Goal: Task Accomplishment & Management: Manage account settings

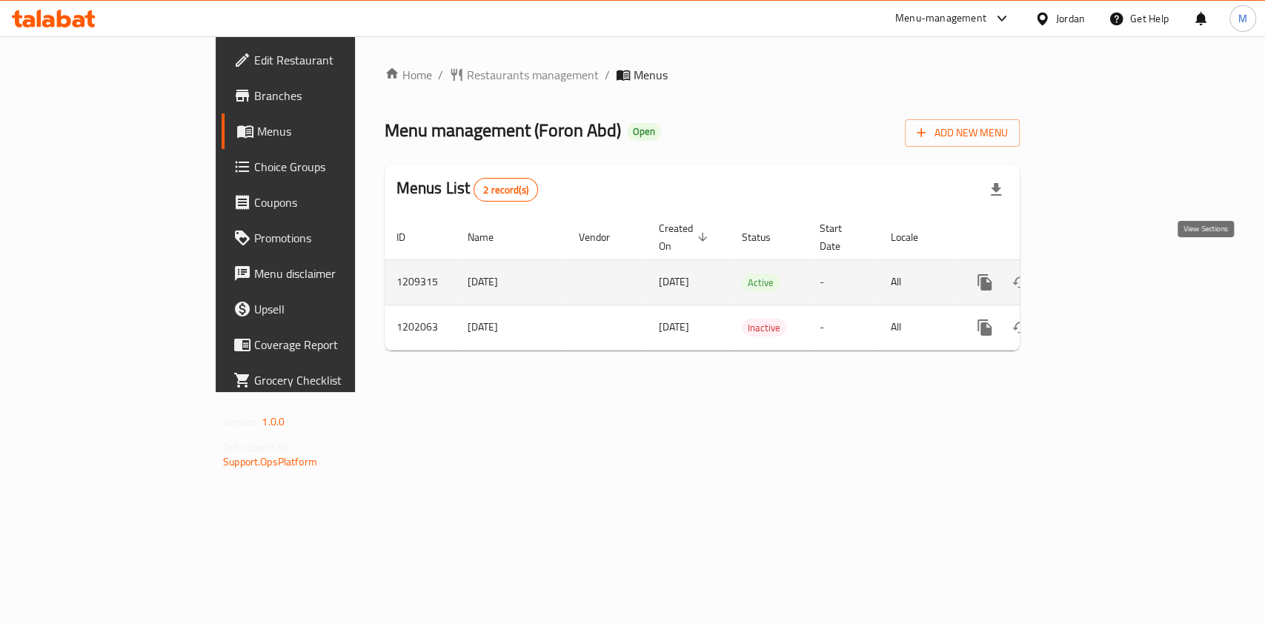
click at [1101, 274] on icon "enhanced table" at bounding box center [1092, 283] width 18 height 18
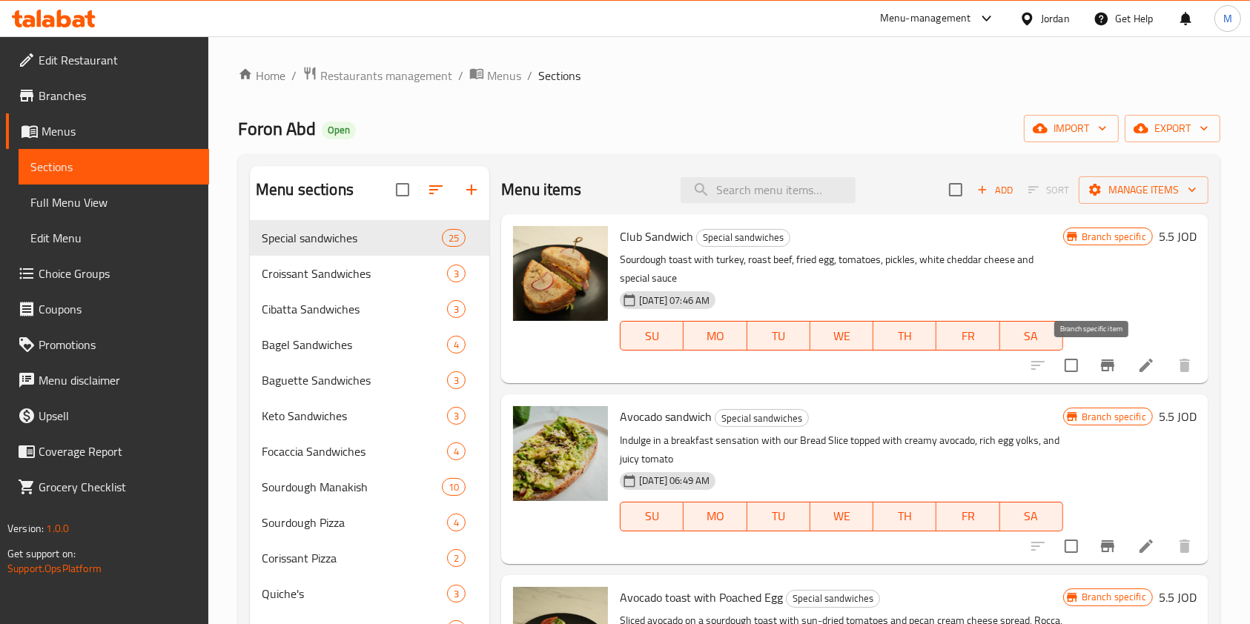
click at [1101, 368] on icon "Branch-specific-item" at bounding box center [1107, 366] width 13 height 12
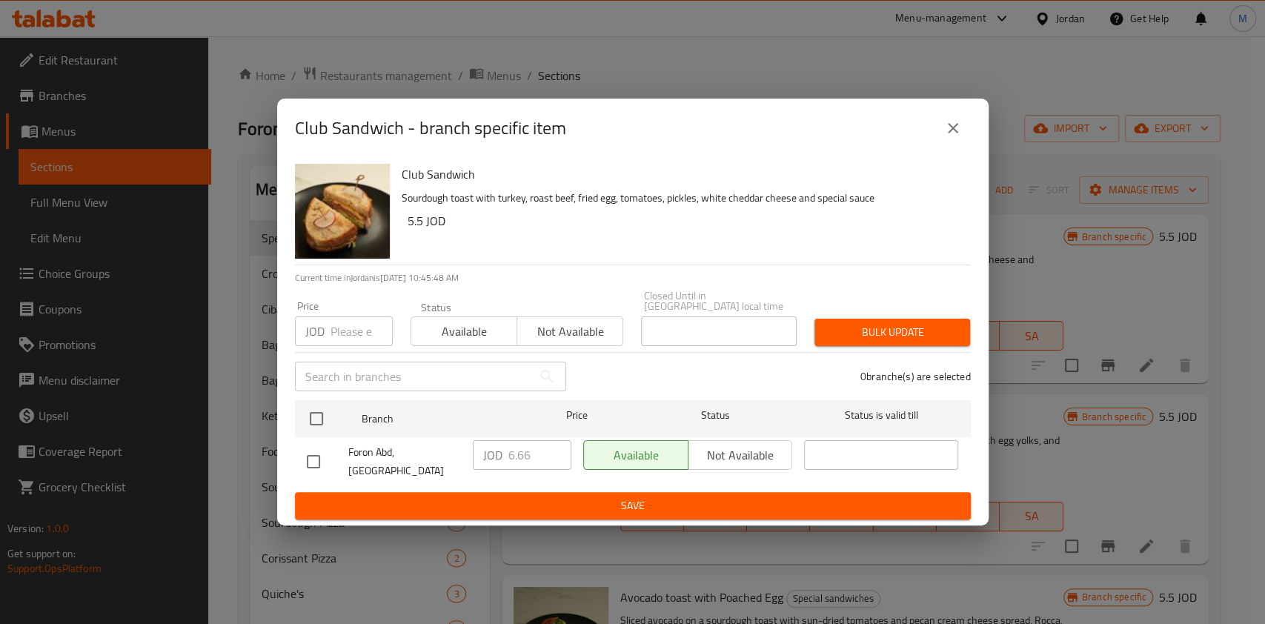
click at [314, 460] on input "checkbox" at bounding box center [313, 461] width 31 height 31
checkbox input "true"
click at [539, 461] on input "6.66" at bounding box center [540, 455] width 63 height 30
type input "6.65"
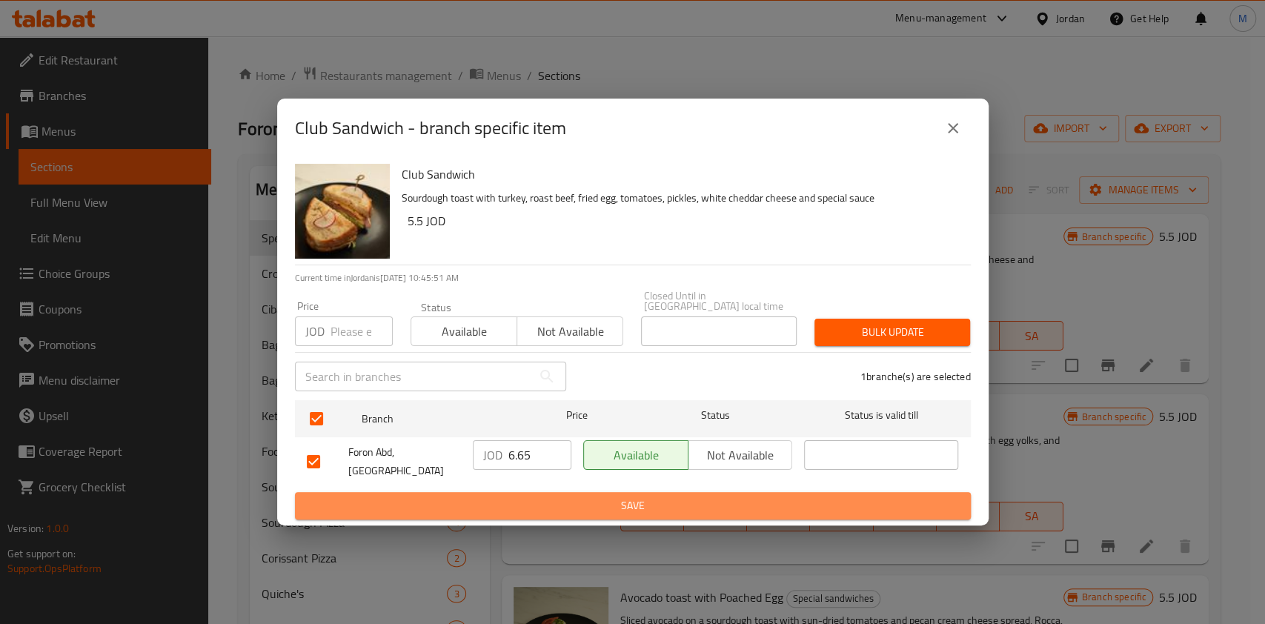
click at [617, 497] on span "Save" at bounding box center [633, 506] width 652 height 19
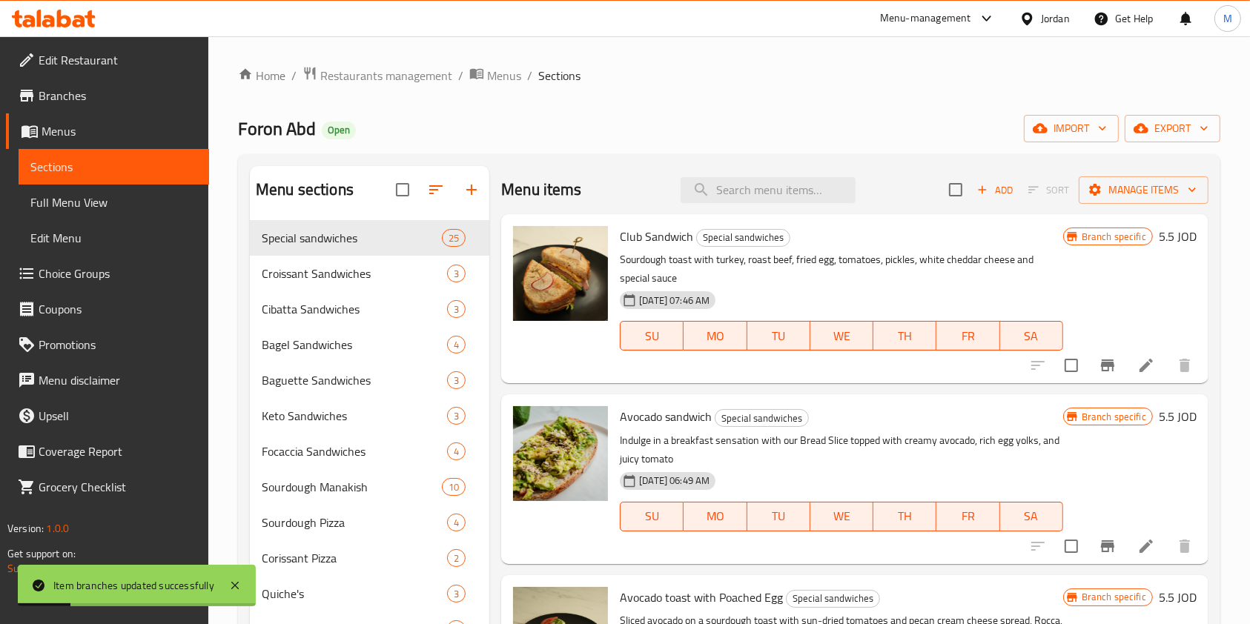
click at [1101, 549] on icon "Branch-specific-item" at bounding box center [1107, 546] width 13 height 12
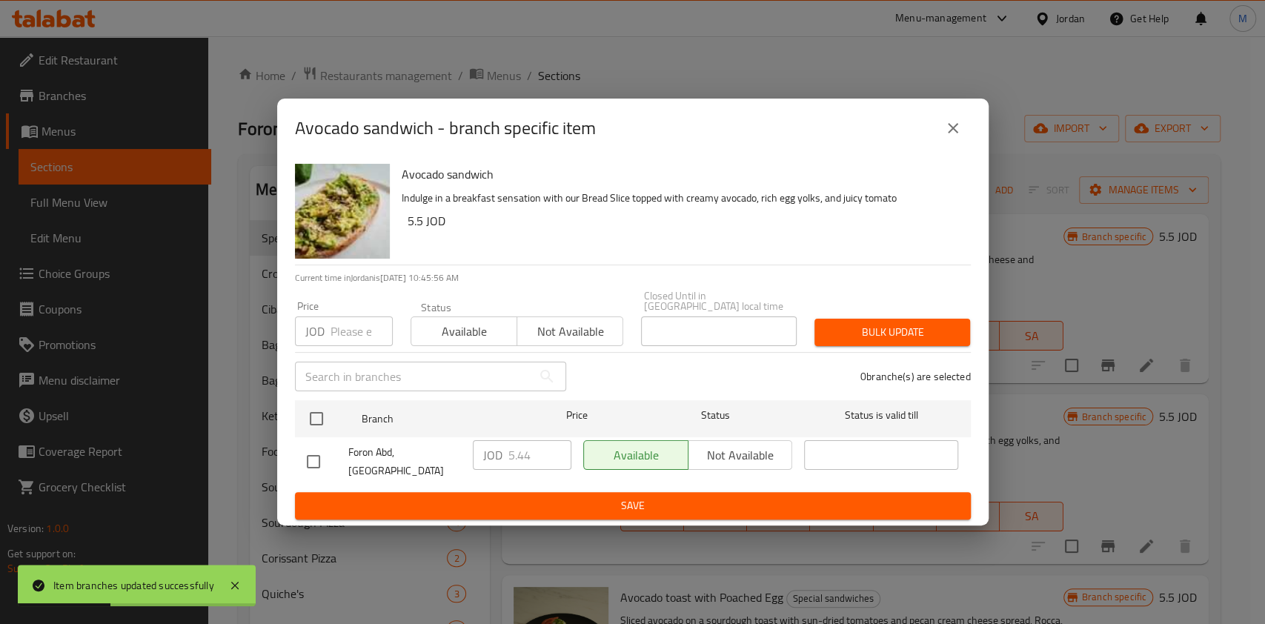
click at [300, 451] on input "checkbox" at bounding box center [313, 461] width 31 height 31
checkbox input "true"
click at [531, 457] on input "5.44" at bounding box center [540, 455] width 63 height 30
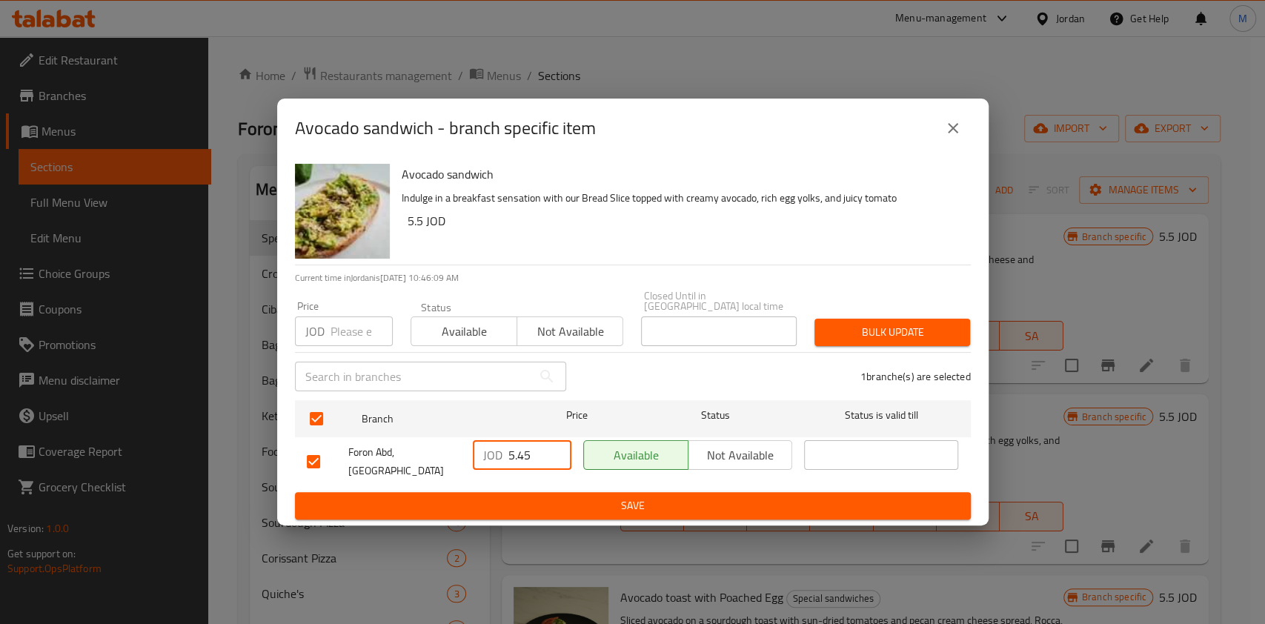
type input "5.45"
click at [679, 497] on span "Save" at bounding box center [633, 506] width 652 height 19
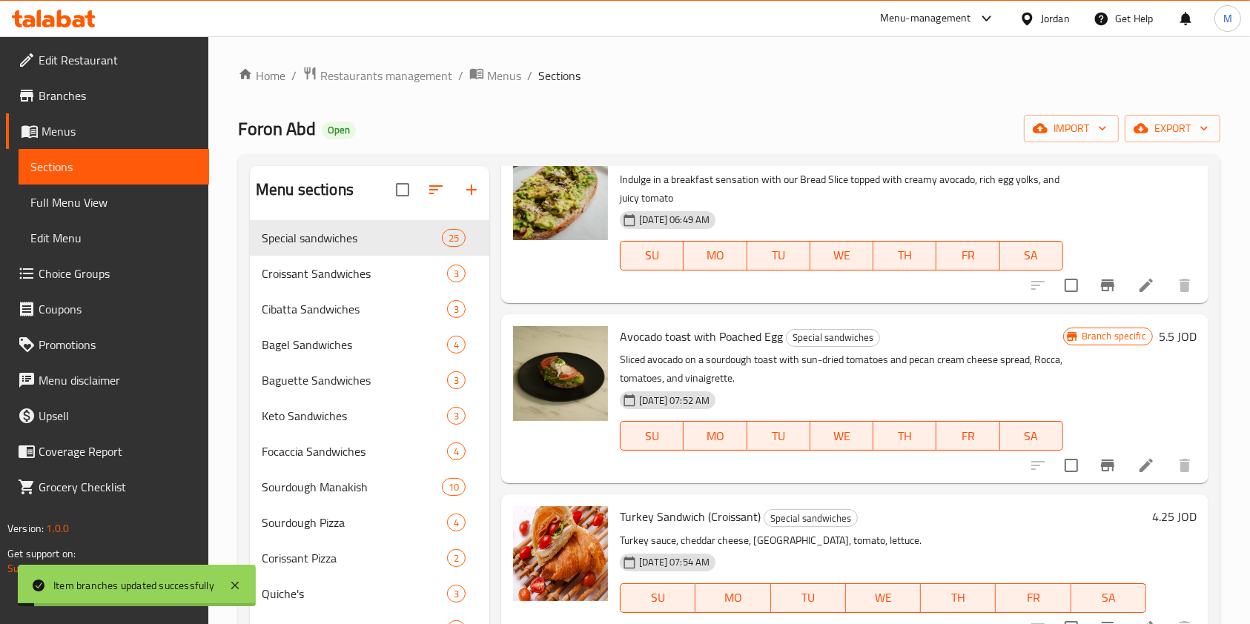
scroll to position [297, 0]
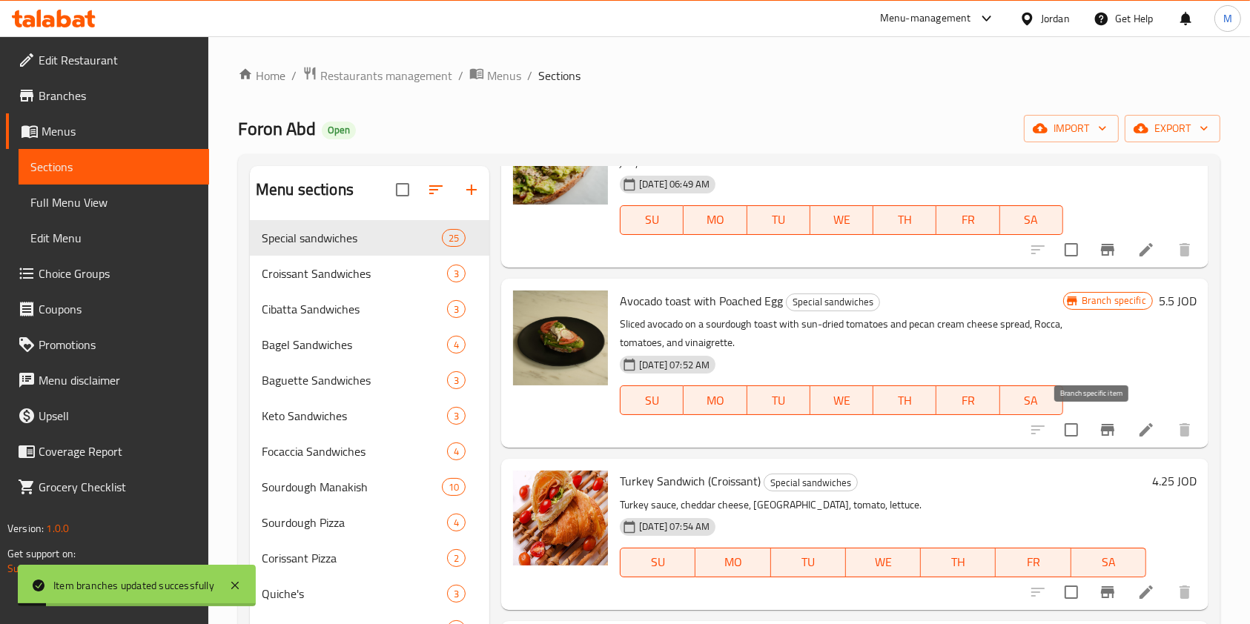
click at [1101, 428] on icon "Branch-specific-item" at bounding box center [1107, 430] width 13 height 12
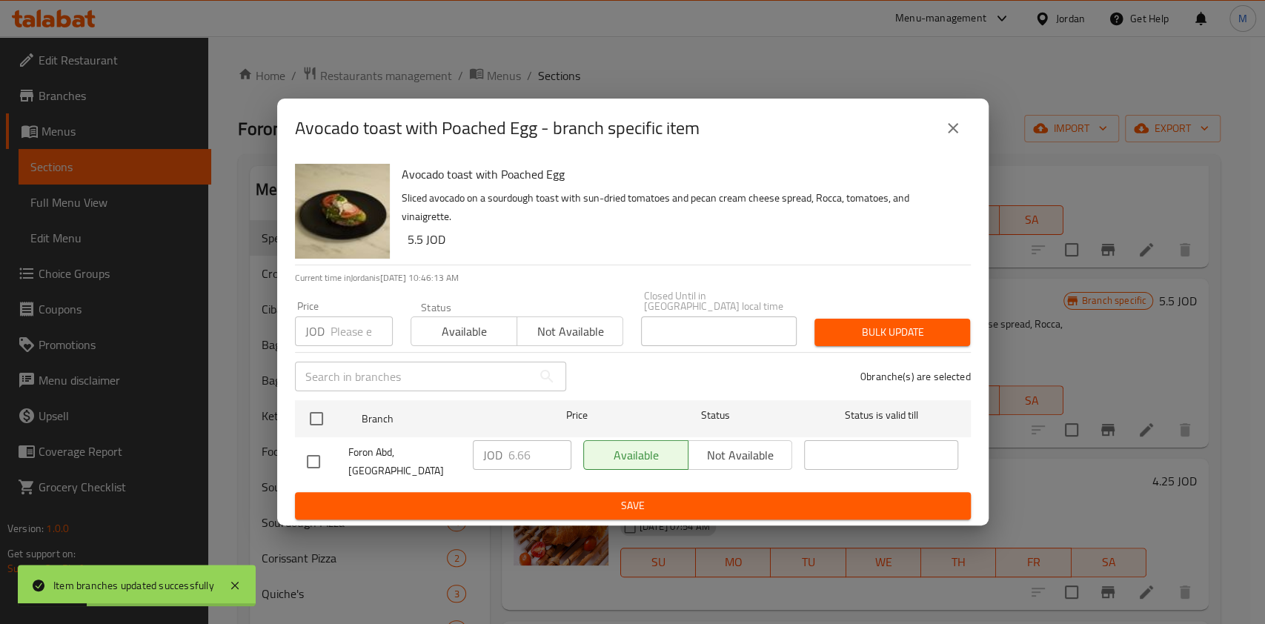
click at [318, 456] on input "checkbox" at bounding box center [313, 461] width 31 height 31
checkbox input "true"
click at [538, 454] on input "6.66" at bounding box center [540, 455] width 63 height 30
type input "6.65"
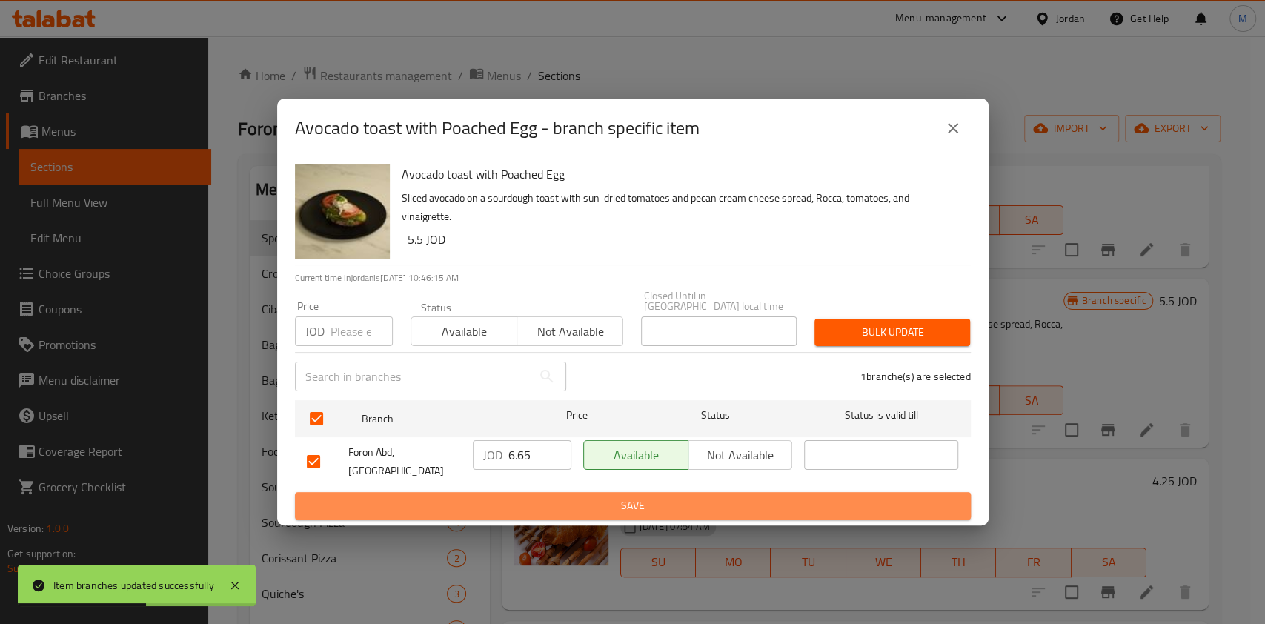
click at [596, 497] on span "Save" at bounding box center [633, 506] width 652 height 19
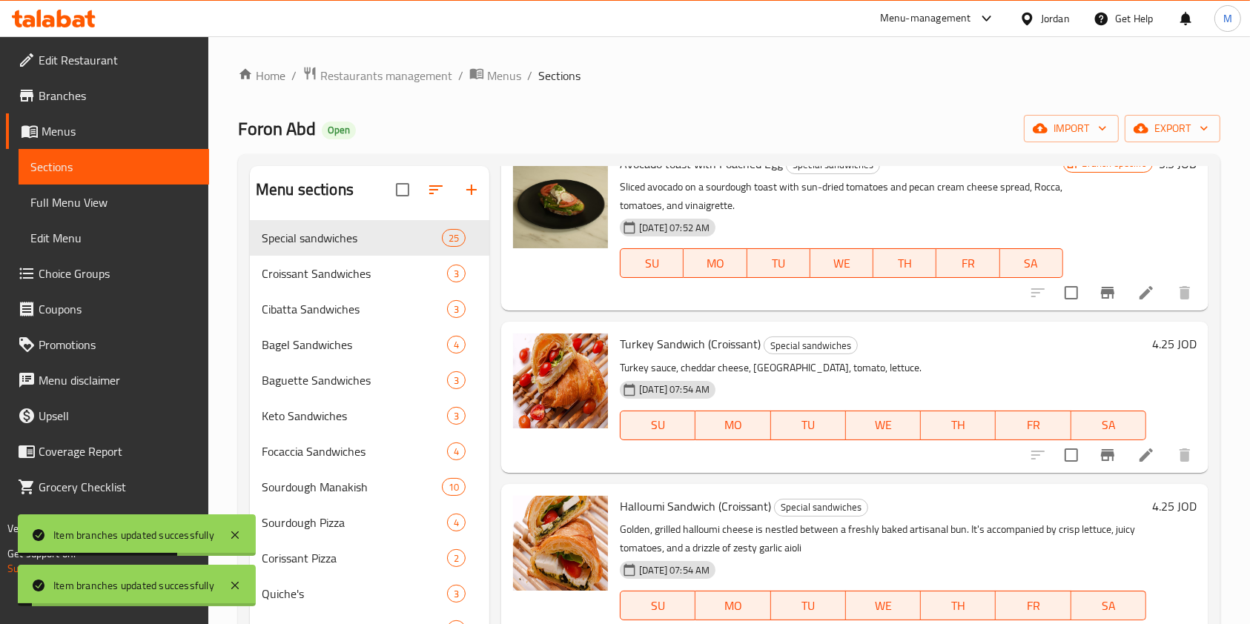
scroll to position [494, 0]
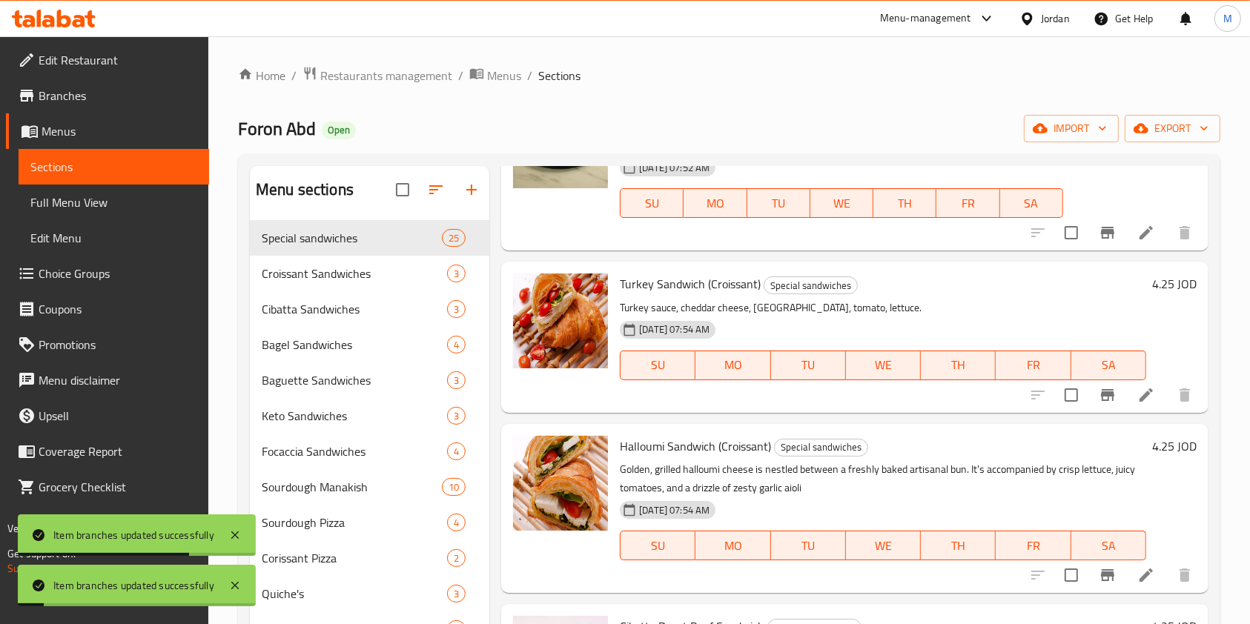
click at [1099, 403] on icon "Branch-specific-item" at bounding box center [1108, 395] width 18 height 18
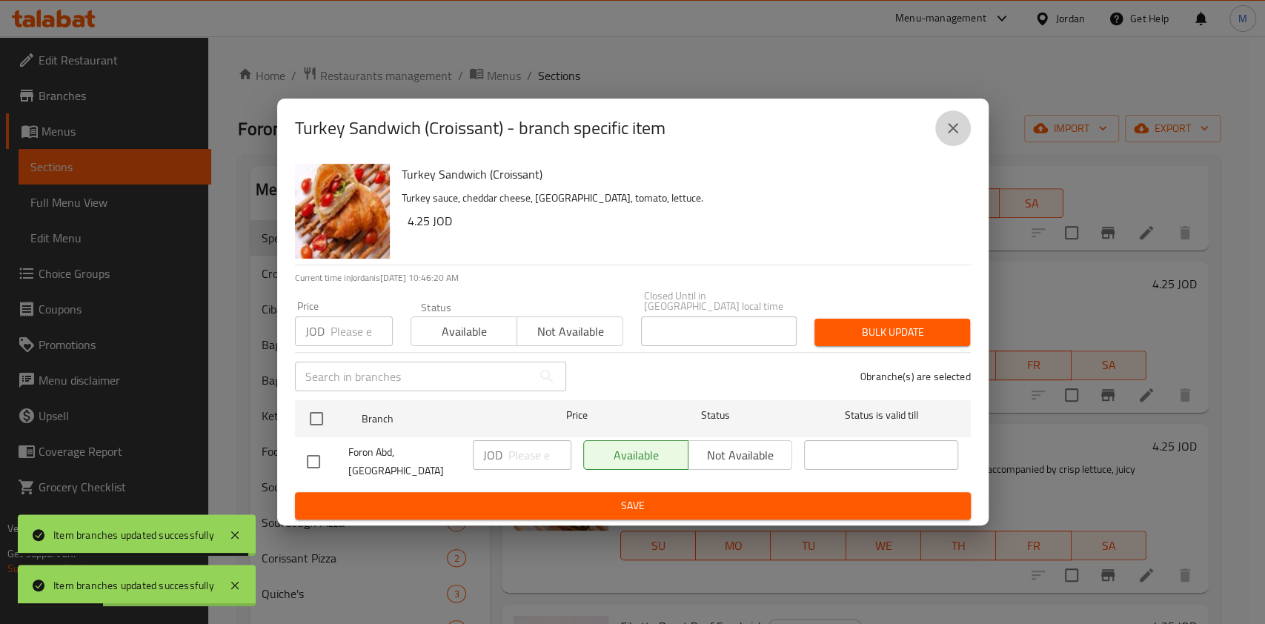
click at [947, 136] on icon "close" at bounding box center [953, 128] width 18 height 18
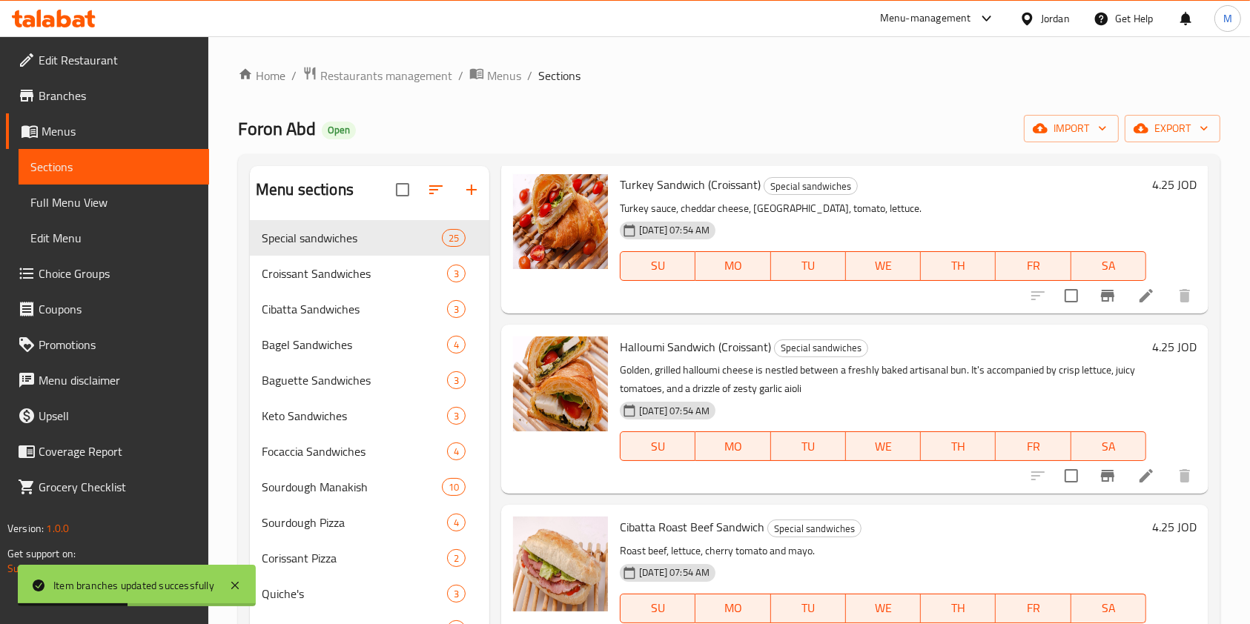
scroll to position [692, 0]
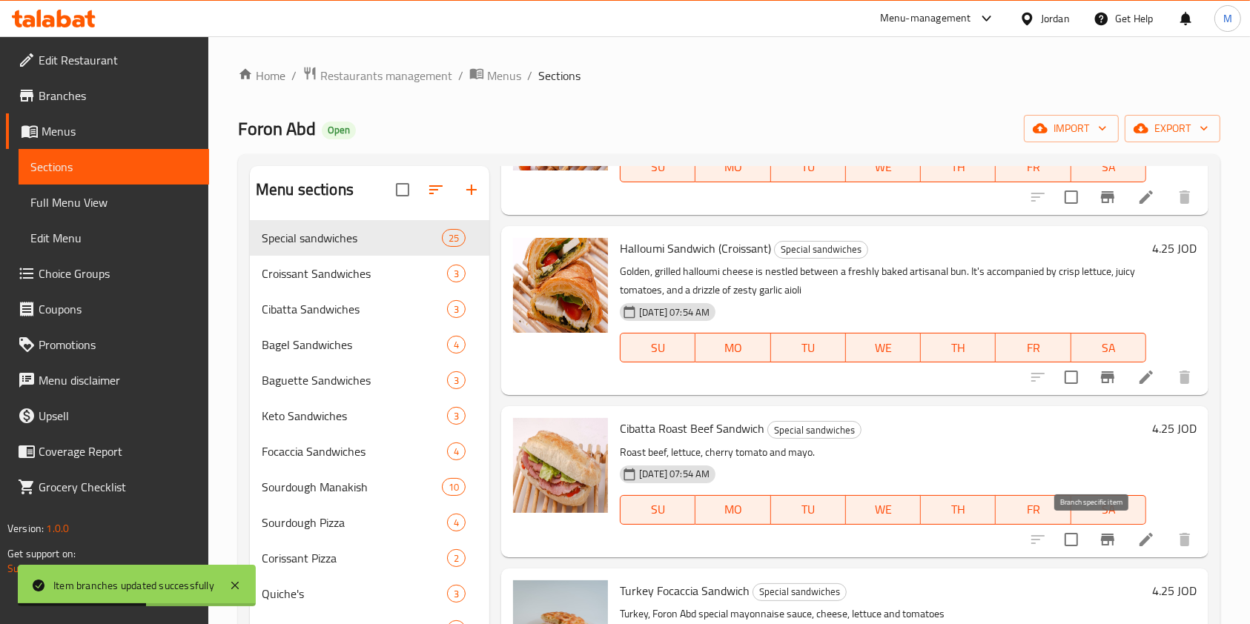
click at [1091, 525] on button "Branch-specific-item" at bounding box center [1108, 540] width 36 height 36
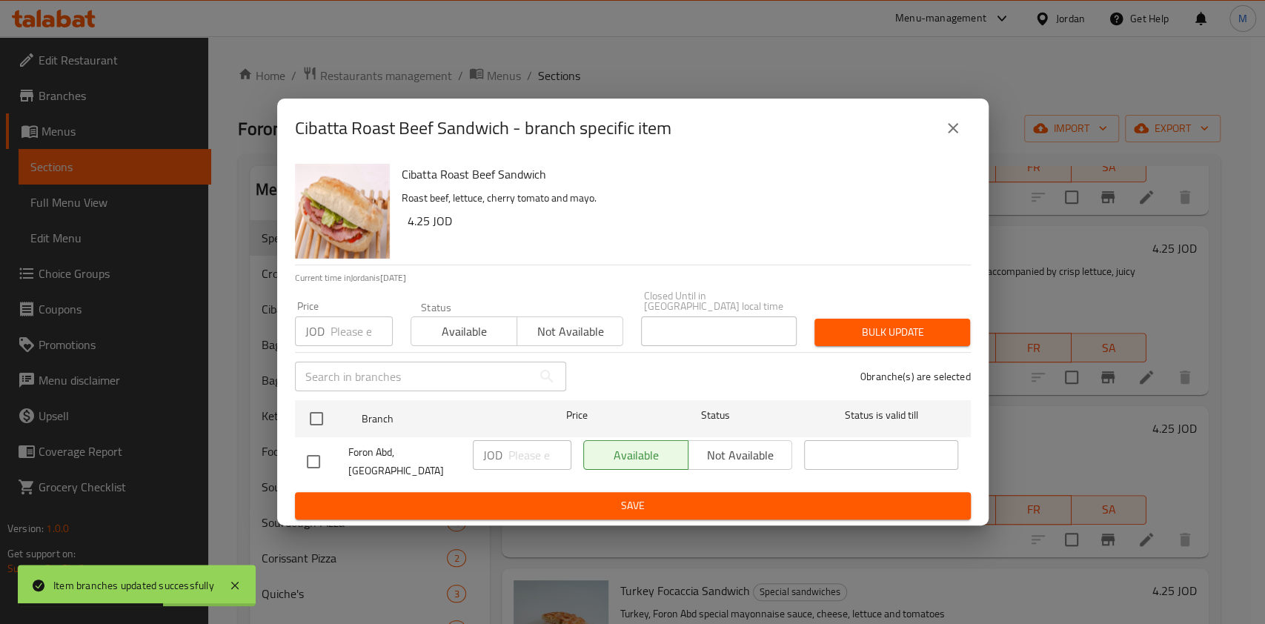
click at [1081, 442] on div "Cibatta Roast Beef Sandwich - branch specific item Cibatta Roast Beef Sandwich …" at bounding box center [632, 312] width 1265 height 624
click at [948, 146] on button "close" at bounding box center [954, 128] width 36 height 36
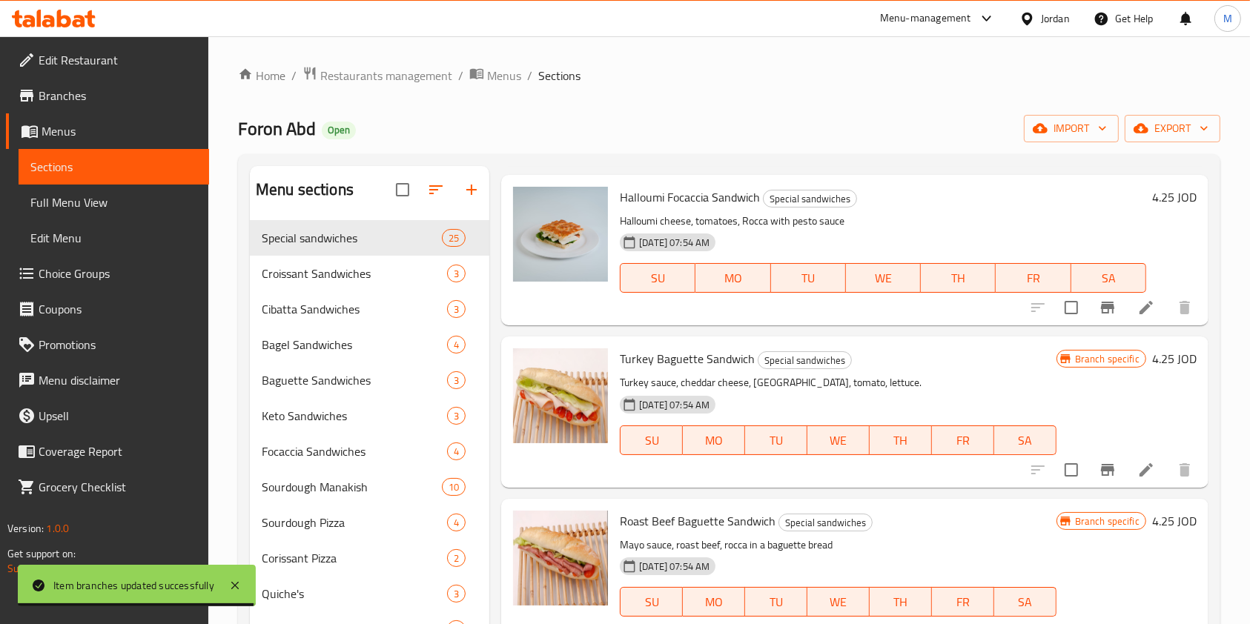
scroll to position [1581, 0]
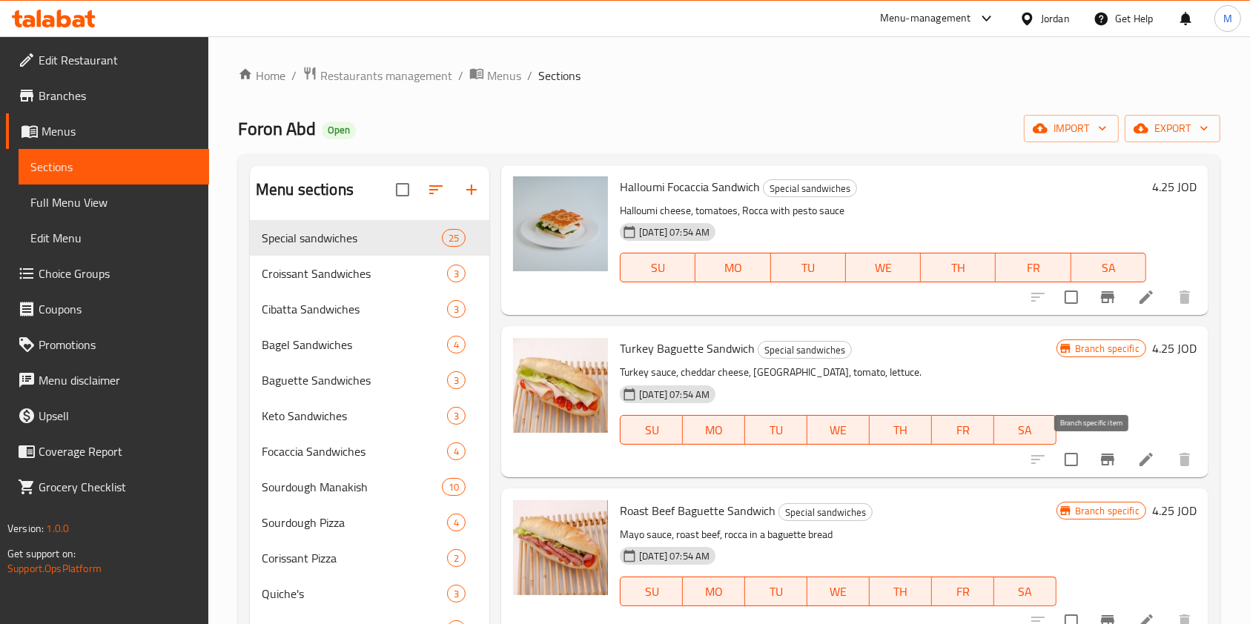
click at [1103, 466] on button "Branch-specific-item" at bounding box center [1108, 460] width 36 height 36
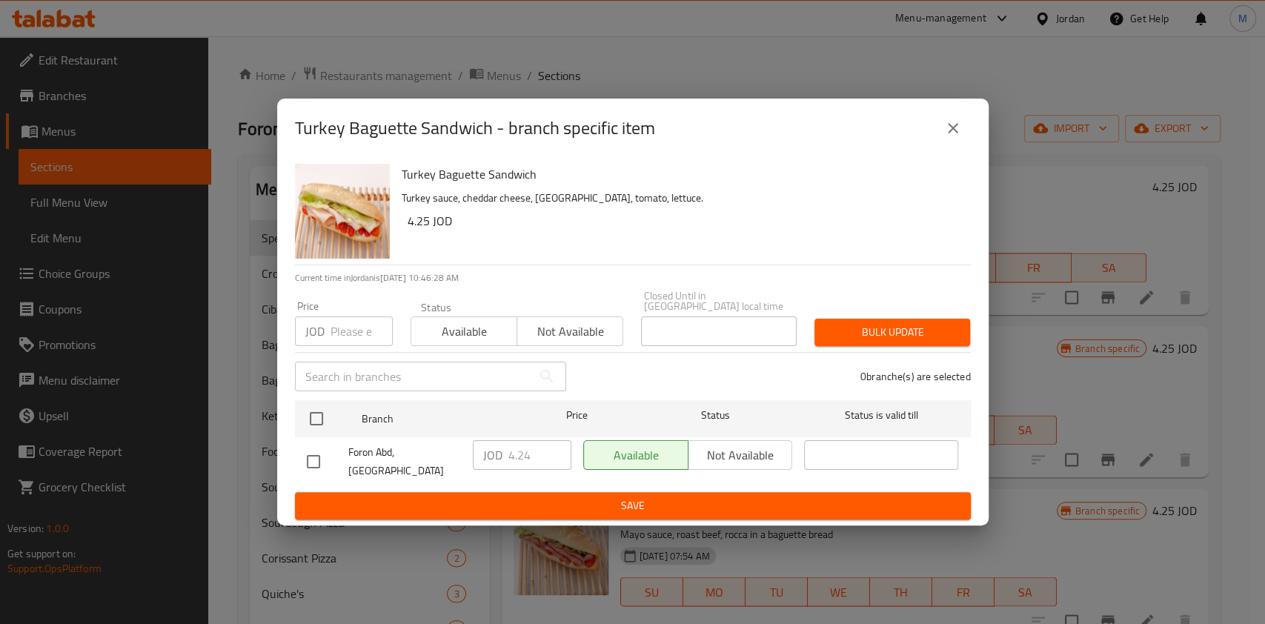
click at [320, 459] on input "checkbox" at bounding box center [313, 461] width 31 height 31
checkbox input "true"
click at [528, 461] on input "4.24" at bounding box center [540, 455] width 63 height 30
type input "4.25"
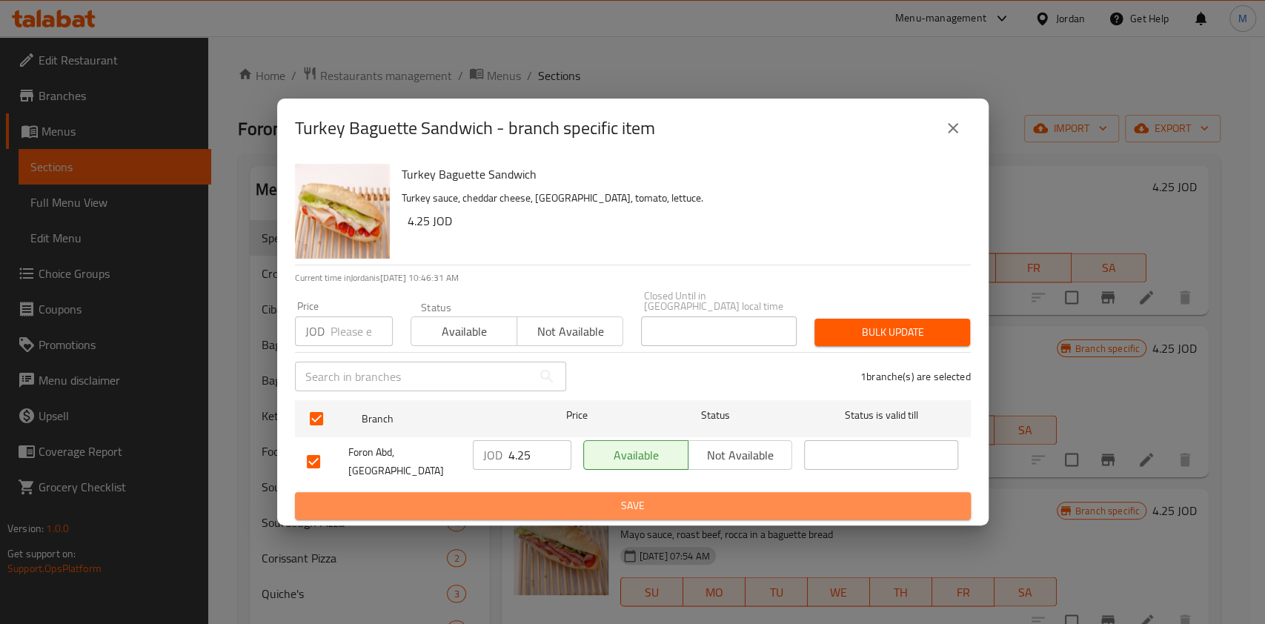
click at [611, 497] on span "Save" at bounding box center [633, 506] width 652 height 19
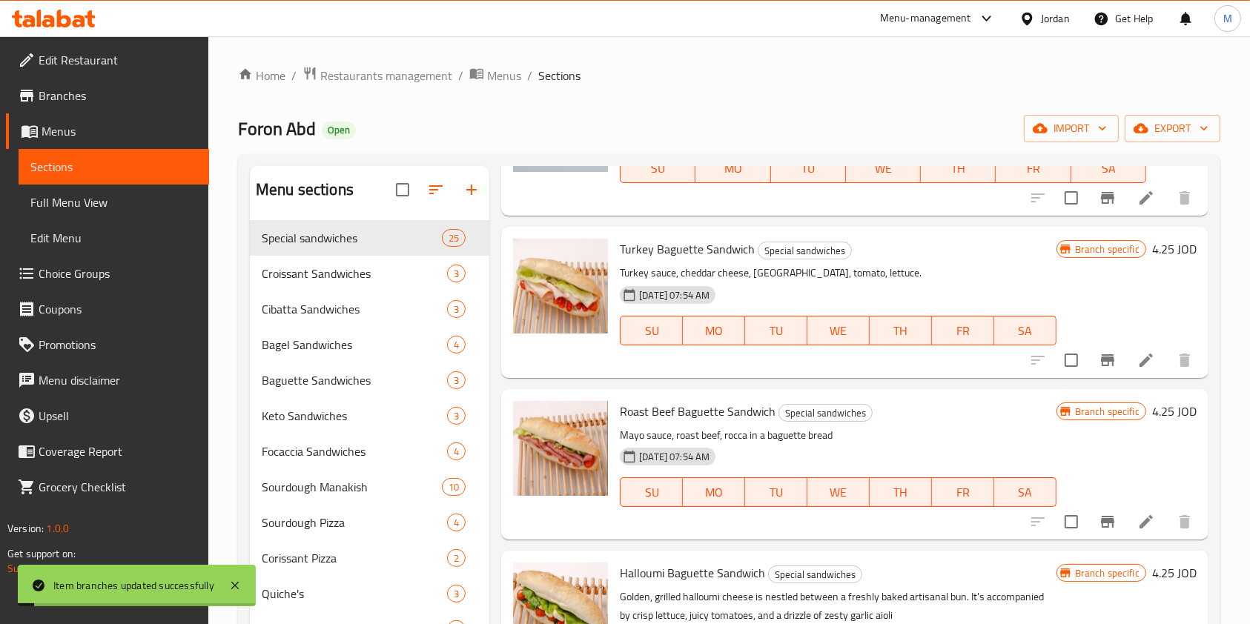
scroll to position [1779, 0]
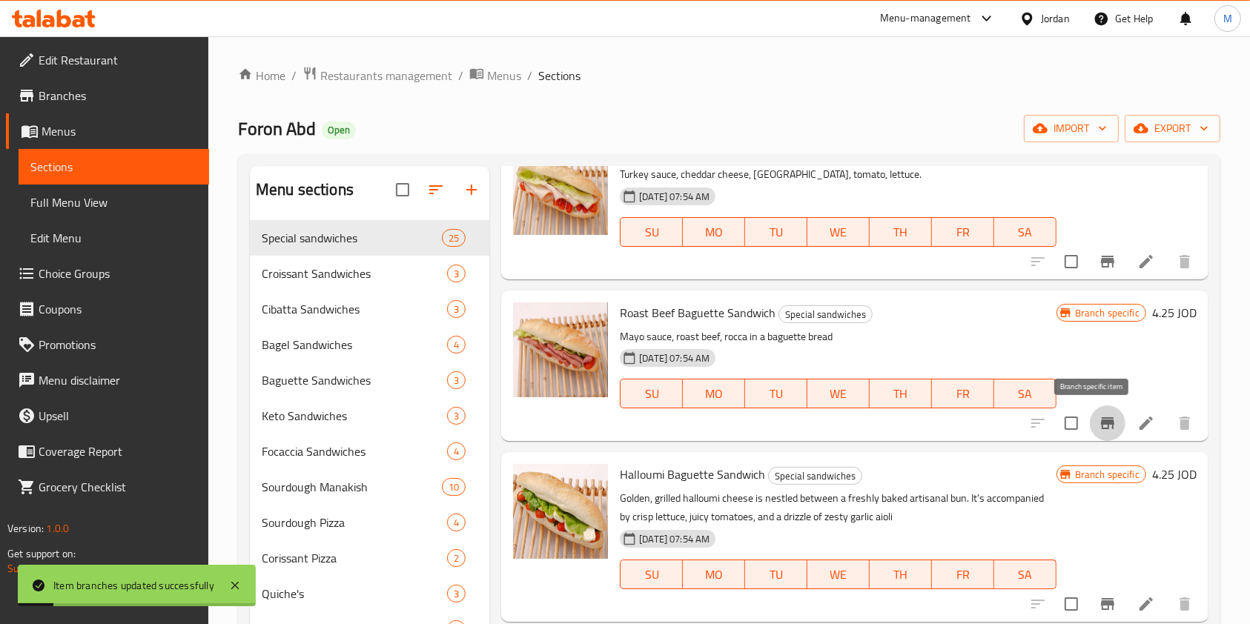
click at [1102, 424] on button "Branch-specific-item" at bounding box center [1108, 423] width 36 height 36
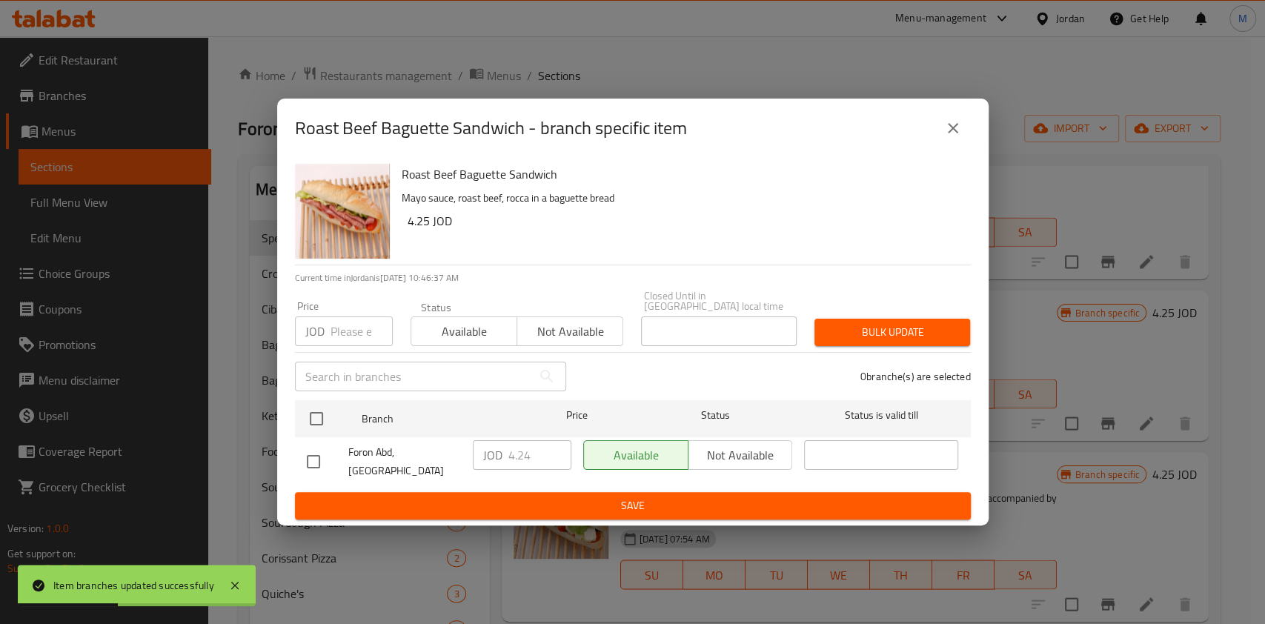
click at [303, 463] on input "checkbox" at bounding box center [313, 461] width 31 height 31
checkbox input "true"
click at [526, 456] on input "4.24" at bounding box center [540, 455] width 63 height 30
click at [528, 457] on input "4.24" at bounding box center [540, 455] width 63 height 30
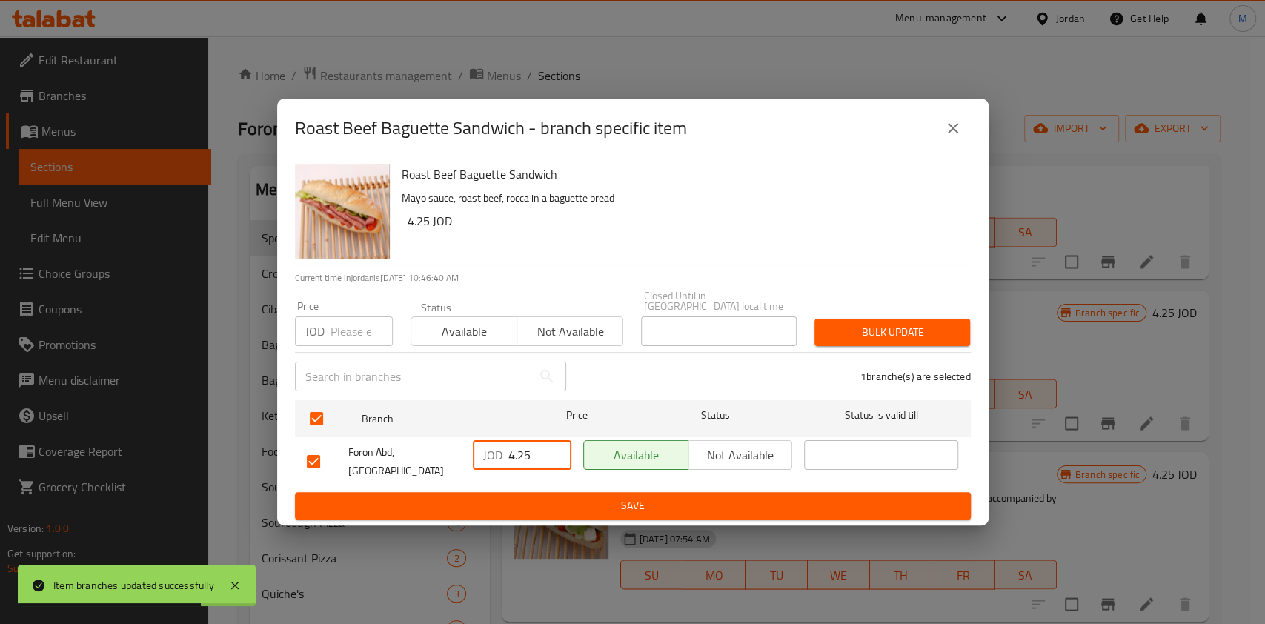
type input "4.25"
click at [656, 497] on span "Save" at bounding box center [633, 506] width 652 height 19
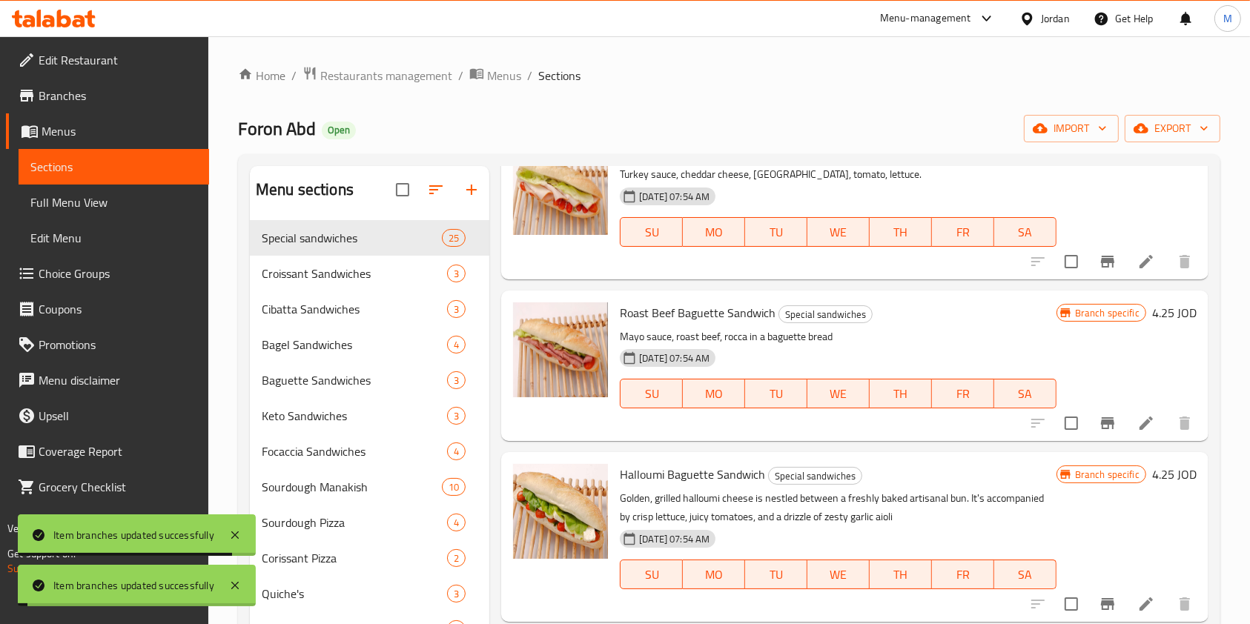
scroll to position [99, 0]
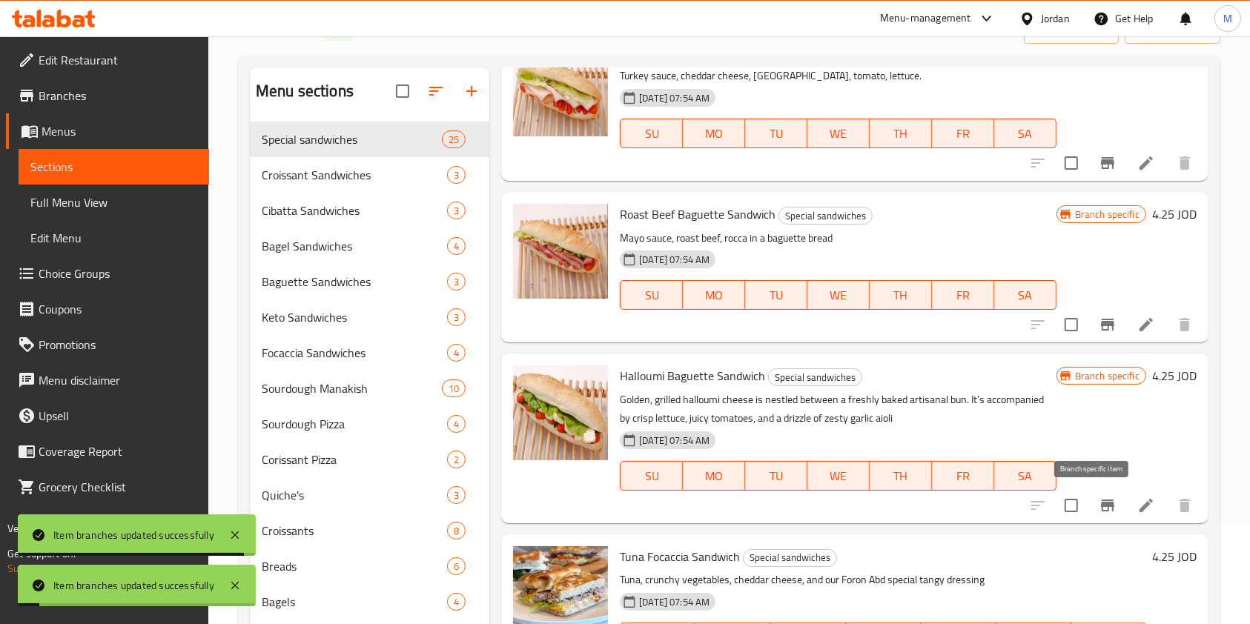
click at [1101, 503] on icon "Branch-specific-item" at bounding box center [1107, 506] width 13 height 12
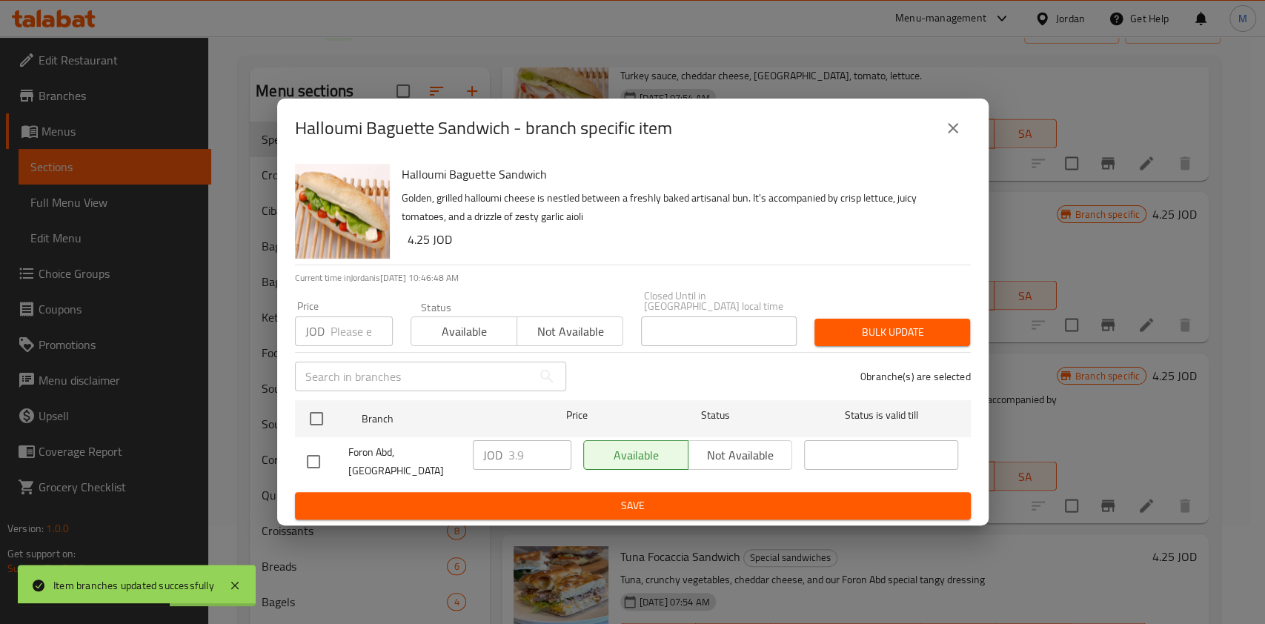
click at [959, 131] on icon "close" at bounding box center [953, 128] width 18 height 18
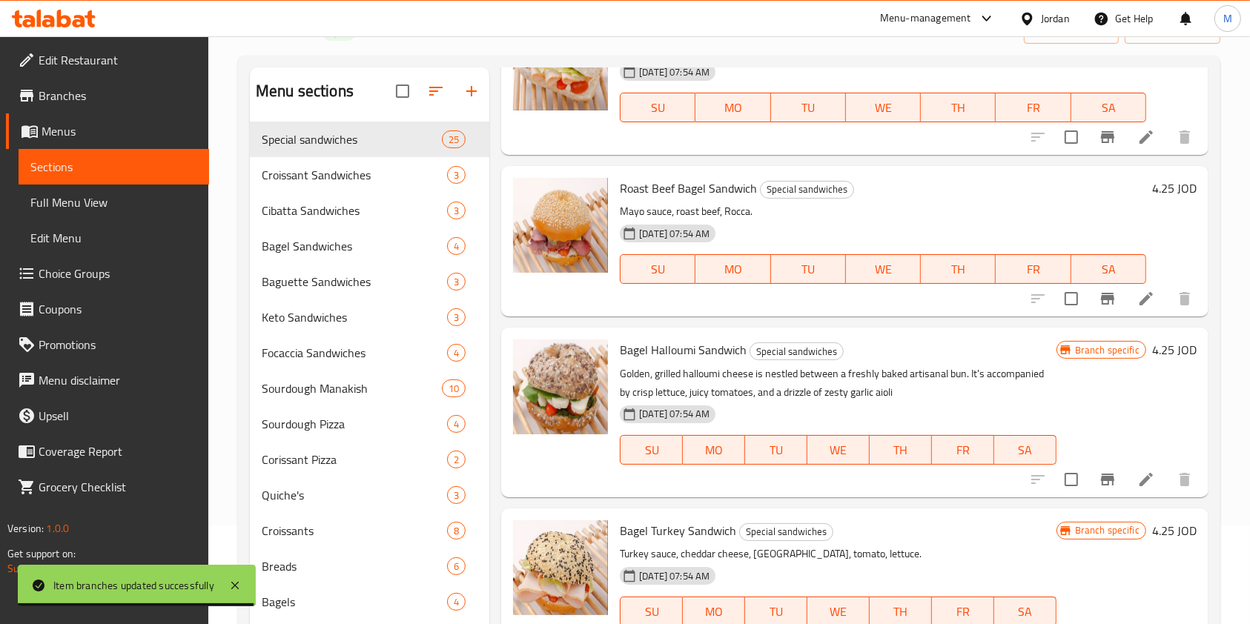
scroll to position [2866, 0]
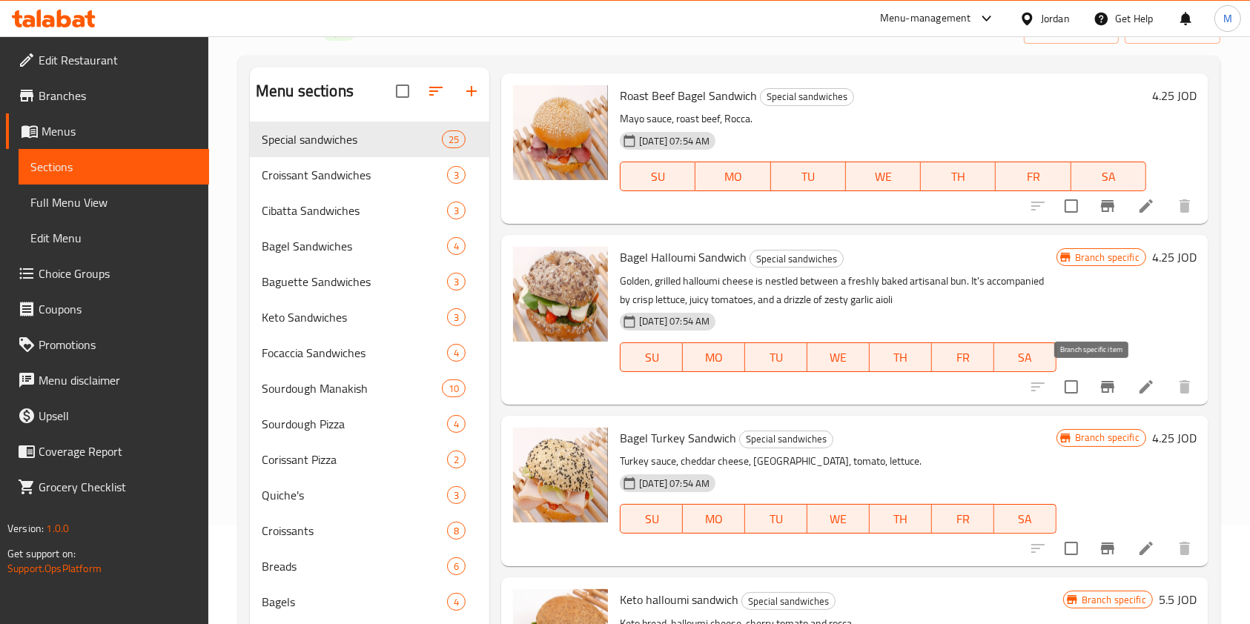
click at [1099, 383] on icon "Branch-specific-item" at bounding box center [1108, 387] width 18 height 18
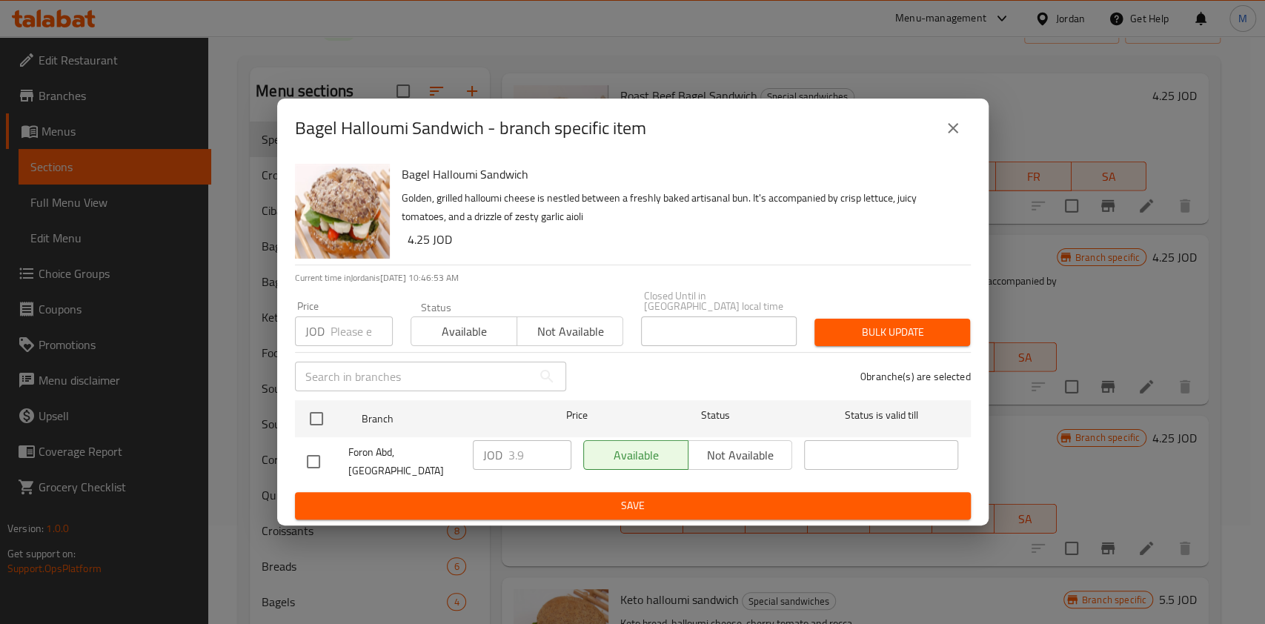
click at [956, 146] on button "close" at bounding box center [954, 128] width 36 height 36
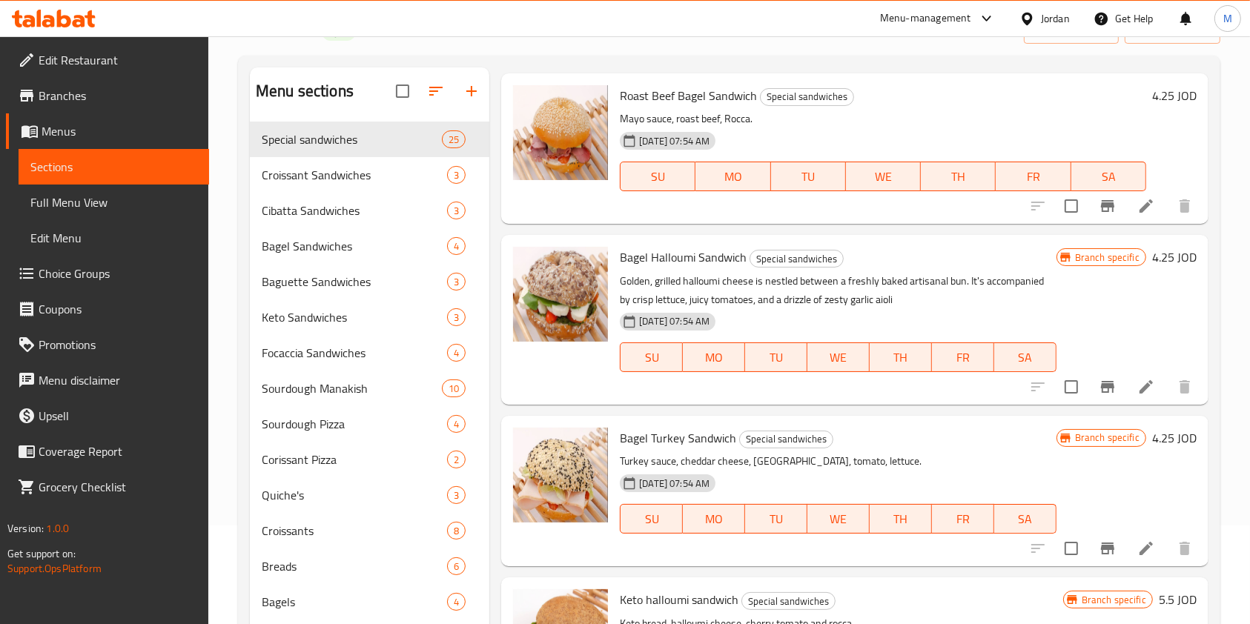
scroll to position [3064, 0]
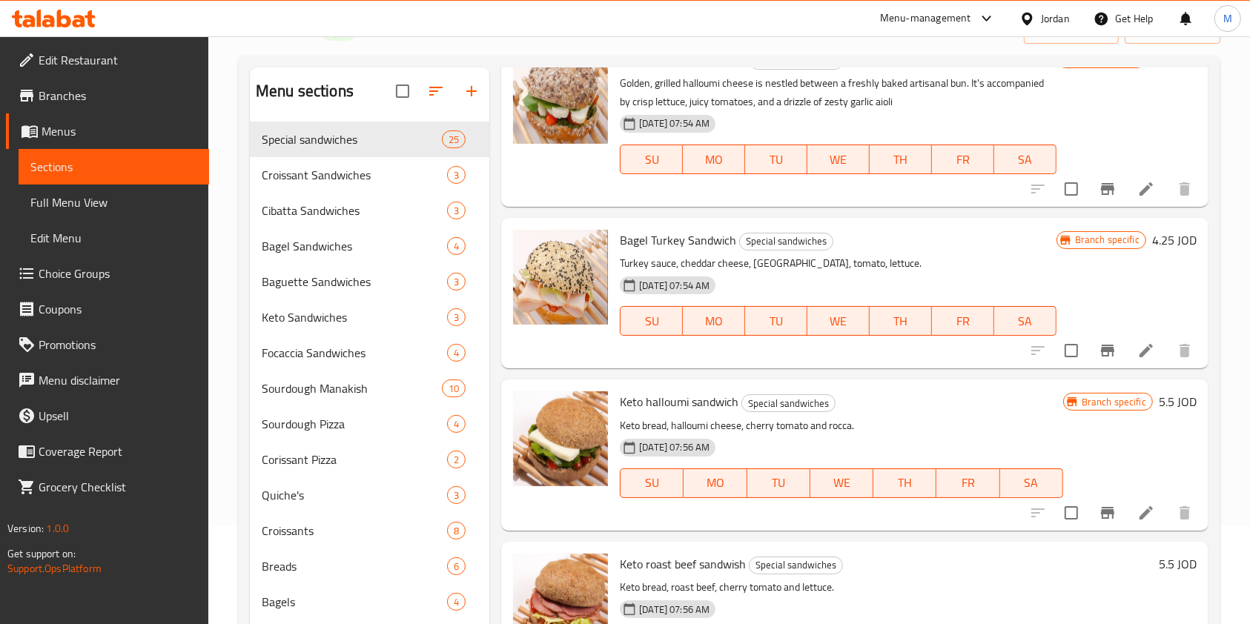
click at [1102, 510] on button "Branch-specific-item" at bounding box center [1108, 513] width 36 height 36
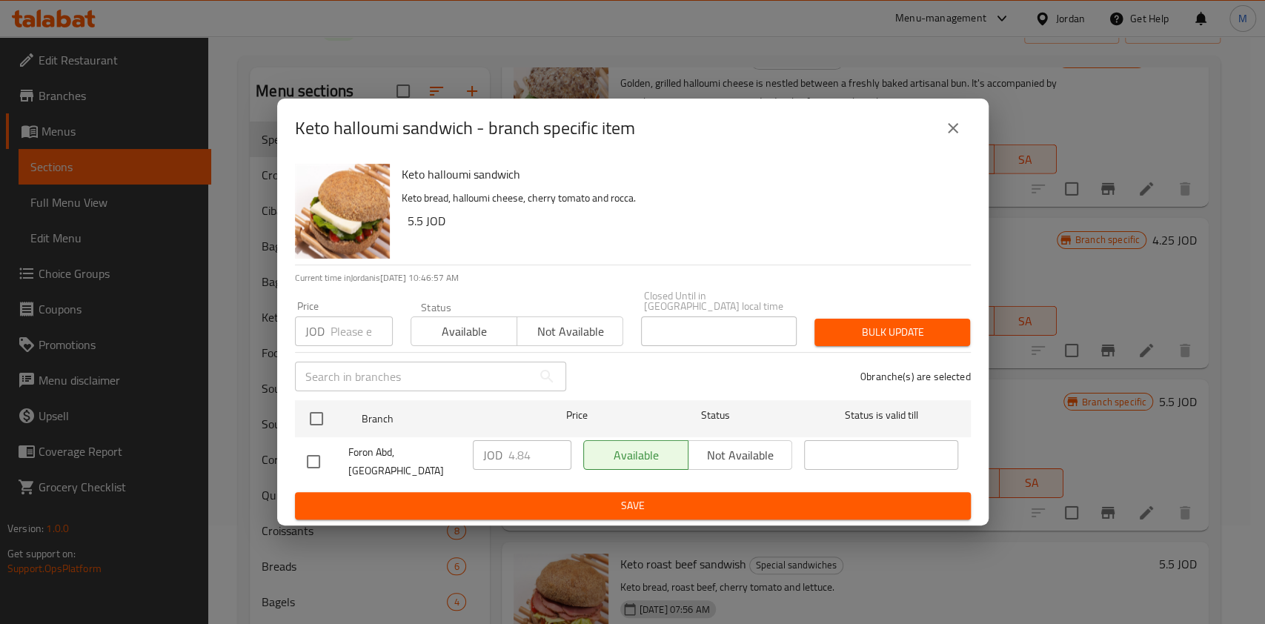
click at [302, 459] on input "checkbox" at bounding box center [313, 461] width 31 height 31
checkbox input "true"
click at [534, 460] on input "4.84" at bounding box center [540, 455] width 63 height 30
type input "4.85"
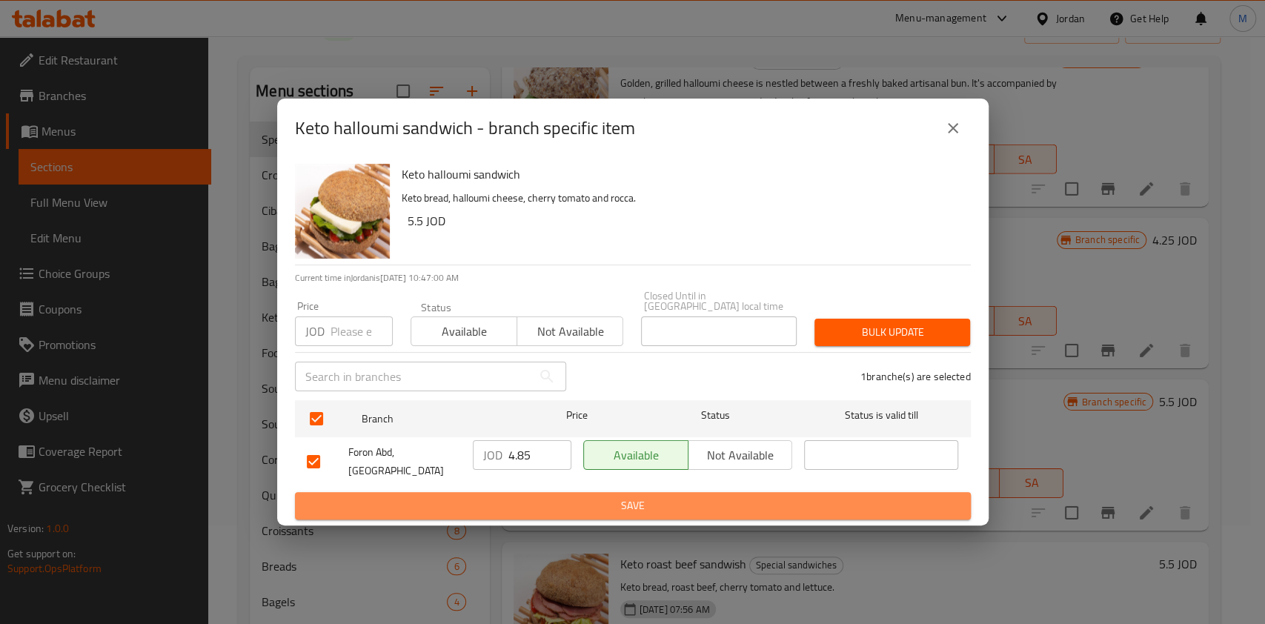
click at [634, 497] on span "Save" at bounding box center [633, 506] width 652 height 19
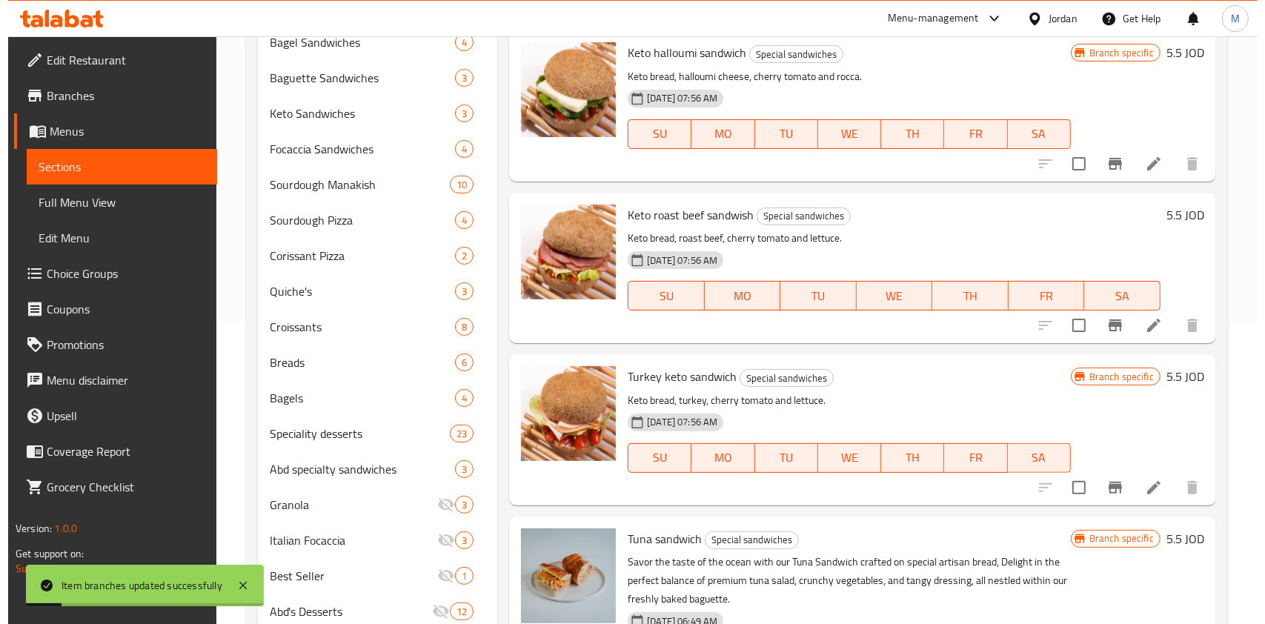
scroll to position [494, 0]
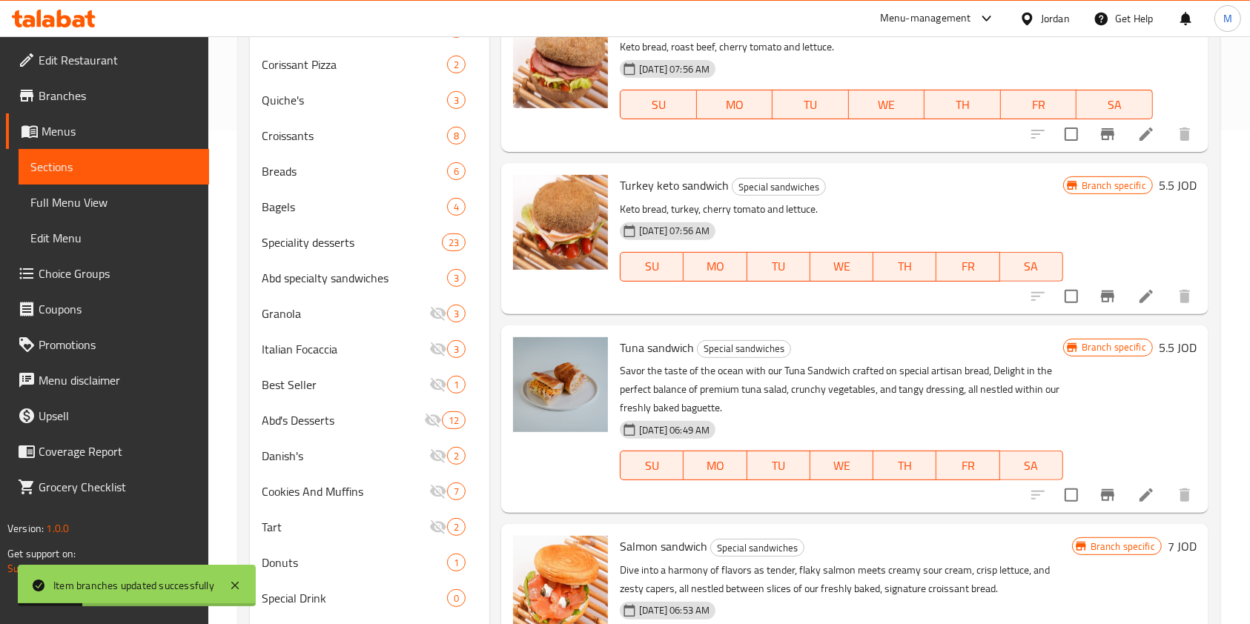
click at [1099, 298] on icon "Branch-specific-item" at bounding box center [1108, 297] width 18 height 18
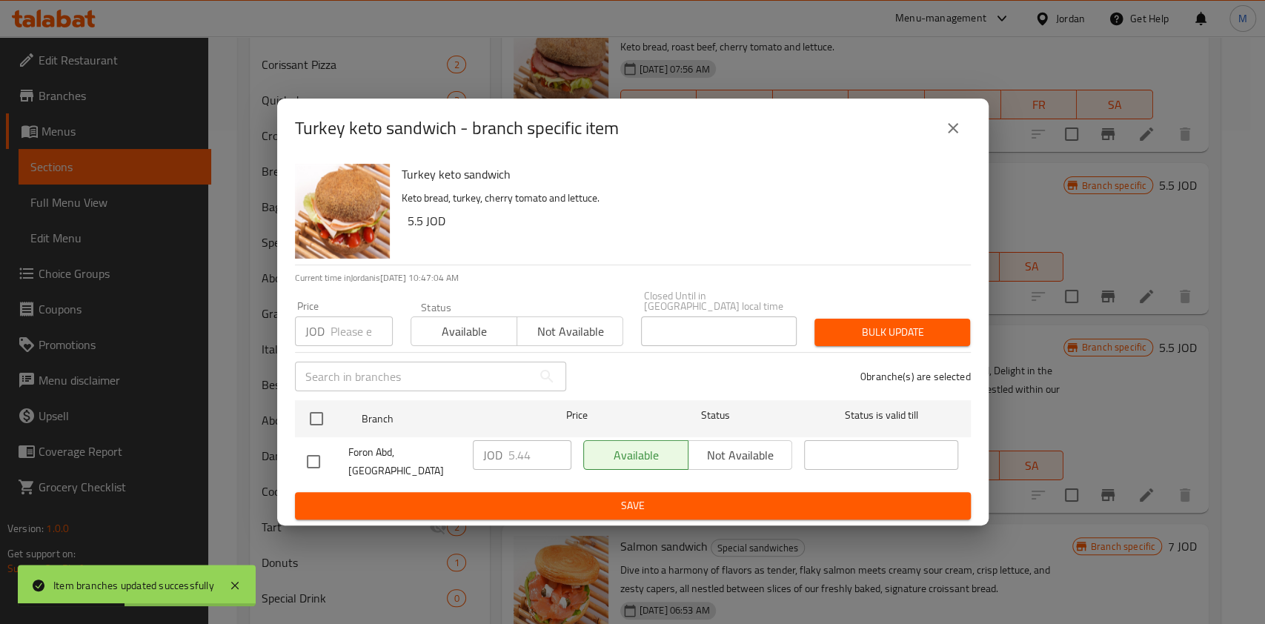
click at [314, 456] on input "checkbox" at bounding box center [313, 461] width 31 height 31
checkbox input "true"
click at [534, 452] on input "5.44" at bounding box center [540, 455] width 63 height 30
type input "5.45"
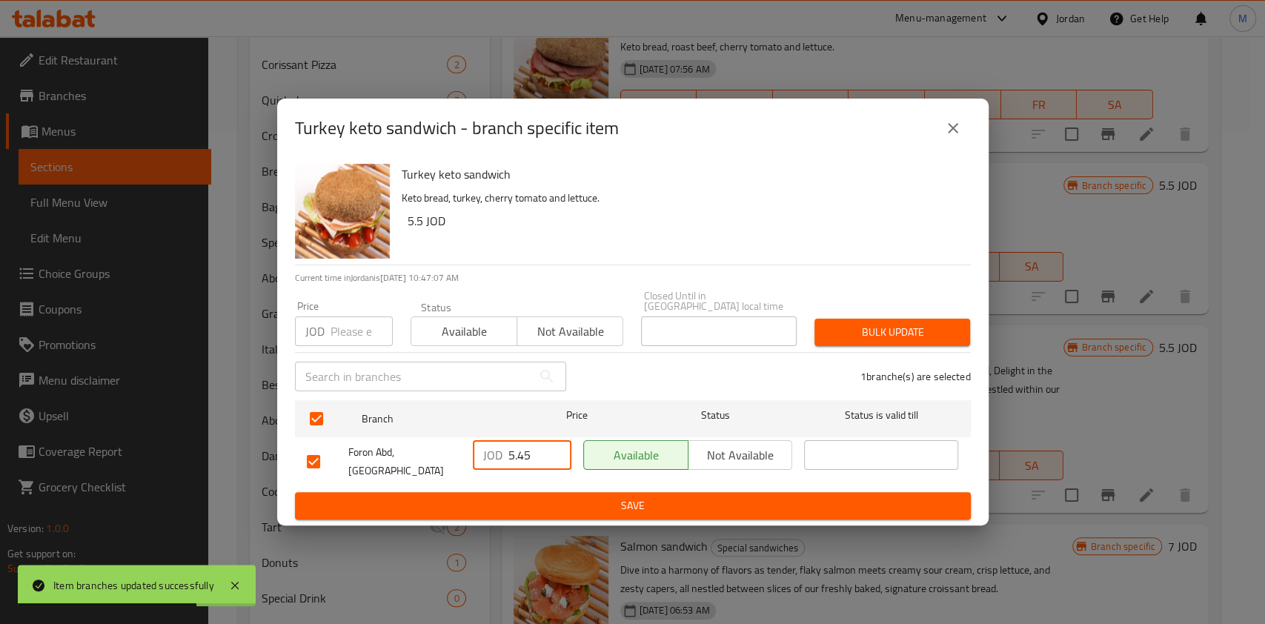
click at [585, 497] on span "Save" at bounding box center [633, 506] width 652 height 19
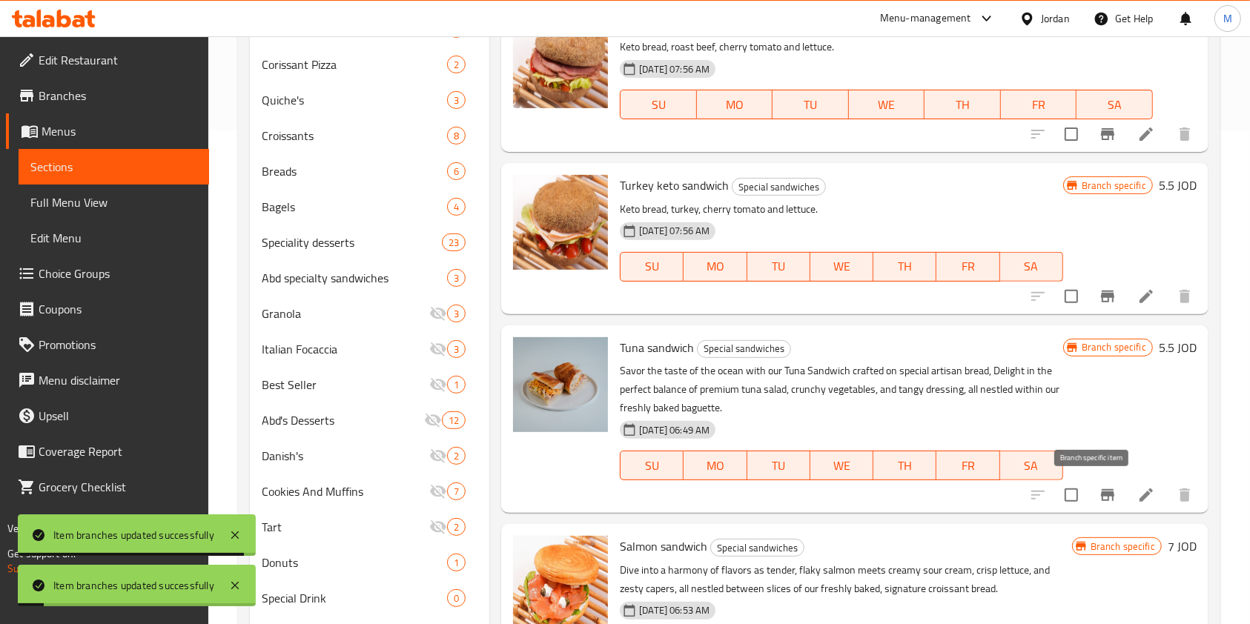
click at [1101, 491] on icon "Branch-specific-item" at bounding box center [1107, 495] width 13 height 12
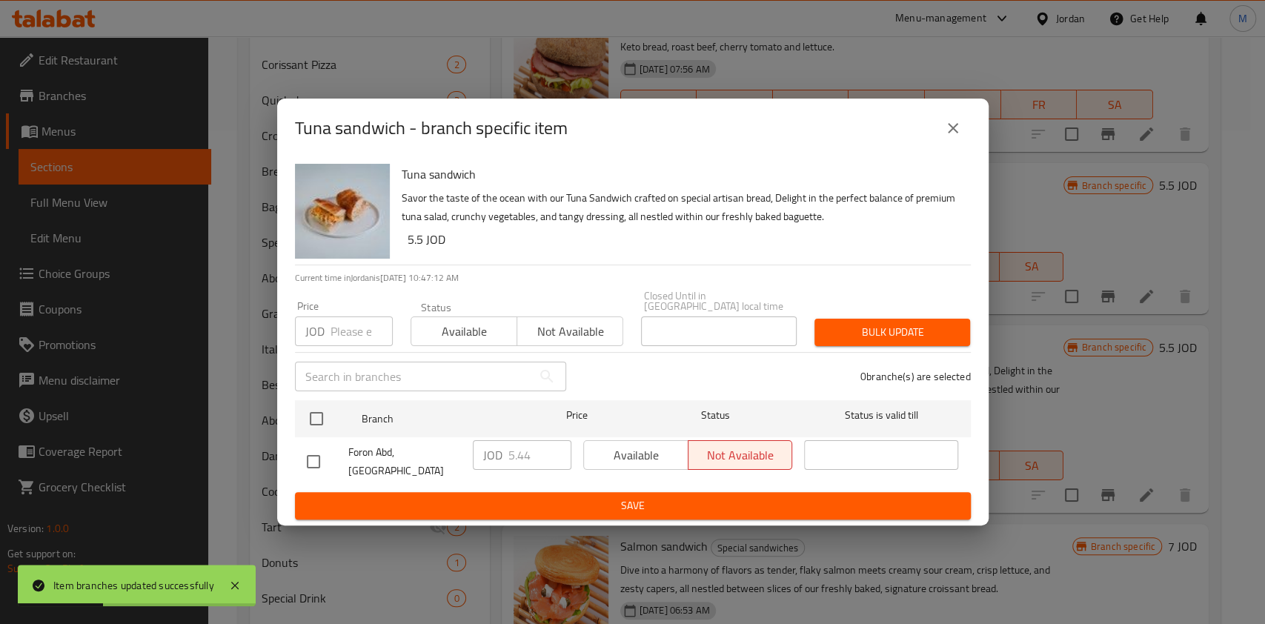
click at [315, 452] on input "checkbox" at bounding box center [313, 461] width 31 height 31
checkbox input "true"
click at [536, 457] on input "5.44" at bounding box center [540, 455] width 63 height 30
type input "5.45"
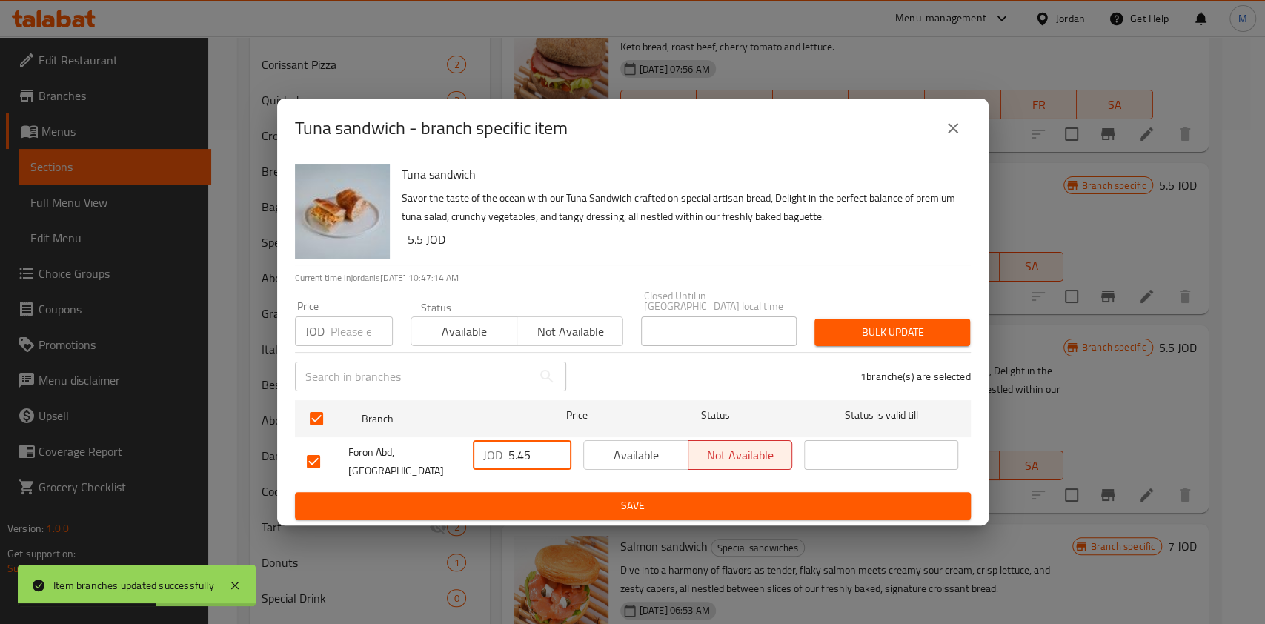
click at [592, 500] on span "Save" at bounding box center [633, 506] width 652 height 19
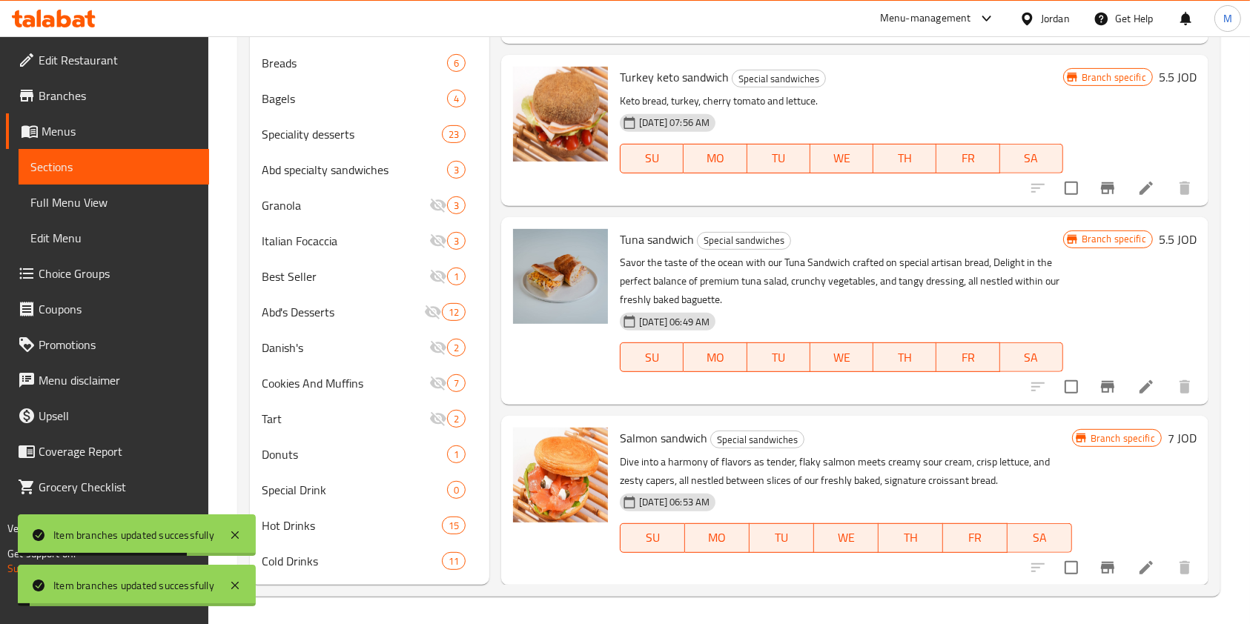
scroll to position [604, 0]
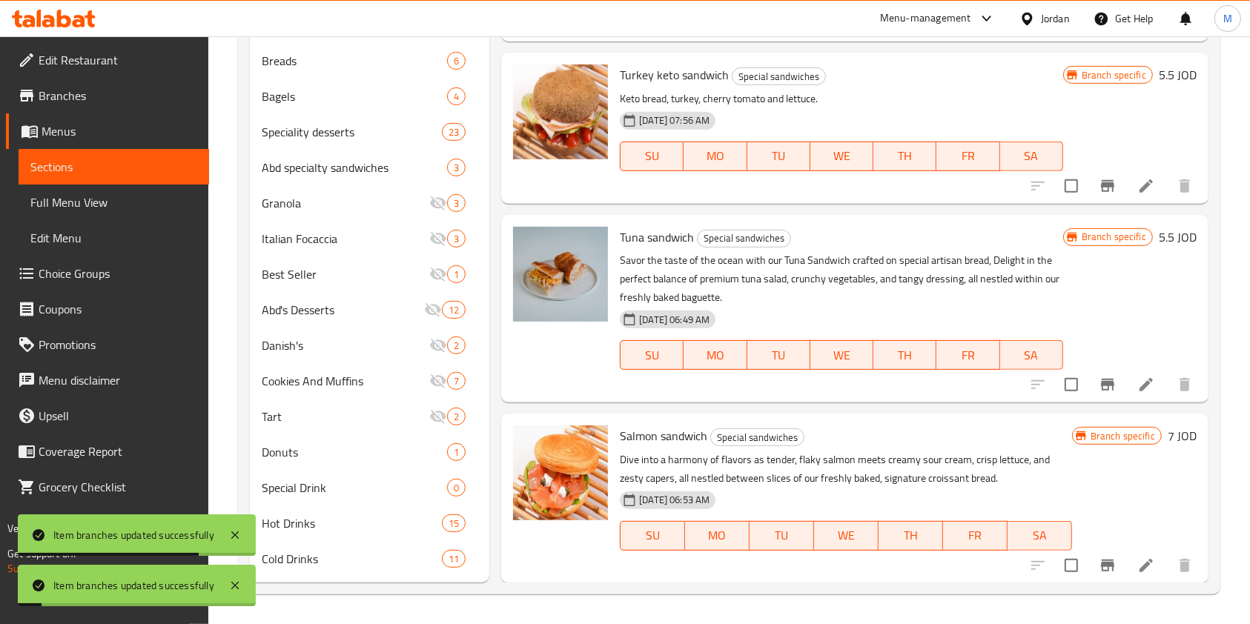
click at [1100, 548] on div at bounding box center [1111, 566] width 182 height 36
click at [1099, 567] on icon "Branch-specific-item" at bounding box center [1108, 566] width 18 height 18
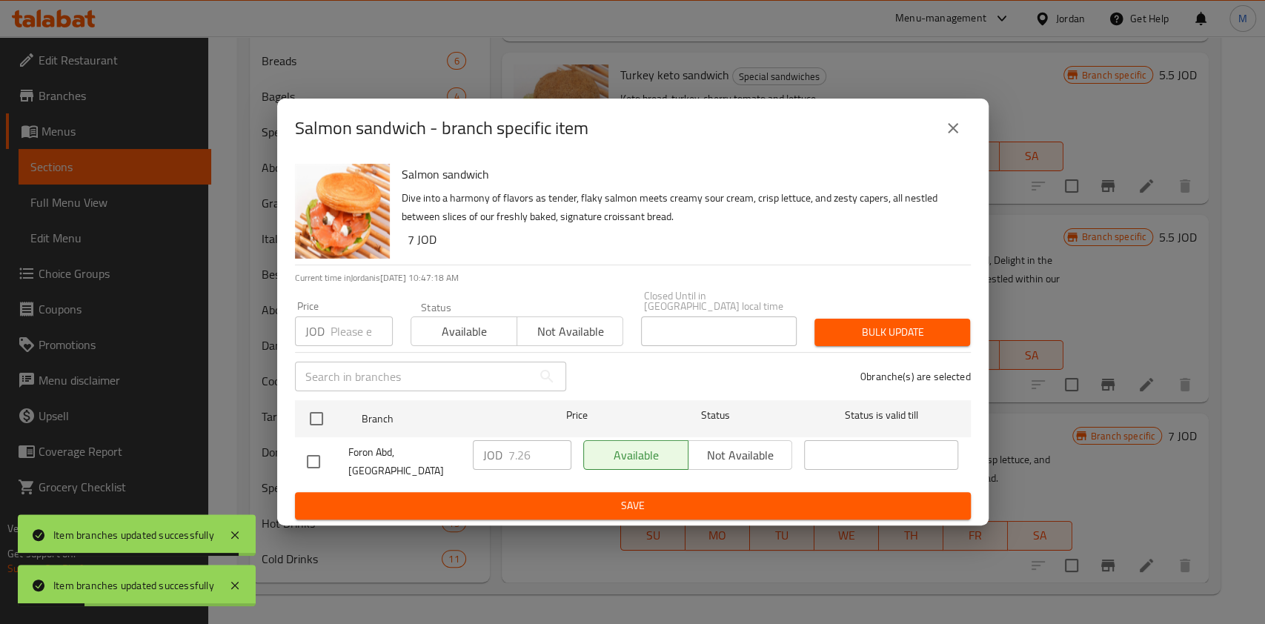
click at [314, 460] on input "checkbox" at bounding box center [313, 461] width 31 height 31
checkbox input "true"
click at [544, 458] on input "7.26" at bounding box center [540, 455] width 63 height 30
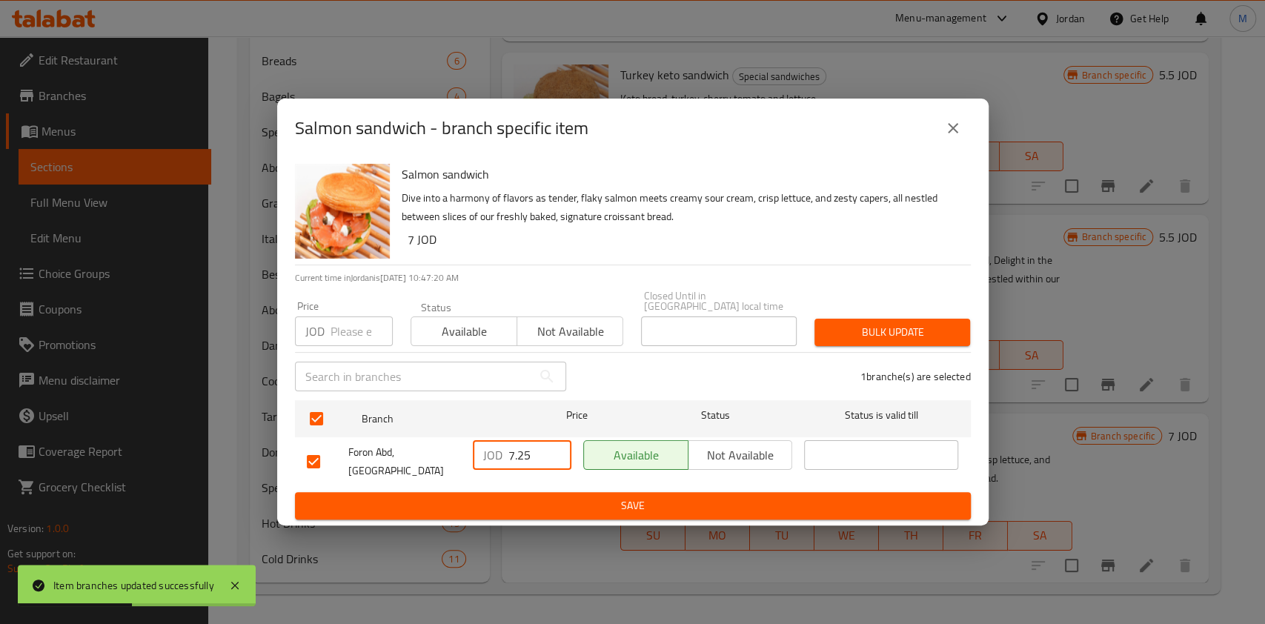
type input "7.25"
click at [573, 492] on button "Save" at bounding box center [633, 505] width 676 height 27
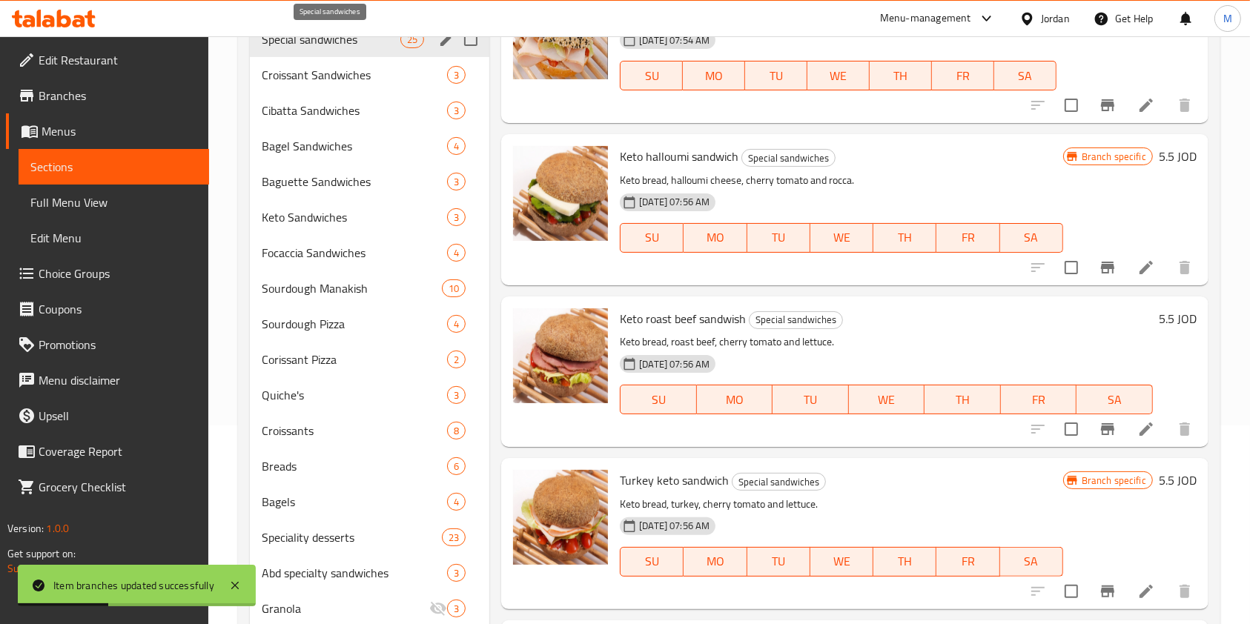
scroll to position [110, 0]
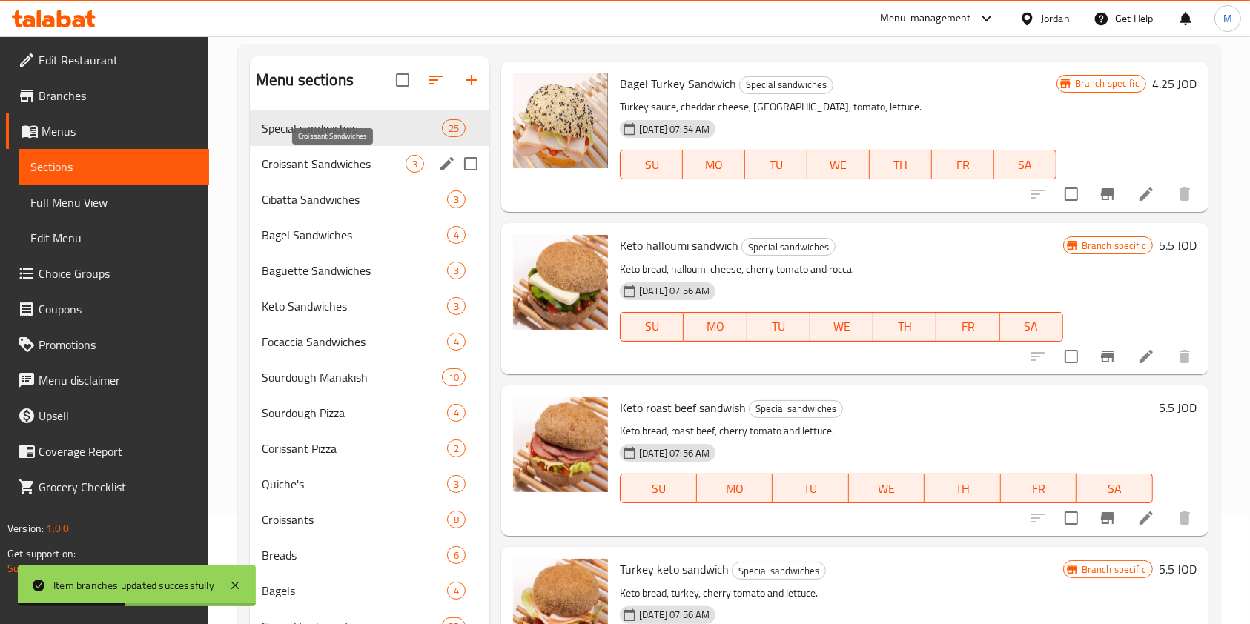
click at [351, 162] on span "Croissant Sandwiches" at bounding box center [334, 164] width 144 height 18
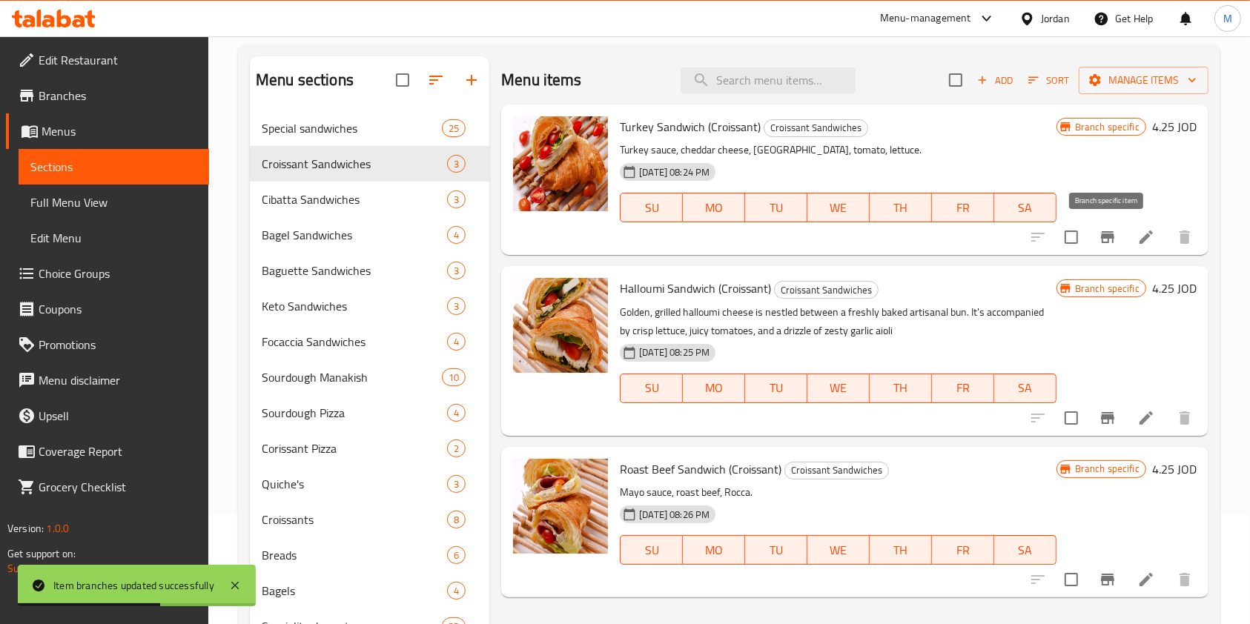
click at [1104, 234] on icon "Branch-specific-item" at bounding box center [1107, 237] width 13 height 12
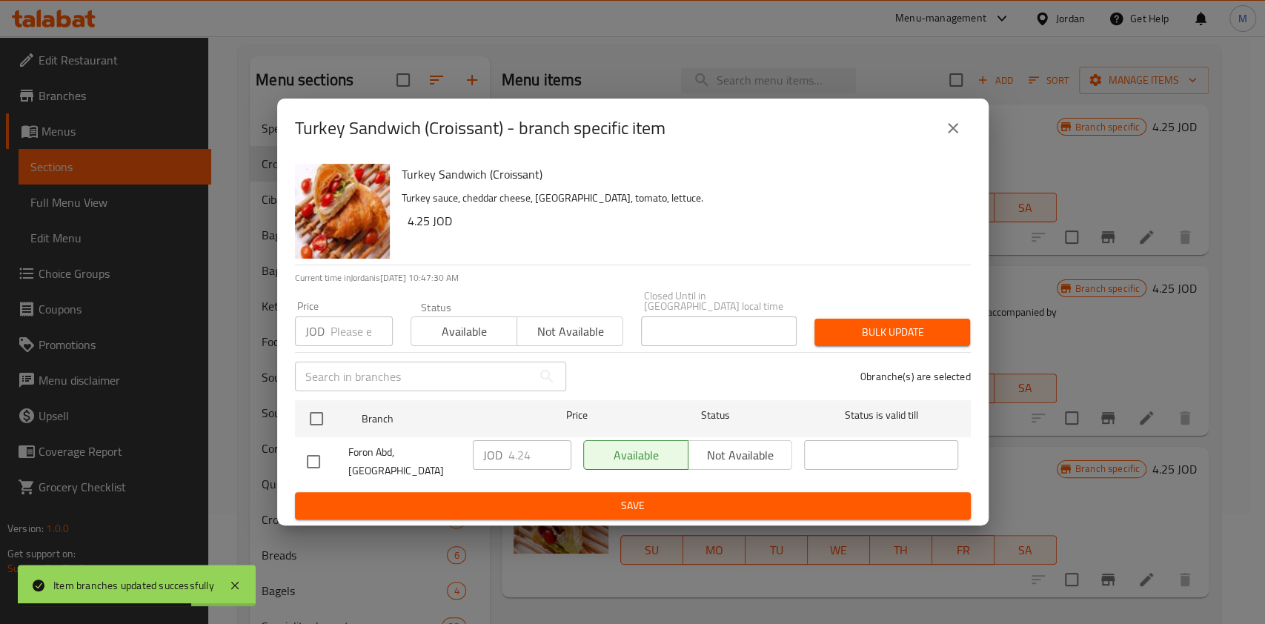
click at [302, 452] on input "checkbox" at bounding box center [313, 461] width 31 height 31
checkbox input "true"
click at [536, 456] on input "4.24" at bounding box center [540, 455] width 63 height 30
type input "4.25"
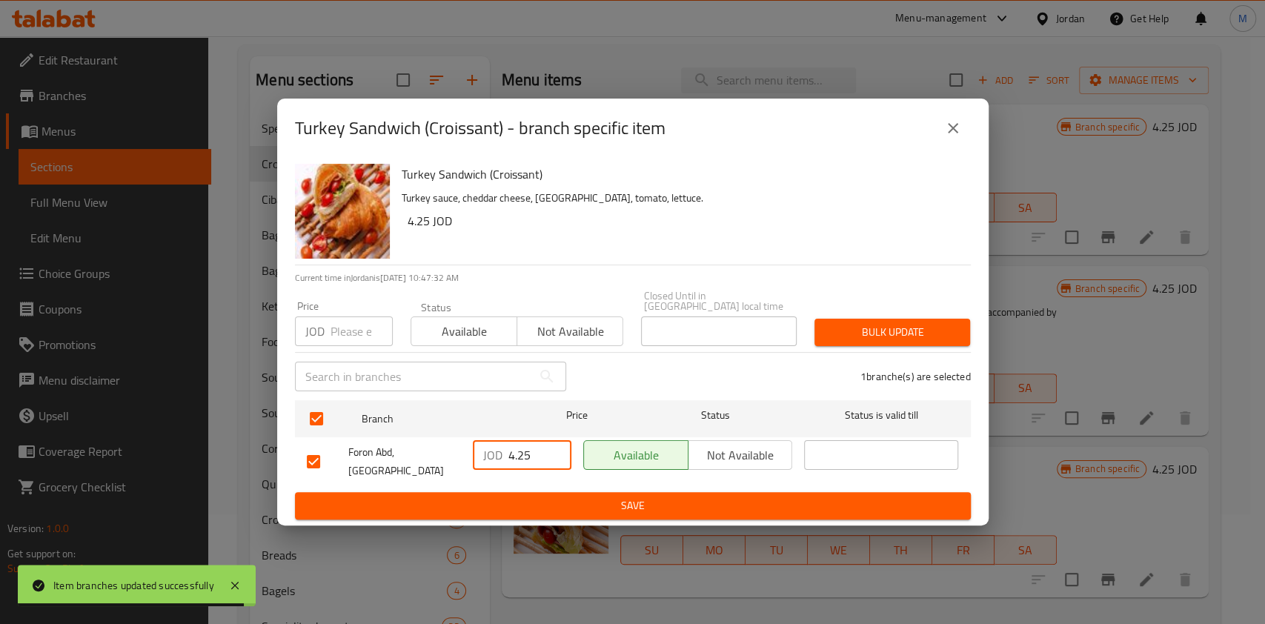
click at [589, 497] on span "Save" at bounding box center [633, 506] width 652 height 19
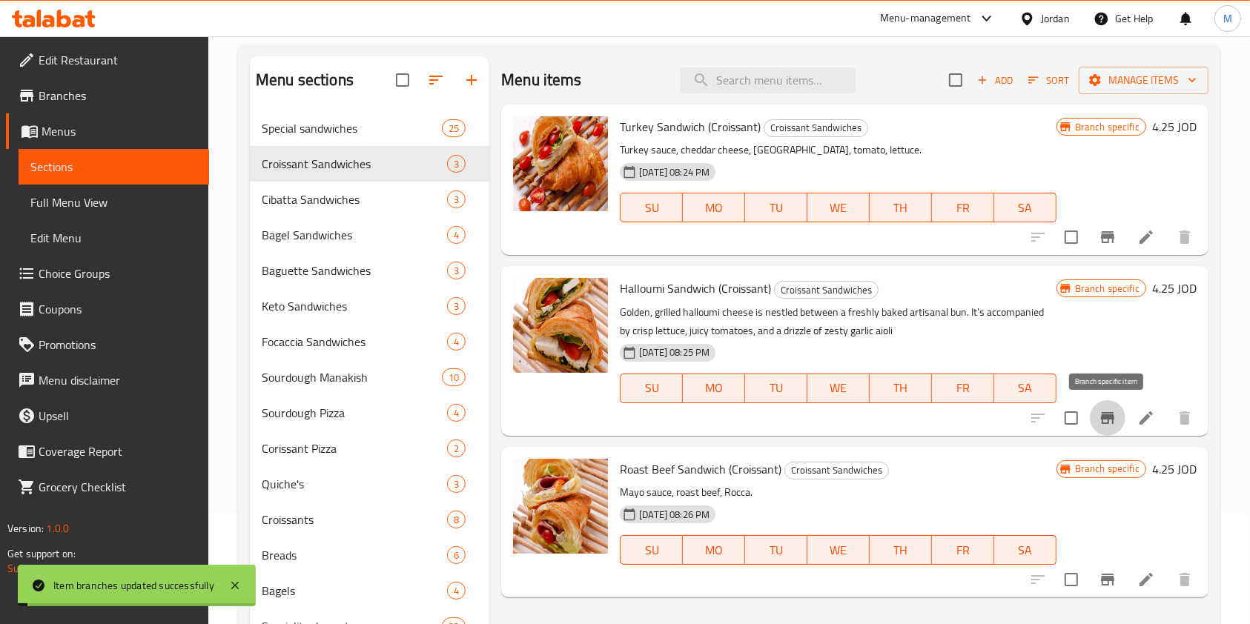
click at [1103, 423] on icon "Branch-specific-item" at bounding box center [1107, 418] width 13 height 12
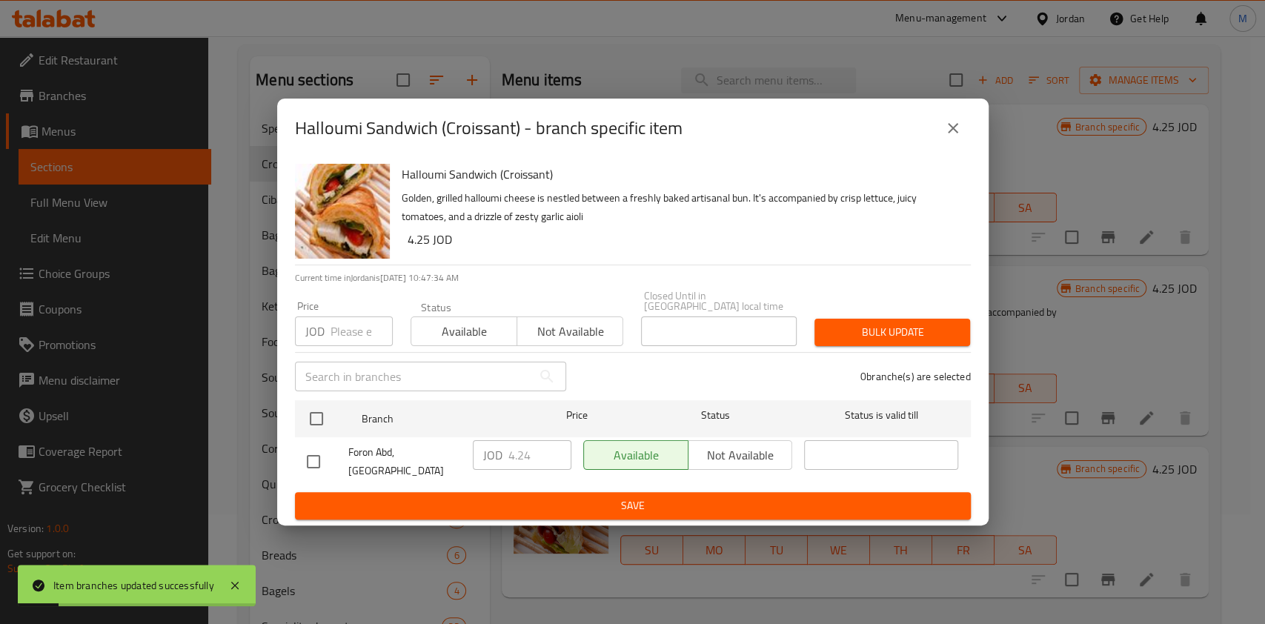
click at [320, 463] on input "checkbox" at bounding box center [313, 461] width 31 height 31
checkbox input "true"
click at [542, 458] on input "4.24" at bounding box center [540, 455] width 63 height 30
type input "4.25"
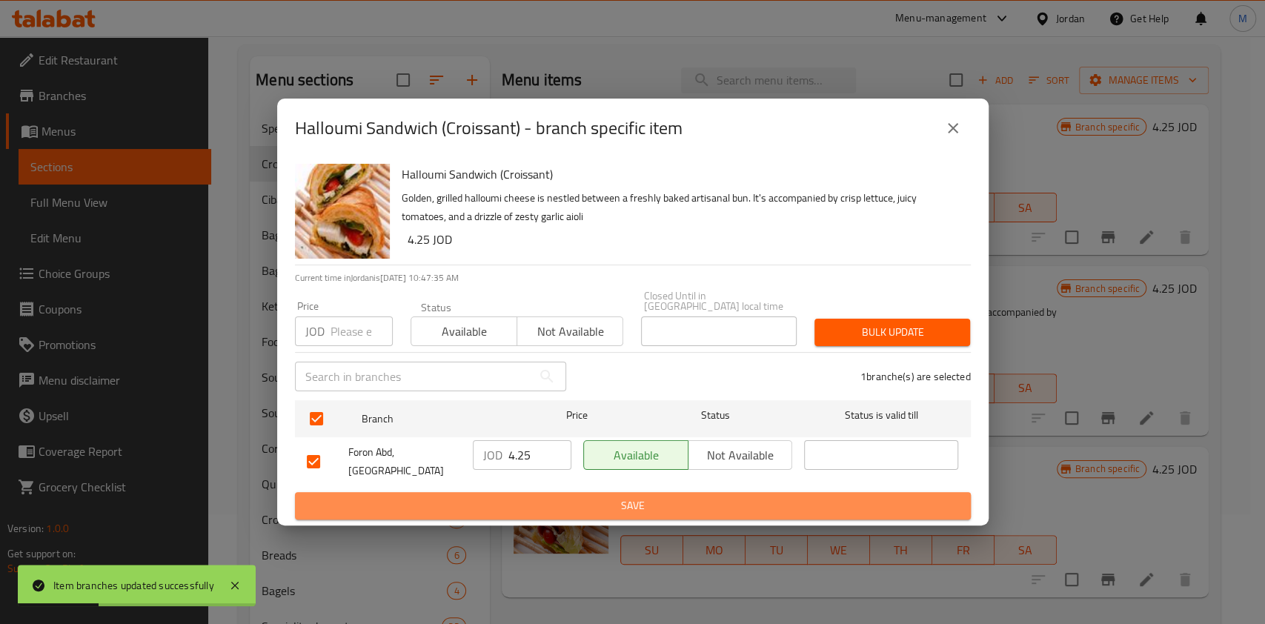
click at [549, 497] on span "Save" at bounding box center [633, 506] width 652 height 19
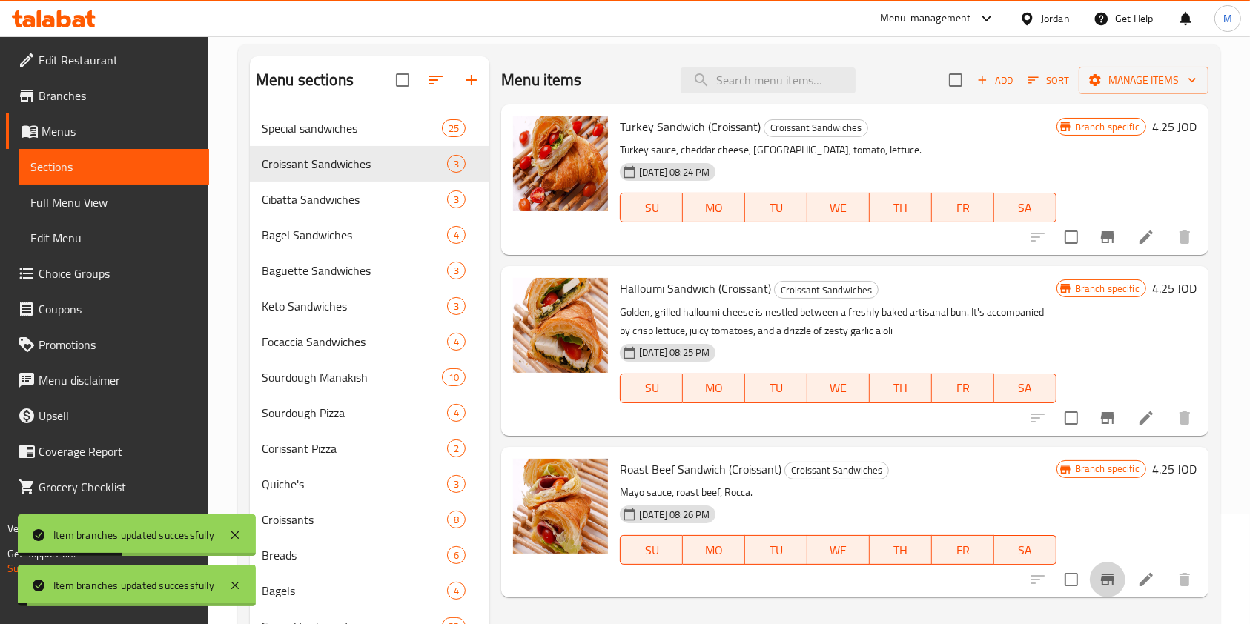
click at [1101, 580] on icon "Branch-specific-item" at bounding box center [1107, 580] width 13 height 12
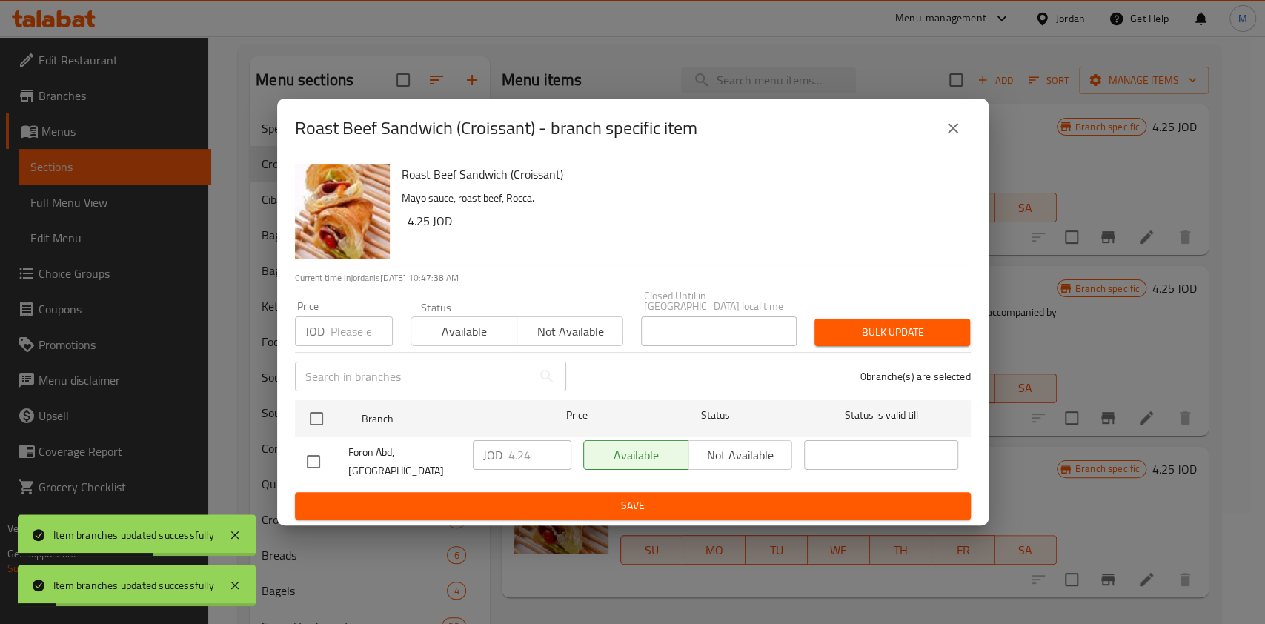
click at [313, 457] on input "checkbox" at bounding box center [313, 461] width 31 height 31
checkbox input "true"
click at [531, 453] on input "4.24" at bounding box center [540, 455] width 63 height 30
type input "4.25"
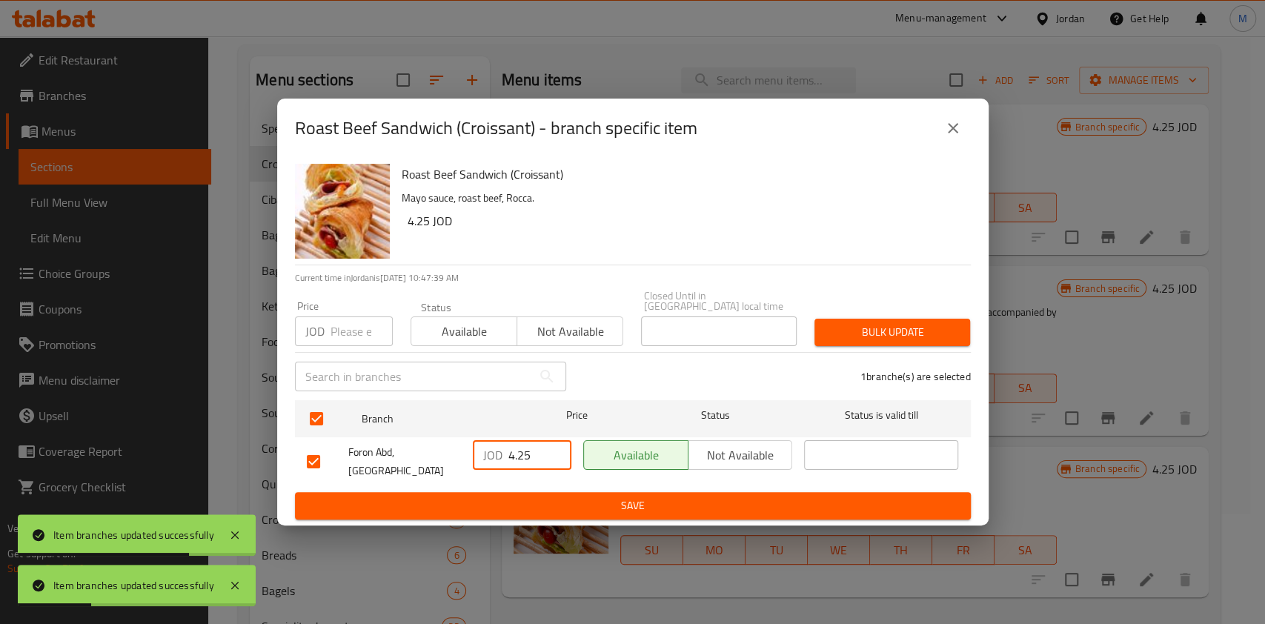
click at [573, 497] on span "Save" at bounding box center [633, 506] width 652 height 19
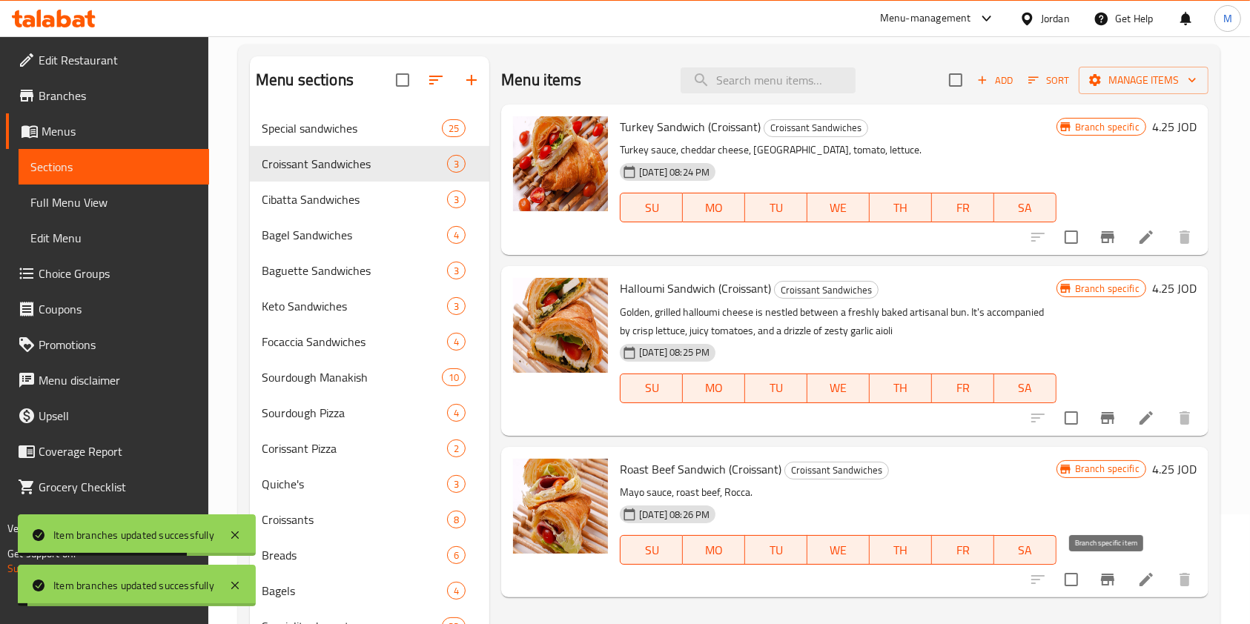
click at [1105, 580] on icon "Branch-specific-item" at bounding box center [1107, 580] width 13 height 12
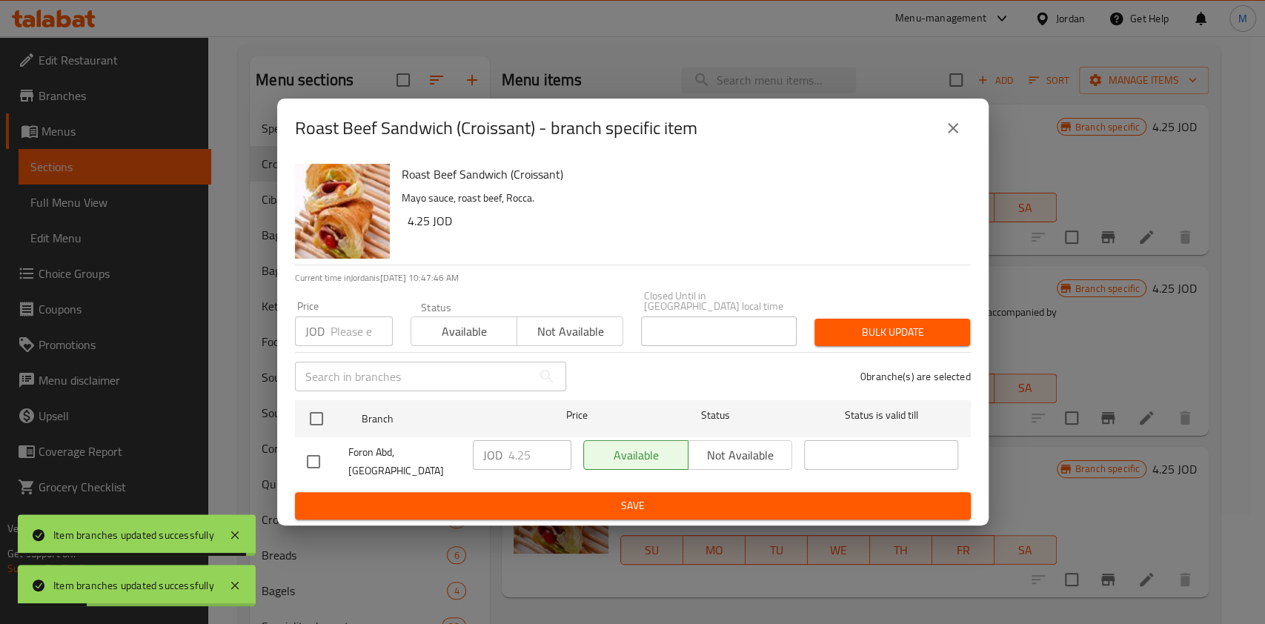
click at [947, 146] on button "close" at bounding box center [954, 128] width 36 height 36
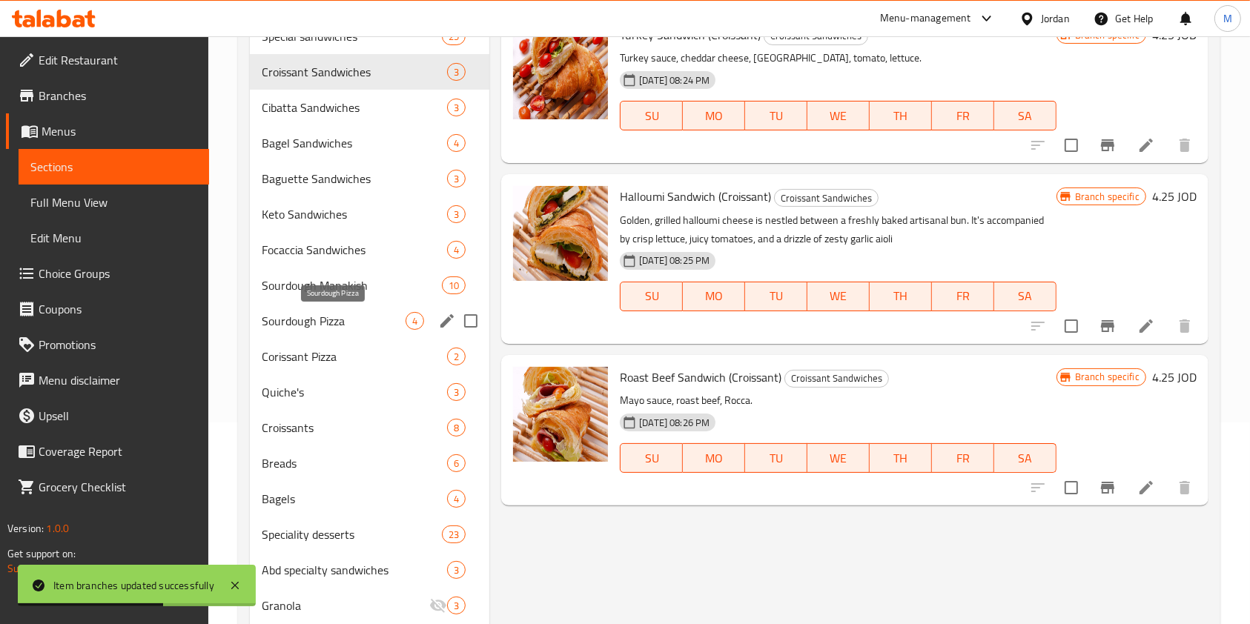
scroll to position [110, 0]
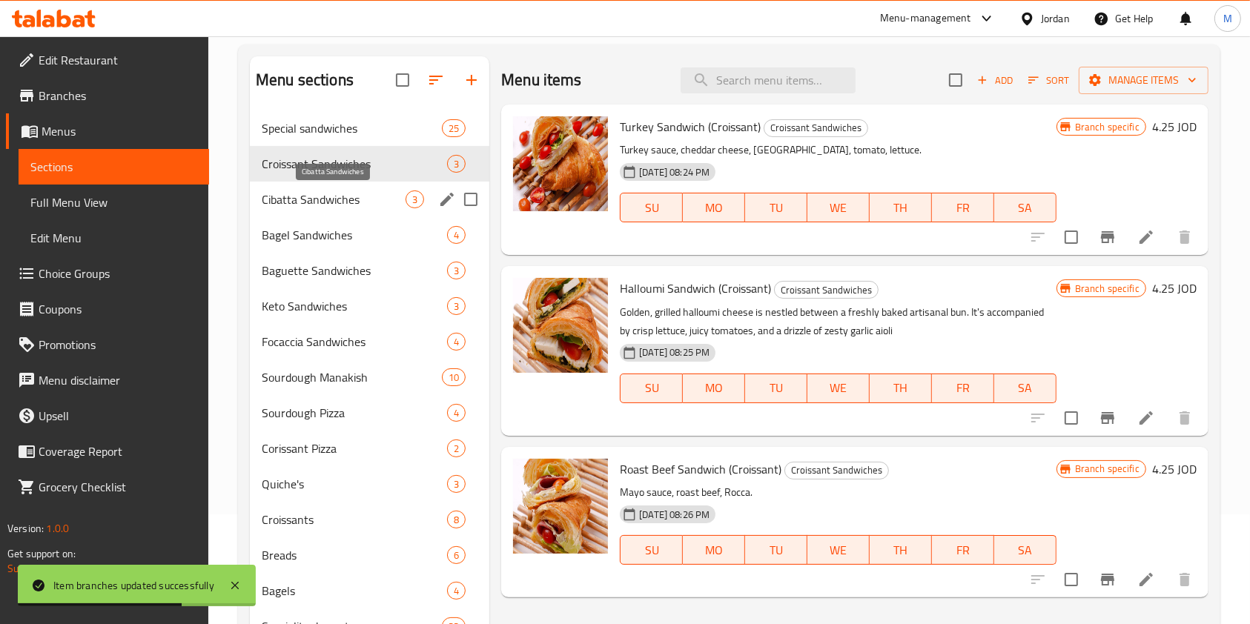
click at [384, 200] on span "Cibatta Sandwiches" at bounding box center [334, 200] width 144 height 18
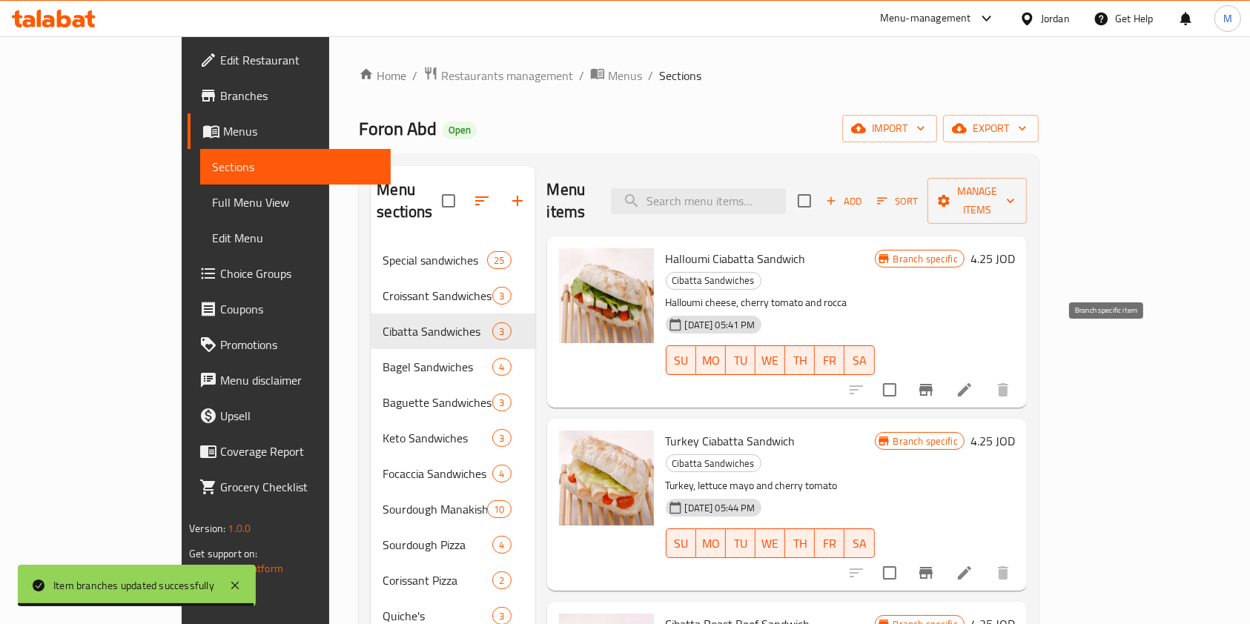
click at [944, 372] on button "Branch-specific-item" at bounding box center [926, 390] width 36 height 36
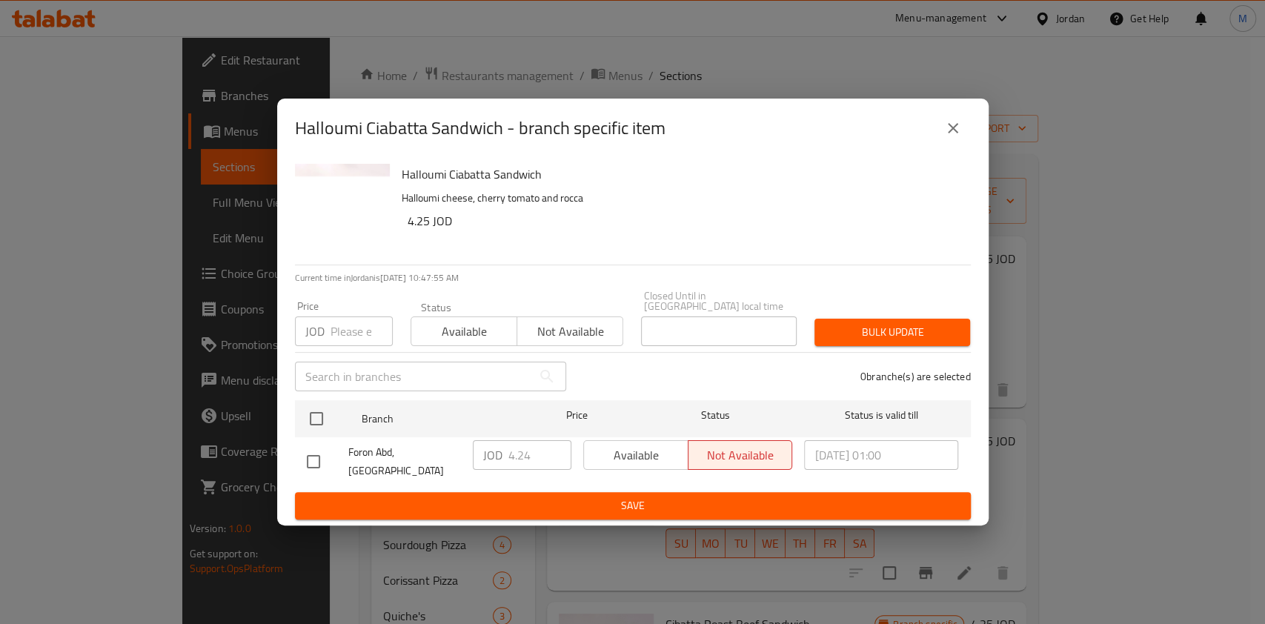
drag, startPoint x: 311, startPoint y: 459, endPoint x: 414, endPoint y: 454, distance: 103.9
click at [310, 458] on input "checkbox" at bounding box center [313, 461] width 31 height 31
checkbox input "true"
click at [532, 462] on input "4.24" at bounding box center [540, 455] width 63 height 30
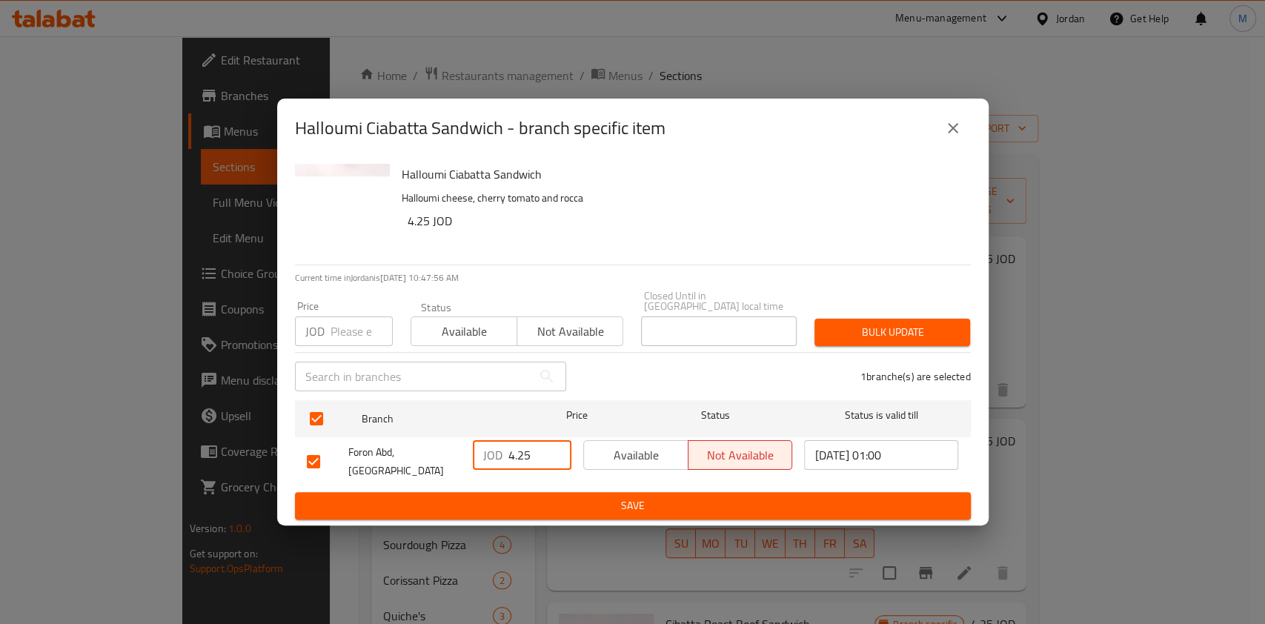
type input "4.25"
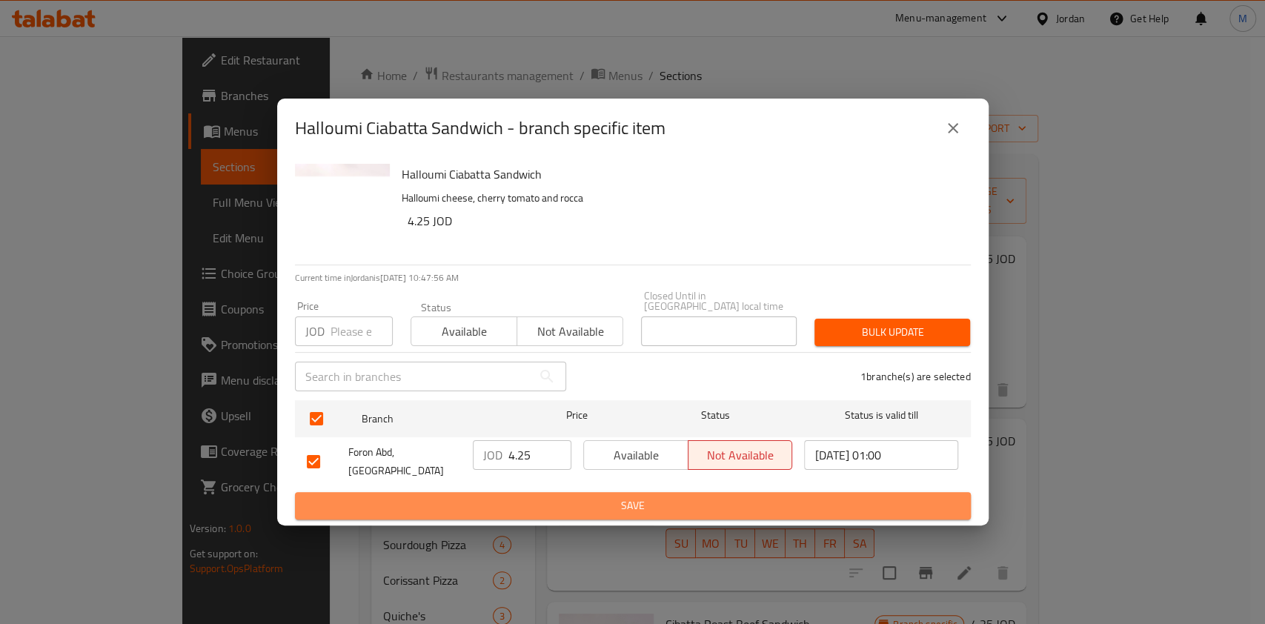
click at [579, 497] on span "Save" at bounding box center [633, 506] width 652 height 19
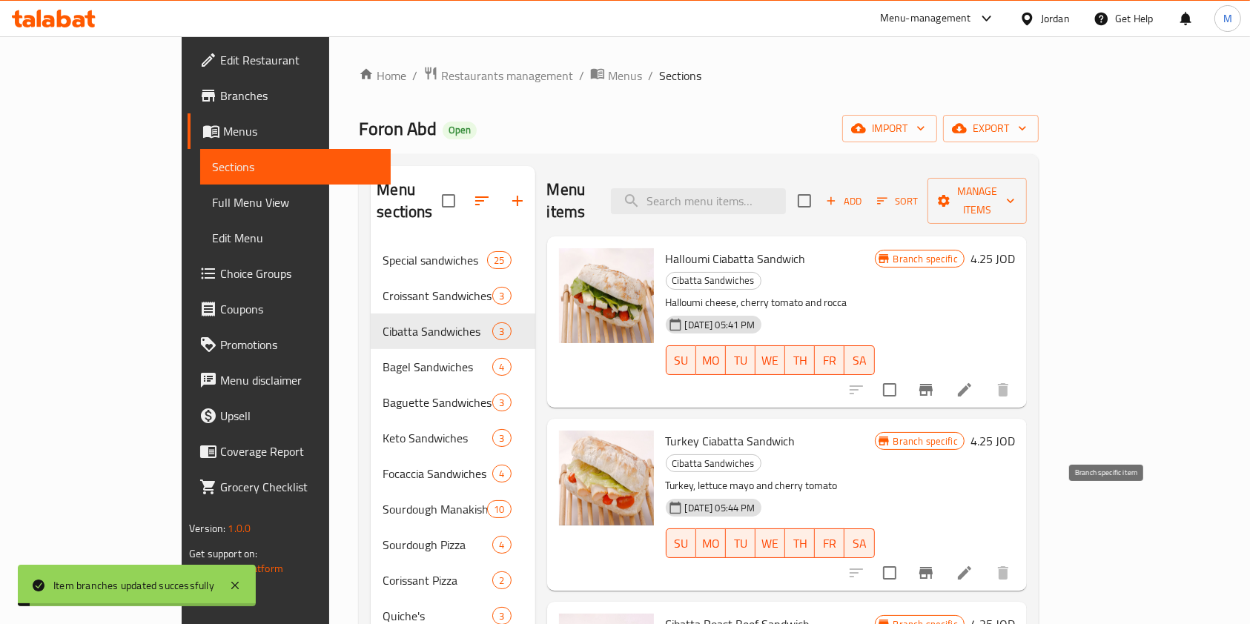
click at [933, 567] on icon "Branch-specific-item" at bounding box center [925, 573] width 13 height 12
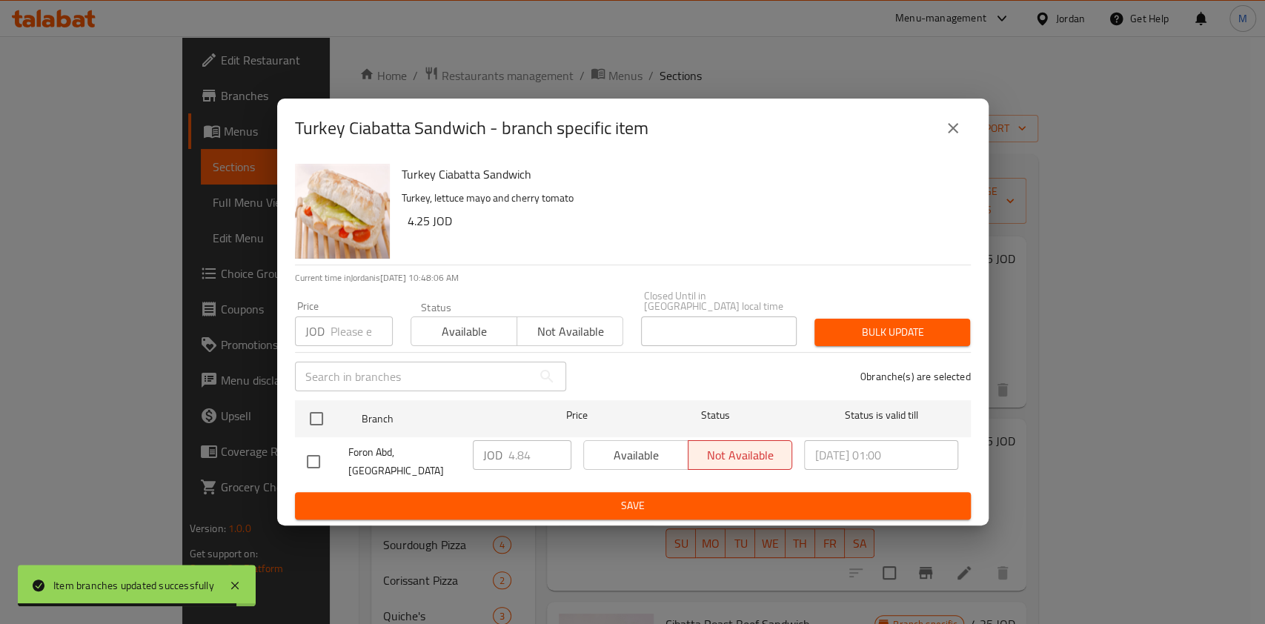
click at [311, 454] on input "checkbox" at bounding box center [313, 461] width 31 height 31
checkbox input "true"
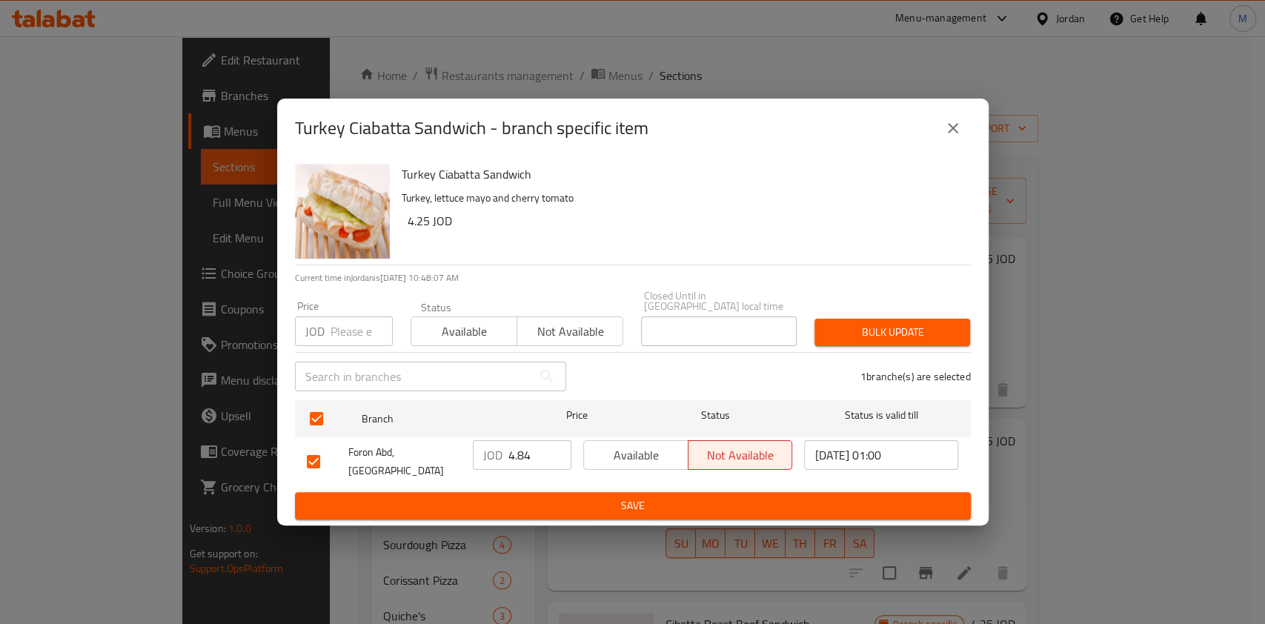
click at [532, 455] on input "4.84" at bounding box center [540, 455] width 63 height 30
type input "4.85"
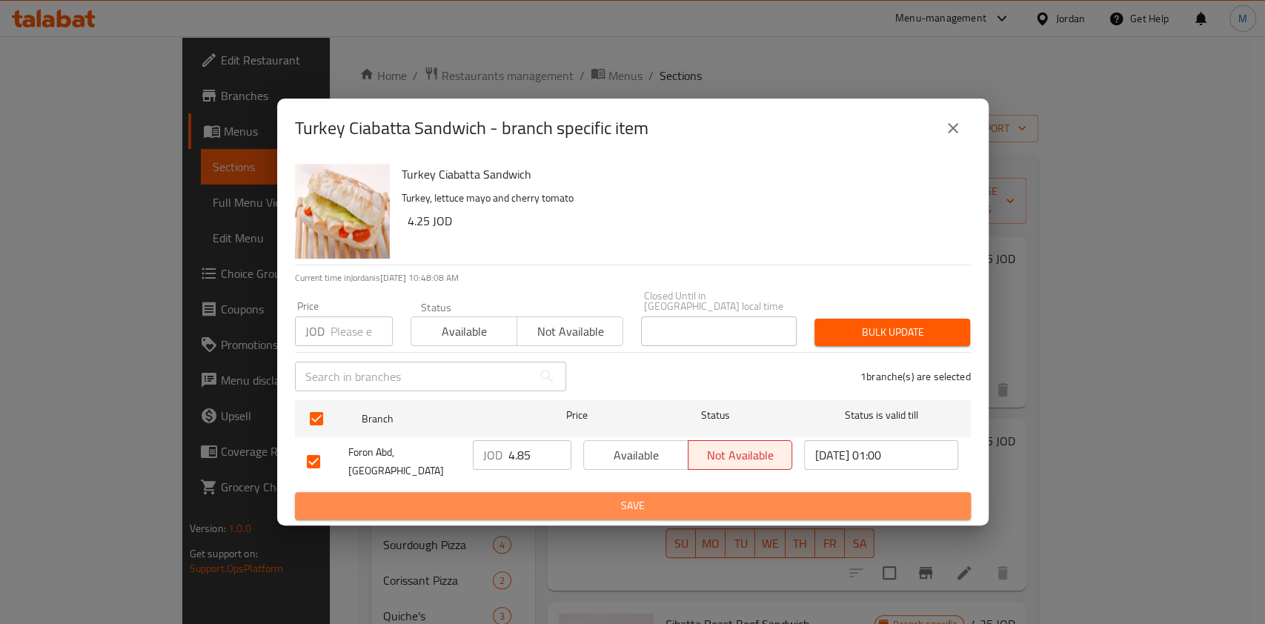
click at [653, 500] on span "Save" at bounding box center [633, 506] width 652 height 19
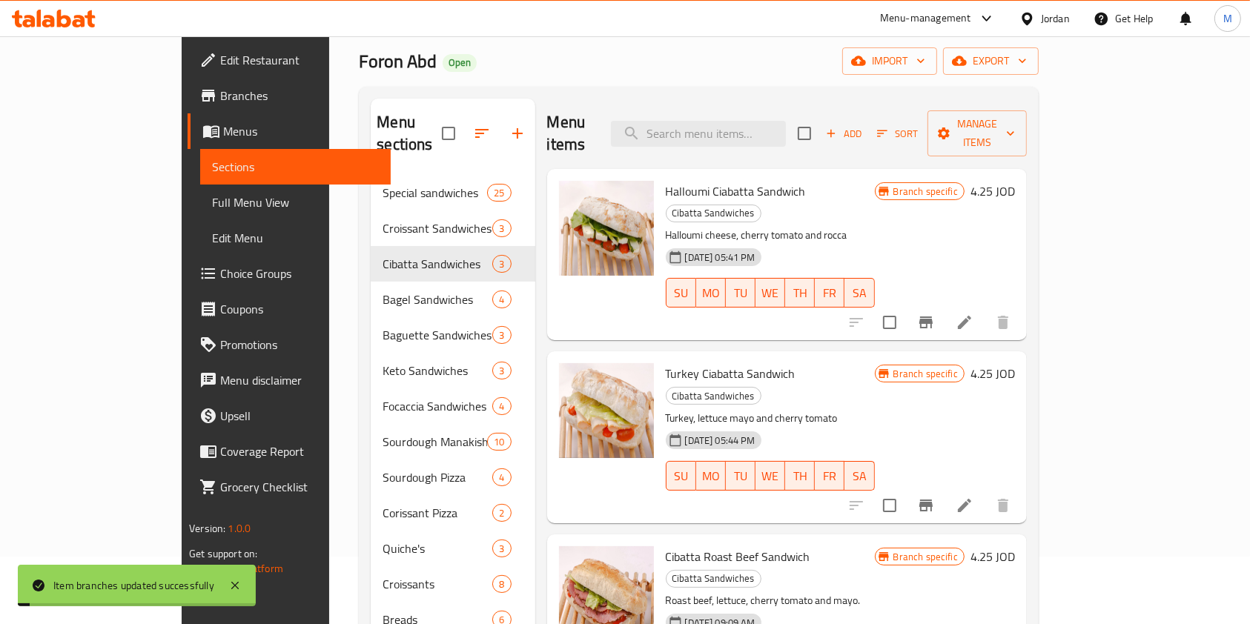
scroll to position [99, 0]
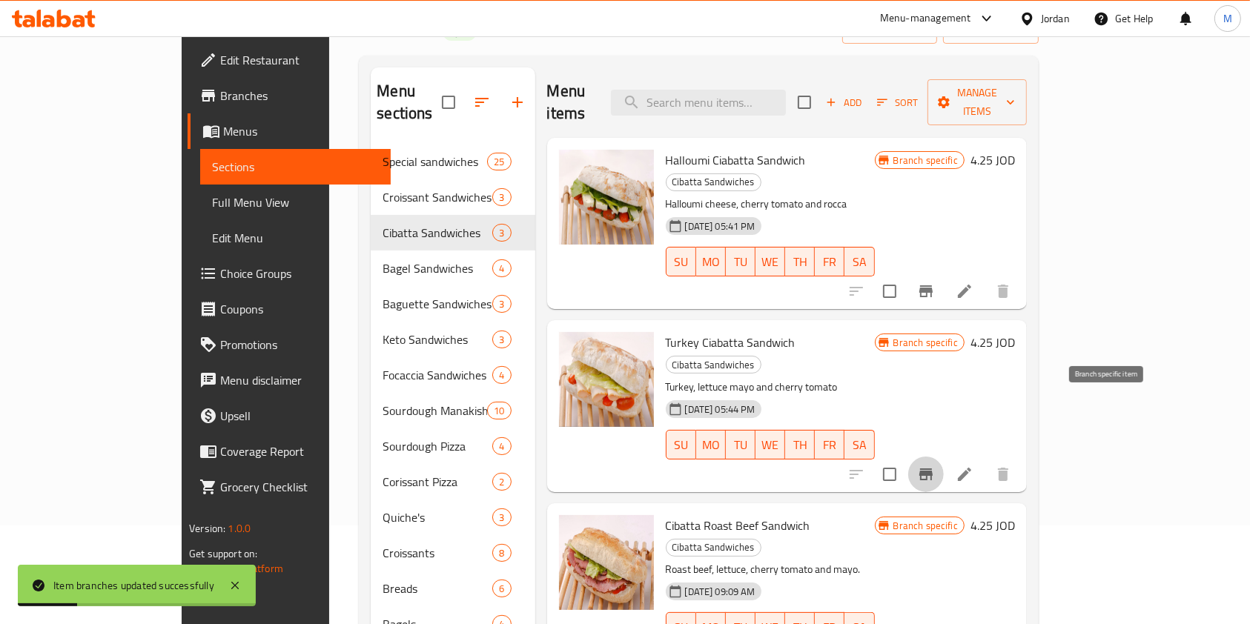
click at [944, 457] on button "Branch-specific-item" at bounding box center [926, 475] width 36 height 36
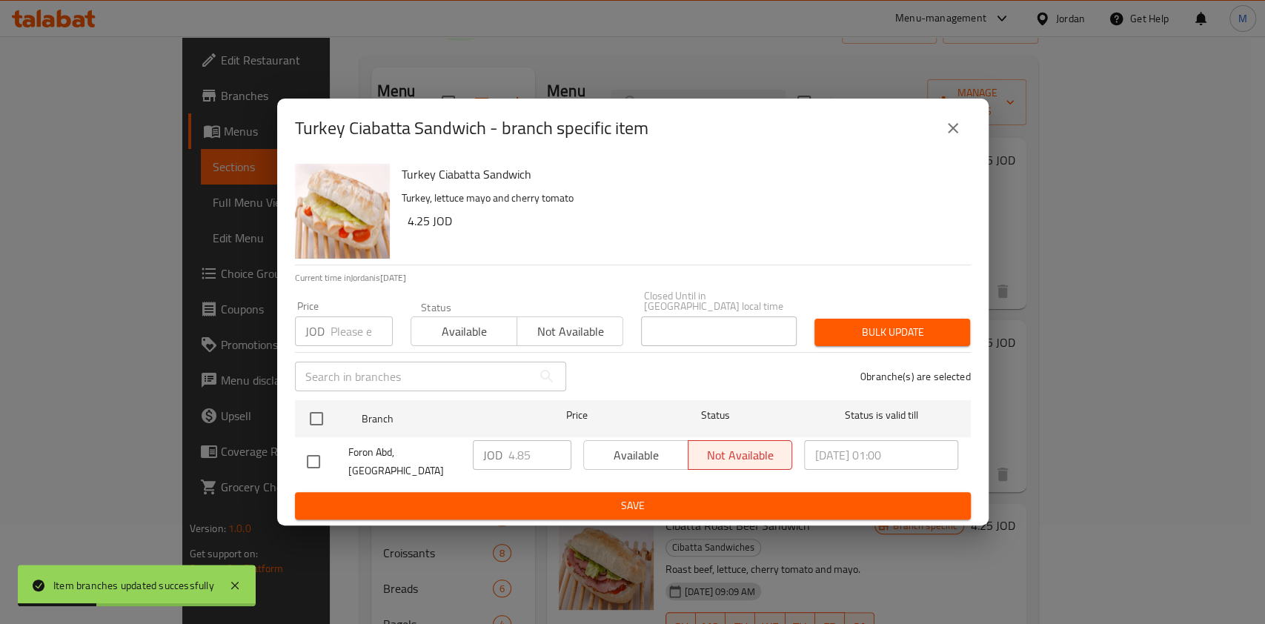
click at [1080, 352] on div "Turkey Ciabatta Sandwich - branch specific item [GEOGRAPHIC_DATA] Ciabatta Sand…" at bounding box center [632, 312] width 1265 height 624
click at [956, 133] on icon "close" at bounding box center [953, 128] width 18 height 18
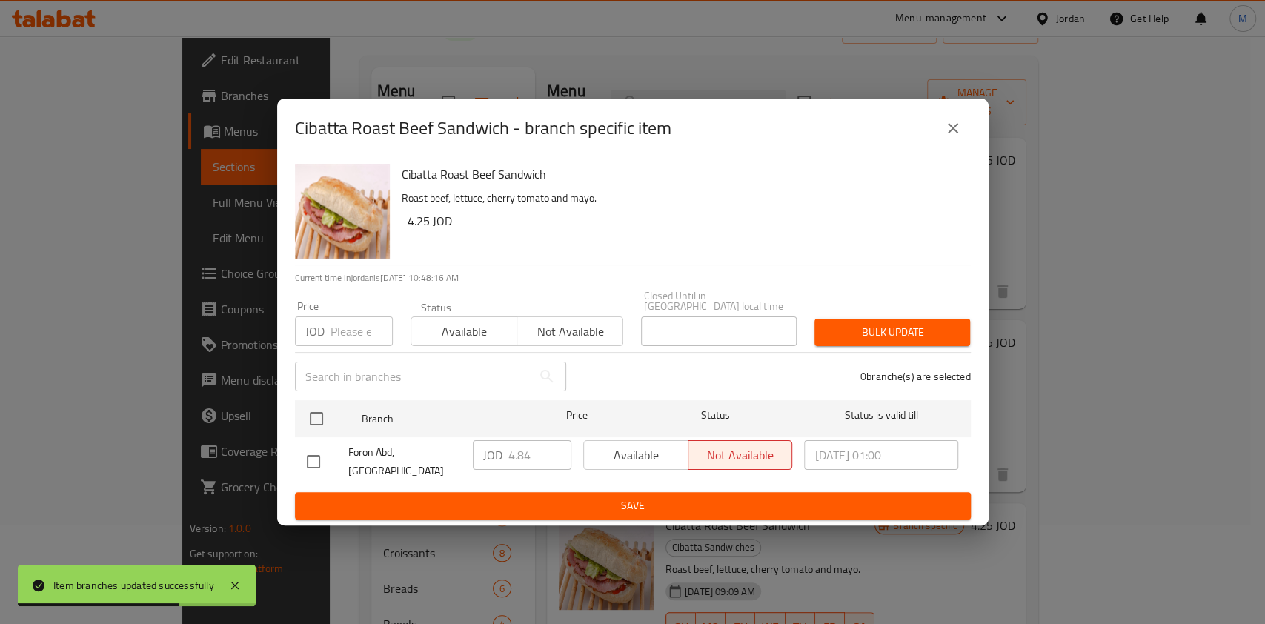
click at [302, 457] on input "checkbox" at bounding box center [313, 461] width 31 height 31
checkbox input "true"
click at [534, 464] on input "4.84" at bounding box center [540, 455] width 63 height 30
type input "4.85"
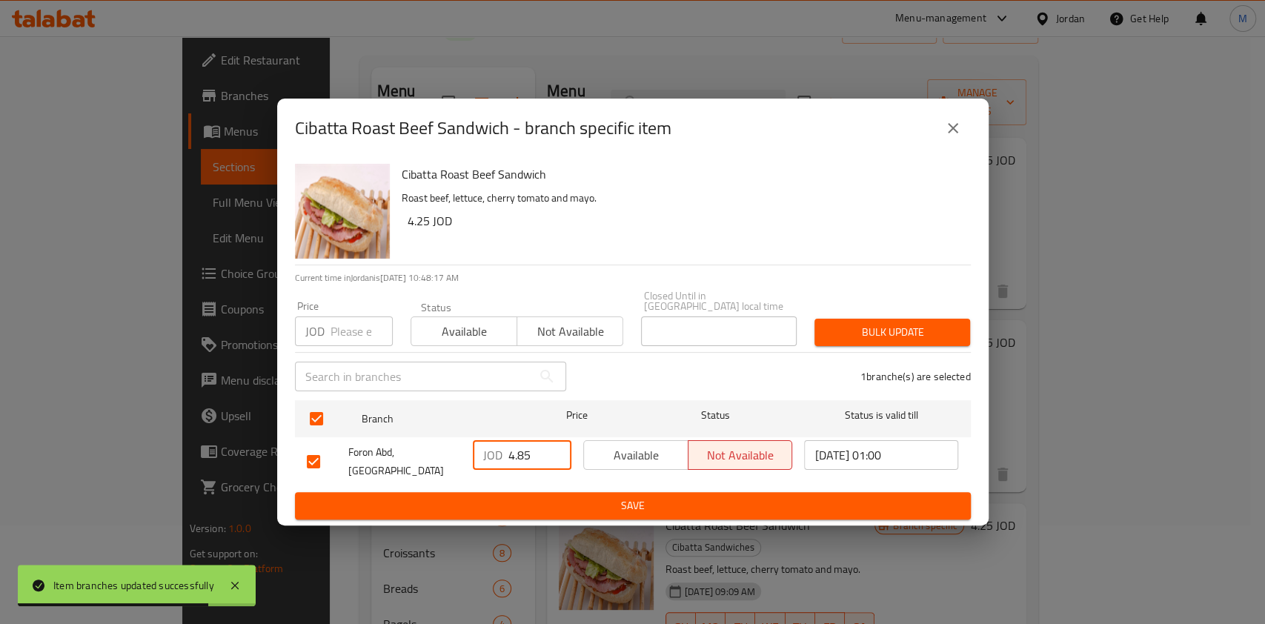
click at [556, 497] on span "Save" at bounding box center [633, 506] width 652 height 19
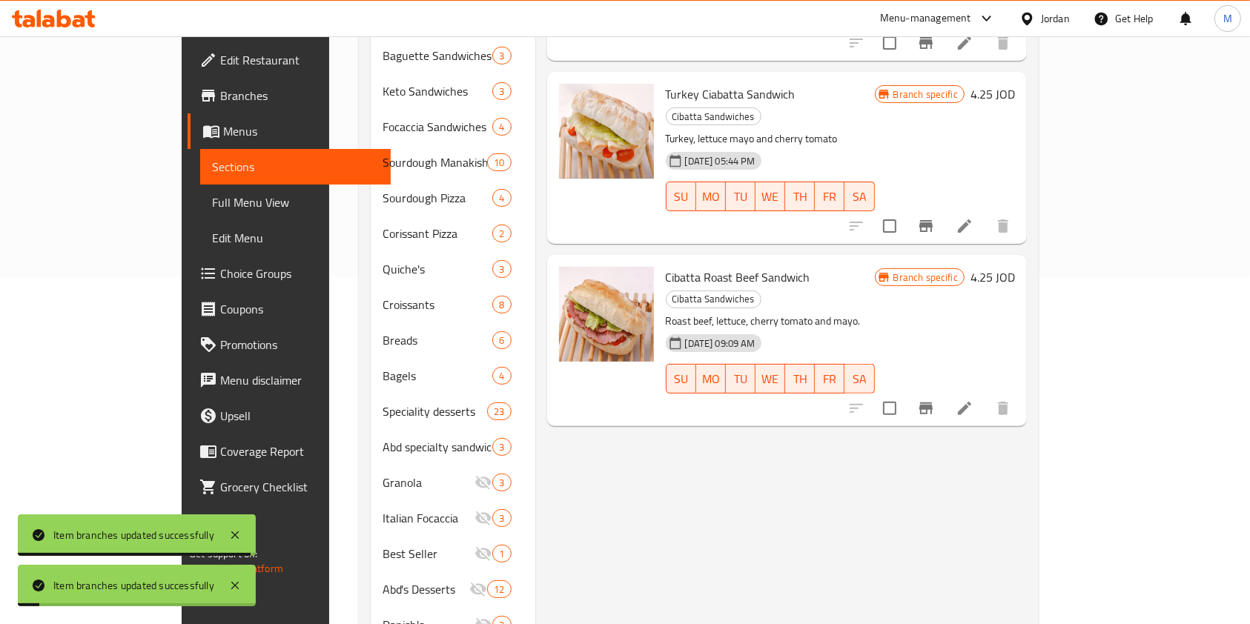
scroll to position [395, 0]
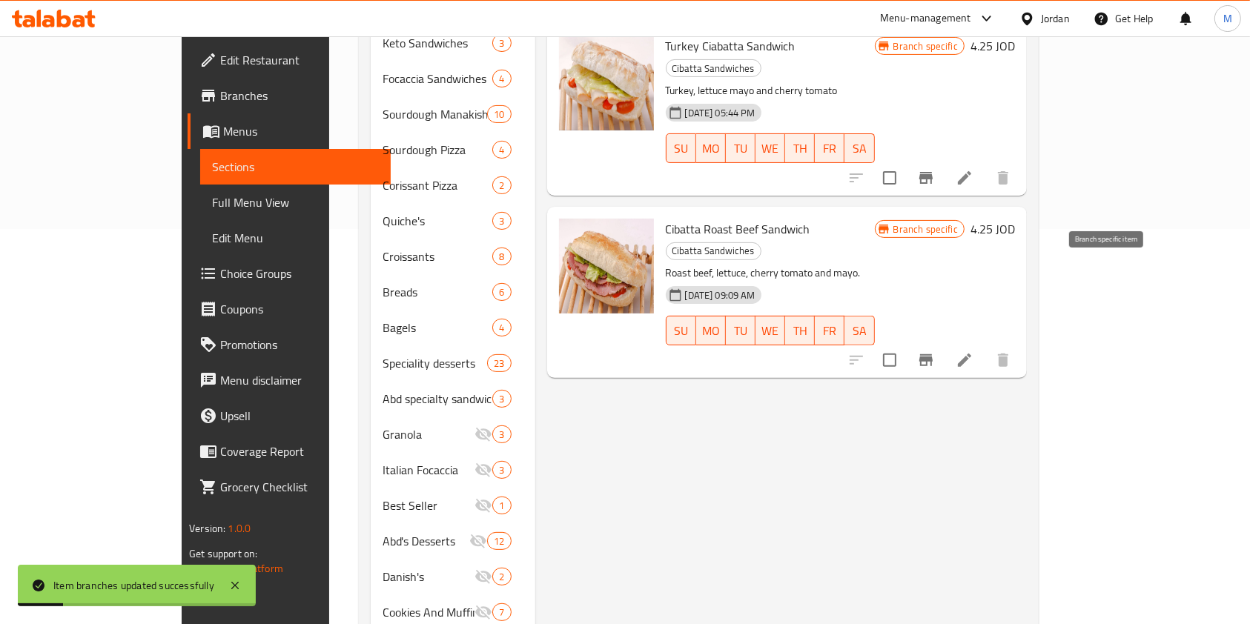
click at [935, 351] on icon "Branch-specific-item" at bounding box center [926, 360] width 18 height 18
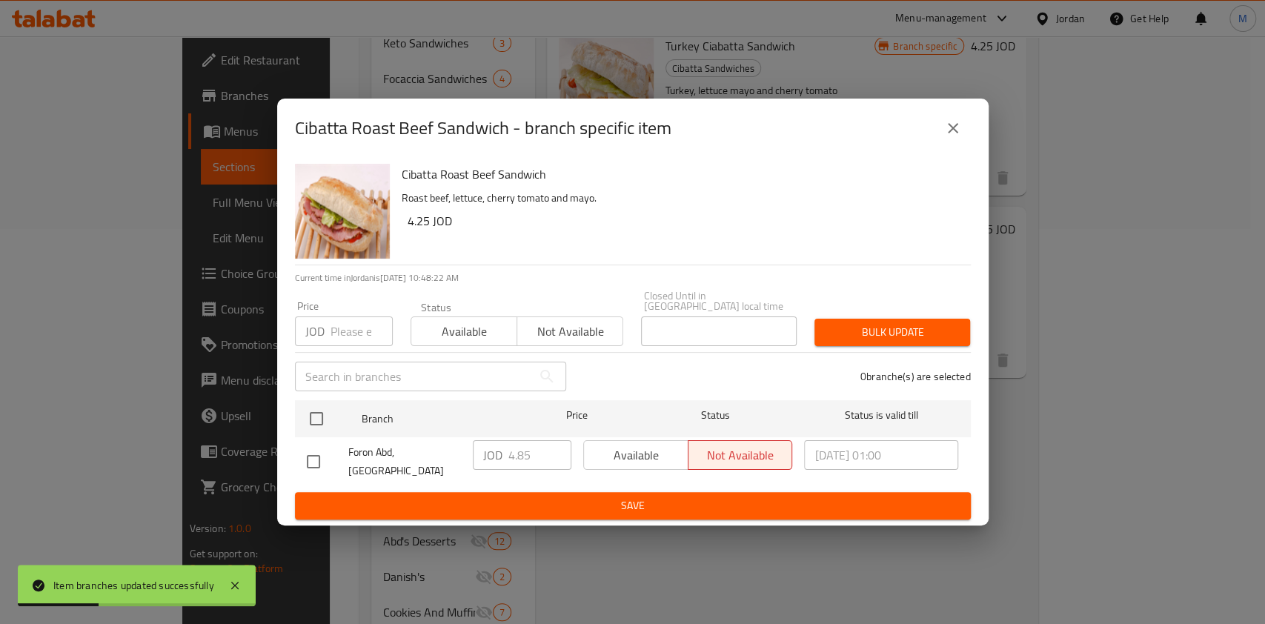
click at [959, 137] on icon "close" at bounding box center [953, 128] width 18 height 18
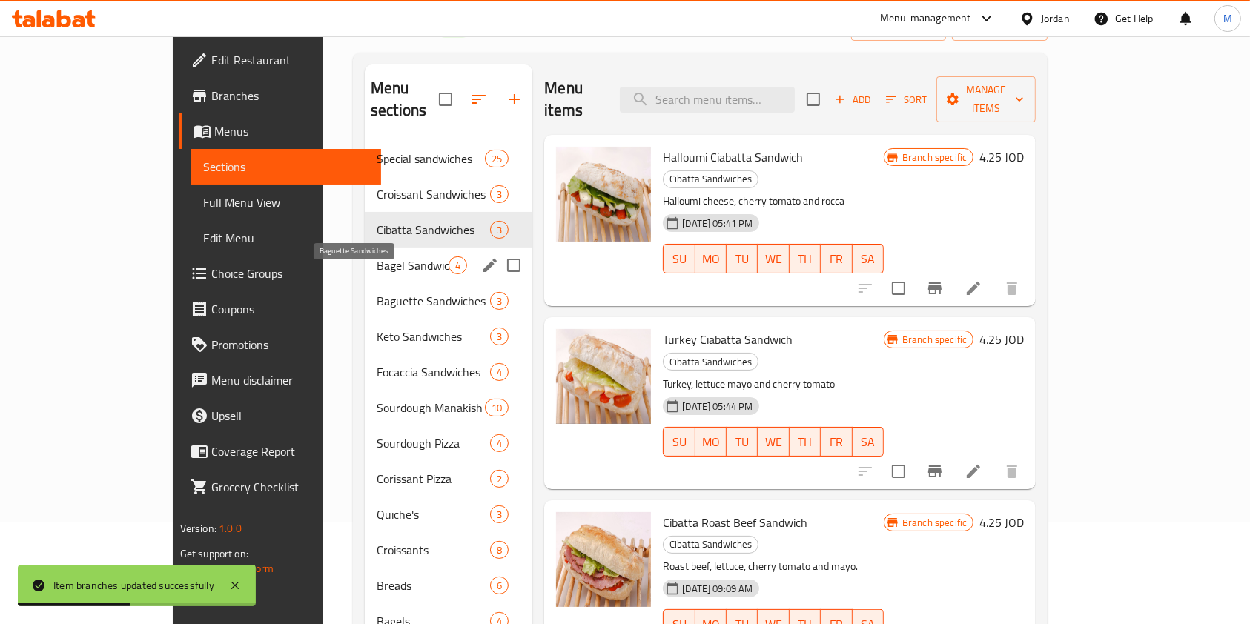
scroll to position [99, 0]
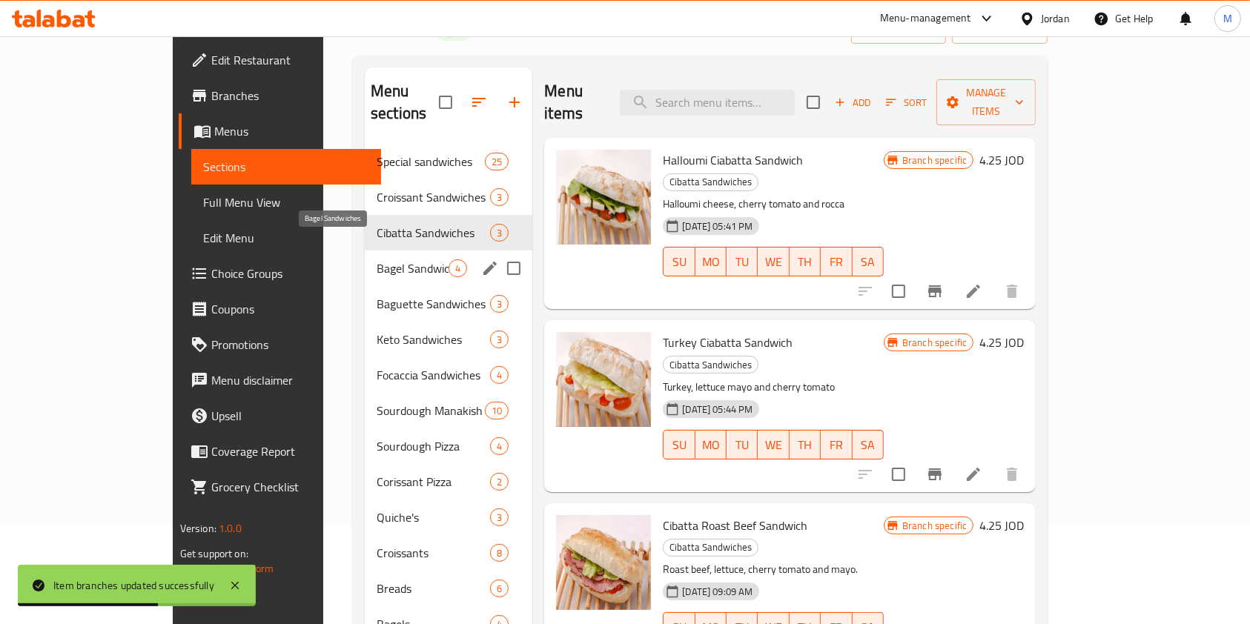
click at [377, 259] on span "Bagel Sandwiches" at bounding box center [413, 268] width 72 height 18
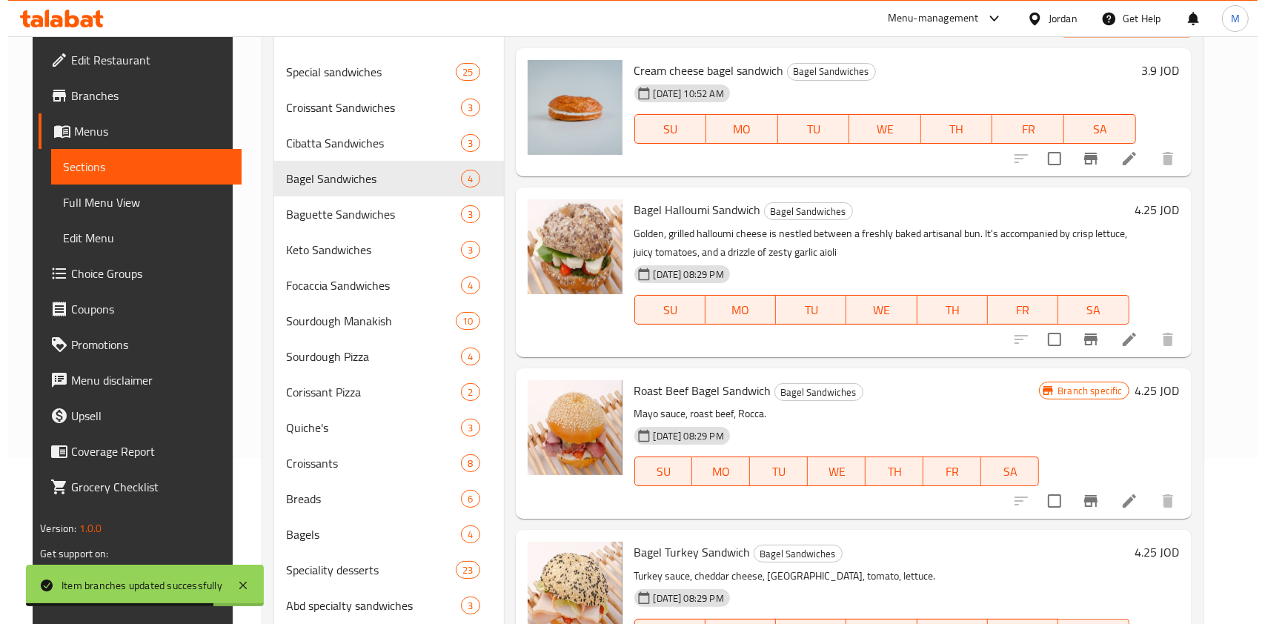
scroll to position [197, 0]
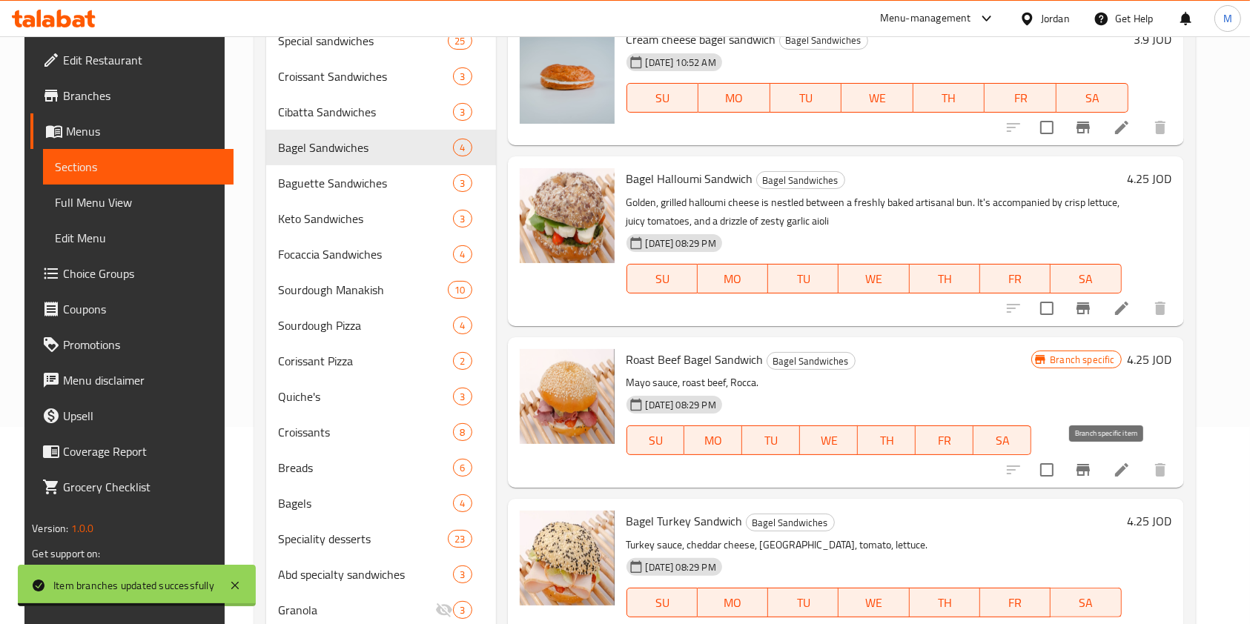
click at [1090, 467] on icon "Branch-specific-item" at bounding box center [1082, 470] width 13 height 12
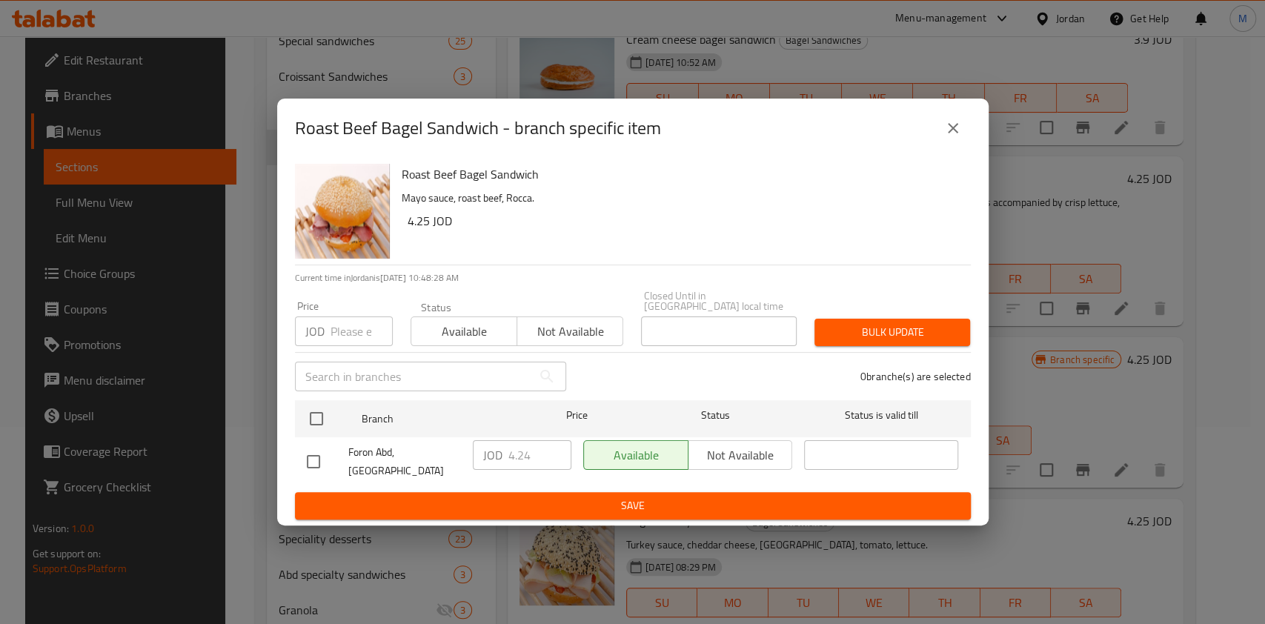
click at [316, 464] on input "checkbox" at bounding box center [313, 461] width 31 height 31
checkbox input "true"
click at [534, 462] on input "4.24" at bounding box center [540, 455] width 63 height 30
type input "4.25"
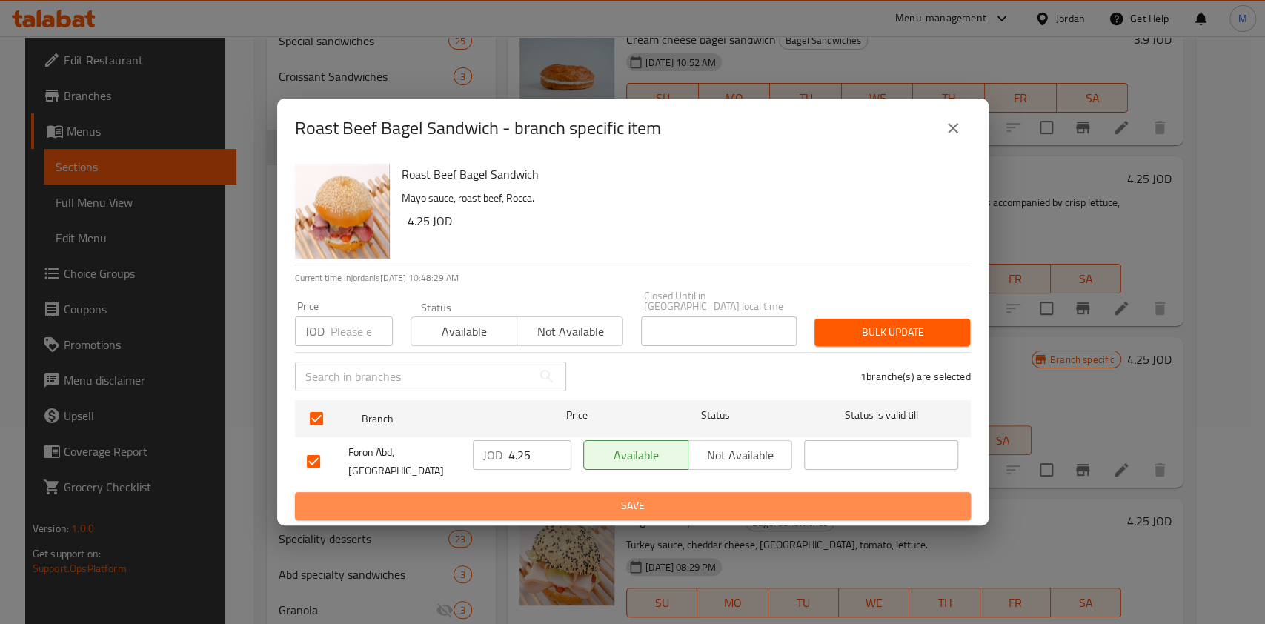
click at [575, 501] on span "Save" at bounding box center [633, 506] width 652 height 19
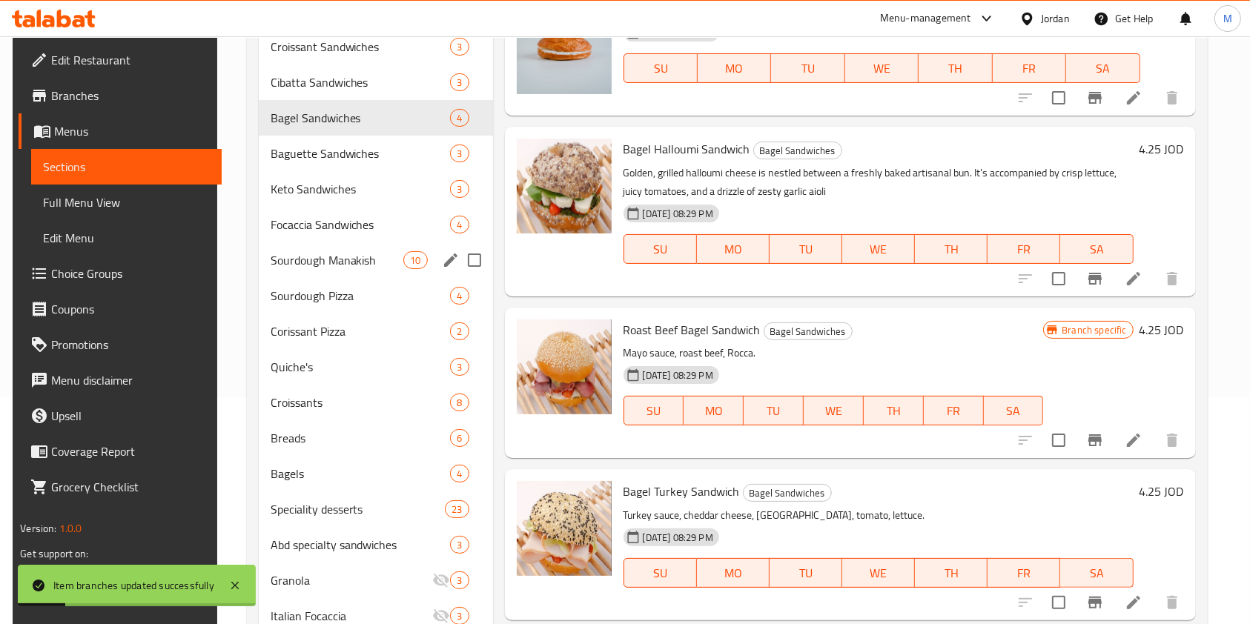
scroll to position [208, 0]
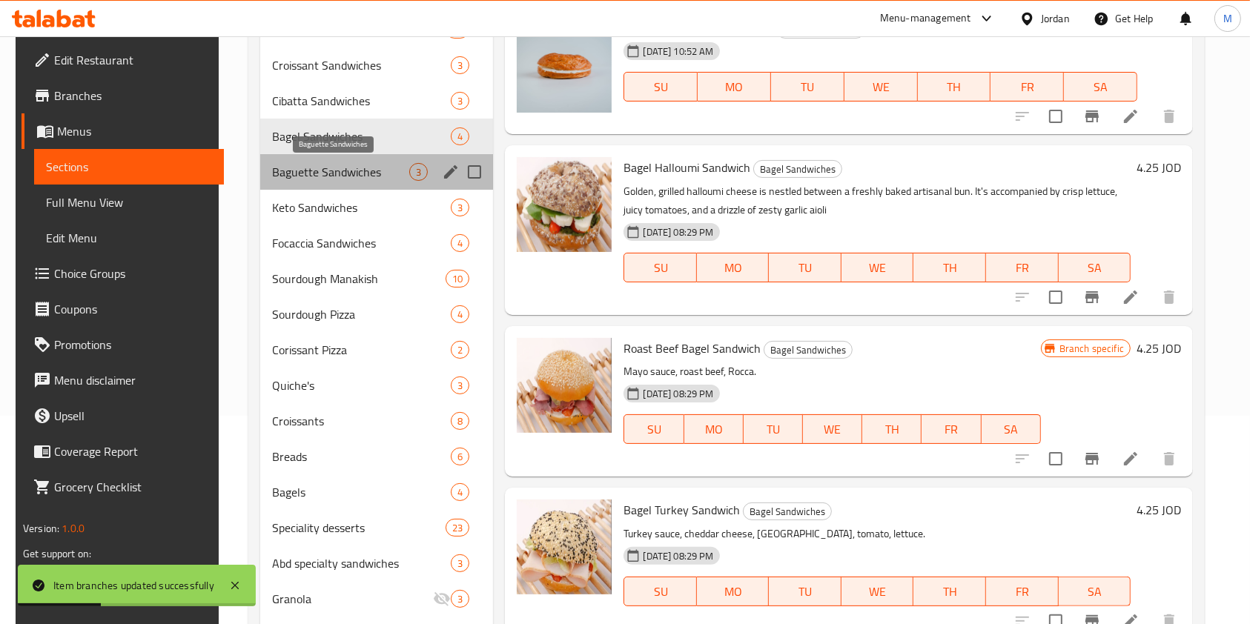
click at [361, 170] on span "Baguette Sandwiches" at bounding box center [340, 172] width 137 height 18
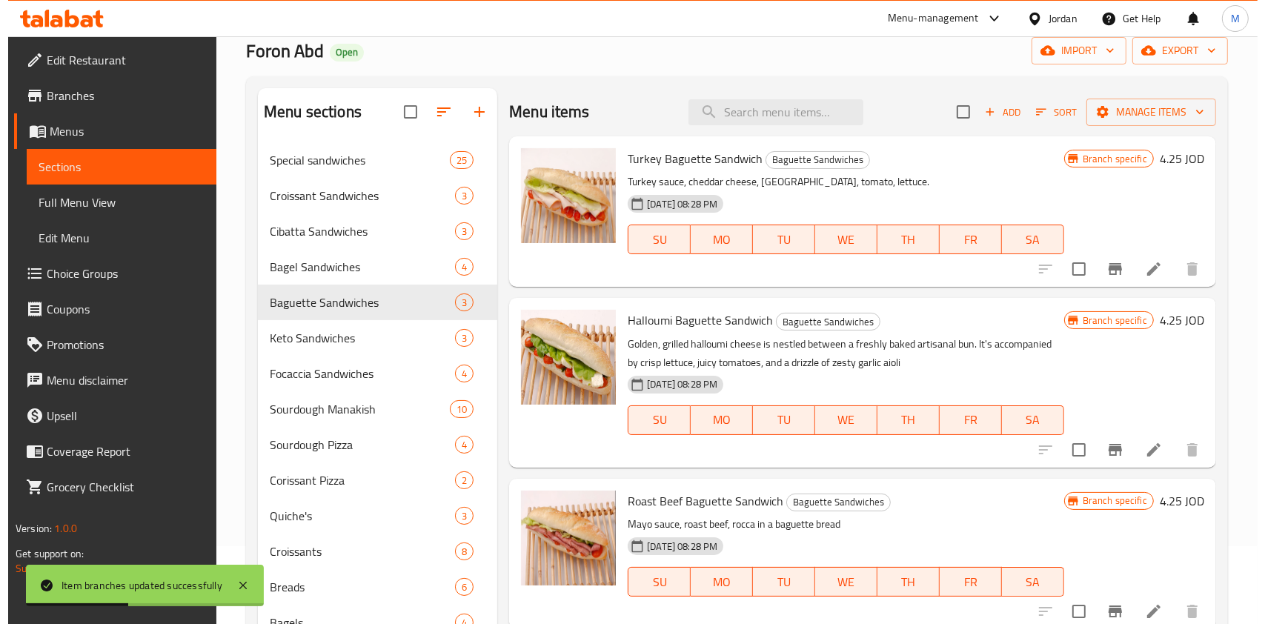
scroll to position [11, 0]
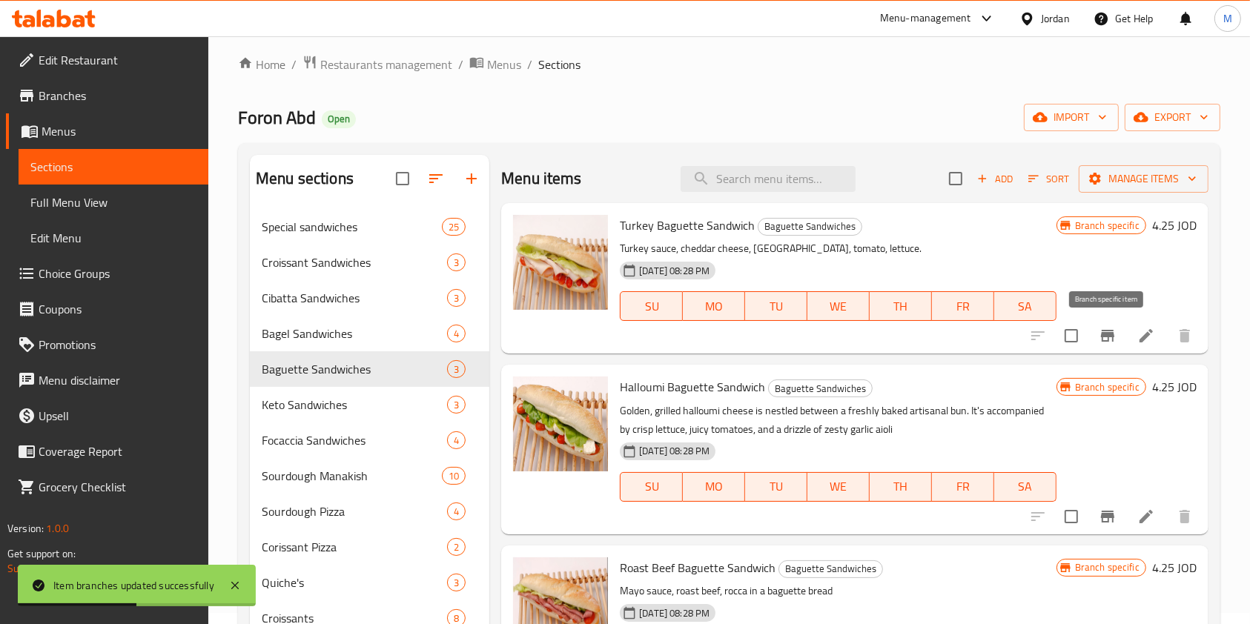
click at [1104, 345] on button "Branch-specific-item" at bounding box center [1108, 336] width 36 height 36
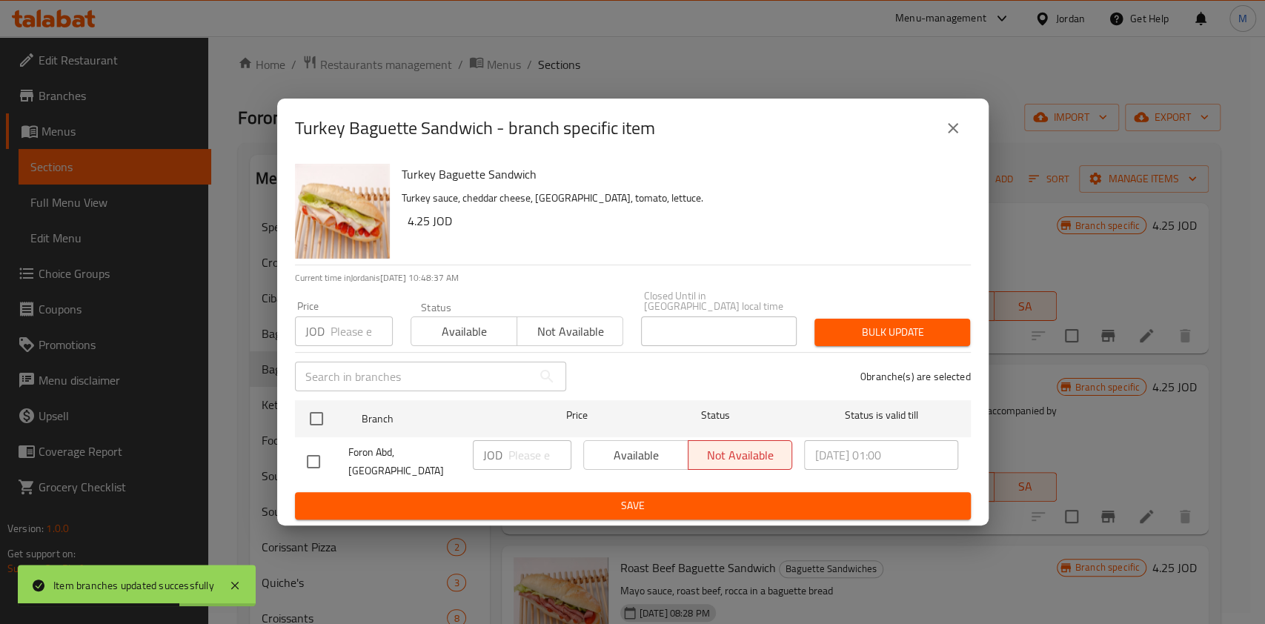
click at [946, 137] on icon "close" at bounding box center [953, 128] width 18 height 18
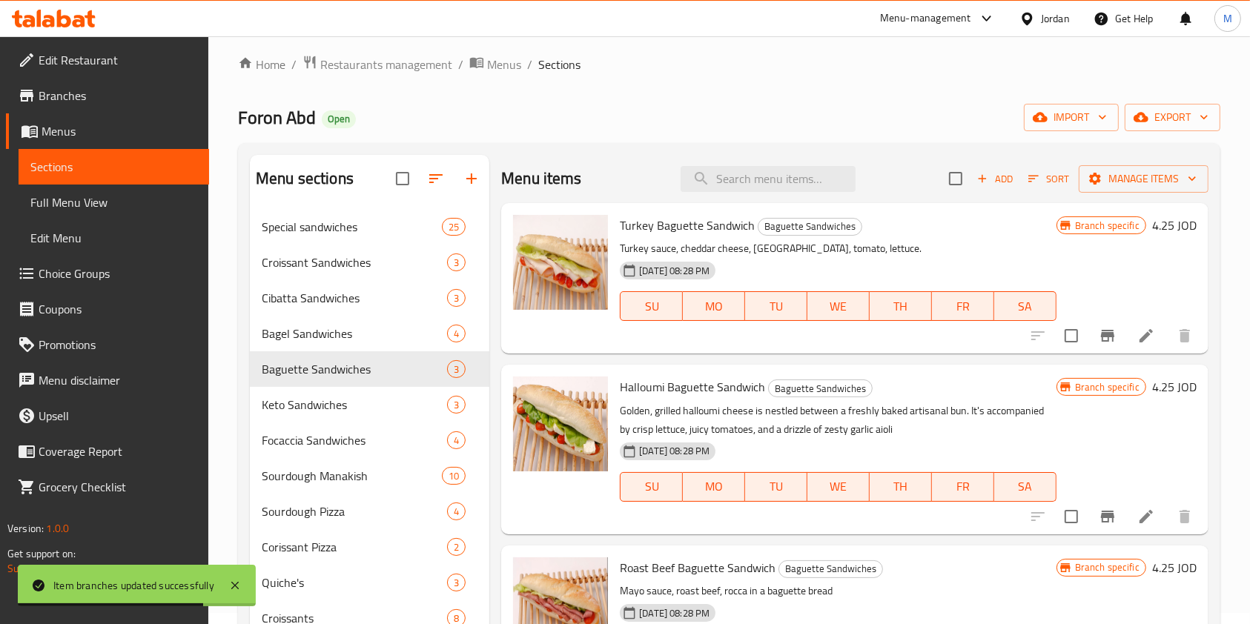
click at [1102, 514] on icon "Branch-specific-item" at bounding box center [1107, 517] width 13 height 12
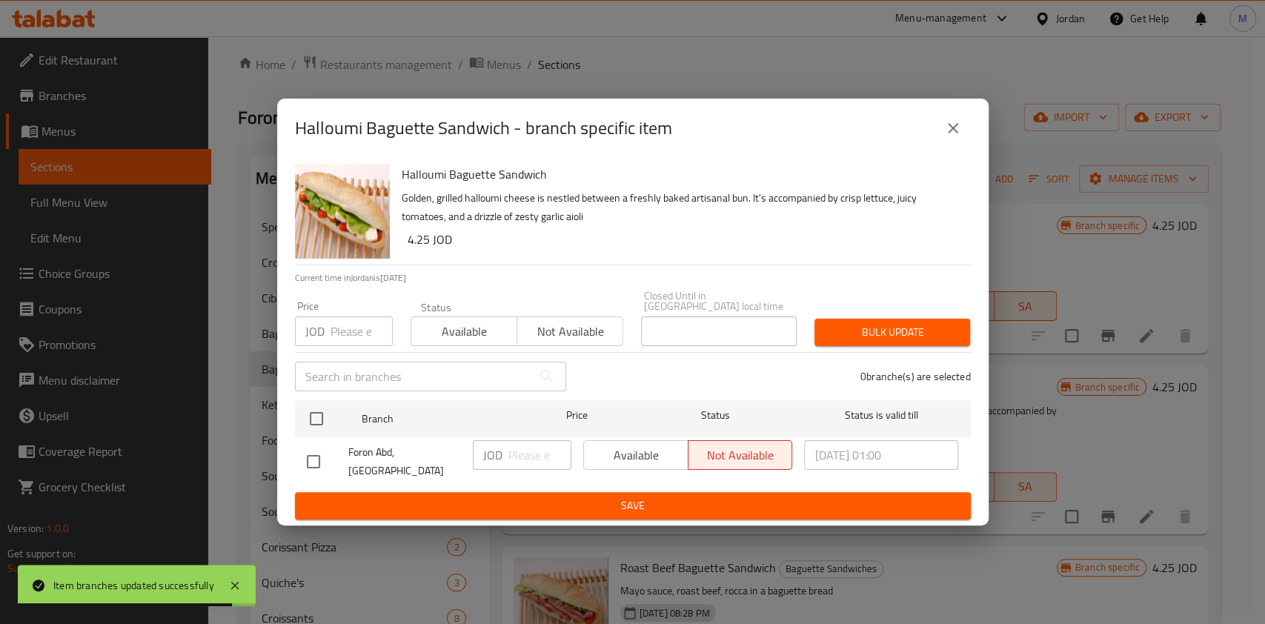
click at [950, 133] on icon "close" at bounding box center [953, 128] width 18 height 18
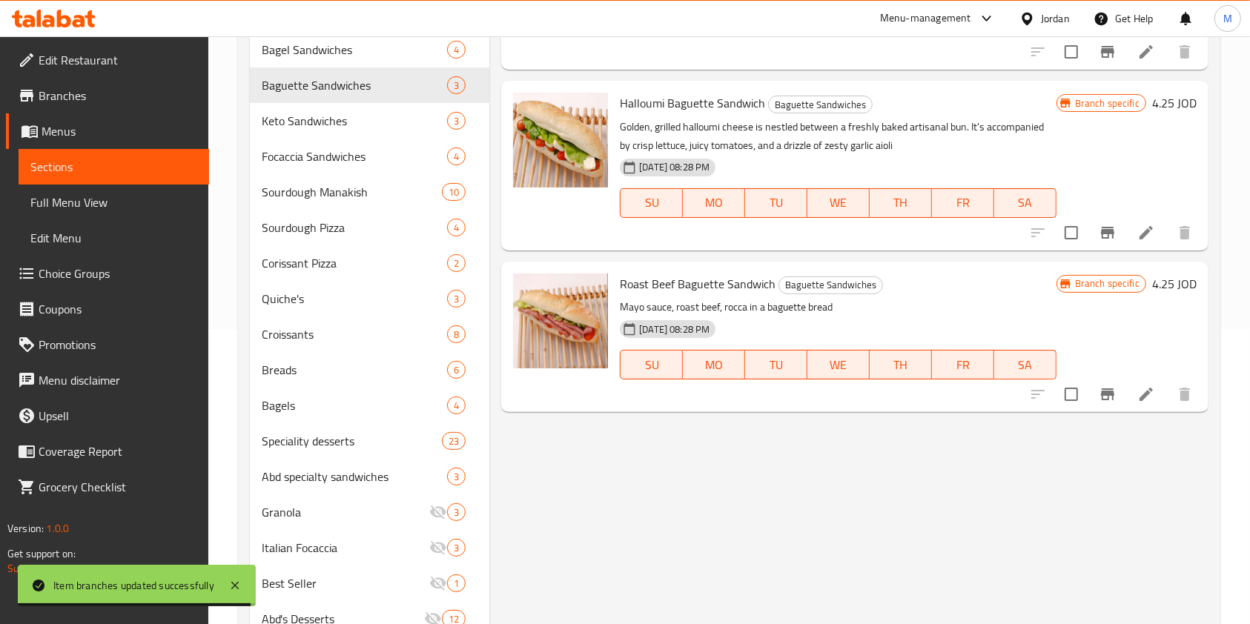
scroll to position [308, 0]
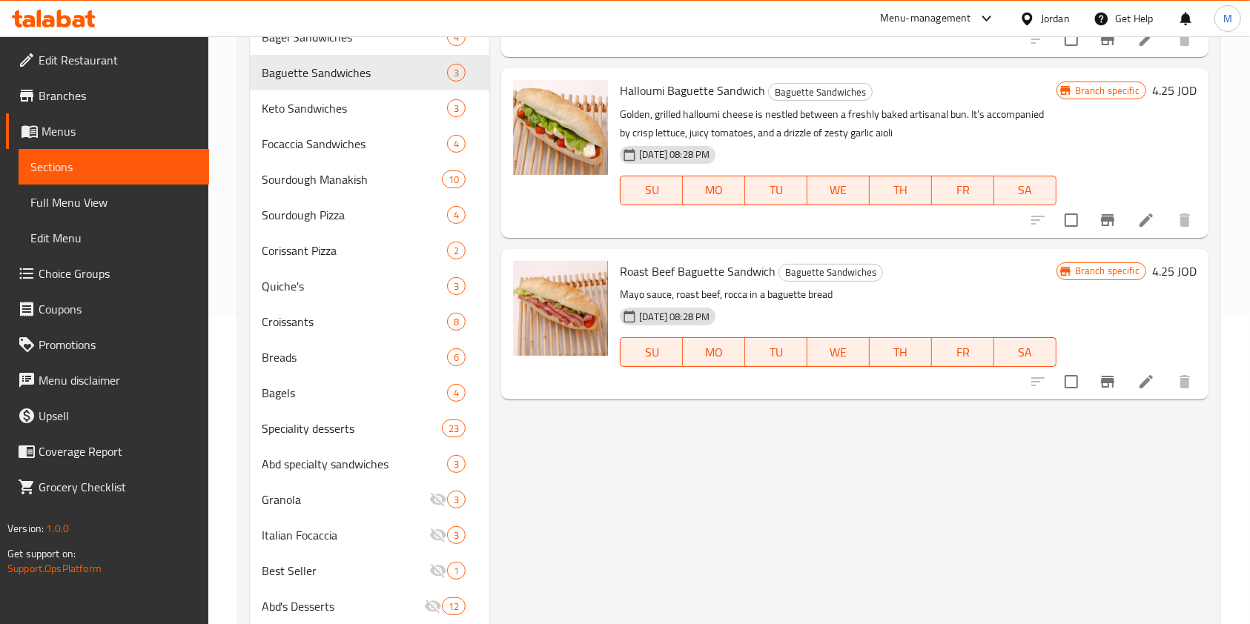
click at [1110, 374] on icon "Branch-specific-item" at bounding box center [1108, 382] width 18 height 18
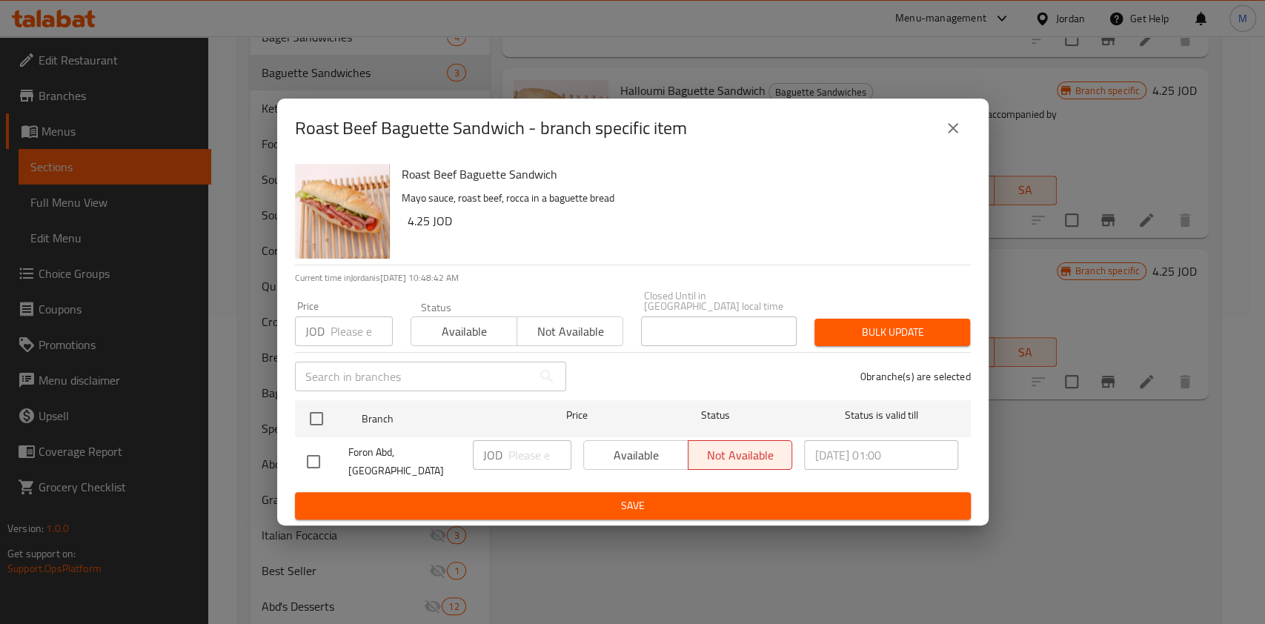
click at [963, 136] on button "close" at bounding box center [954, 128] width 36 height 36
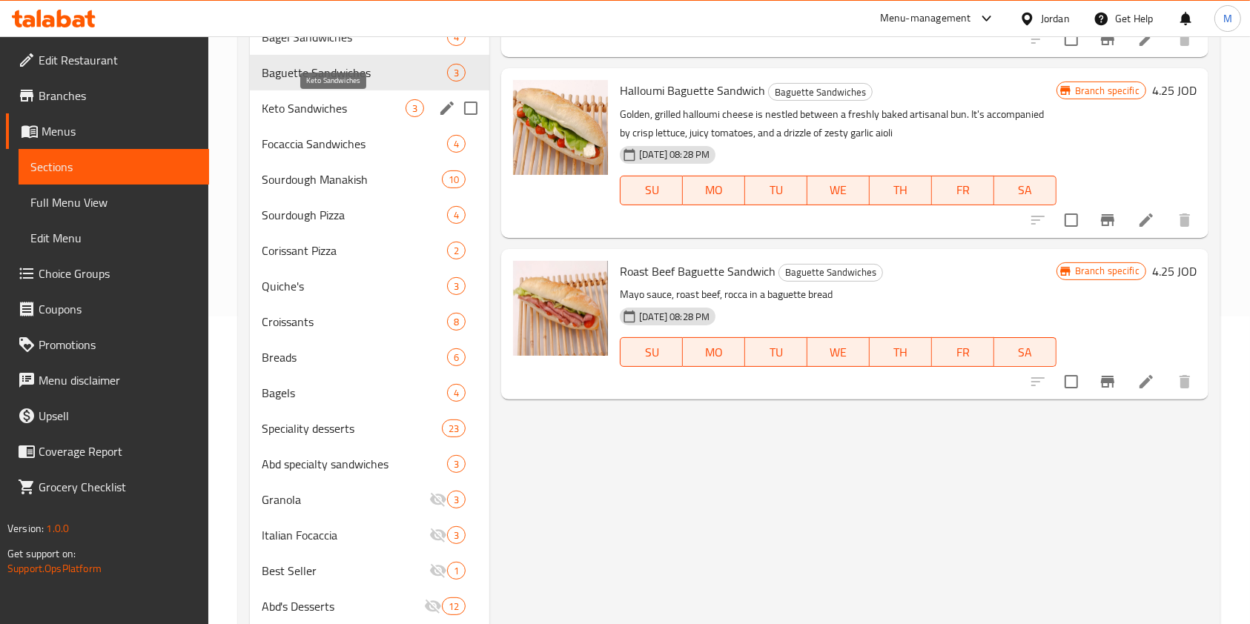
click at [353, 105] on span "Keto Sandwiches" at bounding box center [334, 108] width 144 height 18
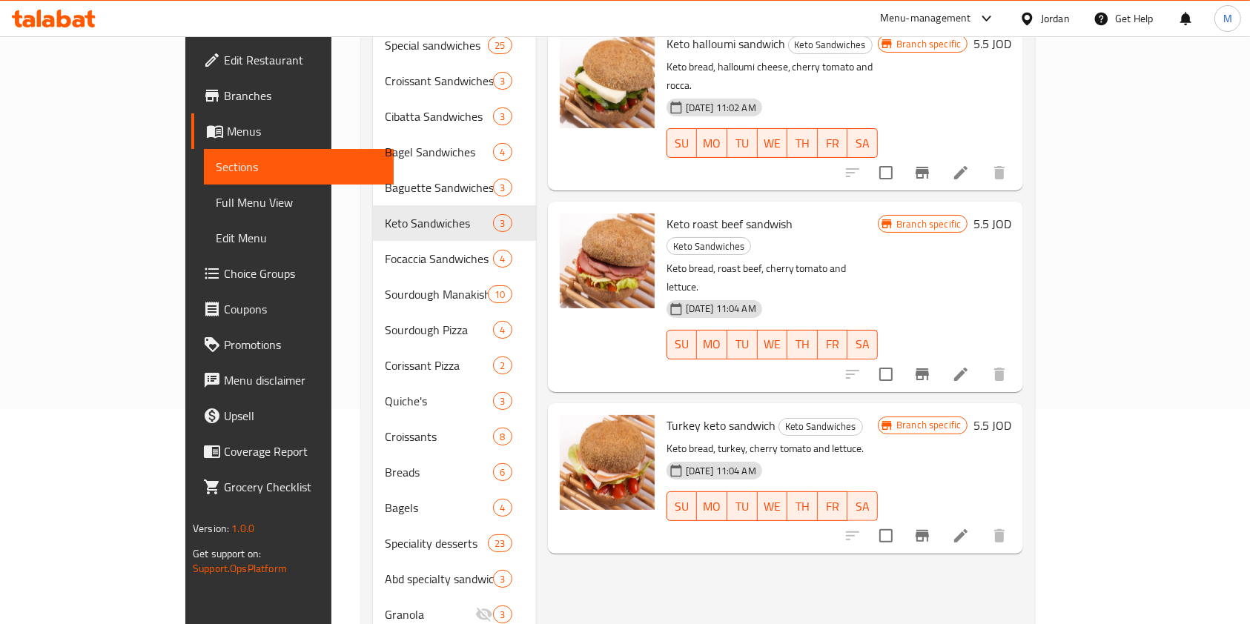
scroll to position [110, 0]
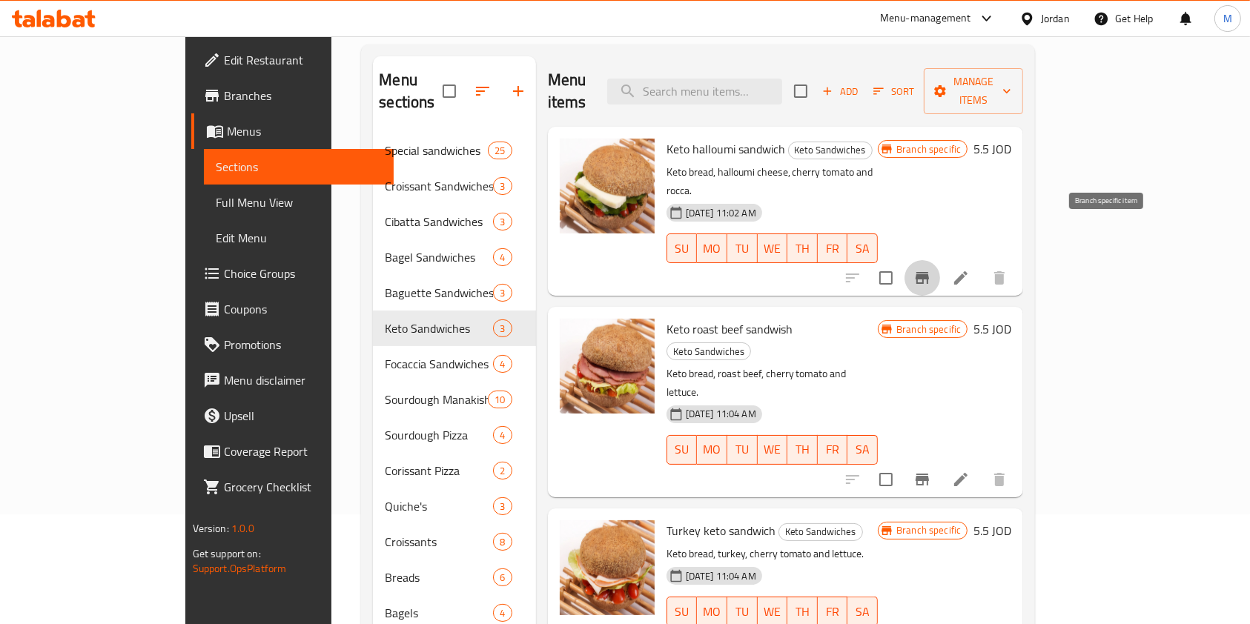
click at [940, 260] on button "Branch-specific-item" at bounding box center [922, 278] width 36 height 36
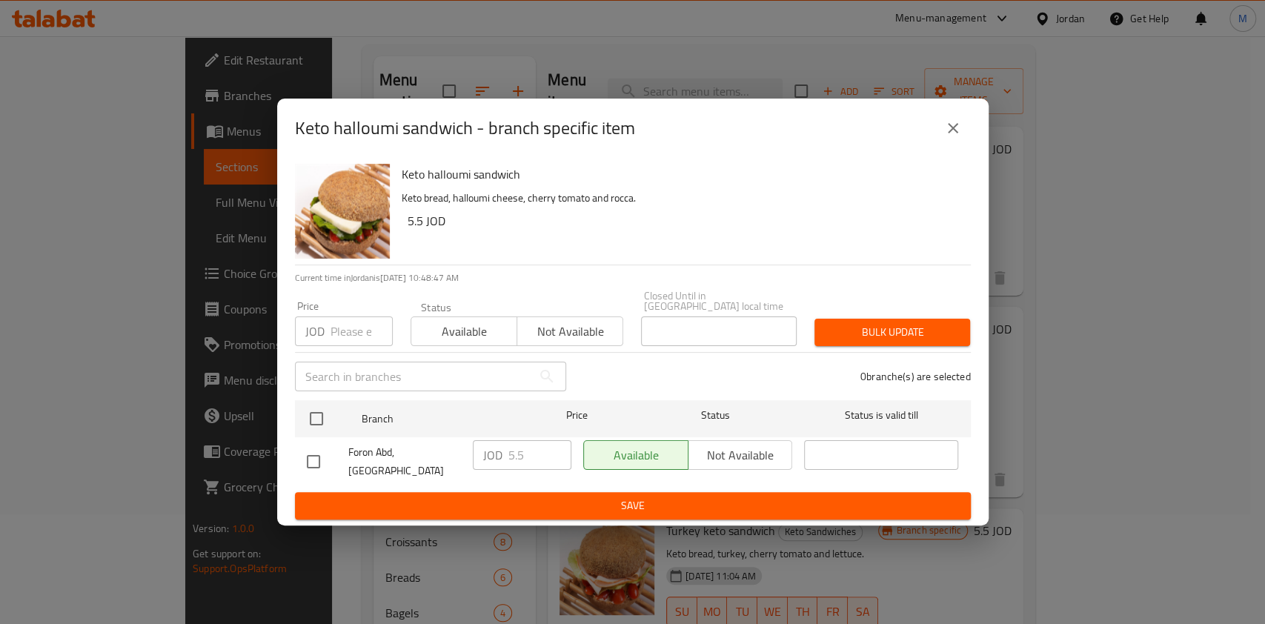
click at [1127, 306] on div "Keto halloumi sandwich - branch specific item Keto halloumi sandwich Keto bread…" at bounding box center [632, 312] width 1265 height 624
click at [944, 136] on icon "close" at bounding box center [953, 128] width 18 height 18
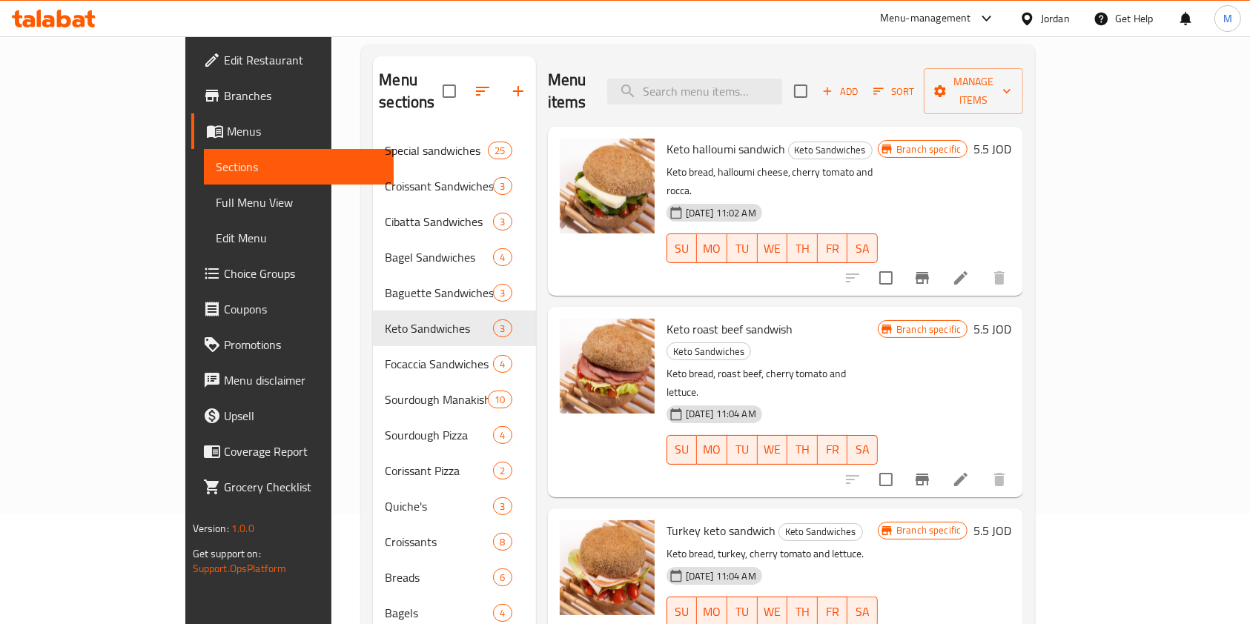
click at [931, 471] on icon "Branch-specific-item" at bounding box center [922, 480] width 18 height 18
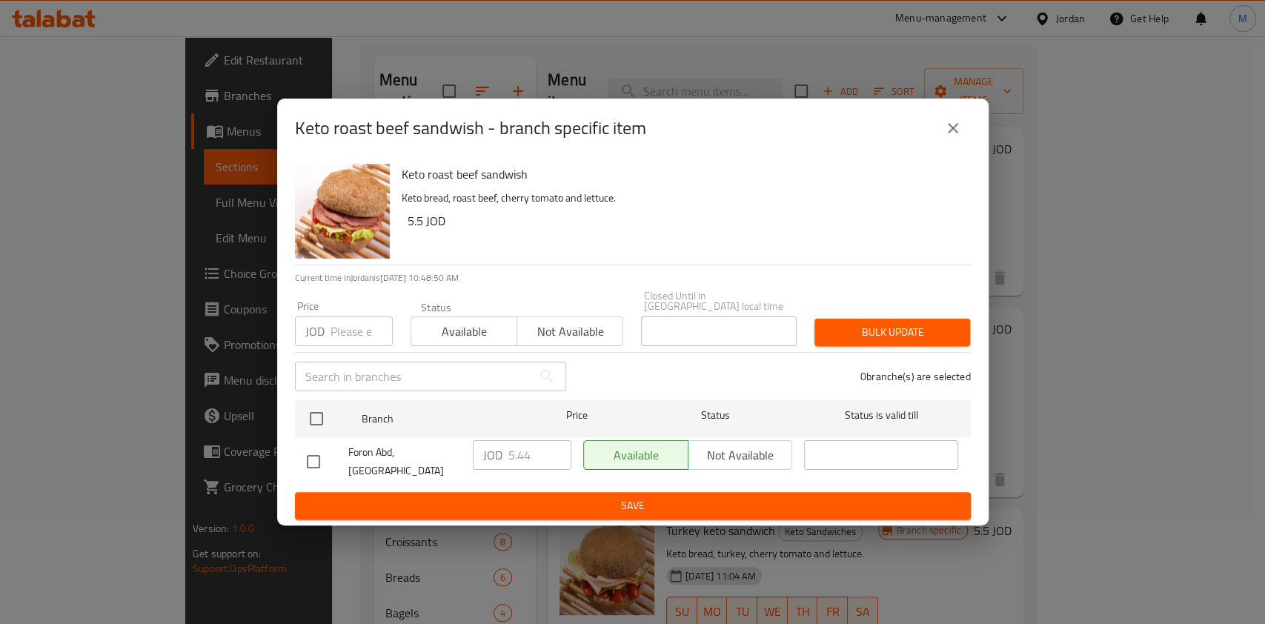
click at [306, 454] on input "checkbox" at bounding box center [313, 461] width 31 height 31
checkbox input "true"
click at [534, 454] on input "5.44" at bounding box center [540, 455] width 63 height 30
type input "5.45"
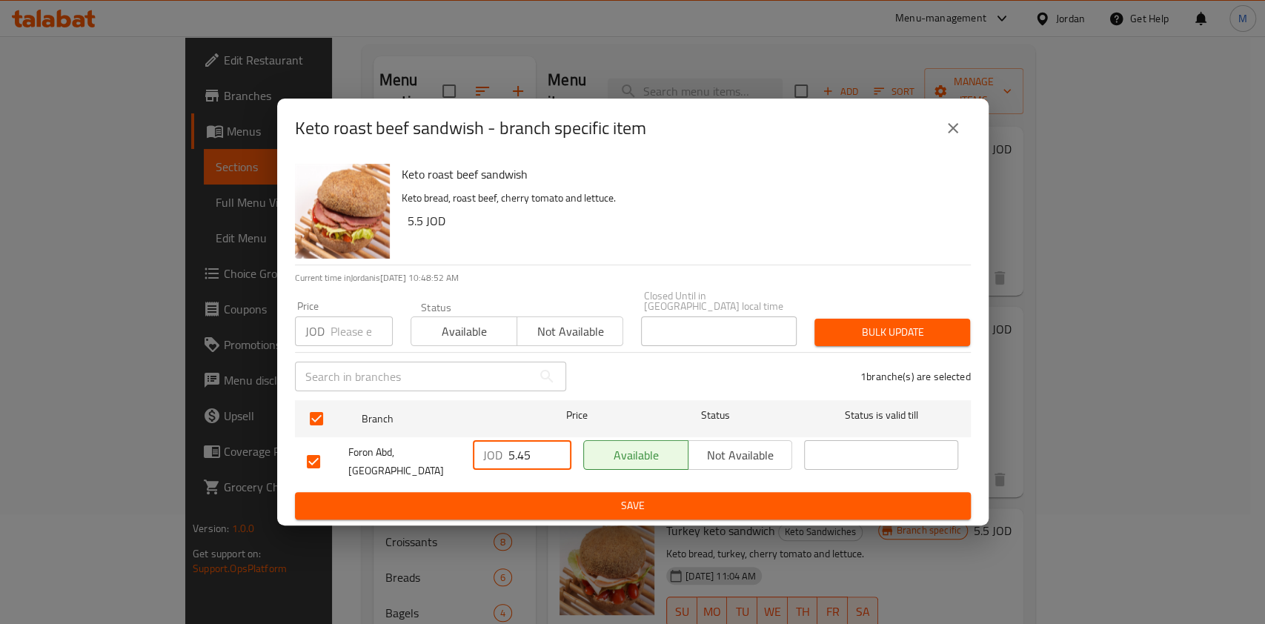
click at [587, 497] on span "Save" at bounding box center [633, 506] width 652 height 19
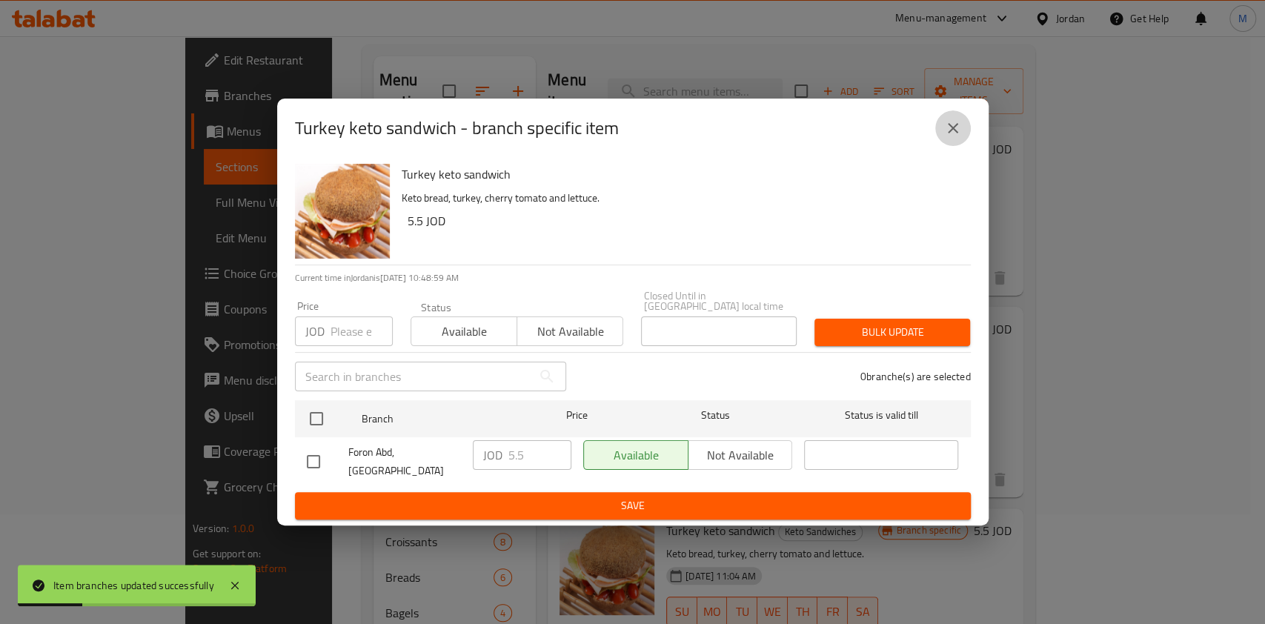
click at [956, 137] on icon "close" at bounding box center [953, 128] width 18 height 18
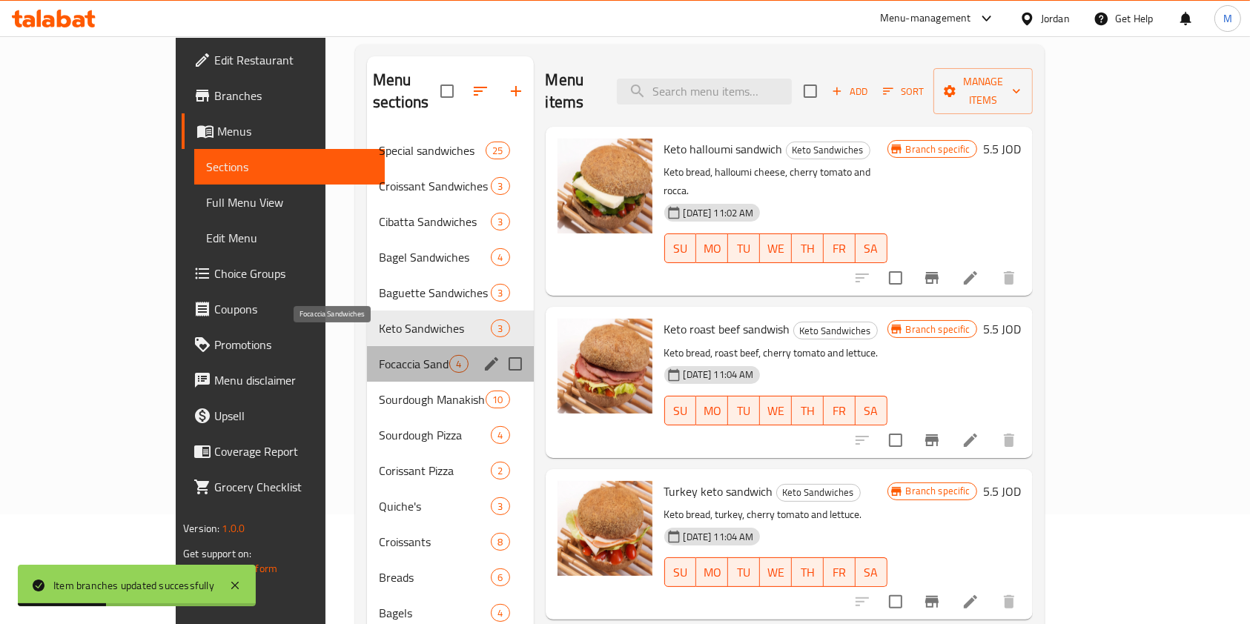
click at [379, 355] on span "Focaccia Sandwiches" at bounding box center [414, 364] width 70 height 18
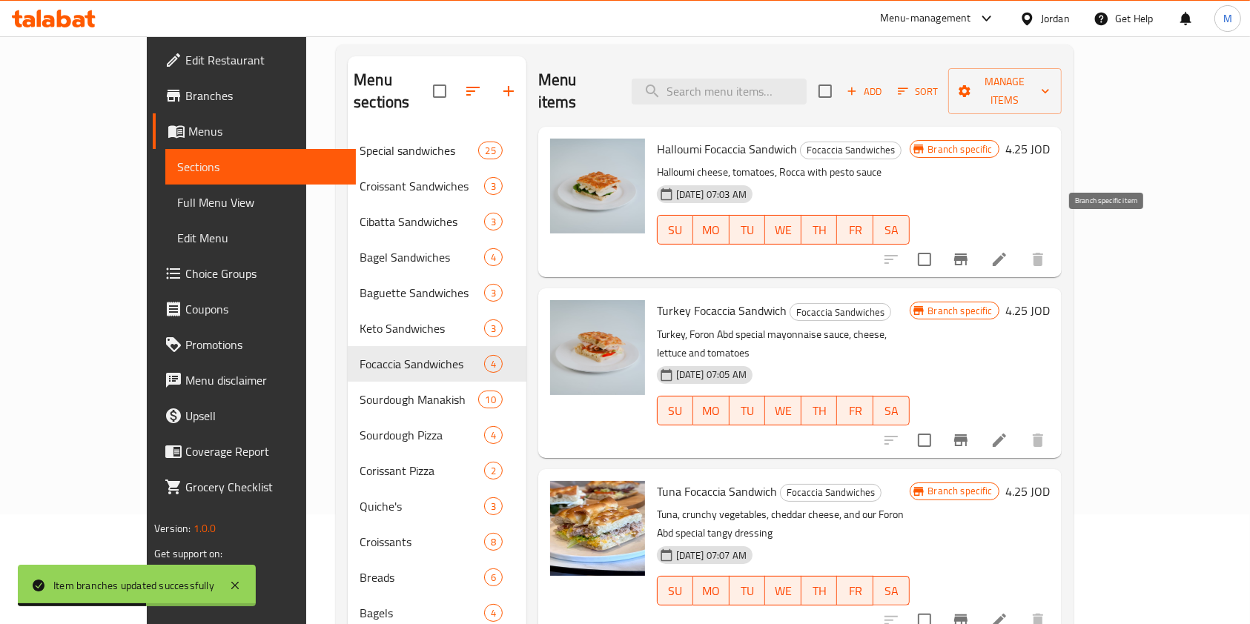
click at [970, 251] on icon "Branch-specific-item" at bounding box center [961, 260] width 18 height 18
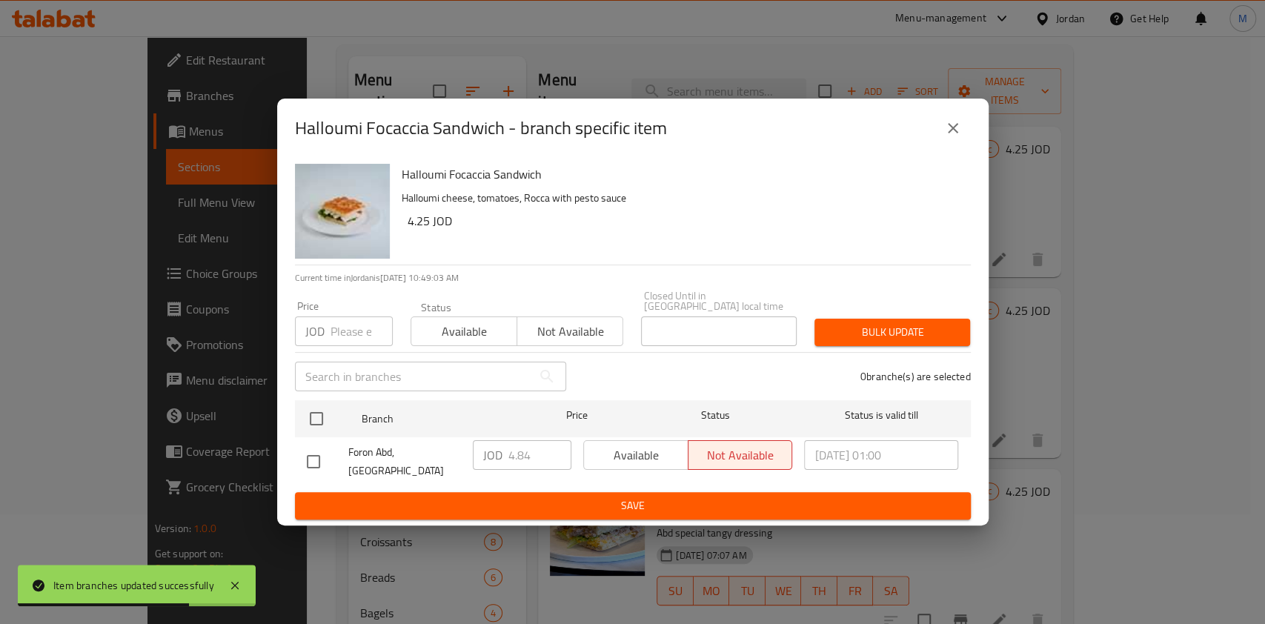
drag, startPoint x: 312, startPoint y: 453, endPoint x: 376, endPoint y: 451, distance: 63.8
click at [311, 454] on input "checkbox" at bounding box center [313, 461] width 31 height 31
checkbox input "true"
click at [536, 455] on input "4.84" at bounding box center [540, 455] width 63 height 30
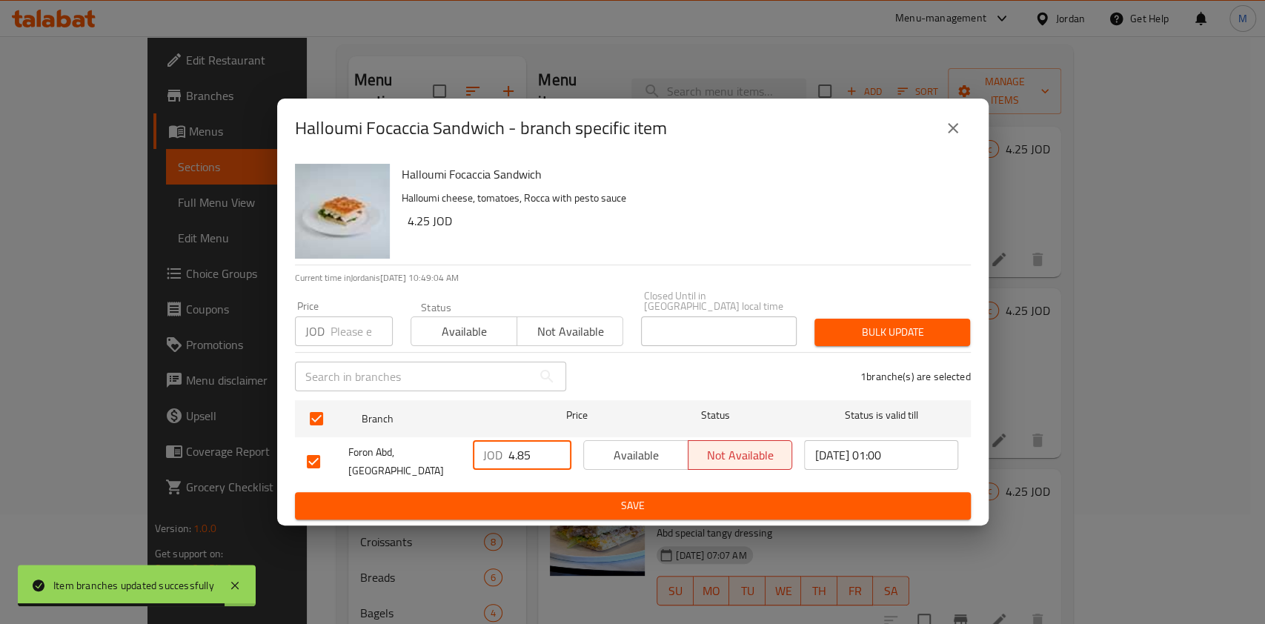
type input "4.85"
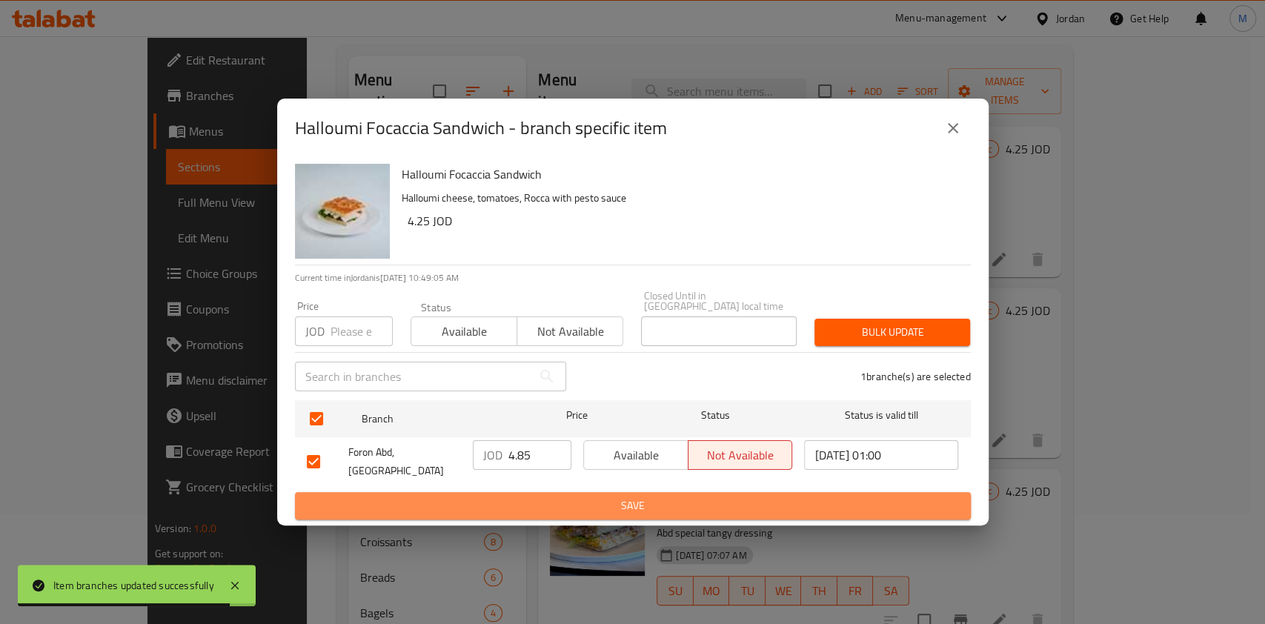
click at [562, 497] on span "Save" at bounding box center [633, 506] width 652 height 19
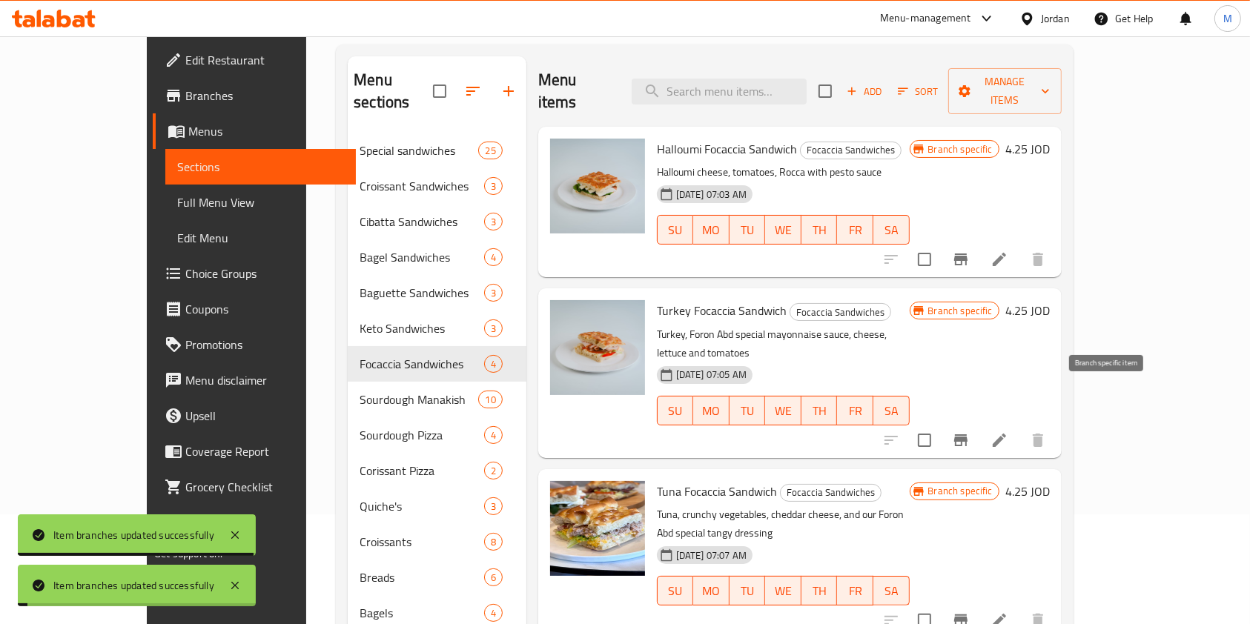
click at [979, 423] on button "Branch-specific-item" at bounding box center [961, 441] width 36 height 36
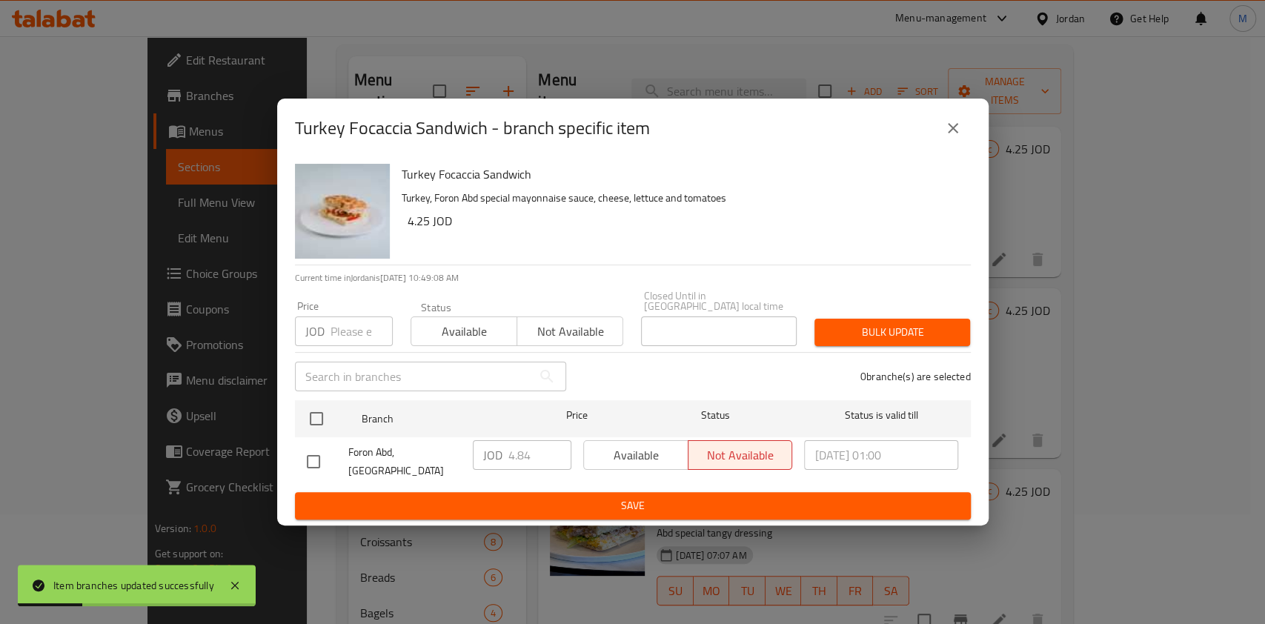
click at [320, 454] on input "checkbox" at bounding box center [313, 461] width 31 height 31
checkbox input "true"
click at [544, 456] on input "4.84" at bounding box center [540, 455] width 63 height 30
type input "4.85"
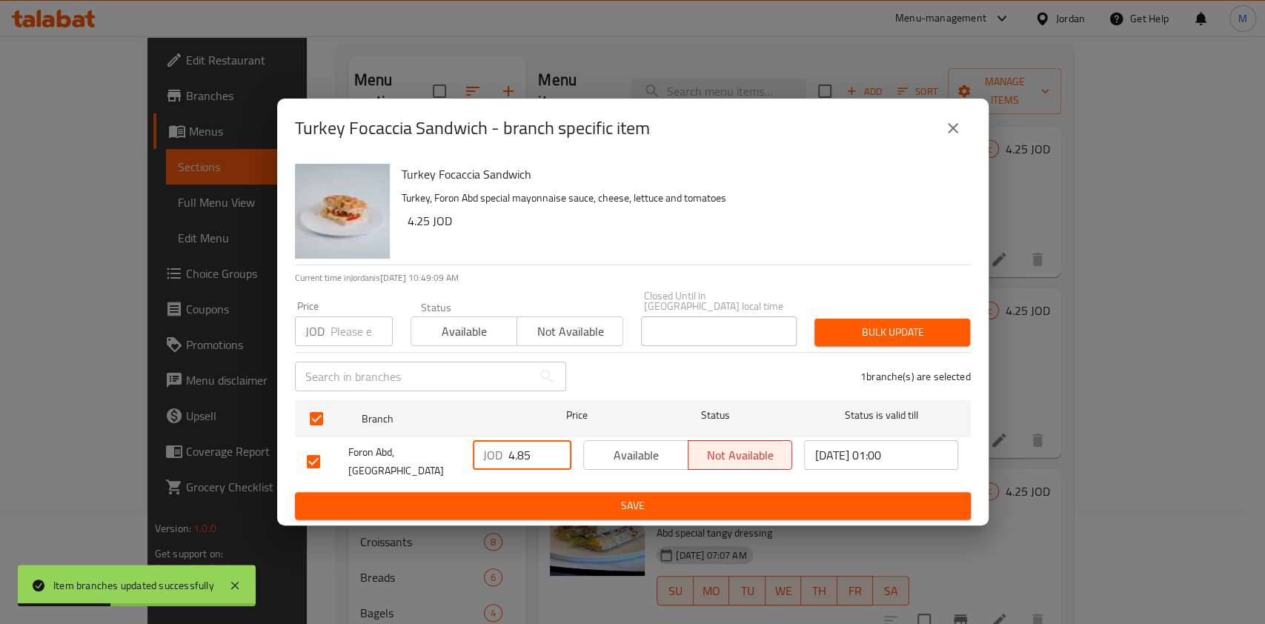
drag, startPoint x: 560, startPoint y: 491, endPoint x: 572, endPoint y: 495, distance: 12.4
click at [560, 497] on span "Save" at bounding box center [633, 506] width 652 height 19
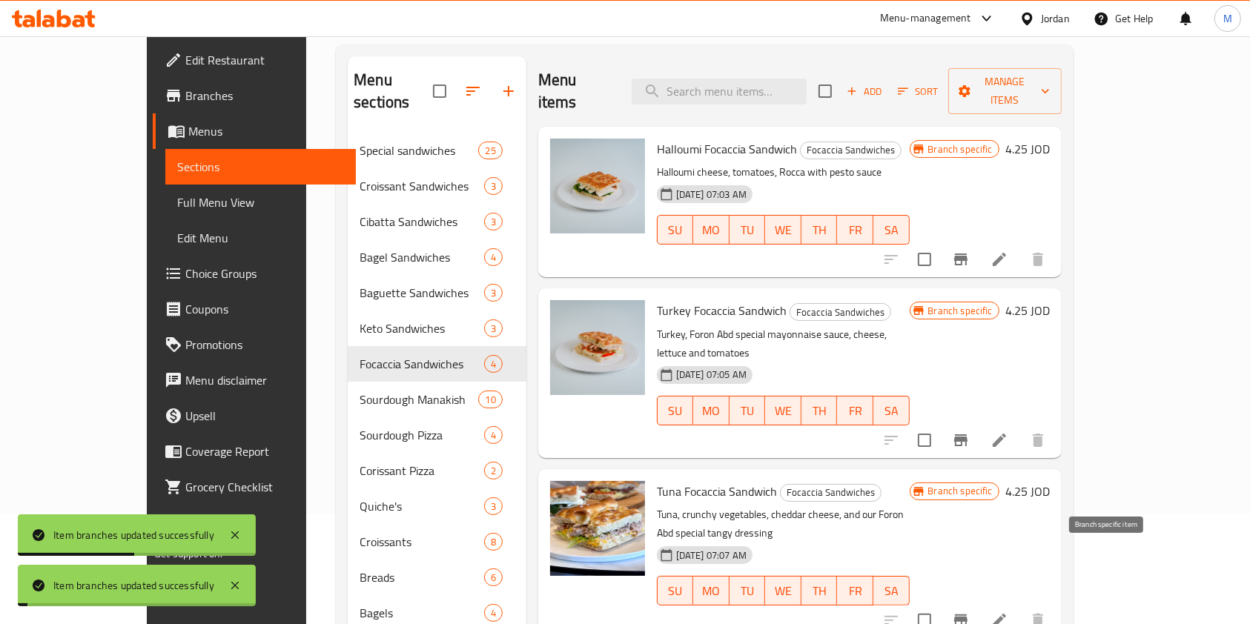
click at [970, 612] on icon "Branch-specific-item" at bounding box center [961, 621] width 18 height 18
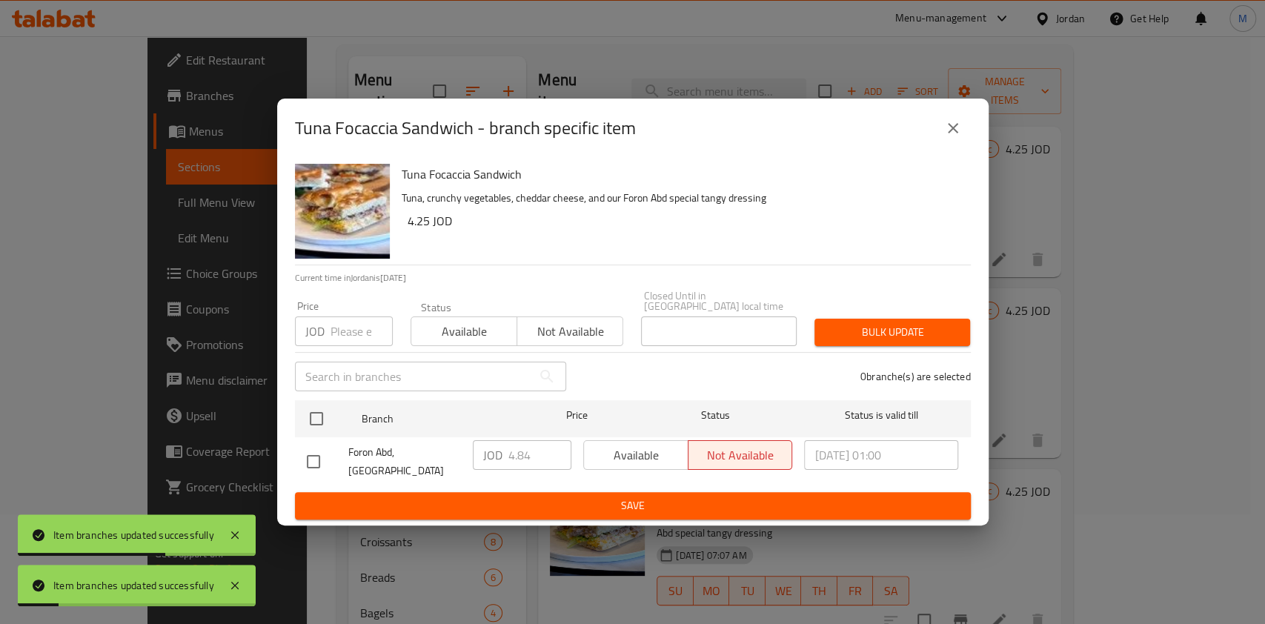
click at [315, 454] on input "checkbox" at bounding box center [313, 461] width 31 height 31
checkbox input "true"
click at [540, 454] on input "4.84" at bounding box center [540, 455] width 63 height 30
type input "4.85"
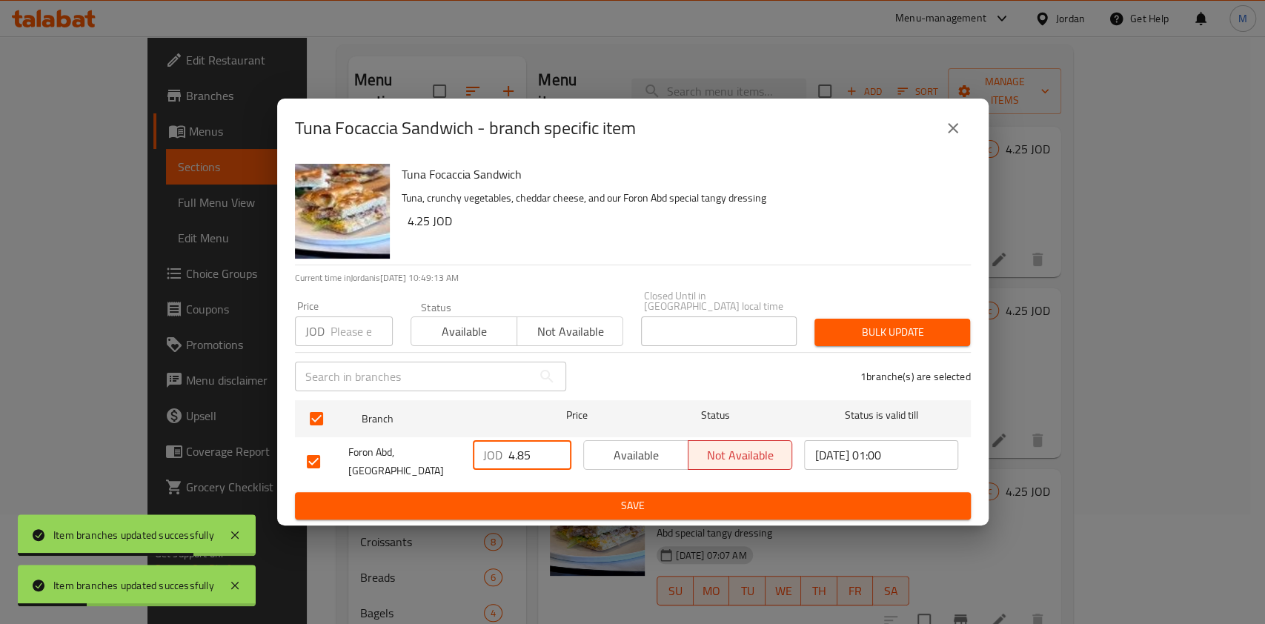
click at [554, 492] on button "Save" at bounding box center [633, 505] width 676 height 27
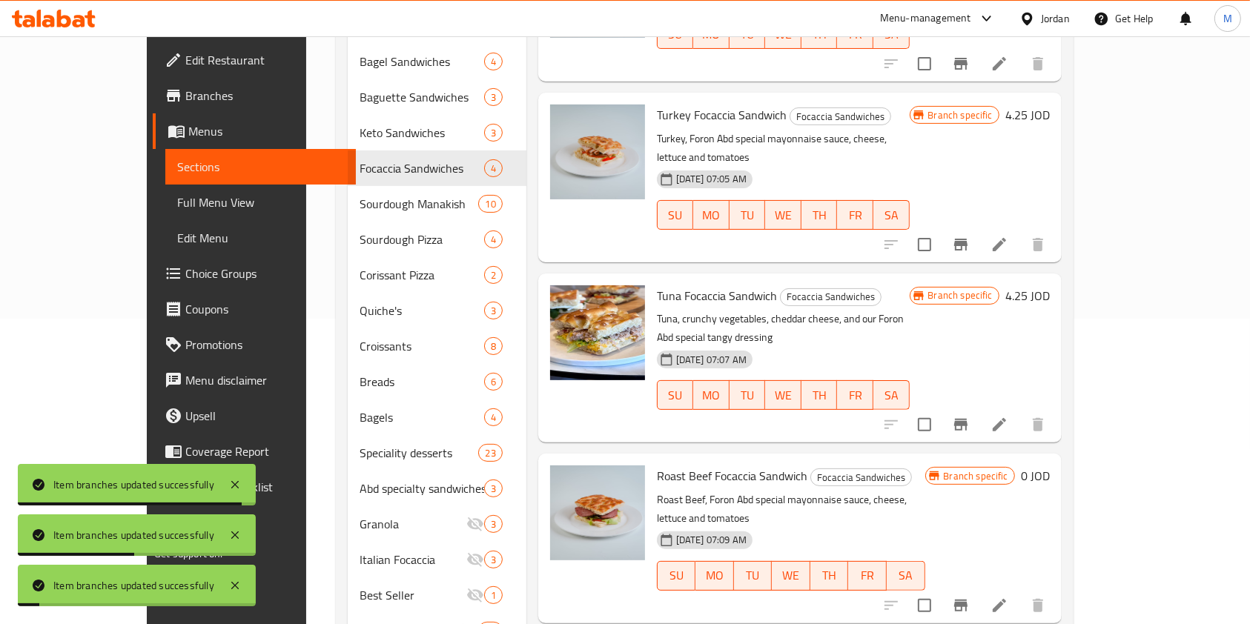
scroll to position [308, 0]
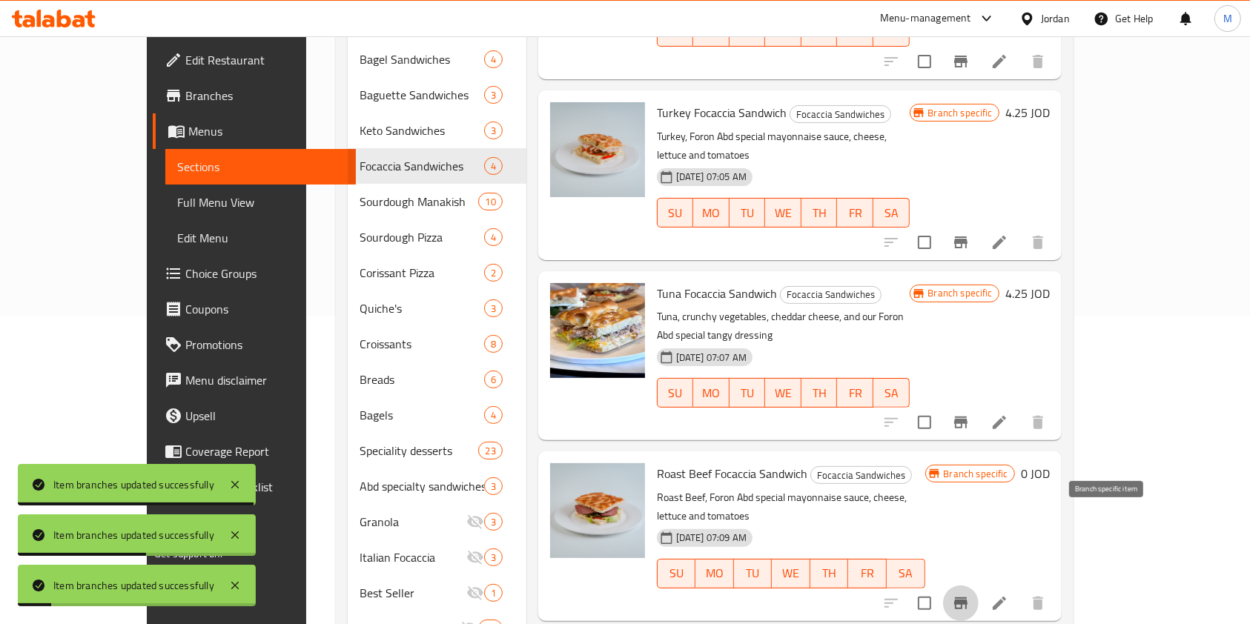
click at [970, 595] on icon "Branch-specific-item" at bounding box center [961, 604] width 18 height 18
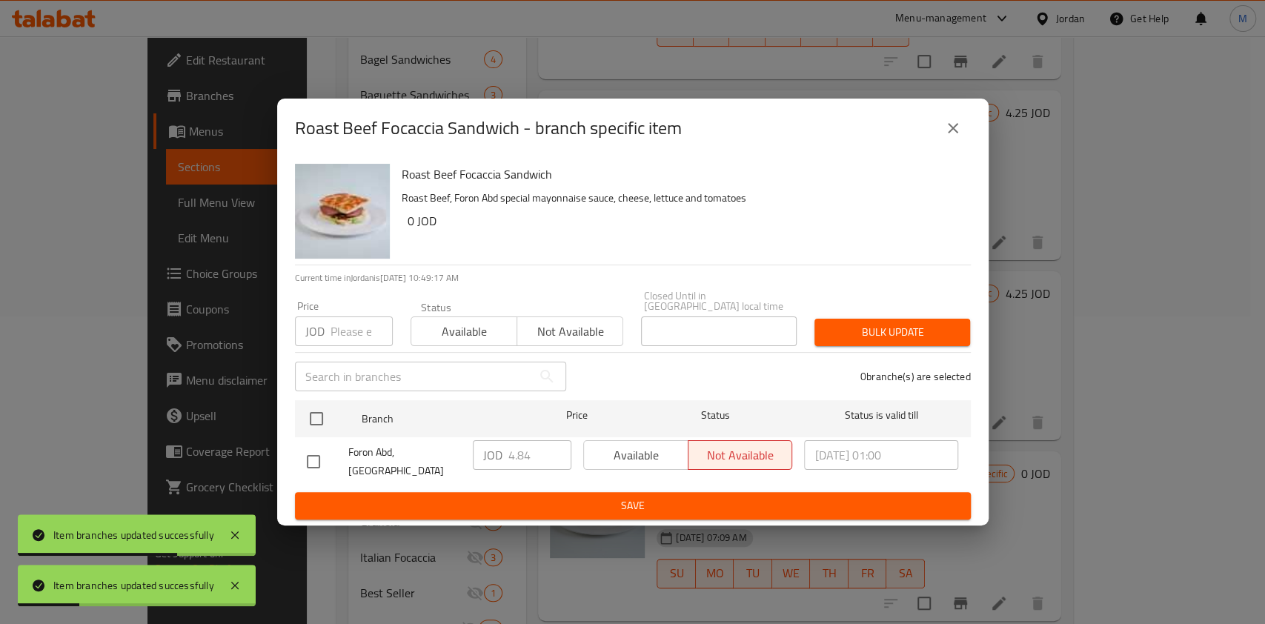
click at [311, 455] on input "checkbox" at bounding box center [313, 461] width 31 height 31
checkbox input "true"
click at [548, 454] on input "4.84" at bounding box center [540, 455] width 63 height 30
type input "4.85"
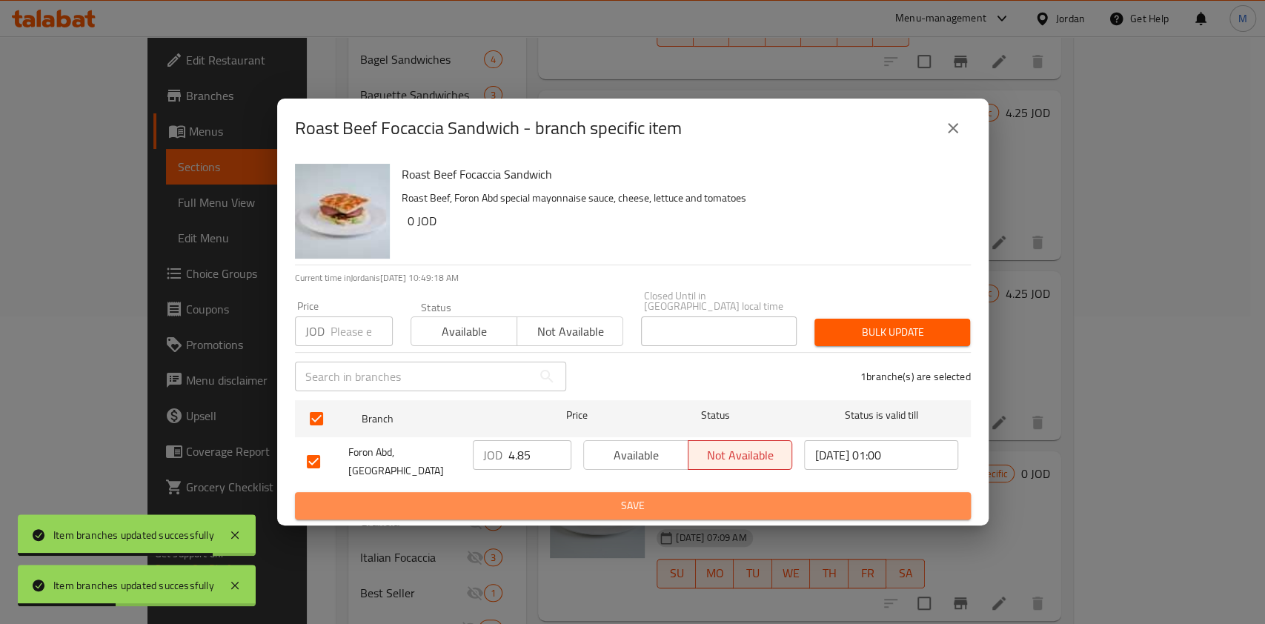
click at [586, 492] on button "Save" at bounding box center [633, 505] width 676 height 27
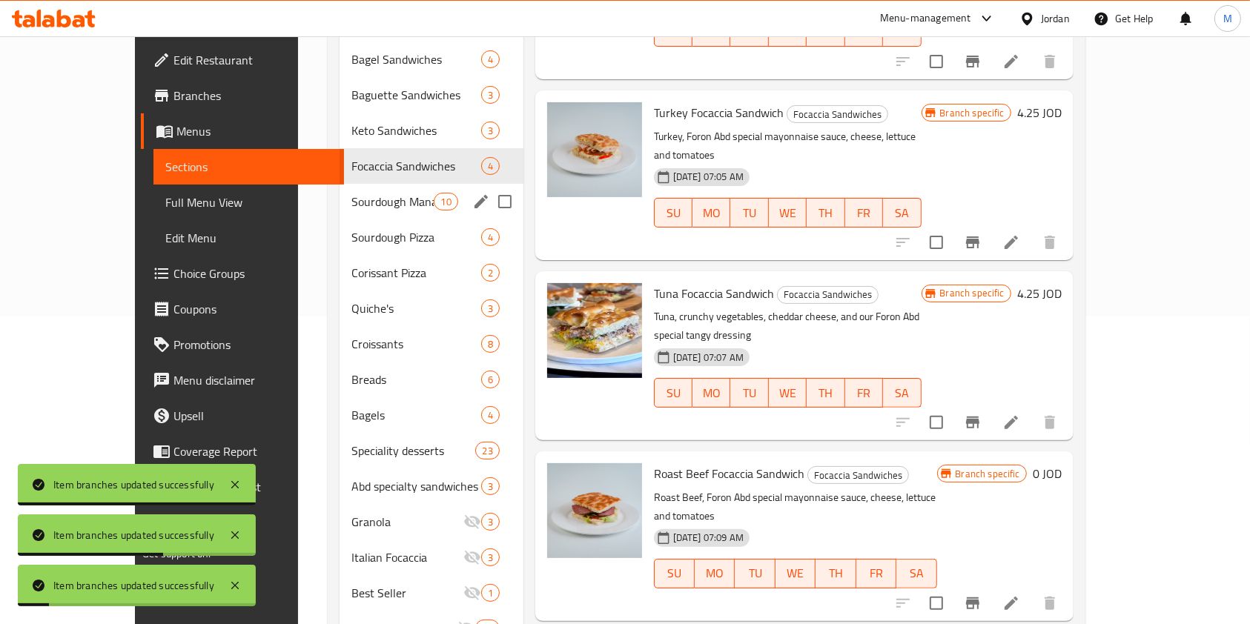
click at [351, 193] on span "Sourdough Manakish" at bounding box center [392, 202] width 82 height 18
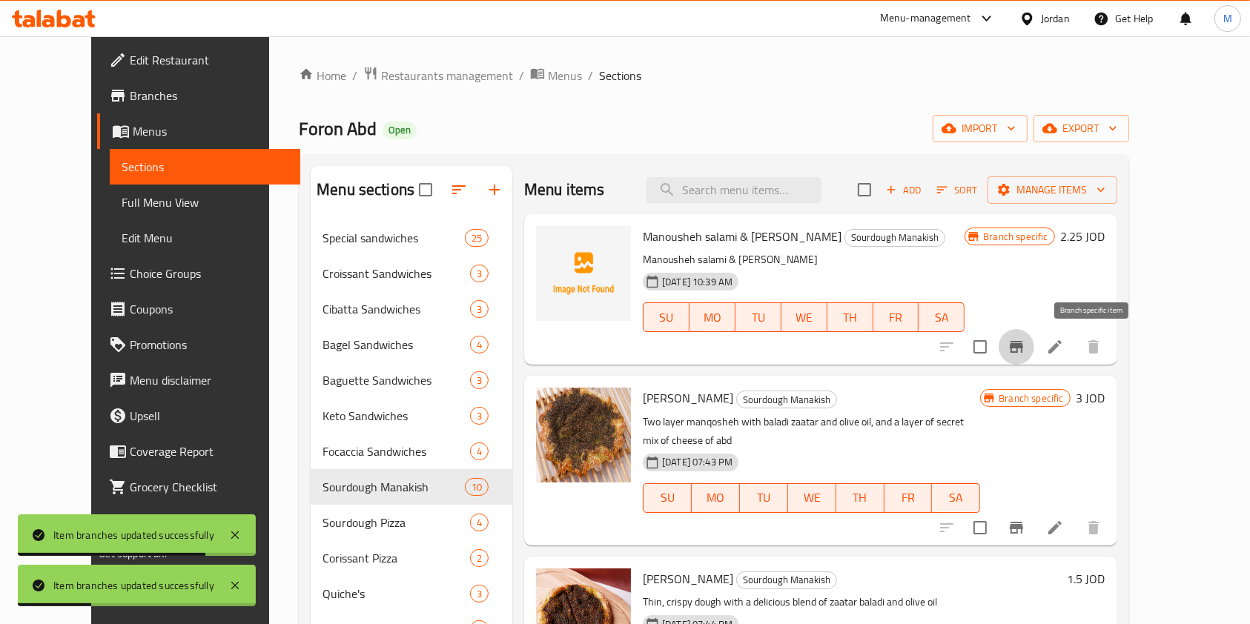
click at [1034, 338] on button "Branch-specific-item" at bounding box center [1017, 347] width 36 height 36
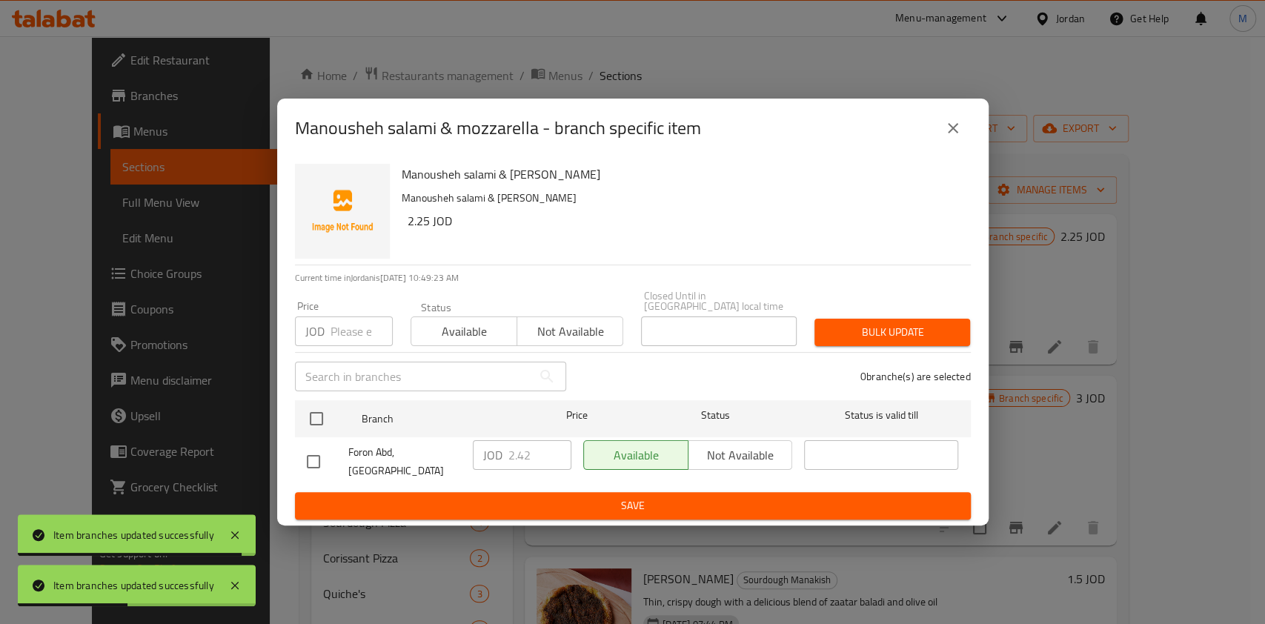
click at [319, 446] on input "checkbox" at bounding box center [313, 461] width 31 height 31
checkbox input "true"
click at [541, 458] on input "2.42" at bounding box center [540, 455] width 63 height 30
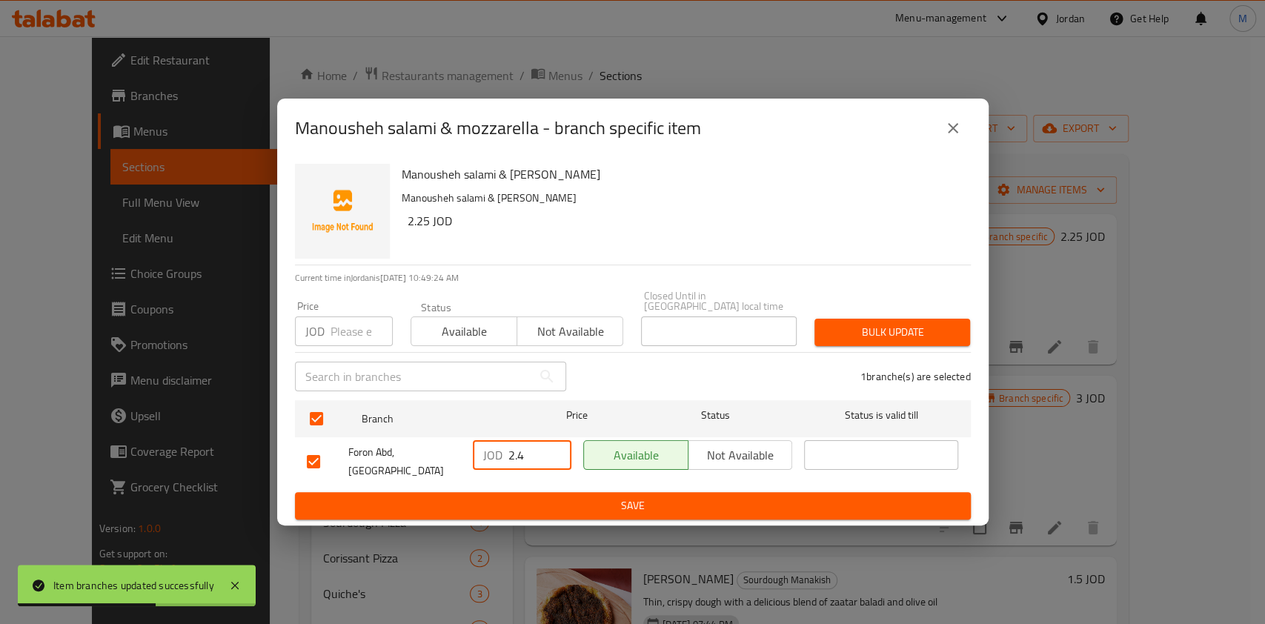
type input "2.4"
click at [550, 497] on span "Save" at bounding box center [633, 506] width 652 height 19
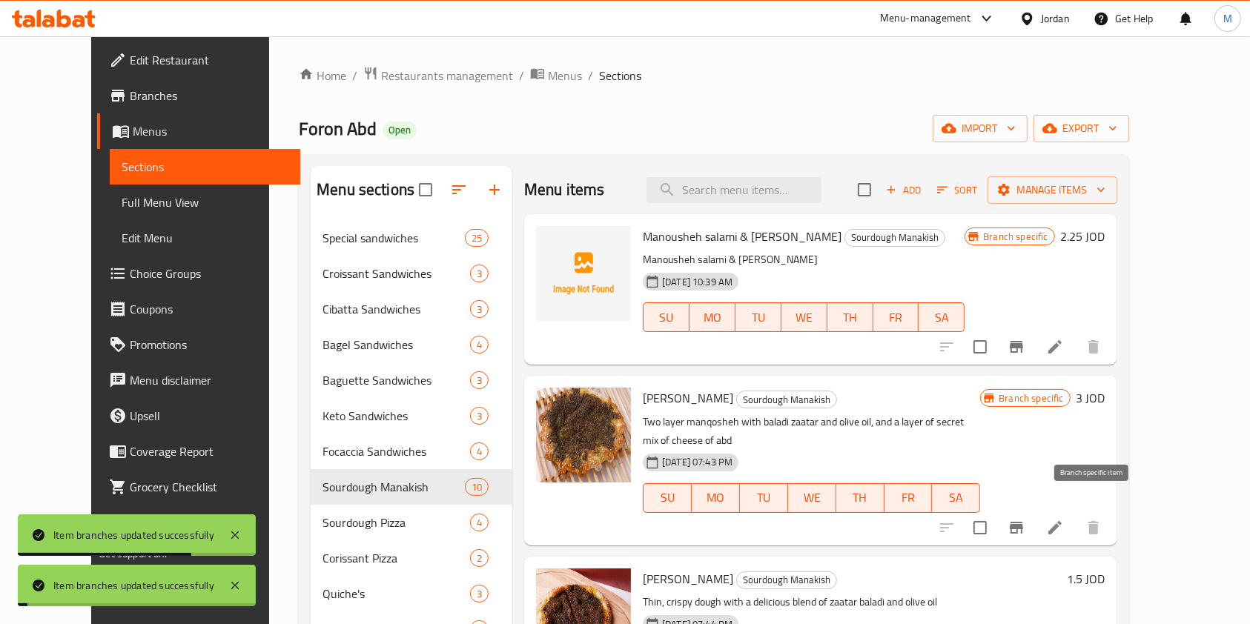
click at [1023, 522] on icon "Branch-specific-item" at bounding box center [1016, 528] width 13 height 12
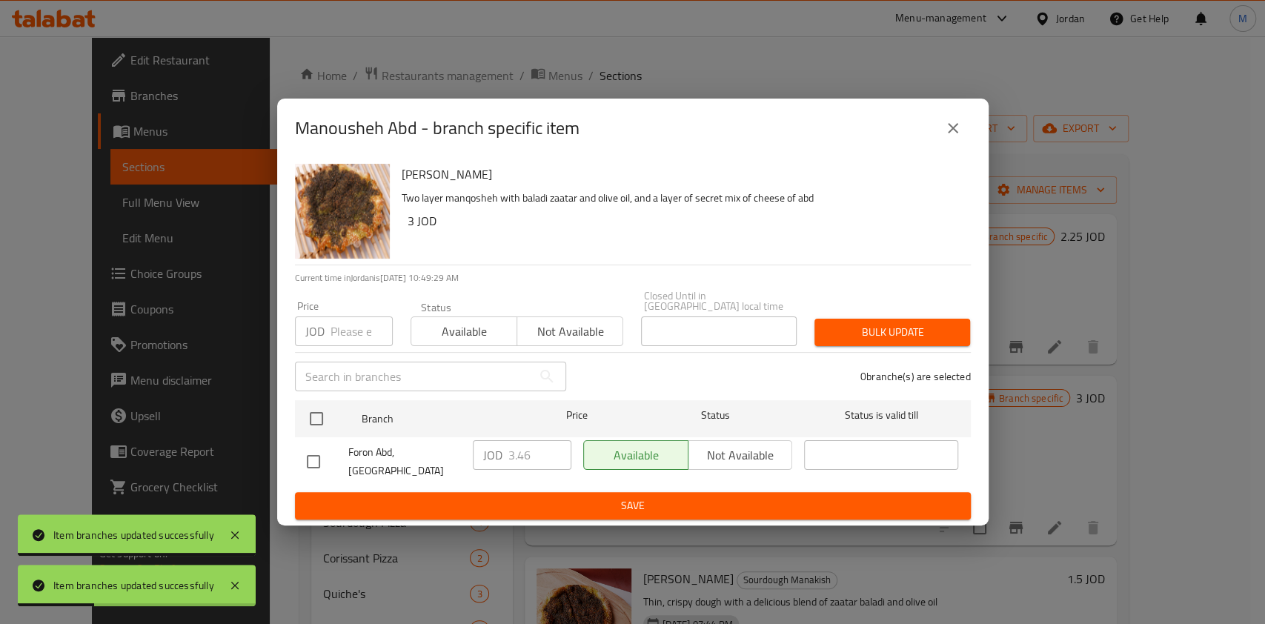
click at [308, 454] on input "checkbox" at bounding box center [313, 461] width 31 height 31
checkbox input "true"
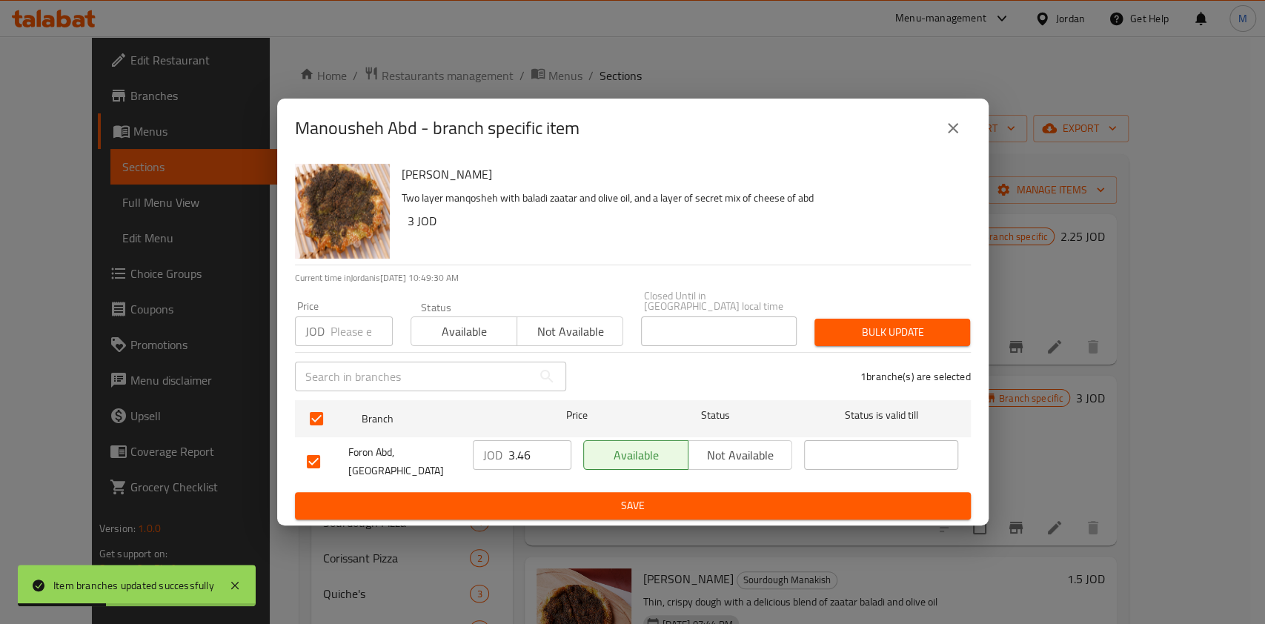
click at [540, 461] on input "3.46" at bounding box center [540, 455] width 63 height 30
type input "3.45"
click at [593, 497] on span "Save" at bounding box center [633, 506] width 652 height 19
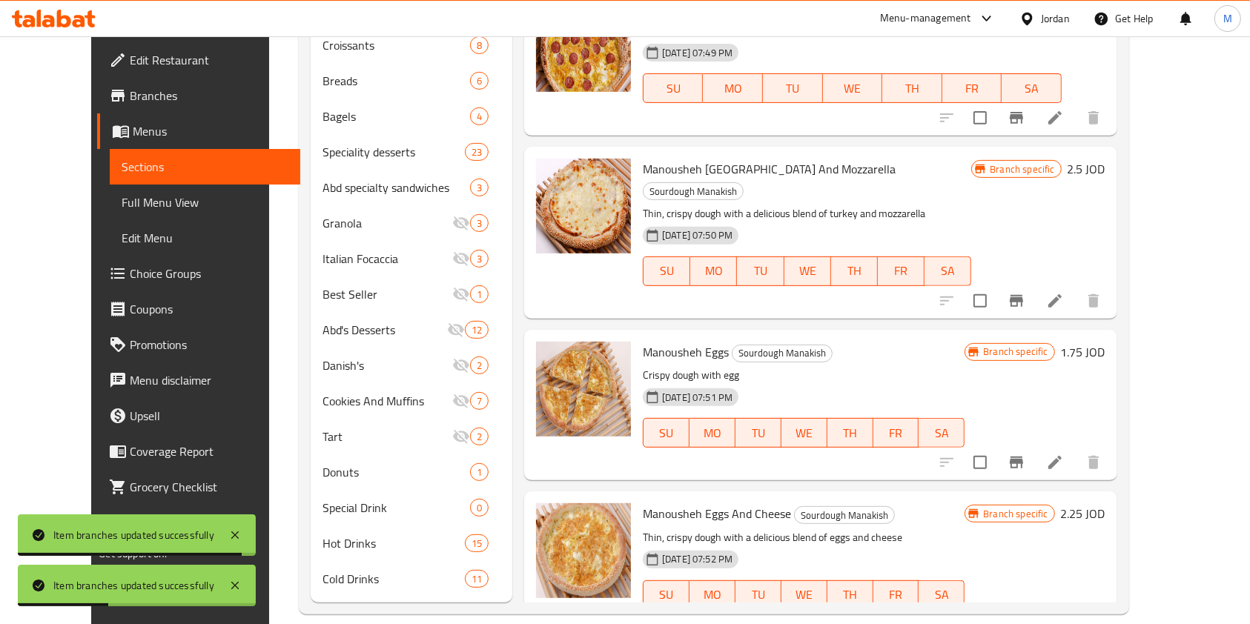
scroll to position [593, 0]
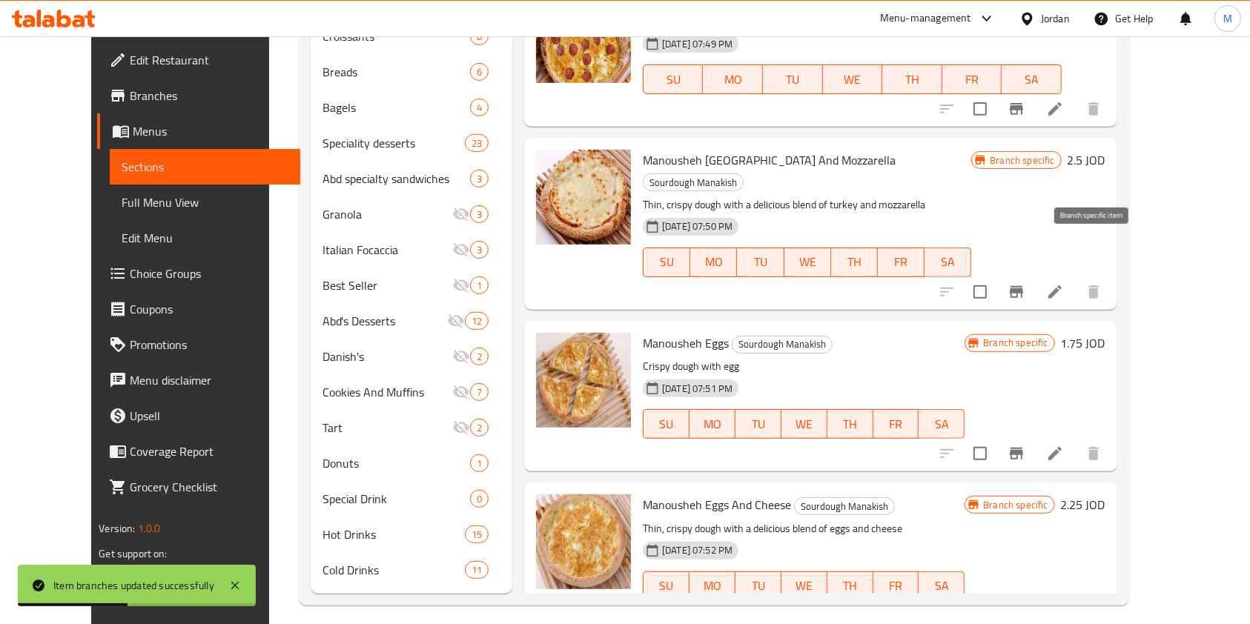
click at [1023, 286] on icon "Branch-specific-item" at bounding box center [1016, 292] width 13 height 12
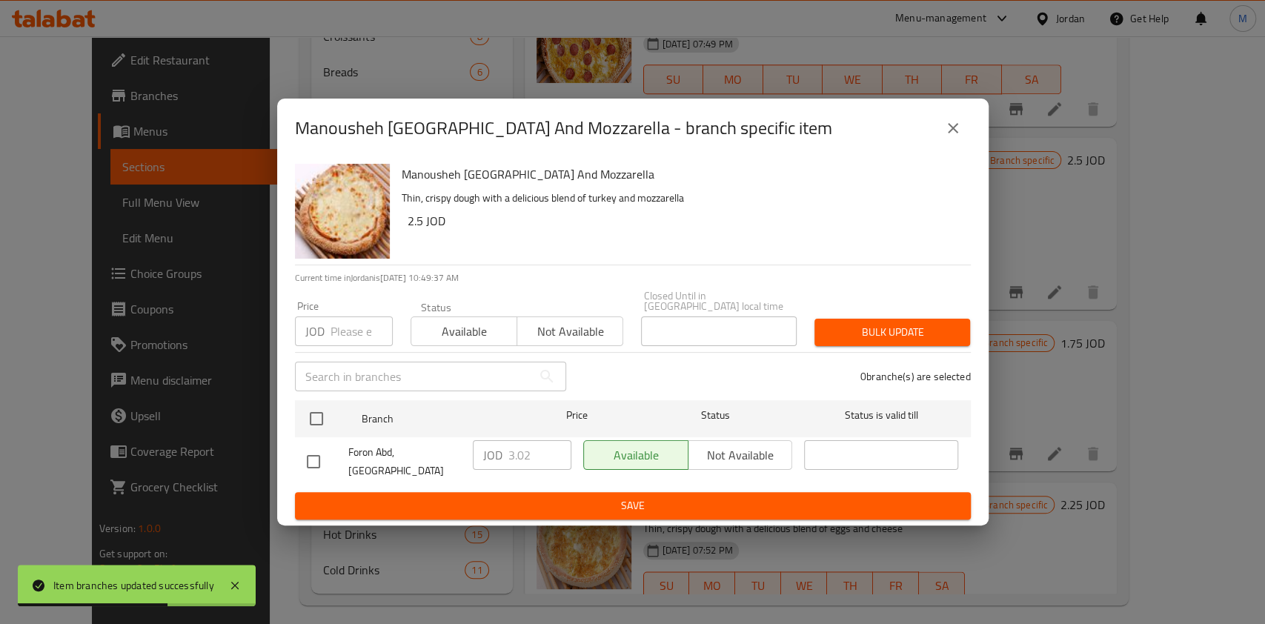
click at [317, 446] on input "checkbox" at bounding box center [313, 461] width 31 height 31
checkbox input "true"
click at [533, 457] on input "3.02" at bounding box center [540, 455] width 63 height 30
type input "3"
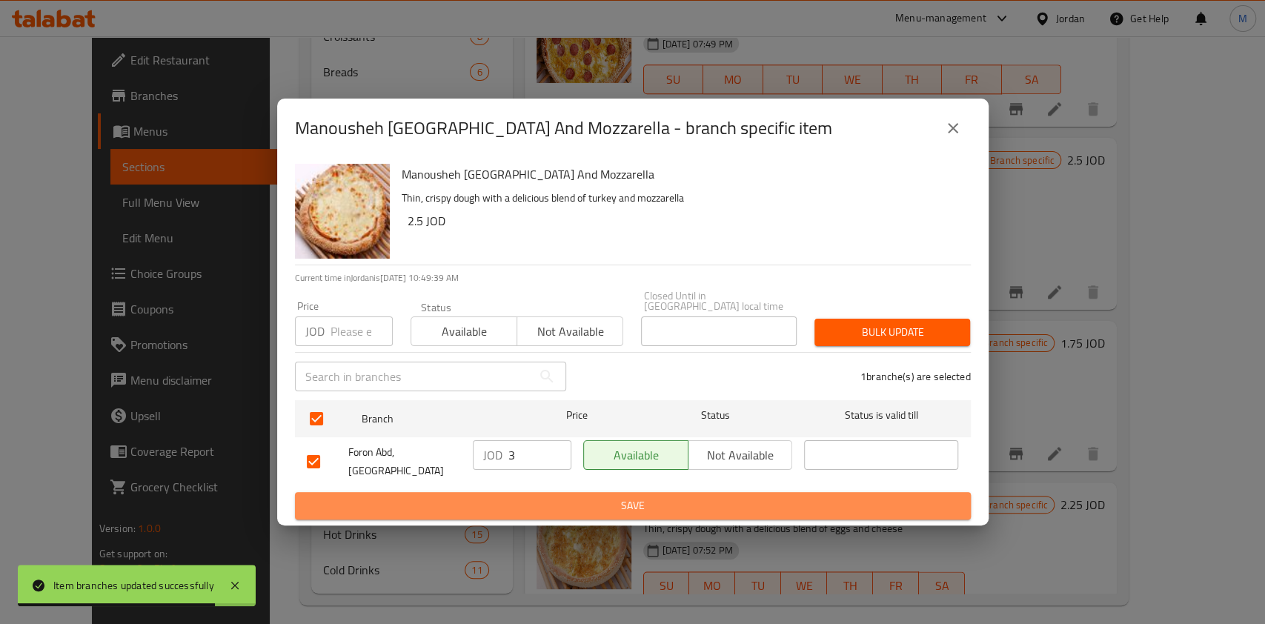
click at [615, 497] on span "Save" at bounding box center [633, 506] width 652 height 19
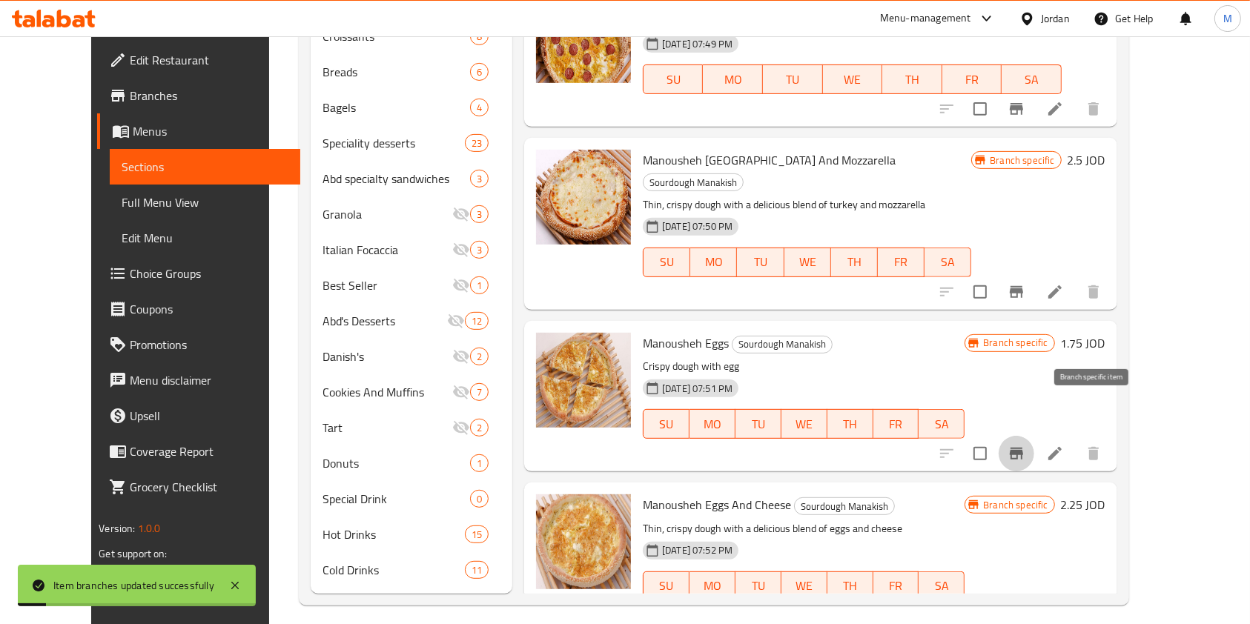
click at [1025, 445] on icon "Branch-specific-item" at bounding box center [1016, 454] width 18 height 18
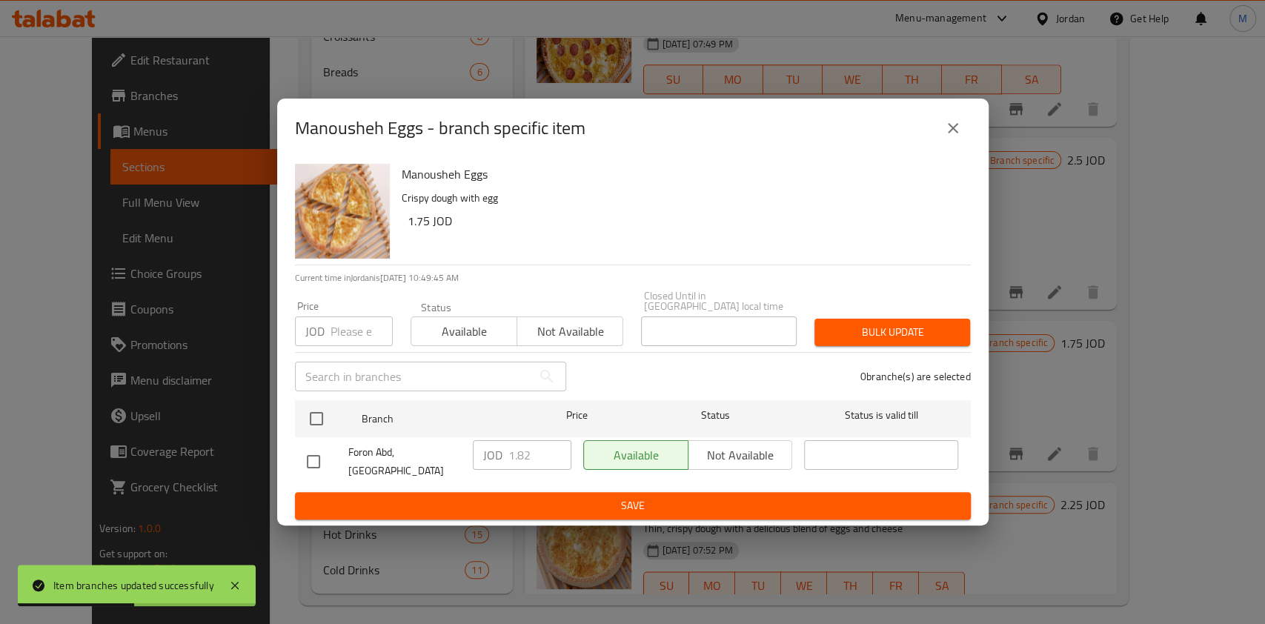
click at [320, 451] on input "checkbox" at bounding box center [313, 461] width 31 height 31
checkbox input "true"
click at [534, 454] on input "1.82" at bounding box center [540, 455] width 63 height 30
type input "1.8"
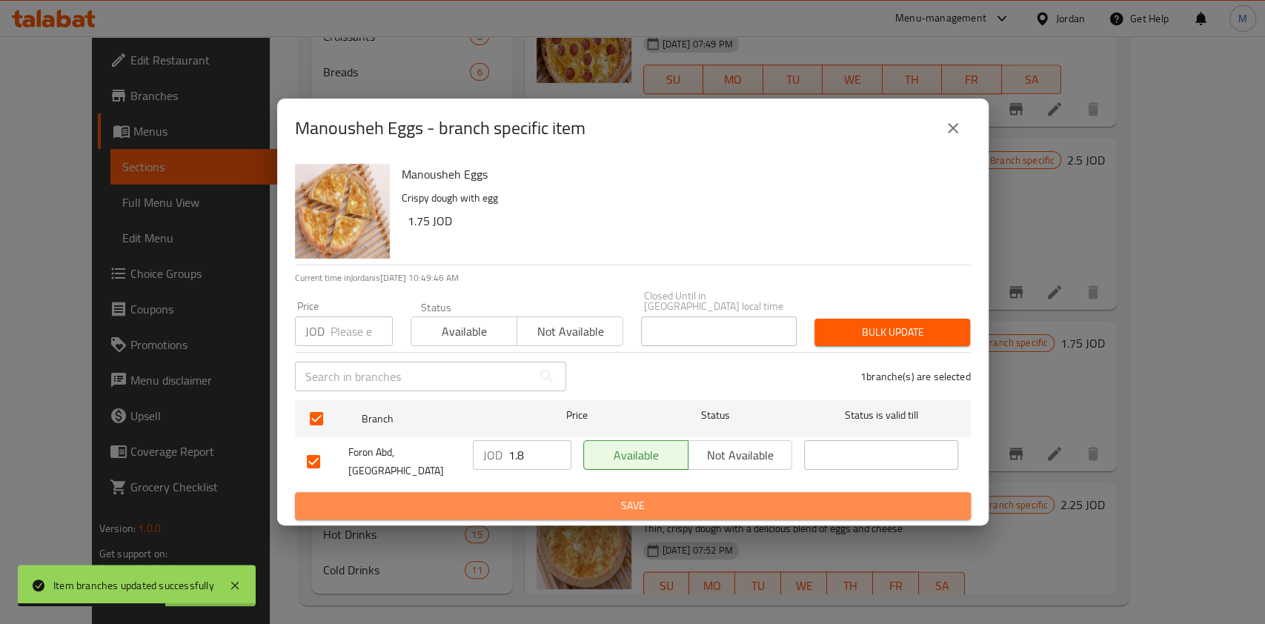
click at [540, 492] on button "Save" at bounding box center [633, 505] width 676 height 27
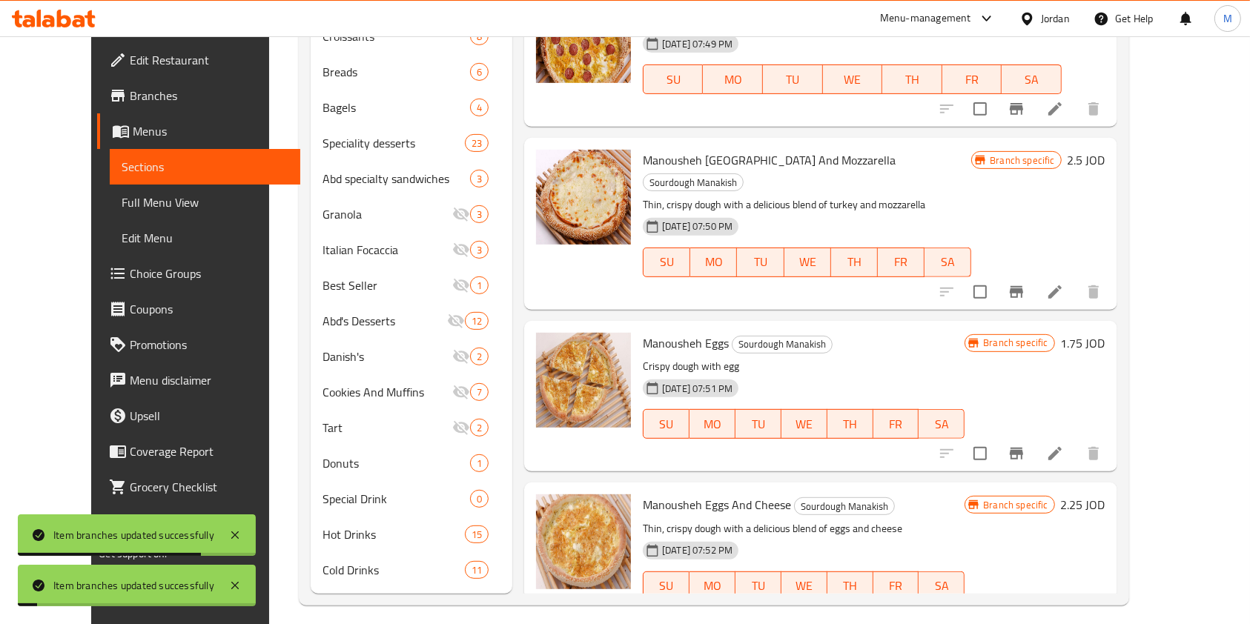
click at [1034, 598] on button "Branch-specific-item" at bounding box center [1017, 616] width 36 height 36
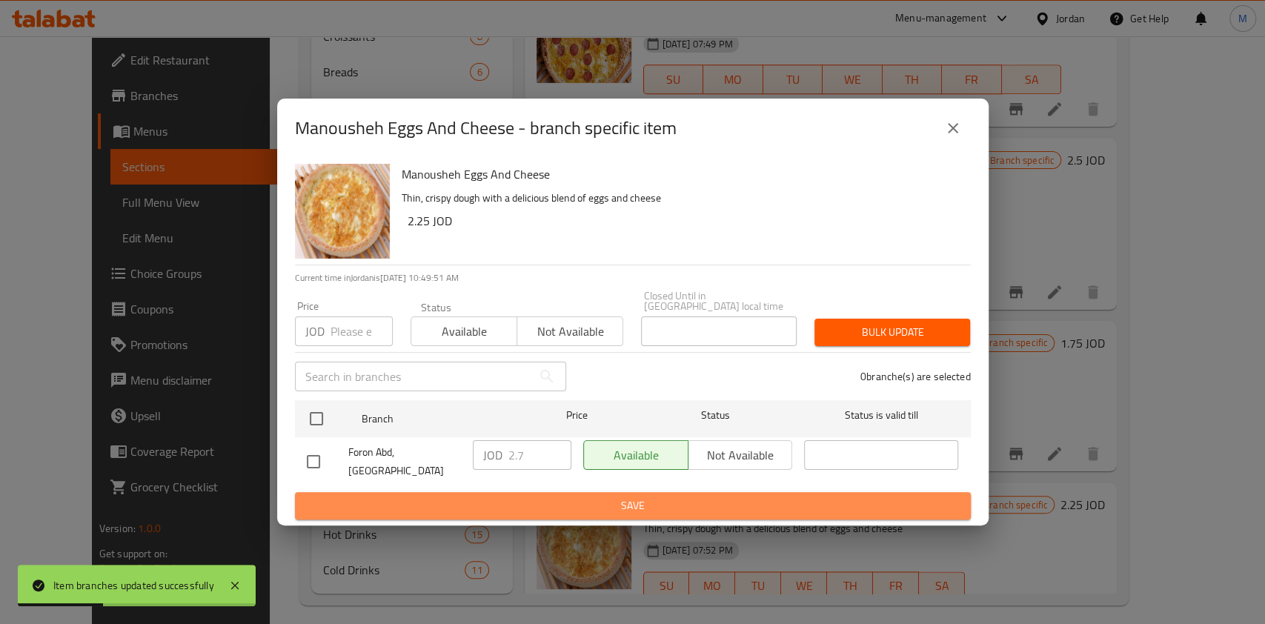
click at [617, 497] on span "Save" at bounding box center [633, 506] width 652 height 19
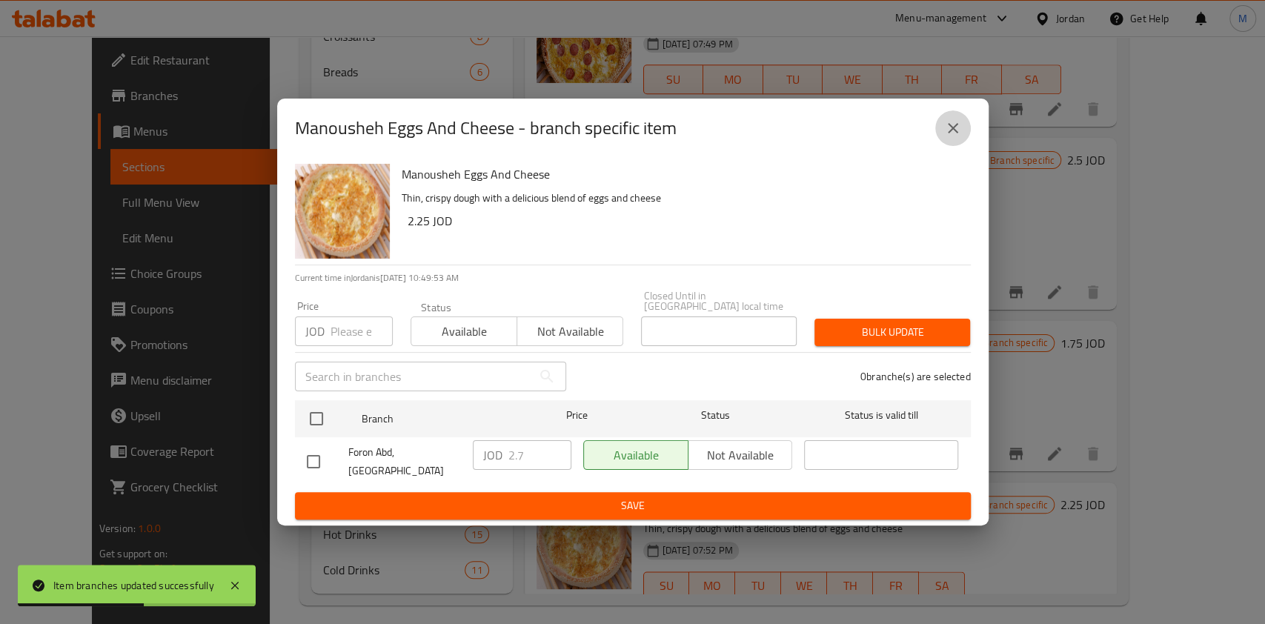
click at [943, 133] on button "close" at bounding box center [954, 128] width 36 height 36
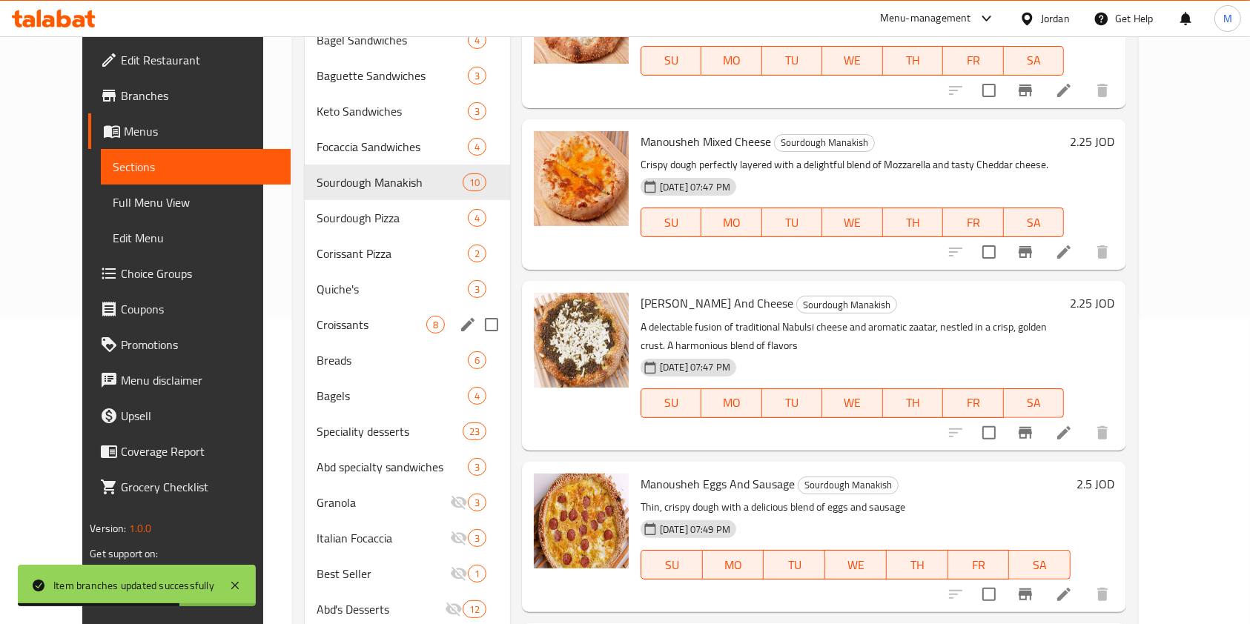
scroll to position [297, 0]
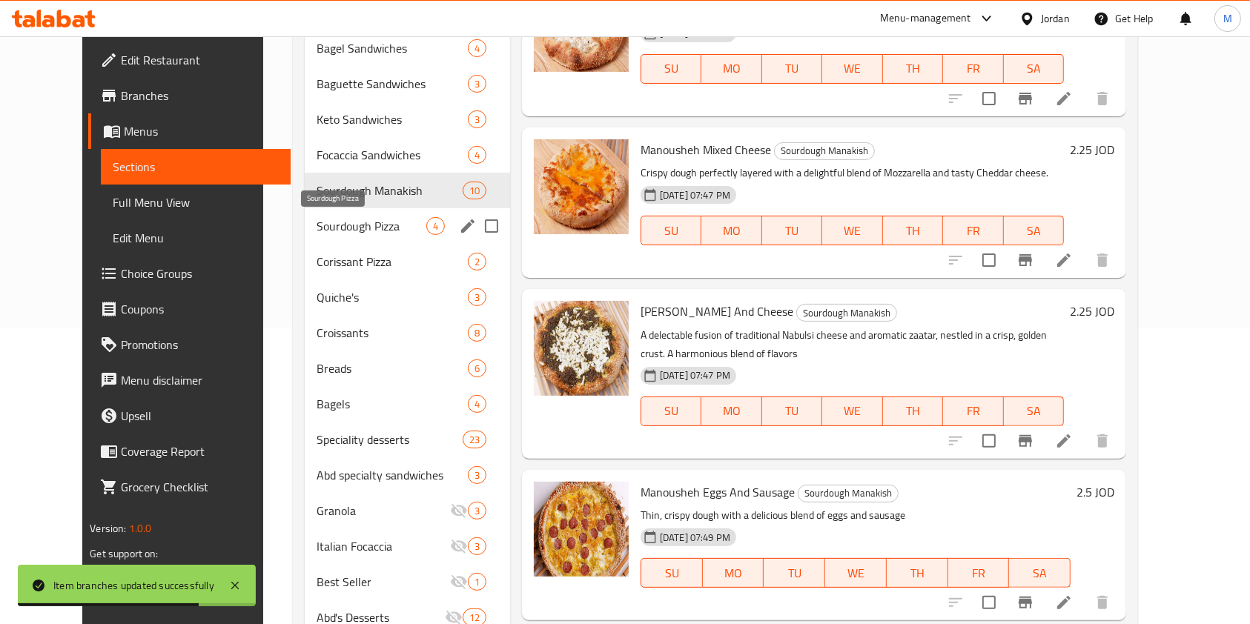
click at [351, 222] on span "Sourdough Pizza" at bounding box center [372, 226] width 110 height 18
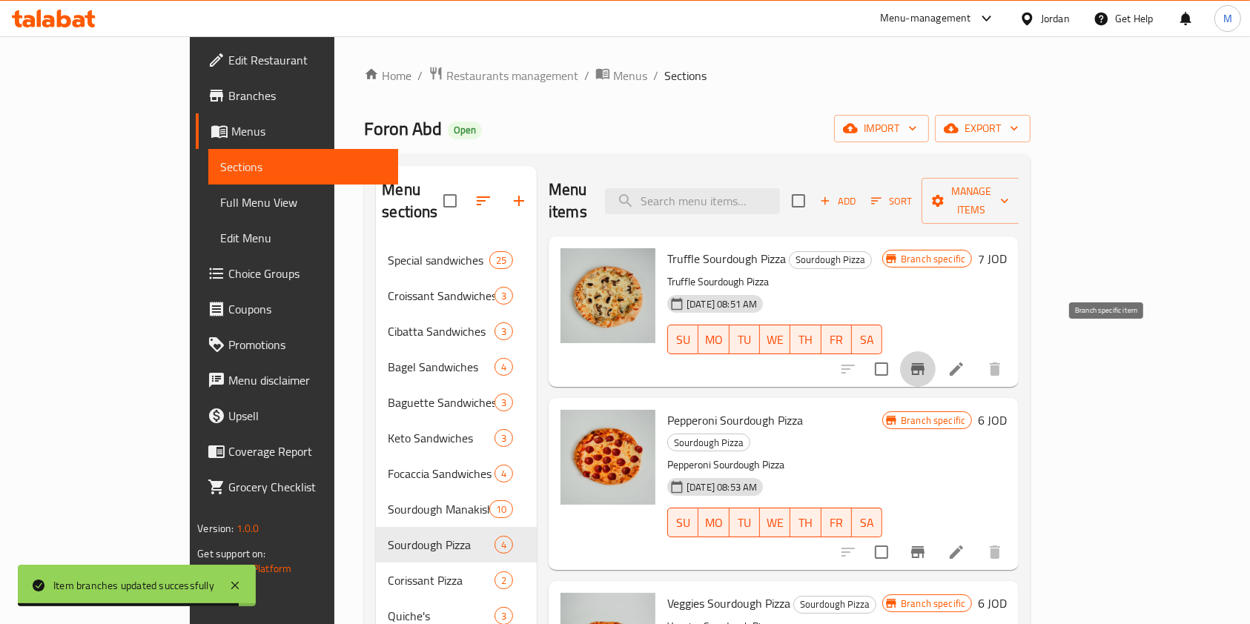
click at [927, 360] on icon "Branch-specific-item" at bounding box center [918, 369] width 18 height 18
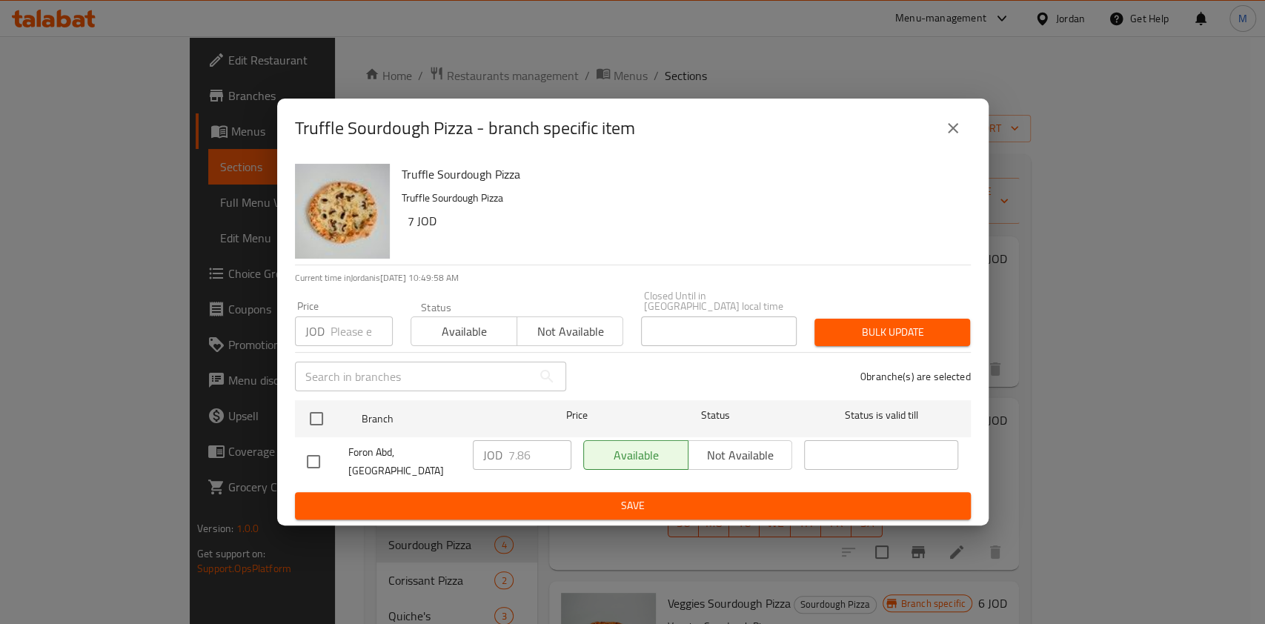
click at [314, 447] on input "checkbox" at bounding box center [313, 461] width 31 height 31
checkbox input "true"
click at [542, 460] on input "7.86" at bounding box center [540, 455] width 63 height 30
type input "7.85"
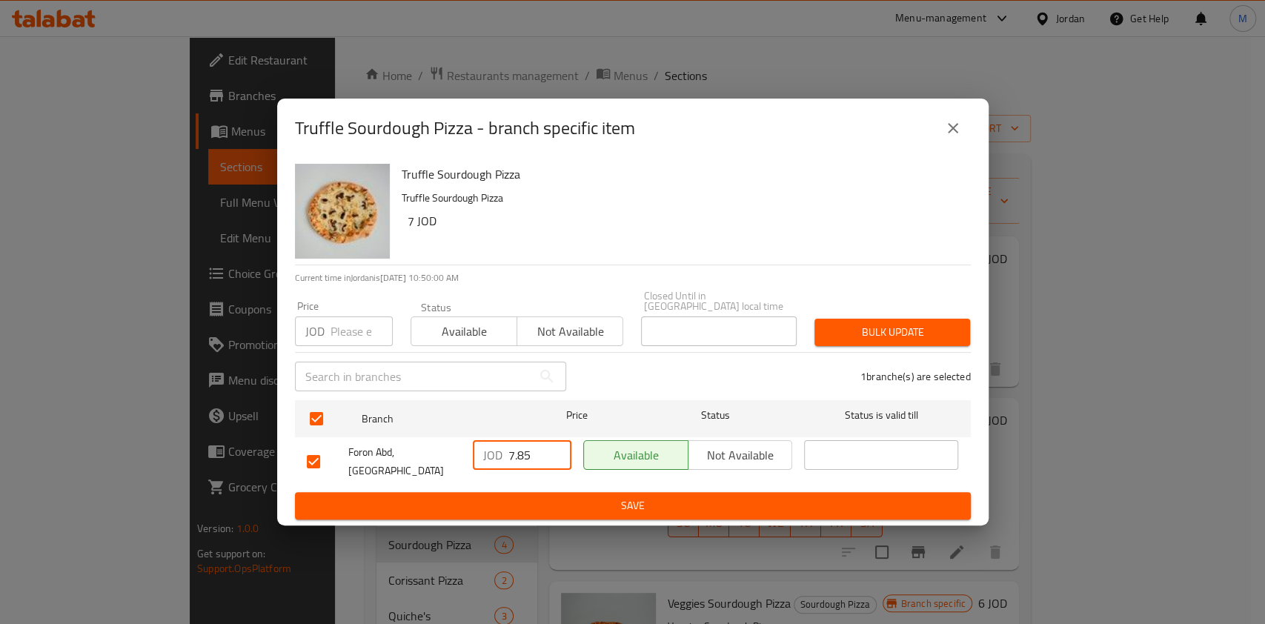
click at [588, 497] on span "Save" at bounding box center [633, 506] width 652 height 19
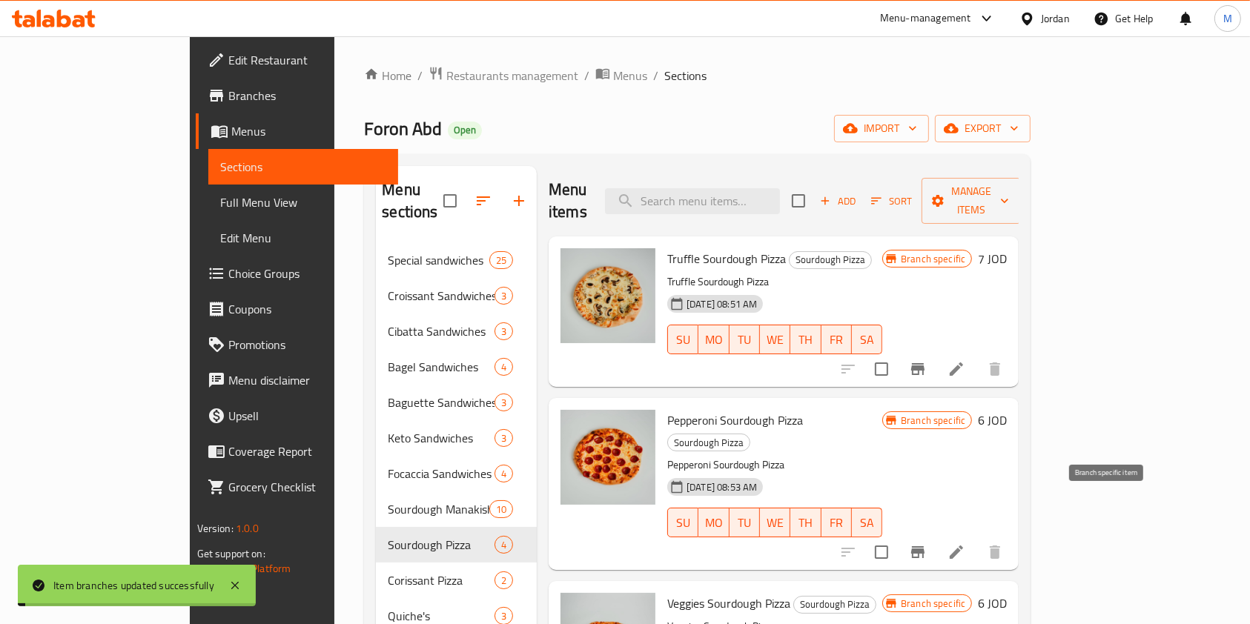
click at [927, 543] on icon "Branch-specific-item" at bounding box center [918, 552] width 18 height 18
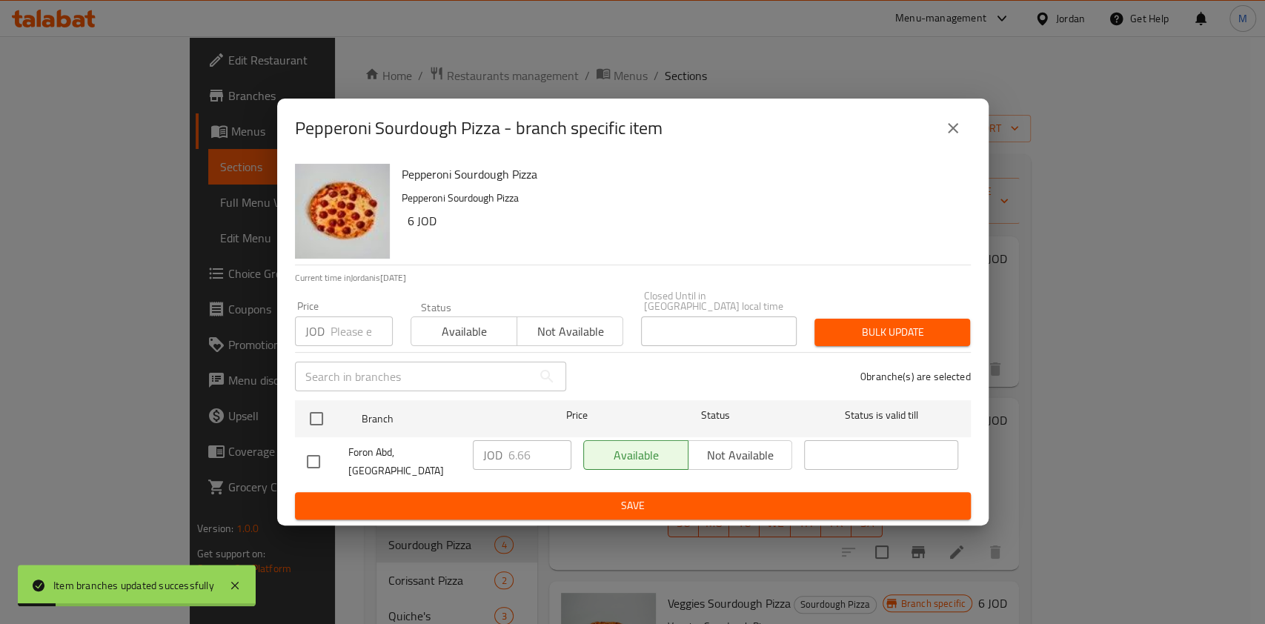
click at [304, 459] on input "checkbox" at bounding box center [313, 461] width 31 height 31
checkbox input "true"
click at [537, 460] on input "6.66" at bounding box center [540, 455] width 63 height 30
type input "6.65"
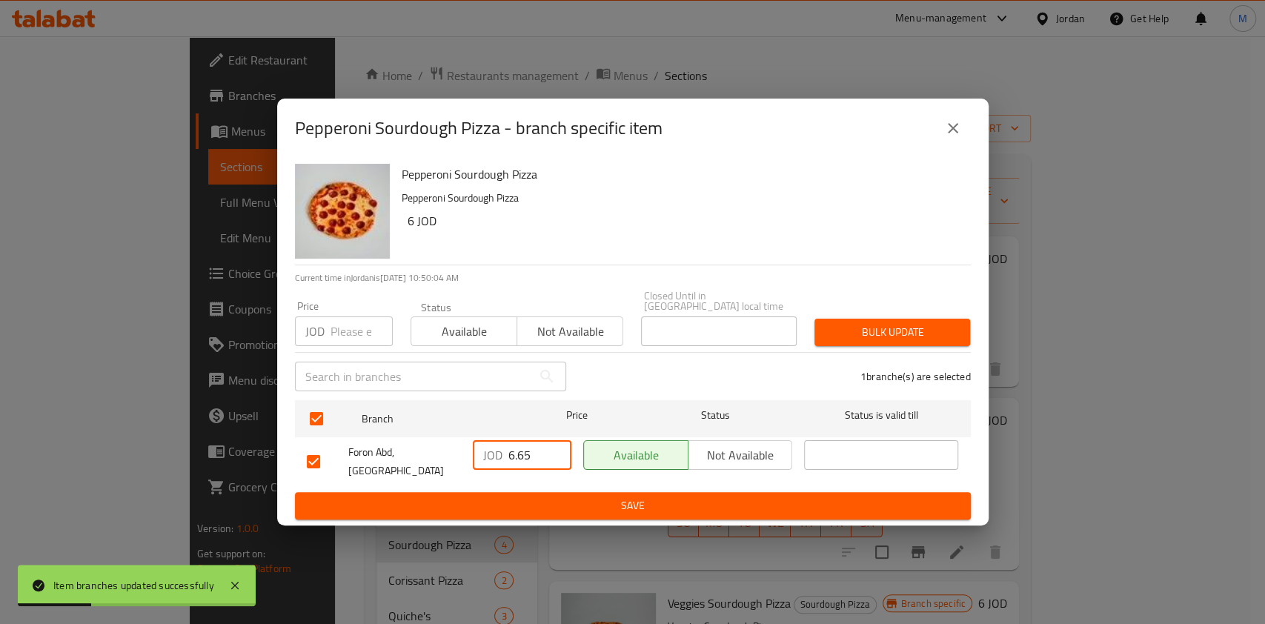
click at [555, 479] on ul "Branch Price Status Status is valid till [GEOGRAPHIC_DATA] JOD 6.65 ​ Available…" at bounding box center [633, 443] width 676 height 98
click at [560, 497] on span "Save" at bounding box center [633, 506] width 652 height 19
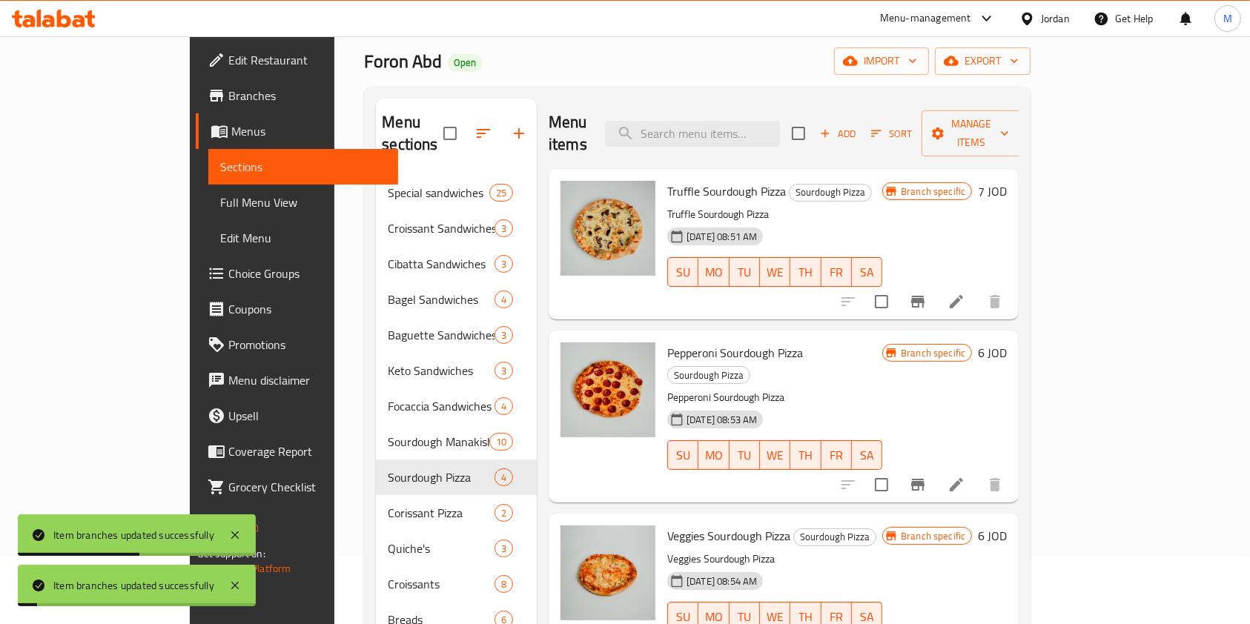
scroll to position [99, 0]
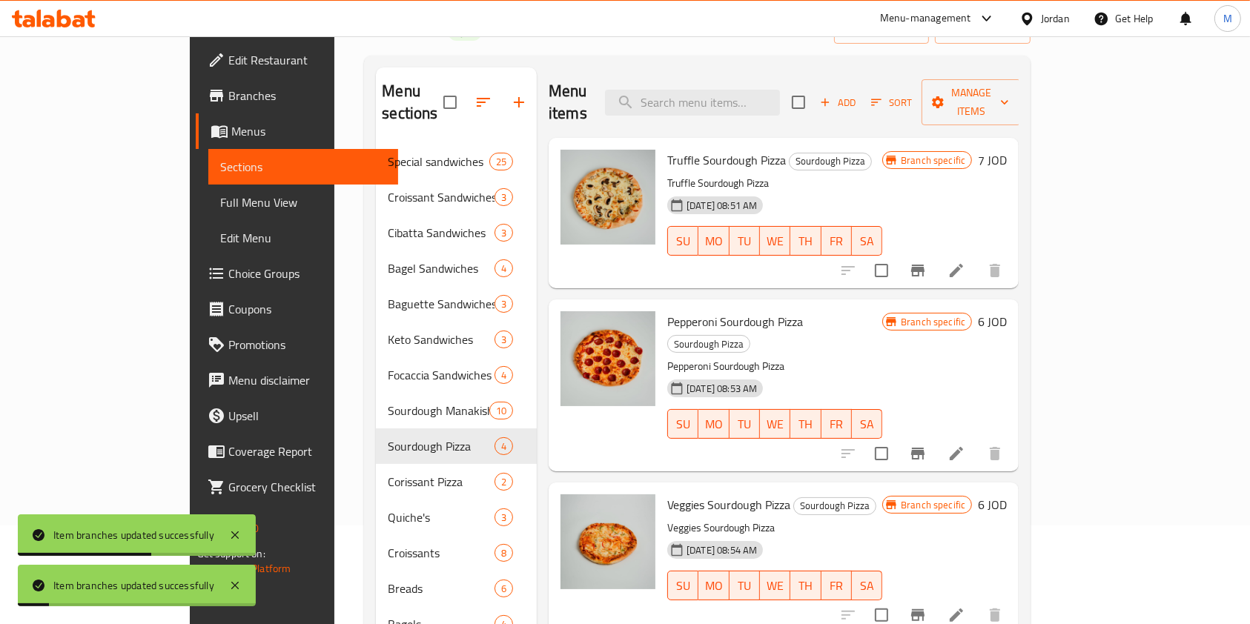
click at [936, 597] on button "Branch-specific-item" at bounding box center [918, 615] width 36 height 36
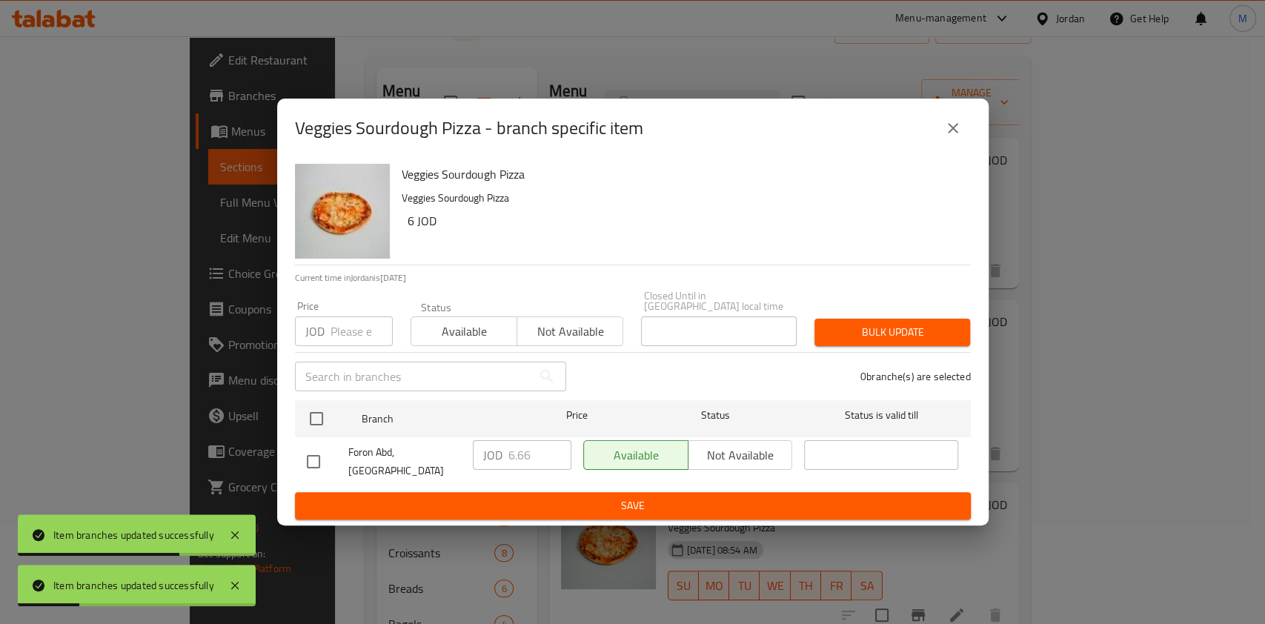
click at [318, 447] on input "checkbox" at bounding box center [313, 461] width 31 height 31
checkbox input "true"
click at [542, 456] on input "6.66" at bounding box center [540, 455] width 63 height 30
type input "6.65"
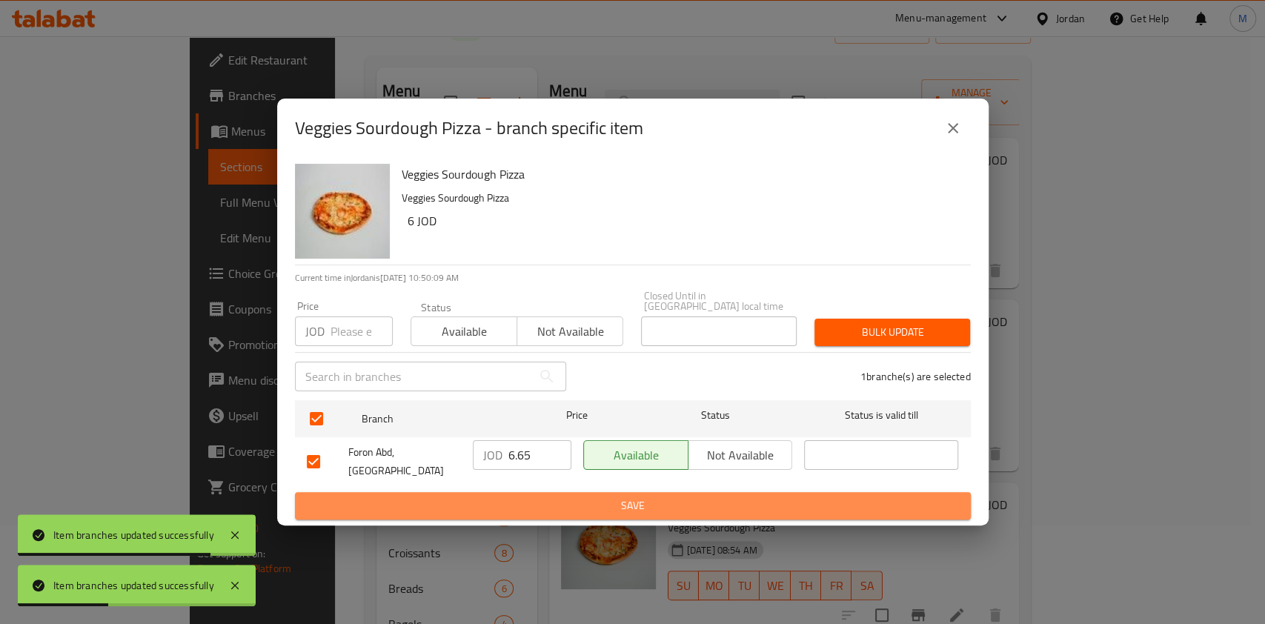
click at [553, 492] on button "Save" at bounding box center [633, 505] width 676 height 27
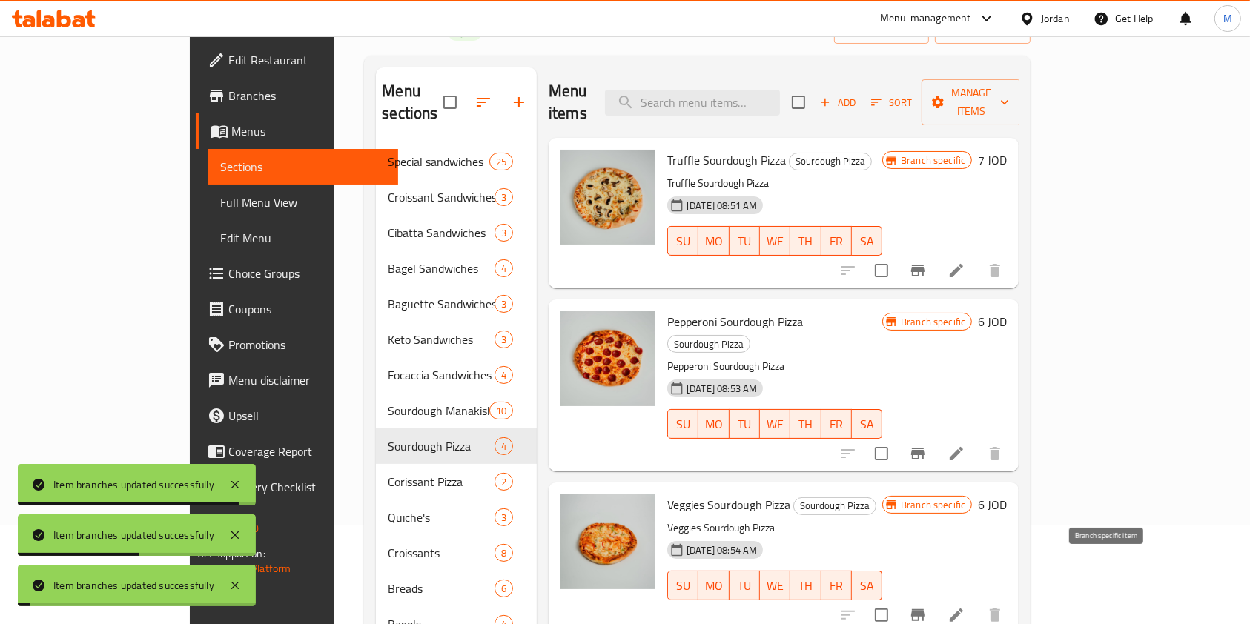
click at [924, 609] on icon "Branch-specific-item" at bounding box center [917, 615] width 13 height 12
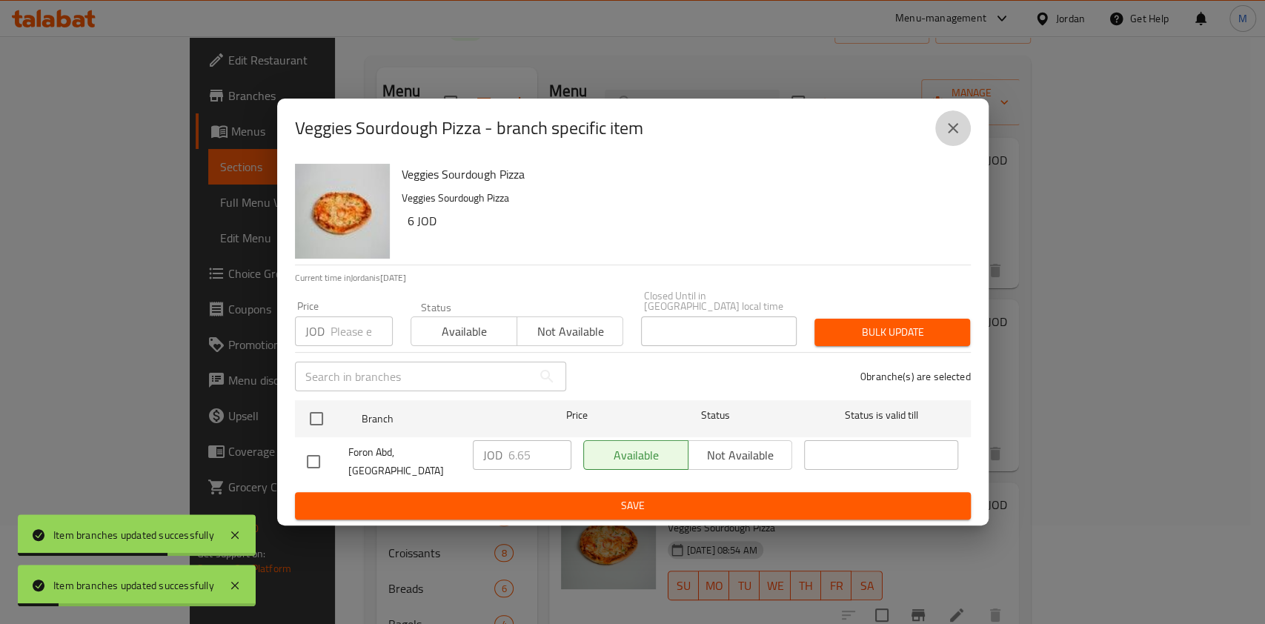
click at [959, 137] on icon "close" at bounding box center [953, 128] width 18 height 18
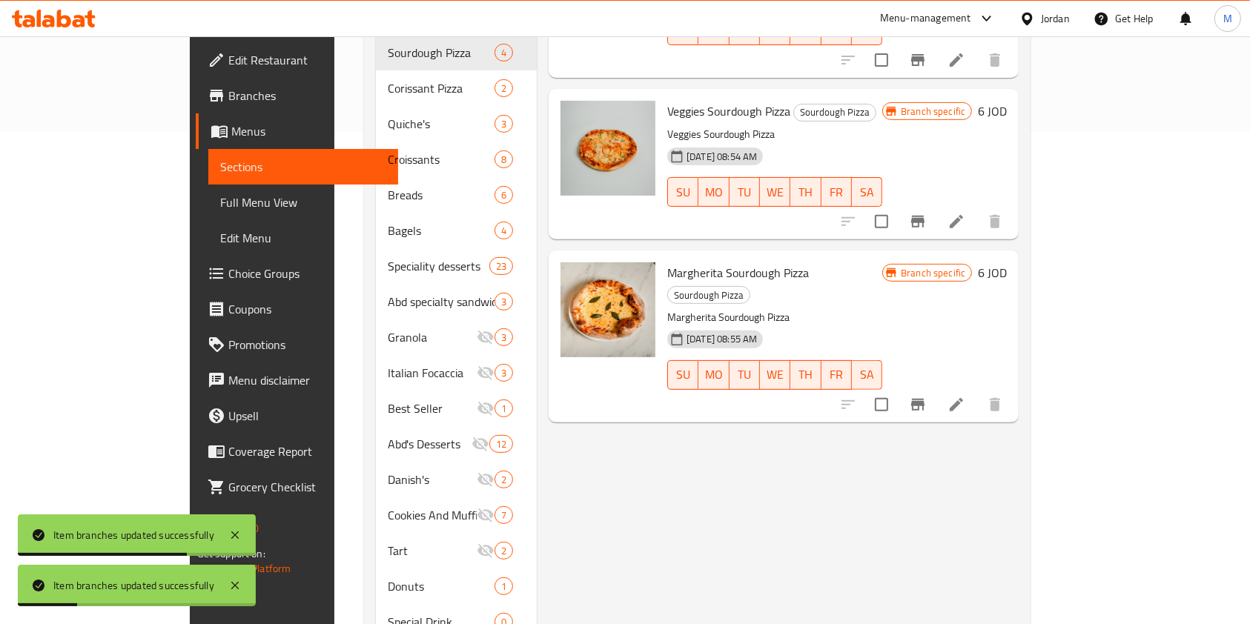
scroll to position [494, 0]
click at [927, 394] on icon "Branch-specific-item" at bounding box center [918, 403] width 18 height 18
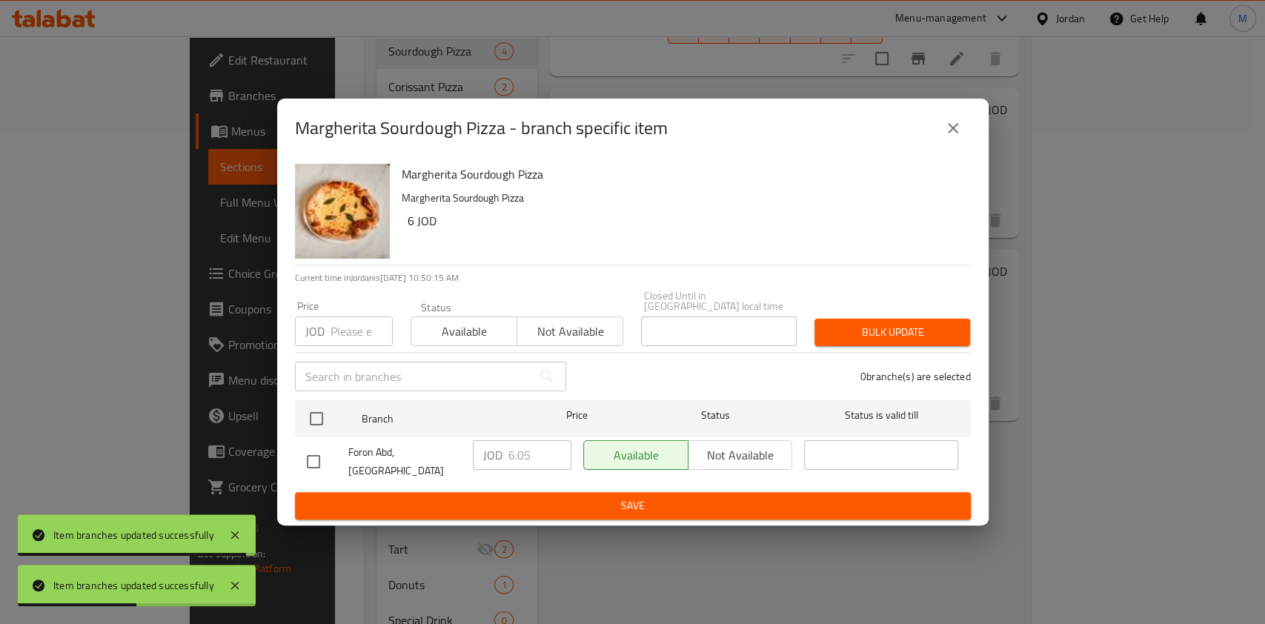
click at [302, 459] on input "checkbox" at bounding box center [313, 461] width 31 height 31
checkbox input "true"
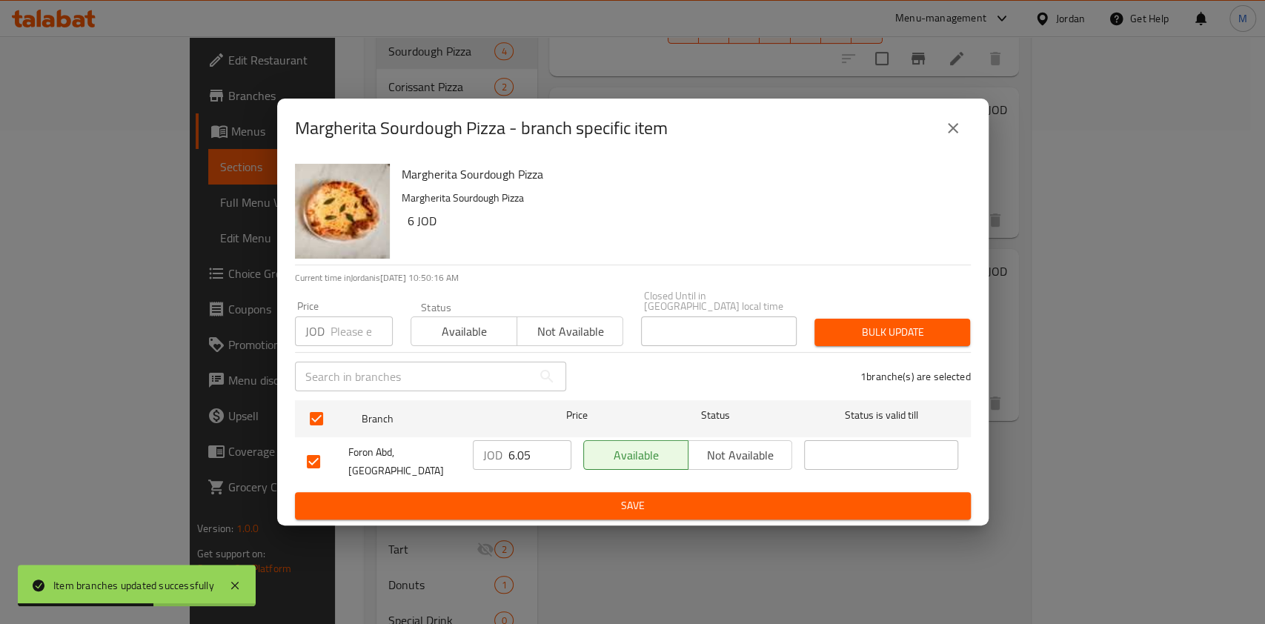
click at [526, 460] on input "6.05" at bounding box center [540, 455] width 63 height 30
click at [538, 457] on input "6.05" at bounding box center [540, 455] width 63 height 30
type input "6"
click at [606, 501] on span "Save" at bounding box center [633, 506] width 652 height 19
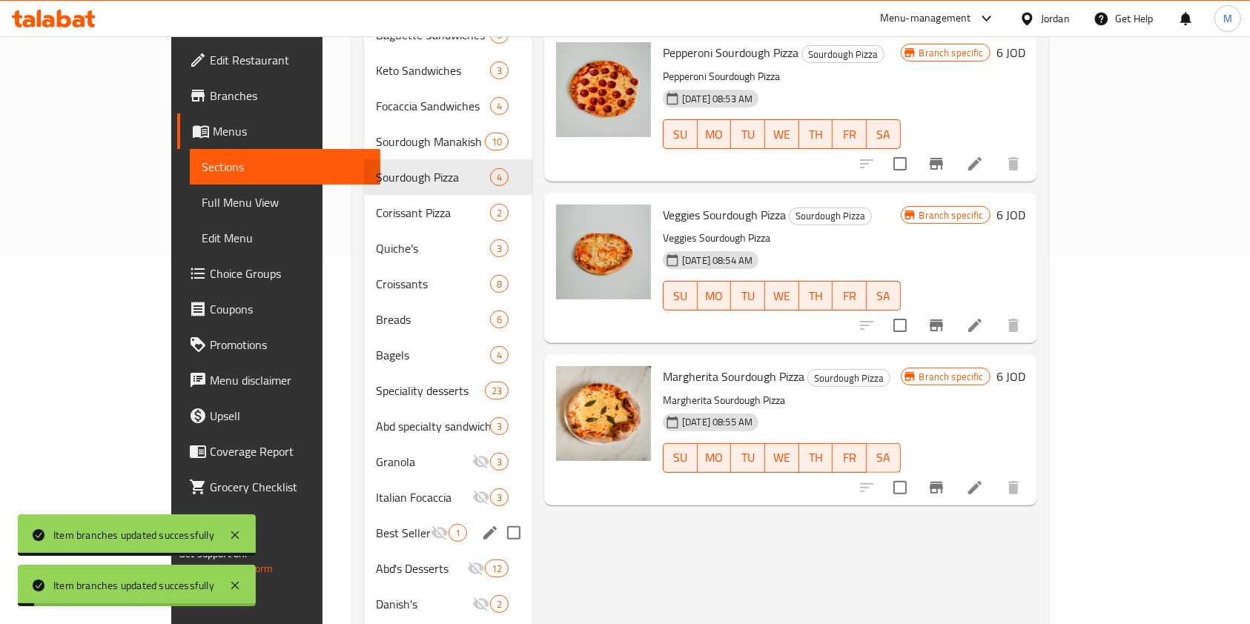
scroll to position [297, 0]
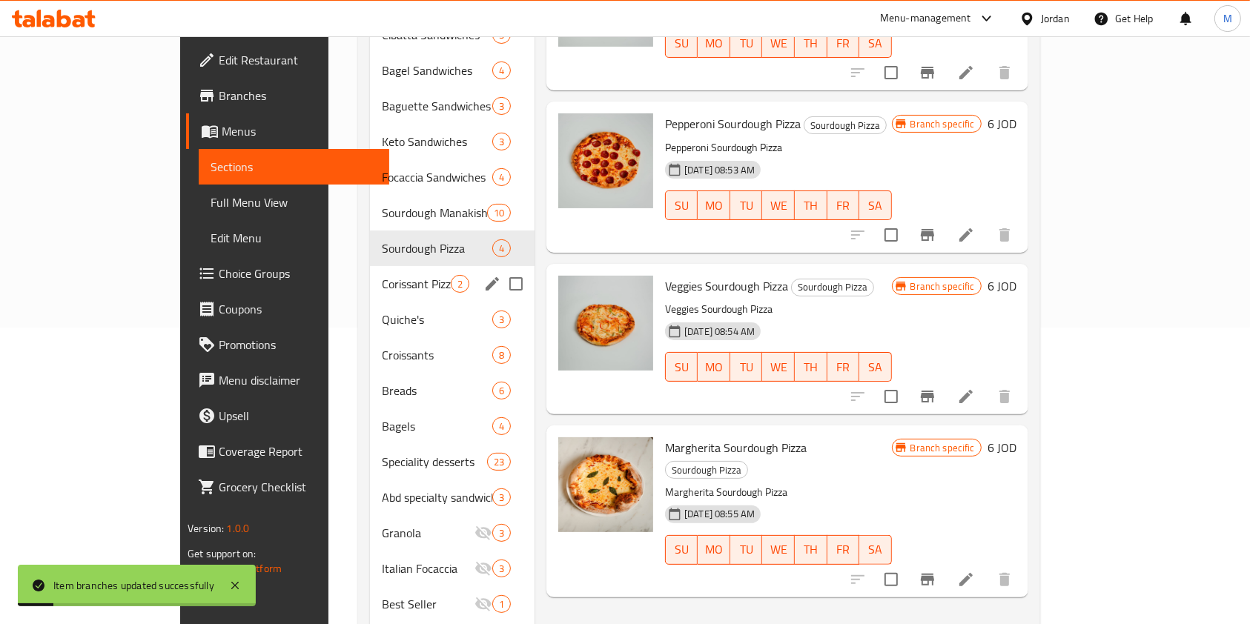
click at [382, 275] on span "Corissant Pizza" at bounding box center [416, 284] width 69 height 18
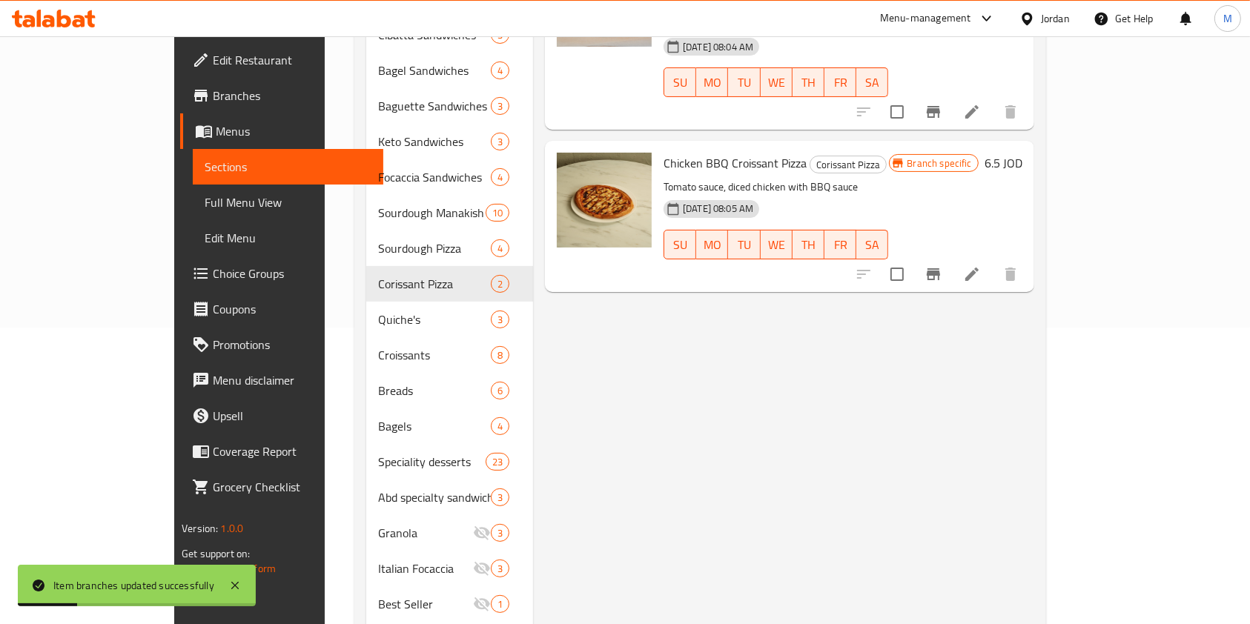
scroll to position [99, 0]
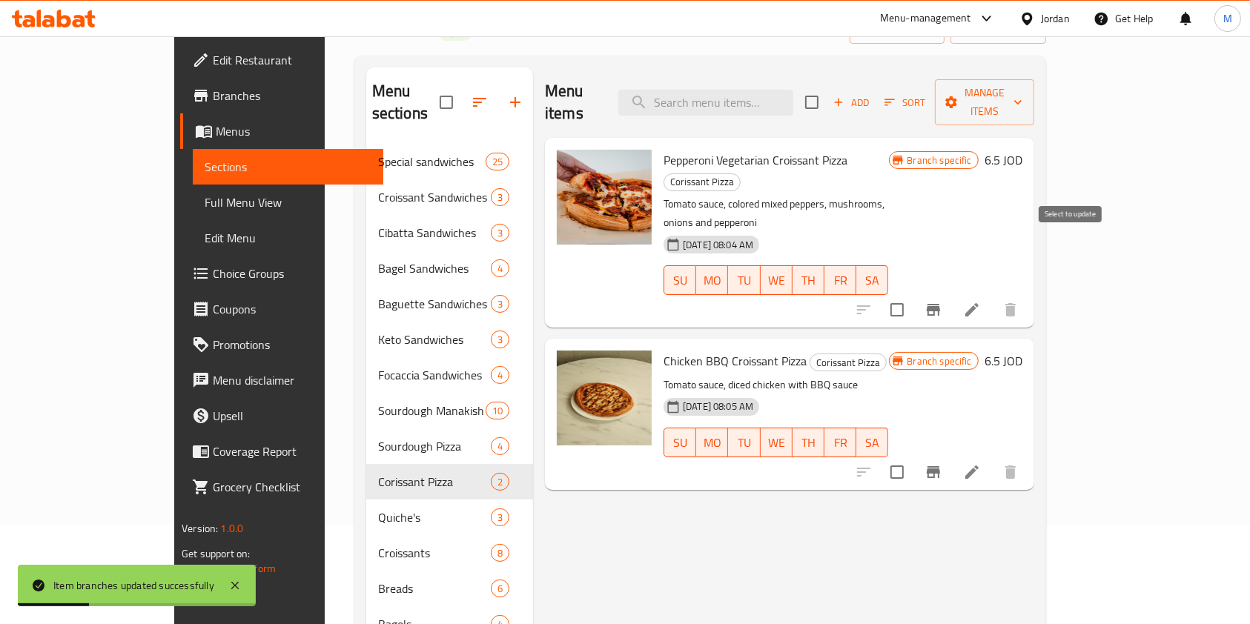
click at [951, 292] on button "Branch-specific-item" at bounding box center [934, 310] width 36 height 36
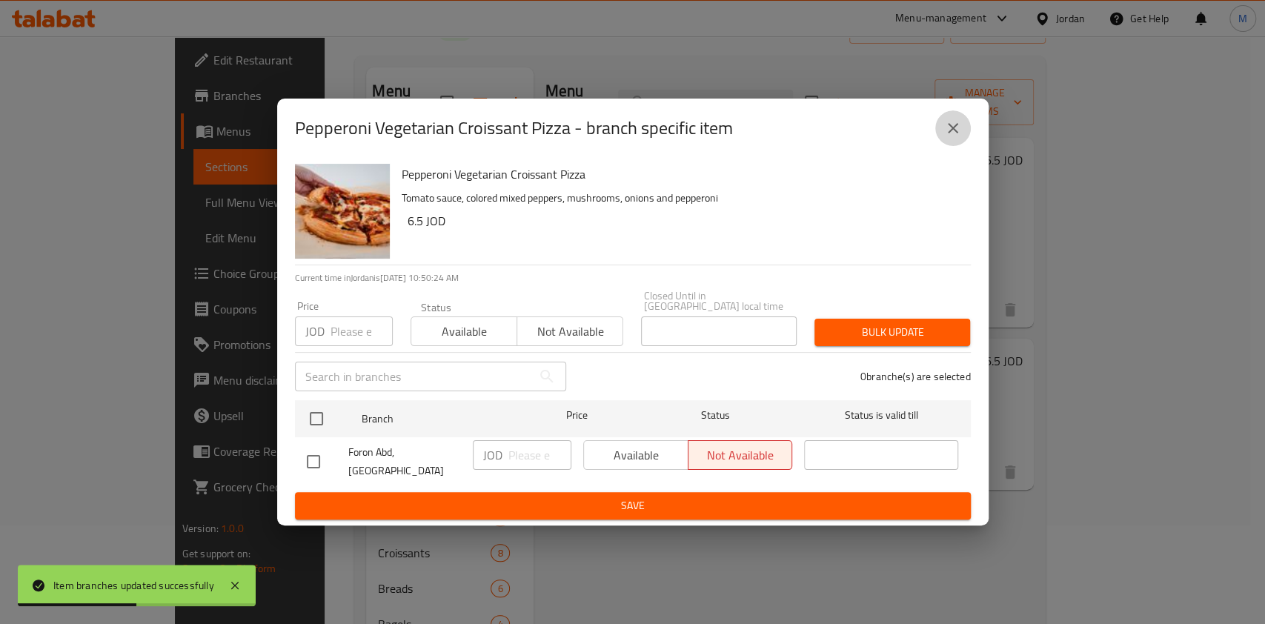
click at [963, 145] on button "close" at bounding box center [954, 128] width 36 height 36
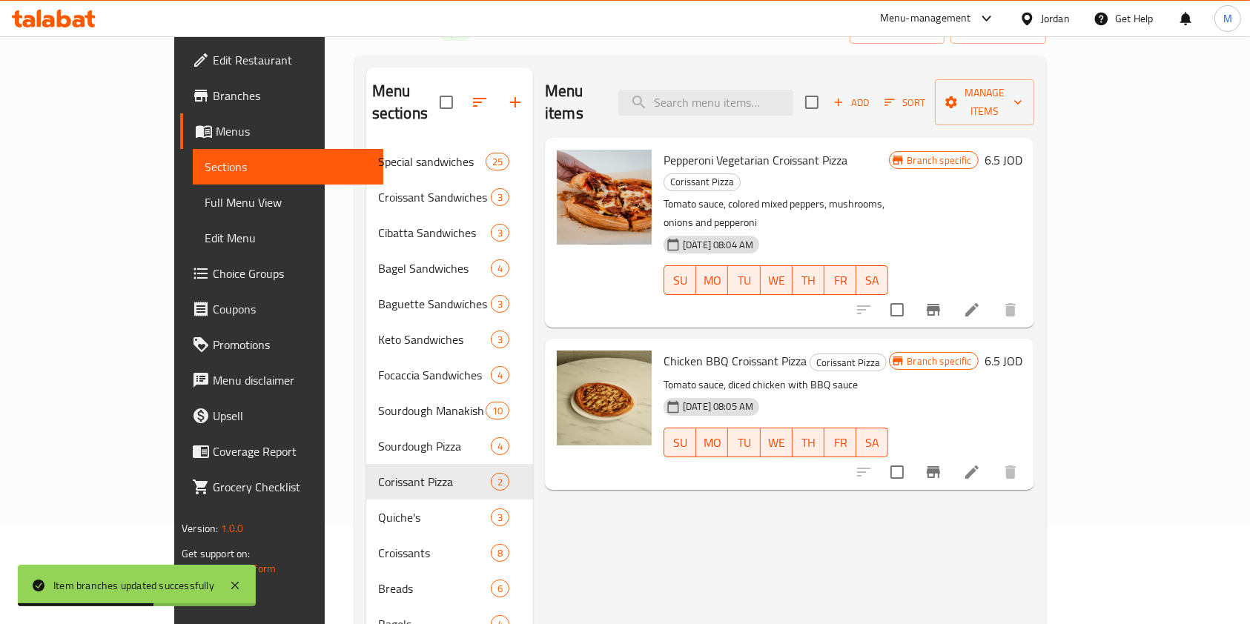
click at [942, 463] on icon "Branch-specific-item" at bounding box center [933, 472] width 18 height 18
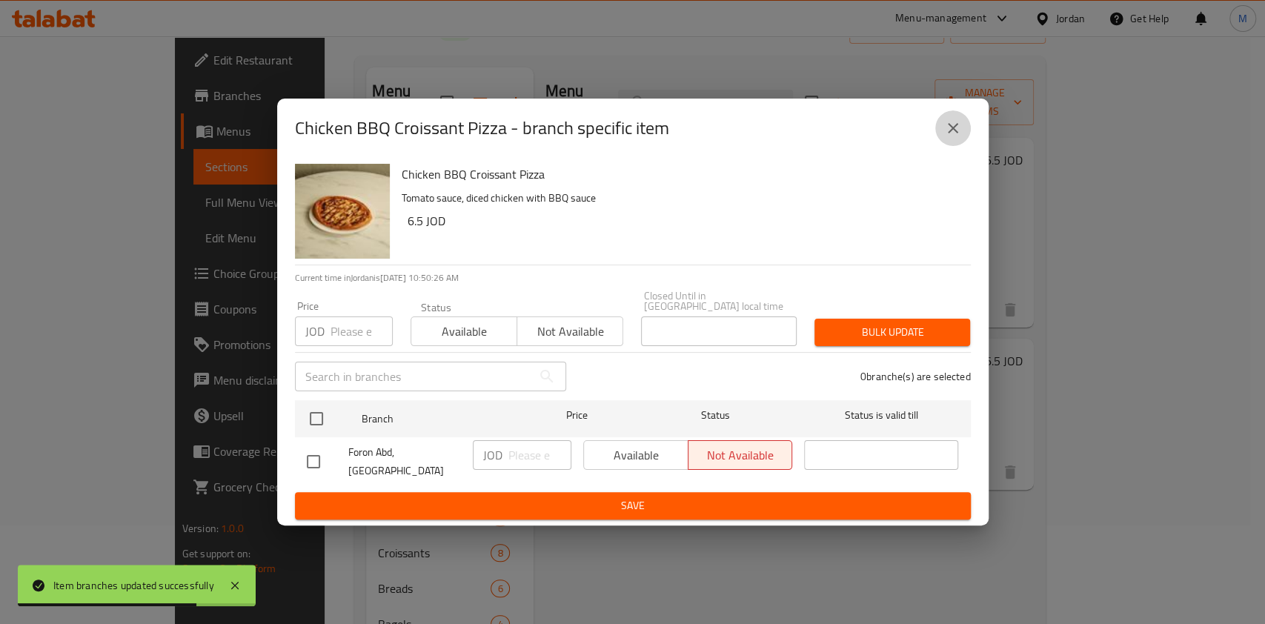
click at [951, 137] on icon "close" at bounding box center [953, 128] width 18 height 18
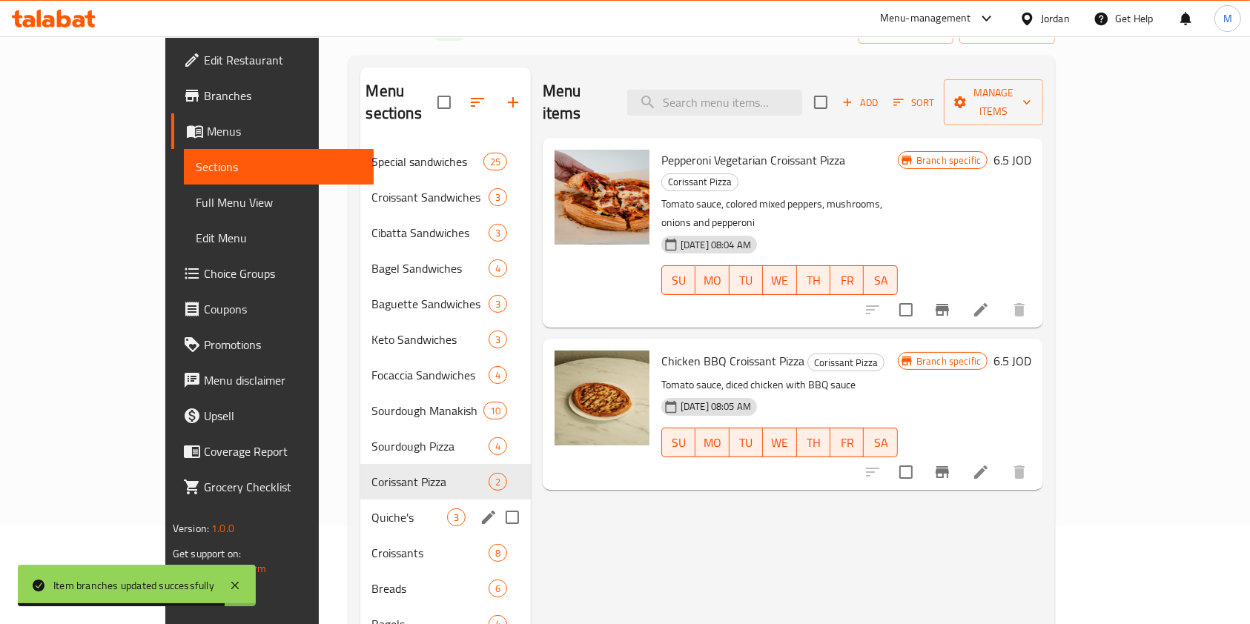
click at [360, 504] on div "Quiche's 3" at bounding box center [445, 518] width 170 height 36
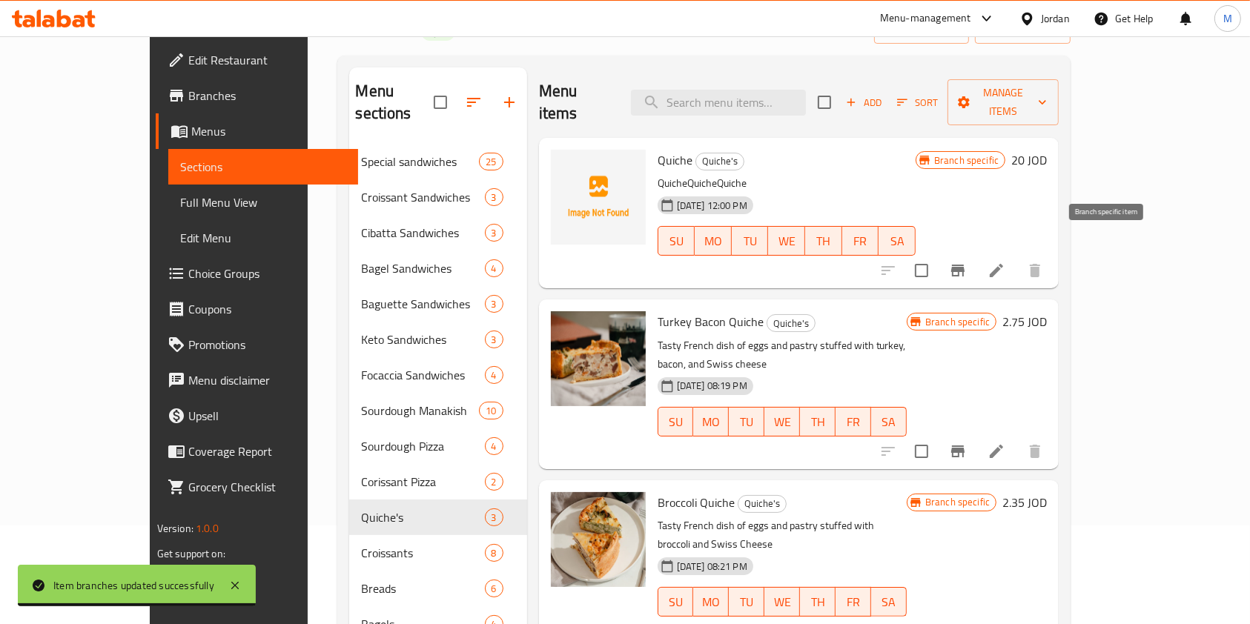
click at [976, 253] on button "Branch-specific-item" at bounding box center [958, 271] width 36 height 36
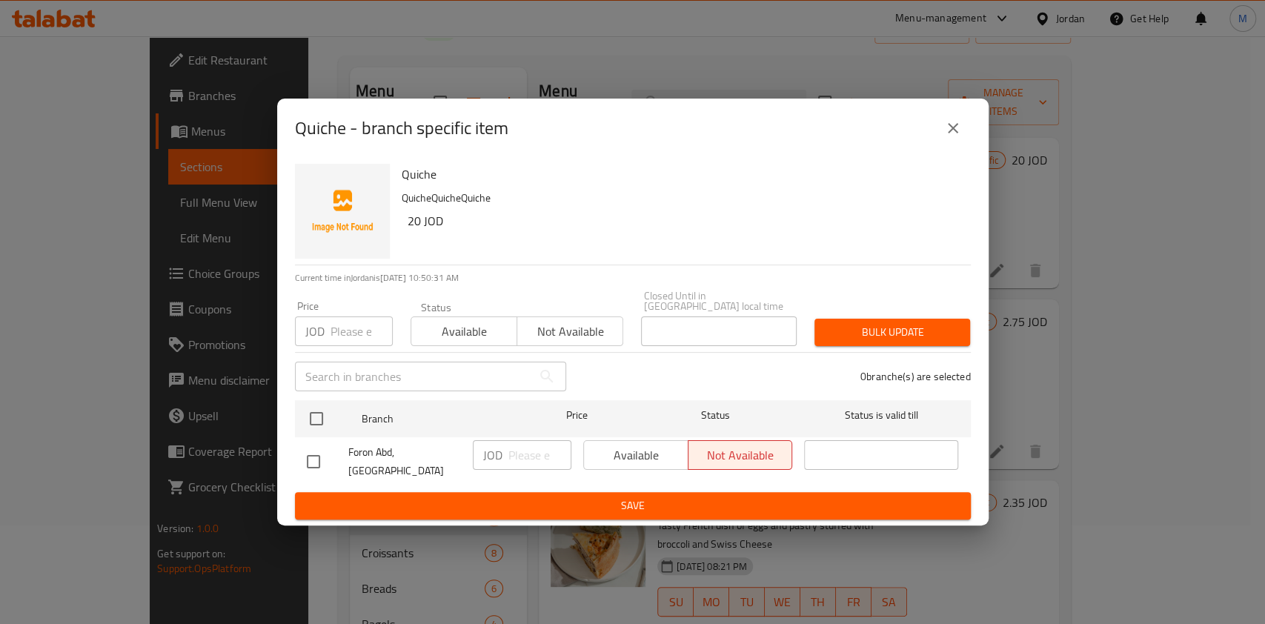
click at [956, 137] on icon "close" at bounding box center [953, 128] width 18 height 18
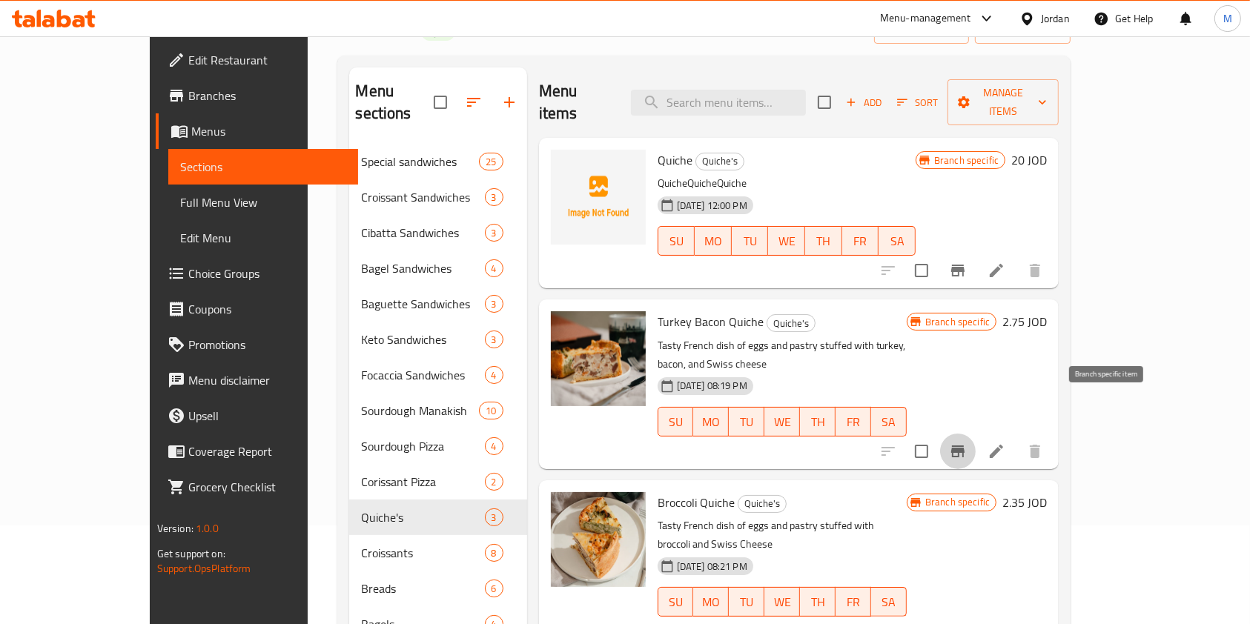
click at [976, 434] on button "Branch-specific-item" at bounding box center [958, 452] width 36 height 36
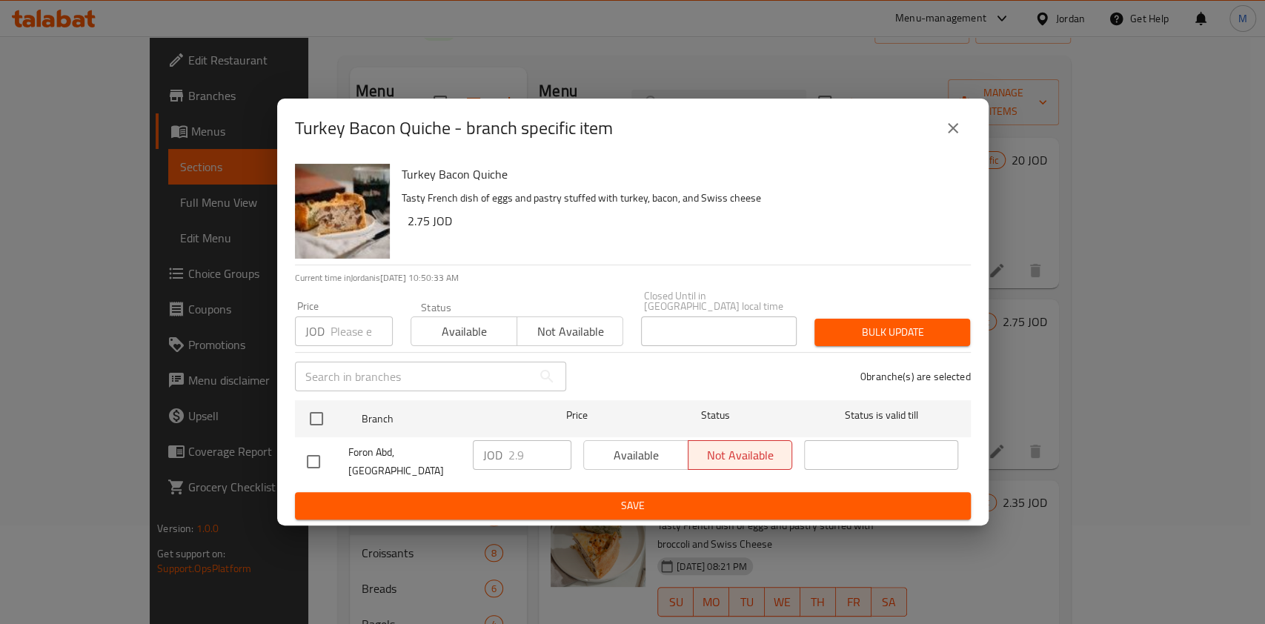
click at [949, 128] on button "close" at bounding box center [954, 128] width 36 height 36
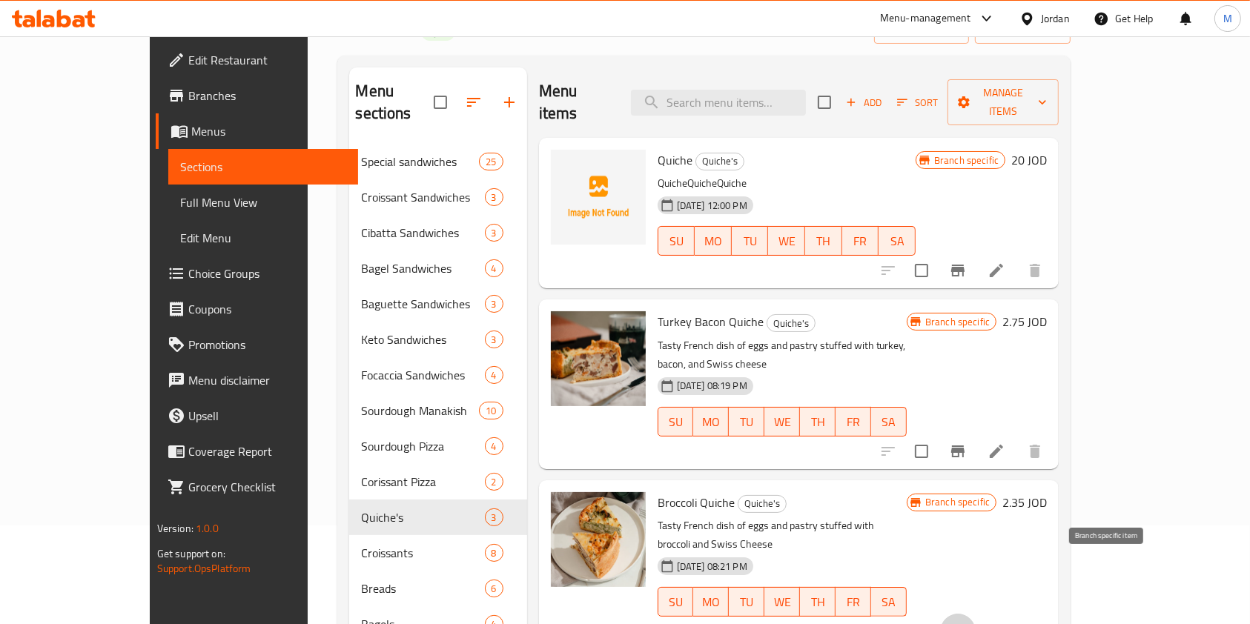
click at [967, 623] on icon "Branch-specific-item" at bounding box center [958, 632] width 18 height 18
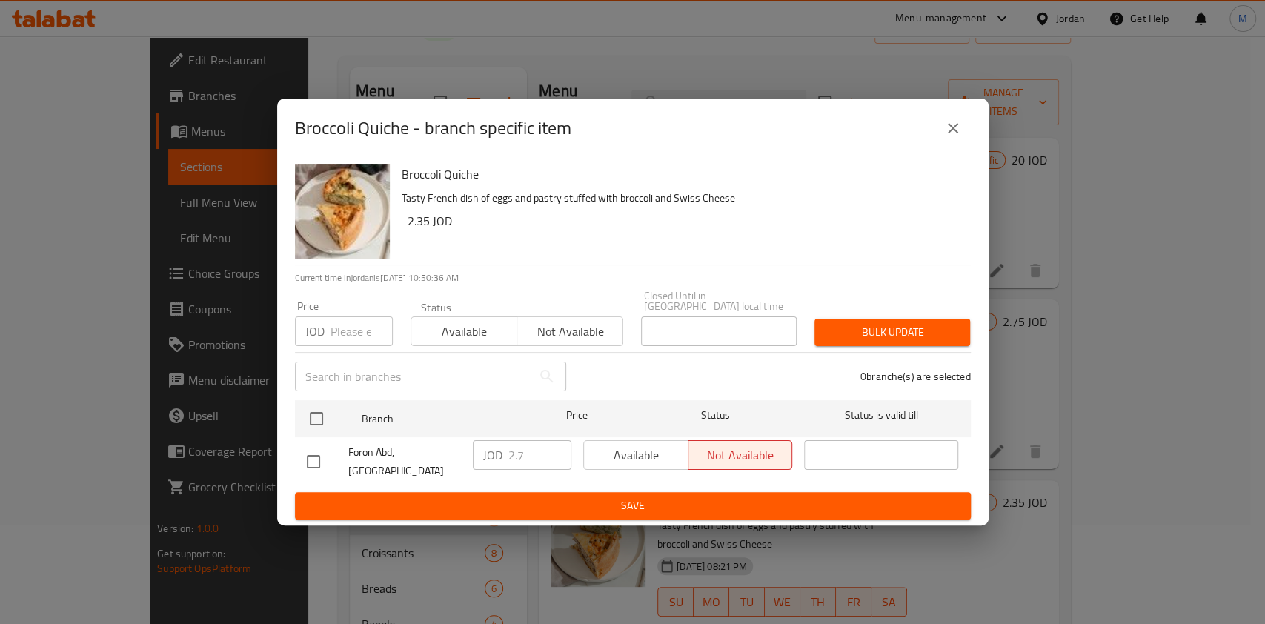
click at [960, 137] on icon "close" at bounding box center [953, 128] width 18 height 18
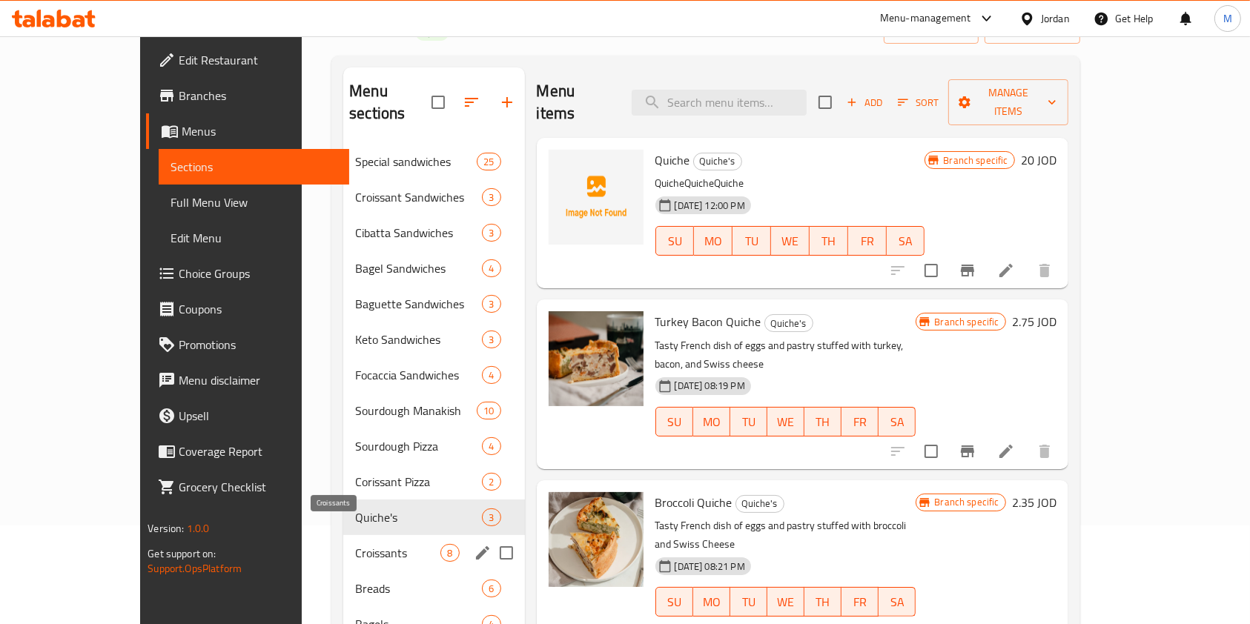
click at [355, 544] on span "Croissants" at bounding box center [397, 553] width 85 height 18
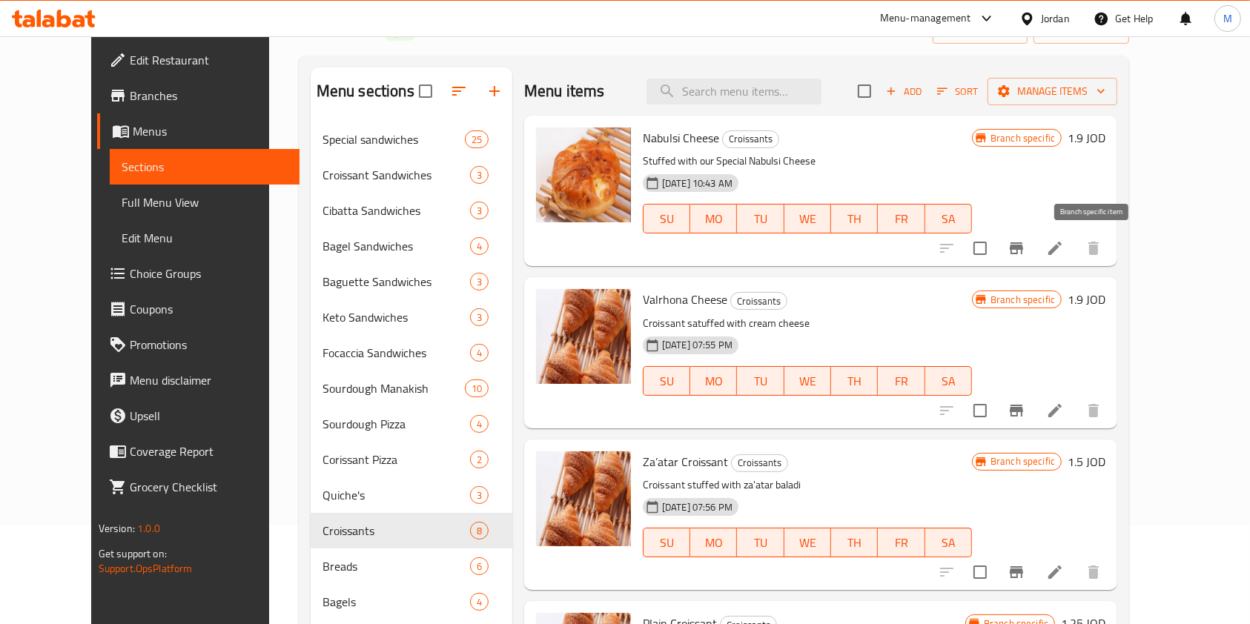
click at [1025, 251] on icon "Branch-specific-item" at bounding box center [1016, 248] width 18 height 18
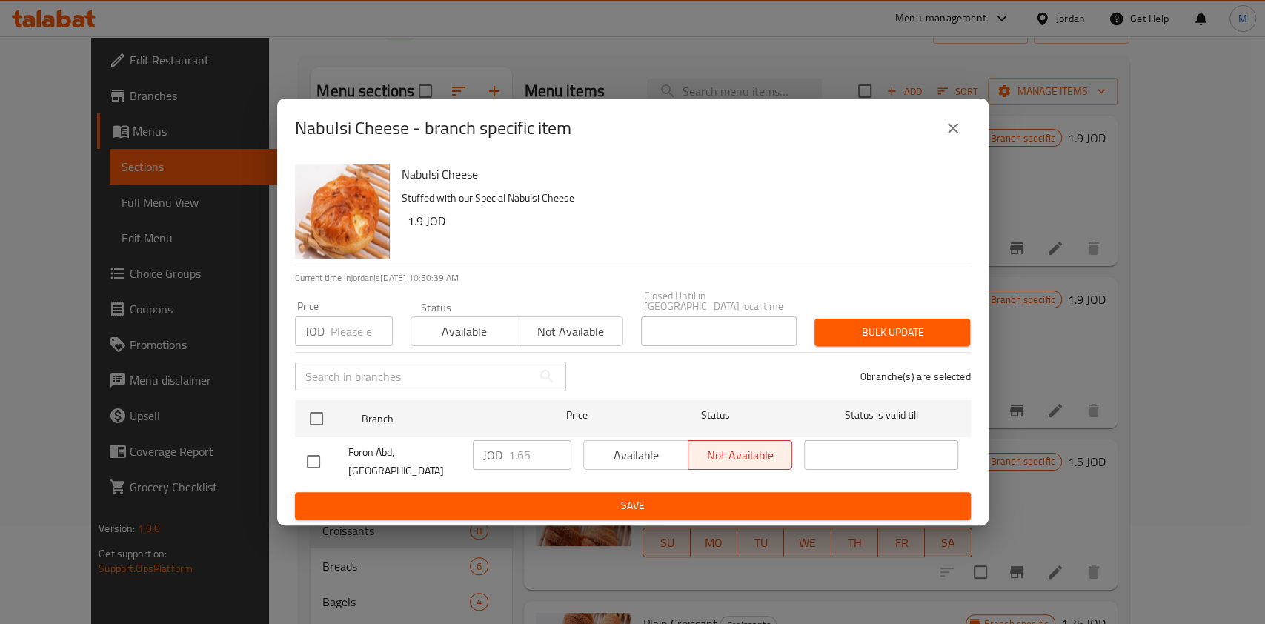
click at [950, 146] on button "close" at bounding box center [954, 128] width 36 height 36
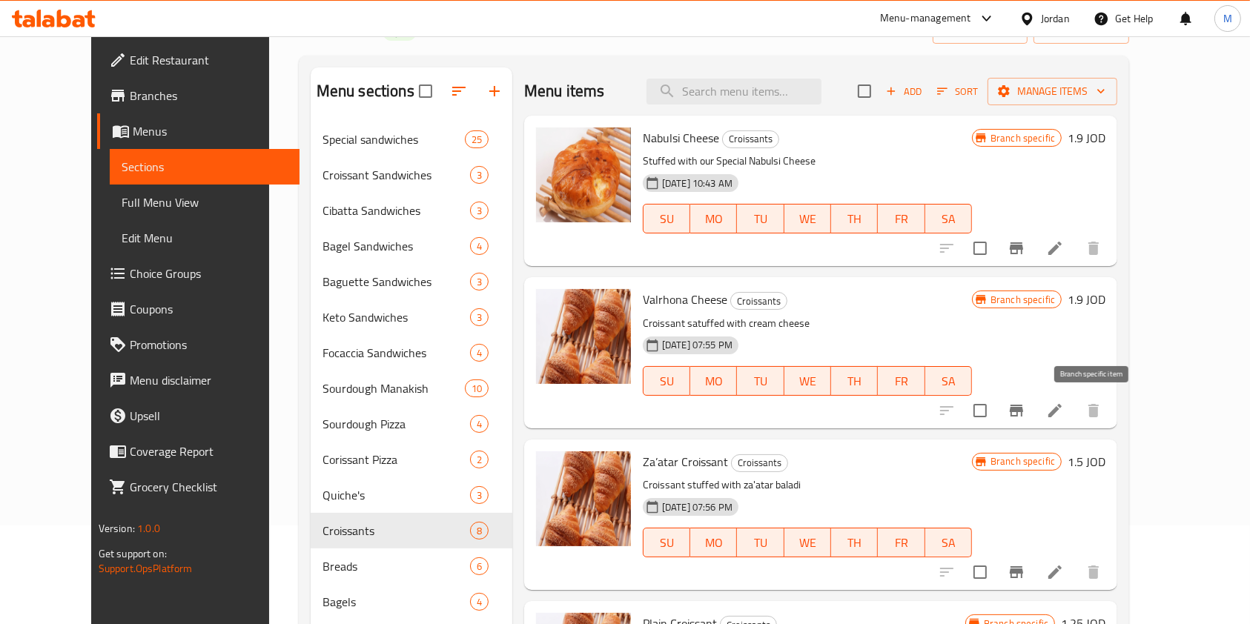
click at [1025, 412] on icon "Branch-specific-item" at bounding box center [1016, 411] width 18 height 18
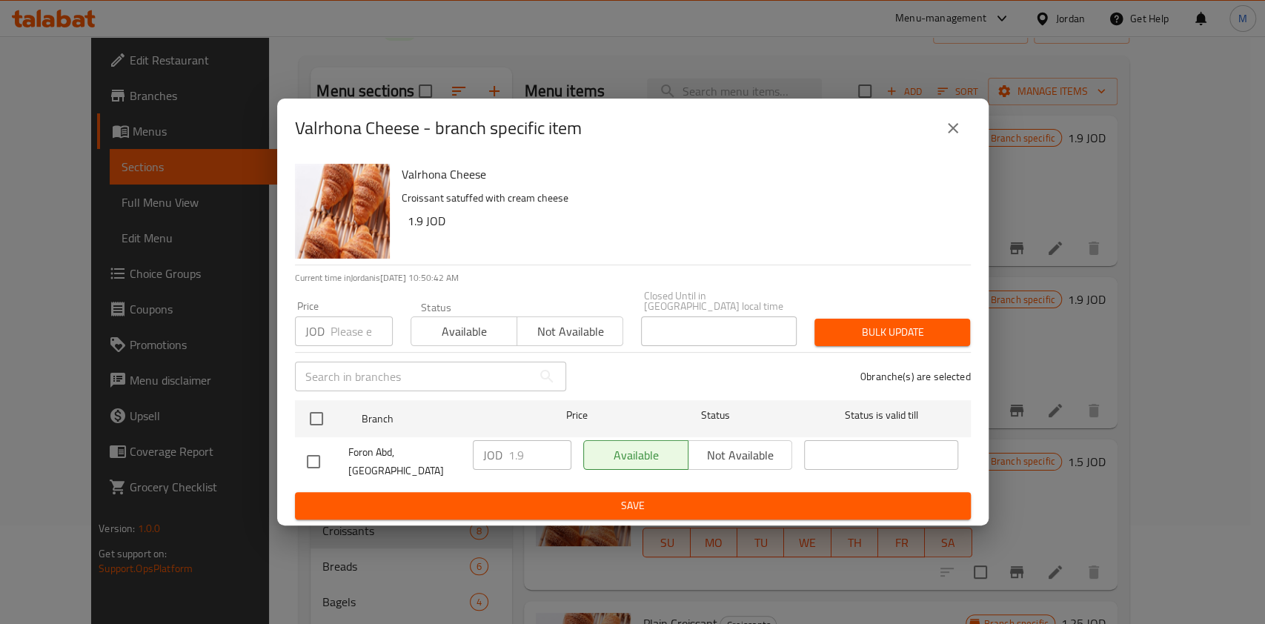
click at [949, 133] on icon "close" at bounding box center [953, 128] width 18 height 18
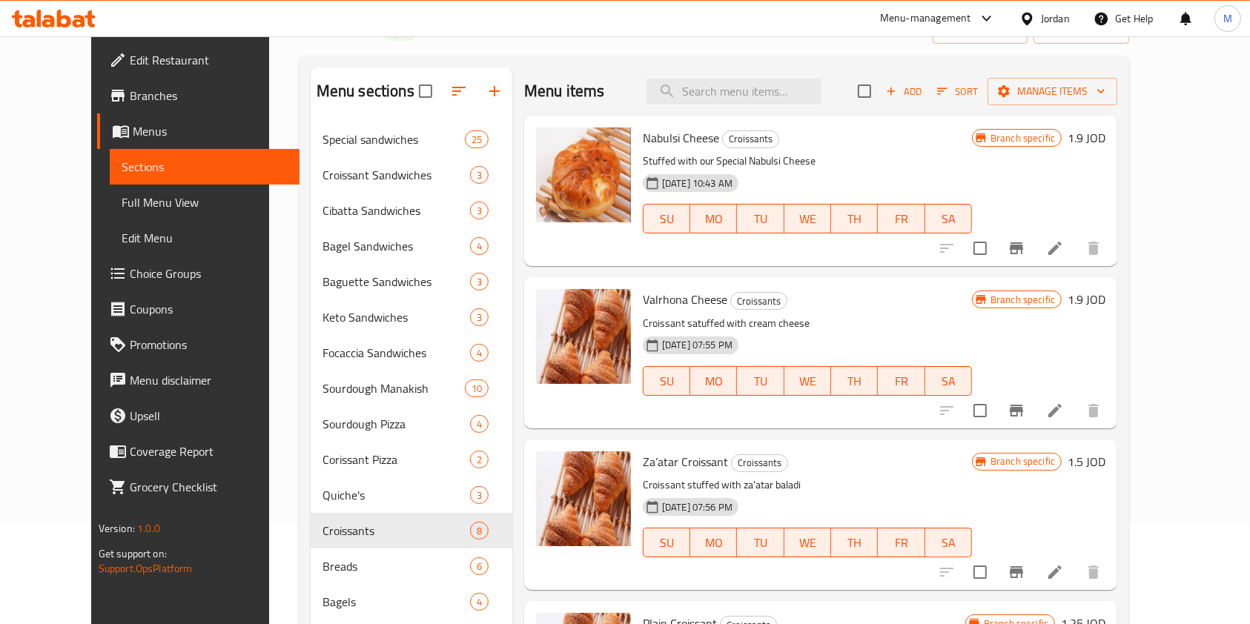
click at [1023, 567] on icon "Branch-specific-item" at bounding box center [1016, 572] width 13 height 12
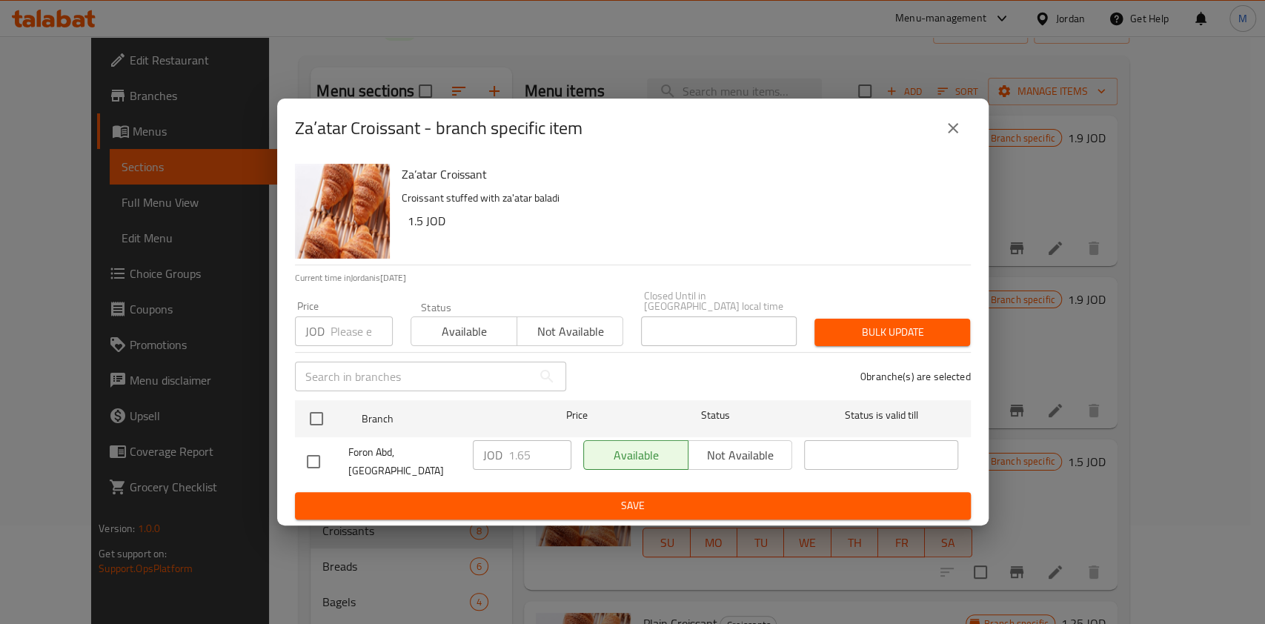
click at [962, 122] on div "Za’atar Croissant - branch specific item" at bounding box center [633, 128] width 676 height 36
click at [959, 136] on icon "close" at bounding box center [953, 128] width 18 height 18
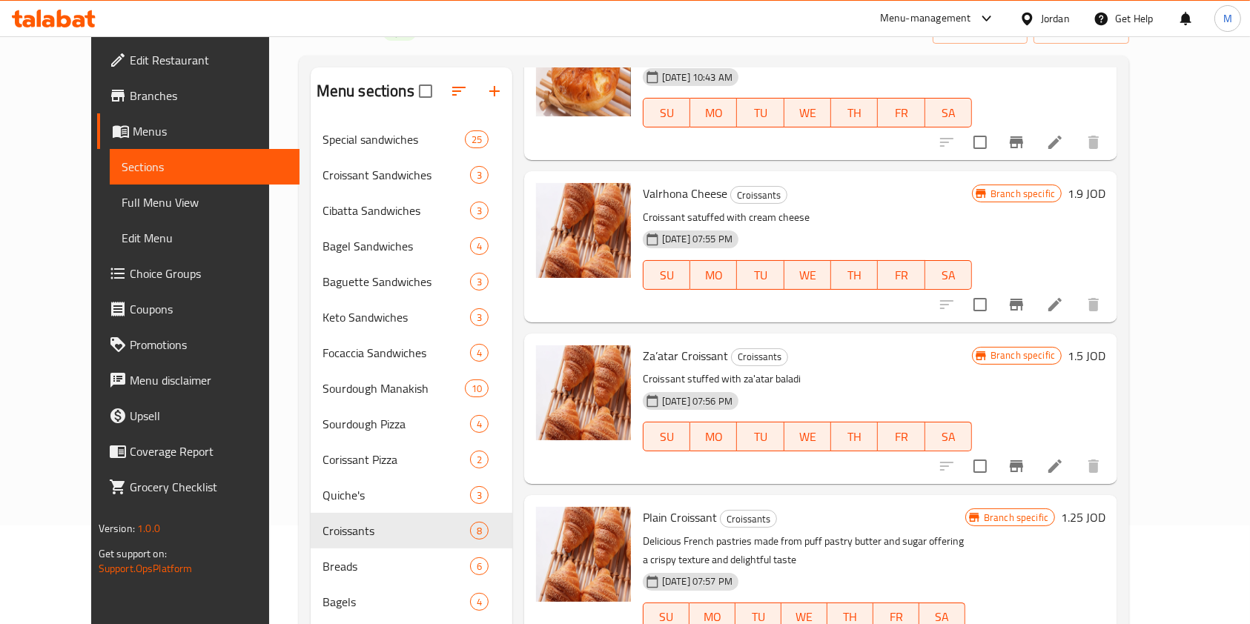
scroll to position [297, 0]
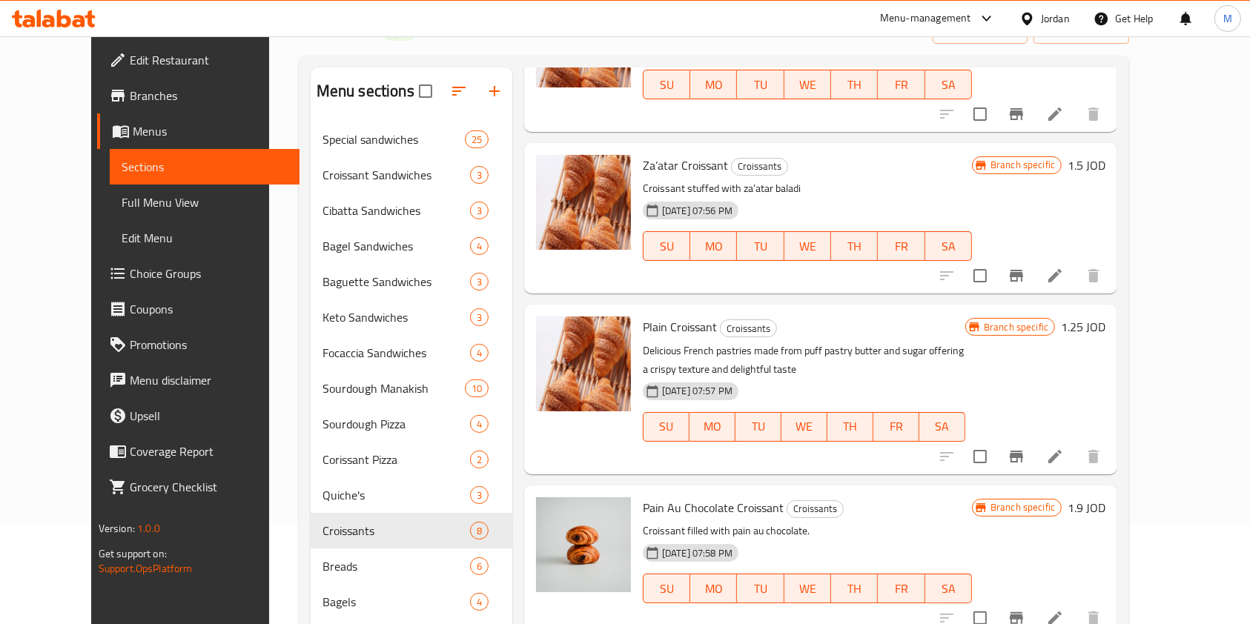
click at [1034, 449] on button "Branch-specific-item" at bounding box center [1017, 457] width 36 height 36
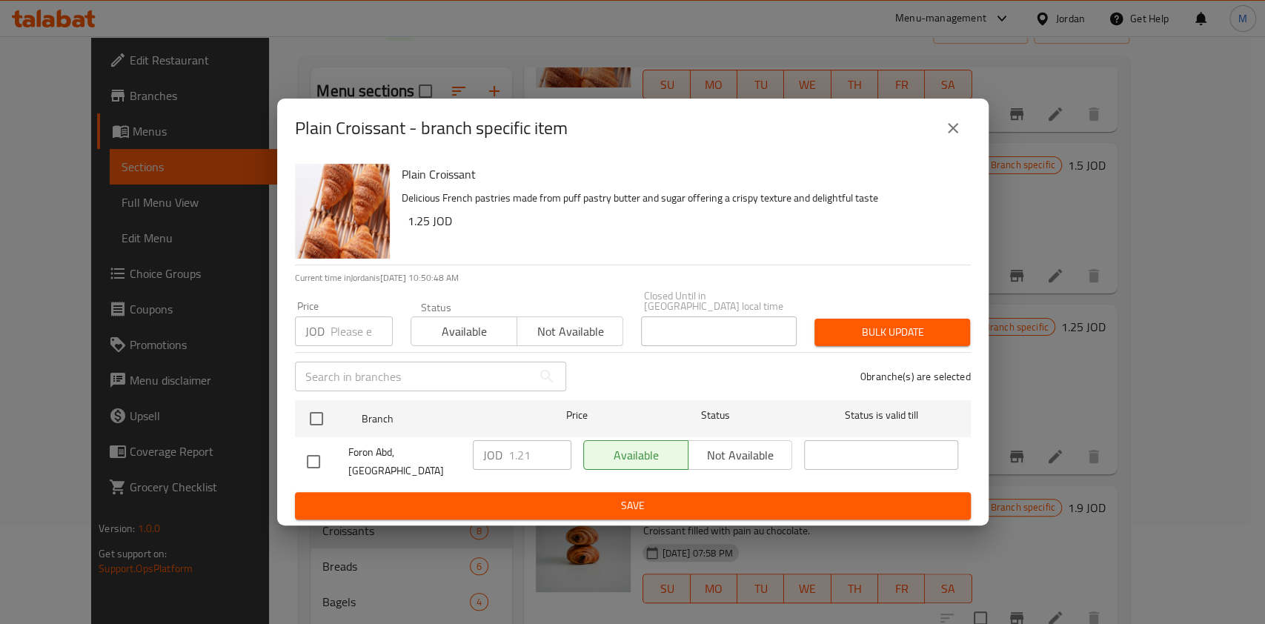
click at [318, 469] on input "checkbox" at bounding box center [313, 461] width 31 height 31
checkbox input "true"
click at [540, 460] on input "1.21" at bounding box center [540, 455] width 63 height 30
drag, startPoint x: 552, startPoint y: 518, endPoint x: 548, endPoint y: 511, distance: 7.6
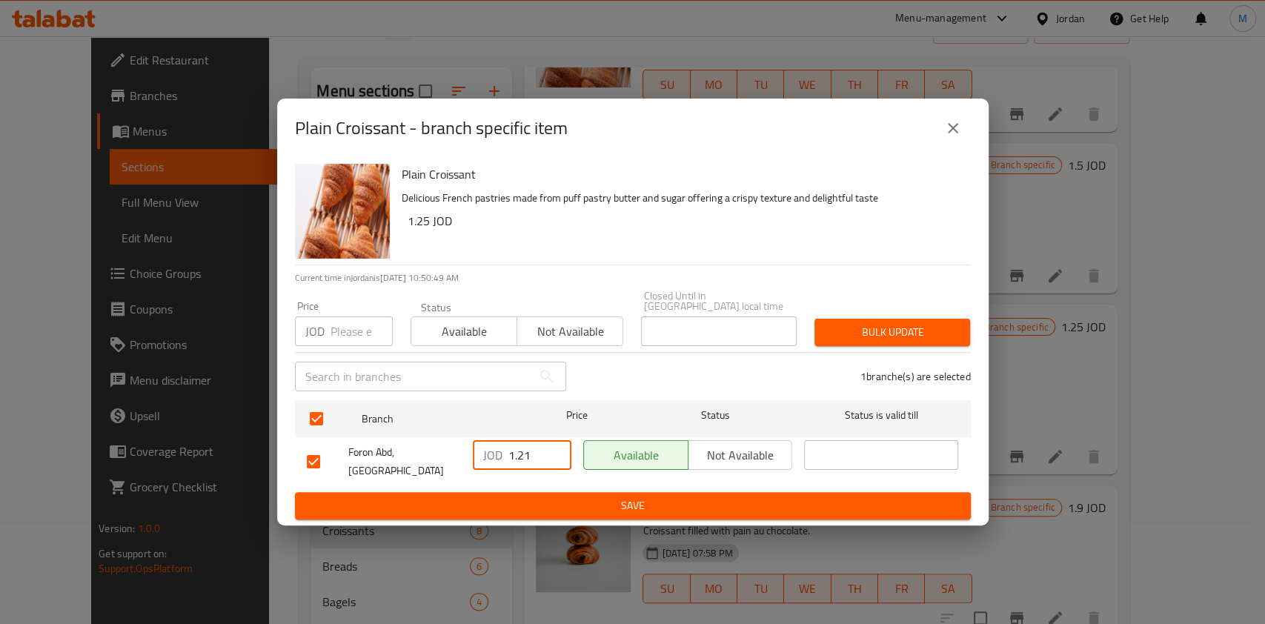
click at [552, 519] on div "Plain Croissant - branch specific item Plain Croissant Delicious French pastrie…" at bounding box center [632, 312] width 1265 height 624
click at [543, 454] on input "1.21" at bounding box center [540, 455] width 63 height 30
type input "1.2"
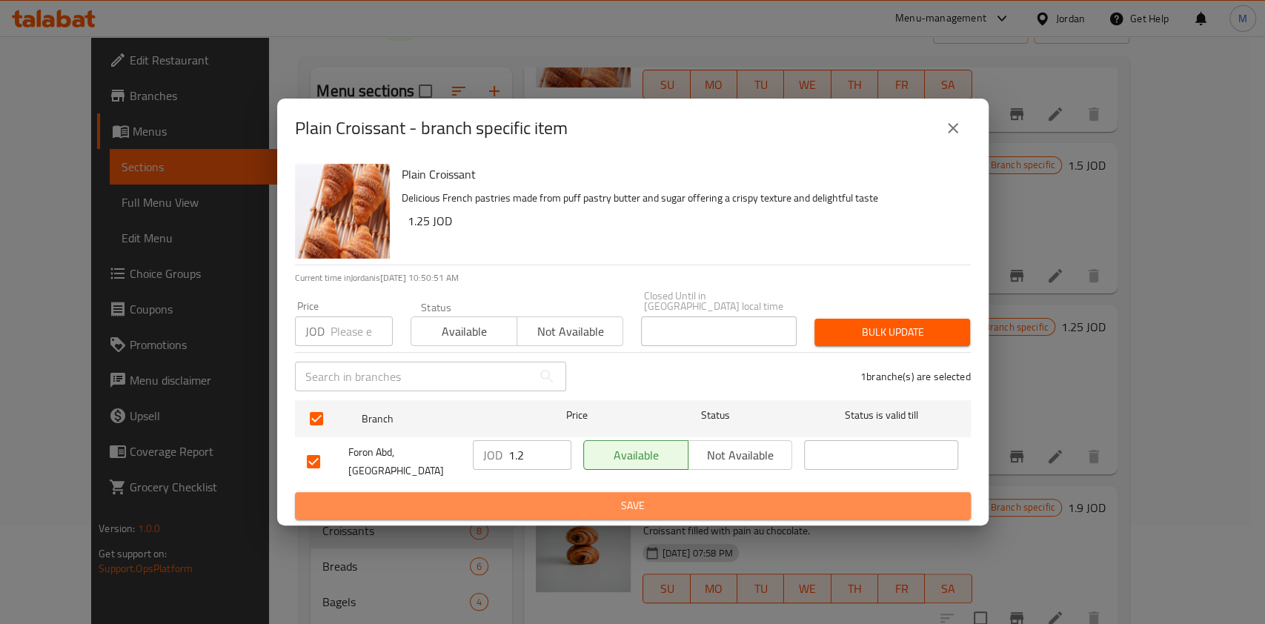
click at [558, 497] on span "Save" at bounding box center [633, 506] width 652 height 19
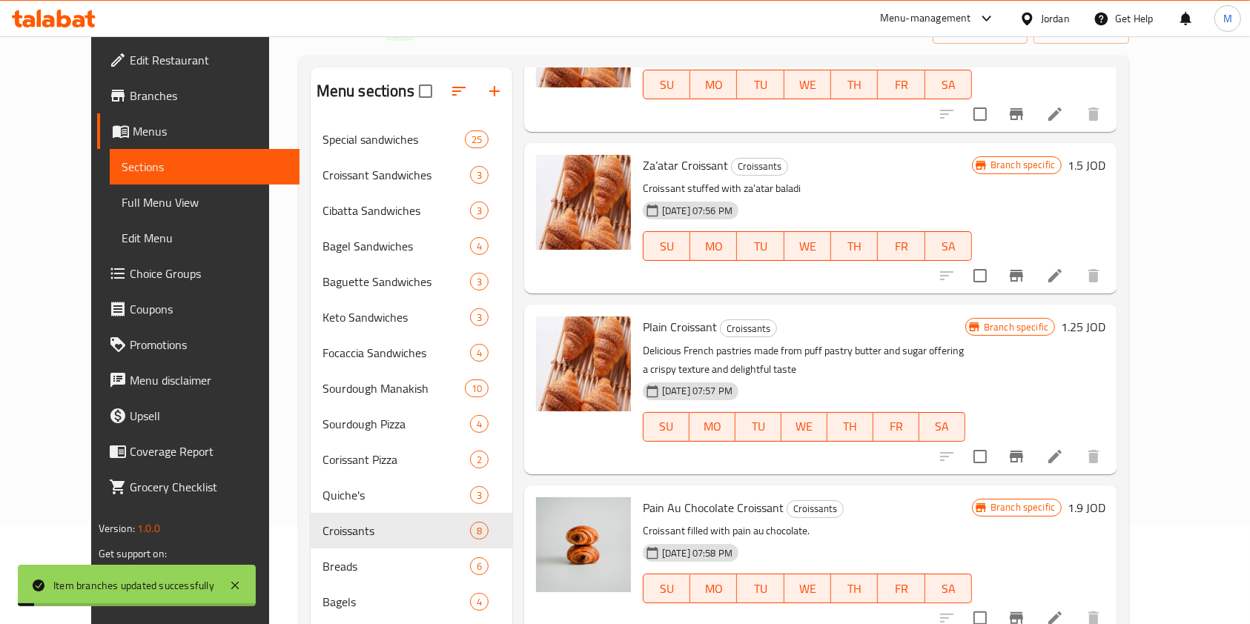
scroll to position [330, 0]
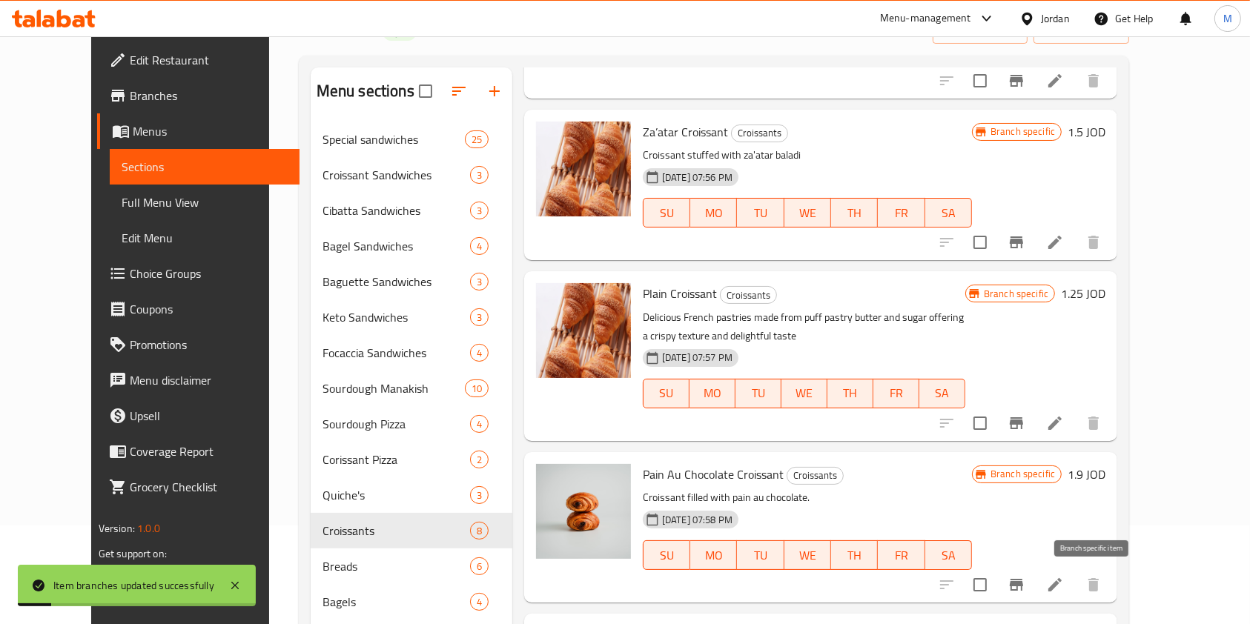
click at [1023, 580] on icon "Branch-specific-item" at bounding box center [1016, 585] width 13 height 12
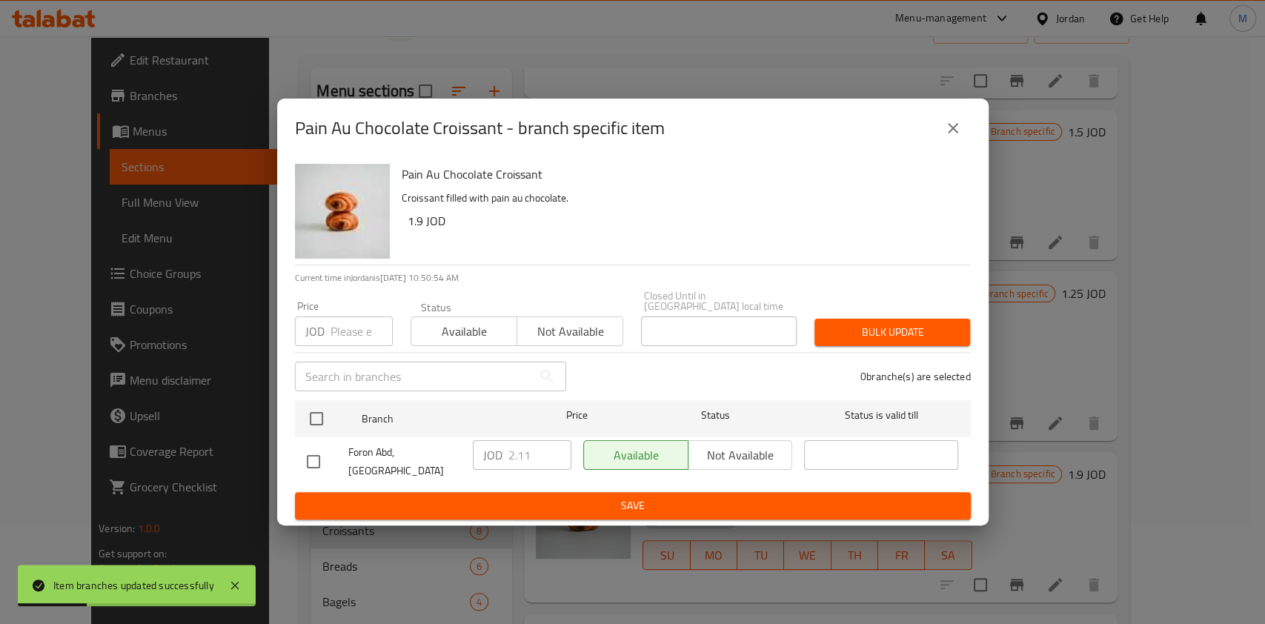
click at [311, 457] on input "checkbox" at bounding box center [313, 461] width 31 height 31
checkbox input "true"
click at [530, 457] on input "2.11" at bounding box center [540, 455] width 63 height 30
type input "2.1"
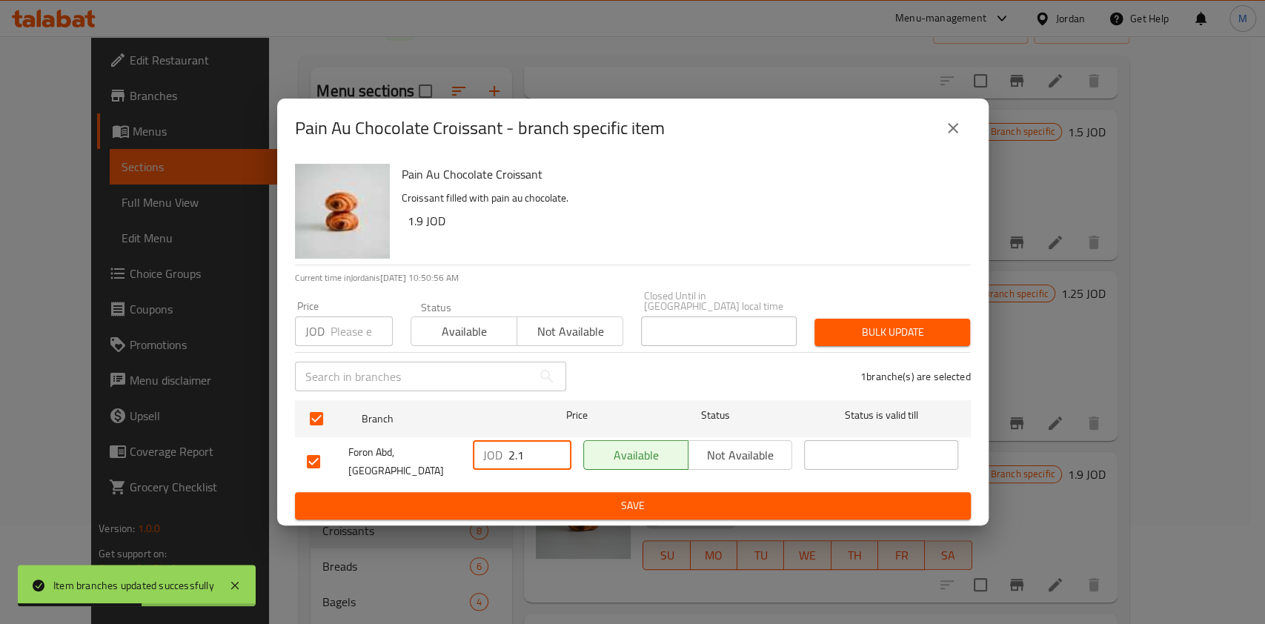
click at [581, 497] on span "Save" at bounding box center [633, 506] width 652 height 19
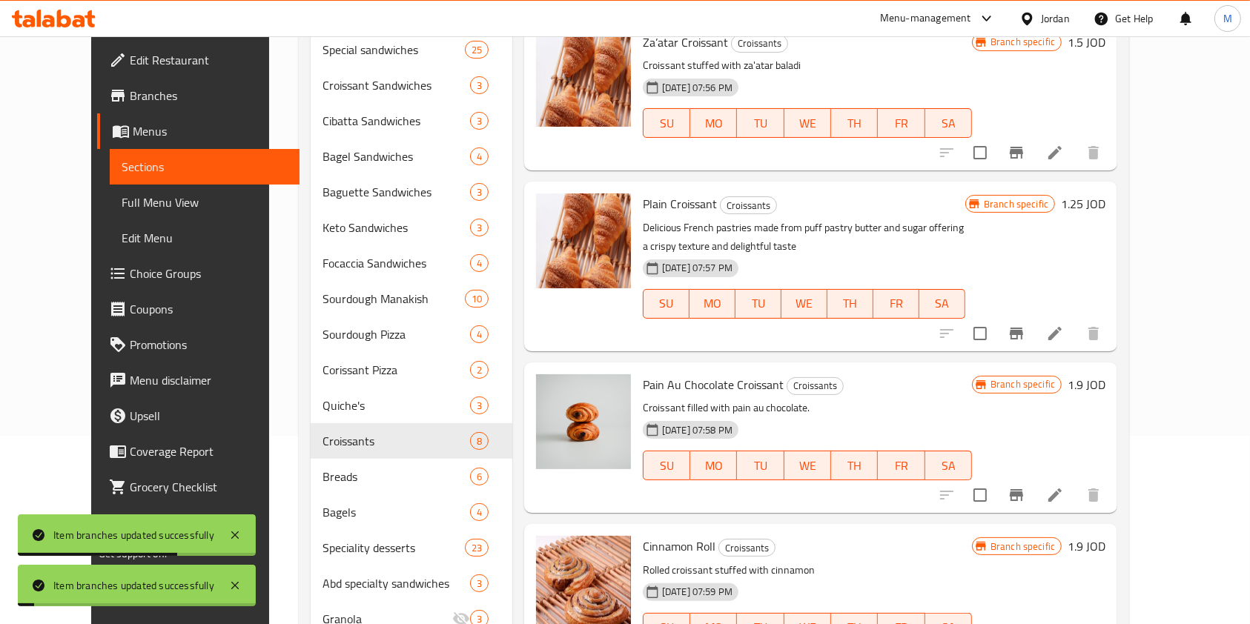
scroll to position [297, 0]
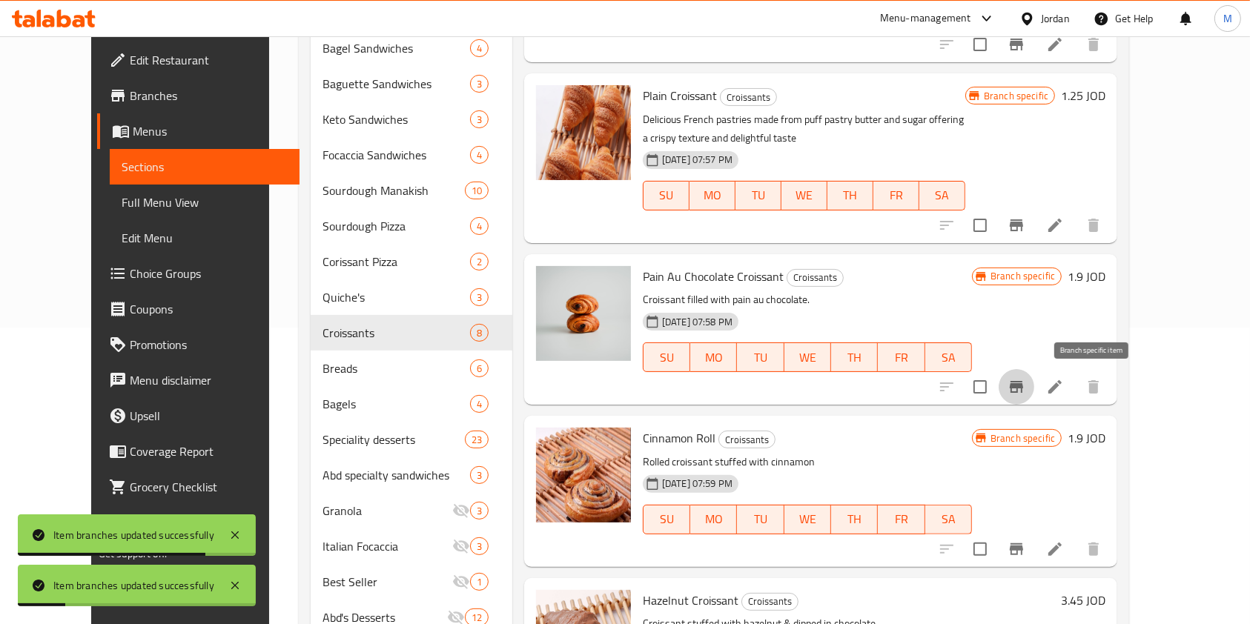
click at [1023, 385] on icon "Branch-specific-item" at bounding box center [1016, 387] width 13 height 12
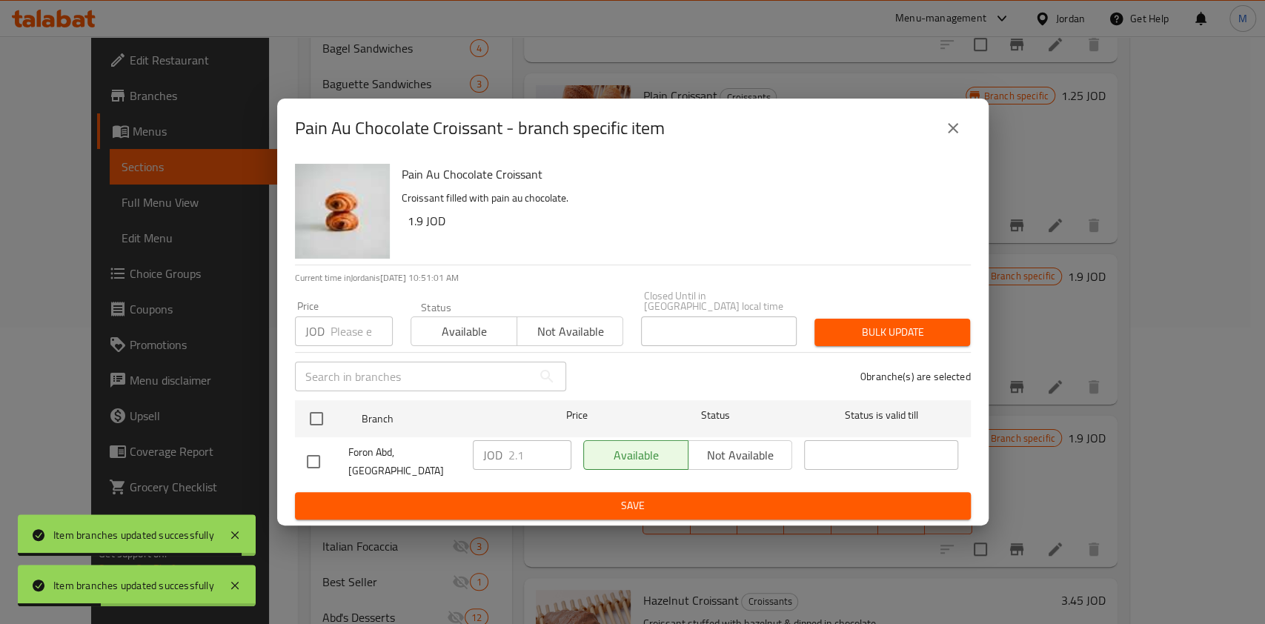
drag, startPoint x: 950, startPoint y: 133, endPoint x: 956, endPoint y: 157, distance: 24.5
click at [951, 133] on icon "close" at bounding box center [953, 128] width 18 height 18
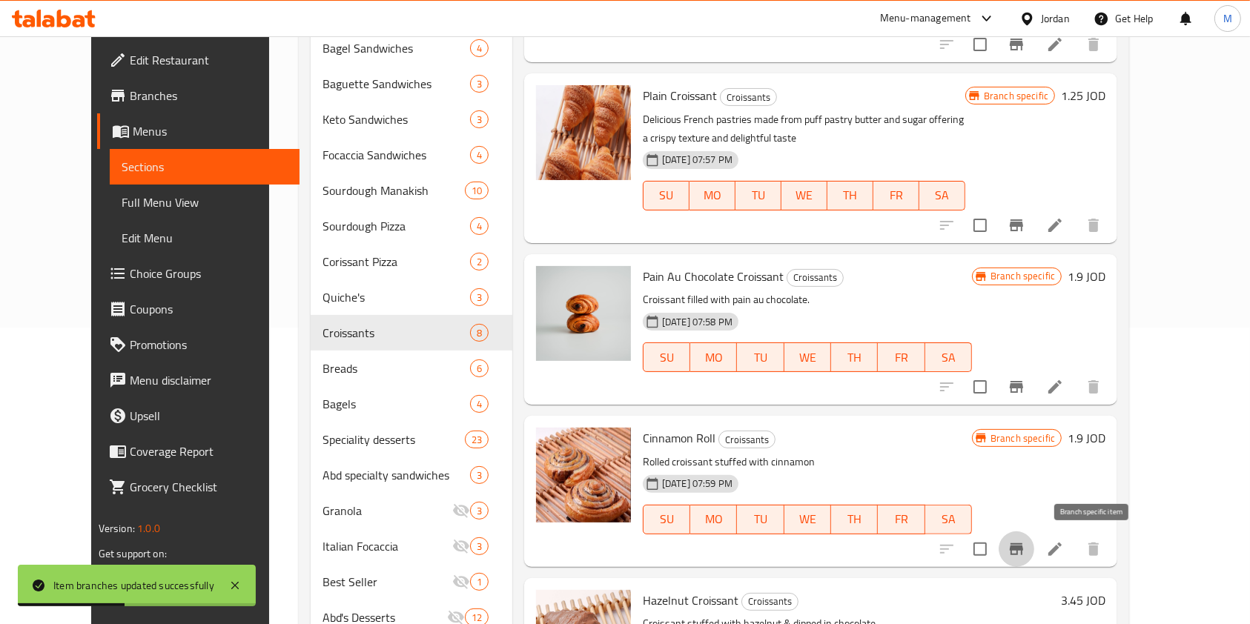
click at [1023, 548] on icon "Branch-specific-item" at bounding box center [1016, 549] width 13 height 12
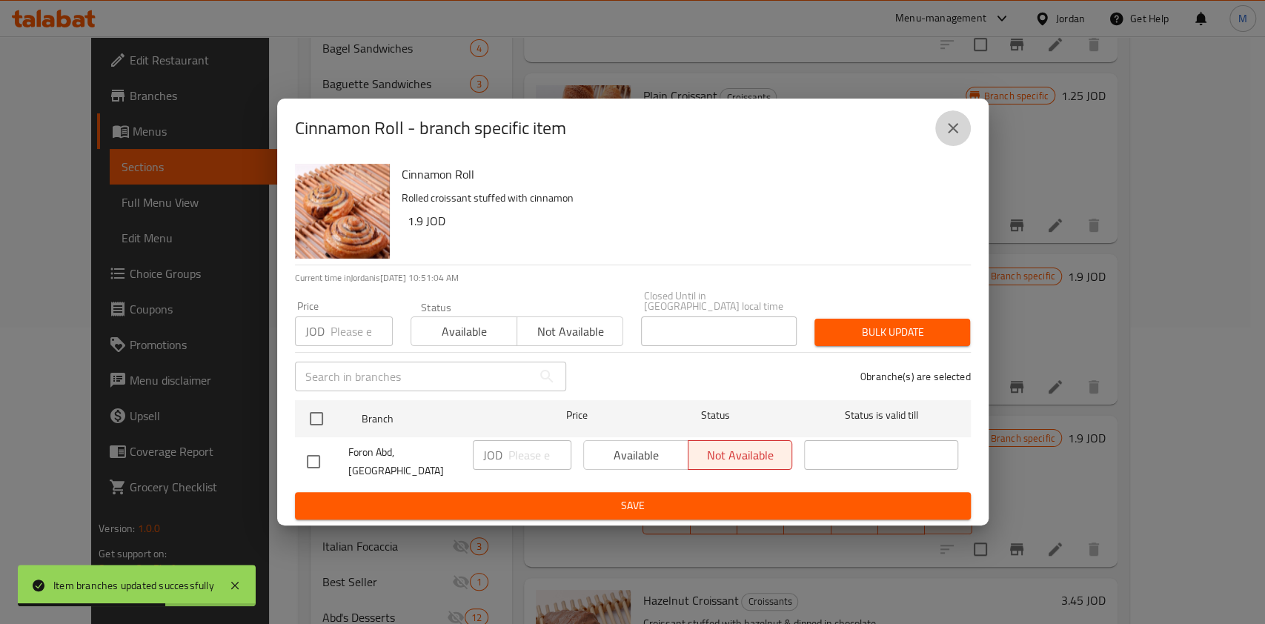
click at [941, 135] on button "close" at bounding box center [954, 128] width 36 height 36
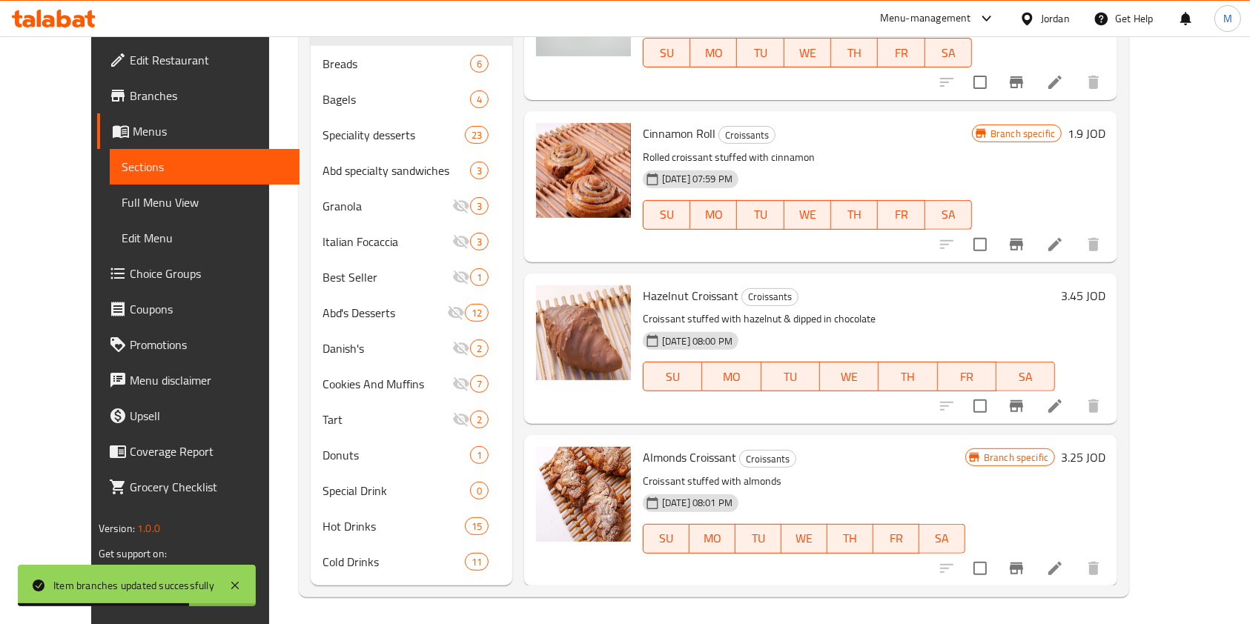
scroll to position [604, 0]
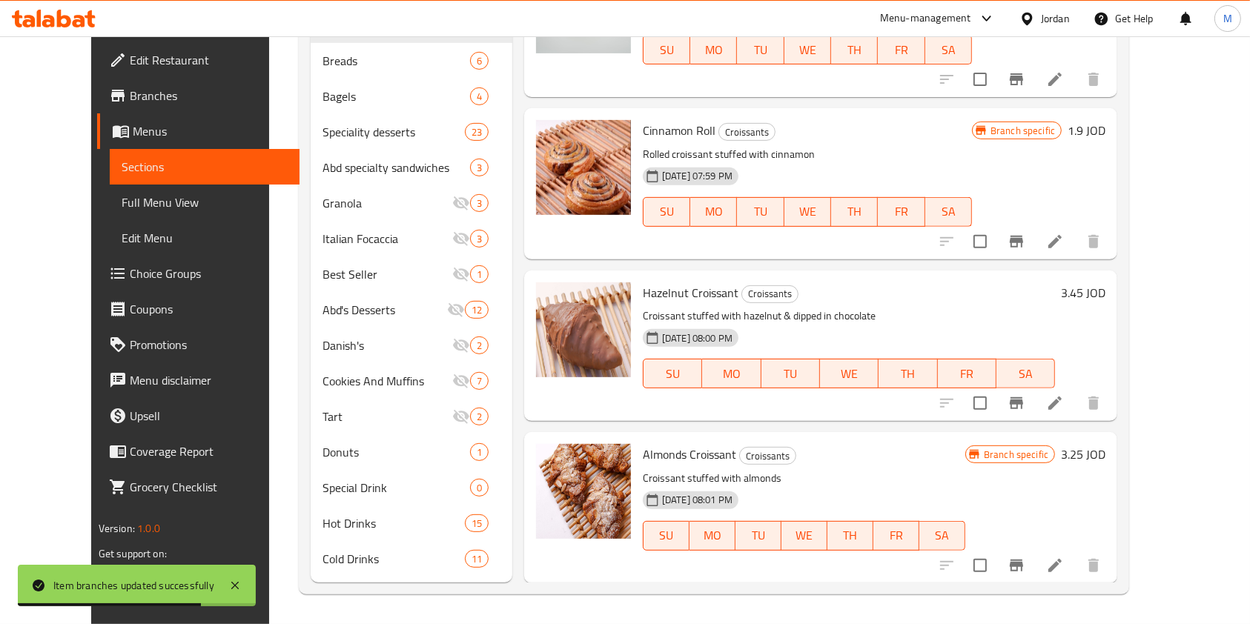
click at [1034, 414] on button "Branch-specific-item" at bounding box center [1017, 403] width 36 height 36
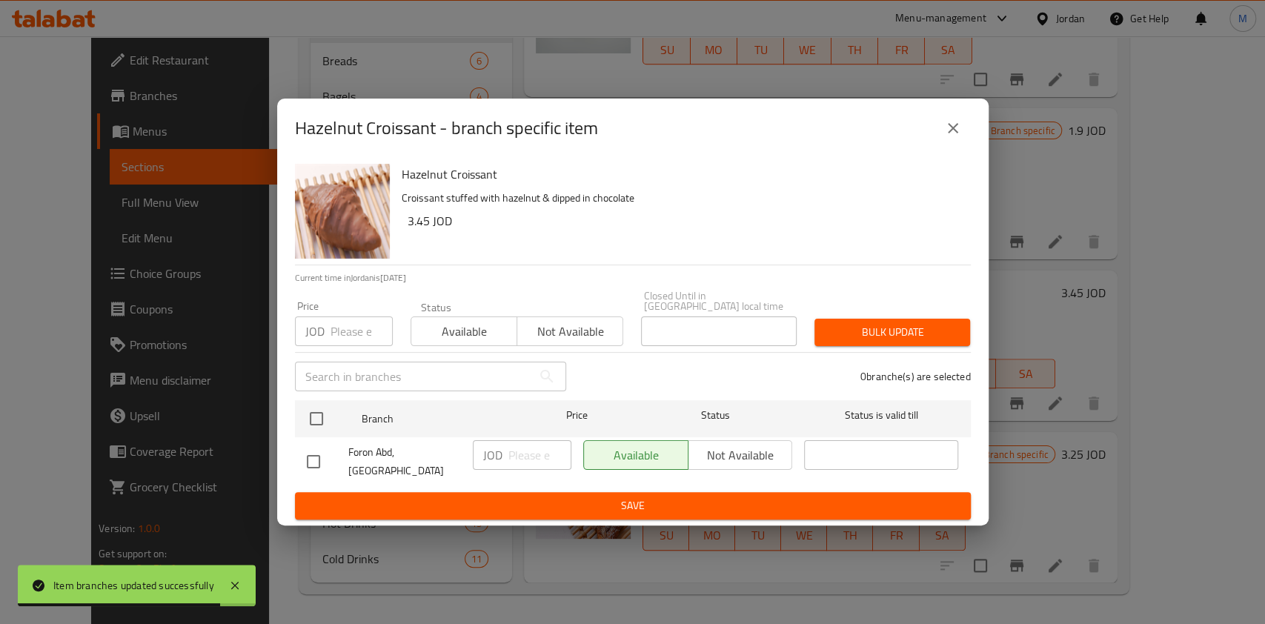
click at [1090, 414] on div "Hazelnut Croissant - branch specific item Hazelnut Croissant Croissant stuffed …" at bounding box center [632, 312] width 1265 height 624
click at [1089, 550] on div "Hazelnut Croissant - branch specific item Hazelnut Croissant Croissant stuffed …" at bounding box center [632, 312] width 1265 height 624
drag, startPoint x: 1085, startPoint y: 596, endPoint x: 1083, endPoint y: 566, distance: 29.7
click at [1085, 593] on div "Hazelnut Croissant - branch specific item Hazelnut Croissant Croissant stuffed …" at bounding box center [632, 312] width 1265 height 624
click at [957, 128] on button "close" at bounding box center [954, 128] width 36 height 36
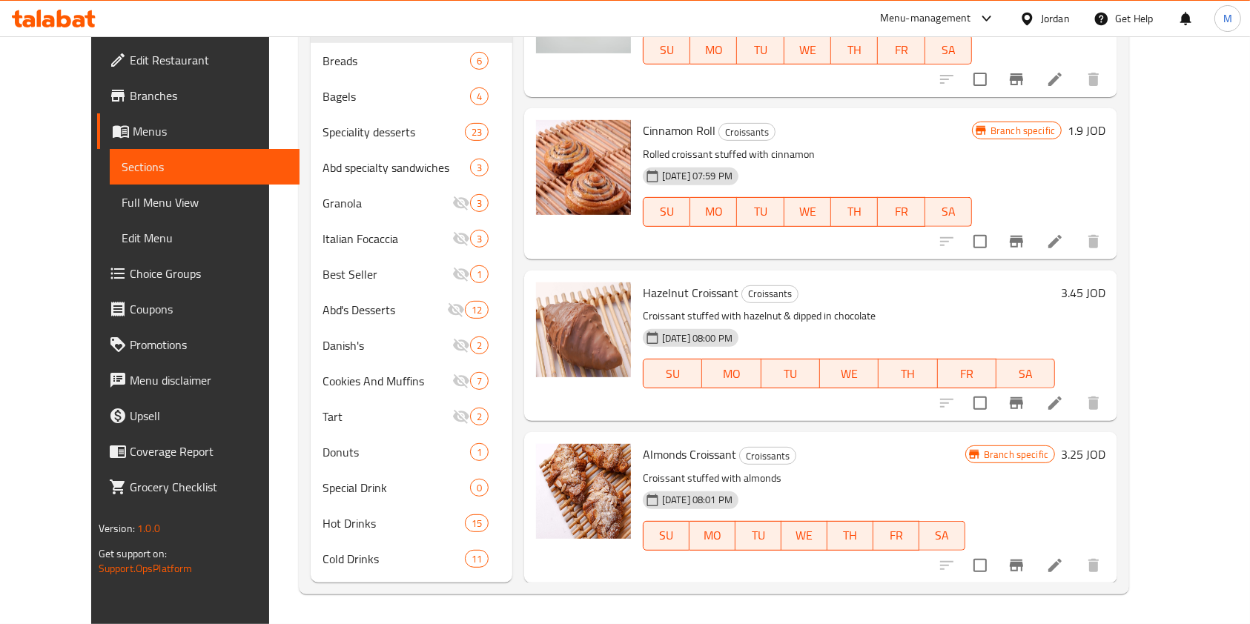
click at [1023, 563] on icon "Branch-specific-item" at bounding box center [1016, 566] width 13 height 12
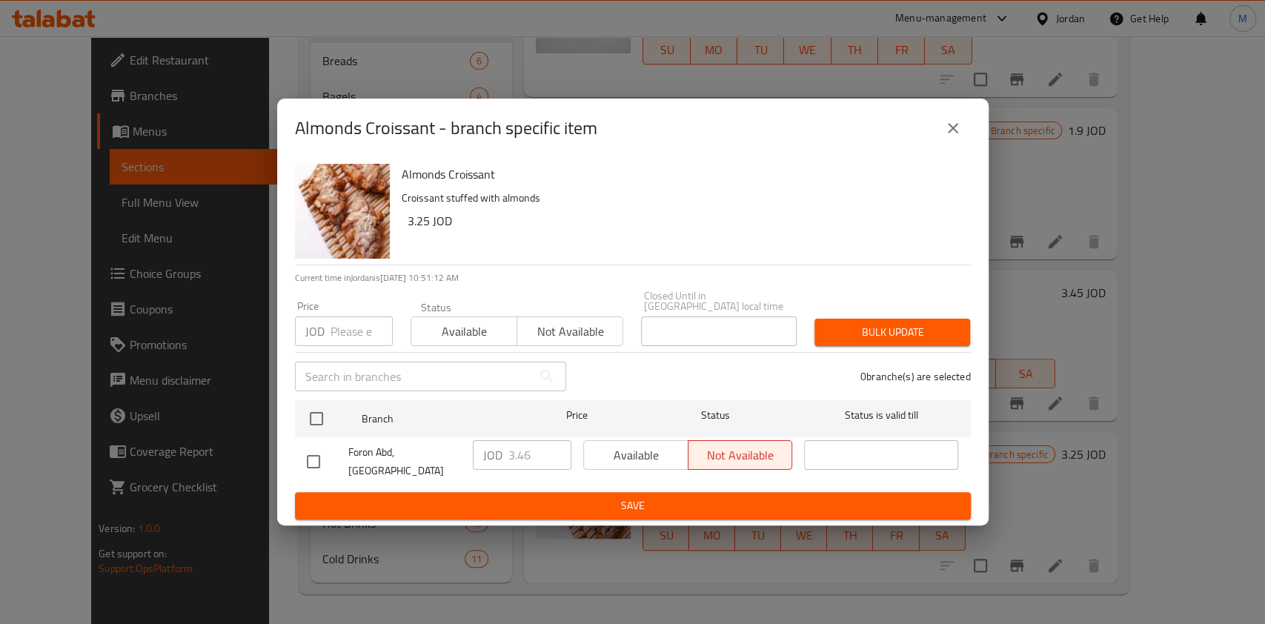
click at [327, 451] on input "checkbox" at bounding box center [313, 461] width 31 height 31
checkbox input "true"
click at [527, 461] on input "3.46" at bounding box center [540, 455] width 63 height 30
type input "3.45"
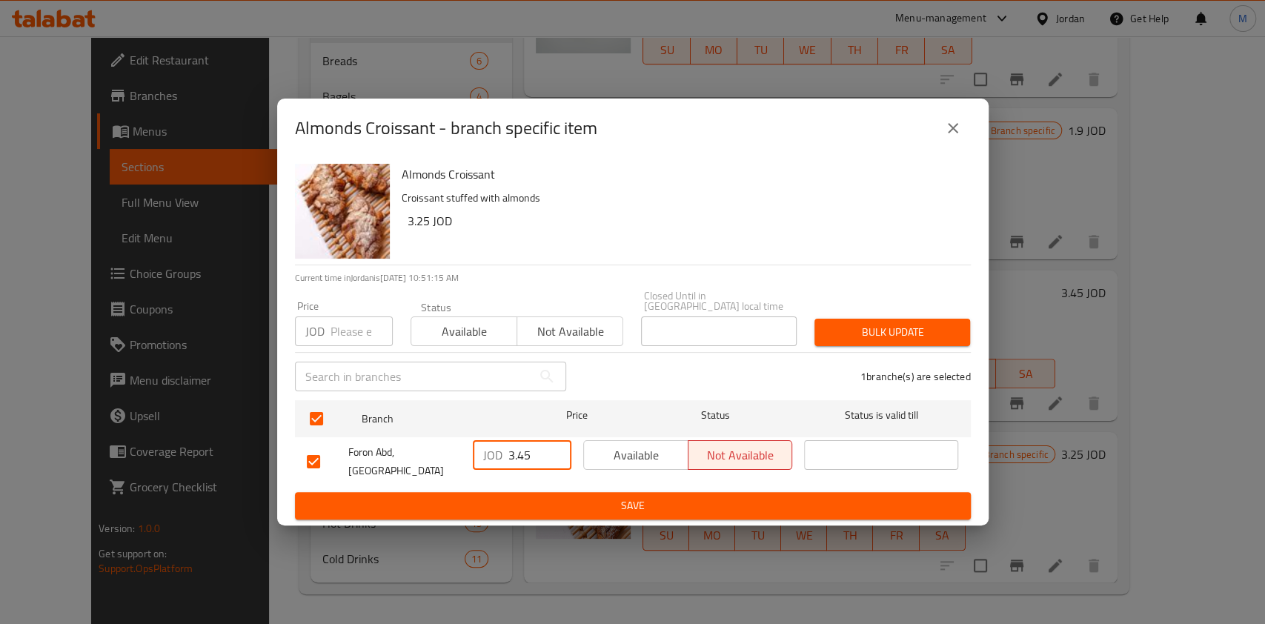
click at [766, 497] on span "Save" at bounding box center [633, 506] width 652 height 19
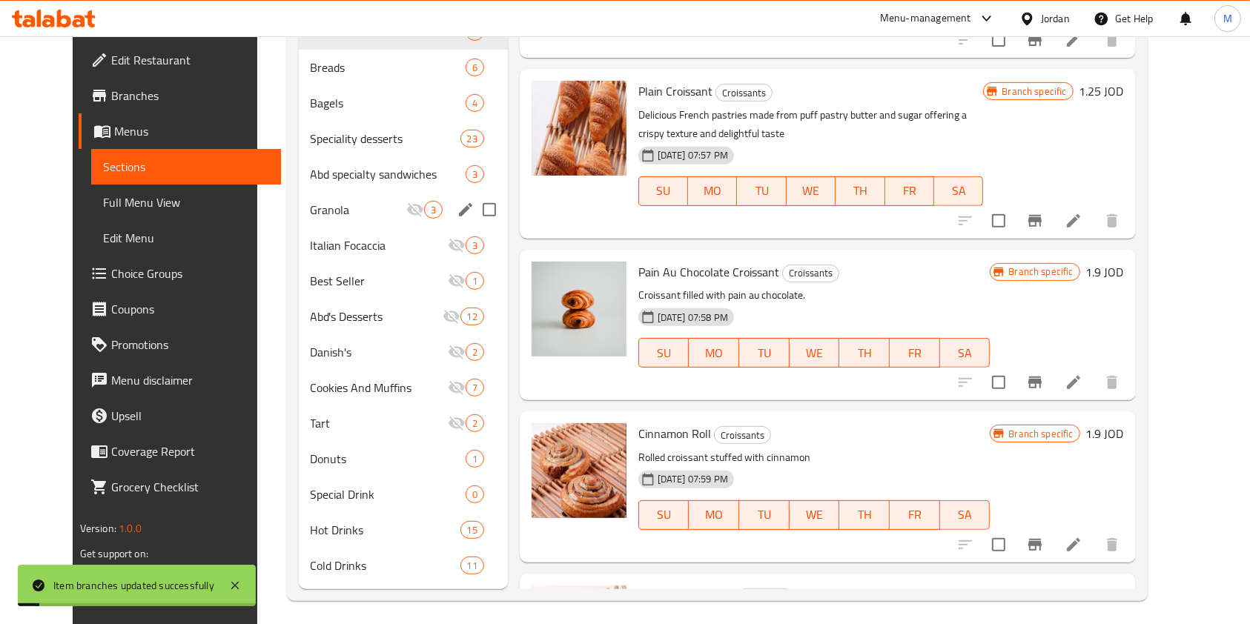
scroll to position [308, 0]
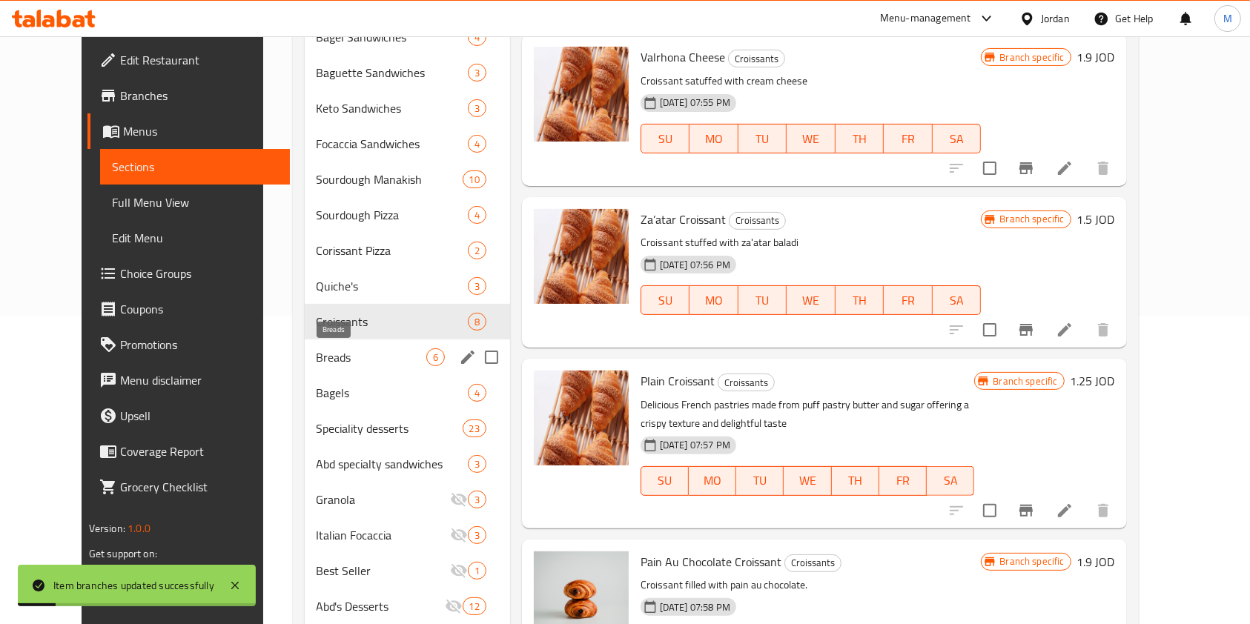
click at [317, 352] on span "Breads" at bounding box center [372, 357] width 110 height 18
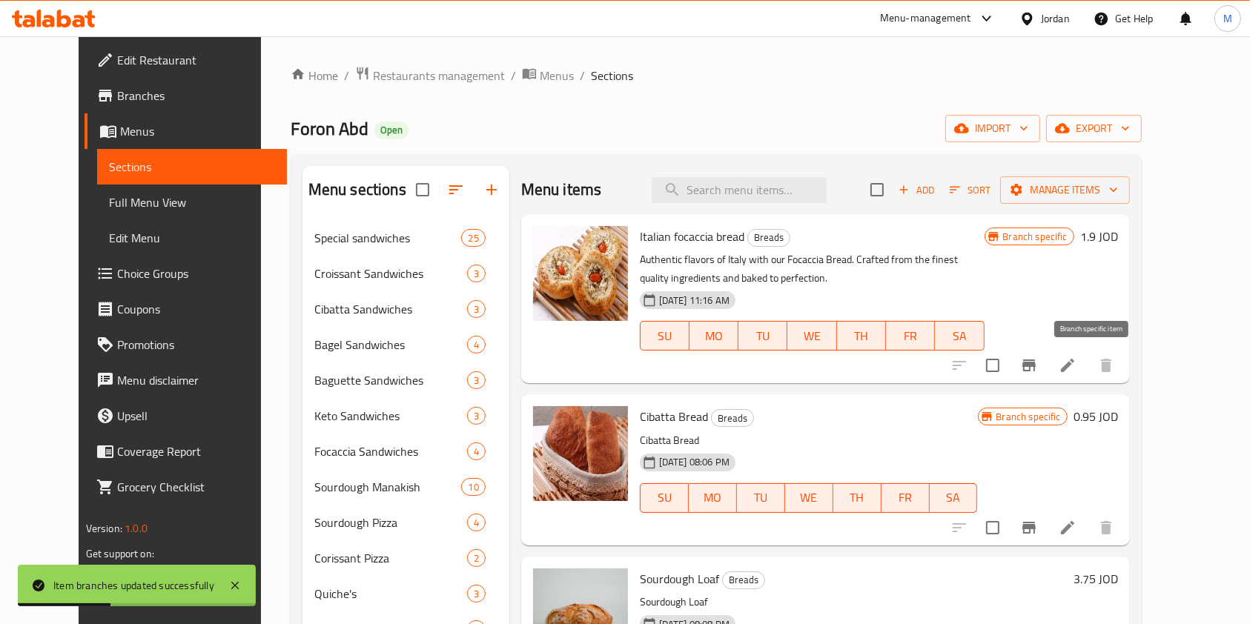
click at [1038, 366] on icon "Branch-specific-item" at bounding box center [1029, 366] width 18 height 18
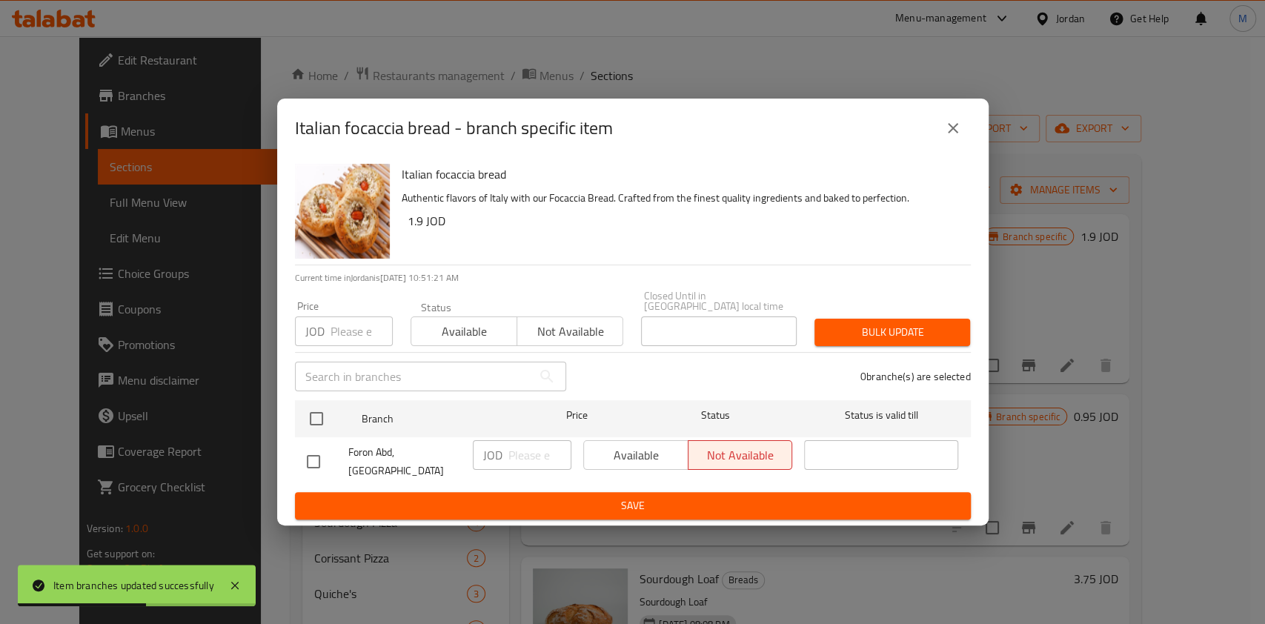
click at [940, 143] on button "close" at bounding box center [954, 128] width 36 height 36
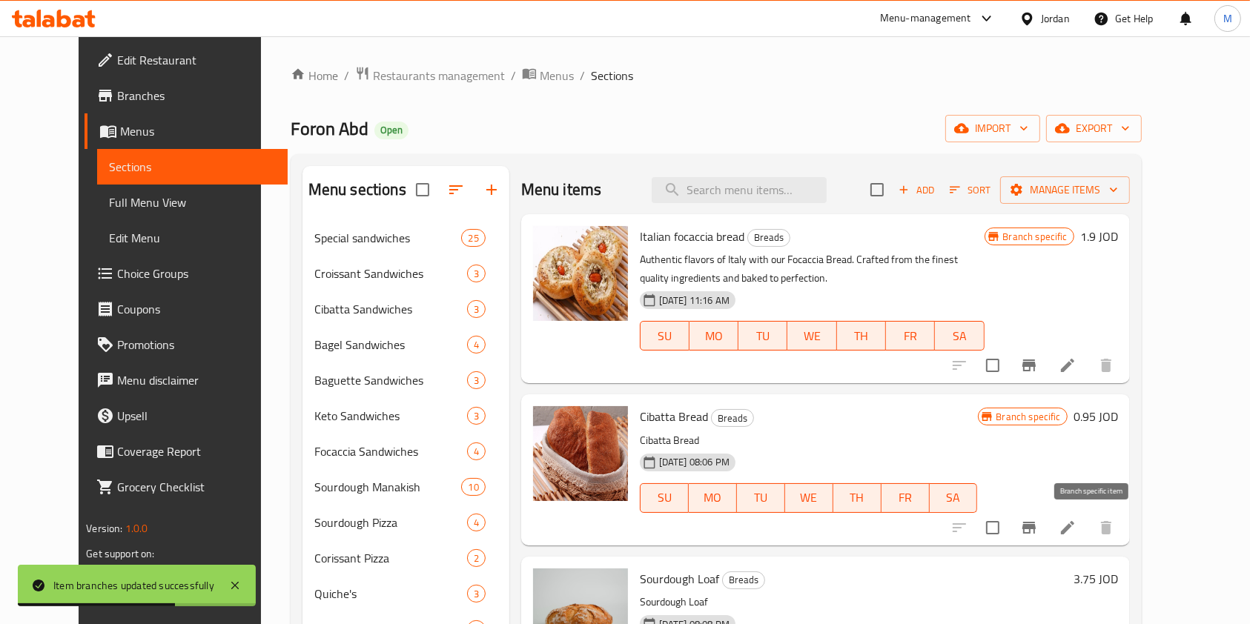
click at [1047, 524] on button "Branch-specific-item" at bounding box center [1029, 528] width 36 height 36
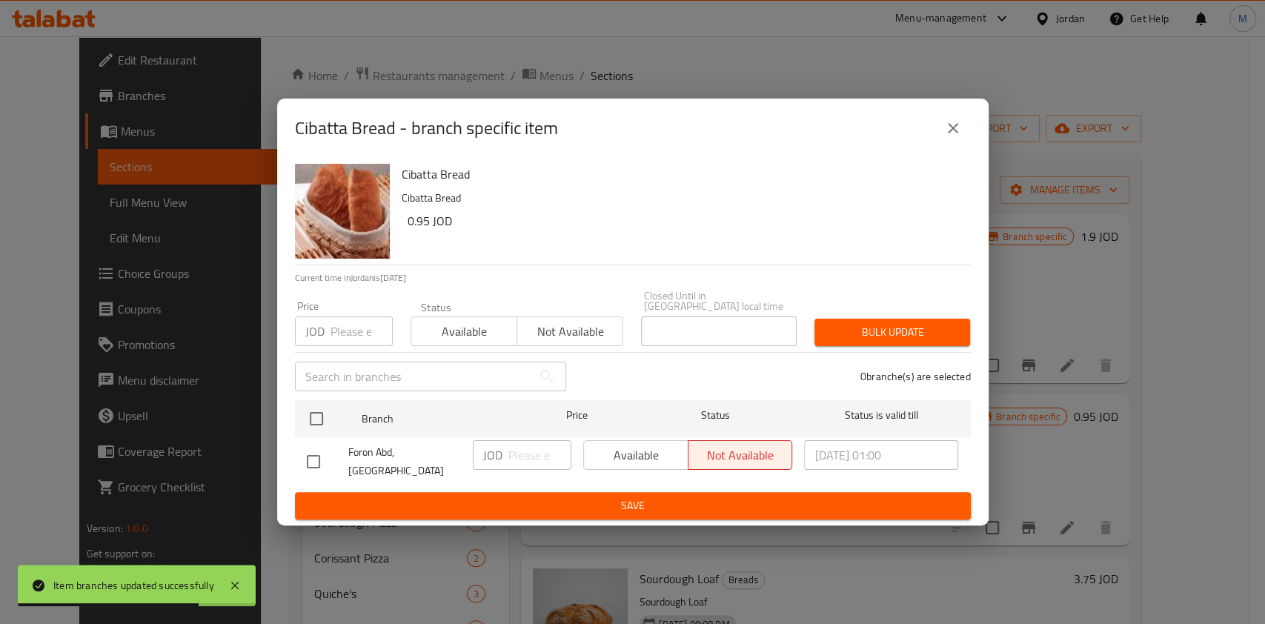
click at [1072, 469] on div "Cibatta Bread - branch specific item Cibatta Bread Cibatta Bread 0.95 JOD Curre…" at bounding box center [632, 312] width 1265 height 624
click at [961, 137] on icon "close" at bounding box center [953, 128] width 18 height 18
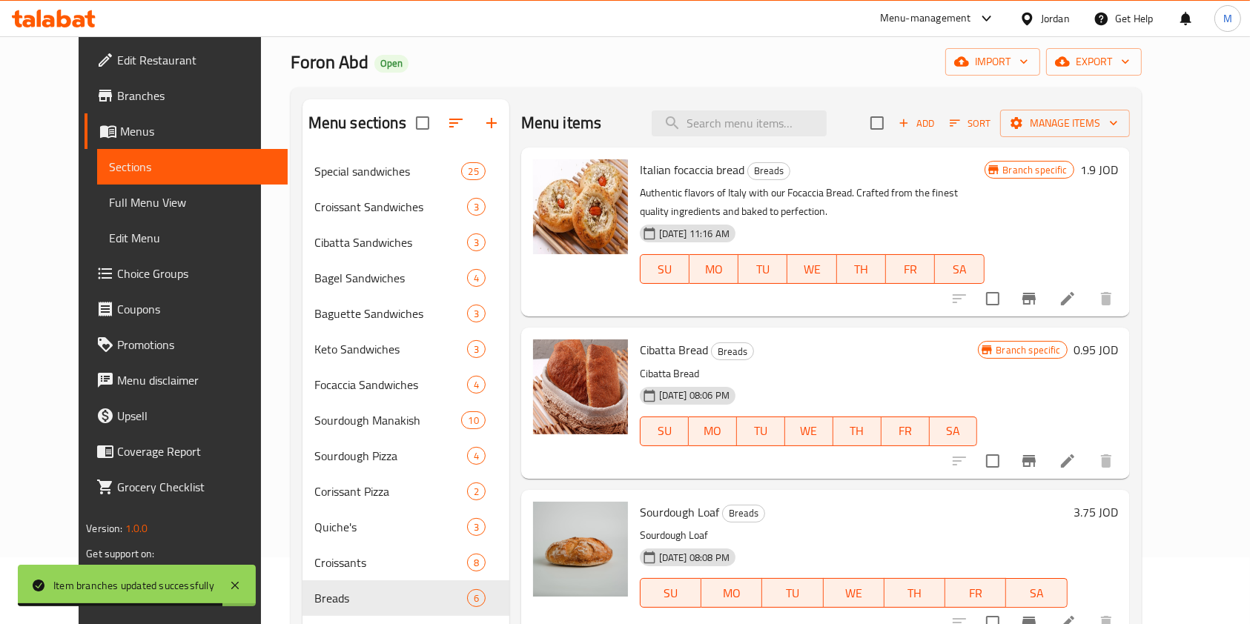
scroll to position [99, 0]
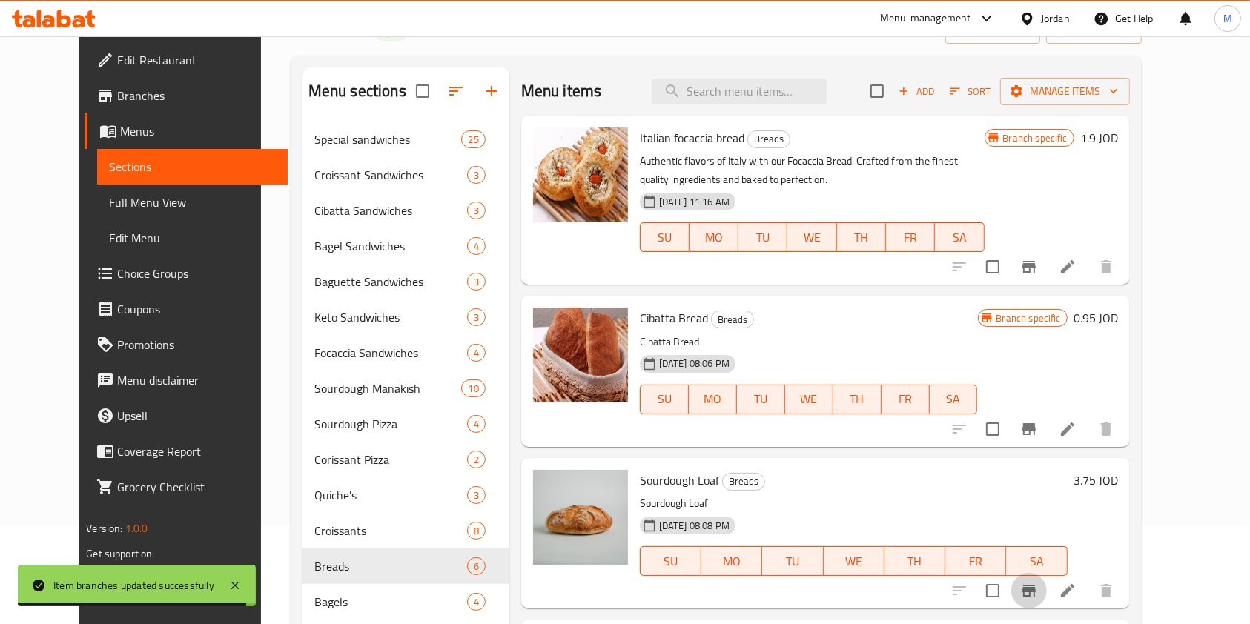
click at [1036, 590] on icon "Branch-specific-item" at bounding box center [1028, 591] width 13 height 12
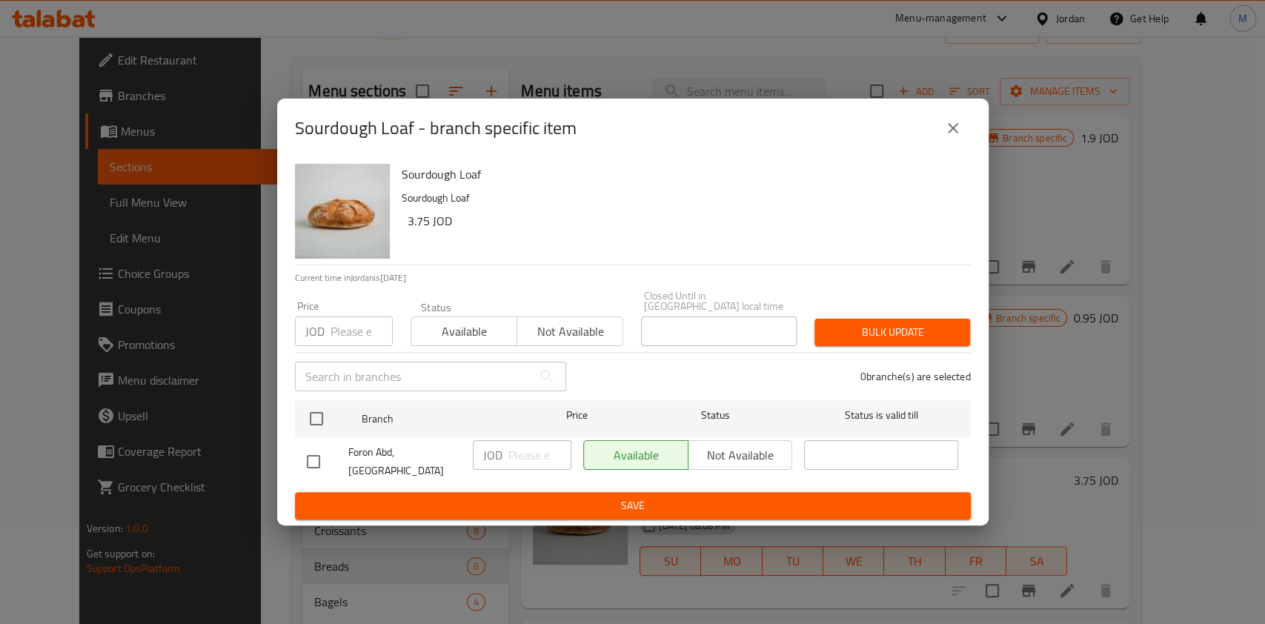
click at [958, 137] on icon "close" at bounding box center [953, 128] width 18 height 18
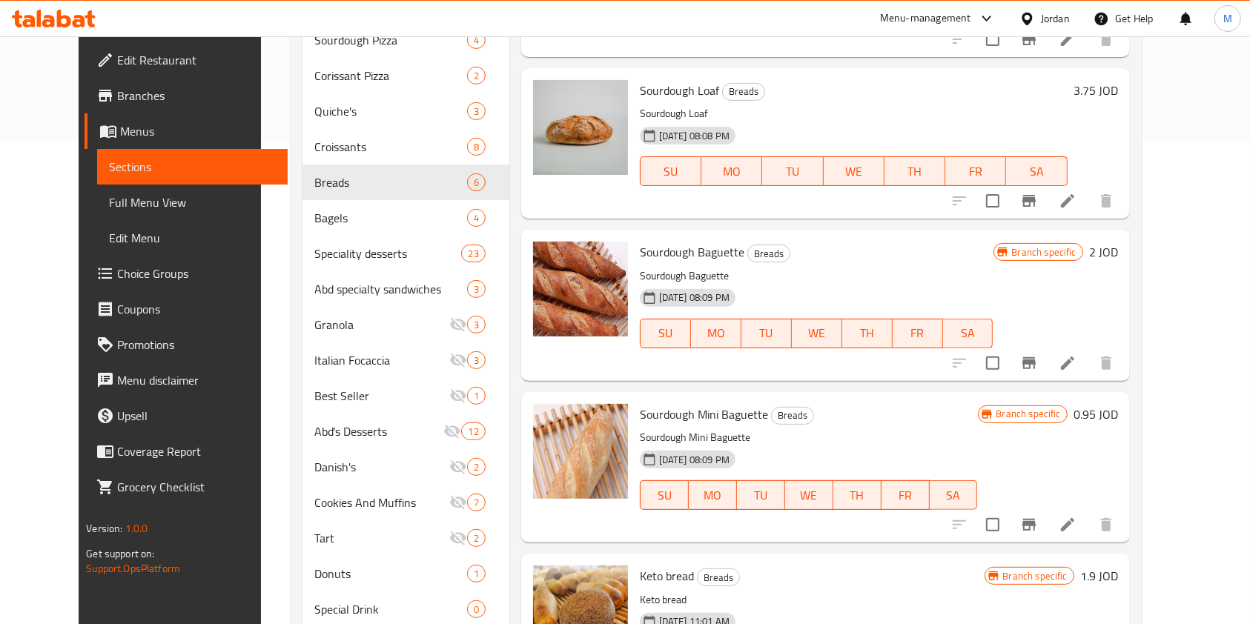
scroll to position [494, 0]
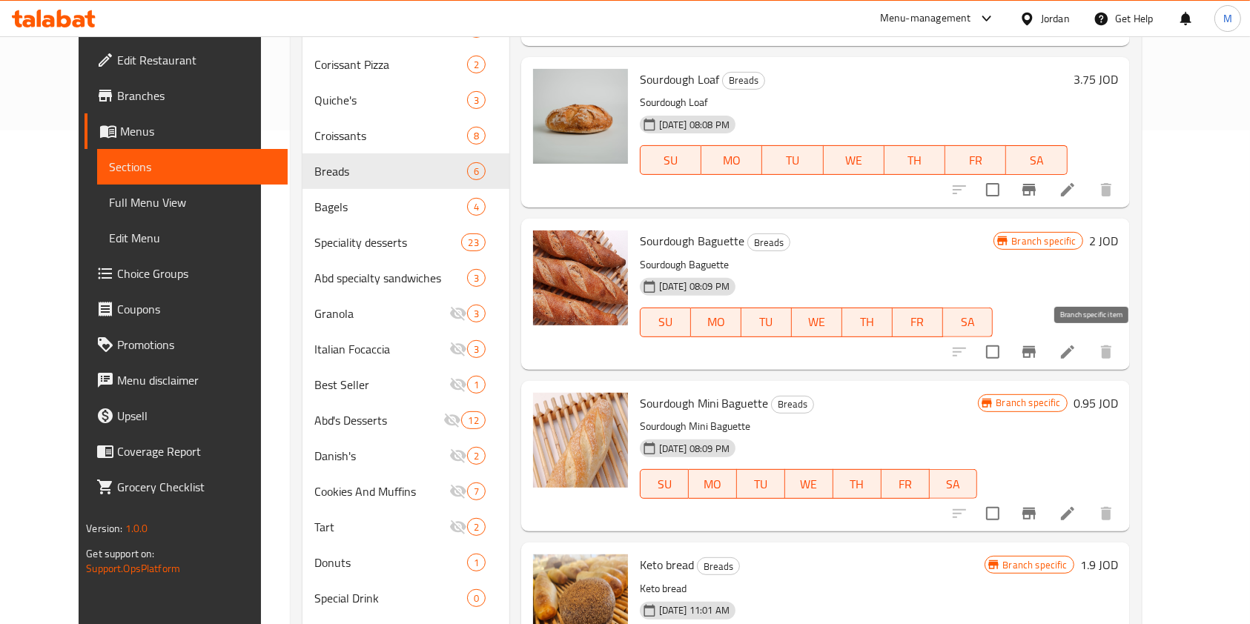
click at [1036, 351] on icon "Branch-specific-item" at bounding box center [1028, 352] width 13 height 12
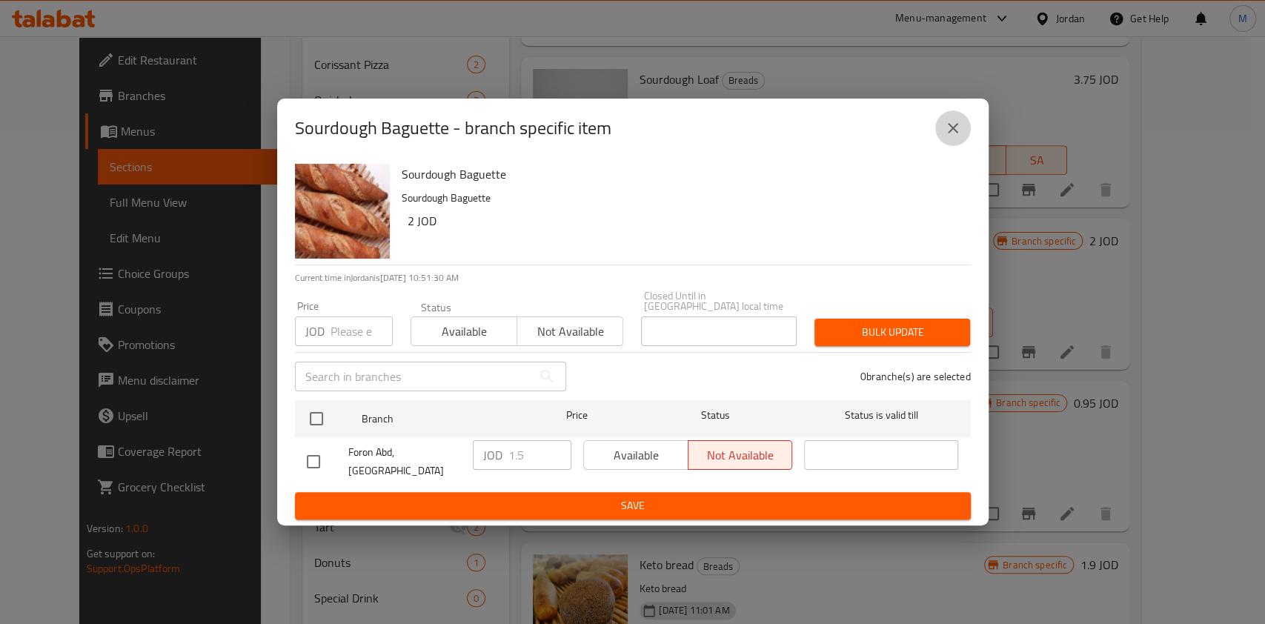
click at [942, 132] on button "close" at bounding box center [954, 128] width 36 height 36
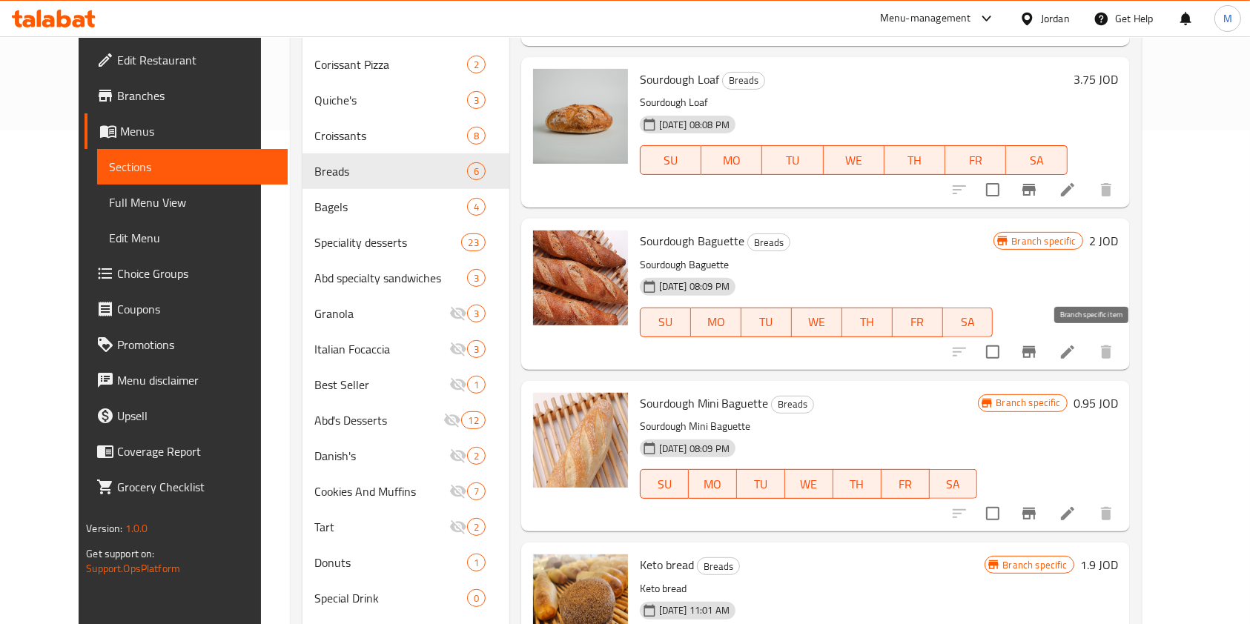
click at [1047, 339] on button "Branch-specific-item" at bounding box center [1029, 352] width 36 height 36
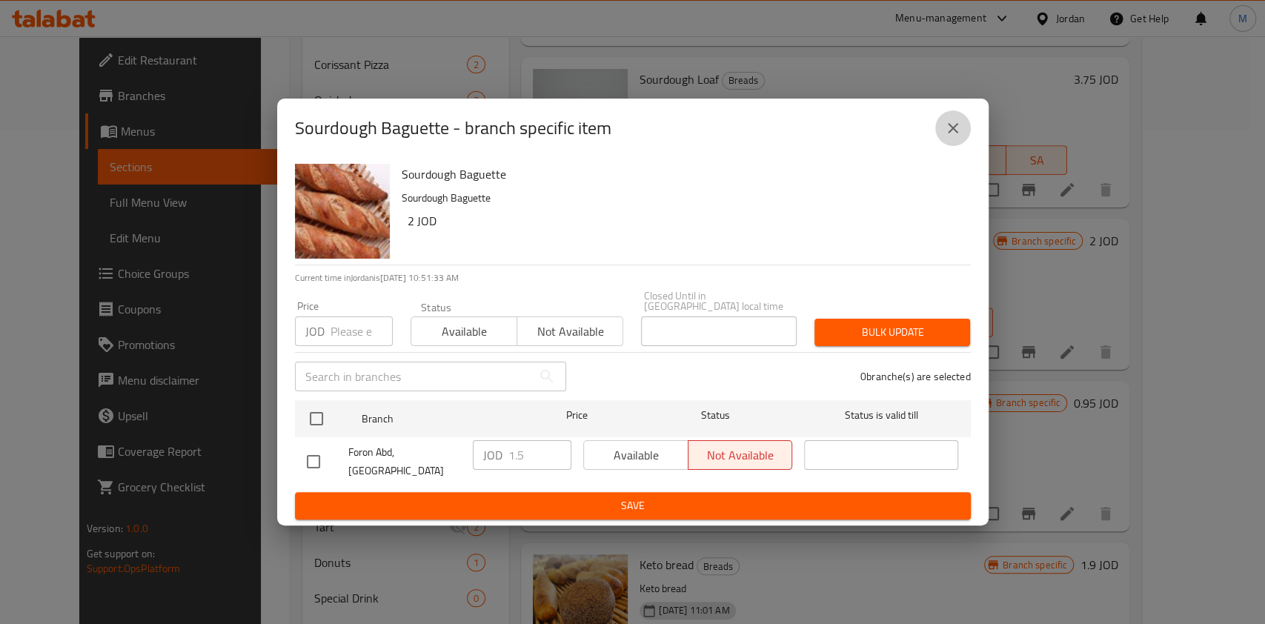
click at [961, 133] on icon "close" at bounding box center [953, 128] width 18 height 18
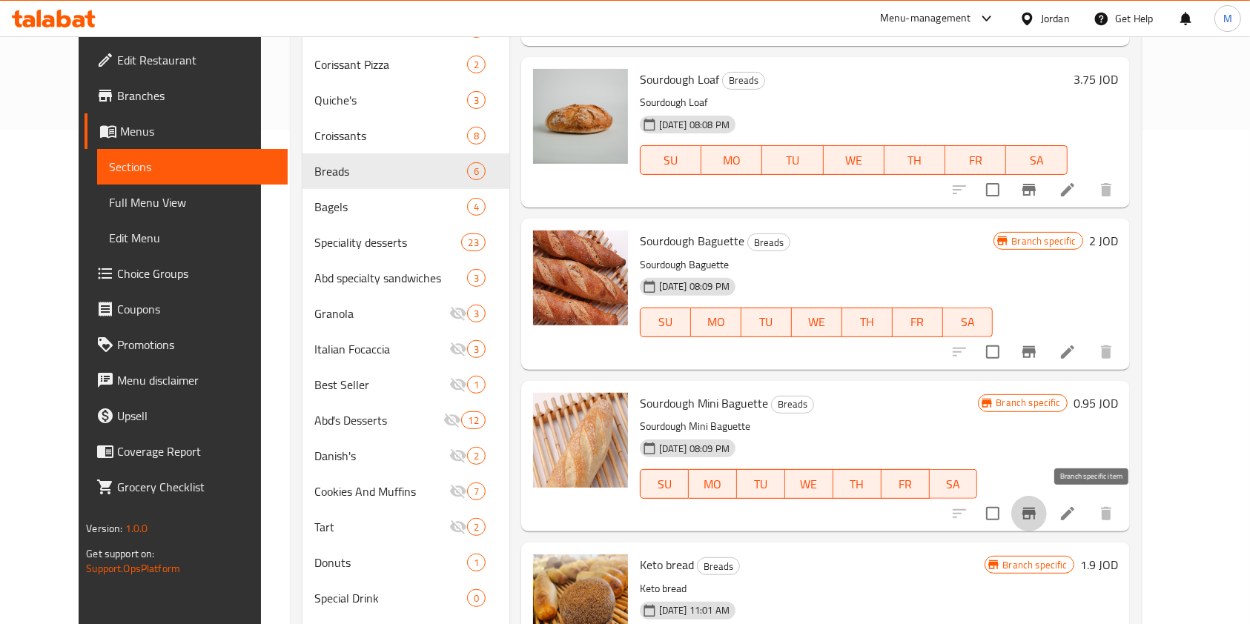
click at [1036, 509] on icon "Branch-specific-item" at bounding box center [1028, 514] width 13 height 12
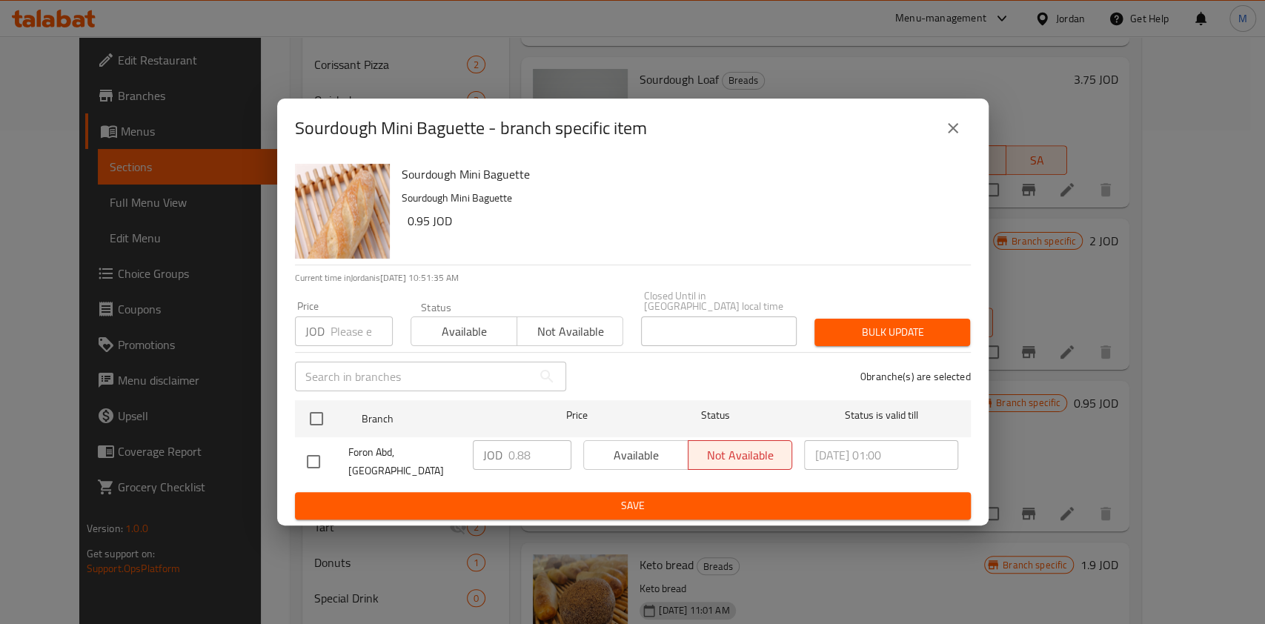
click at [319, 458] on input "checkbox" at bounding box center [313, 461] width 31 height 31
checkbox input "true"
click at [540, 458] on input "0.88" at bounding box center [540, 455] width 63 height 30
type input "0.85"
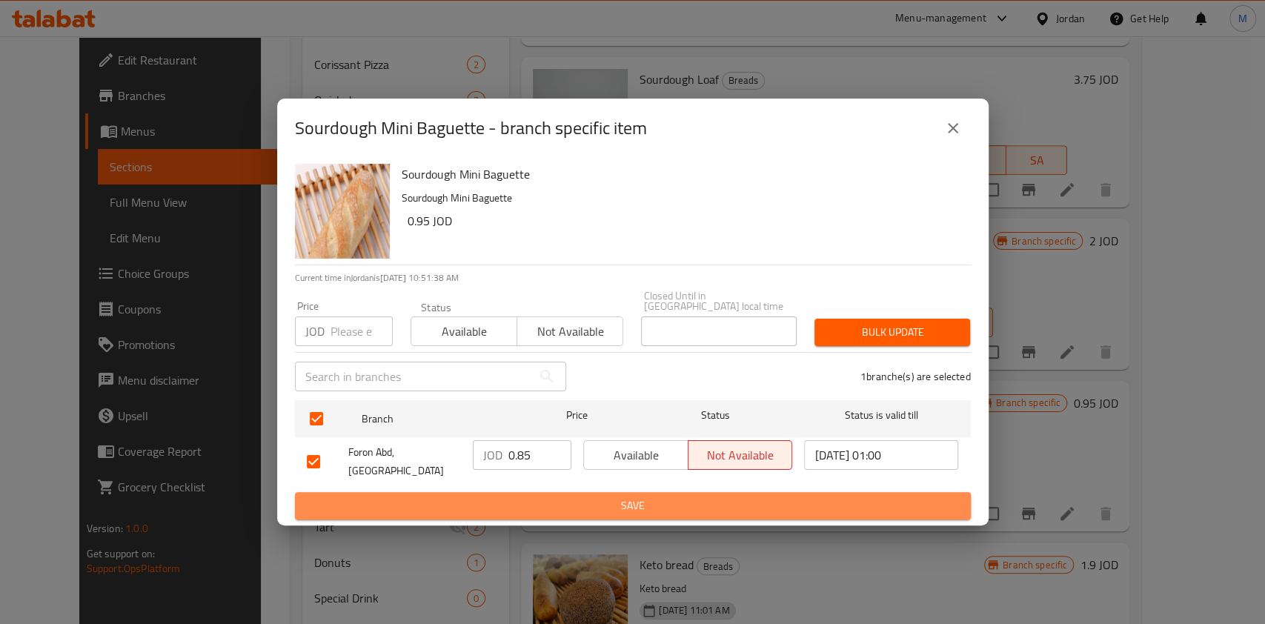
click at [595, 497] on span "Save" at bounding box center [633, 506] width 652 height 19
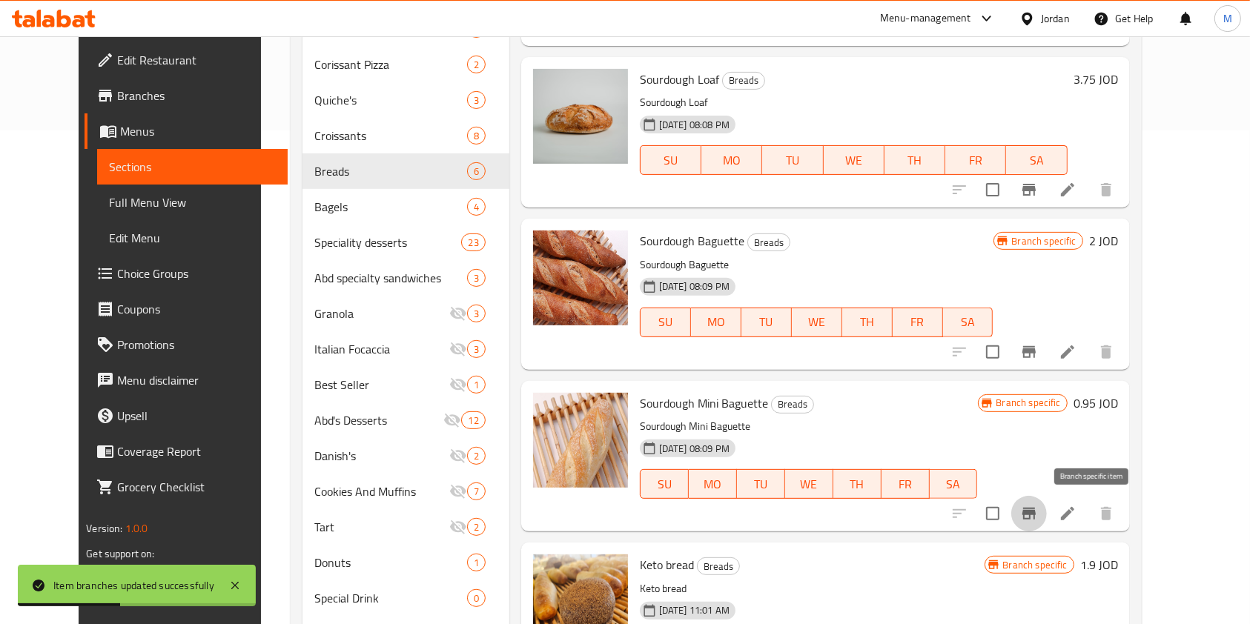
click at [1047, 502] on button "Branch-specific-item" at bounding box center [1029, 514] width 36 height 36
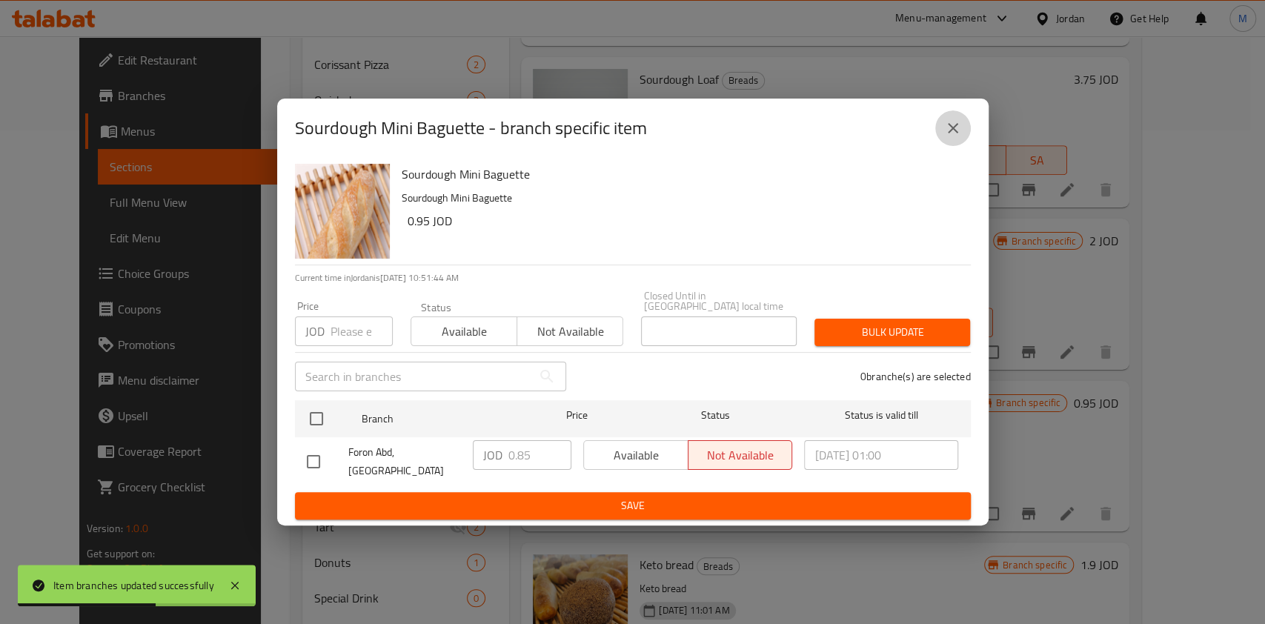
click at [958, 137] on icon "close" at bounding box center [953, 128] width 18 height 18
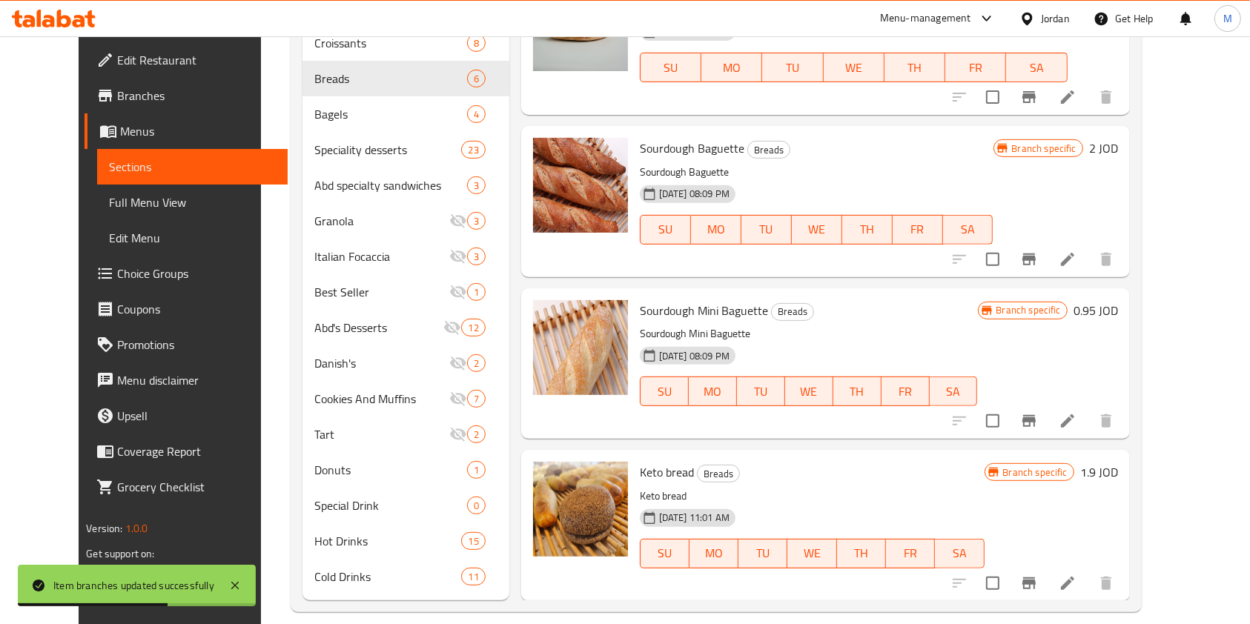
scroll to position [604, 0]
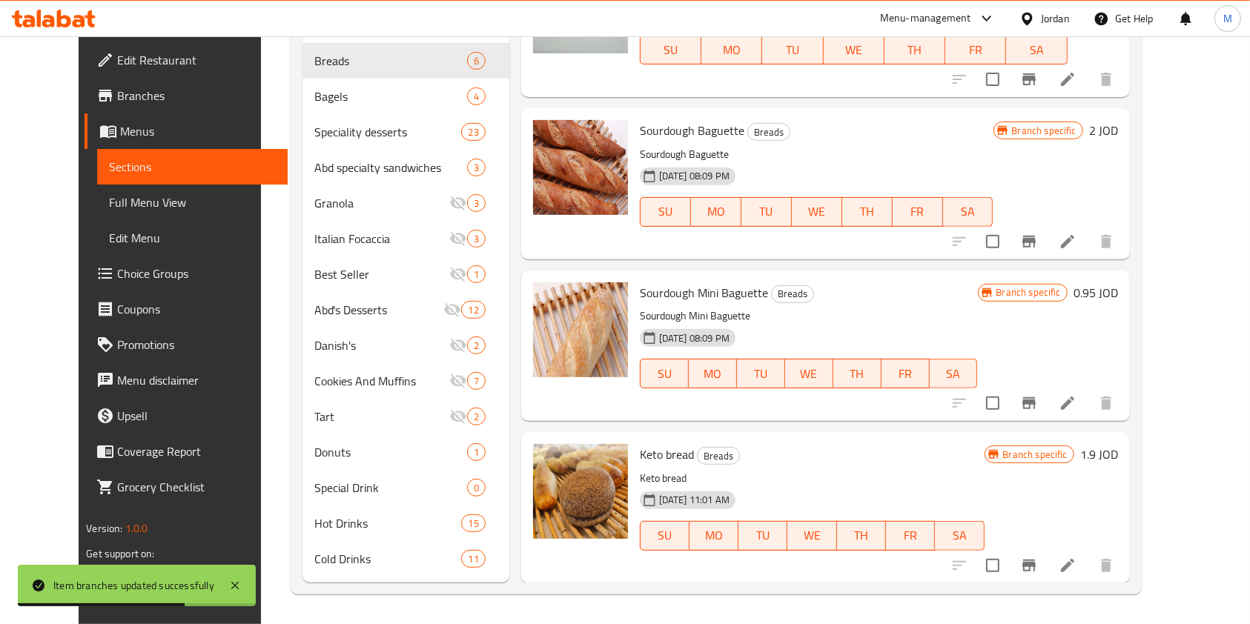
click at [1038, 560] on icon "Branch-specific-item" at bounding box center [1029, 566] width 18 height 18
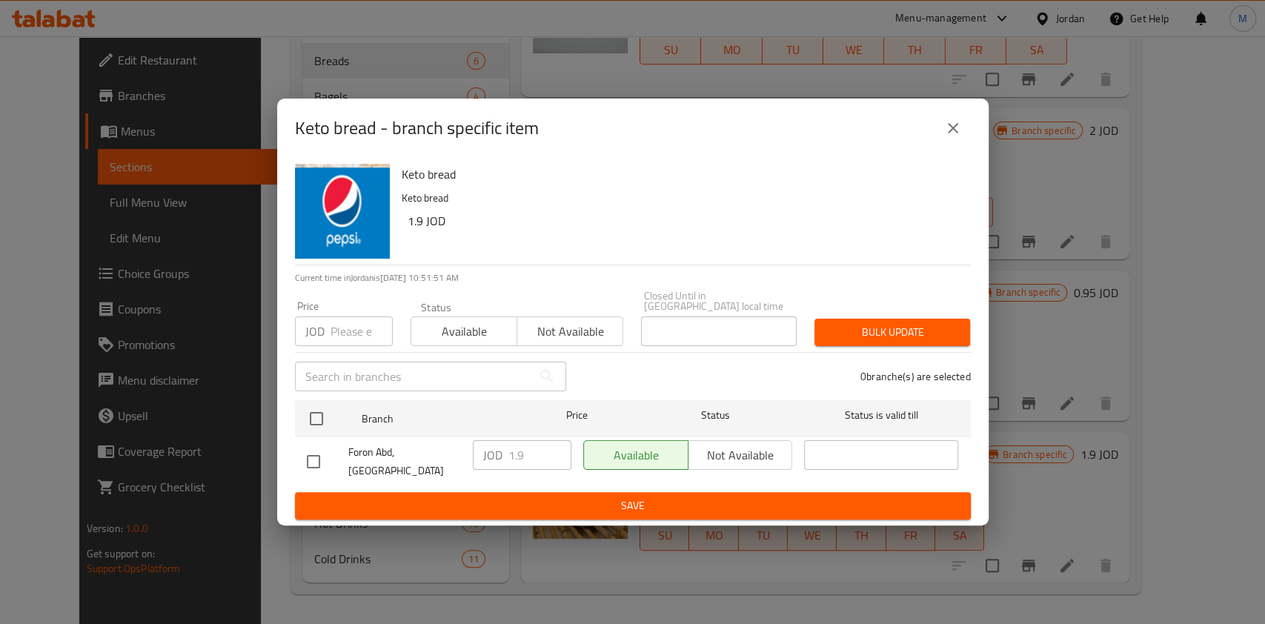
click at [958, 137] on icon "close" at bounding box center [953, 128] width 18 height 18
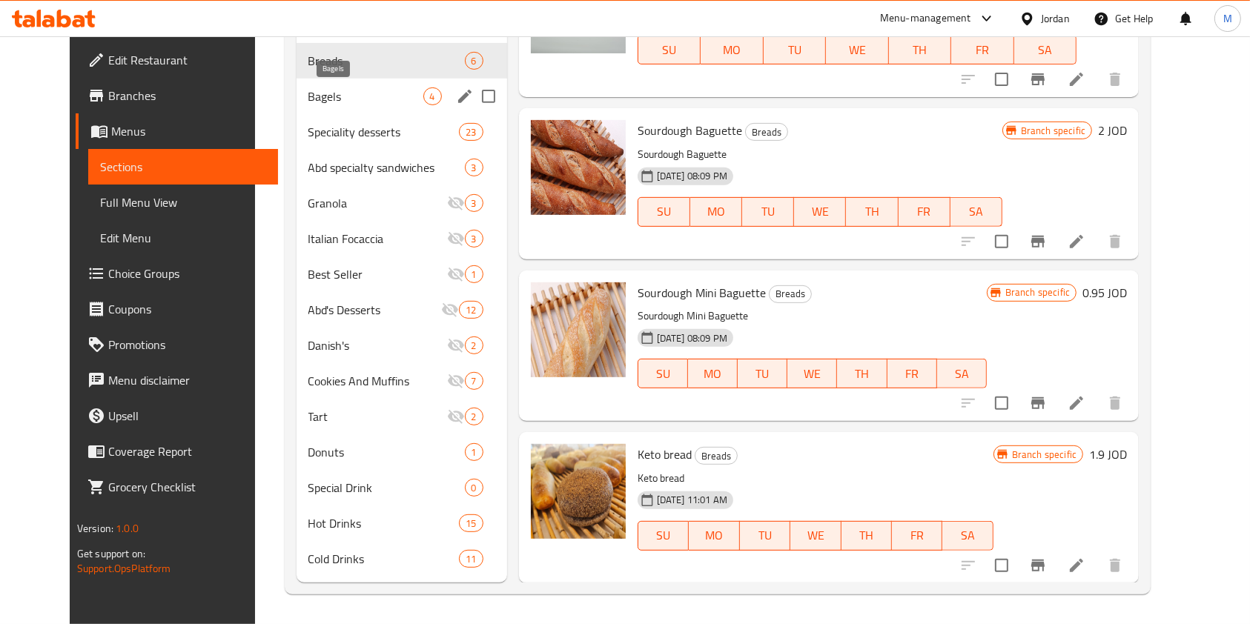
click at [308, 89] on span "Bagels" at bounding box center [365, 96] width 115 height 18
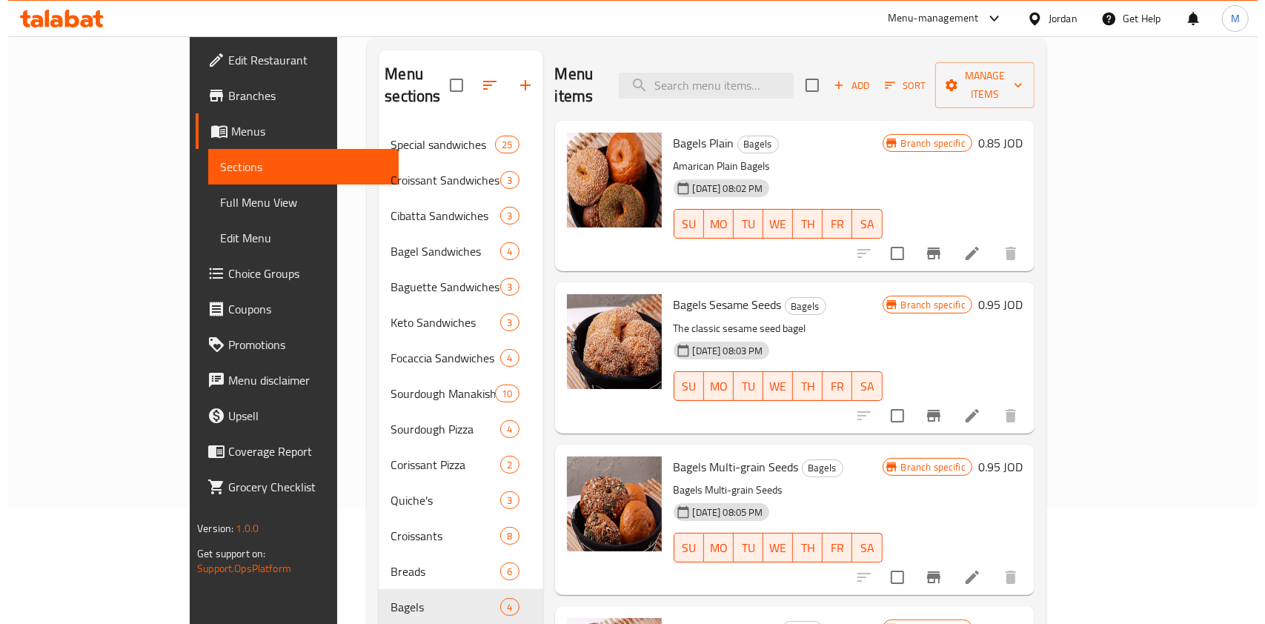
scroll to position [110, 0]
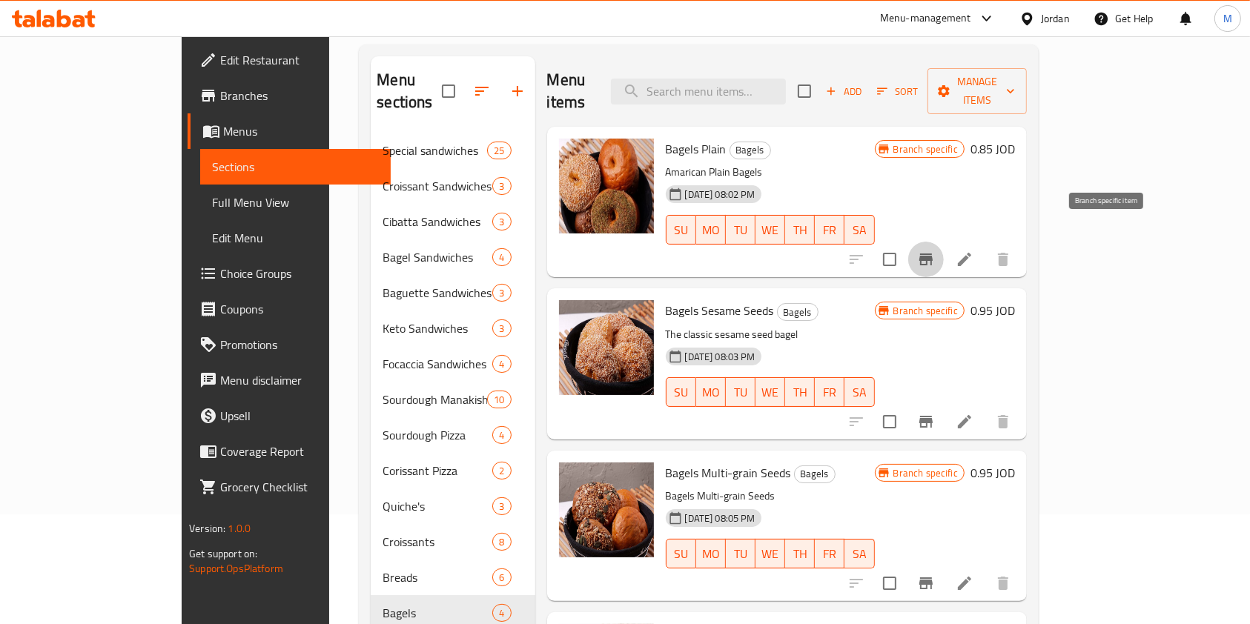
click at [933, 254] on icon "Branch-specific-item" at bounding box center [925, 260] width 13 height 12
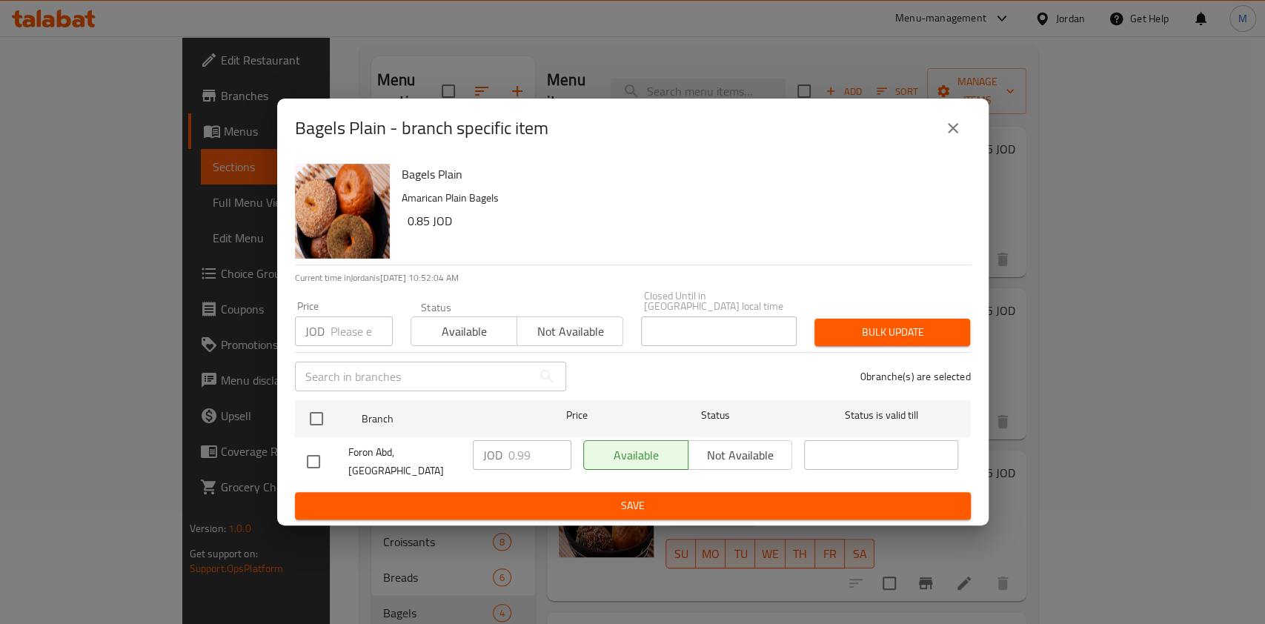
click at [943, 139] on button "close" at bounding box center [954, 128] width 36 height 36
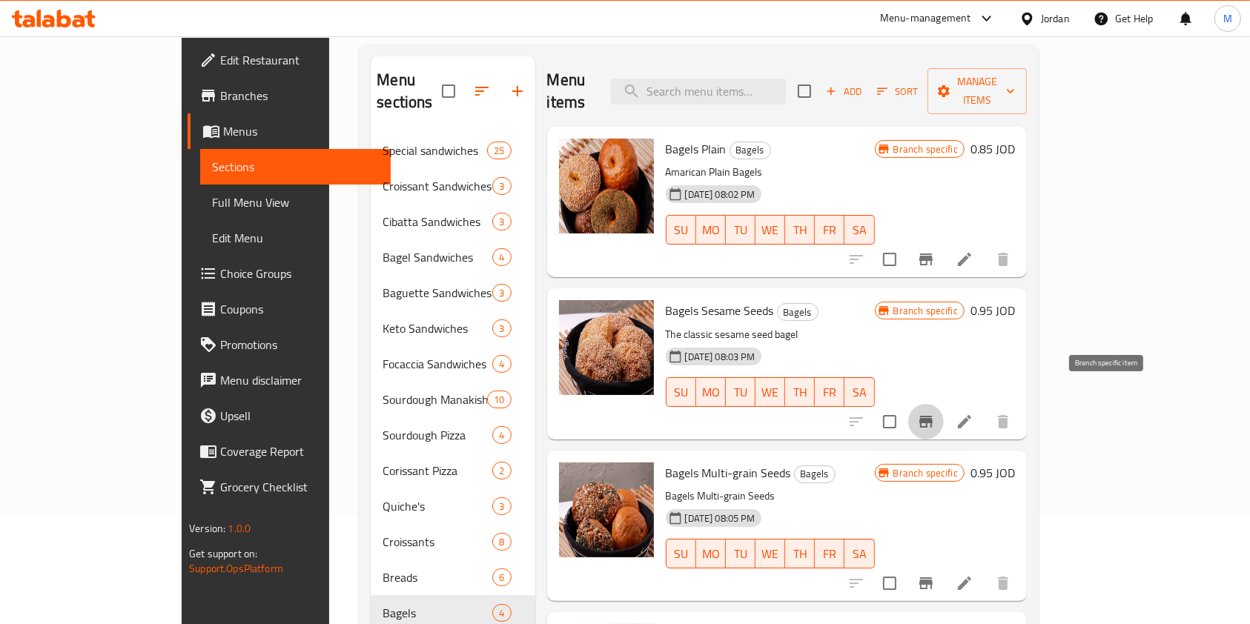
click at [944, 404] on button "Branch-specific-item" at bounding box center [926, 422] width 36 height 36
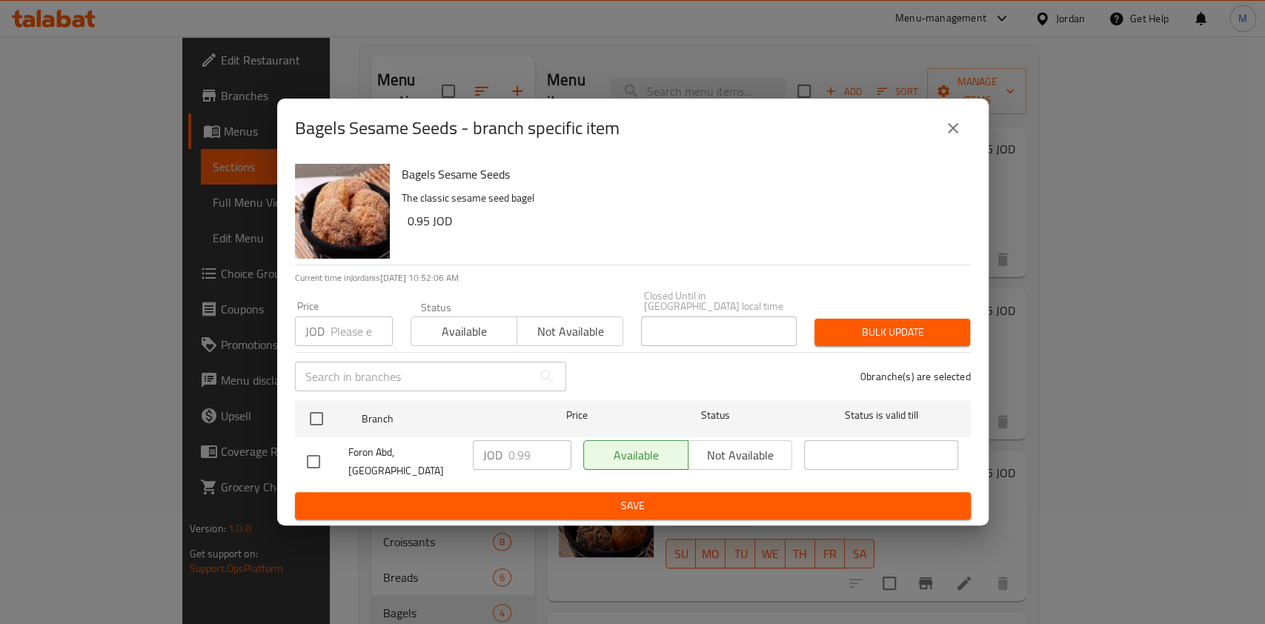
click at [953, 135] on icon "close" at bounding box center [953, 128] width 18 height 18
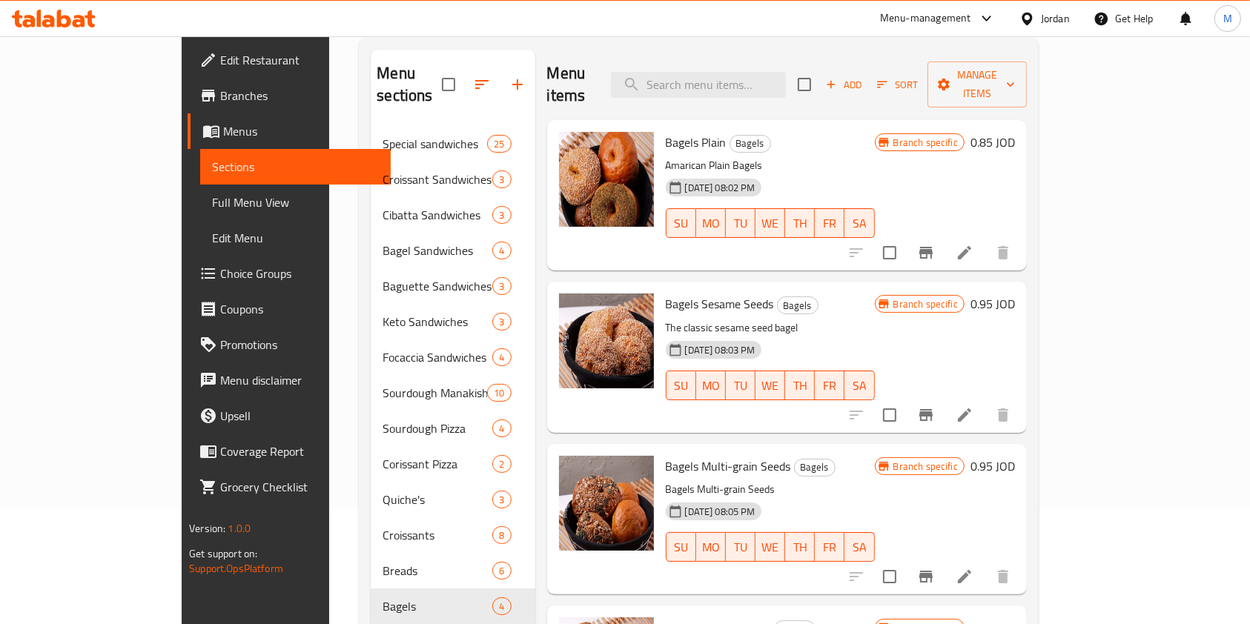
scroll to position [208, 0]
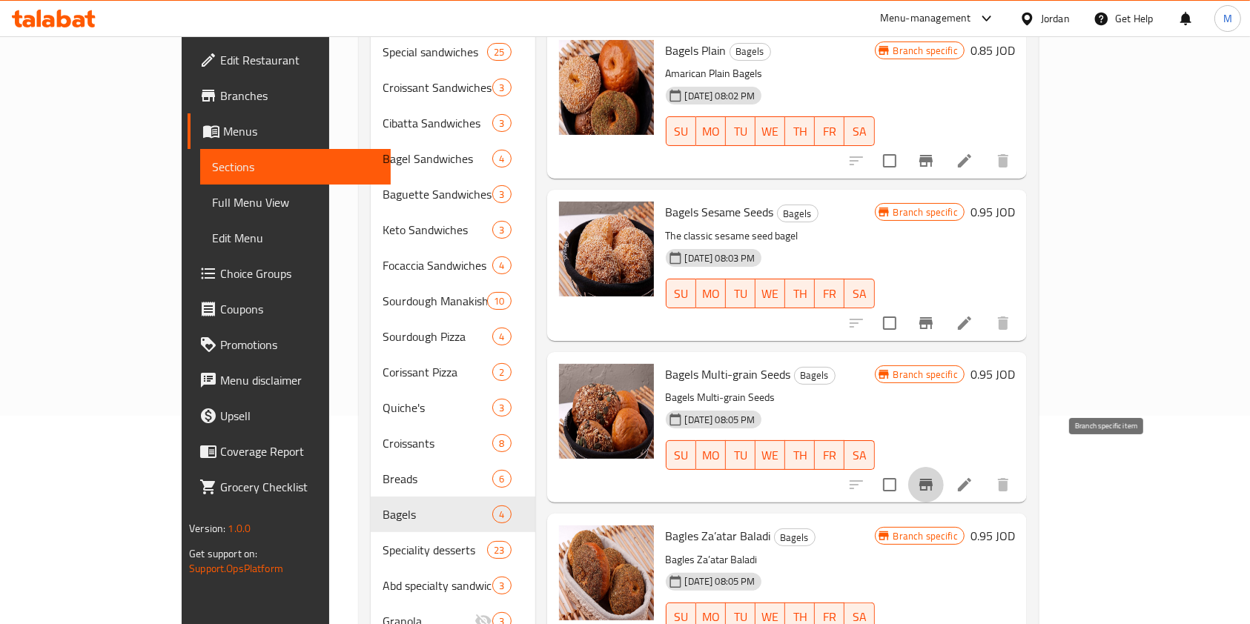
click at [933, 479] on icon "Branch-specific-item" at bounding box center [925, 485] width 13 height 12
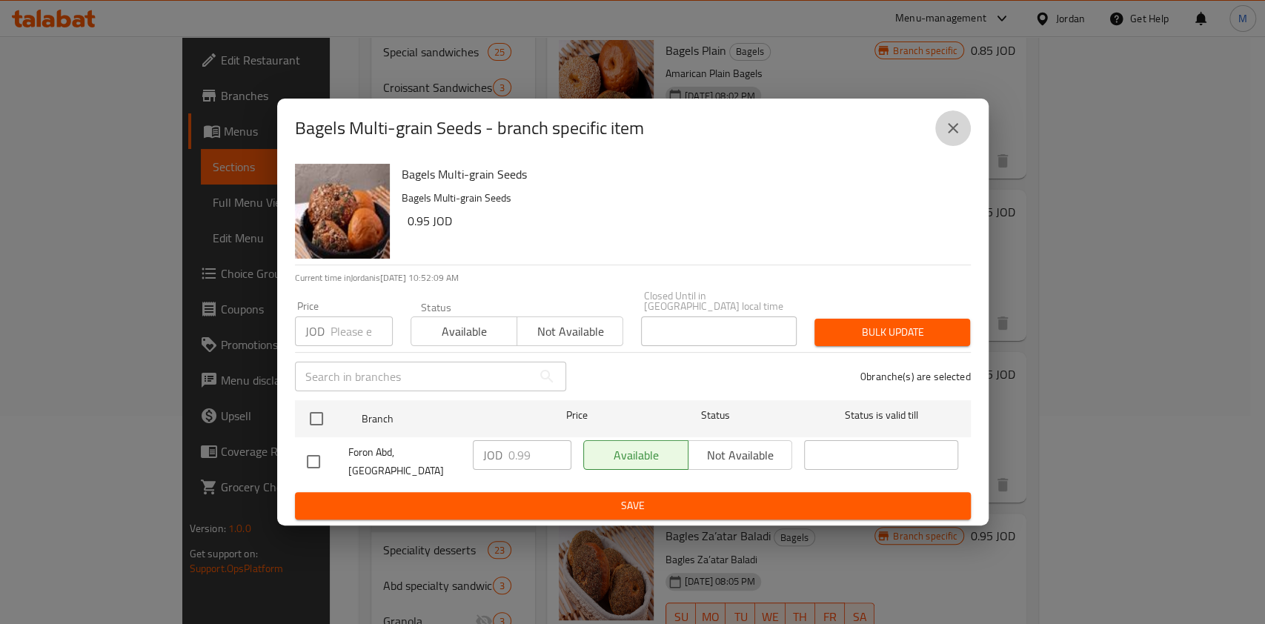
click at [949, 130] on icon "close" at bounding box center [953, 128] width 18 height 18
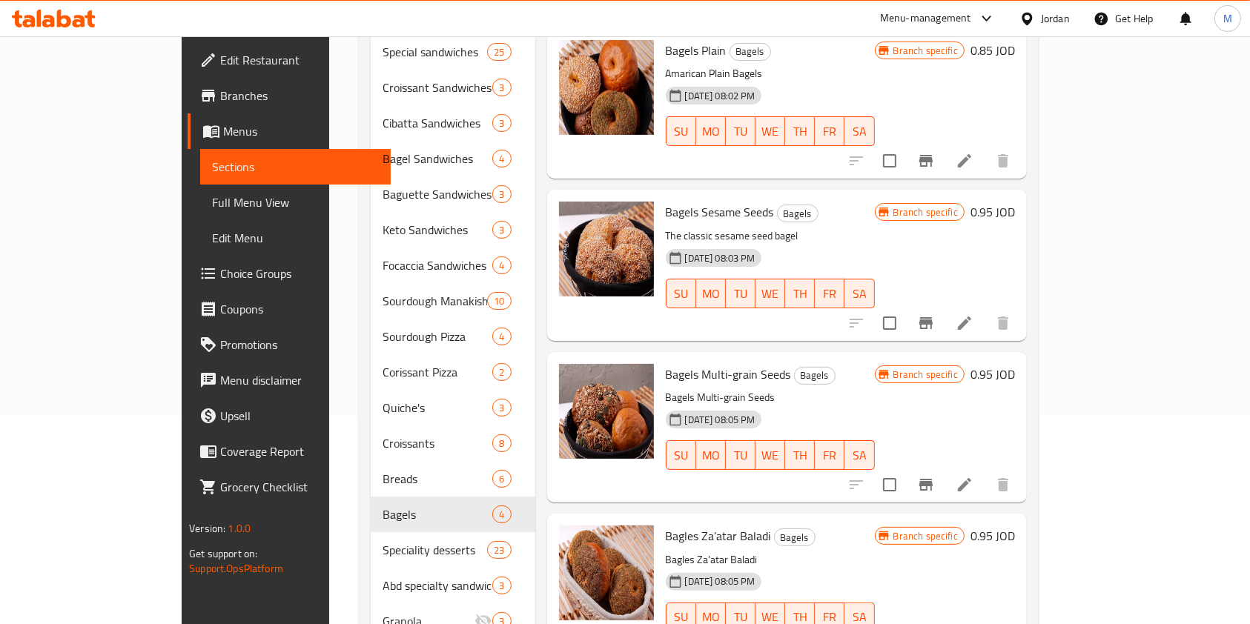
scroll to position [406, 0]
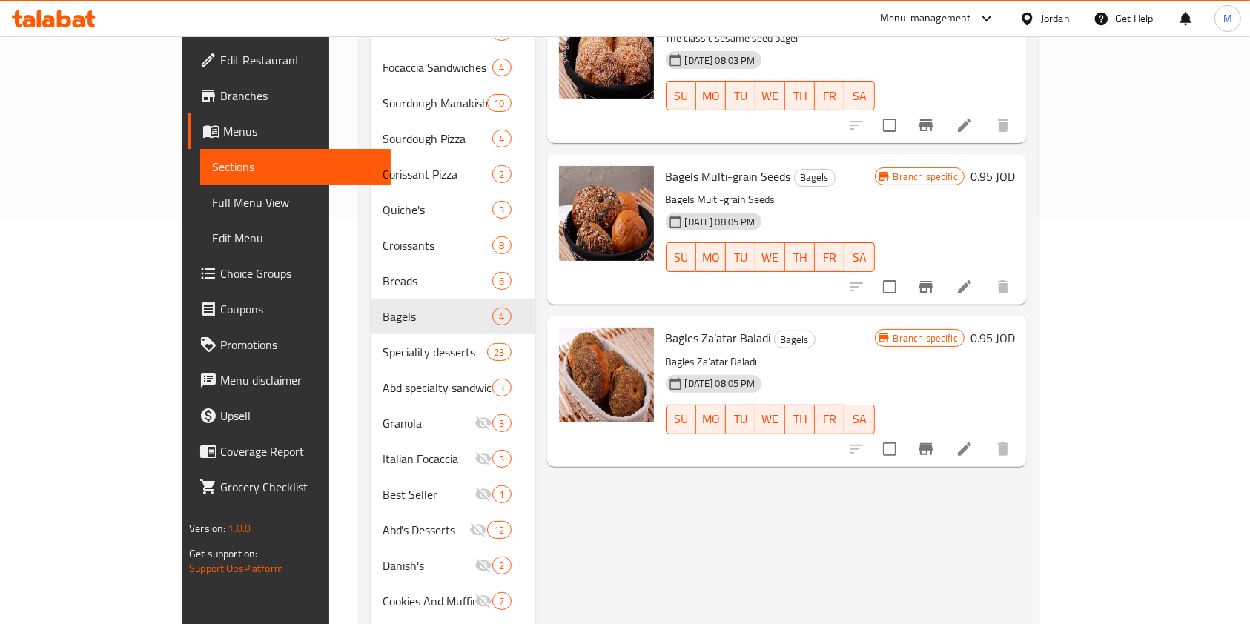
click at [944, 436] on button "Branch-specific-item" at bounding box center [926, 449] width 36 height 36
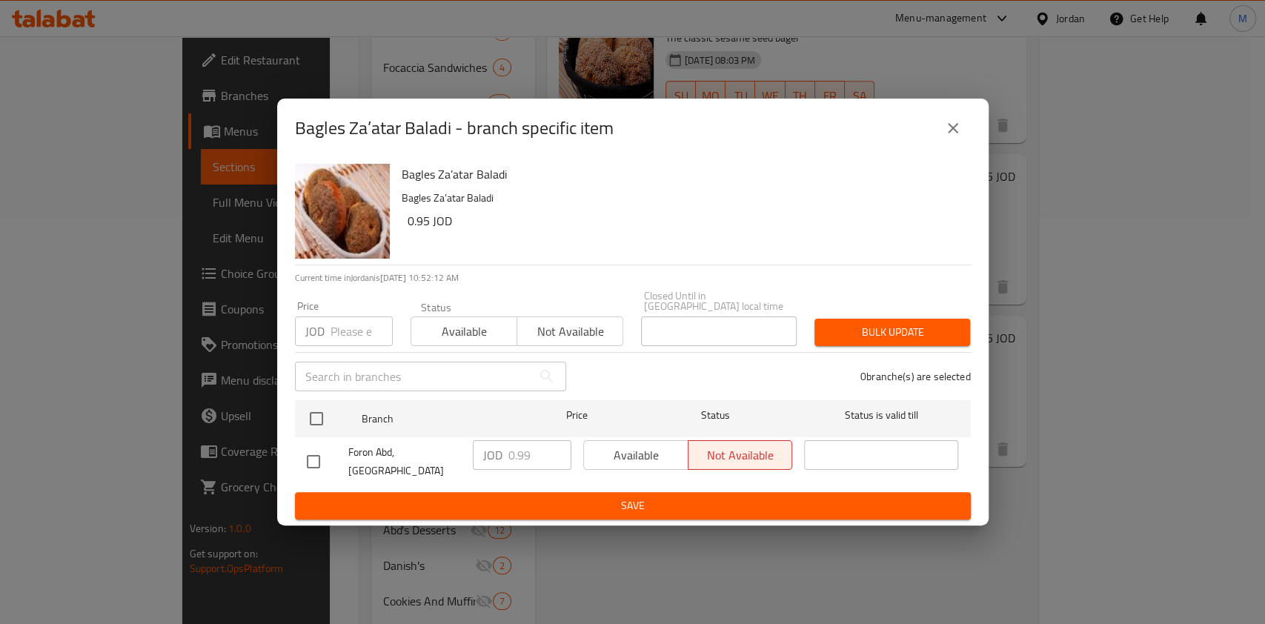
click at [959, 127] on button "close" at bounding box center [954, 128] width 36 height 36
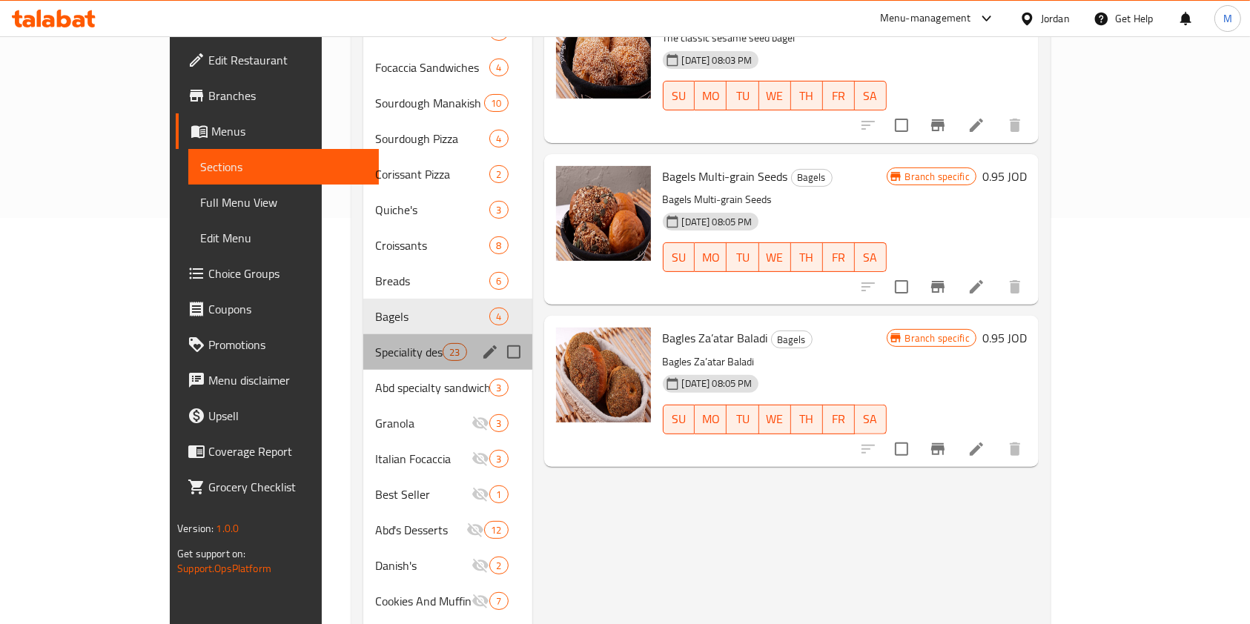
click at [363, 338] on div "Speciality desserts 23" at bounding box center [447, 352] width 169 height 36
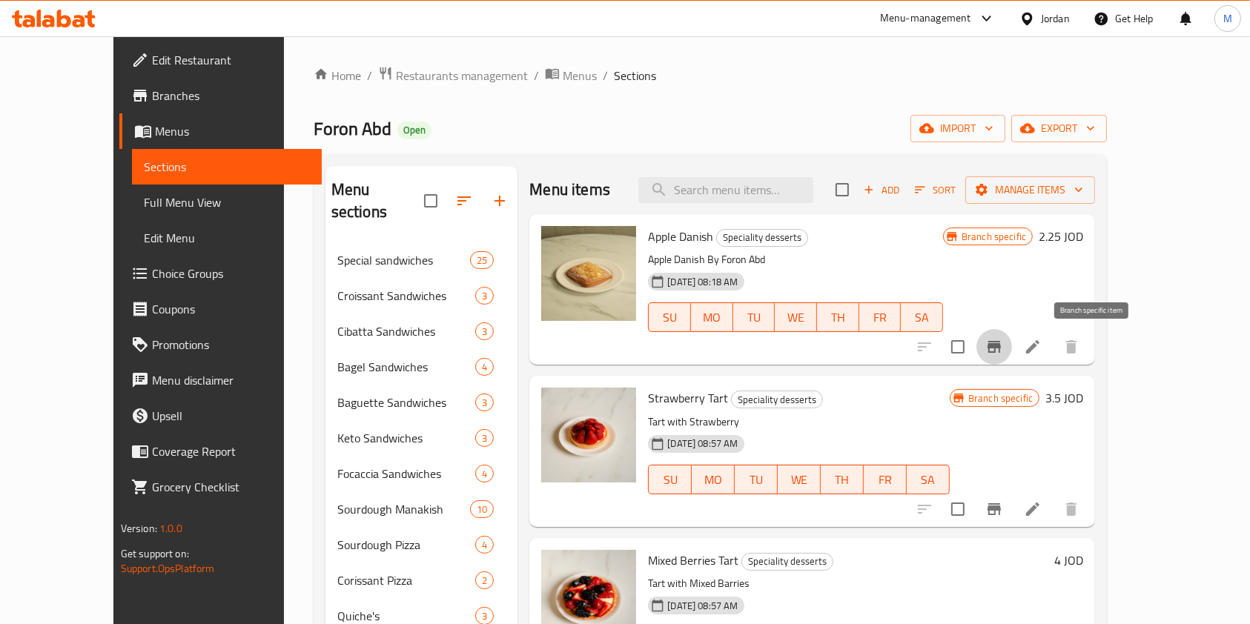
click at [1012, 342] on button "Branch-specific-item" at bounding box center [994, 347] width 36 height 36
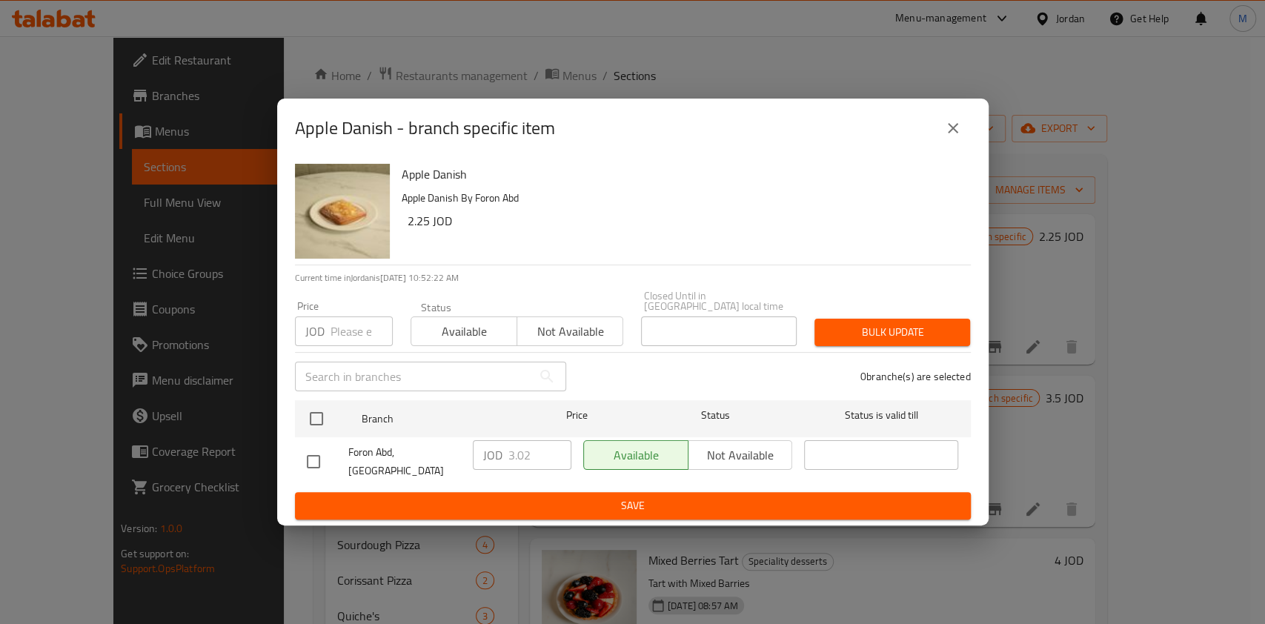
click at [314, 463] on input "checkbox" at bounding box center [313, 461] width 31 height 31
checkbox input "true"
click at [541, 462] on input "3.02" at bounding box center [540, 455] width 63 height 30
type input "3.0"
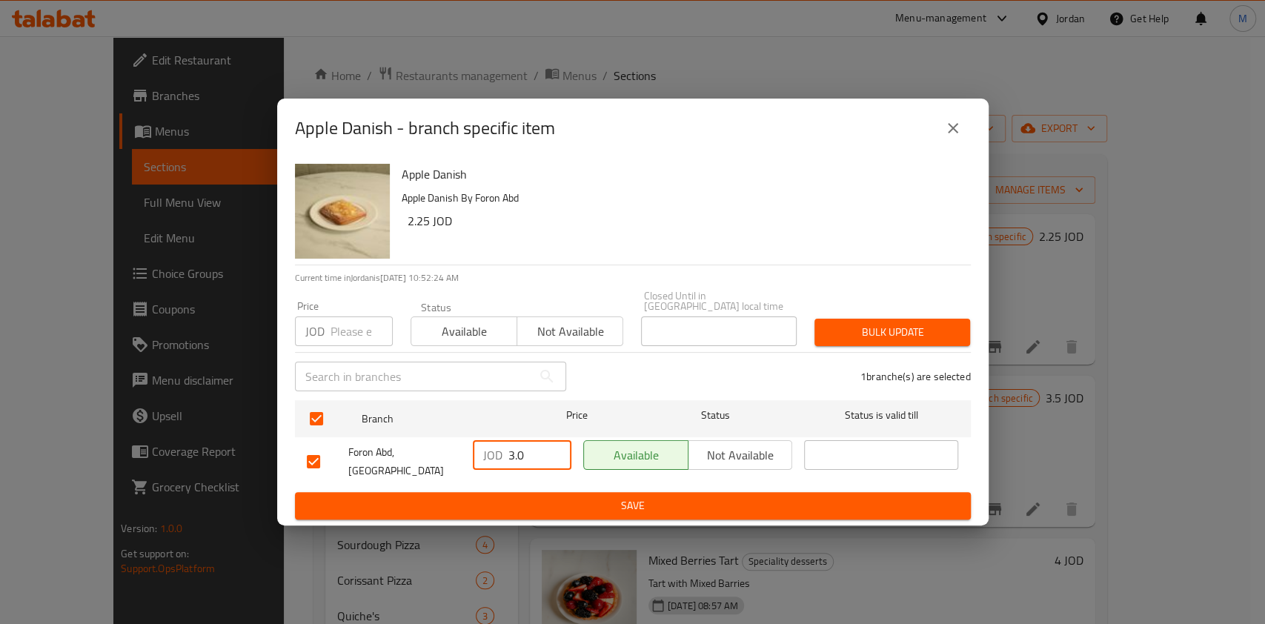
click at [537, 497] on span "Save" at bounding box center [633, 506] width 652 height 19
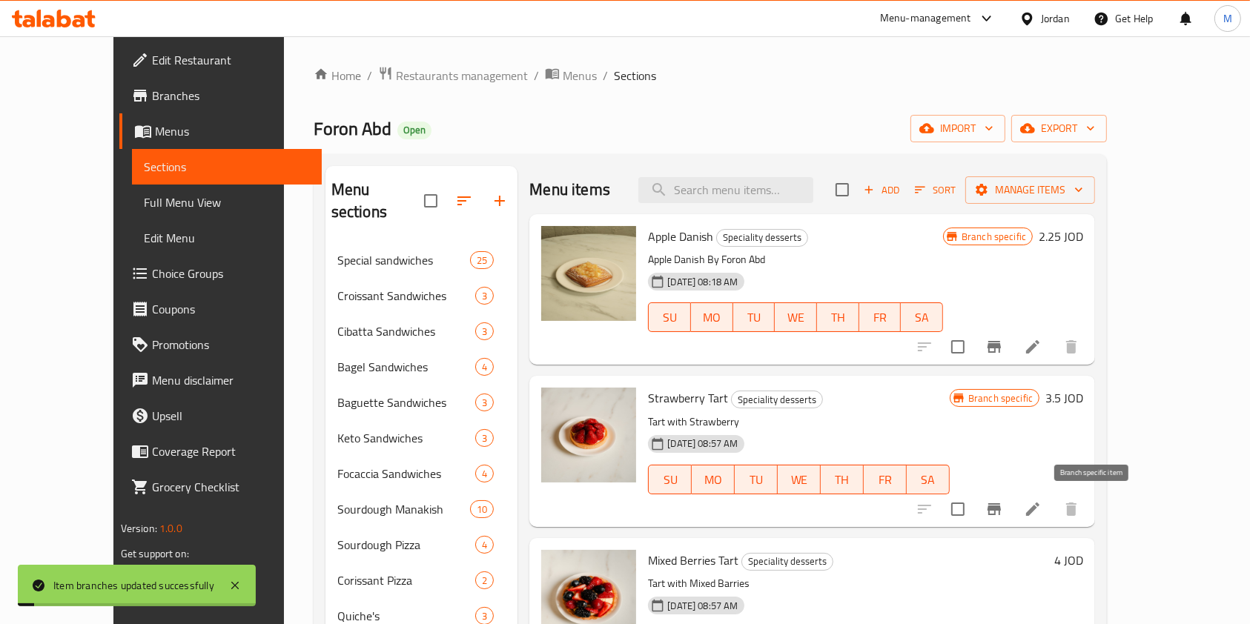
click at [1001, 511] on icon "Branch-specific-item" at bounding box center [993, 509] width 13 height 12
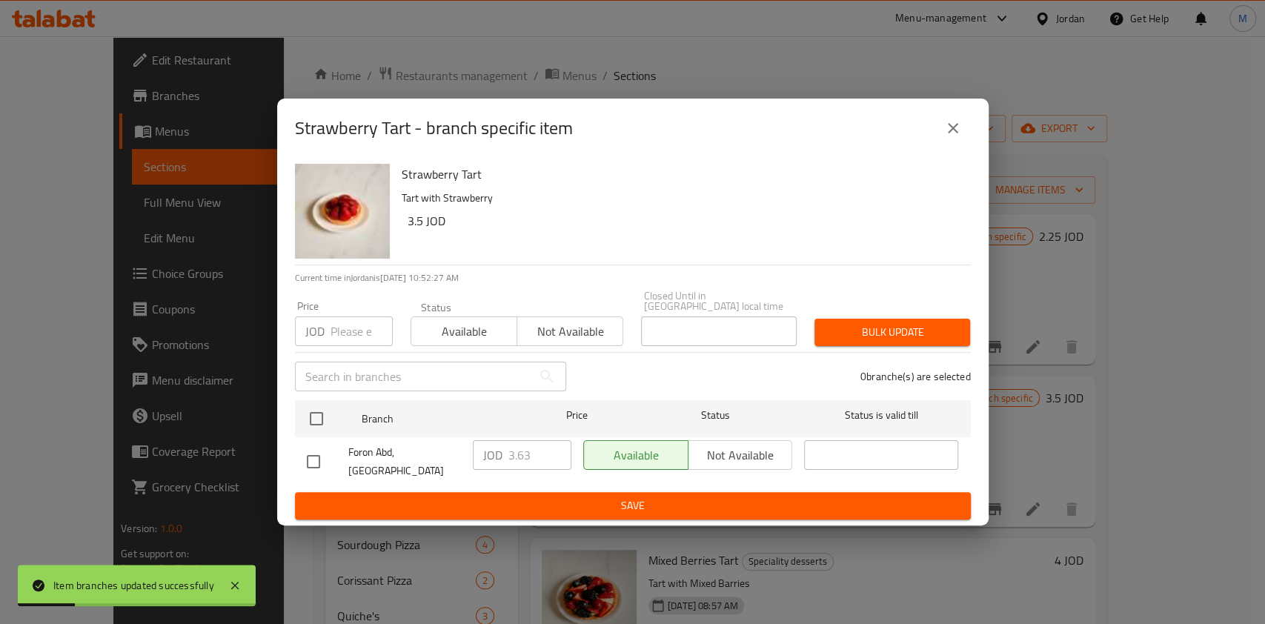
click at [317, 454] on input "checkbox" at bounding box center [313, 461] width 31 height 31
checkbox input "true"
click at [547, 457] on input "3.63" at bounding box center [540, 455] width 63 height 30
type input "3.6"
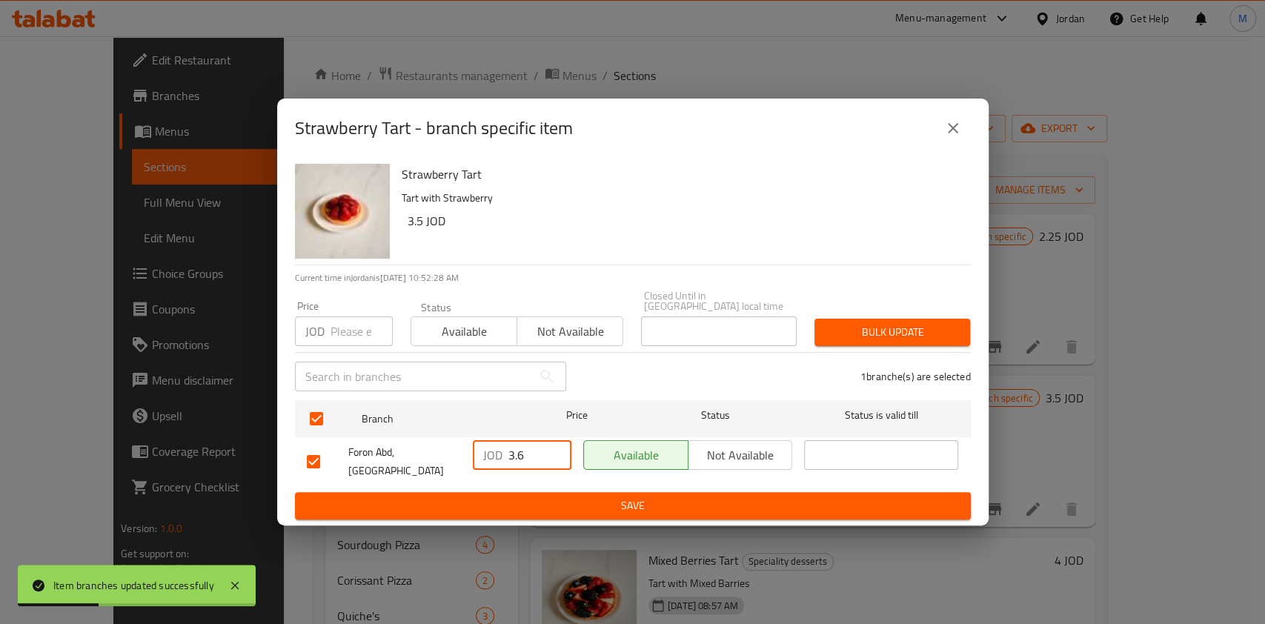
click at [581, 497] on span "Save" at bounding box center [633, 506] width 652 height 19
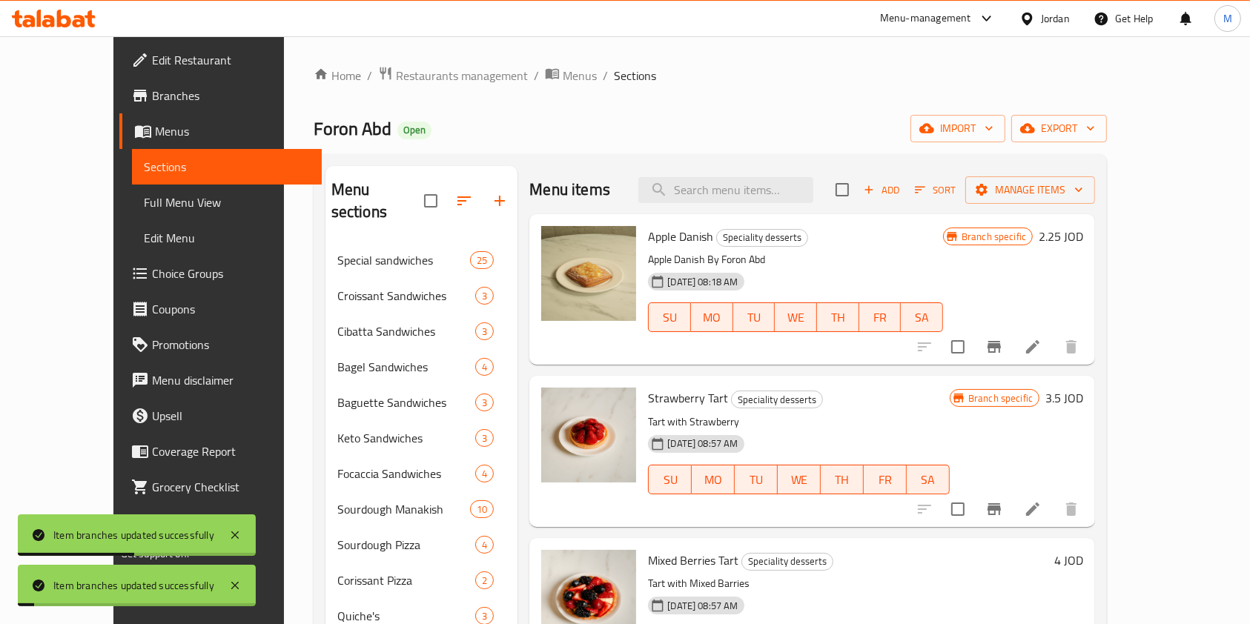
click at [1001, 511] on icon "Branch-specific-item" at bounding box center [993, 509] width 13 height 12
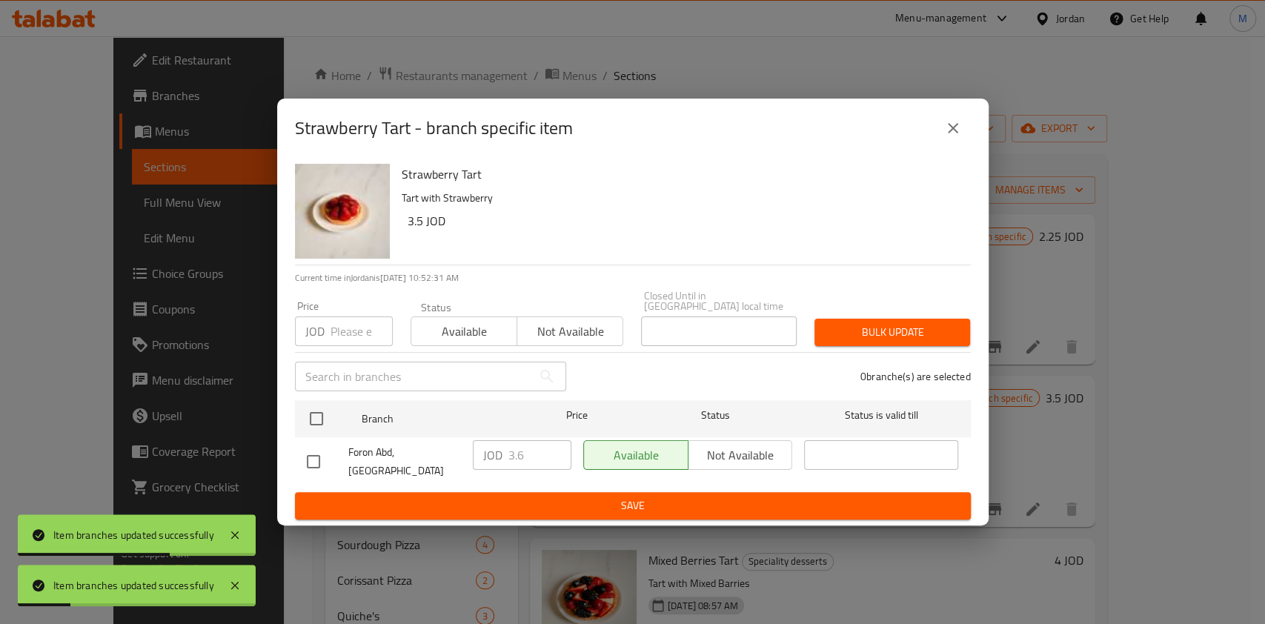
click at [955, 137] on icon "close" at bounding box center [953, 128] width 18 height 18
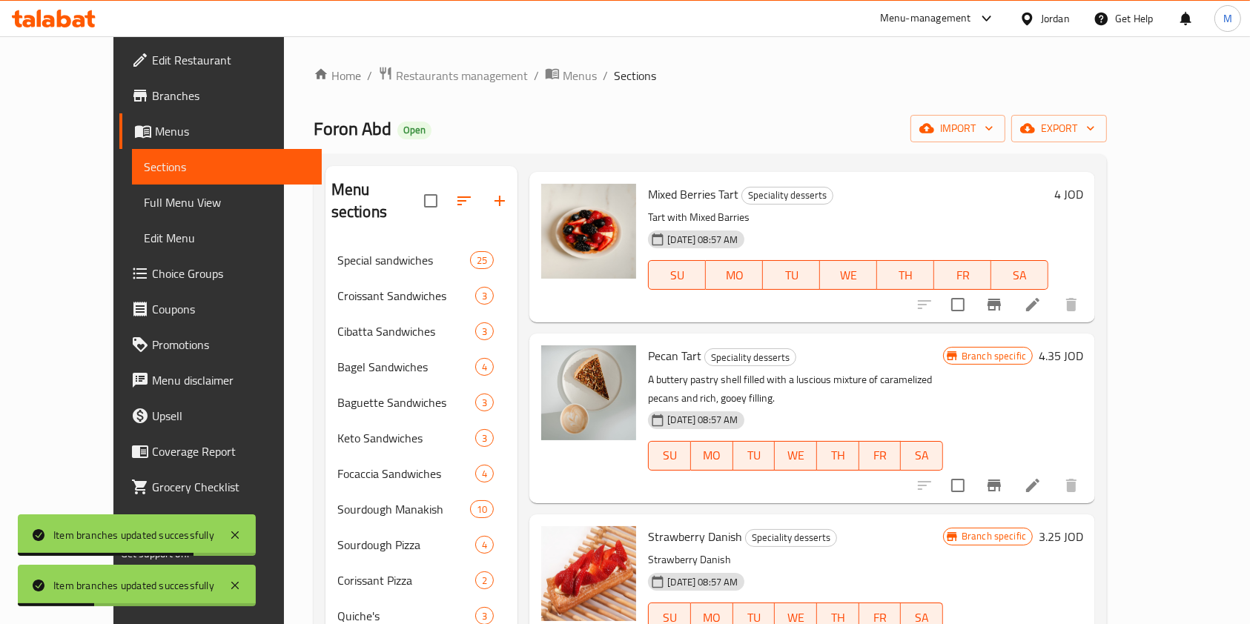
scroll to position [395, 0]
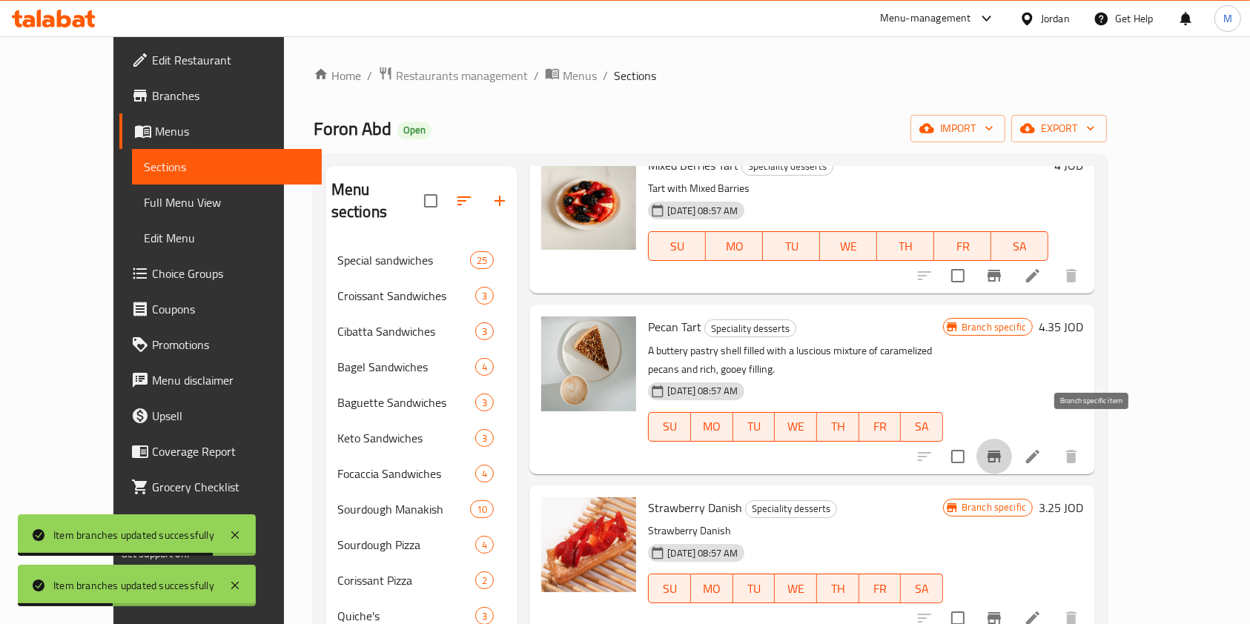
click at [1003, 448] on icon "Branch-specific-item" at bounding box center [994, 457] width 18 height 18
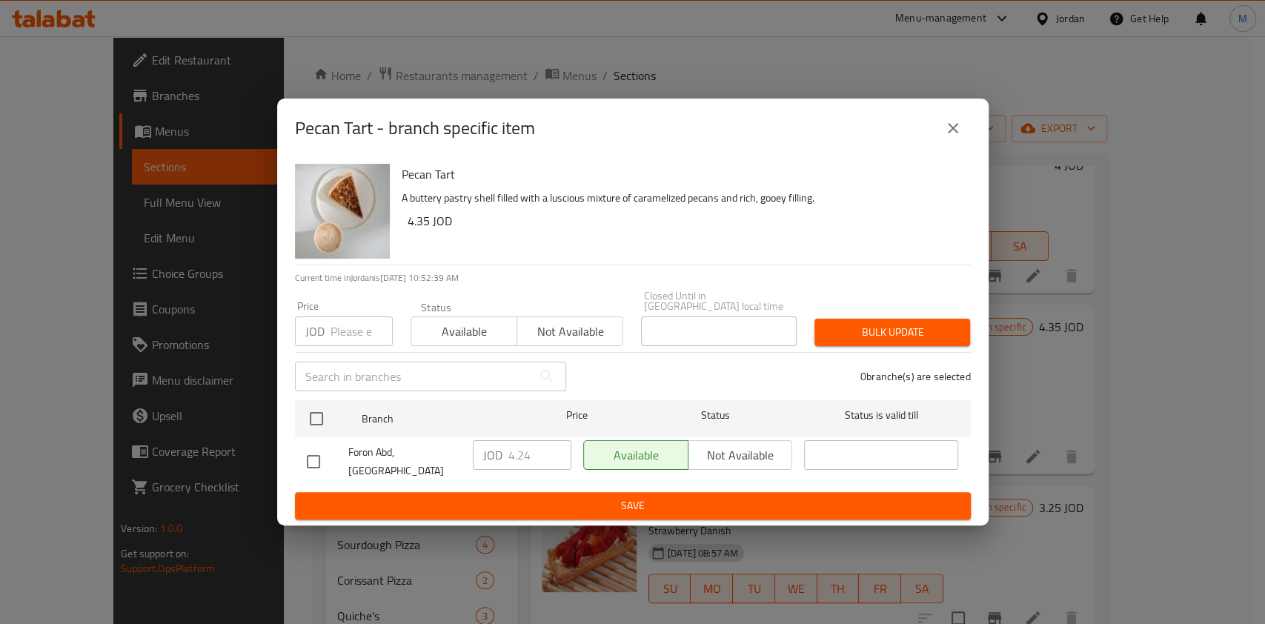
drag, startPoint x: 303, startPoint y: 454, endPoint x: 426, endPoint y: 466, distance: 123.7
click at [304, 454] on input "checkbox" at bounding box center [313, 461] width 31 height 31
checkbox input "true"
click at [540, 454] on input "4.24" at bounding box center [540, 455] width 63 height 30
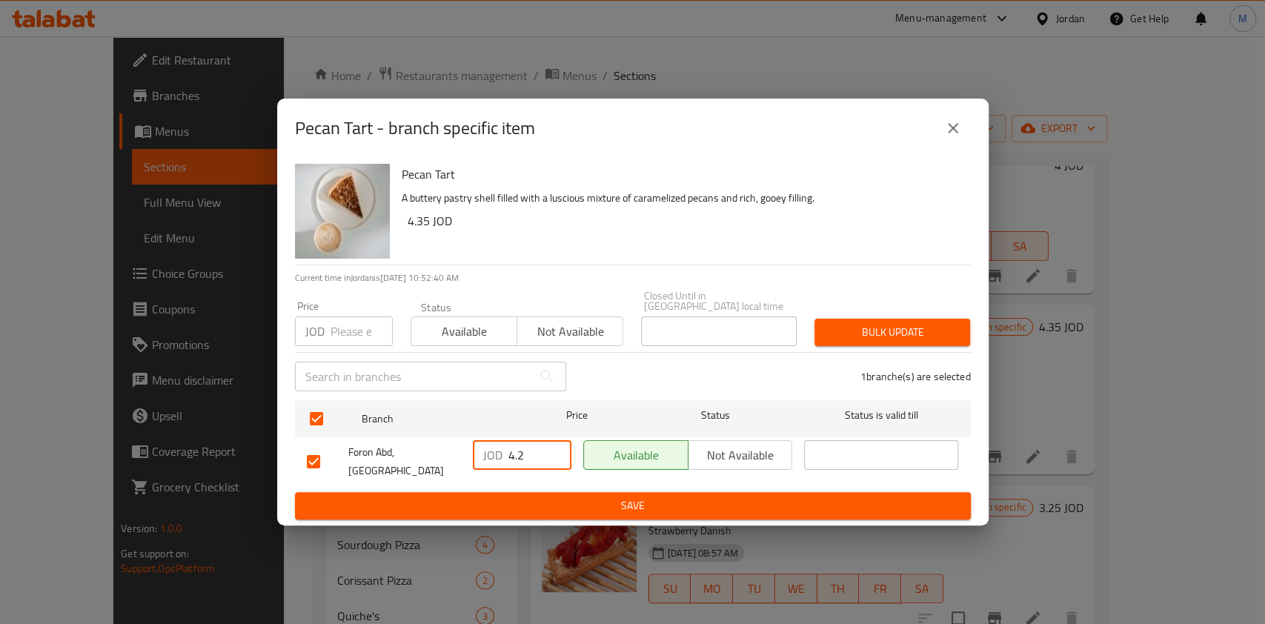
type input "4.2"
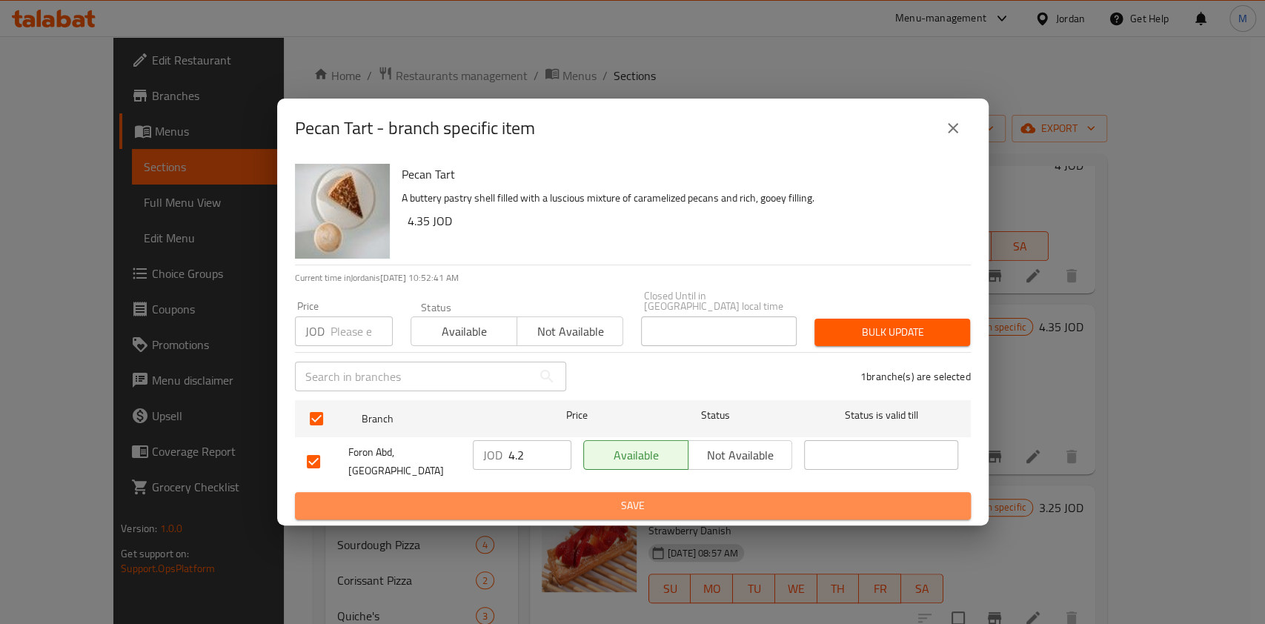
click at [546, 492] on button "Save" at bounding box center [633, 505] width 676 height 27
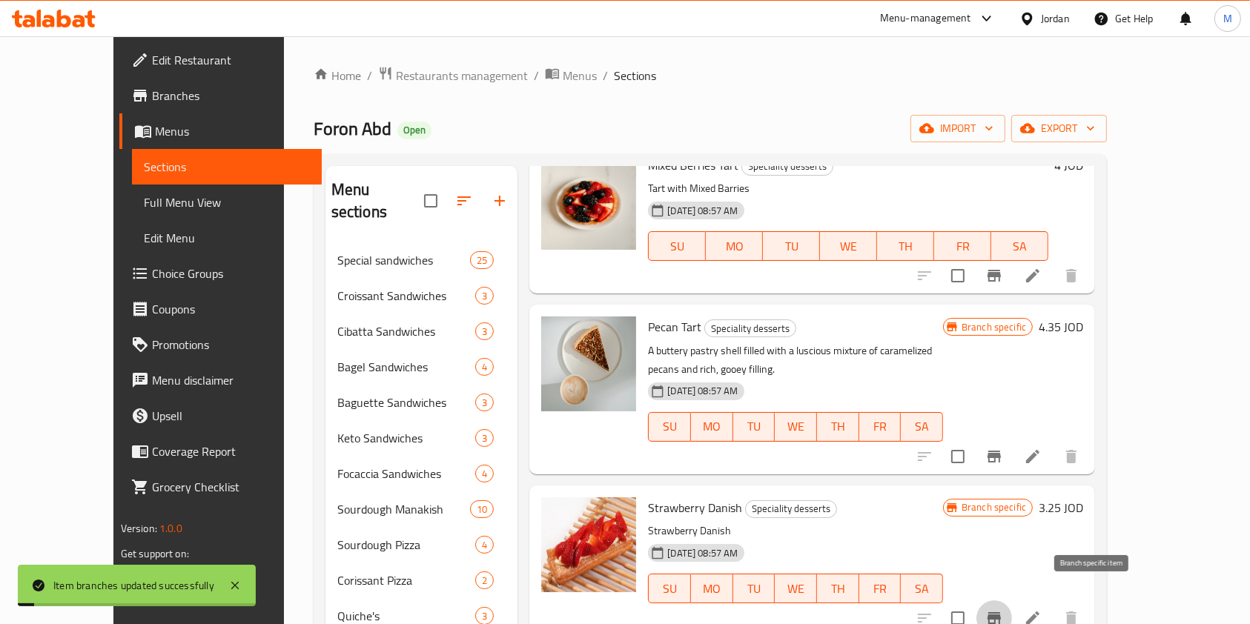
click at [1012, 600] on button "Branch-specific-item" at bounding box center [994, 618] width 36 height 36
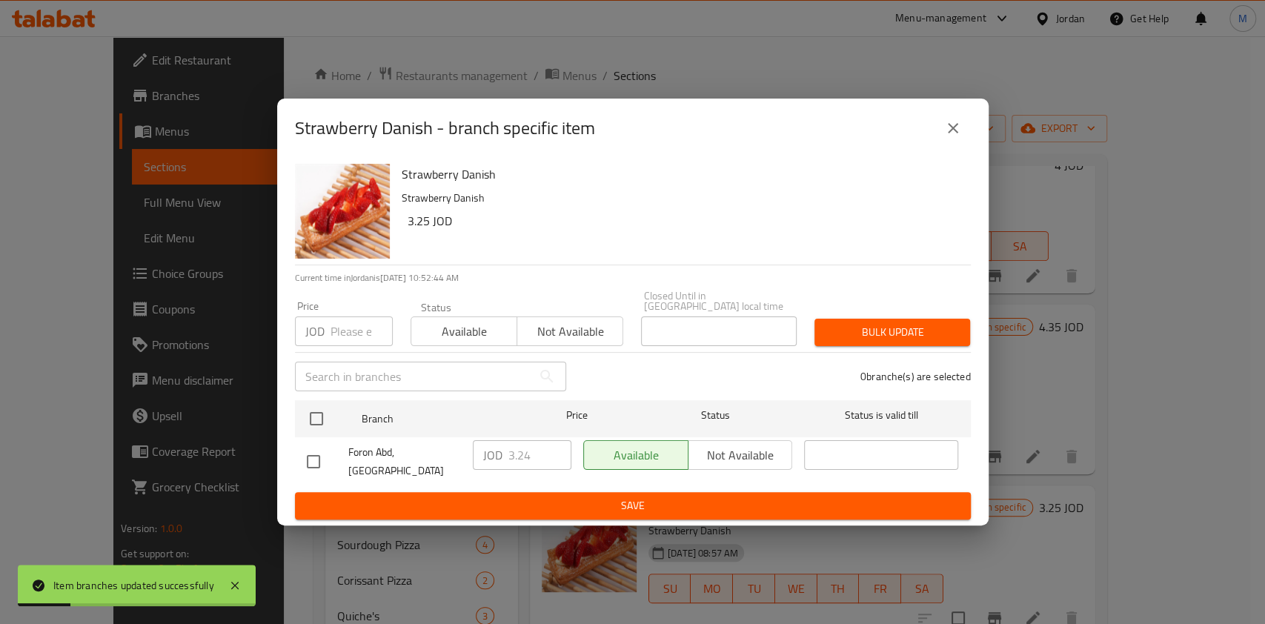
drag, startPoint x: 308, startPoint y: 454, endPoint x: 321, endPoint y: 454, distance: 12.6
click at [309, 454] on input "checkbox" at bounding box center [313, 461] width 31 height 31
checkbox input "true"
click at [534, 458] on input "3.24" at bounding box center [540, 455] width 63 height 30
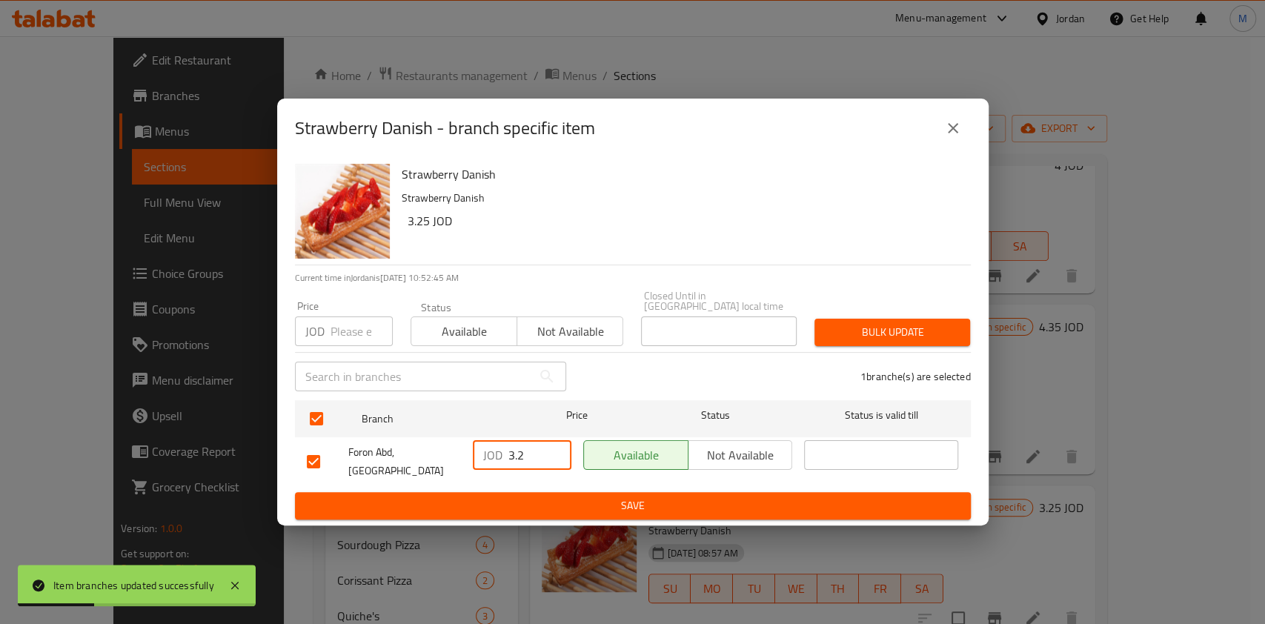
type input "3.2"
click at [549, 497] on span "Save" at bounding box center [633, 506] width 652 height 19
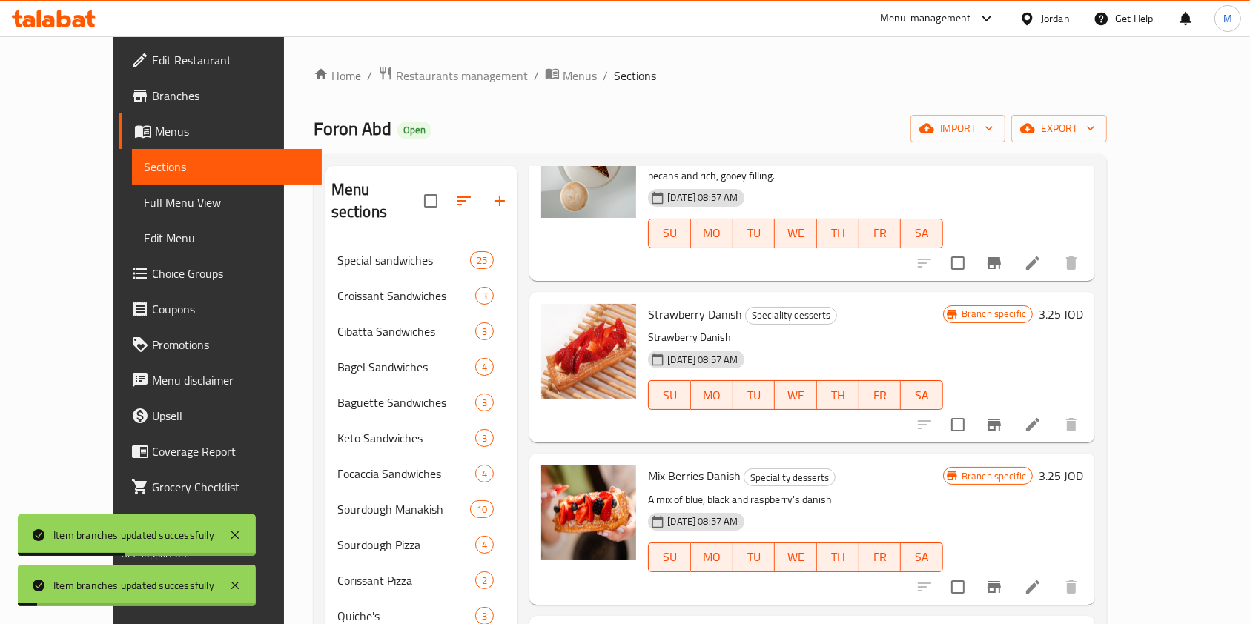
scroll to position [593, 0]
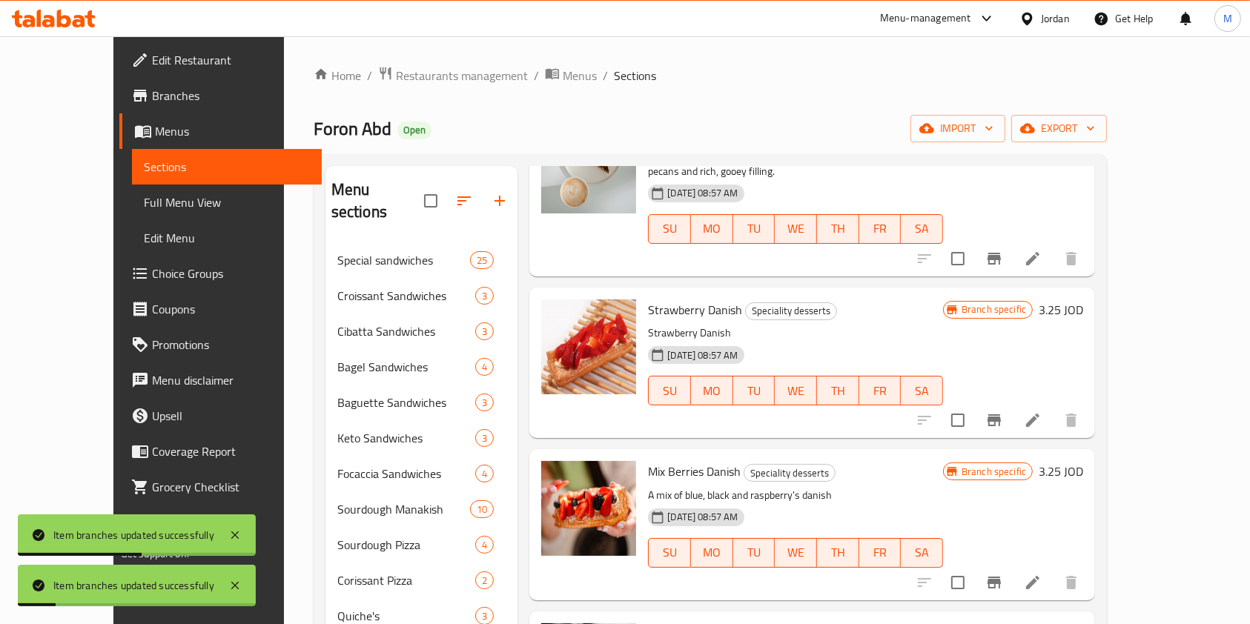
click at [1012, 565] on button "Branch-specific-item" at bounding box center [994, 583] width 36 height 36
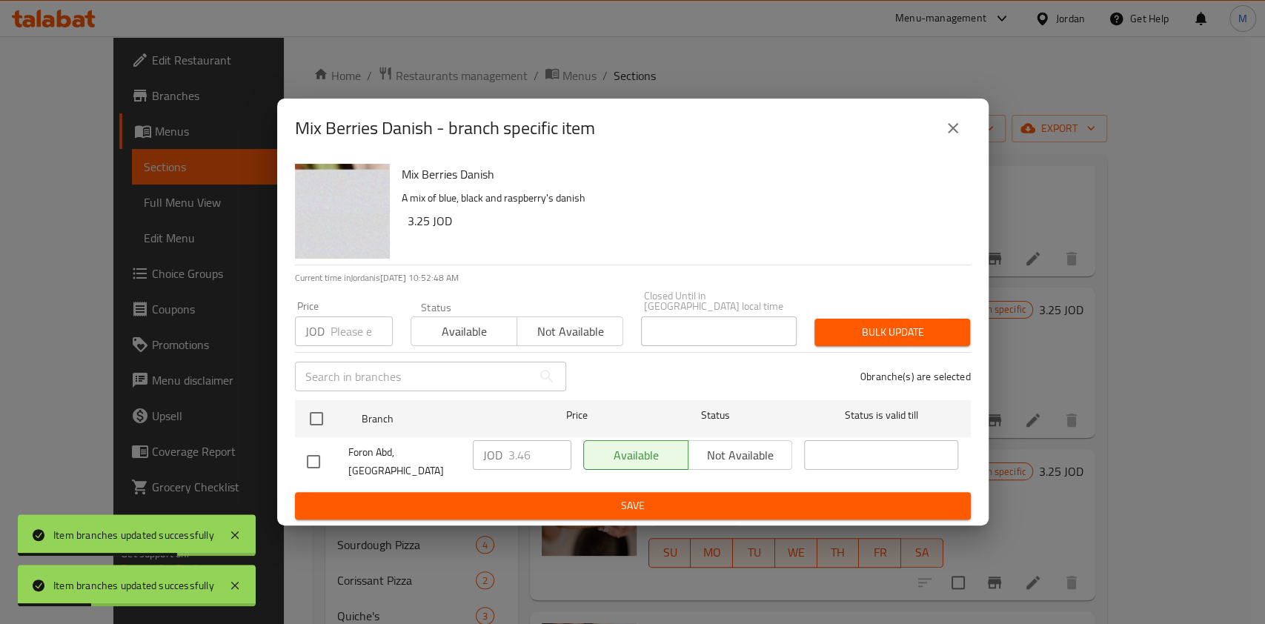
click at [308, 460] on input "checkbox" at bounding box center [313, 461] width 31 height 31
checkbox input "true"
click at [543, 460] on input "3.46" at bounding box center [540, 455] width 63 height 30
type input "3.45"
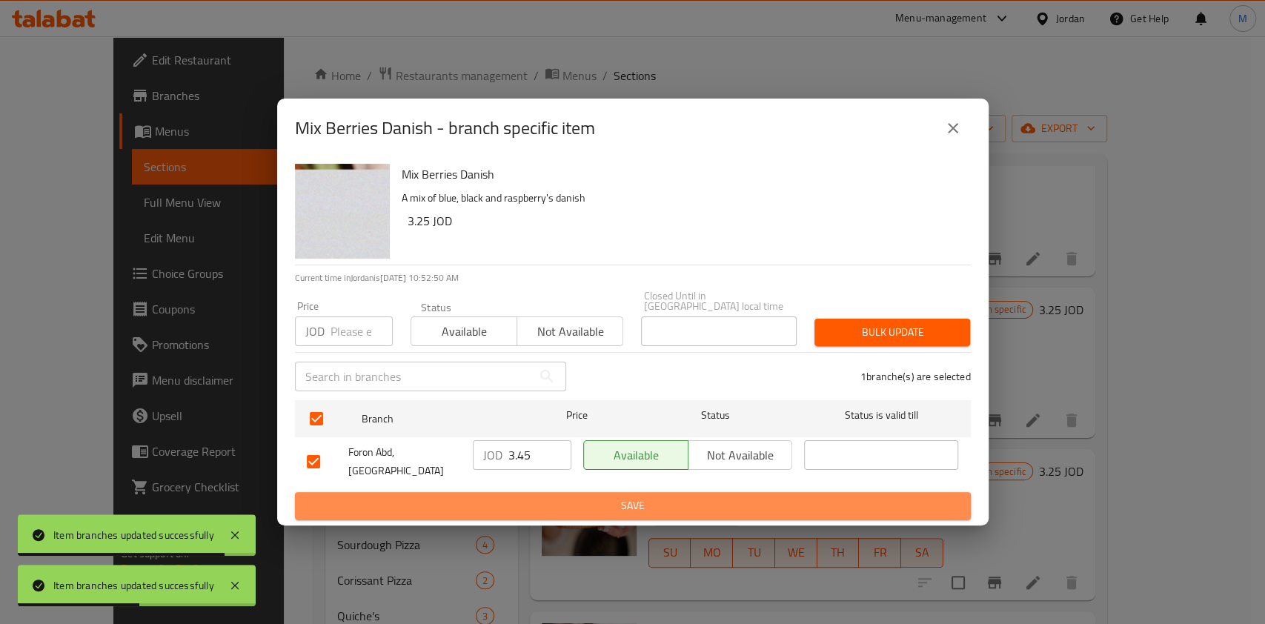
click at [575, 497] on span "Save" at bounding box center [633, 506] width 652 height 19
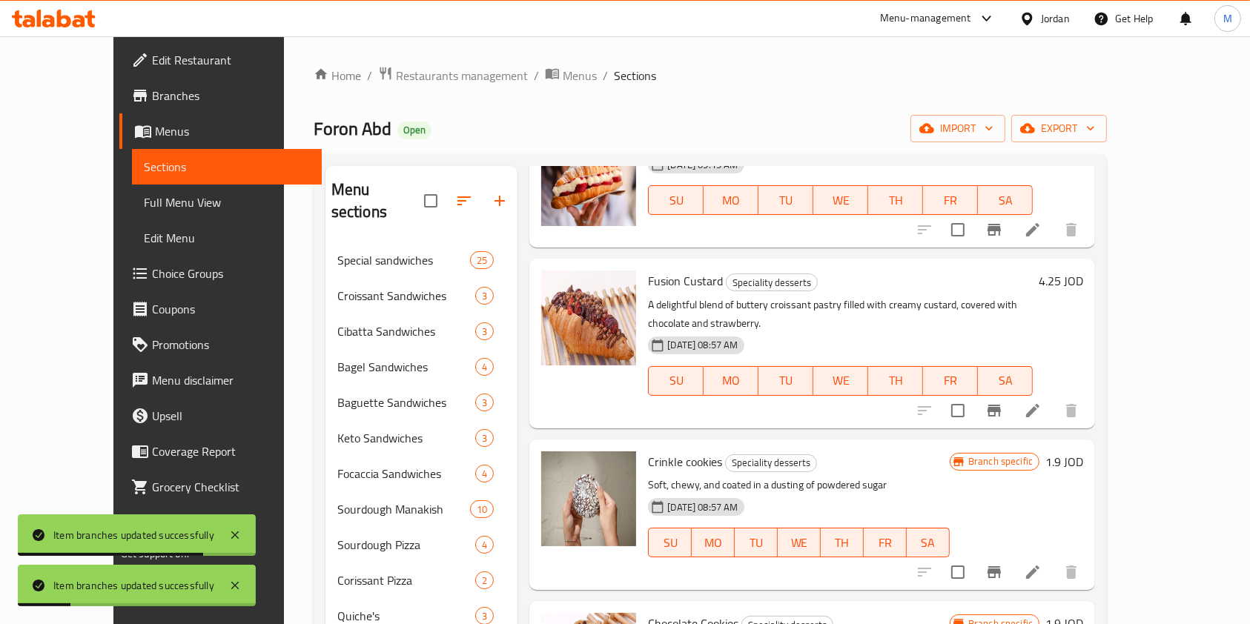
scroll to position [1087, 0]
click at [1003, 562] on icon "Branch-specific-item" at bounding box center [994, 571] width 18 height 18
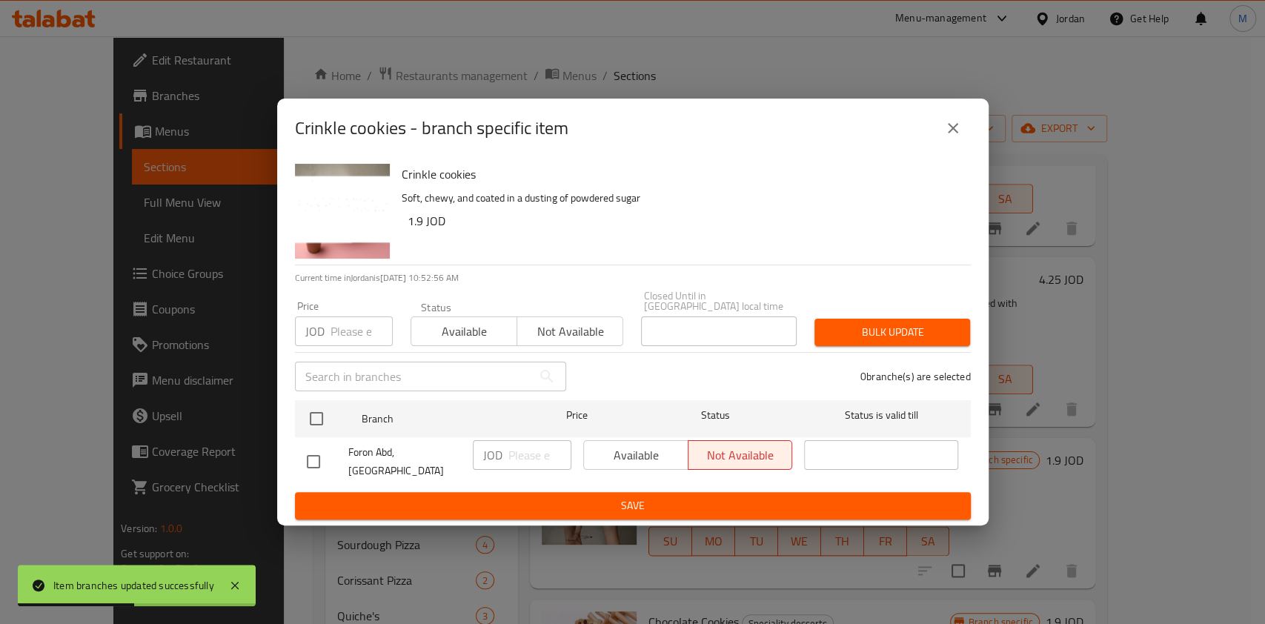
click at [945, 137] on icon "close" at bounding box center [953, 128] width 18 height 18
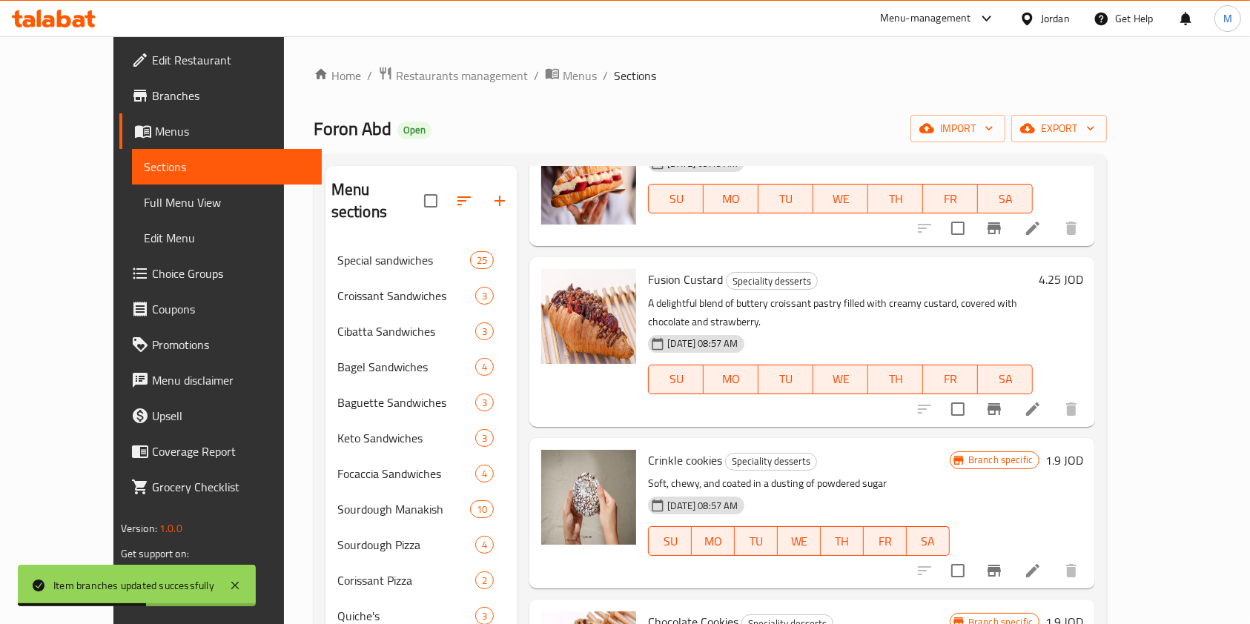
scroll to position [1285, 0]
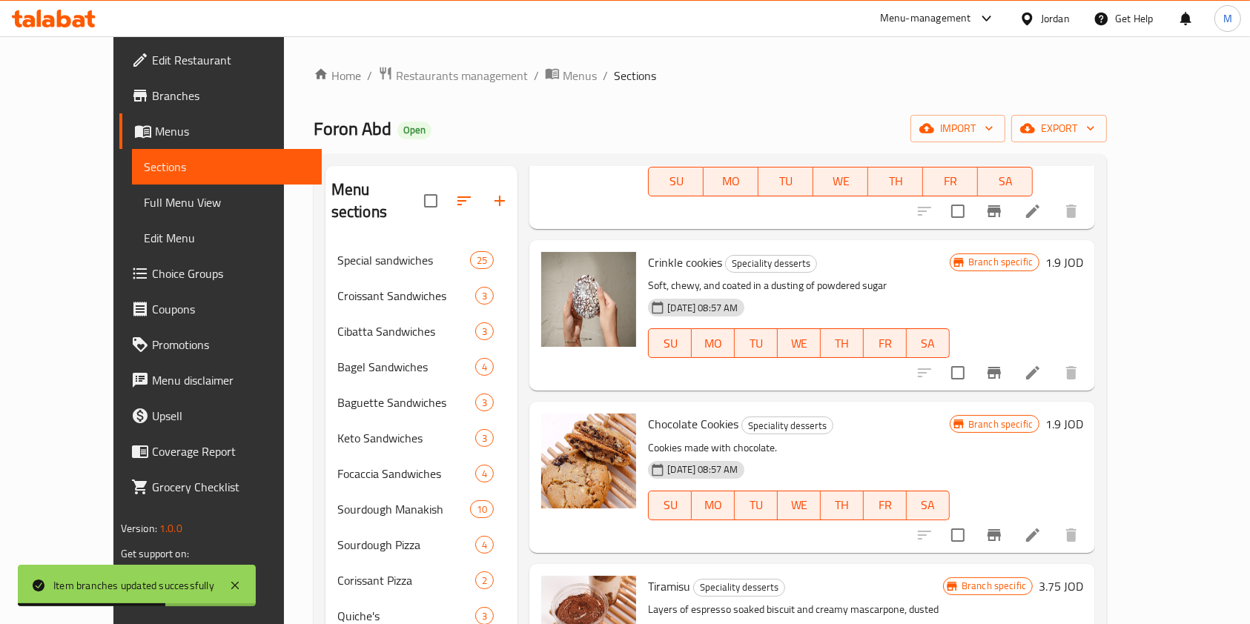
click at [1074, 517] on div at bounding box center [998, 535] width 182 height 36
click at [1012, 517] on button "Branch-specific-item" at bounding box center [994, 535] width 36 height 36
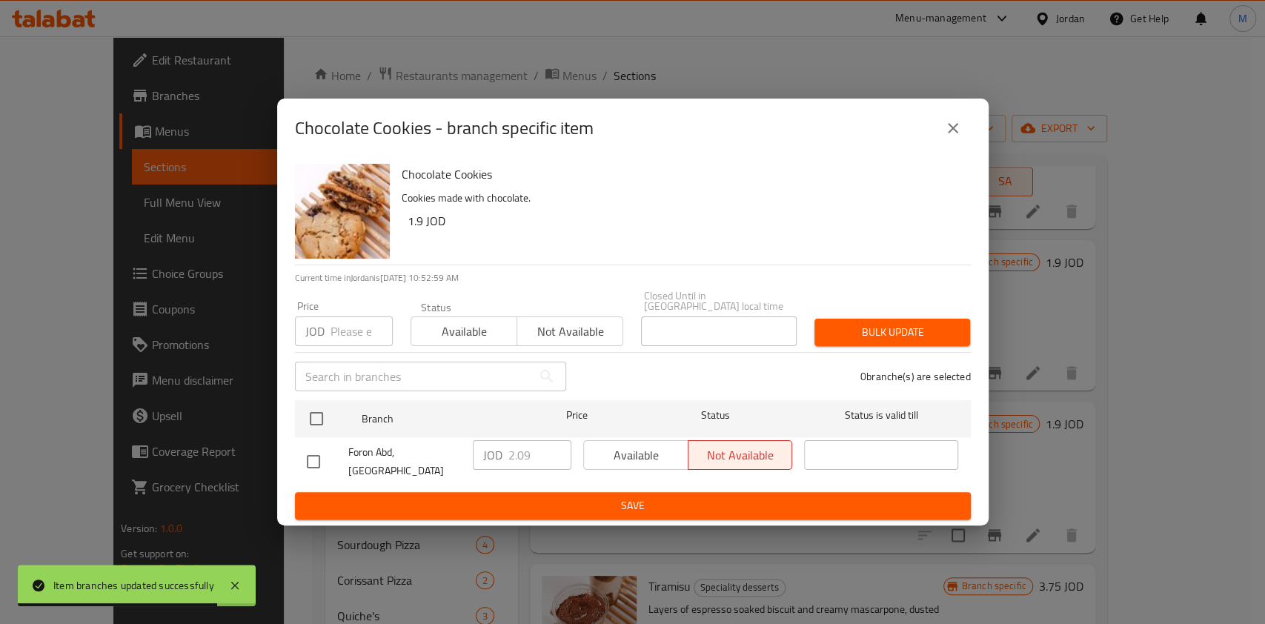
click at [309, 454] on input "checkbox" at bounding box center [313, 461] width 31 height 31
checkbox input "true"
click at [538, 457] on input "2.09" at bounding box center [540, 455] width 63 height 30
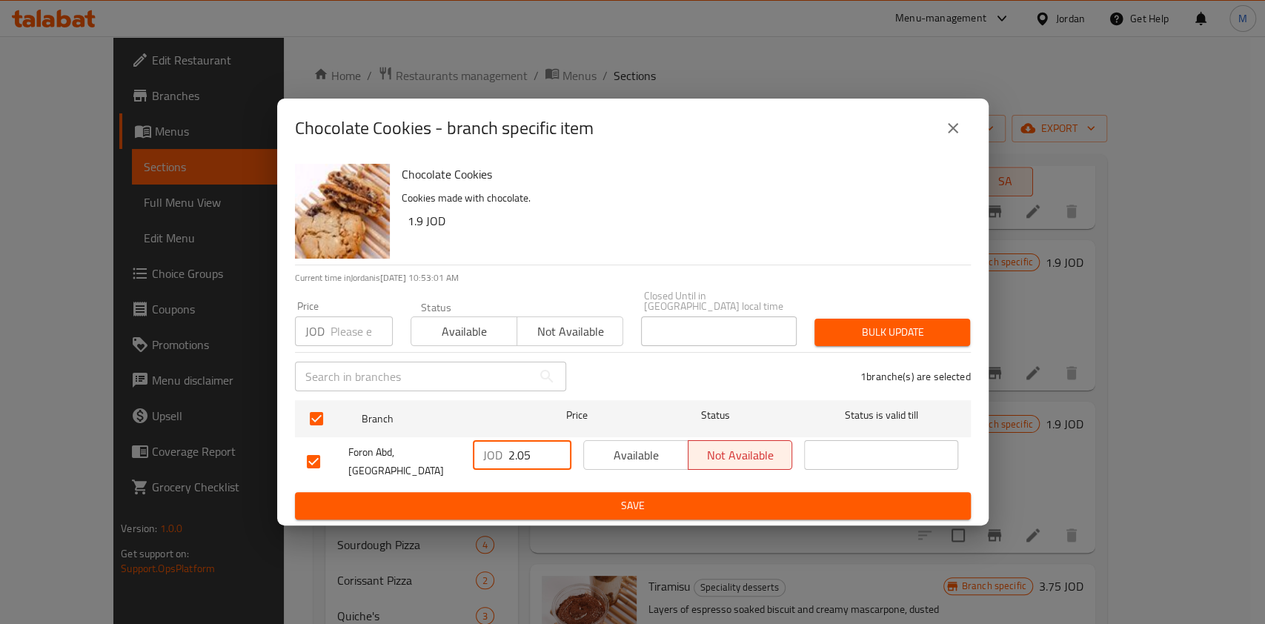
type input "2.05"
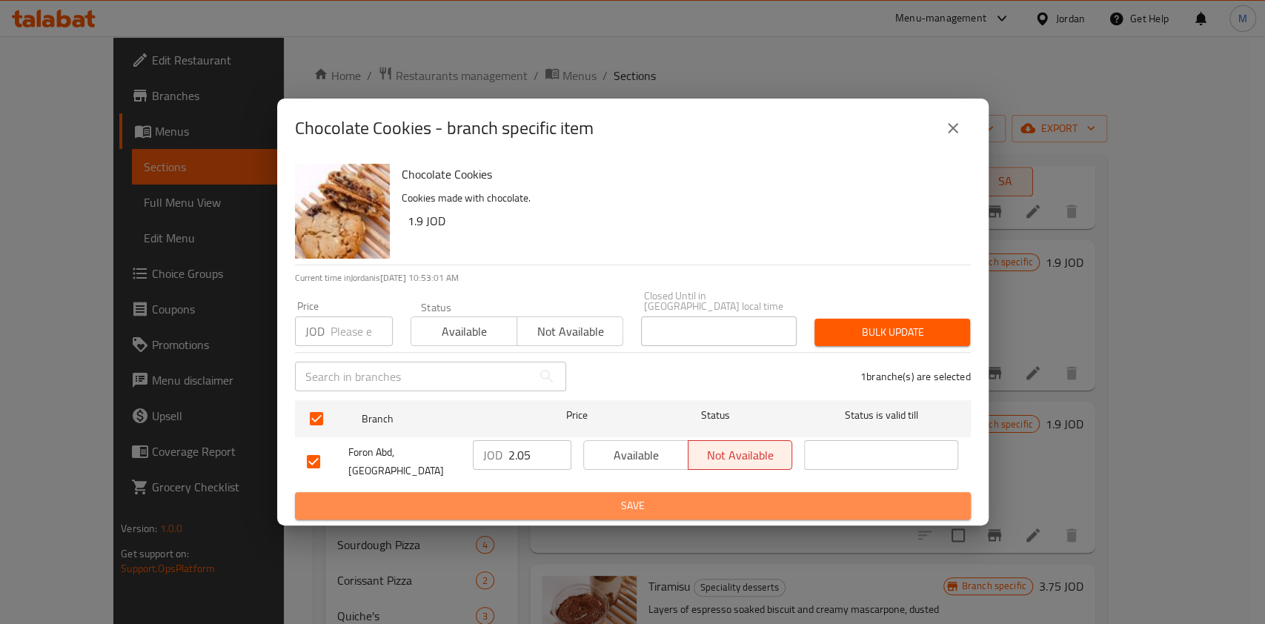
click at [557, 497] on span "Save" at bounding box center [633, 506] width 652 height 19
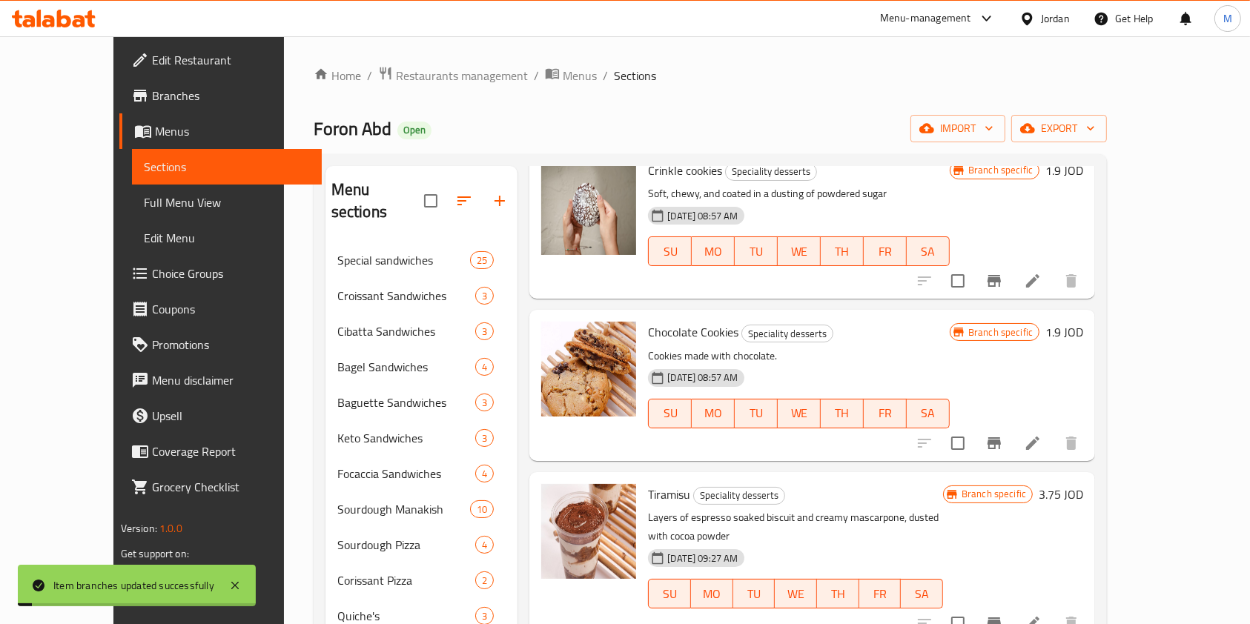
scroll to position [1483, 0]
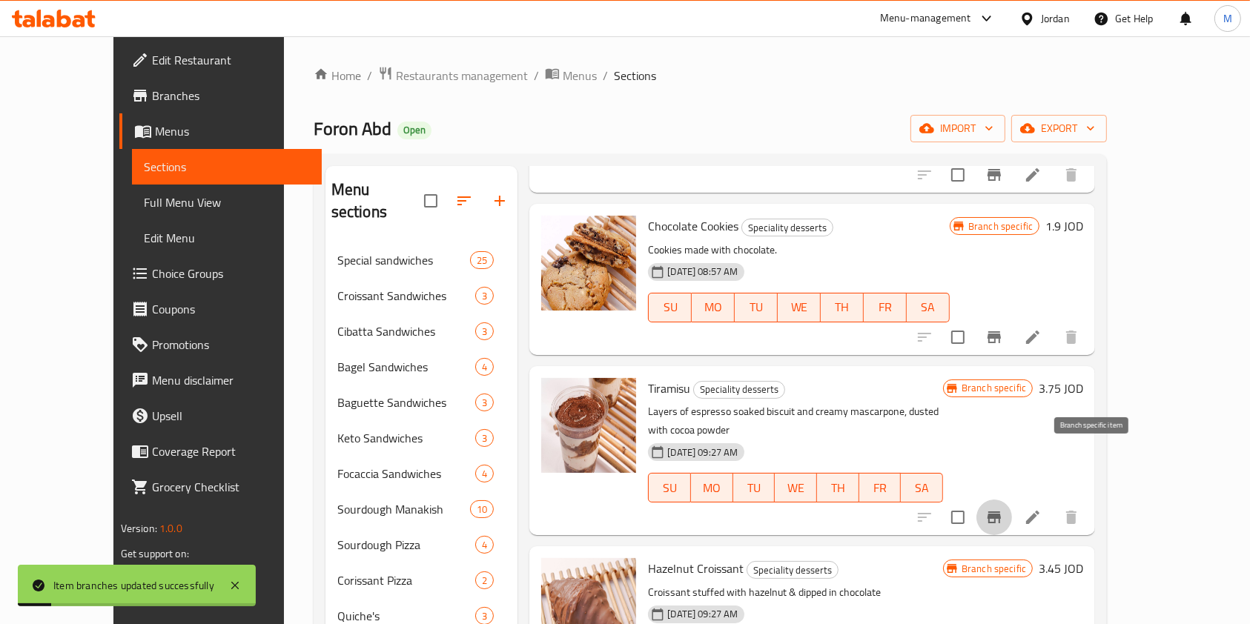
click at [1003, 509] on icon "Branch-specific-item" at bounding box center [994, 518] width 18 height 18
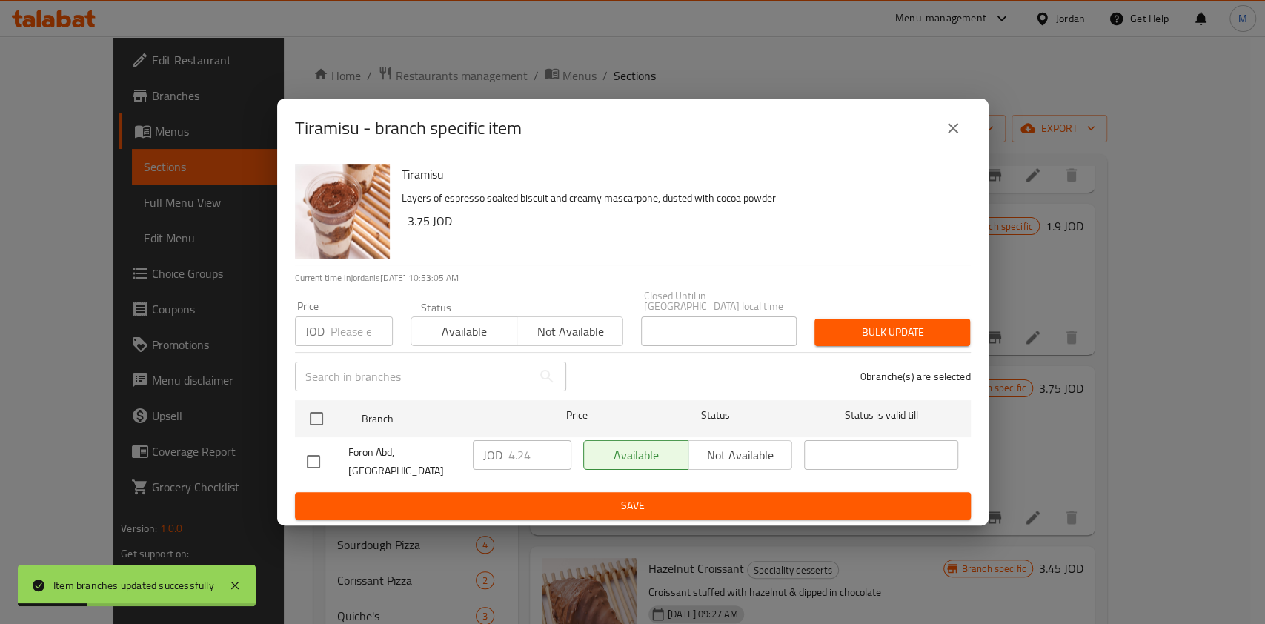
click at [308, 460] on input "checkbox" at bounding box center [313, 461] width 31 height 31
checkbox input "true"
click at [529, 462] on input "4.24" at bounding box center [540, 455] width 63 height 30
type input "4.2"
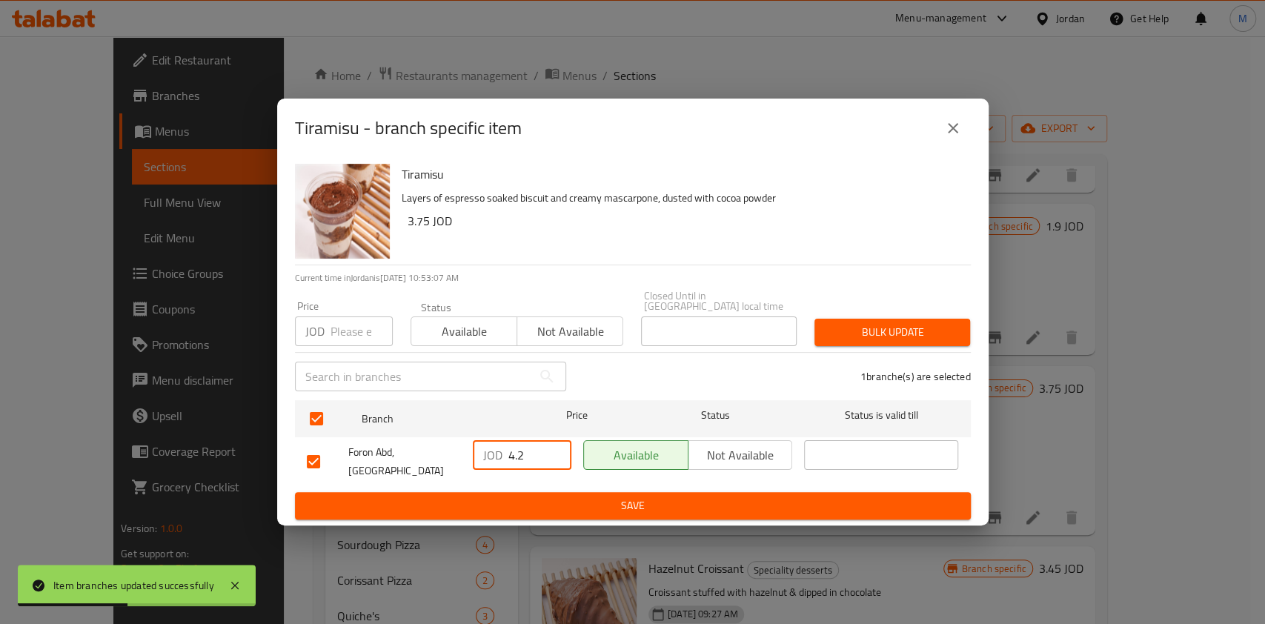
click at [572, 499] on span "Save" at bounding box center [633, 506] width 652 height 19
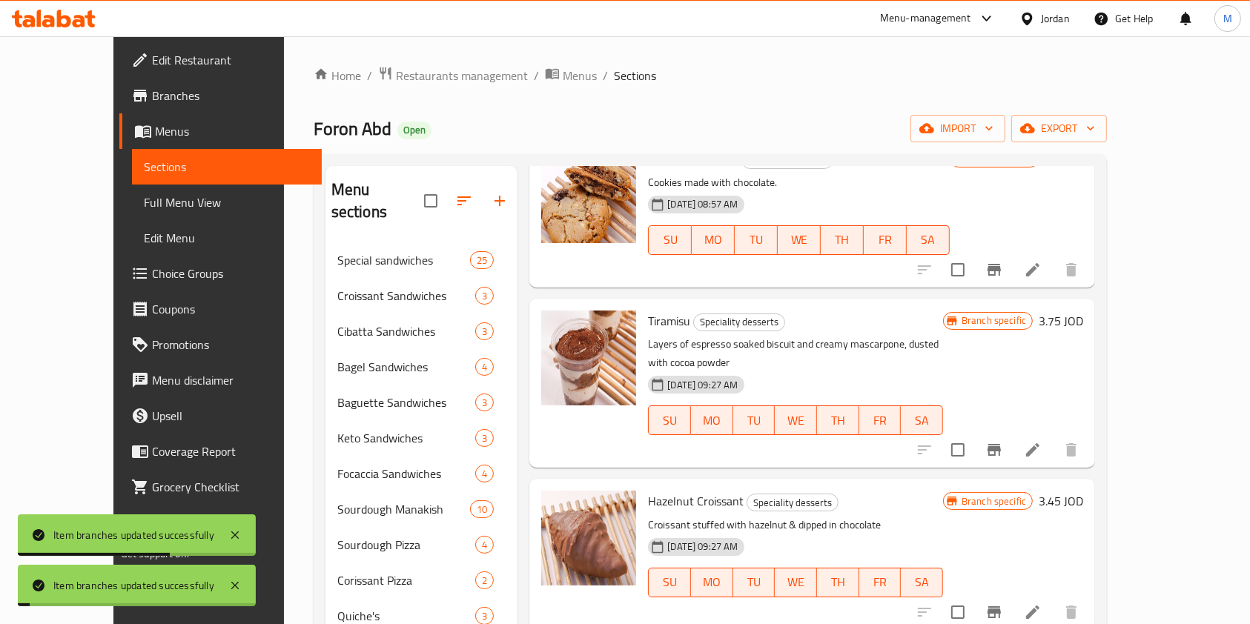
scroll to position [1581, 0]
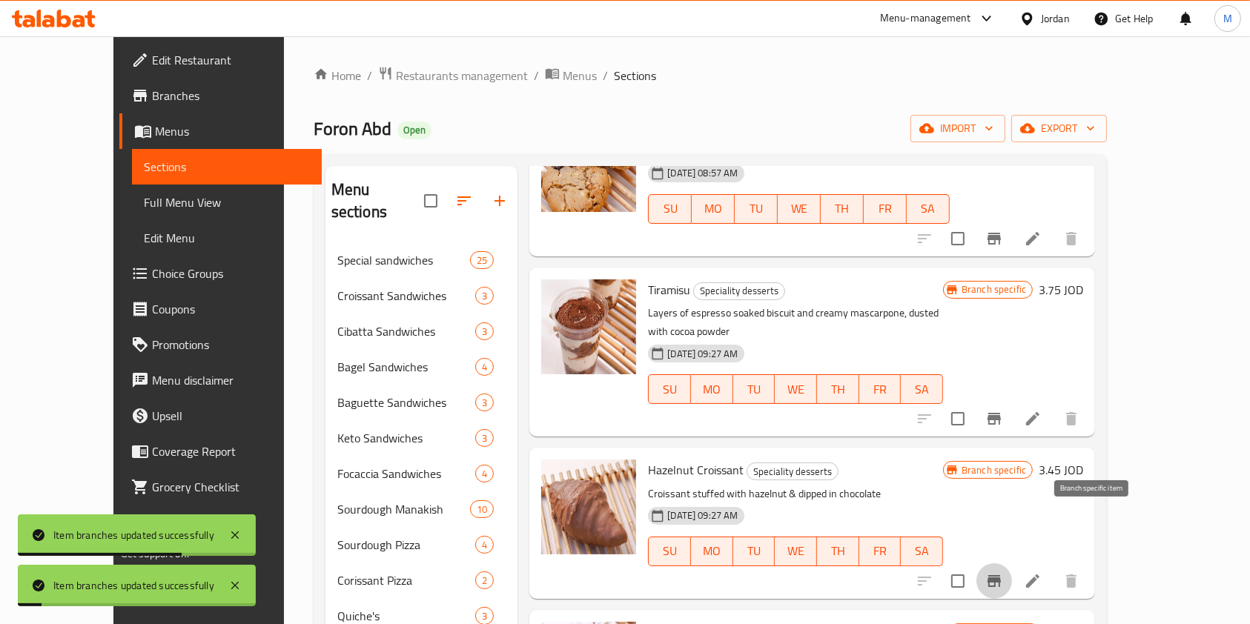
click at [1012, 563] on button "Branch-specific-item" at bounding box center [994, 581] width 36 height 36
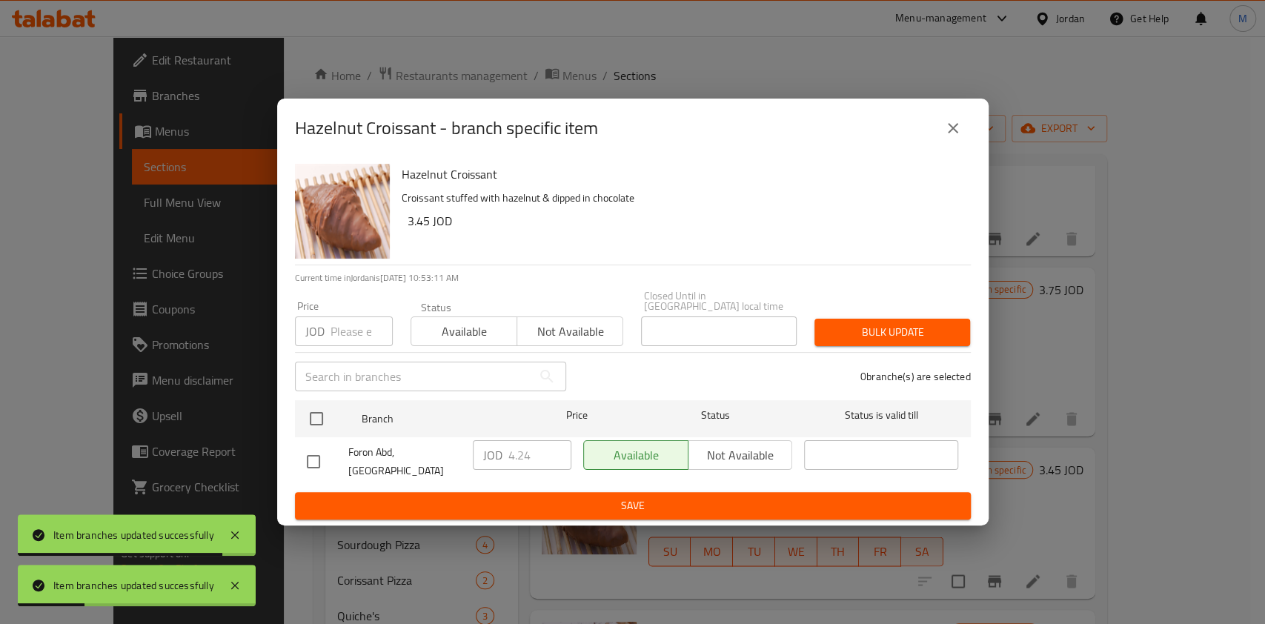
click at [305, 457] on input "checkbox" at bounding box center [313, 461] width 31 height 31
checkbox input "true"
click at [533, 457] on input "4.24" at bounding box center [540, 455] width 63 height 30
type input "4.25"
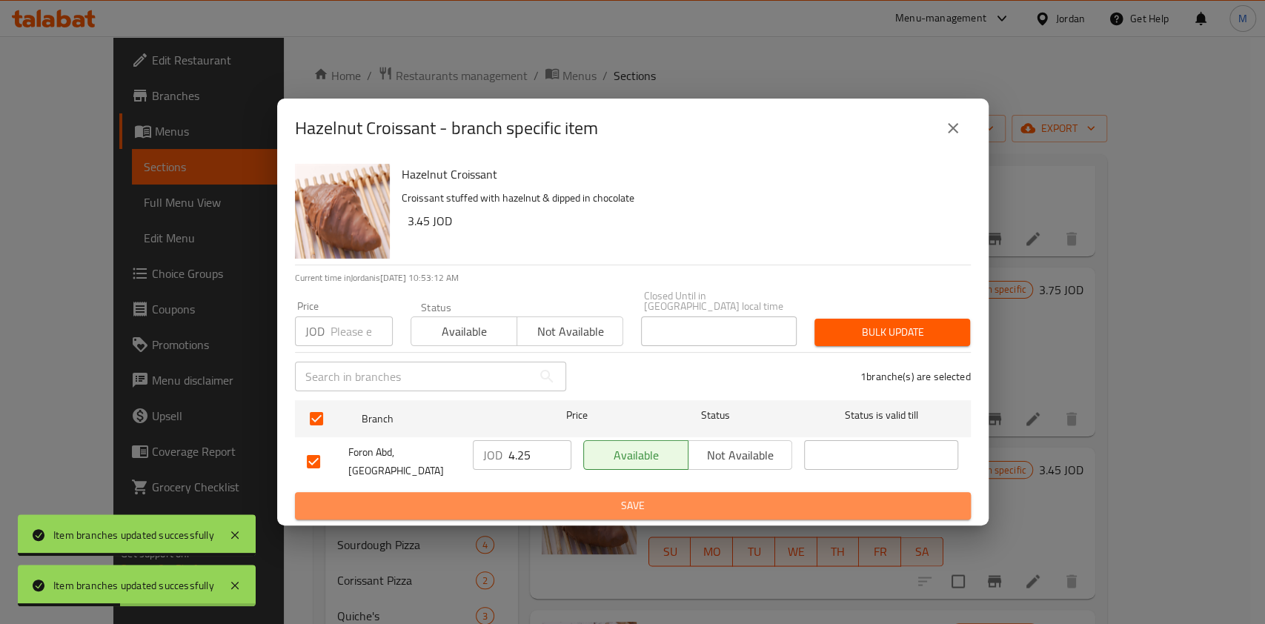
click at [555, 497] on span "Save" at bounding box center [633, 506] width 652 height 19
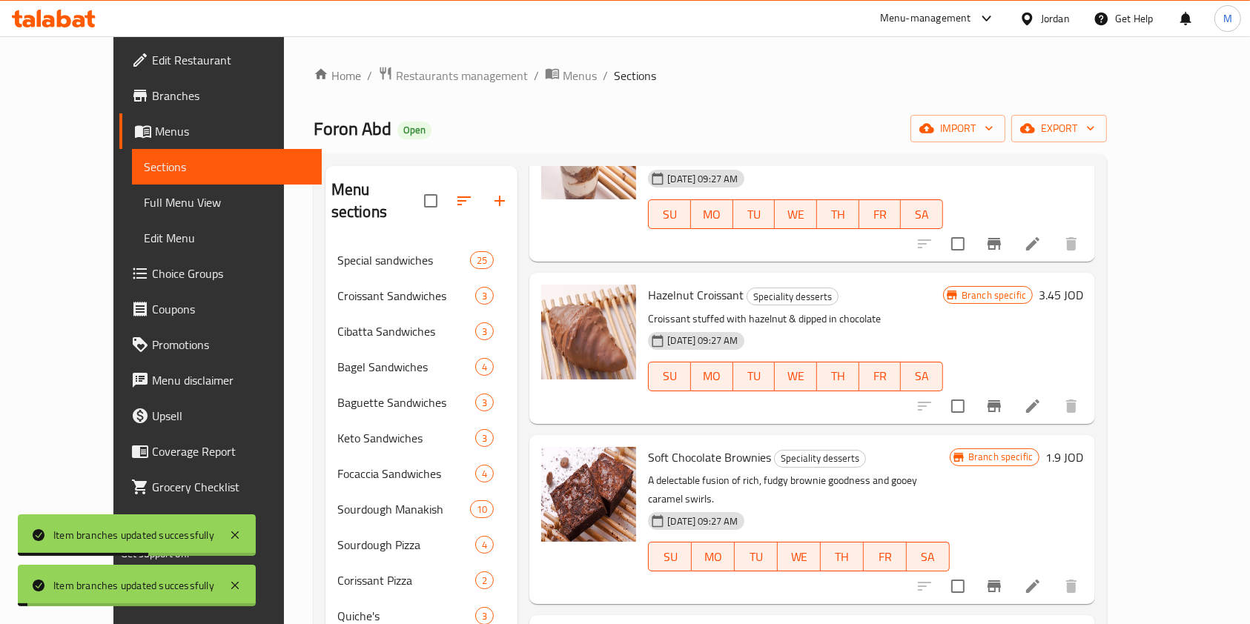
scroll to position [1779, 0]
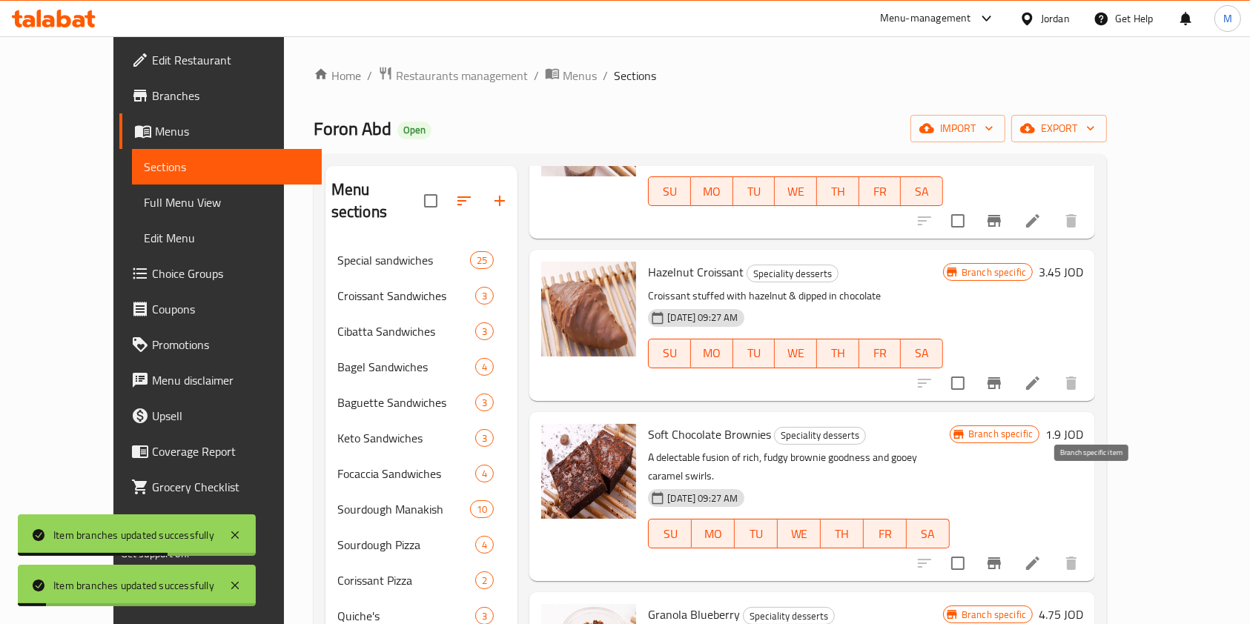
click at [1003, 554] on icon "Branch-specific-item" at bounding box center [994, 563] width 18 height 18
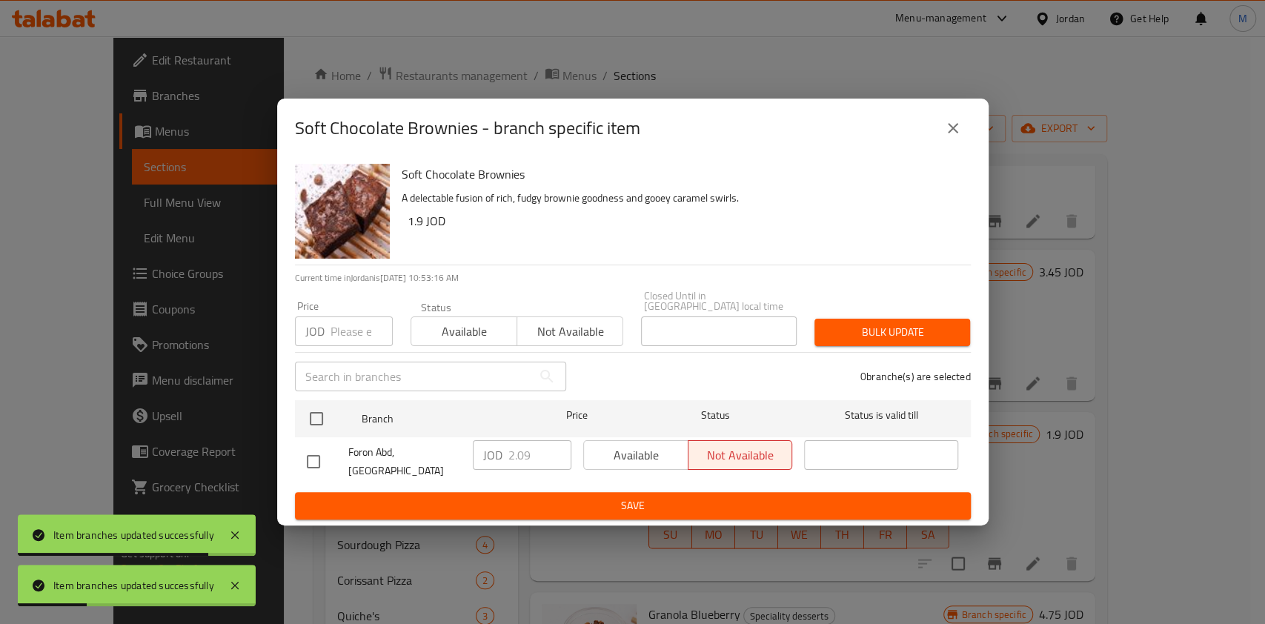
click at [304, 454] on input "checkbox" at bounding box center [313, 461] width 31 height 31
checkbox input "true"
click at [530, 460] on input "2.09" at bounding box center [540, 455] width 63 height 30
type input "2.05"
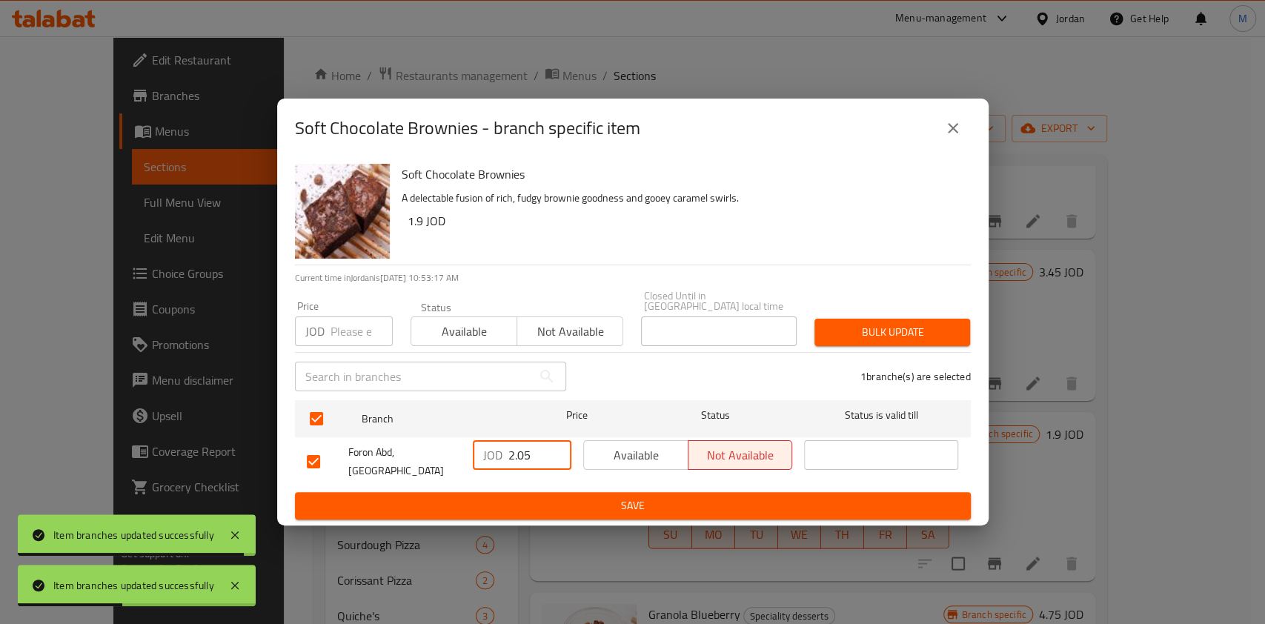
click at [541, 497] on span "Save" at bounding box center [633, 506] width 652 height 19
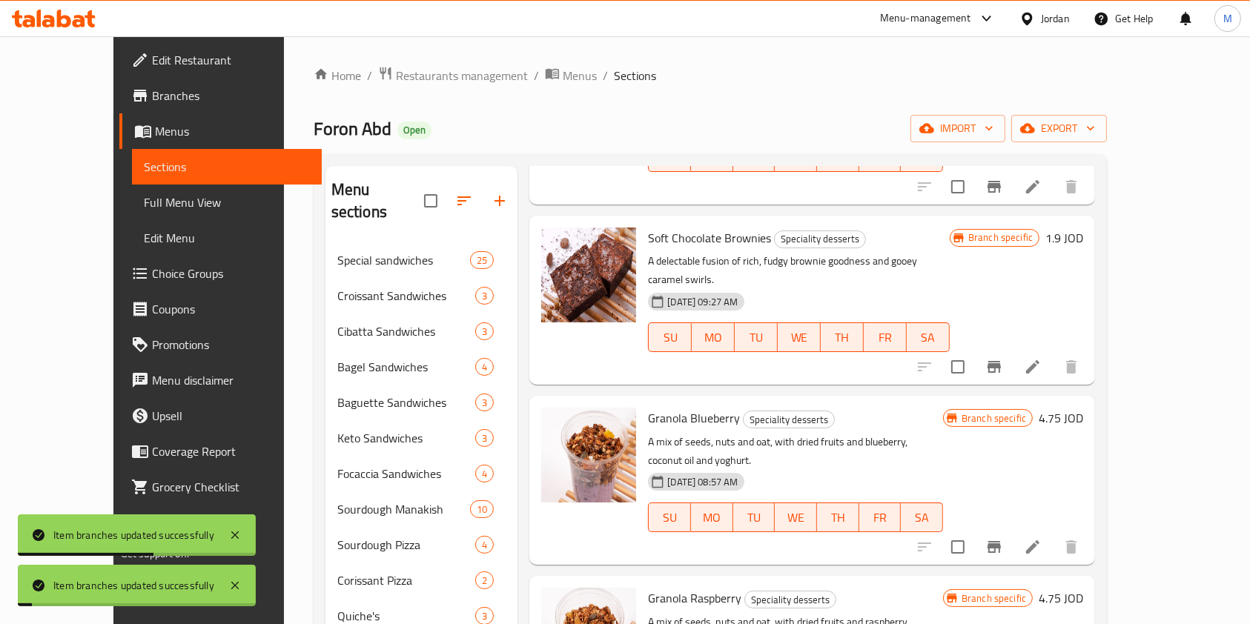
scroll to position [2076, 0]
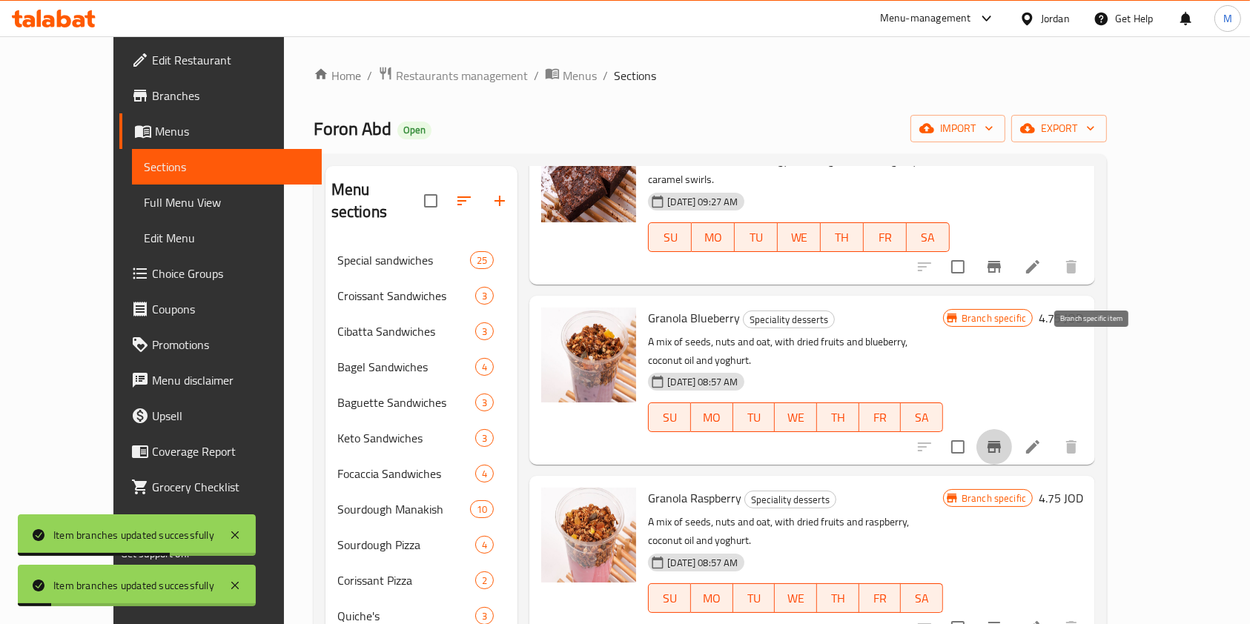
click at [1001, 441] on icon "Branch-specific-item" at bounding box center [993, 447] width 13 height 12
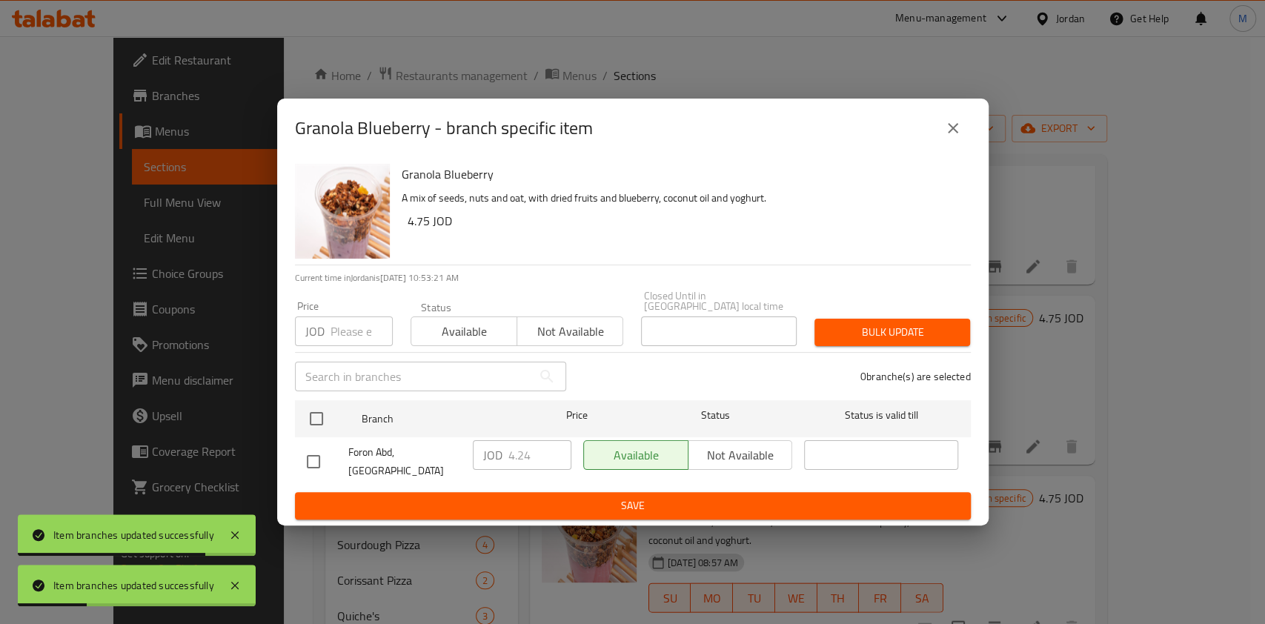
click at [326, 457] on input "checkbox" at bounding box center [313, 461] width 31 height 31
checkbox input "true"
click at [532, 457] on input "4.24" at bounding box center [540, 455] width 63 height 30
type input "4.25"
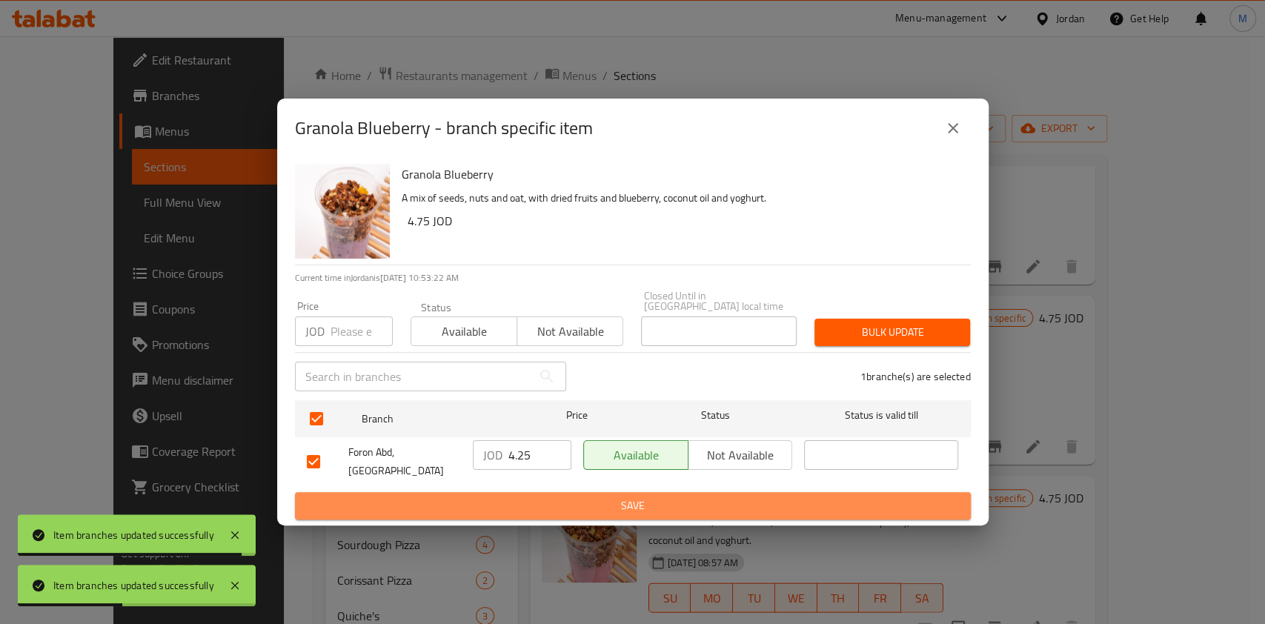
click at [554, 497] on span "Save" at bounding box center [633, 506] width 652 height 19
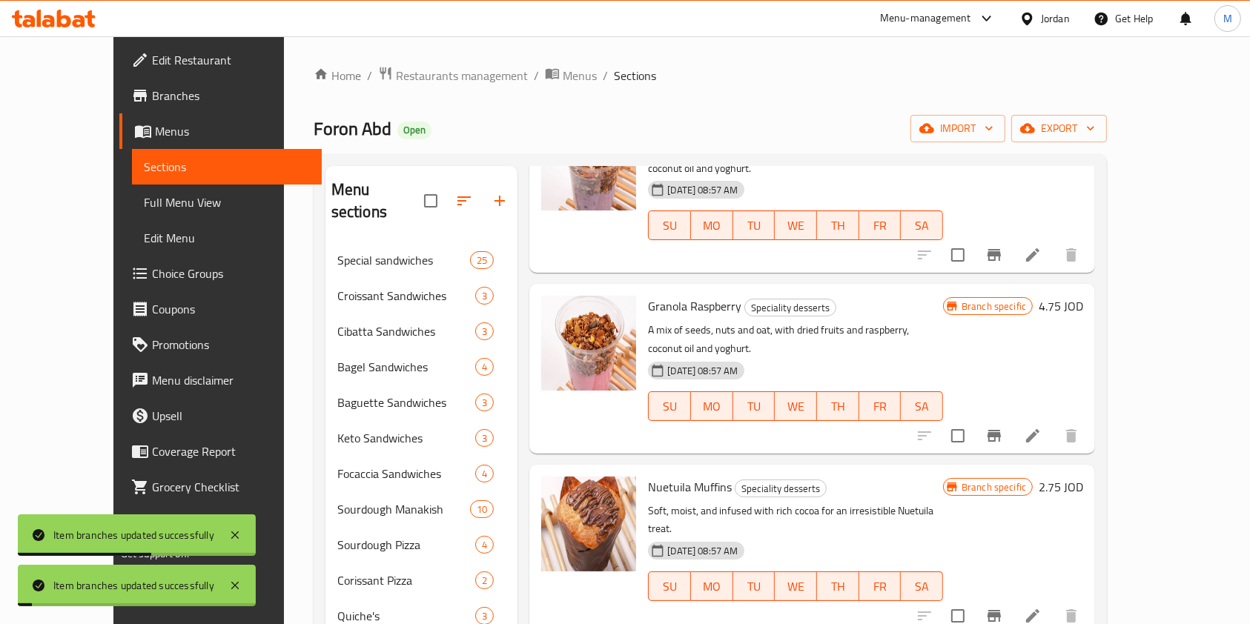
scroll to position [2273, 0]
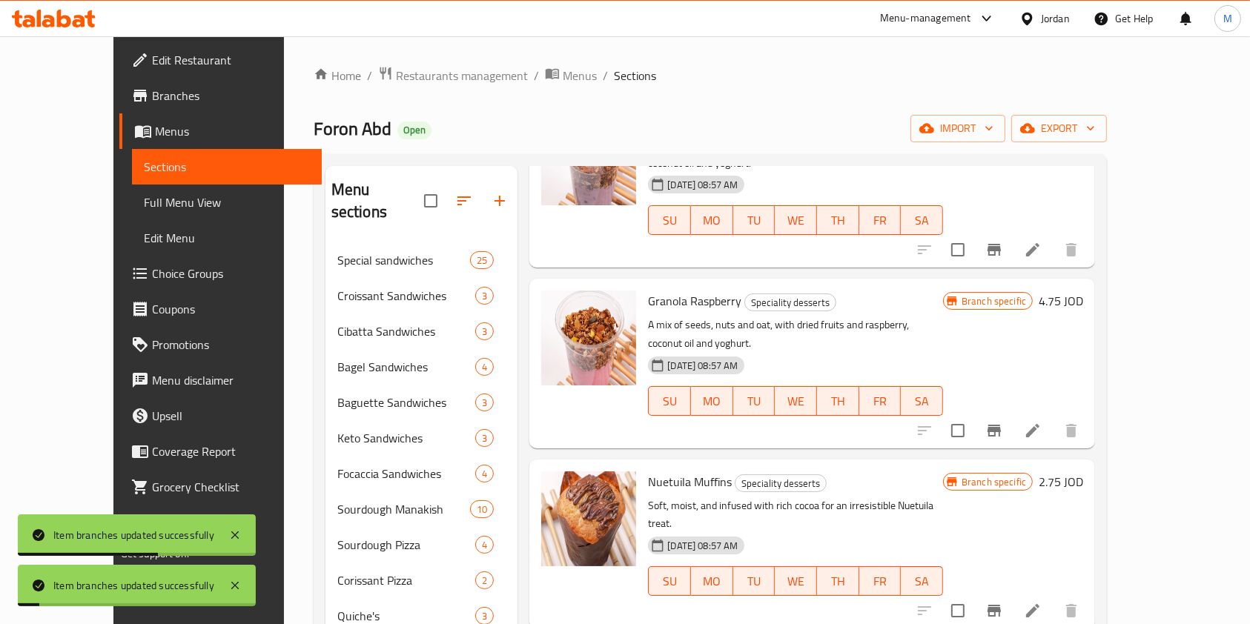
click at [1012, 593] on button "Branch-specific-item" at bounding box center [994, 611] width 36 height 36
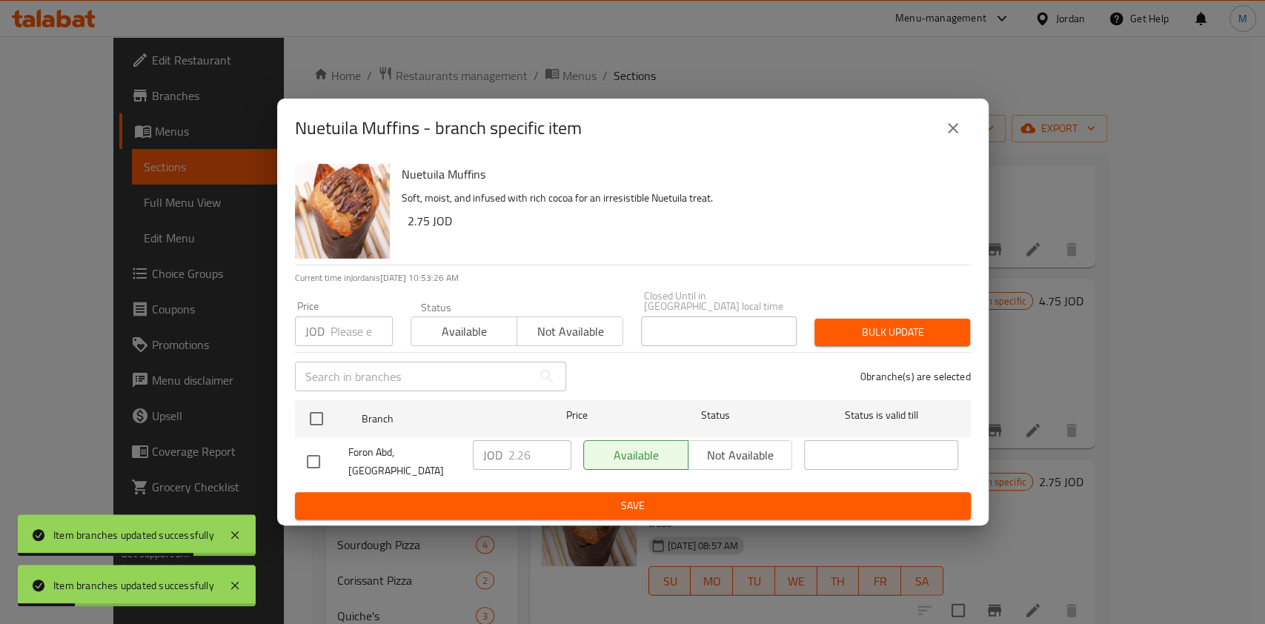
click at [316, 459] on input "checkbox" at bounding box center [313, 461] width 31 height 31
checkbox input "true"
click at [537, 458] on input "2.26" at bounding box center [540, 455] width 63 height 30
type input "2.25"
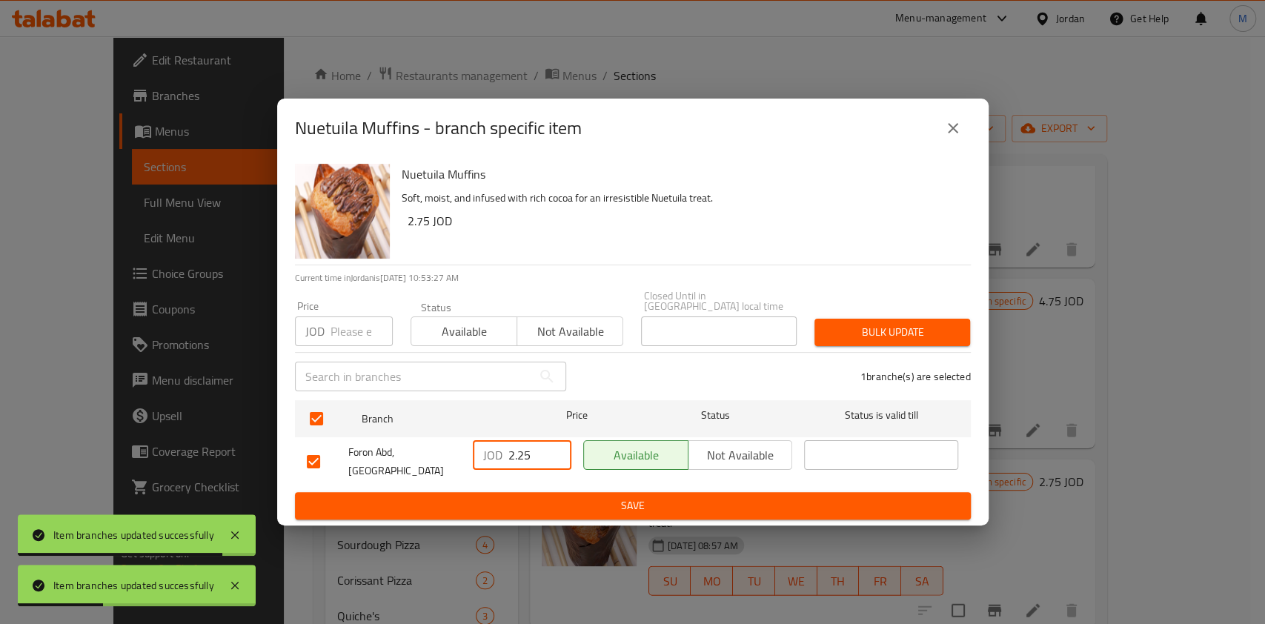
click at [554, 497] on span "Save" at bounding box center [633, 506] width 652 height 19
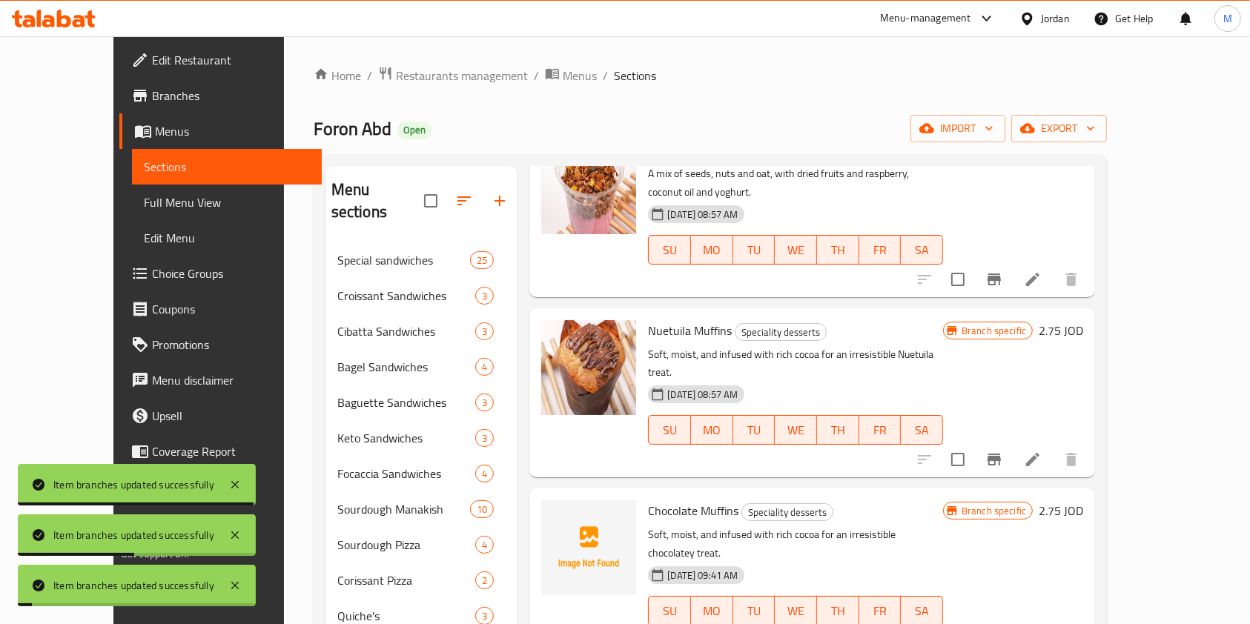
scroll to position [2471, 0]
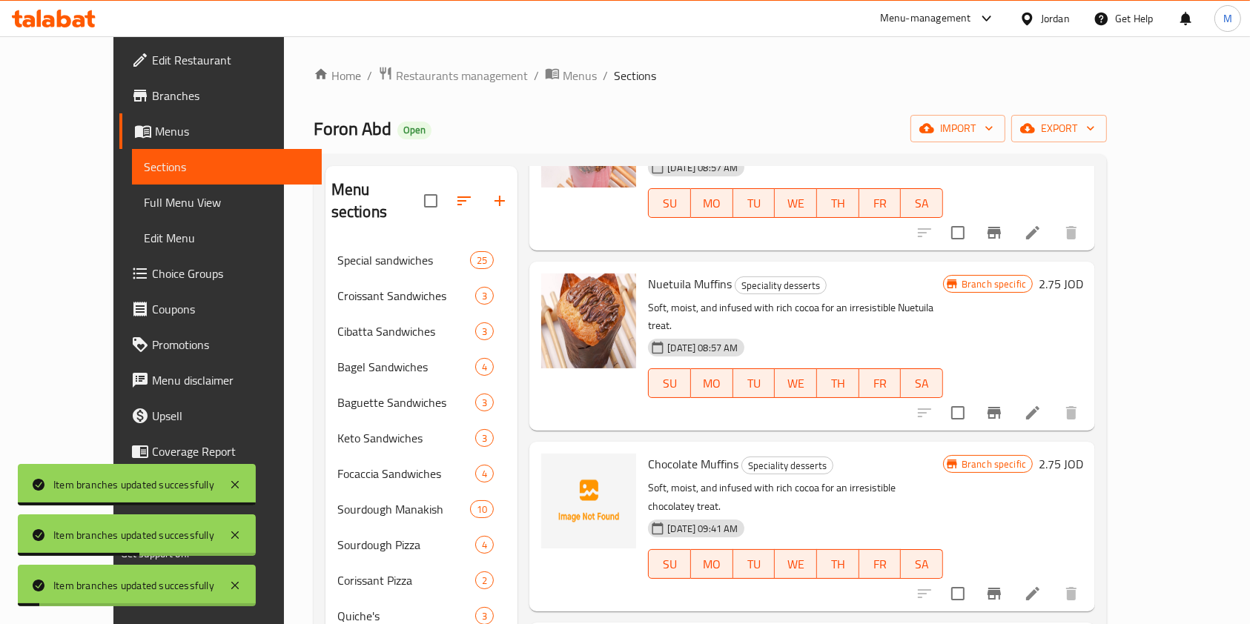
click at [1089, 576] on div at bounding box center [998, 594] width 182 height 36
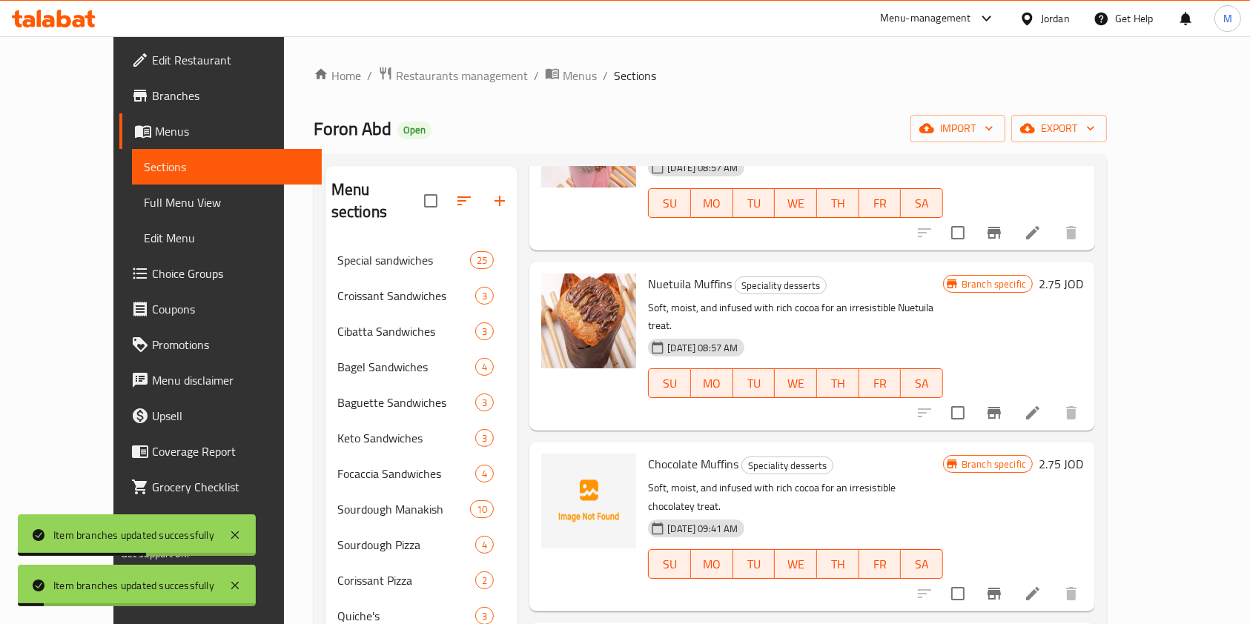
click at [1003, 585] on icon "Branch-specific-item" at bounding box center [994, 594] width 18 height 18
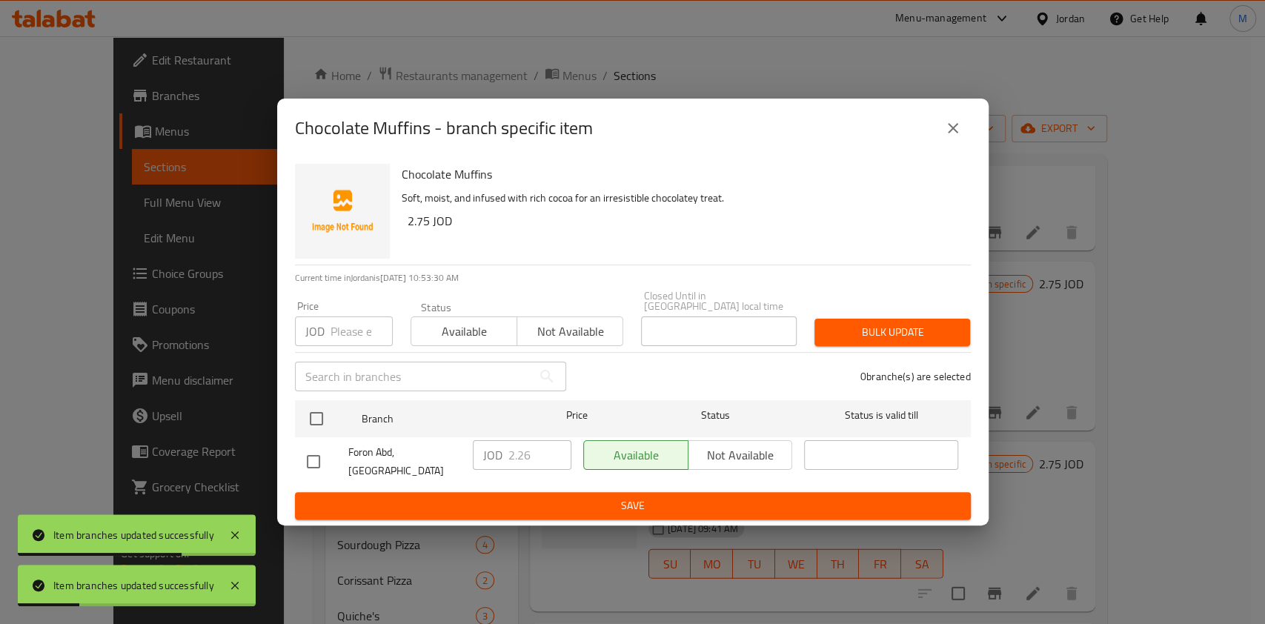
click at [317, 455] on input "checkbox" at bounding box center [313, 461] width 31 height 31
checkbox input "true"
click at [529, 457] on input "2.26" at bounding box center [540, 455] width 63 height 30
type input "2.25"
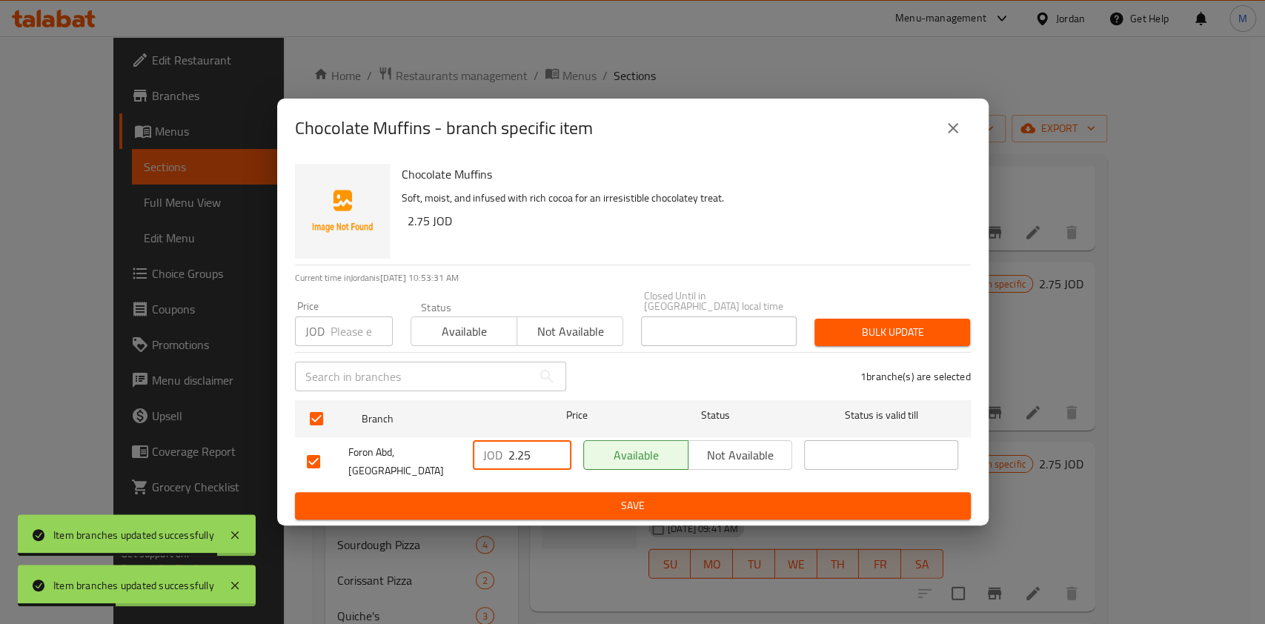
click at [553, 492] on button "Save" at bounding box center [633, 505] width 676 height 27
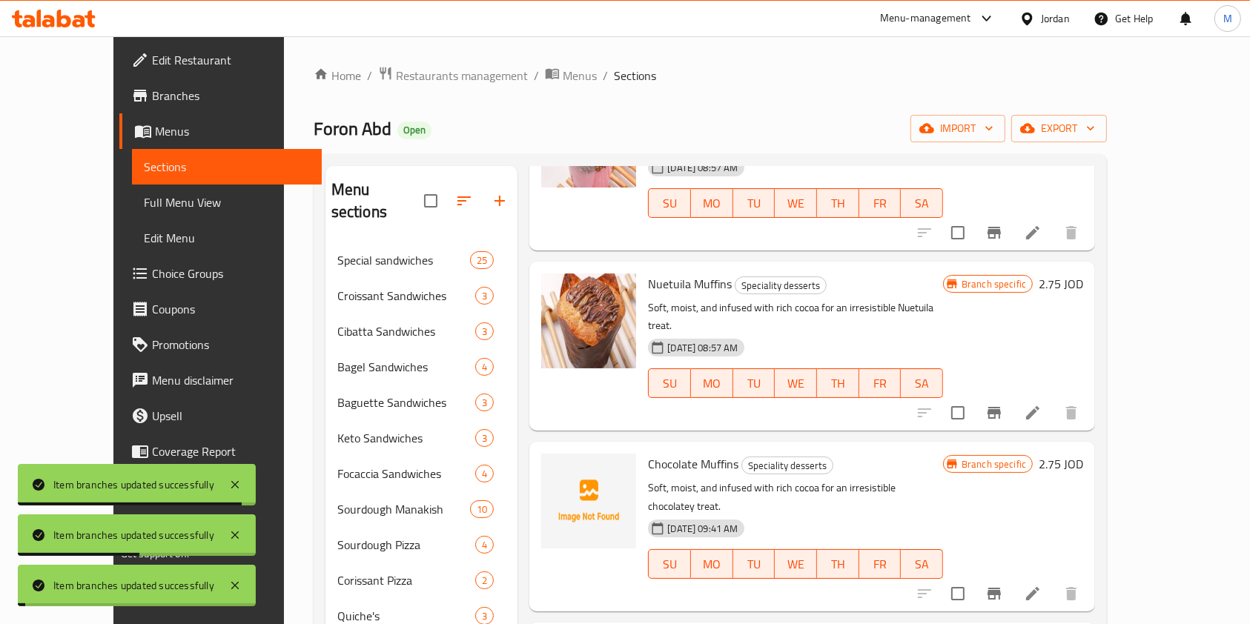
scroll to position [2569, 0]
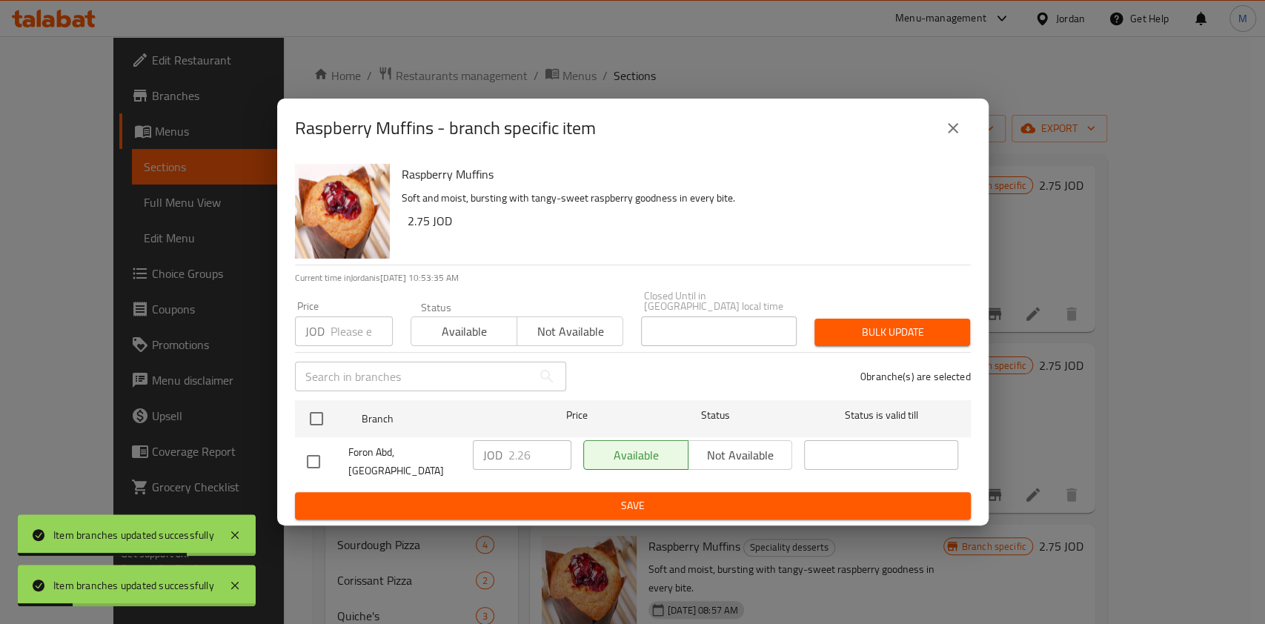
click at [309, 457] on input "checkbox" at bounding box center [313, 461] width 31 height 31
checkbox input "true"
click at [543, 454] on input "2.26" at bounding box center [540, 455] width 63 height 30
type input "2.25"
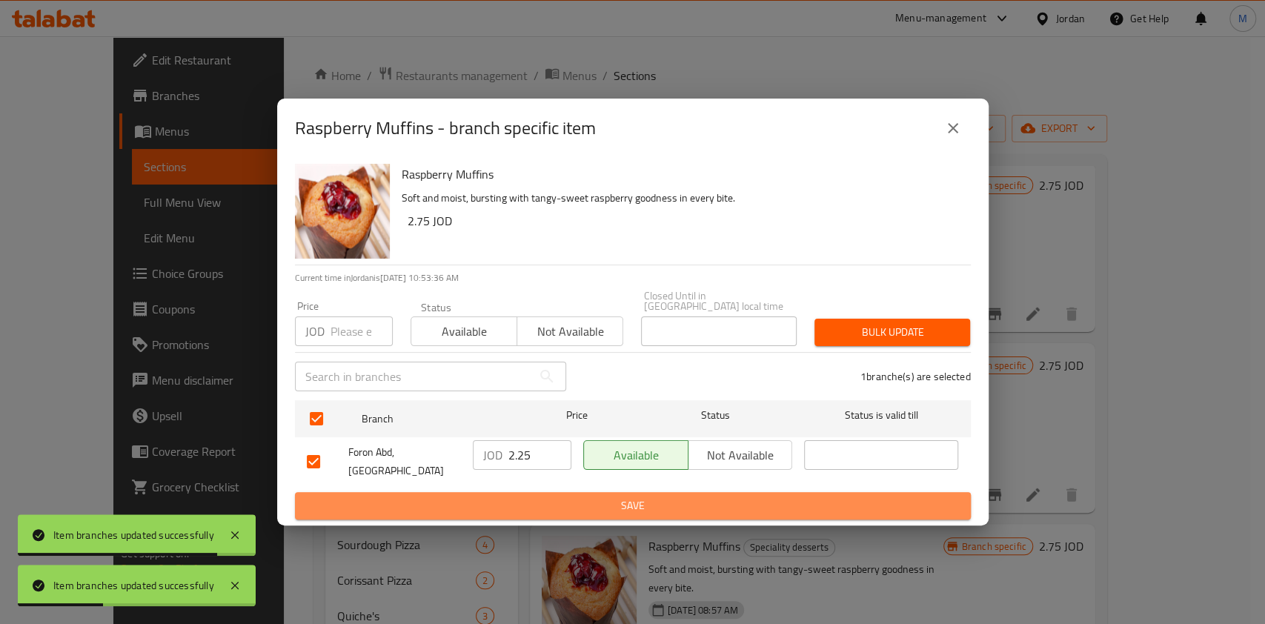
click at [552, 492] on button "Save" at bounding box center [633, 505] width 676 height 27
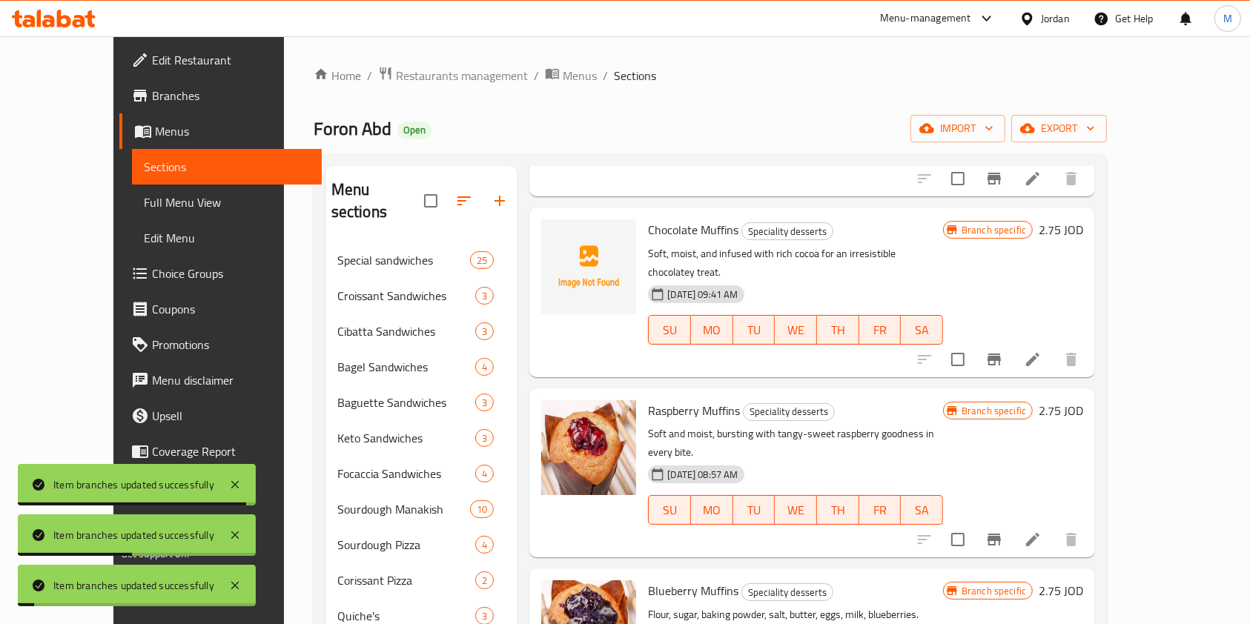
scroll to position [2718, 0]
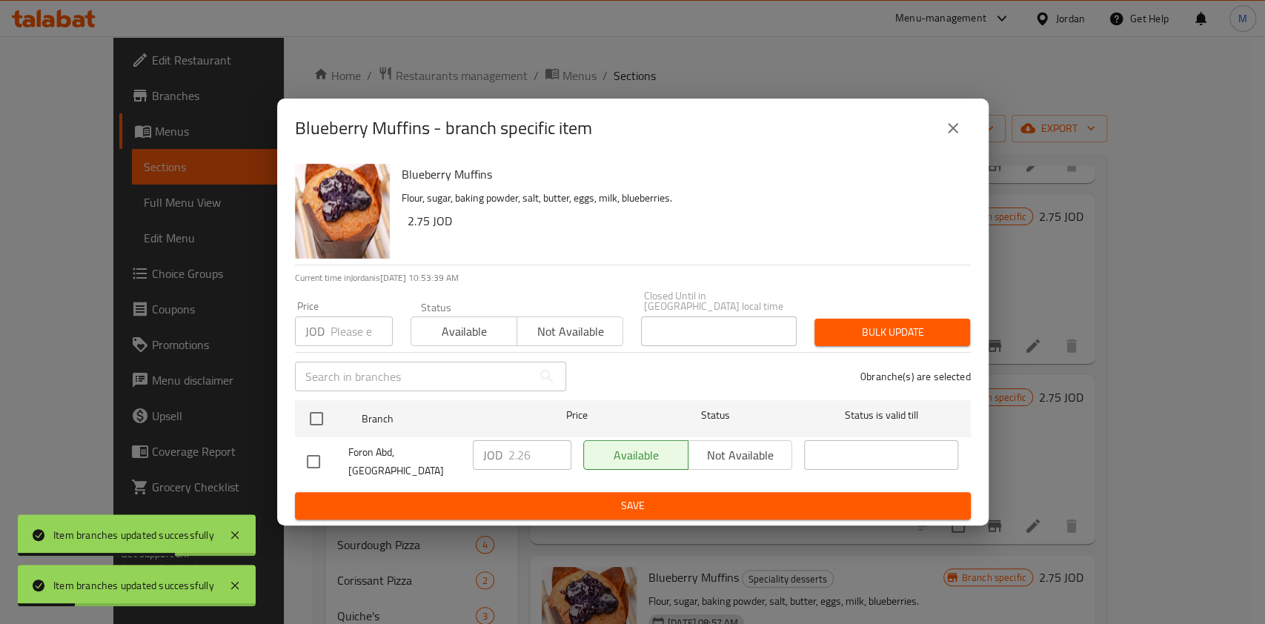
click at [317, 452] on input "checkbox" at bounding box center [313, 461] width 31 height 31
checkbox input "true"
click at [522, 458] on input "2.26" at bounding box center [540, 455] width 63 height 30
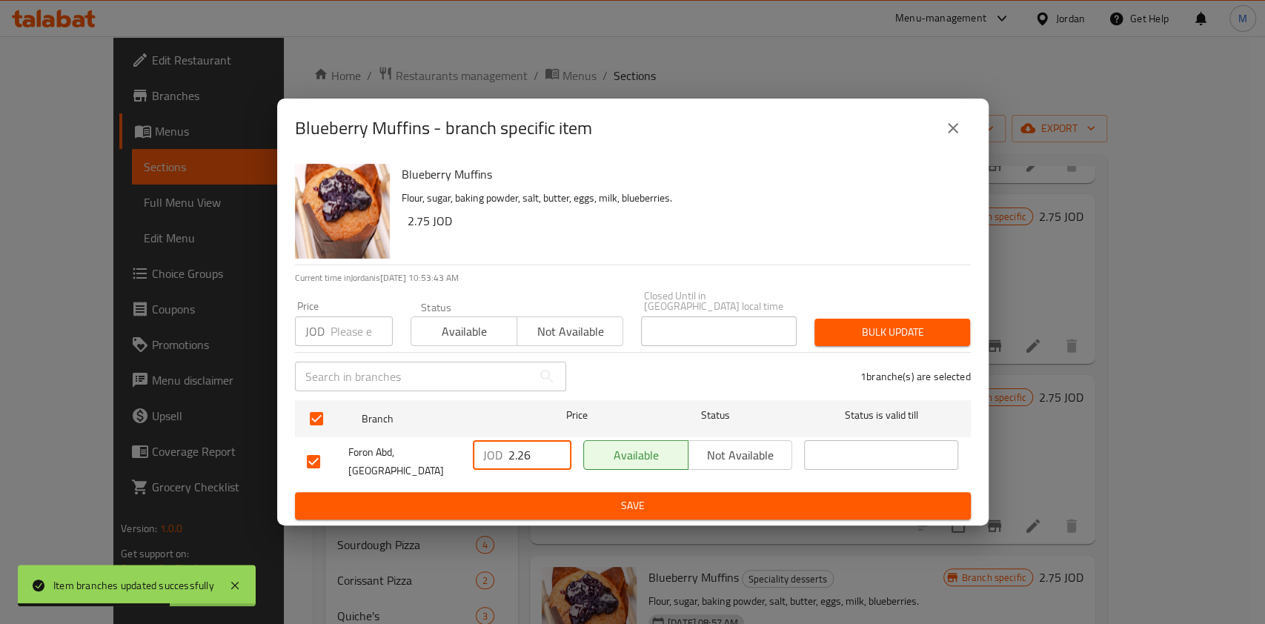
click at [543, 456] on input "2.26" at bounding box center [540, 455] width 63 height 30
type input "2.25"
click at [574, 497] on span "Save" at bounding box center [633, 506] width 652 height 19
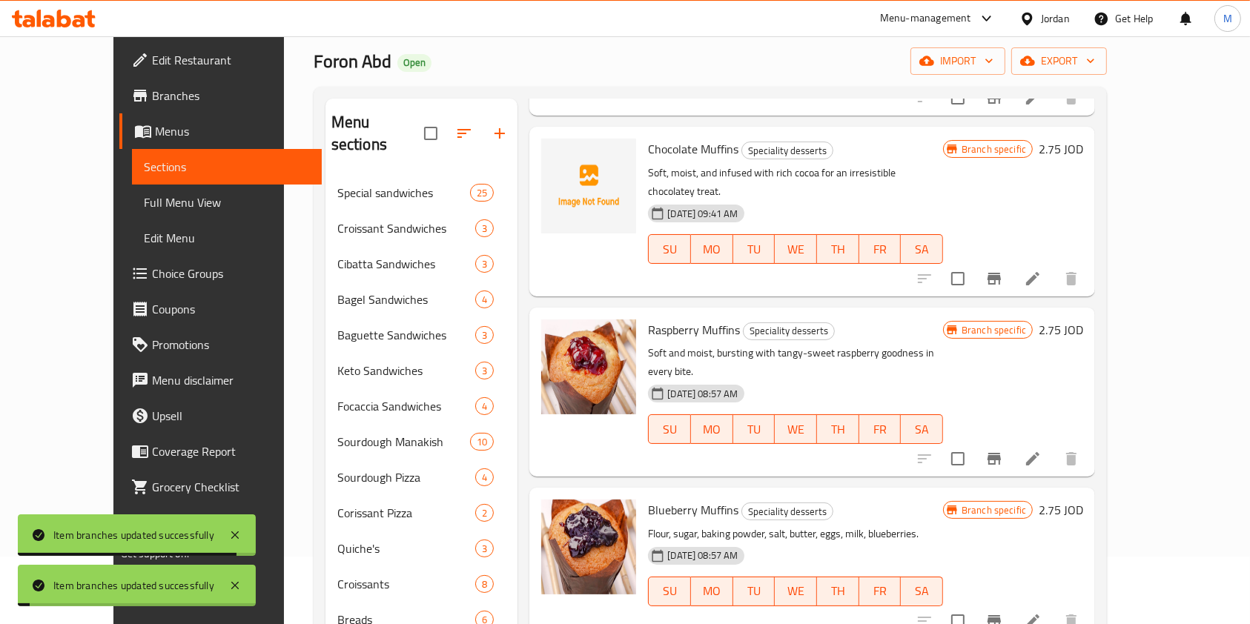
scroll to position [197, 0]
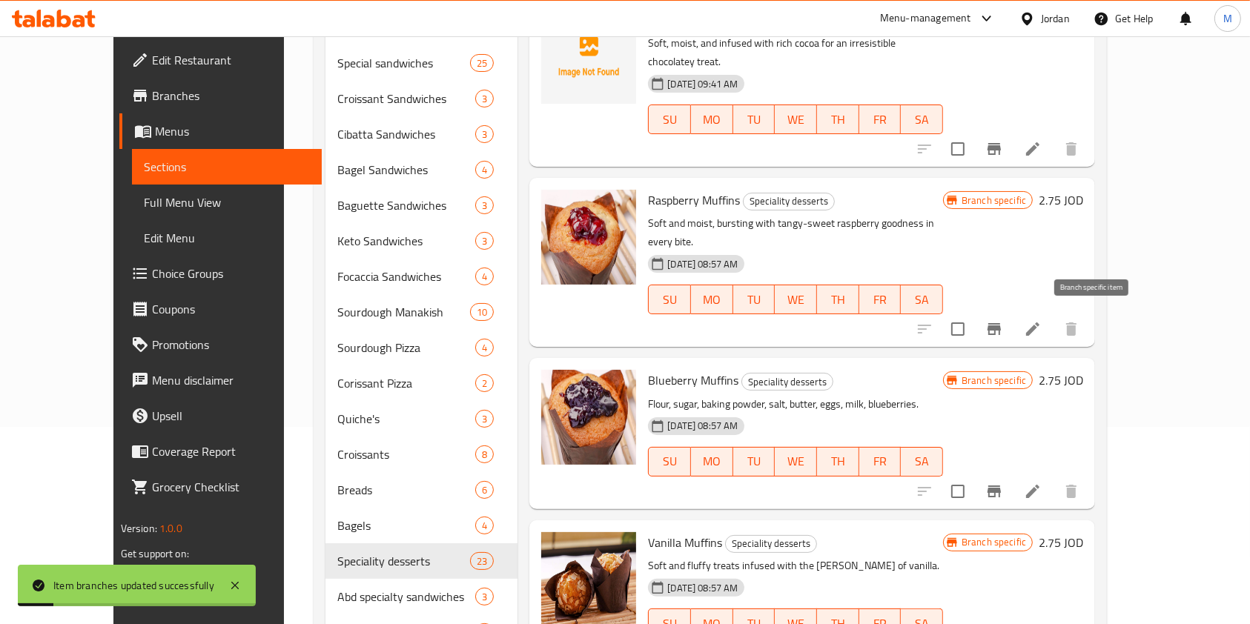
click at [1001, 486] on icon "Branch-specific-item" at bounding box center [993, 492] width 13 height 12
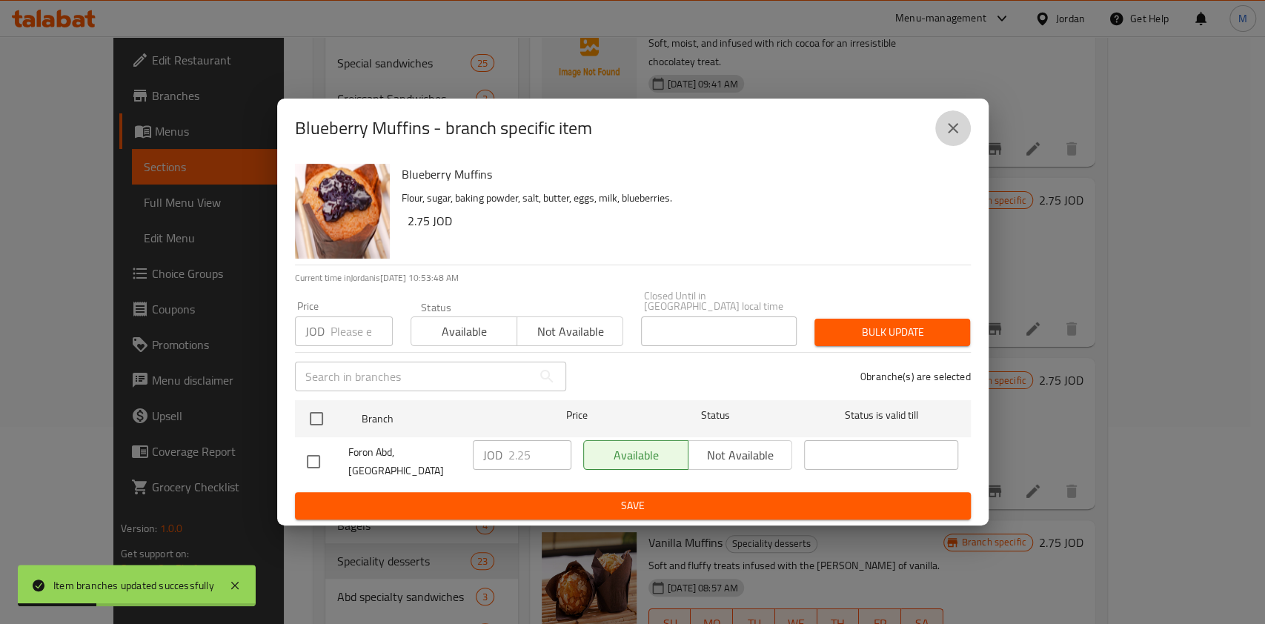
click at [950, 146] on button "close" at bounding box center [954, 128] width 36 height 36
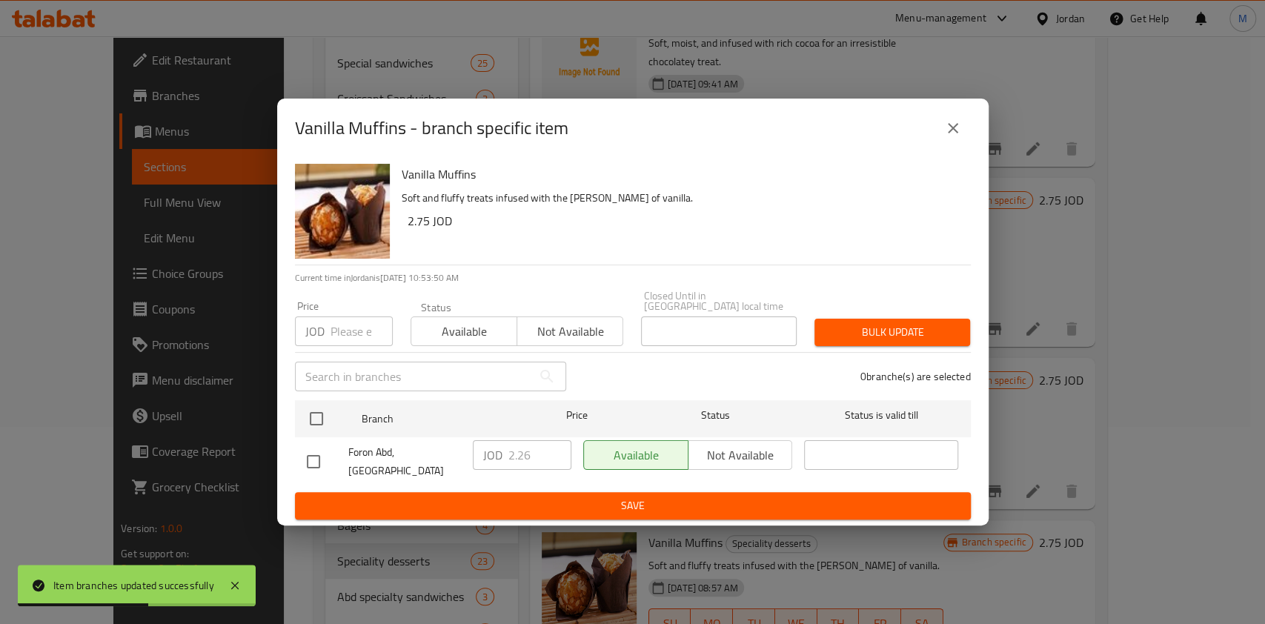
click at [300, 457] on input "checkbox" at bounding box center [313, 461] width 31 height 31
checkbox input "true"
click at [530, 461] on input "2.26" at bounding box center [540, 455] width 63 height 30
type input "2.25"
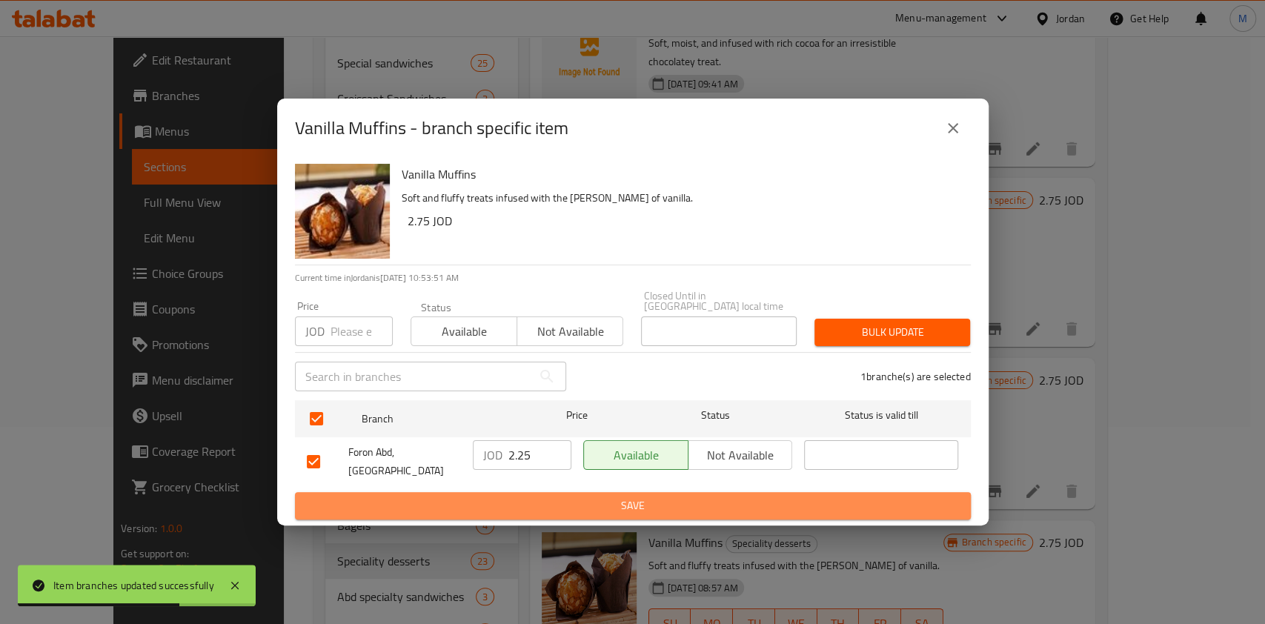
click at [576, 503] on span "Save" at bounding box center [633, 506] width 652 height 19
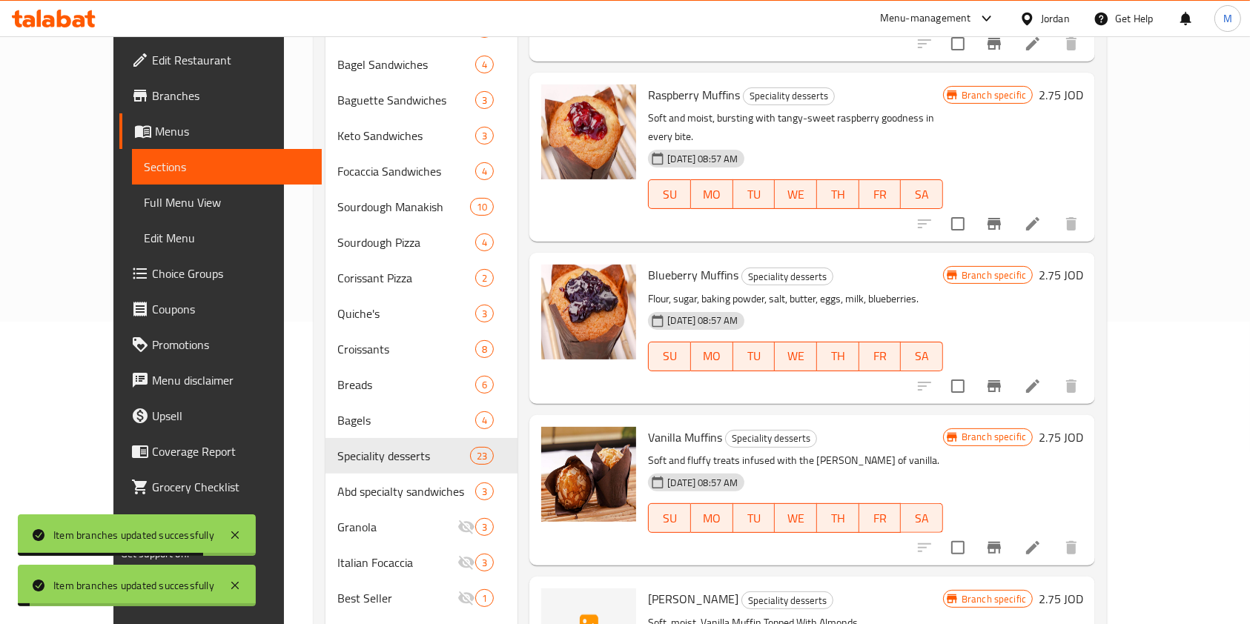
scroll to position [395, 0]
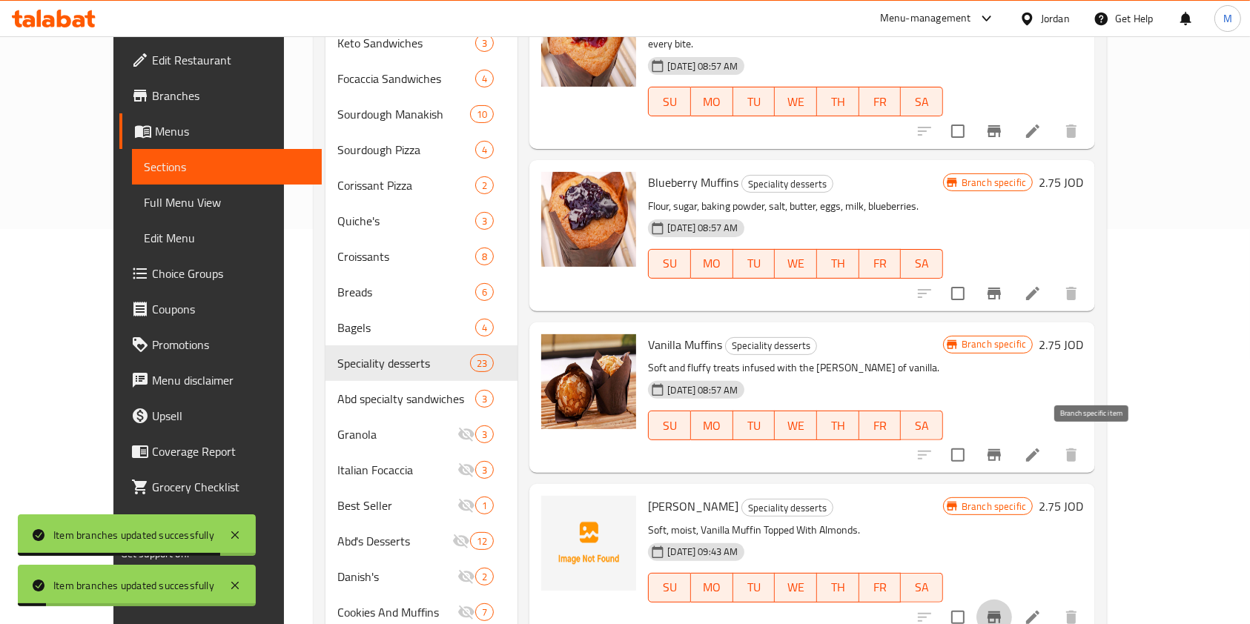
click at [1003, 609] on icon "Branch-specific-item" at bounding box center [994, 618] width 18 height 18
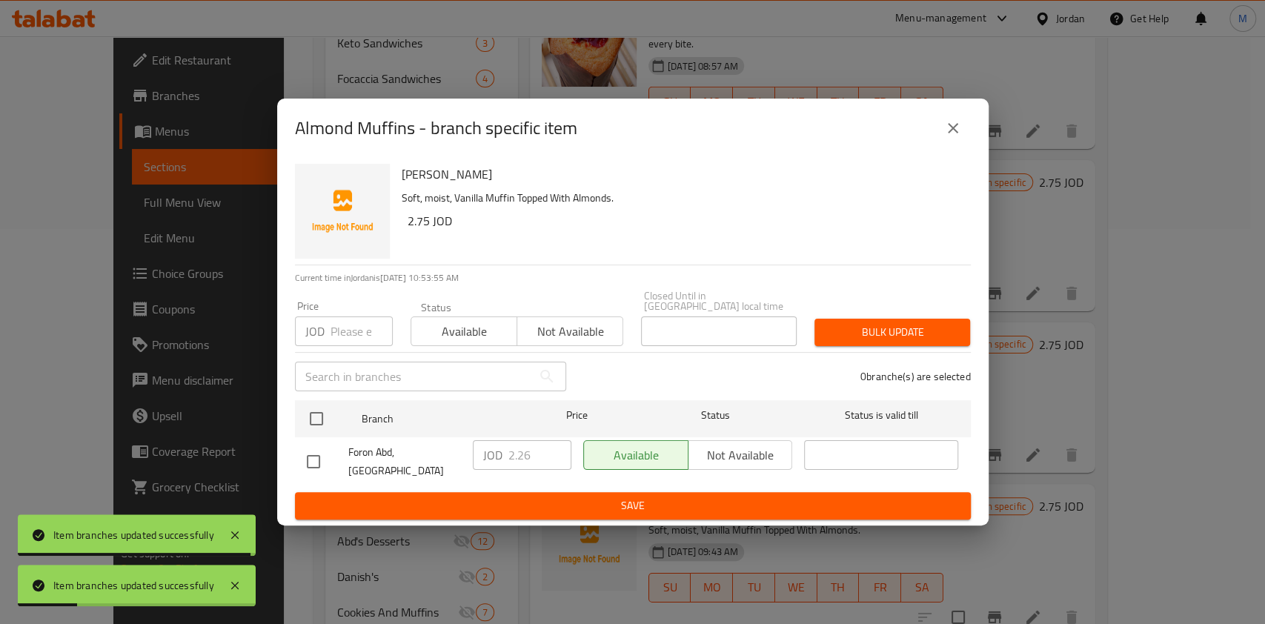
click at [314, 454] on input "checkbox" at bounding box center [313, 461] width 31 height 31
checkbox input "true"
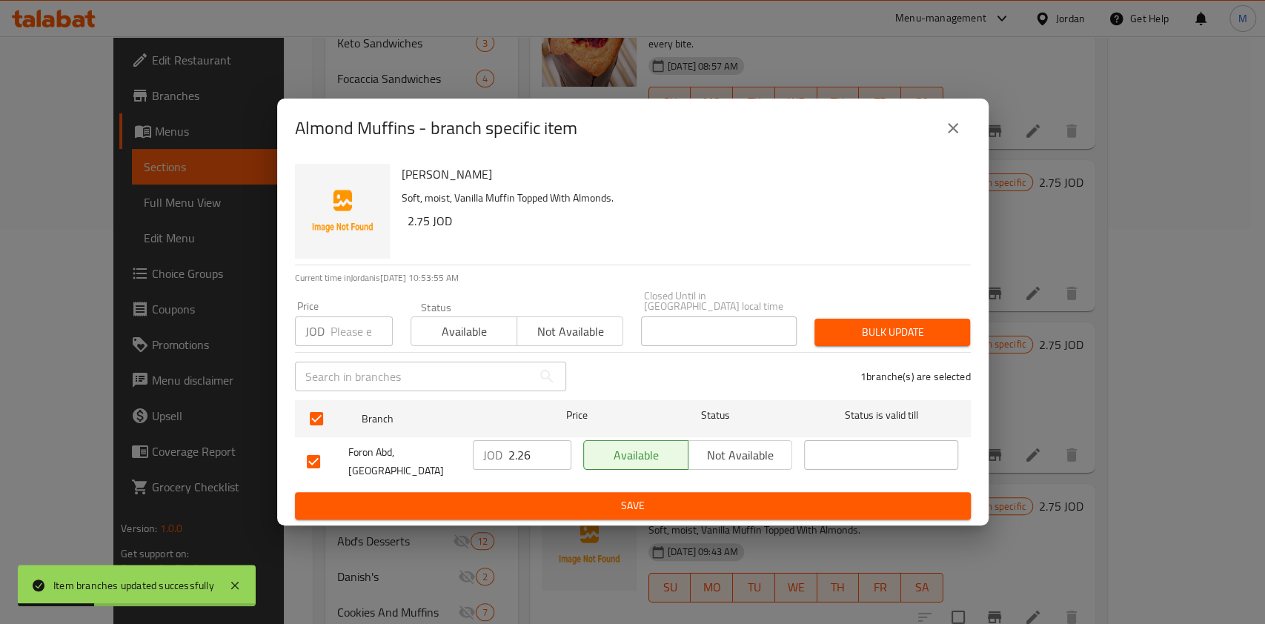
click at [528, 463] on input "2.26" at bounding box center [540, 455] width 63 height 30
type input "2.25"
click at [563, 497] on span "Save" at bounding box center [633, 506] width 652 height 19
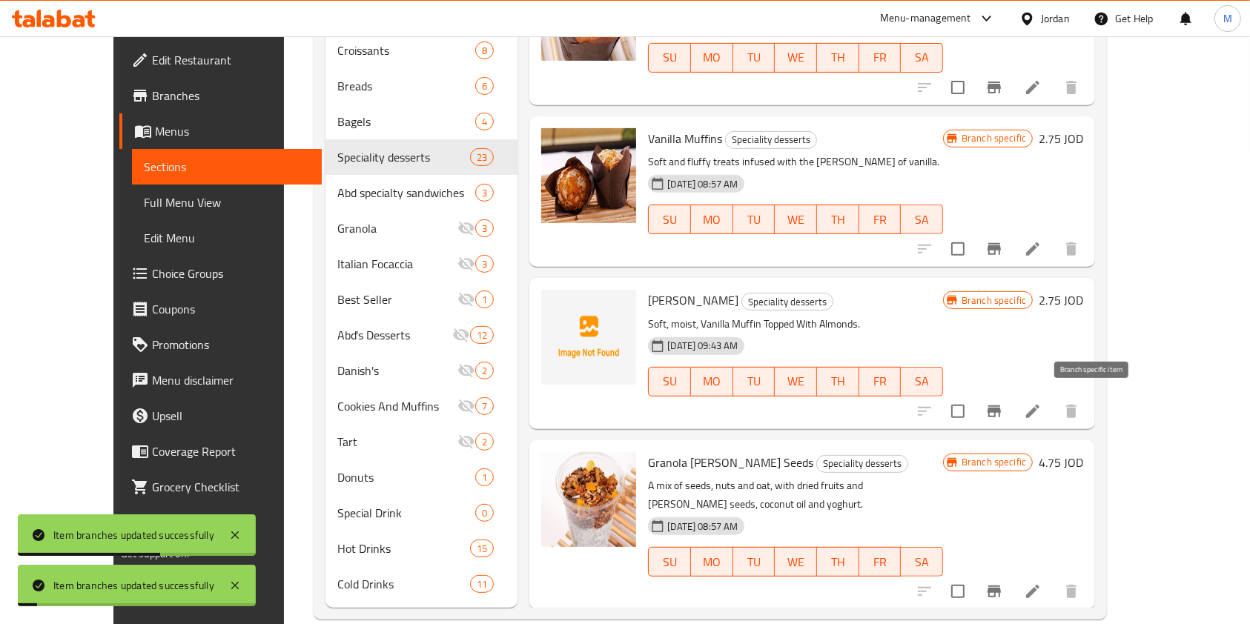
scroll to position [604, 0]
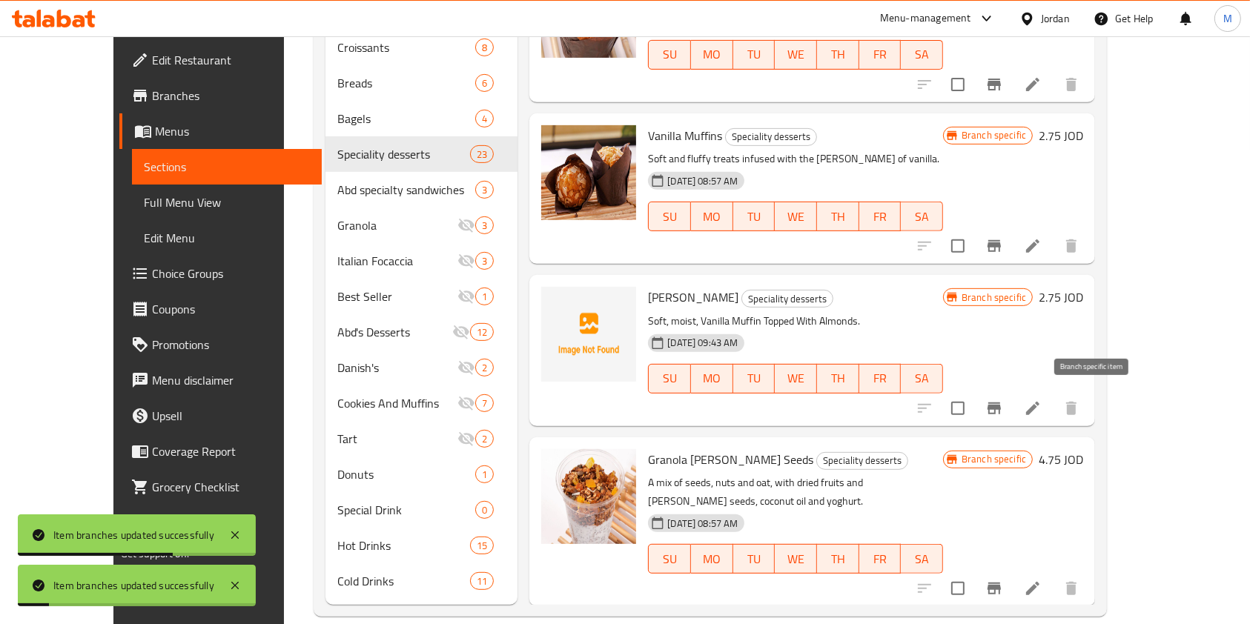
click at [1003, 580] on icon "Branch-specific-item" at bounding box center [994, 589] width 18 height 18
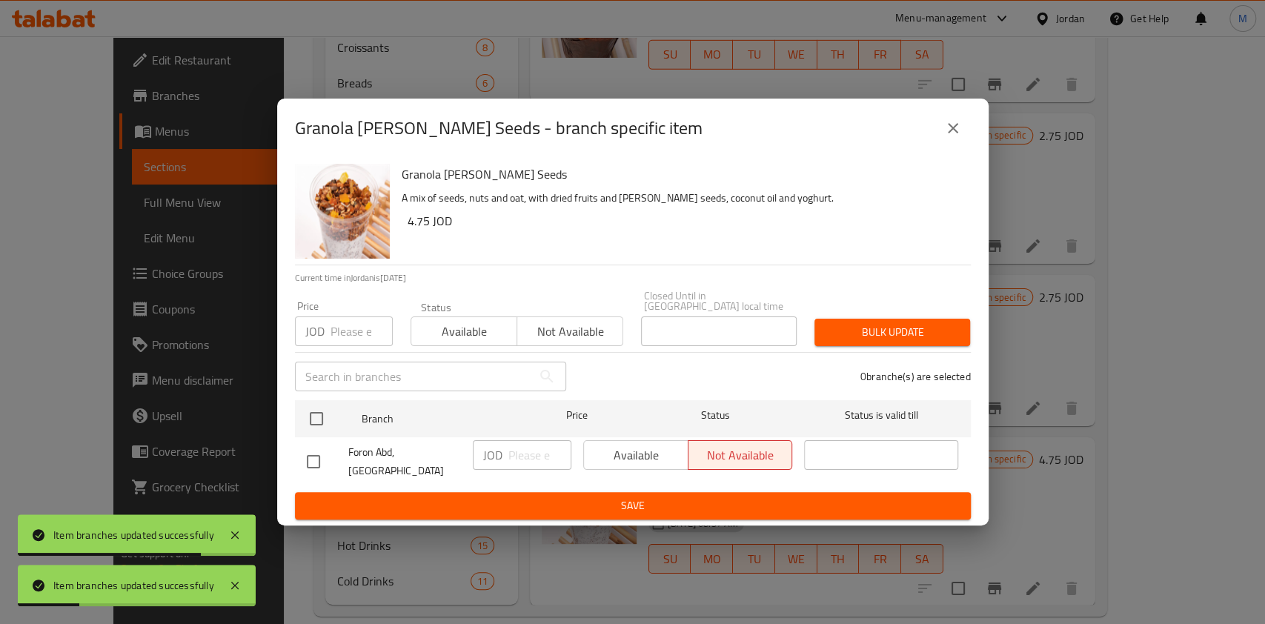
click at [1097, 340] on div "Granola [PERSON_NAME] Seeds - branch specific item Granola [PERSON_NAME] Seeds …" at bounding box center [632, 312] width 1265 height 624
click at [963, 143] on button "close" at bounding box center [954, 128] width 36 height 36
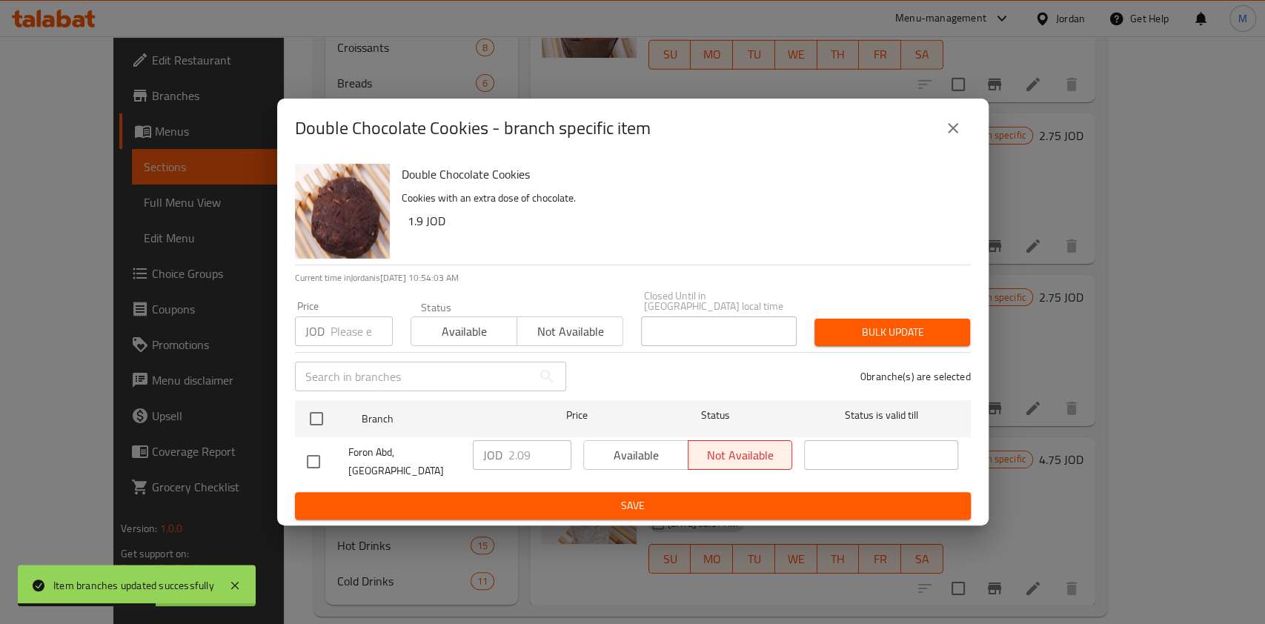
click at [303, 457] on input "checkbox" at bounding box center [313, 461] width 31 height 31
checkbox input "true"
click at [531, 457] on input "2.09" at bounding box center [540, 455] width 63 height 30
type input "2.05"
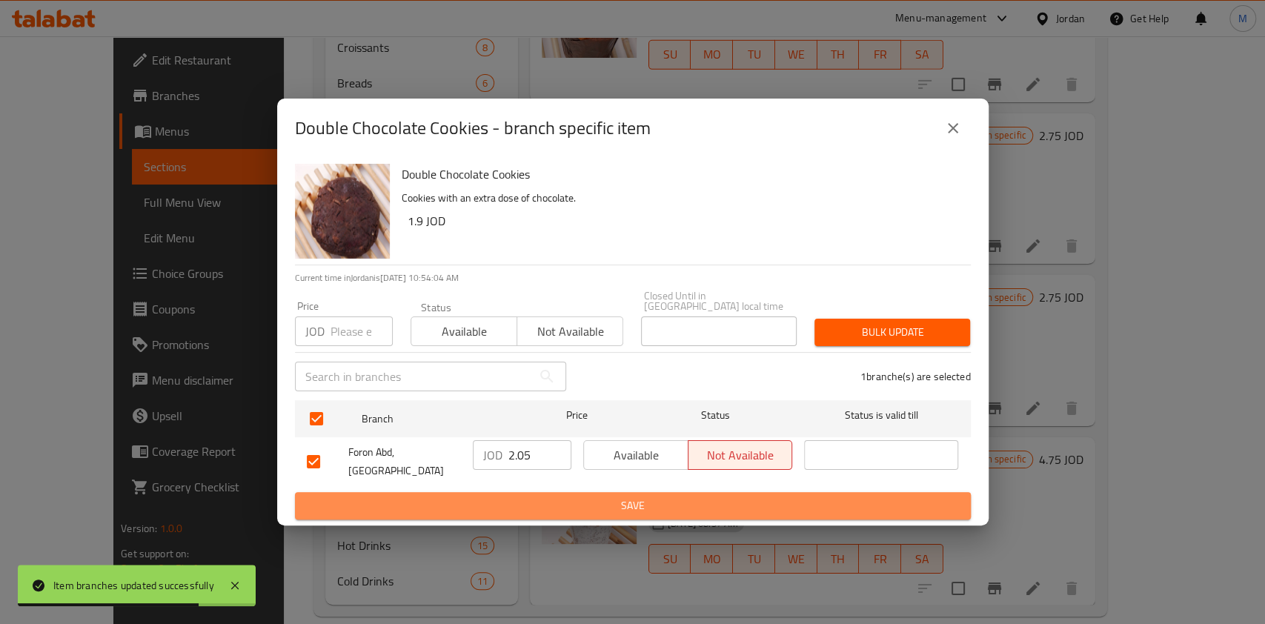
click at [597, 497] on span "Save" at bounding box center [633, 506] width 652 height 19
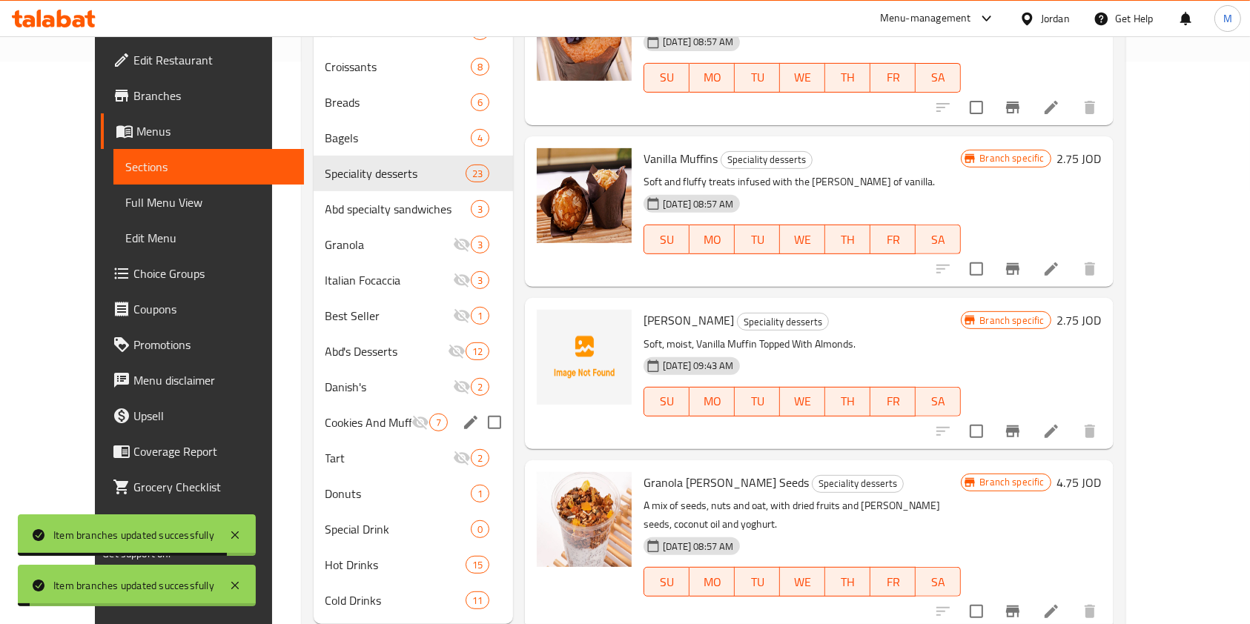
scroll to position [505, 0]
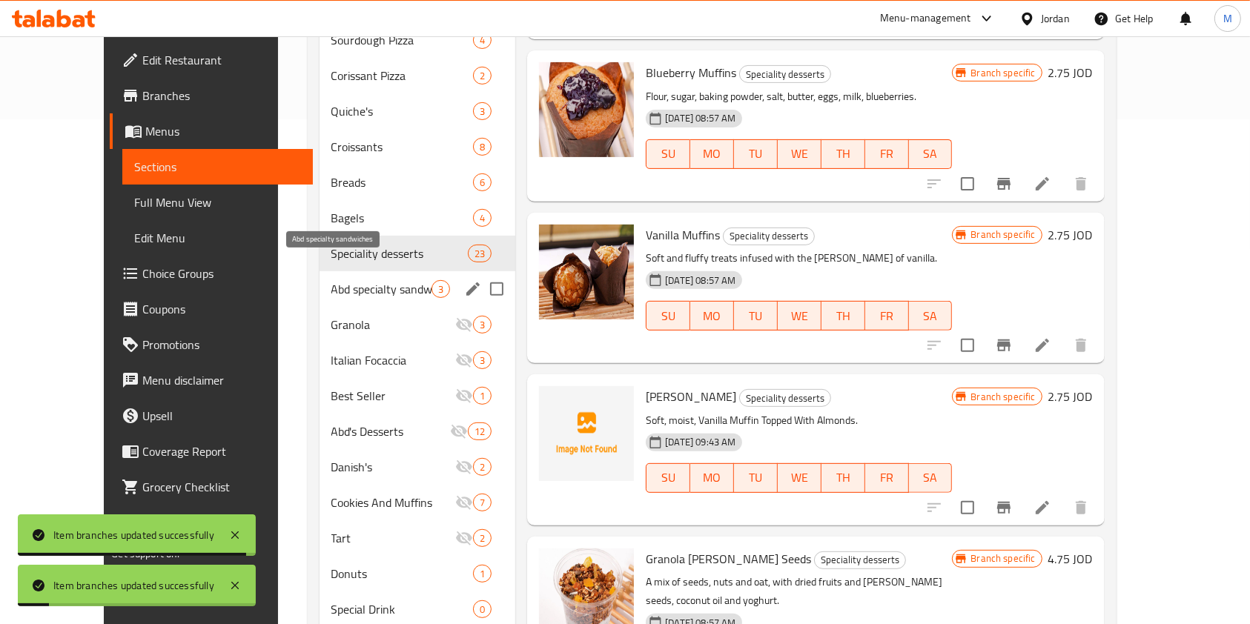
click at [331, 280] on span "Abd specialty sandwiches" at bounding box center [381, 289] width 101 height 18
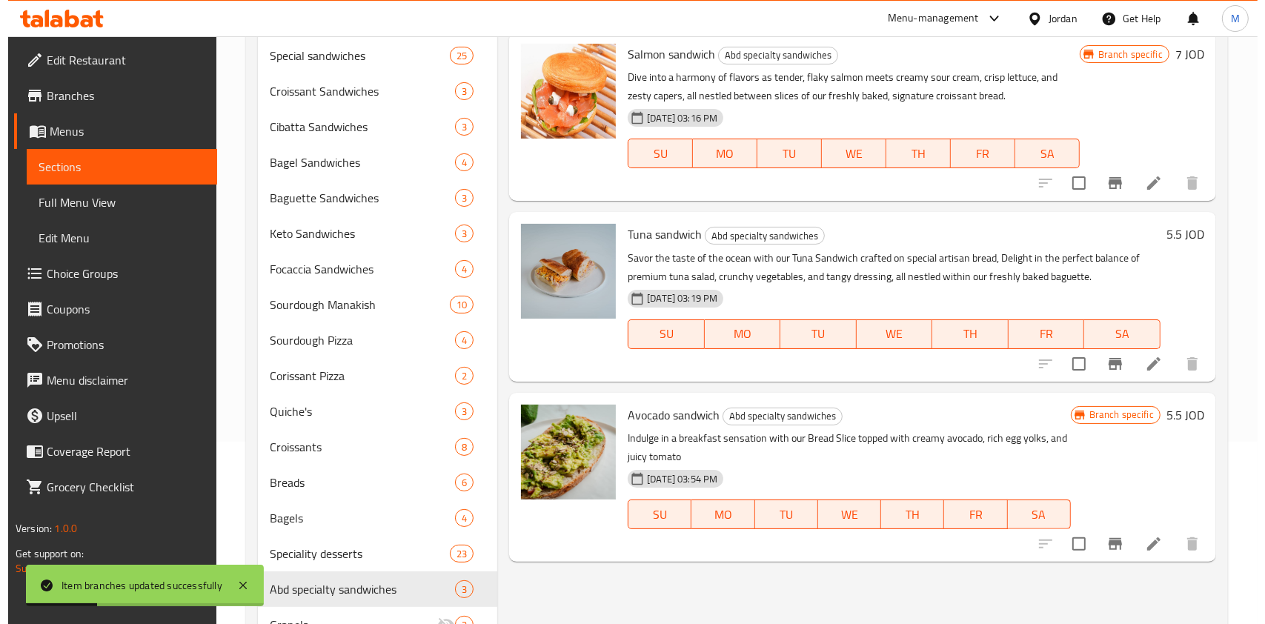
scroll to position [110, 0]
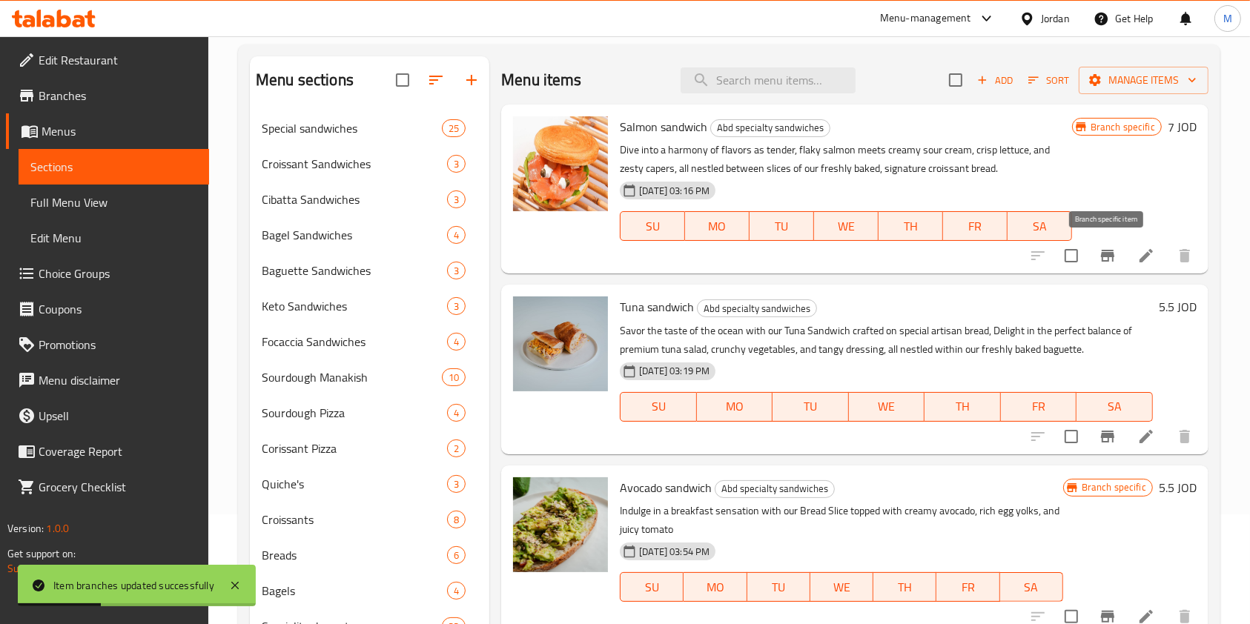
click at [1105, 260] on icon "Branch-specific-item" at bounding box center [1107, 256] width 13 height 12
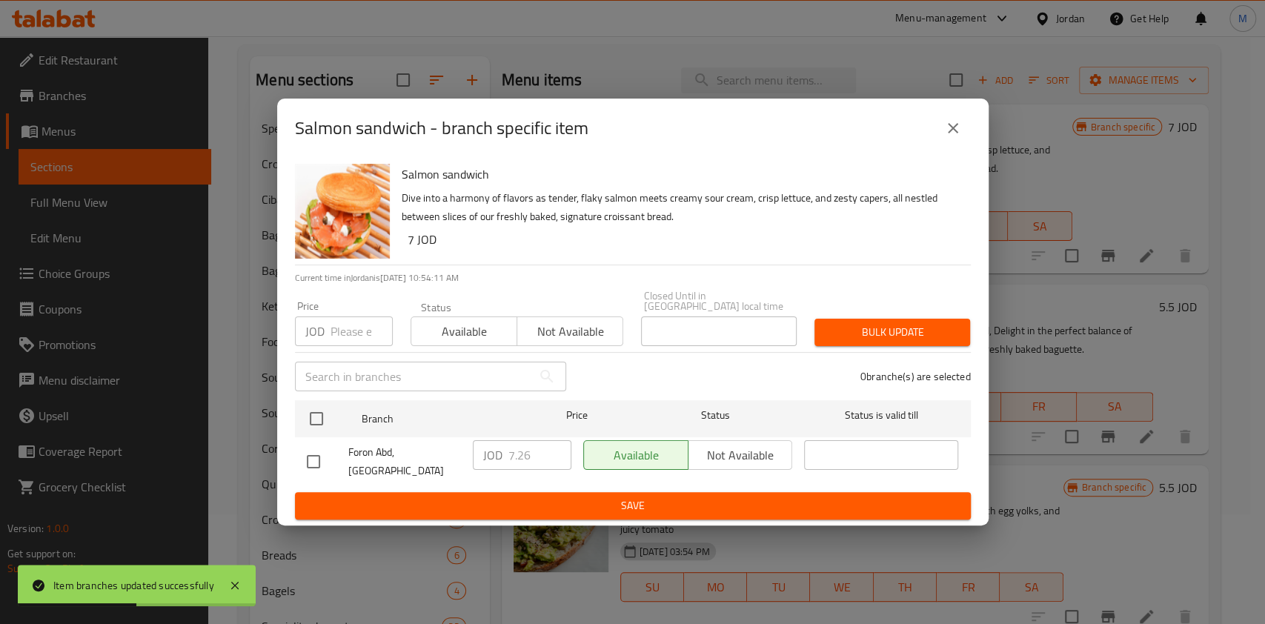
click at [323, 459] on input "checkbox" at bounding box center [313, 461] width 31 height 31
checkbox input "true"
click at [549, 454] on input "7.26" at bounding box center [540, 455] width 63 height 30
type input "7.25"
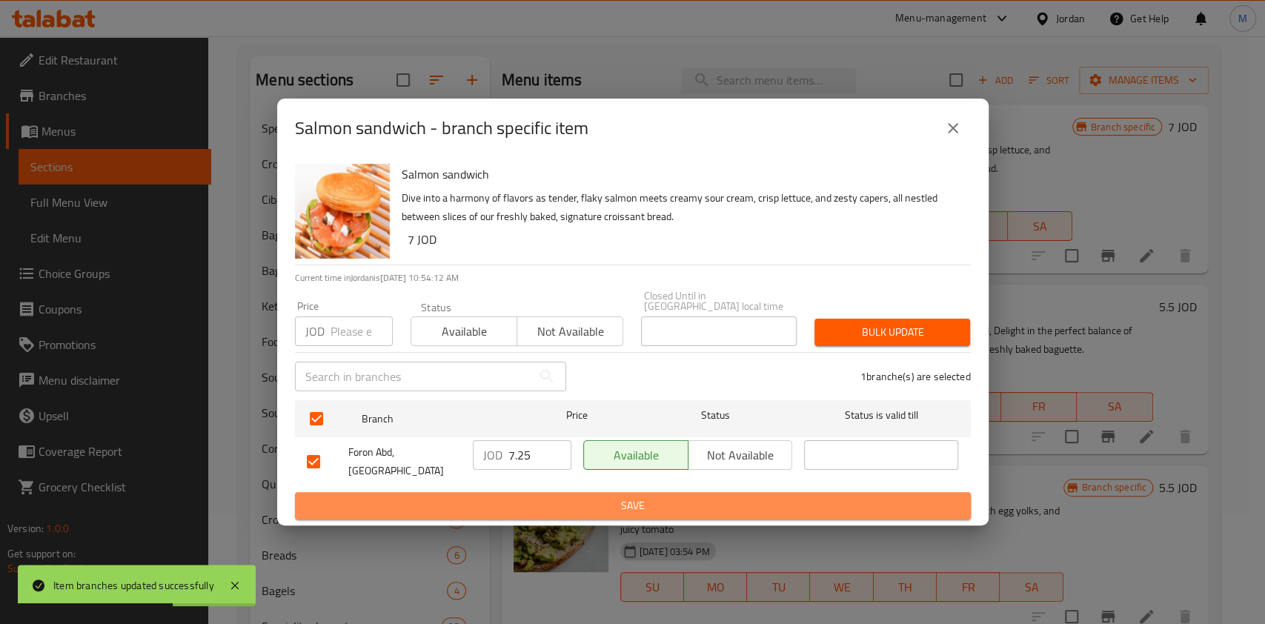
click at [557, 492] on button "Save" at bounding box center [633, 505] width 676 height 27
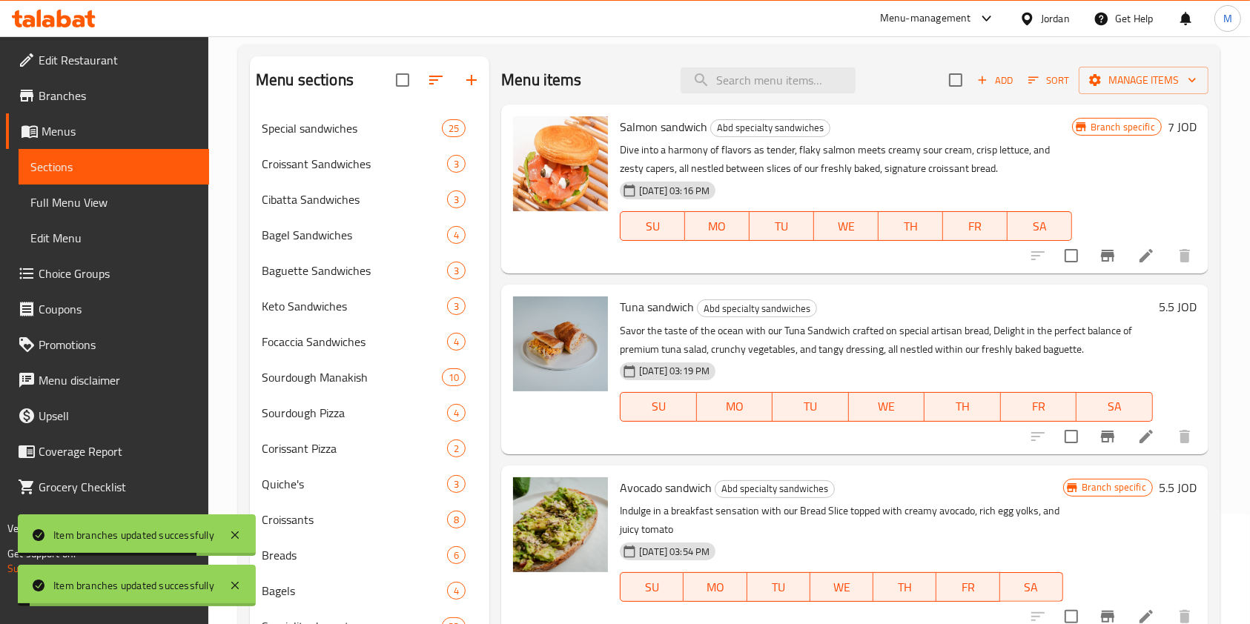
click at [1110, 440] on icon "Branch-specific-item" at bounding box center [1108, 437] width 18 height 18
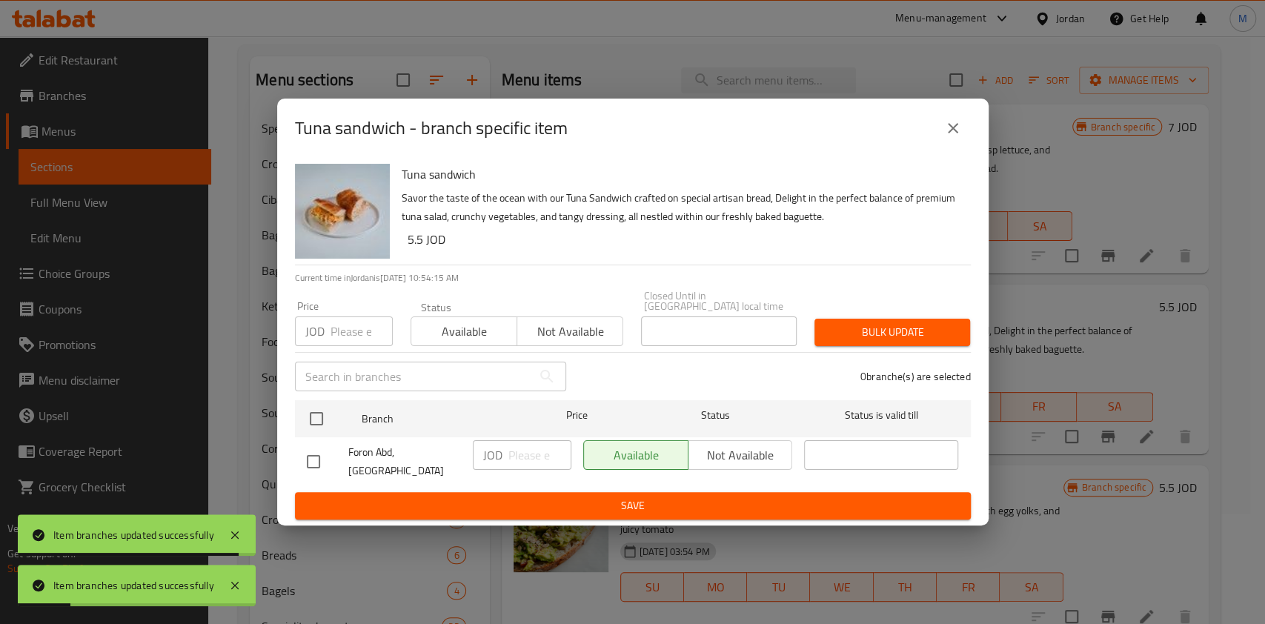
click at [959, 146] on button "close" at bounding box center [954, 128] width 36 height 36
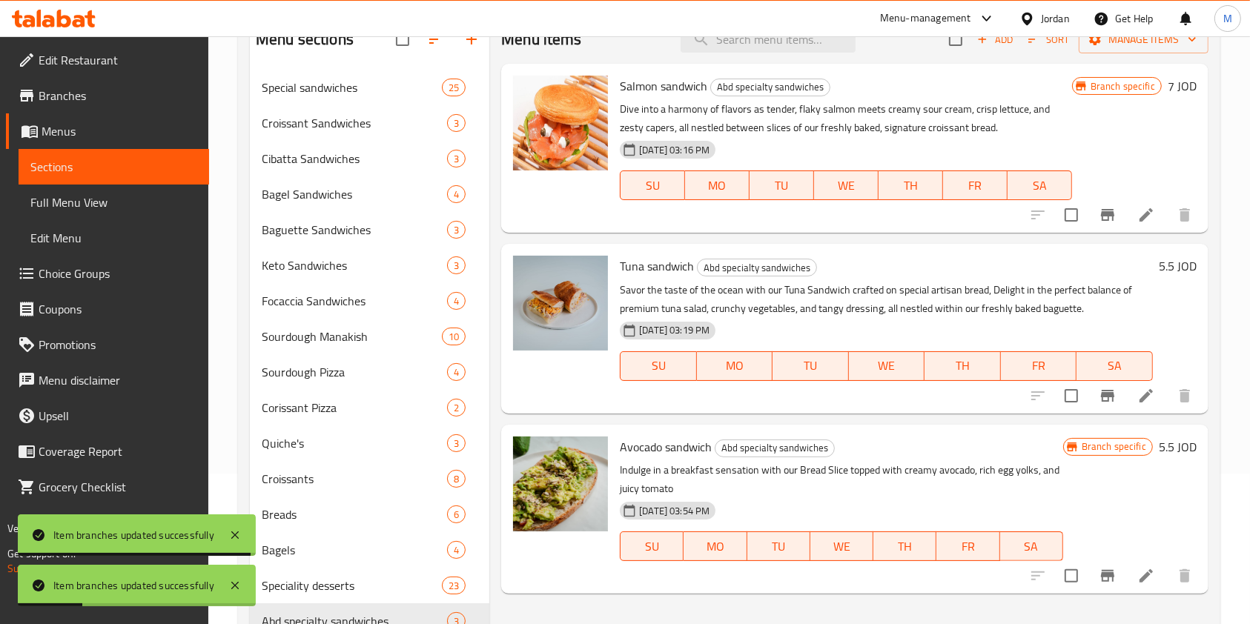
scroll to position [208, 0]
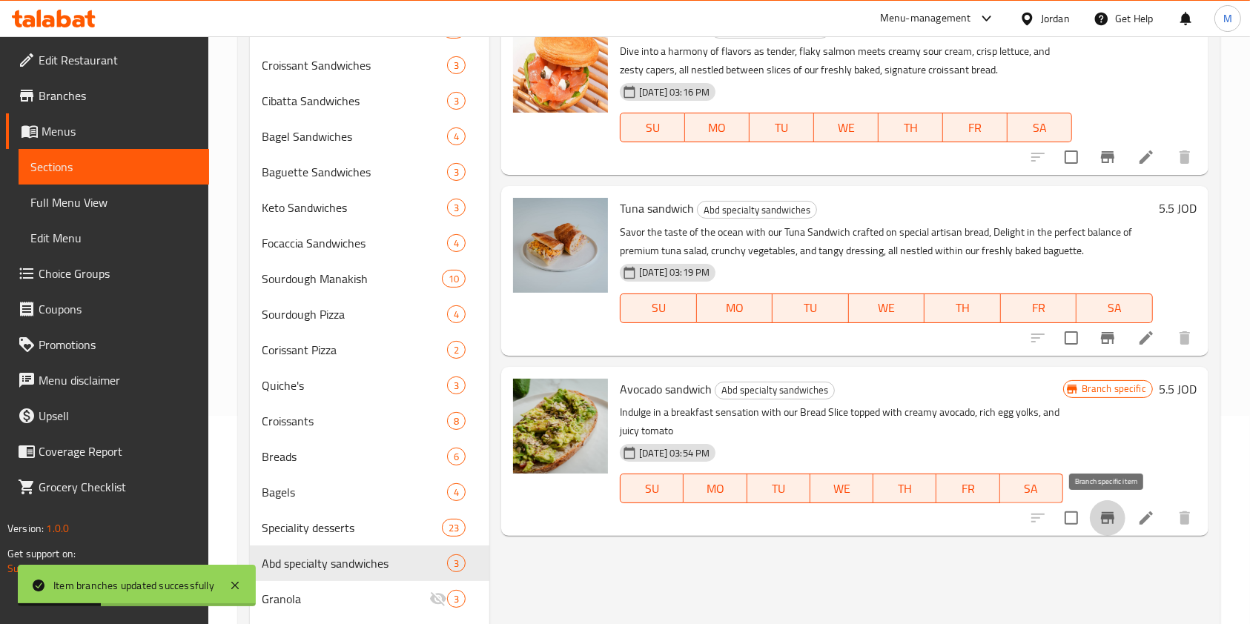
click at [1113, 511] on icon "Branch-specific-item" at bounding box center [1108, 518] width 18 height 18
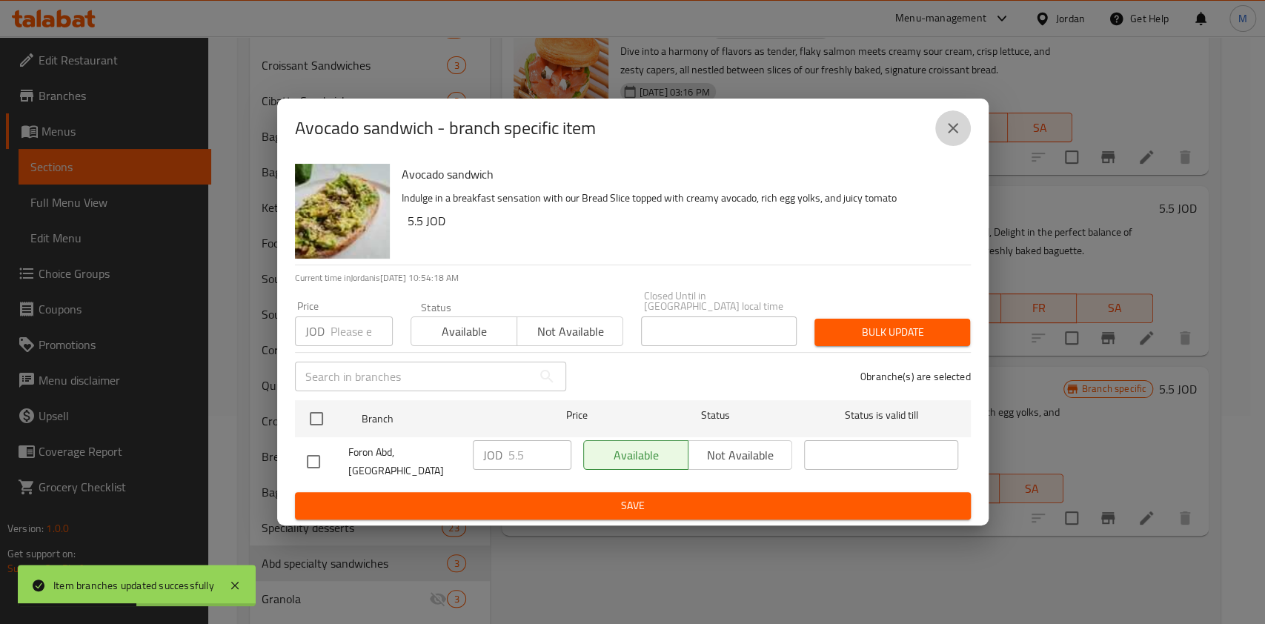
click at [947, 137] on icon "close" at bounding box center [953, 128] width 18 height 18
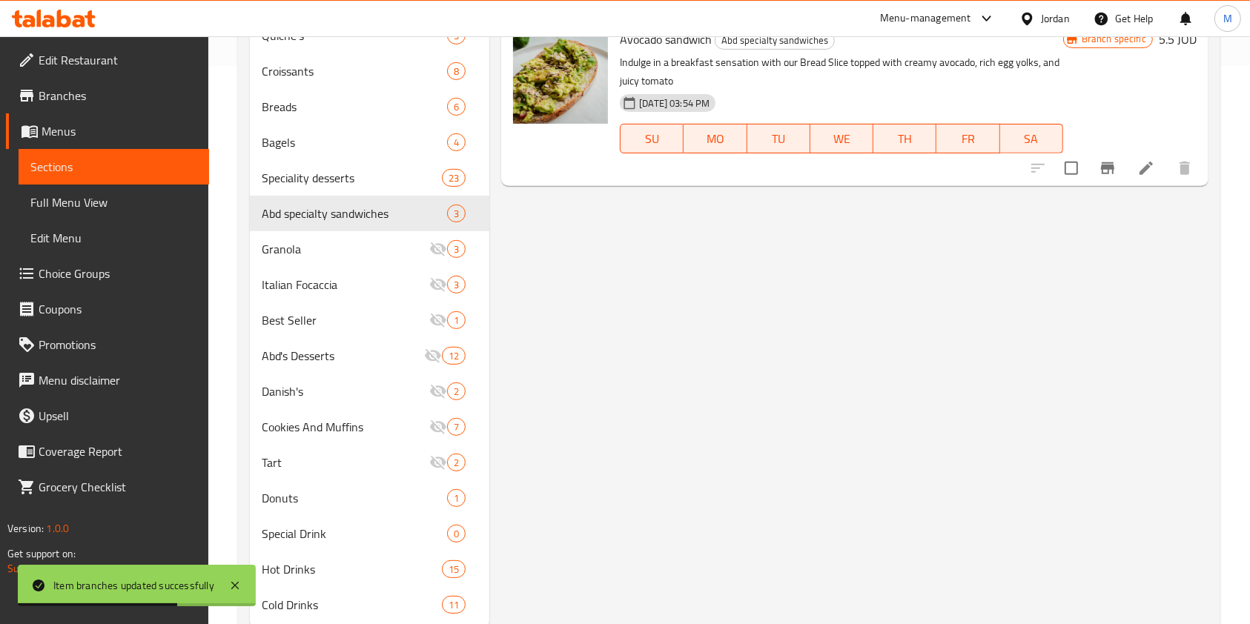
scroll to position [604, 0]
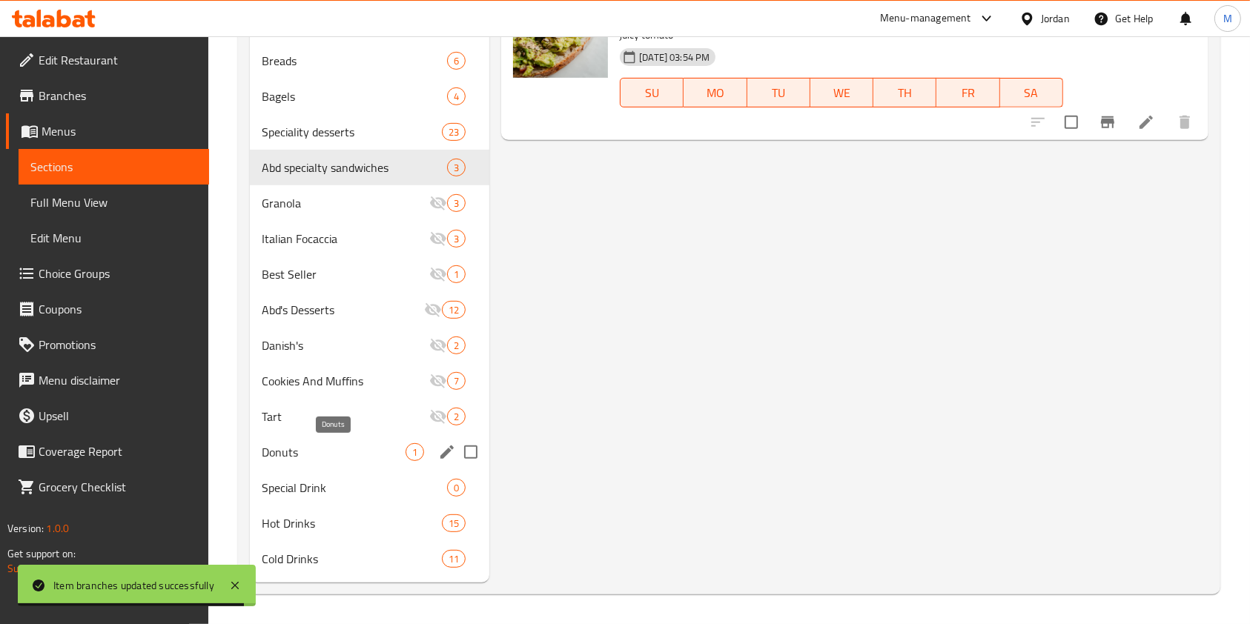
click at [366, 453] on span "Donuts" at bounding box center [334, 452] width 144 height 18
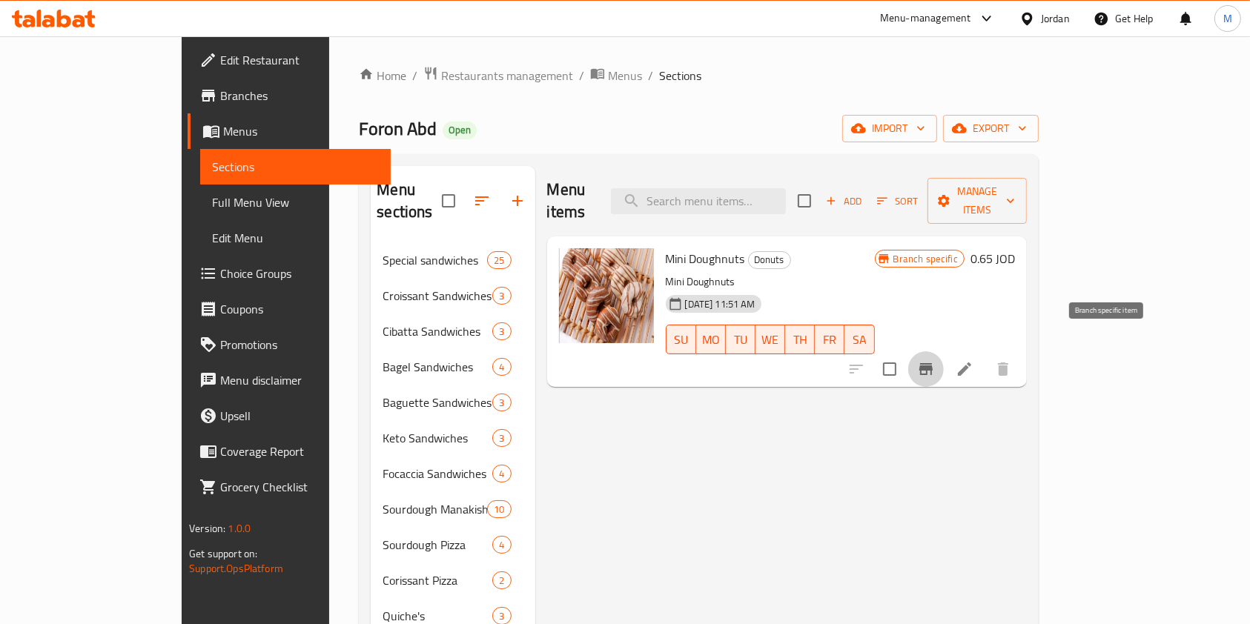
click at [933, 363] on icon "Branch-specific-item" at bounding box center [925, 369] width 13 height 12
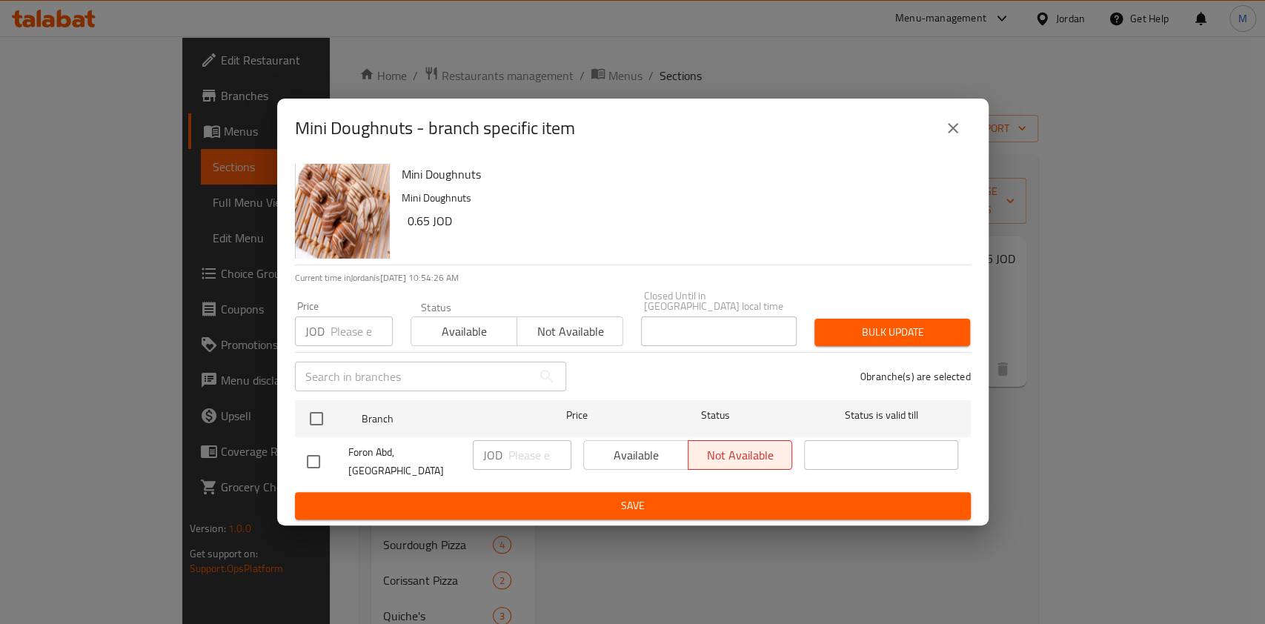
click at [950, 137] on icon "close" at bounding box center [953, 128] width 18 height 18
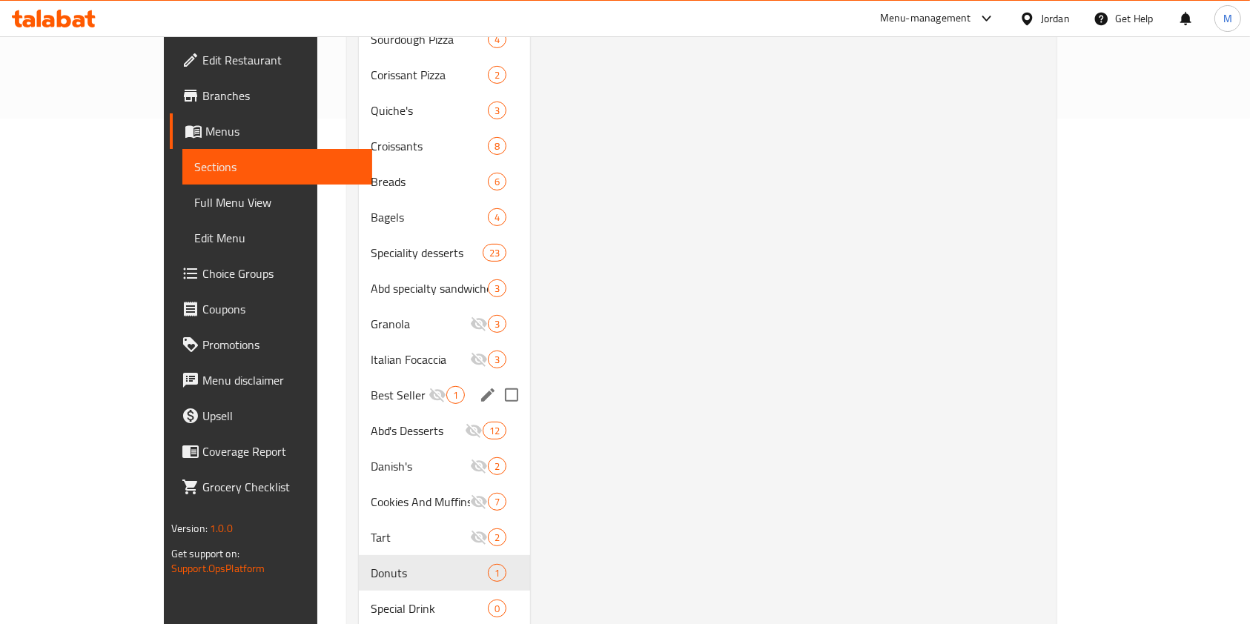
scroll to position [604, 0]
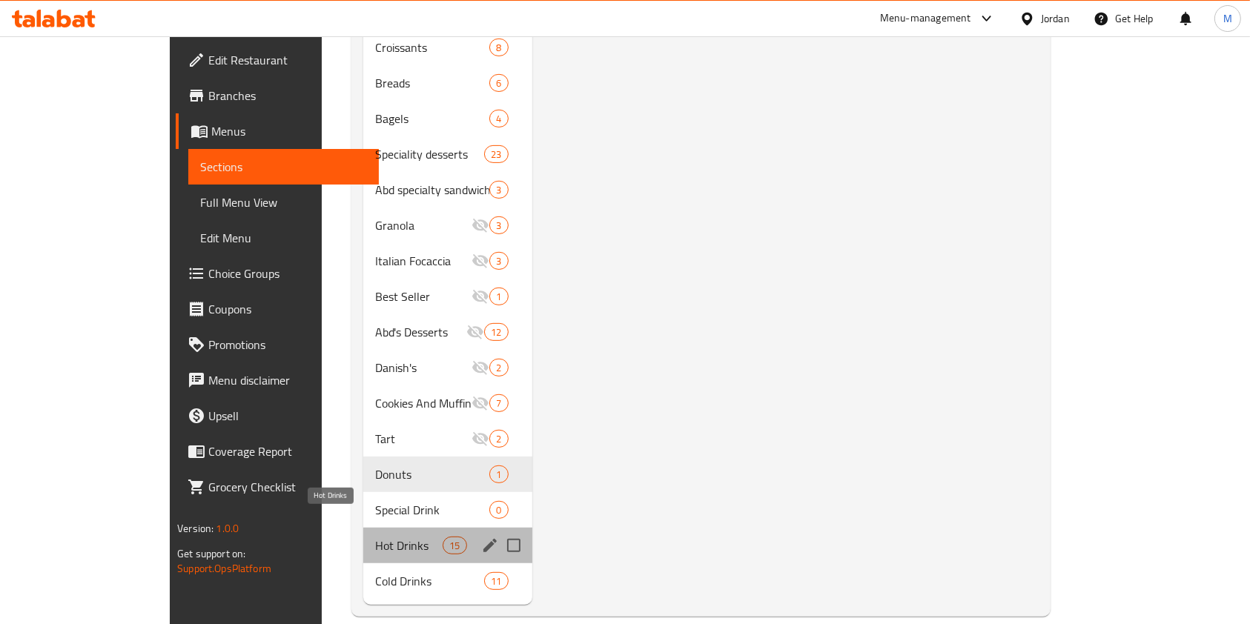
click at [375, 537] on span "Hot Drinks" at bounding box center [408, 546] width 67 height 18
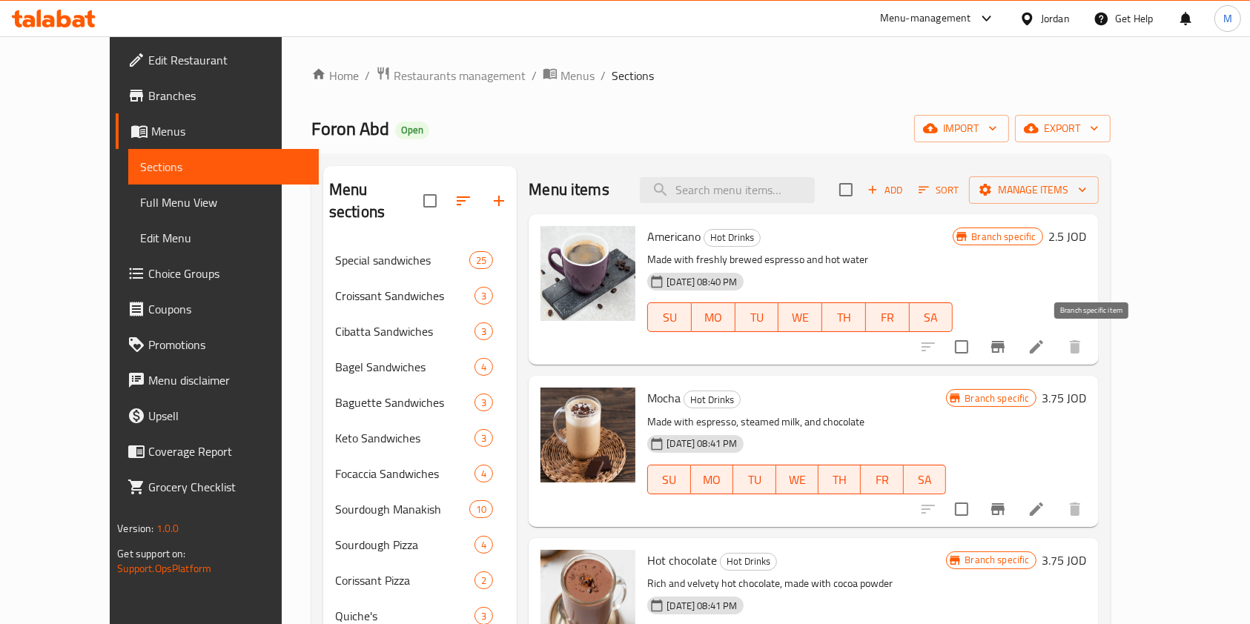
click at [1016, 341] on button "Branch-specific-item" at bounding box center [998, 347] width 36 height 36
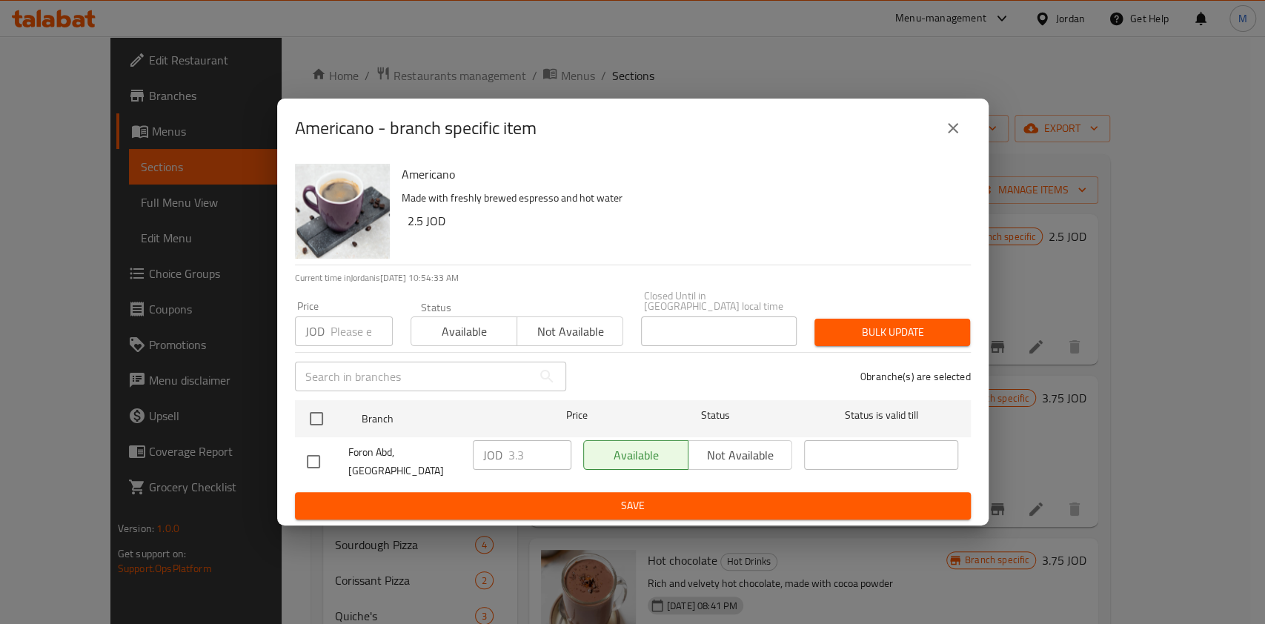
click at [959, 134] on icon "close" at bounding box center [953, 128] width 18 height 18
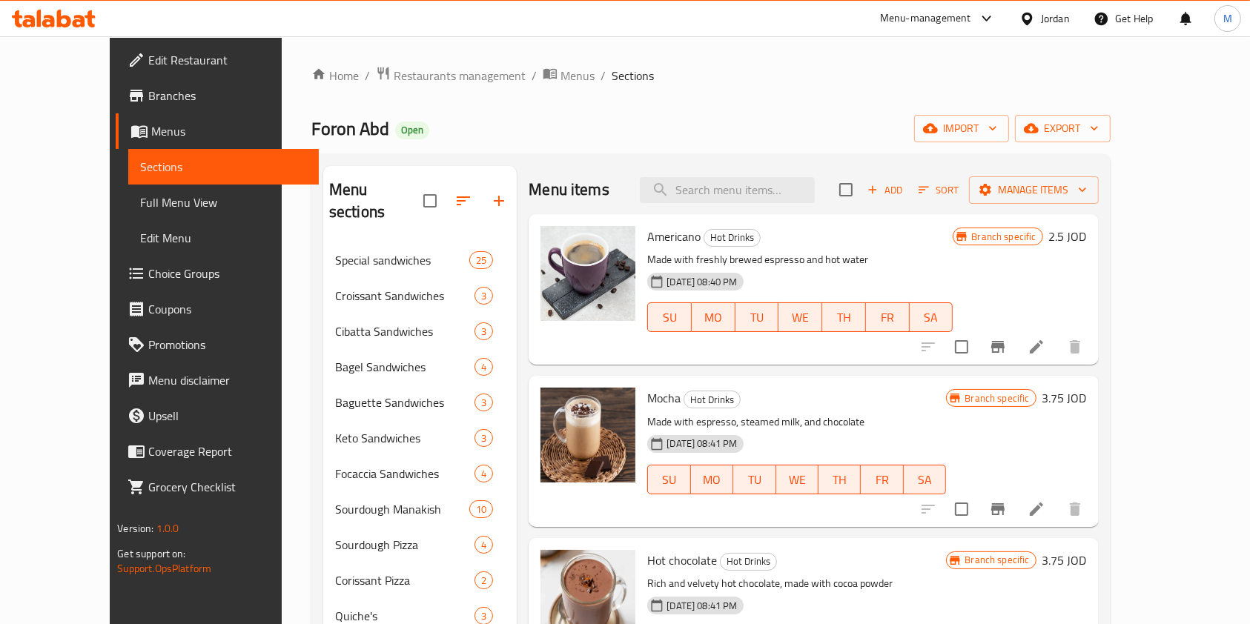
click at [1004, 508] on icon "Branch-specific-item" at bounding box center [997, 509] width 13 height 12
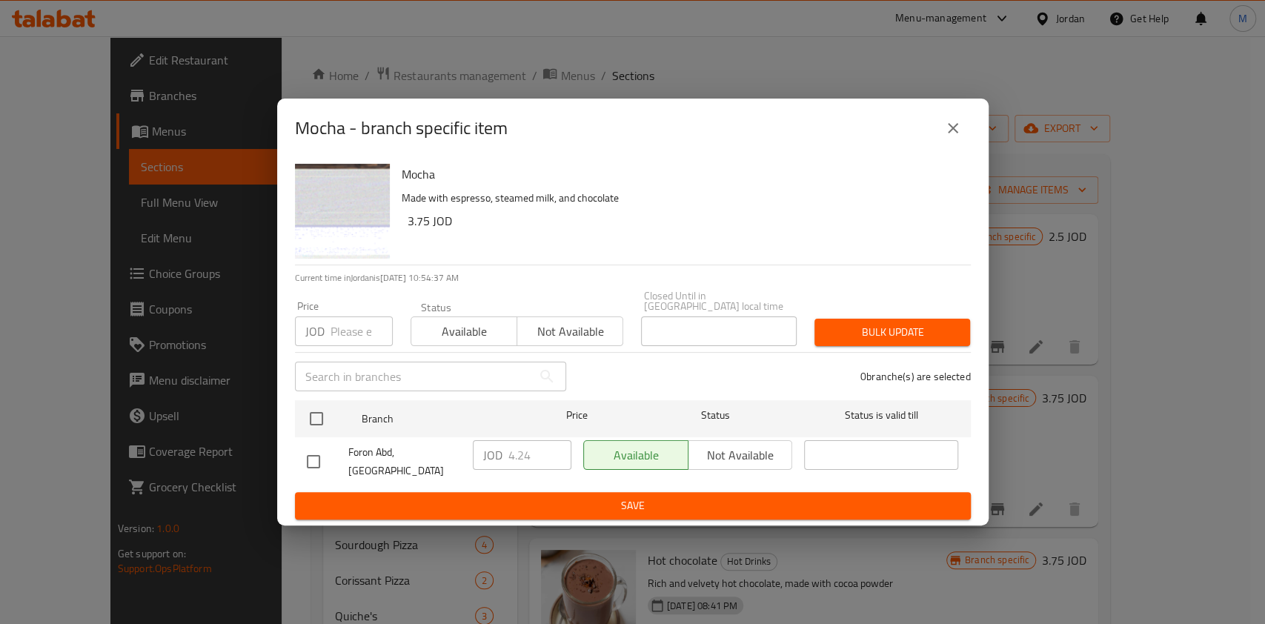
click at [314, 454] on input "checkbox" at bounding box center [313, 461] width 31 height 31
checkbox input "true"
click at [539, 455] on input "4.24" at bounding box center [540, 455] width 63 height 30
type input "4.25"
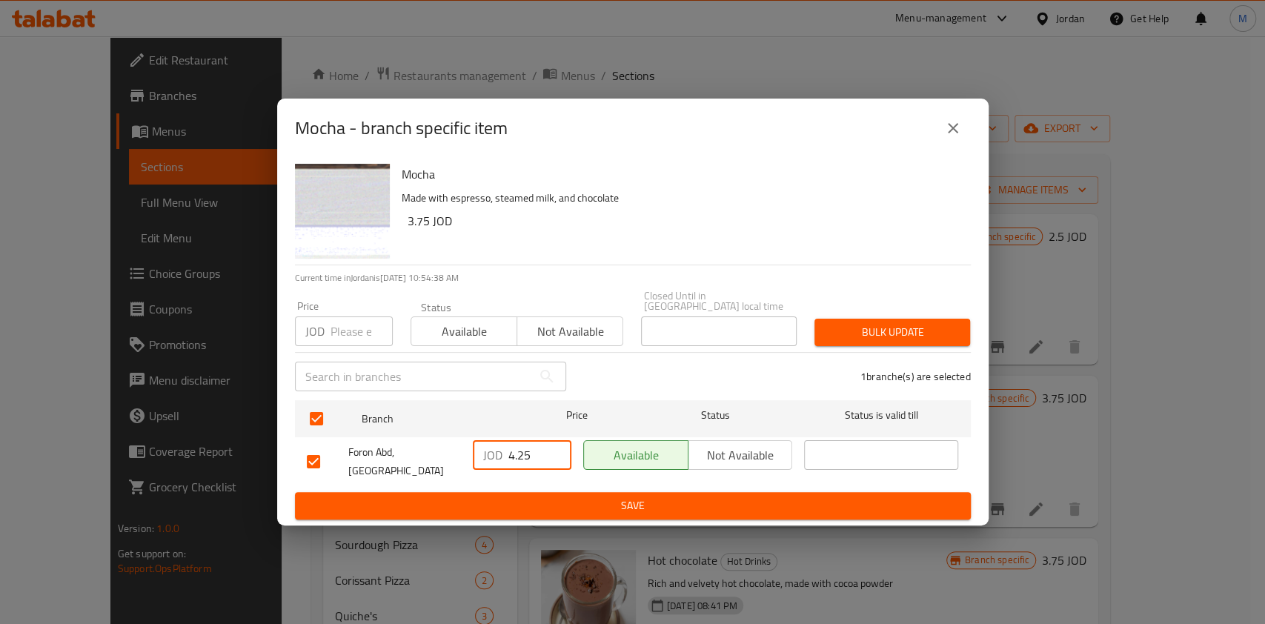
click at [543, 497] on span "Save" at bounding box center [633, 506] width 652 height 19
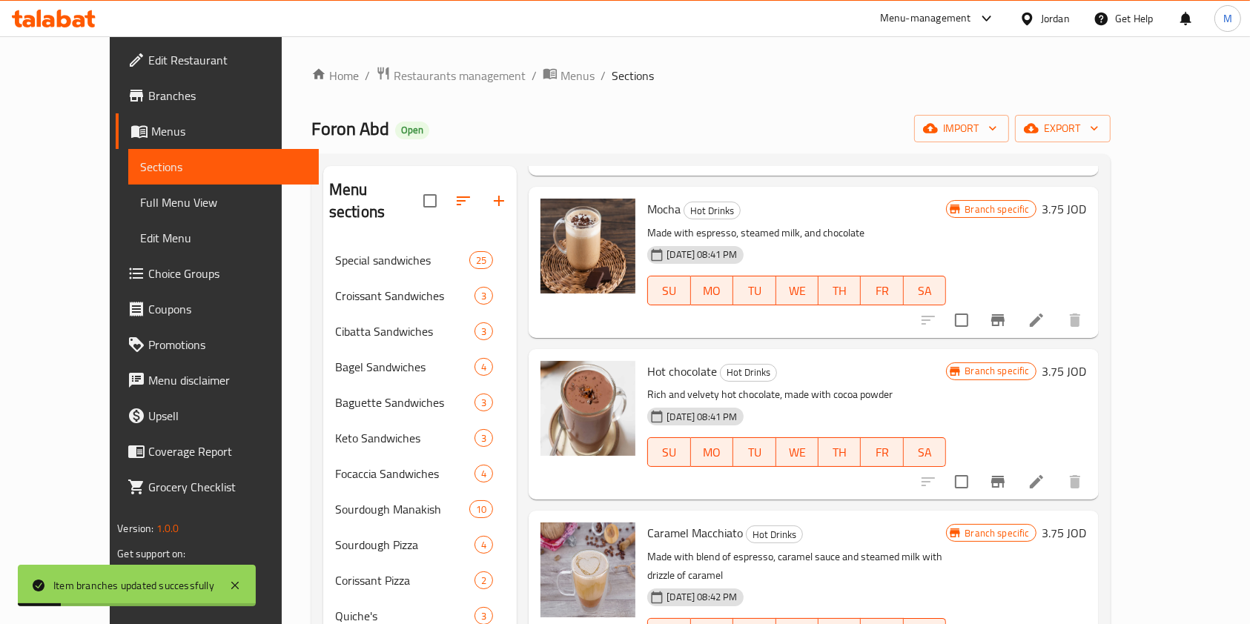
scroll to position [197, 0]
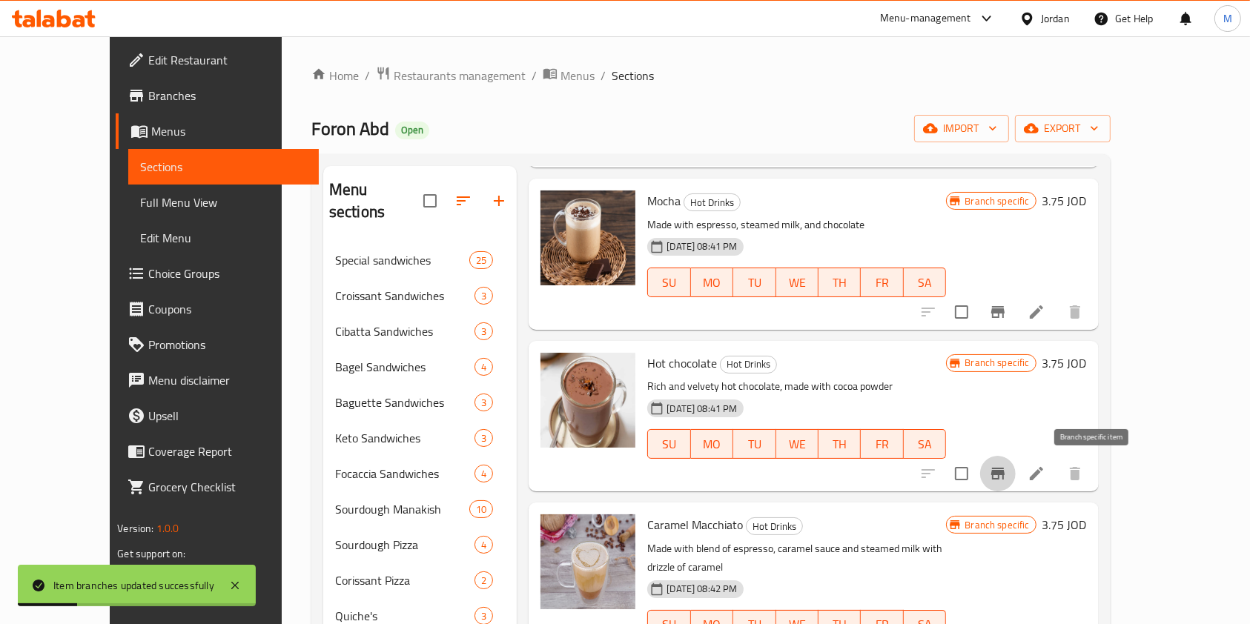
click at [1004, 473] on icon "Branch-specific-item" at bounding box center [997, 474] width 13 height 12
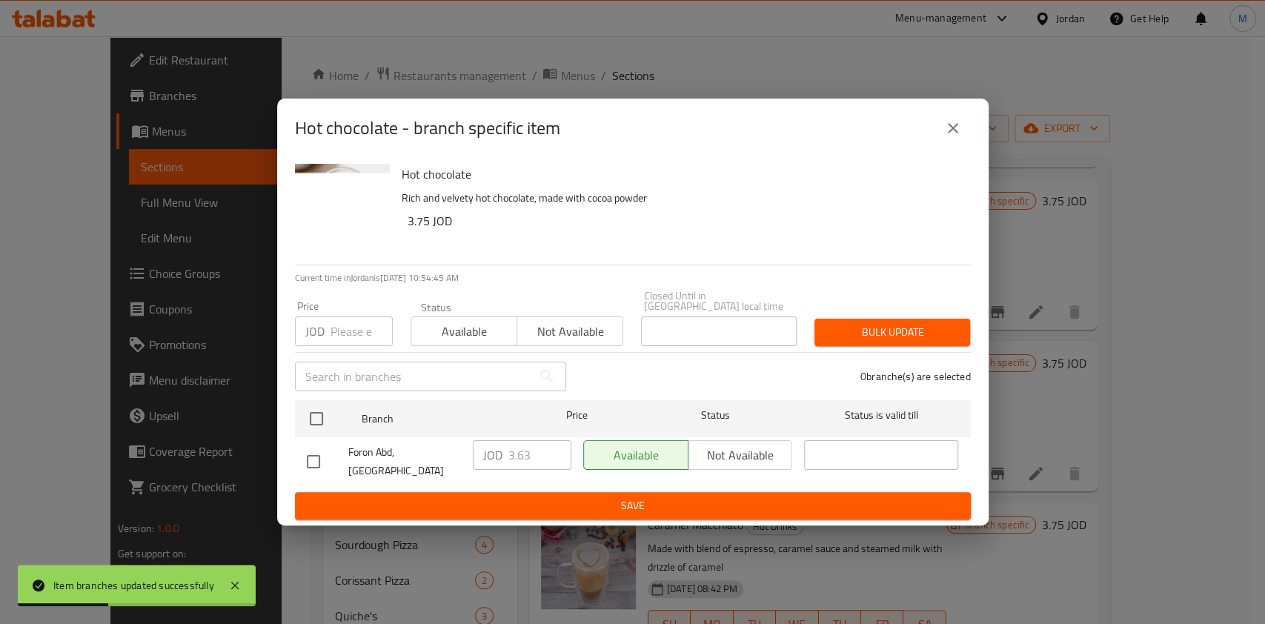
click at [308, 456] on input "checkbox" at bounding box center [313, 461] width 31 height 31
checkbox input "true"
click at [533, 458] on input "3.63" at bounding box center [540, 455] width 63 height 30
type input "3.6"
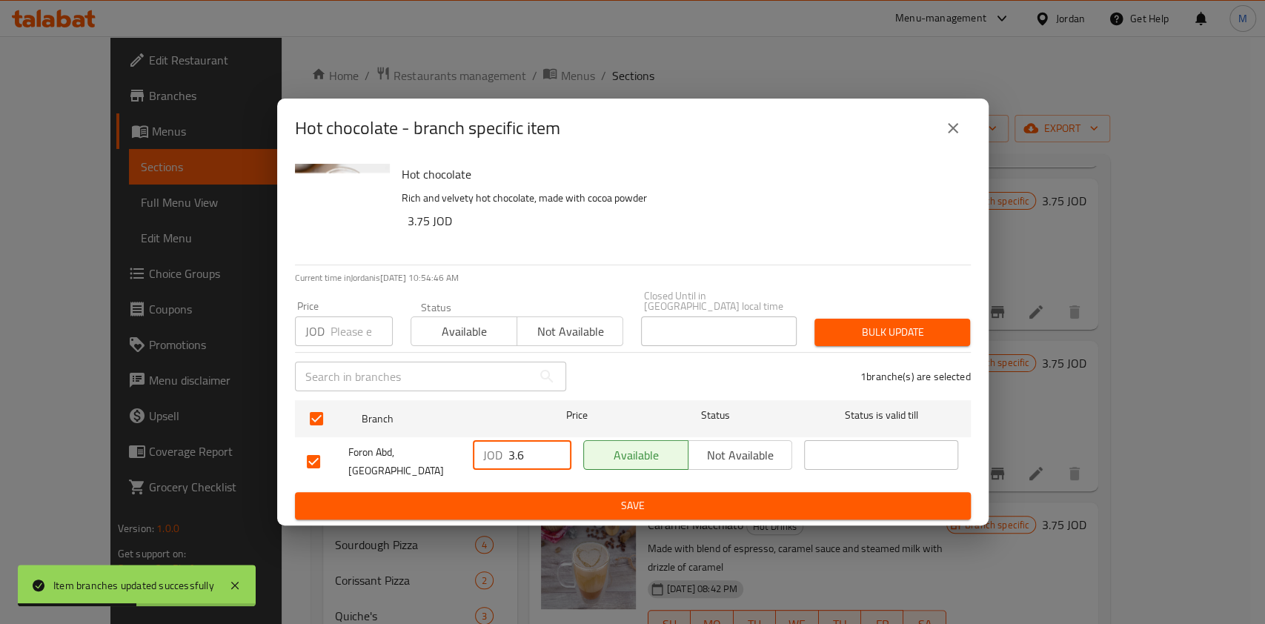
click at [552, 497] on span "Save" at bounding box center [633, 506] width 652 height 19
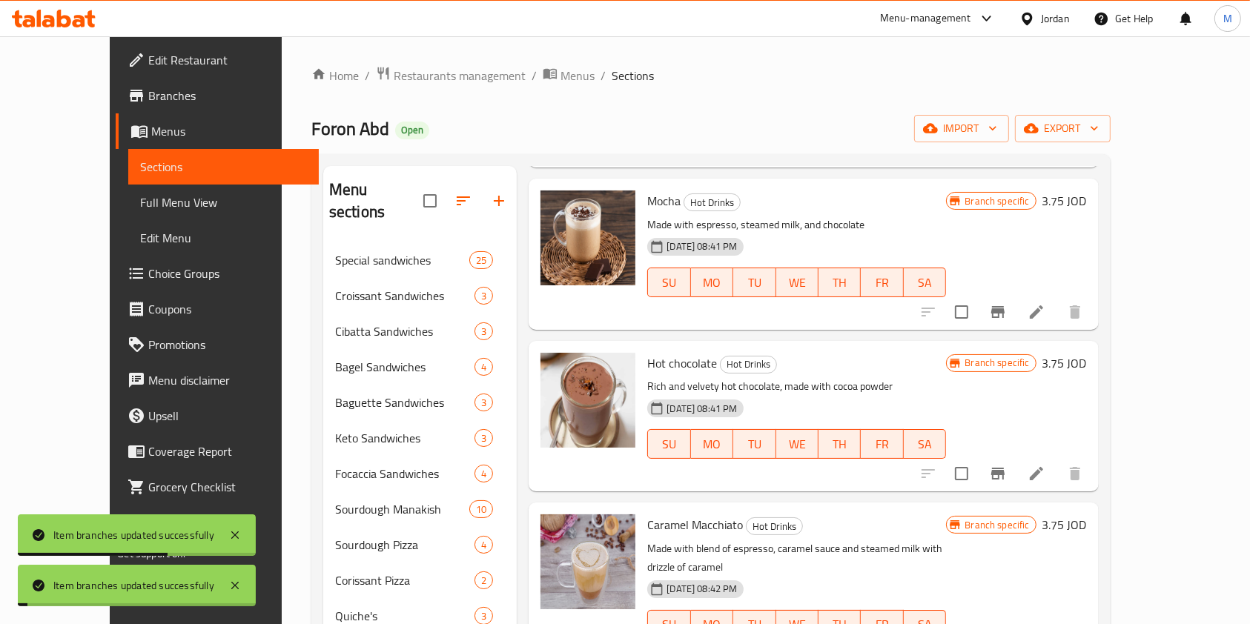
scroll to position [297, 0]
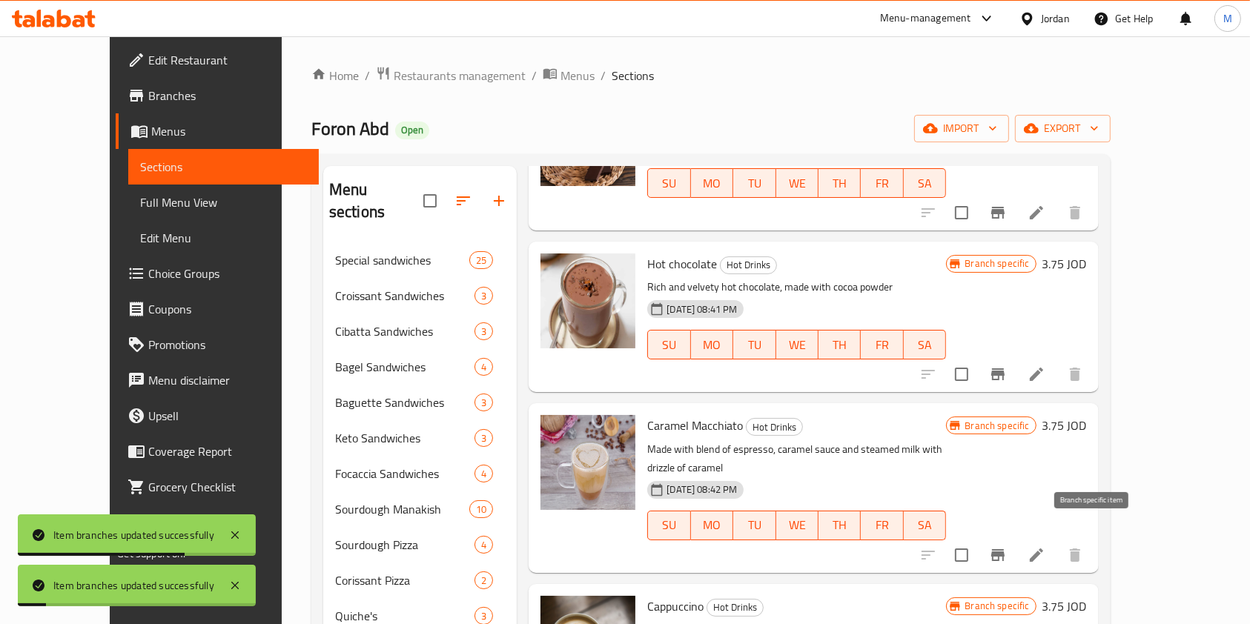
click at [1004, 549] on icon "Branch-specific-item" at bounding box center [997, 555] width 13 height 12
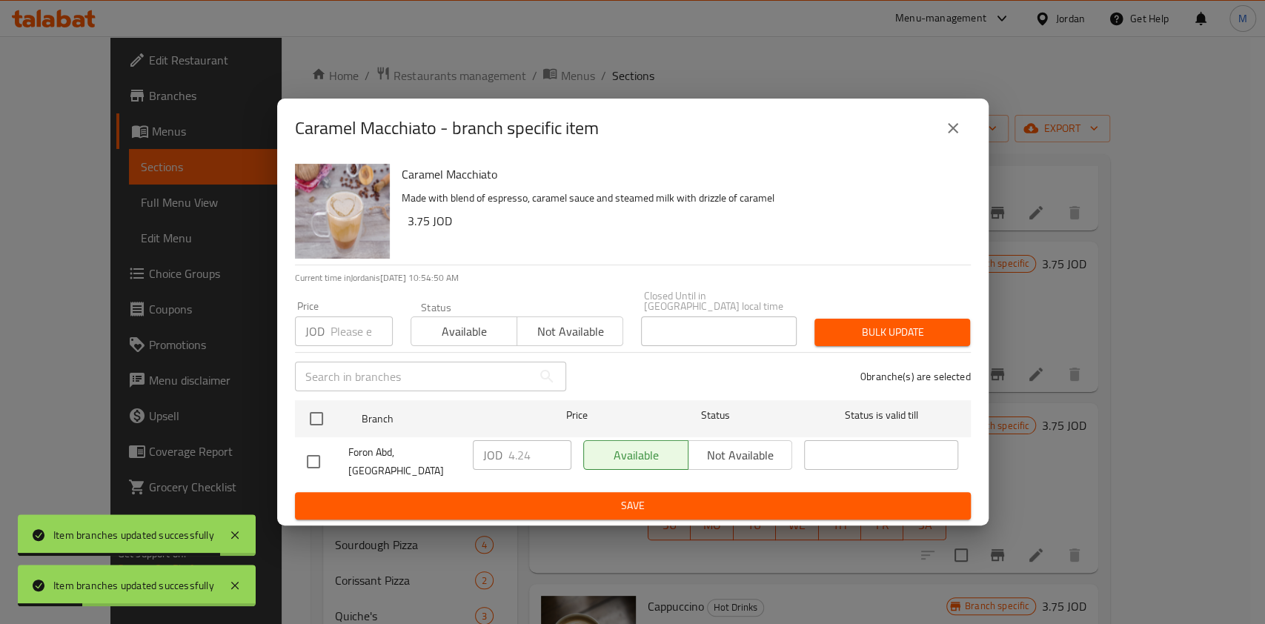
click at [313, 454] on input "checkbox" at bounding box center [313, 461] width 31 height 31
checkbox input "true"
click at [536, 460] on input "4.24" at bounding box center [540, 455] width 63 height 30
type input "4.25"
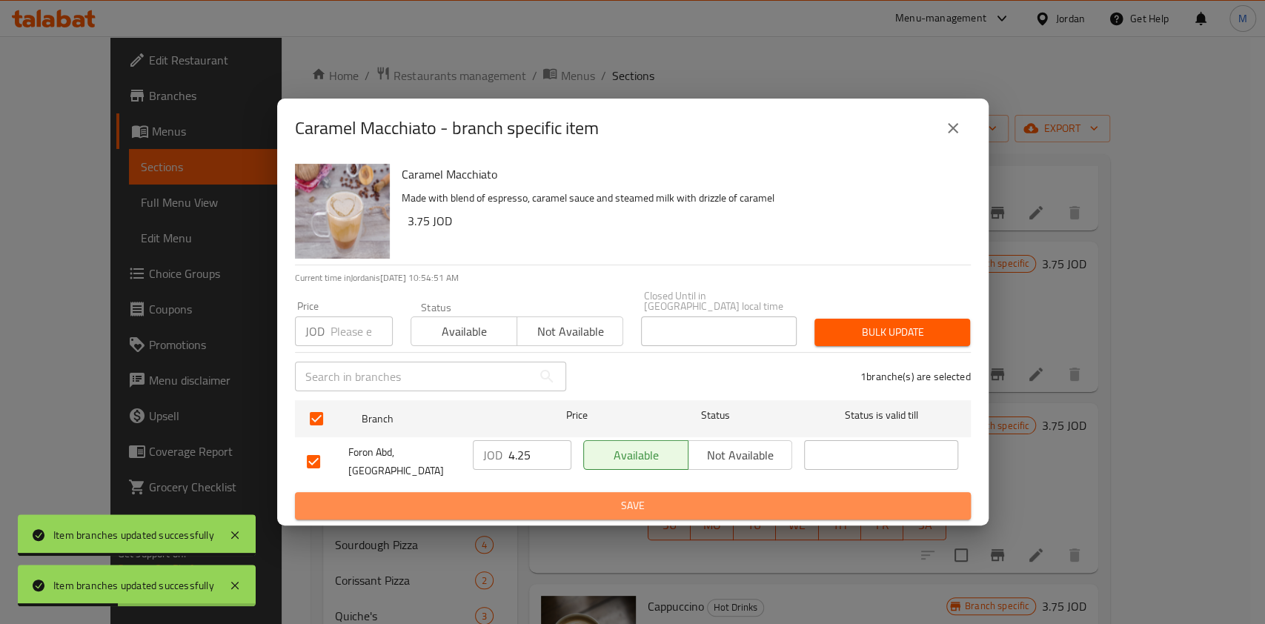
click at [543, 497] on span "Save" at bounding box center [633, 506] width 652 height 19
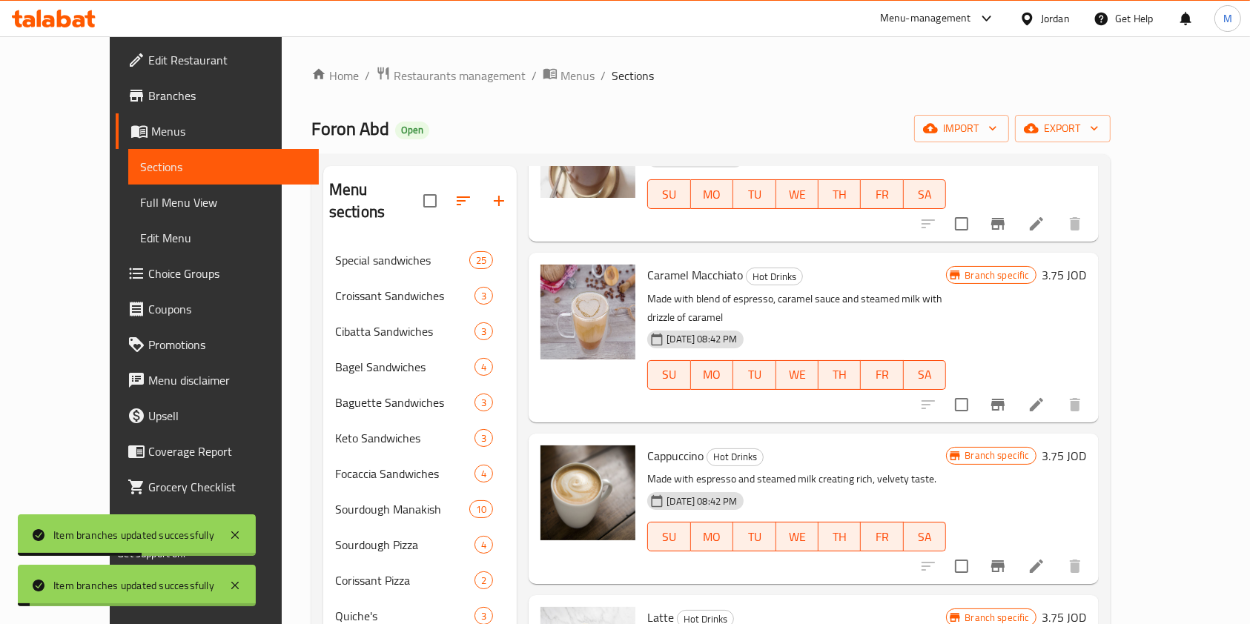
scroll to position [494, 0]
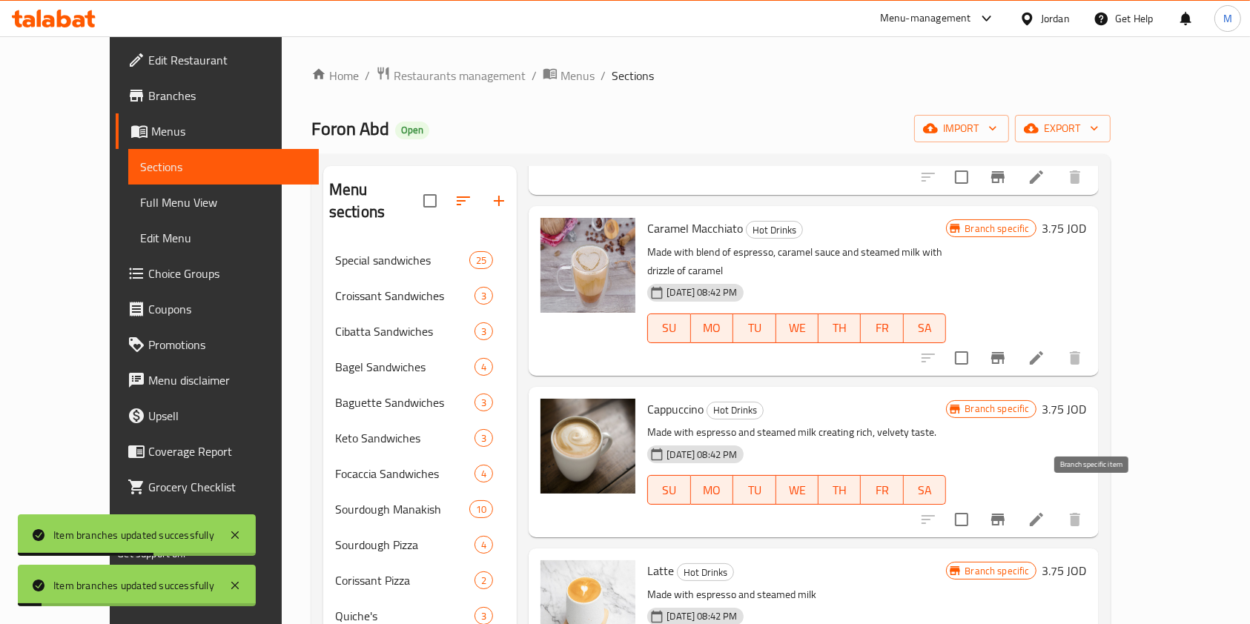
click at [1007, 511] on icon "Branch-specific-item" at bounding box center [998, 520] width 18 height 18
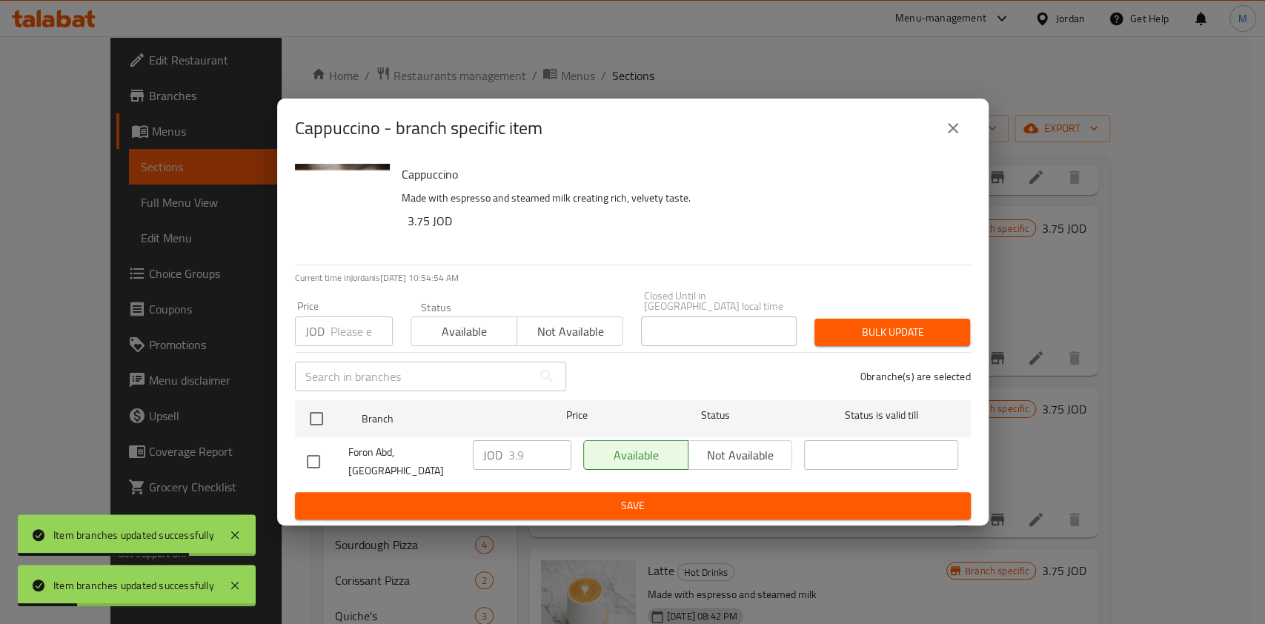
click at [1101, 357] on div "Cappuccino - branch specific item Cappuccino Made with espresso and steamed mil…" at bounding box center [632, 312] width 1265 height 624
click at [955, 146] on button "close" at bounding box center [954, 128] width 36 height 36
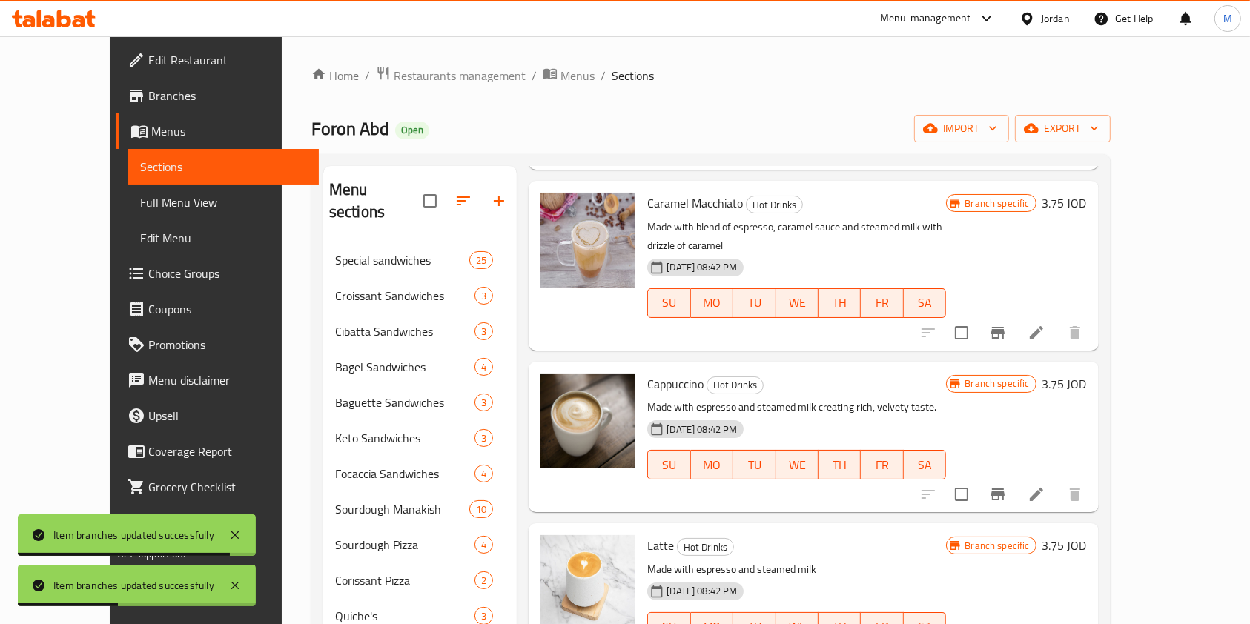
scroll to position [593, 0]
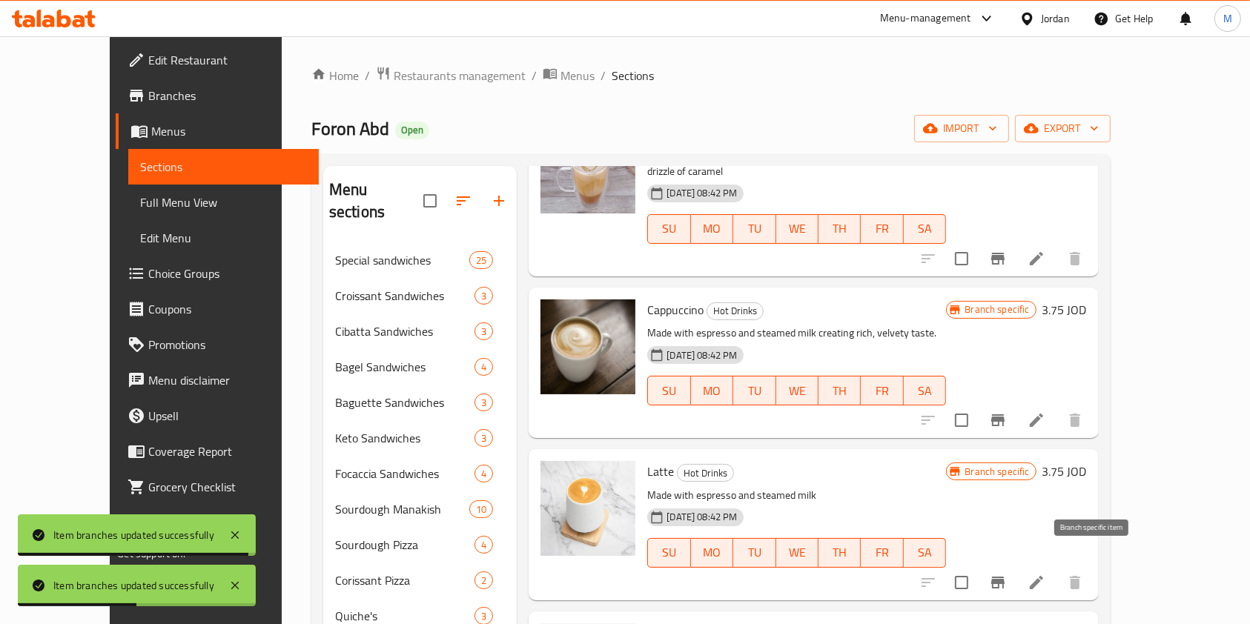
click at [1007, 574] on icon "Branch-specific-item" at bounding box center [998, 583] width 18 height 18
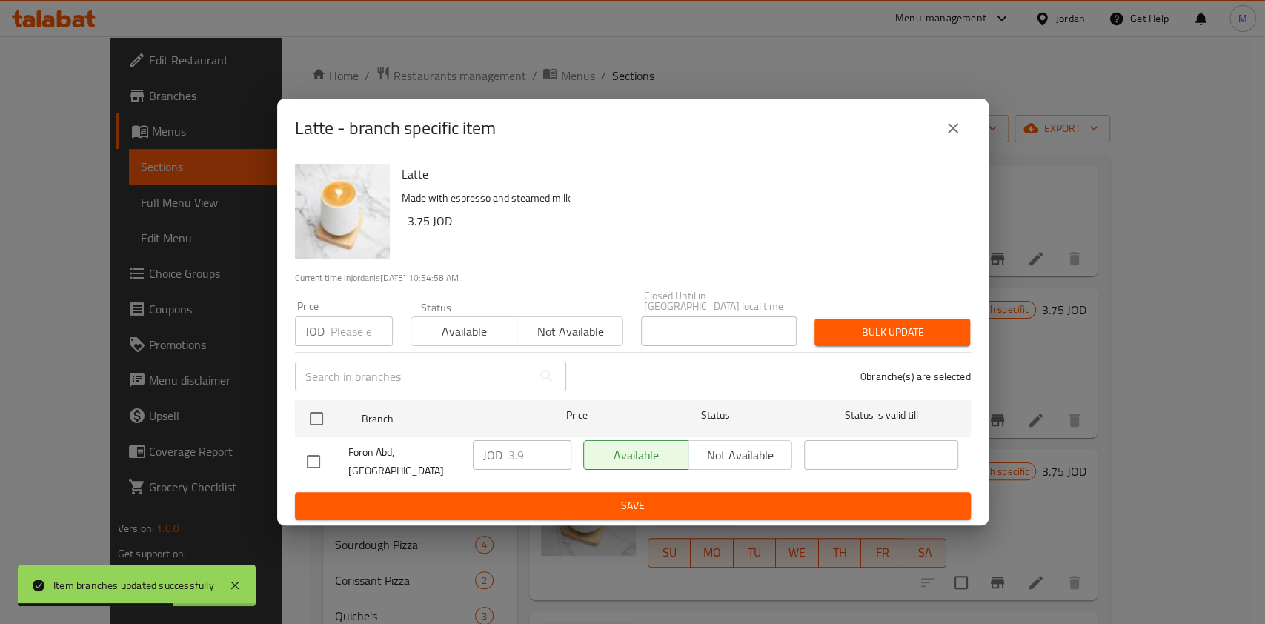
click at [958, 137] on icon "close" at bounding box center [953, 128] width 18 height 18
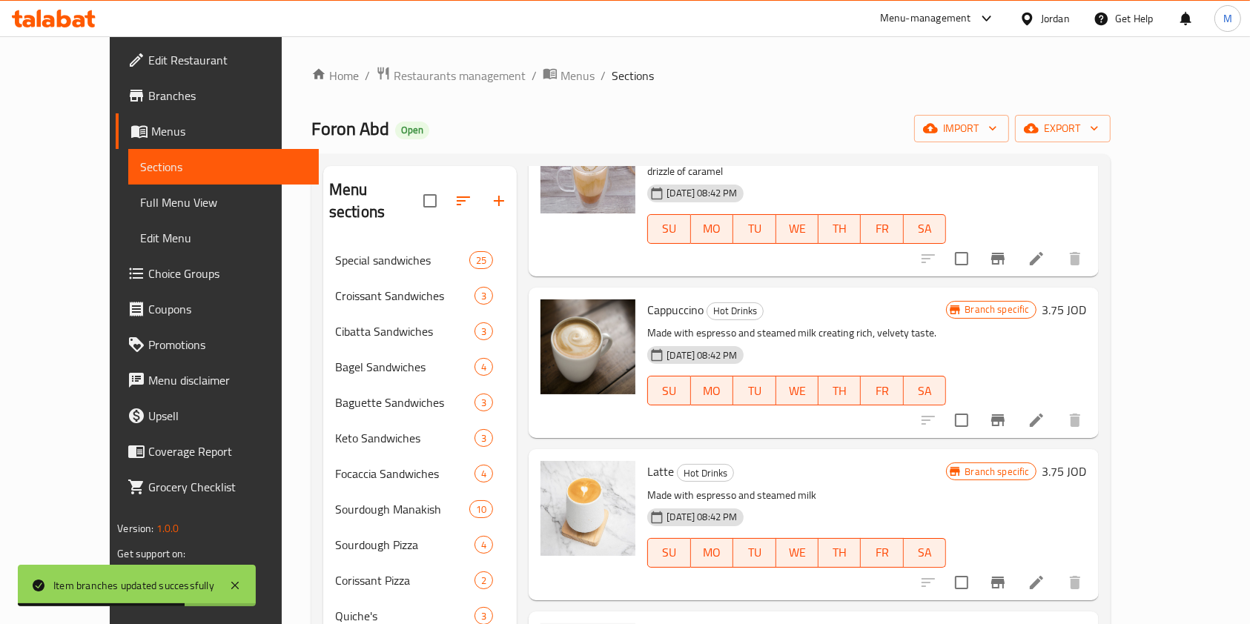
scroll to position [790, 0]
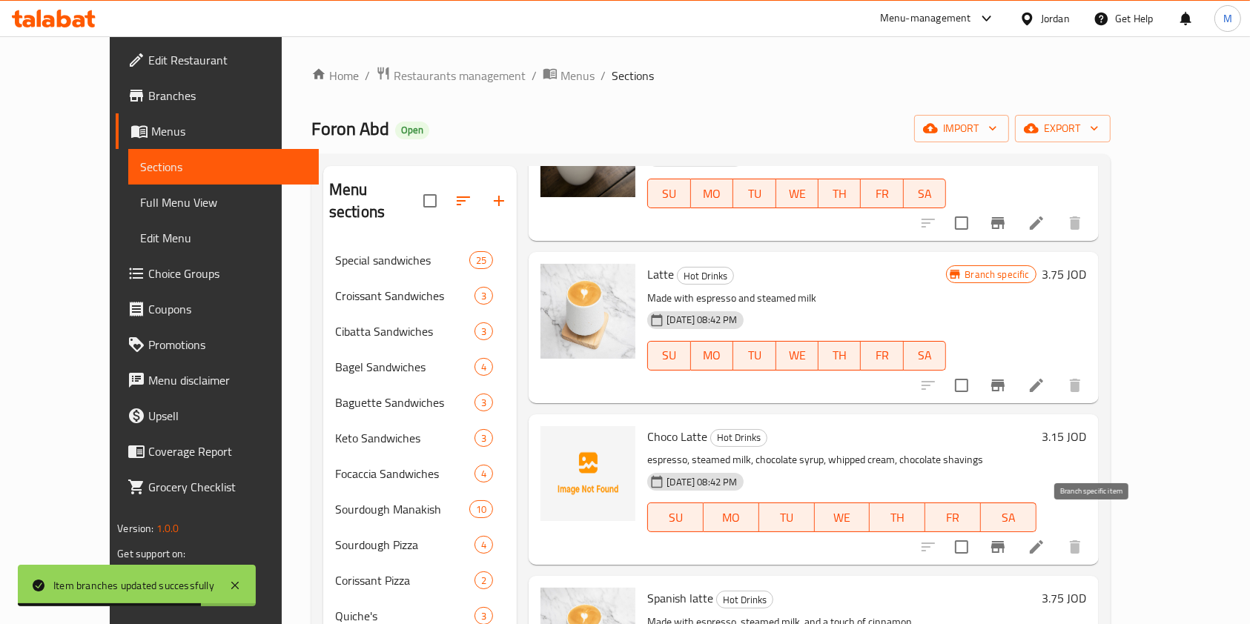
click at [1016, 529] on button "Branch-specific-item" at bounding box center [998, 547] width 36 height 36
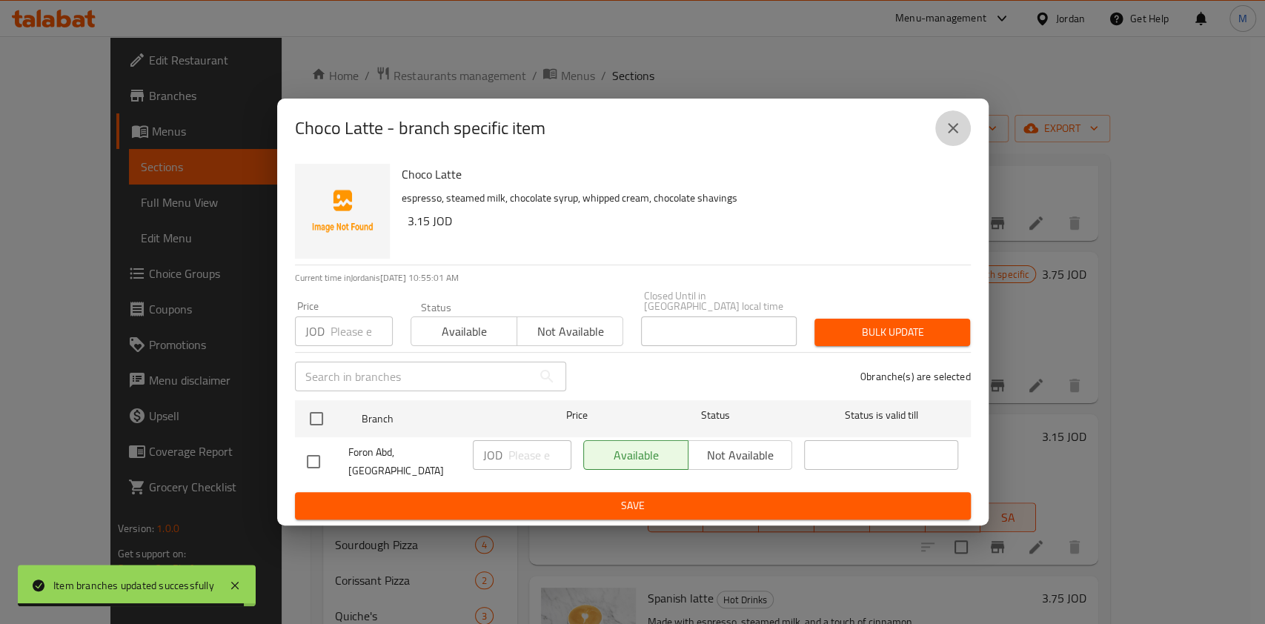
click at [967, 146] on button "close" at bounding box center [954, 128] width 36 height 36
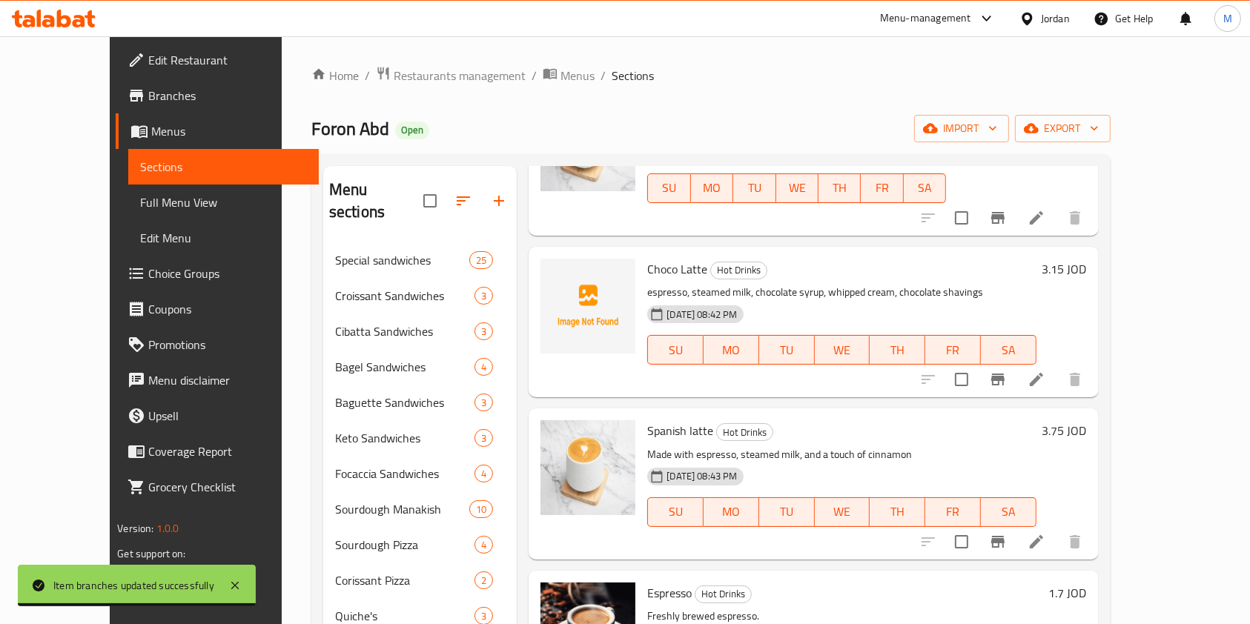
scroll to position [988, 0]
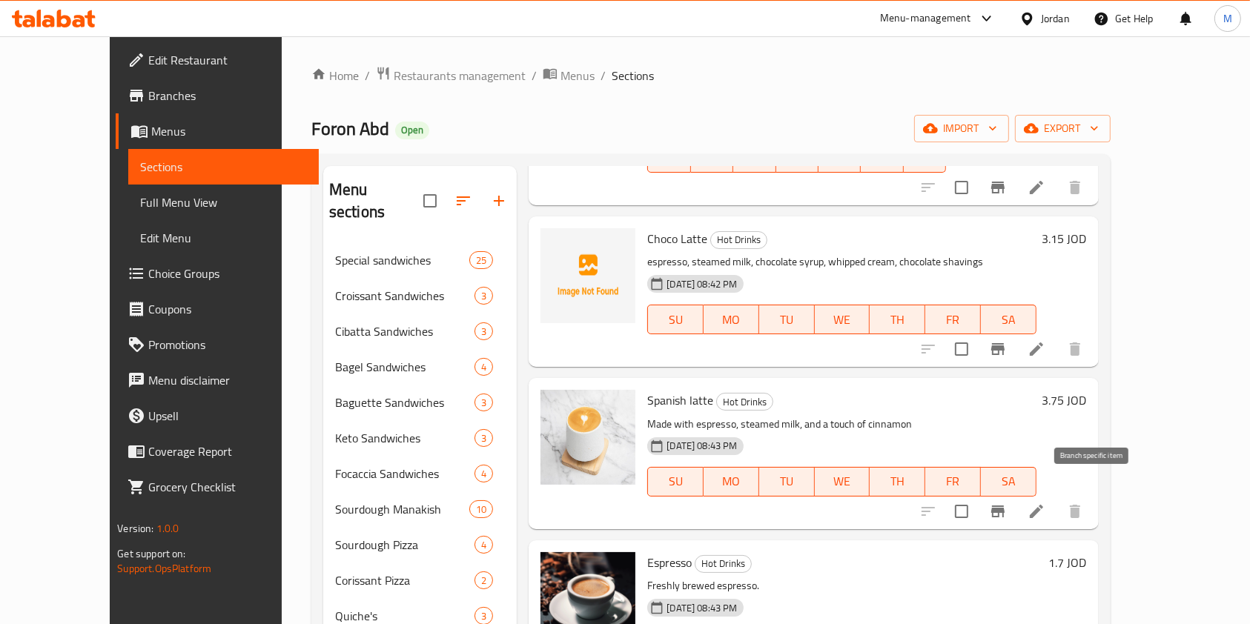
click at [1004, 506] on icon "Branch-specific-item" at bounding box center [997, 512] width 13 height 12
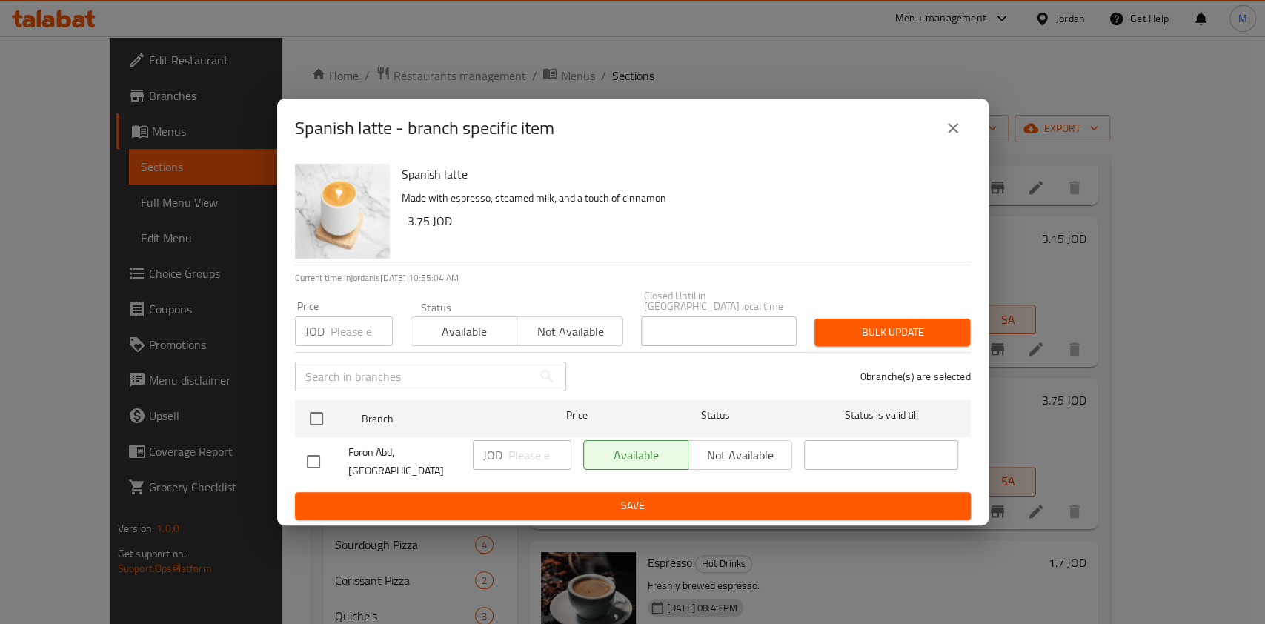
click at [953, 146] on button "close" at bounding box center [954, 128] width 36 height 36
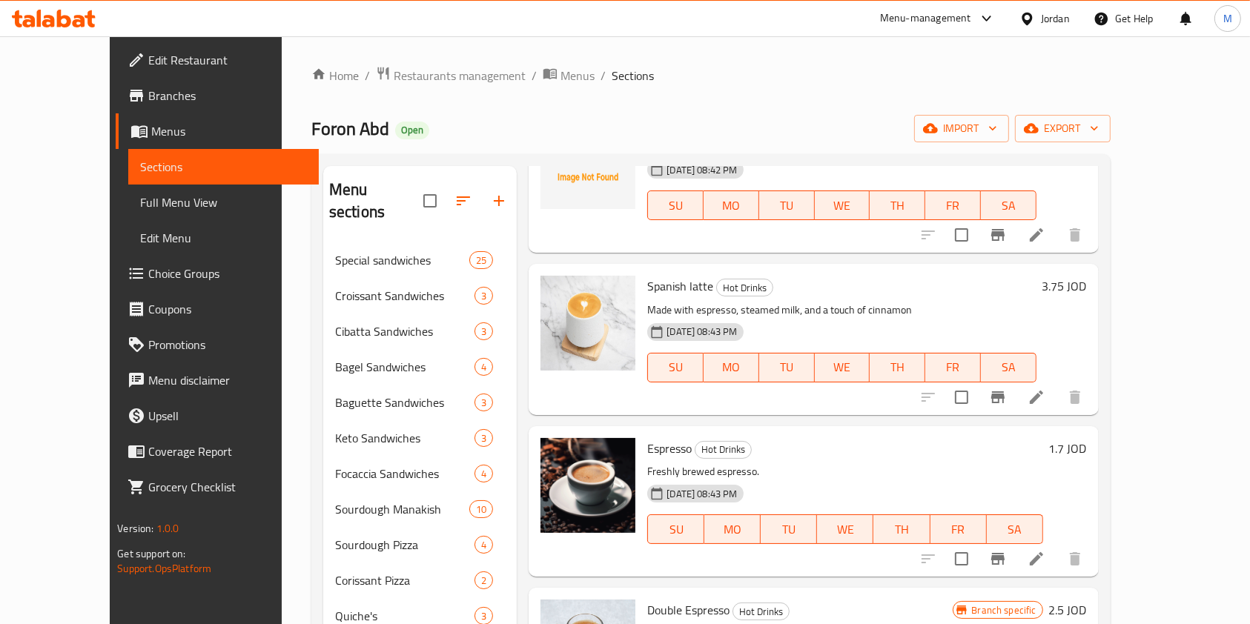
scroll to position [1285, 0]
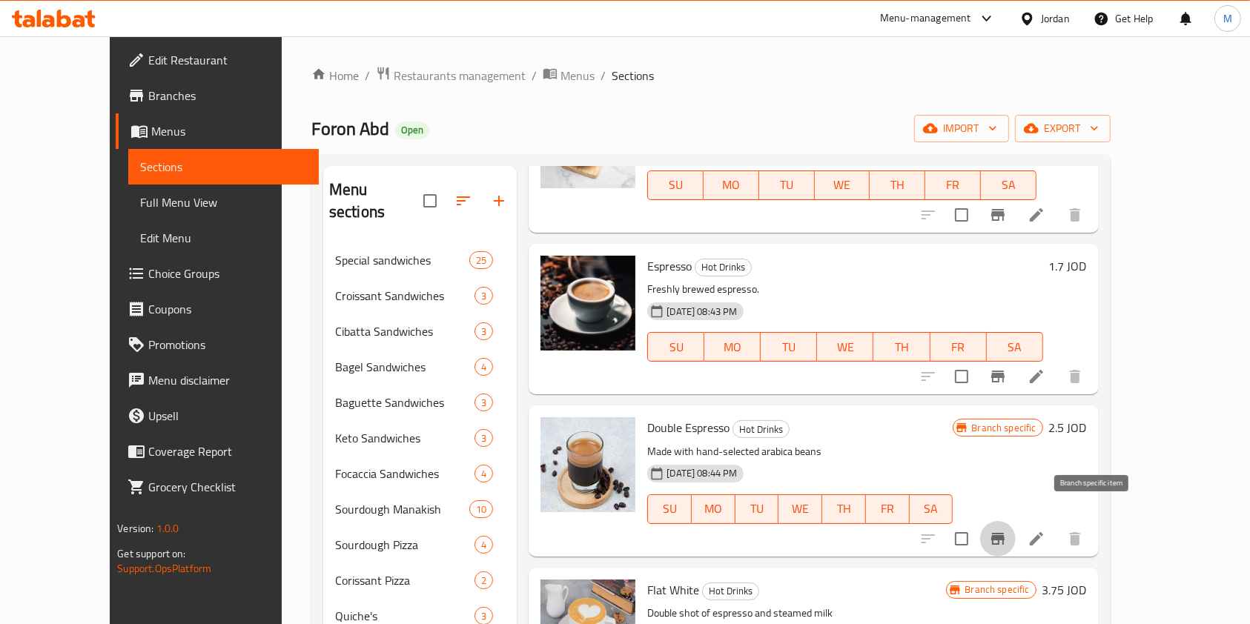
click at [1007, 530] on icon "Branch-specific-item" at bounding box center [998, 539] width 18 height 18
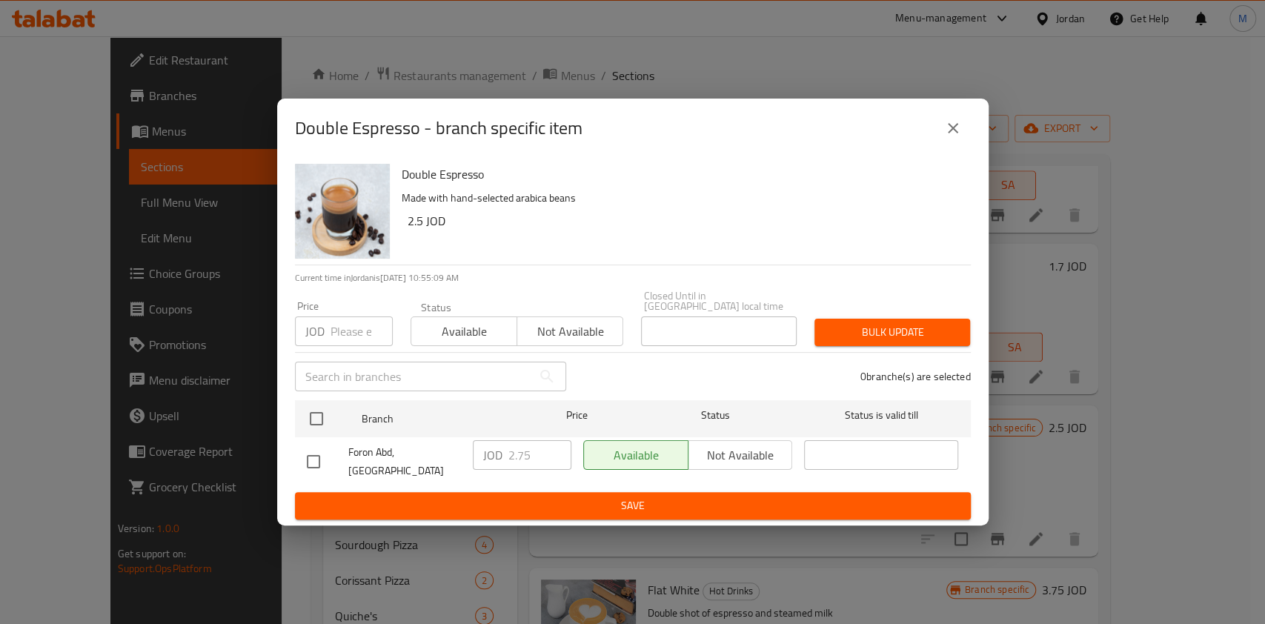
click at [970, 144] on div "Double Espresso - branch specific item" at bounding box center [633, 128] width 712 height 59
click at [960, 137] on icon "close" at bounding box center [953, 128] width 18 height 18
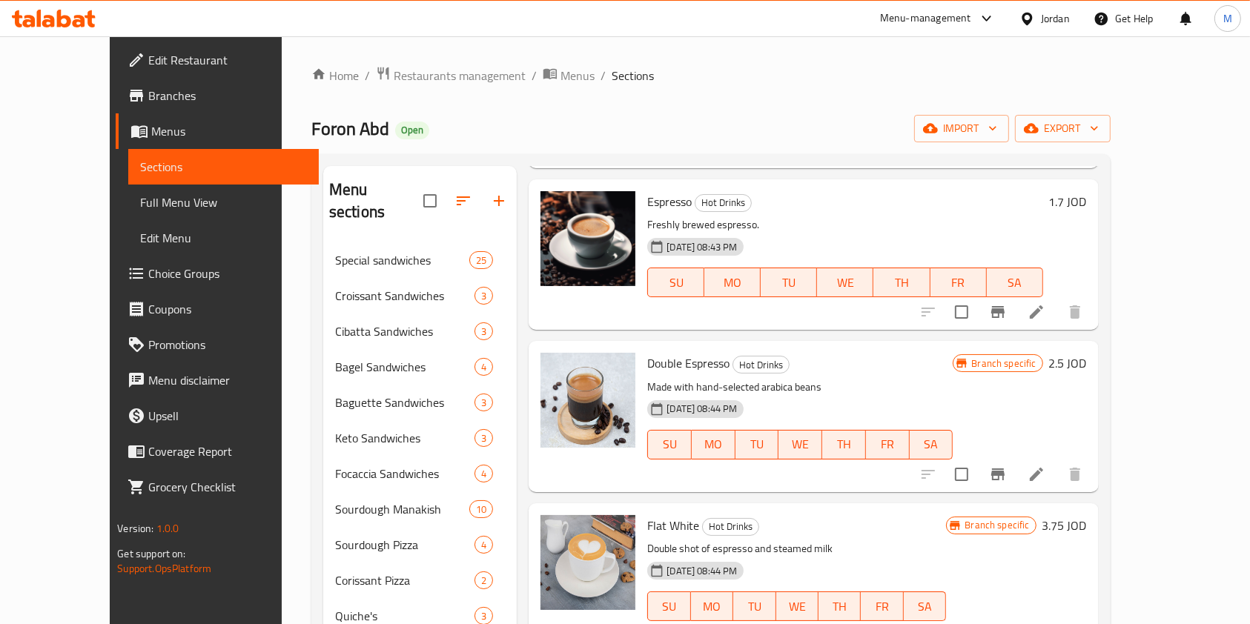
scroll to position [1464, 0]
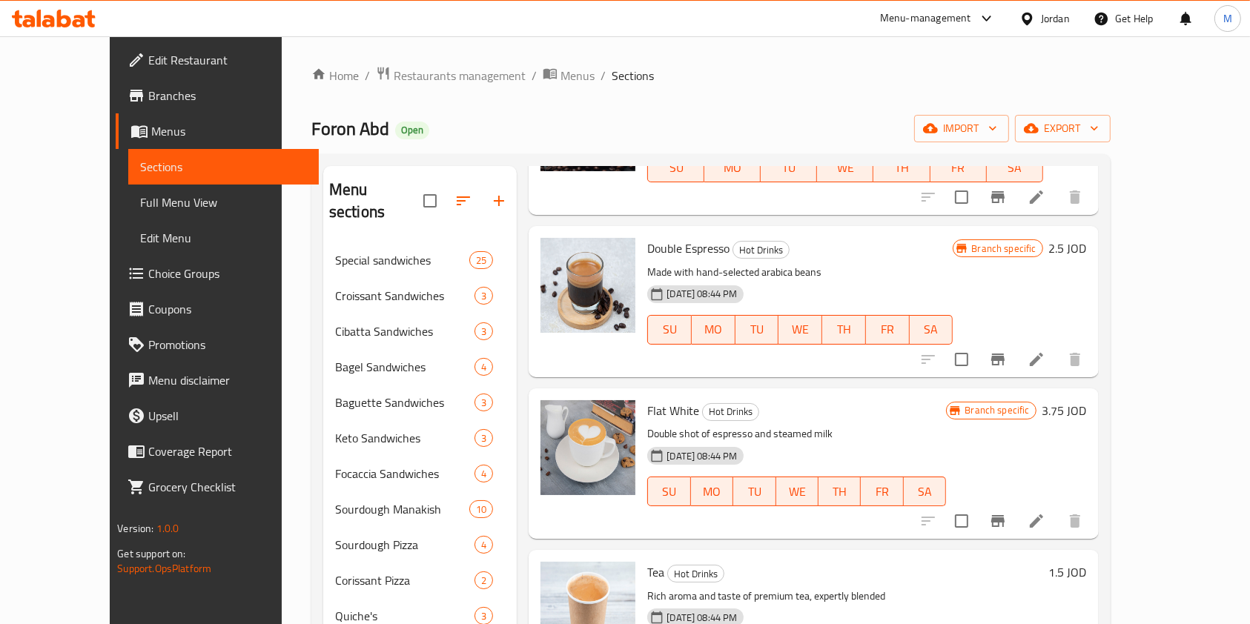
click at [1004, 515] on icon "Branch-specific-item" at bounding box center [997, 521] width 13 height 12
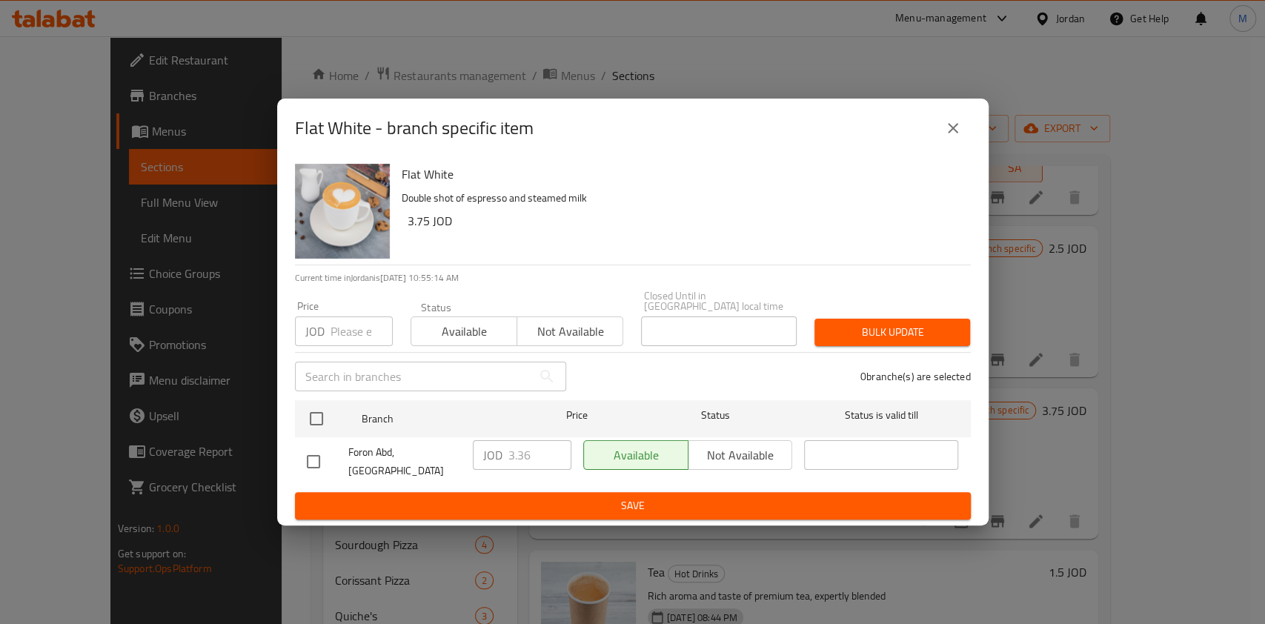
click at [308, 458] on input "checkbox" at bounding box center [313, 461] width 31 height 31
checkbox input "true"
click at [534, 459] on input "3.36" at bounding box center [540, 455] width 63 height 30
type input "3.35"
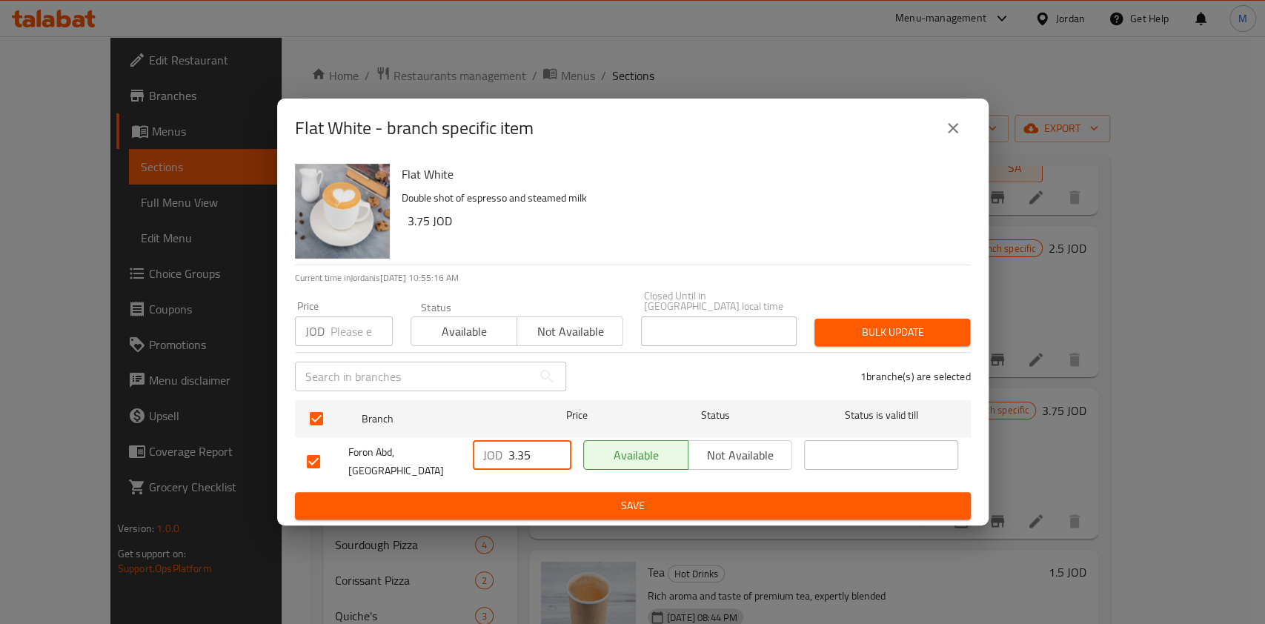
click at [552, 492] on button "Save" at bounding box center [633, 505] width 676 height 27
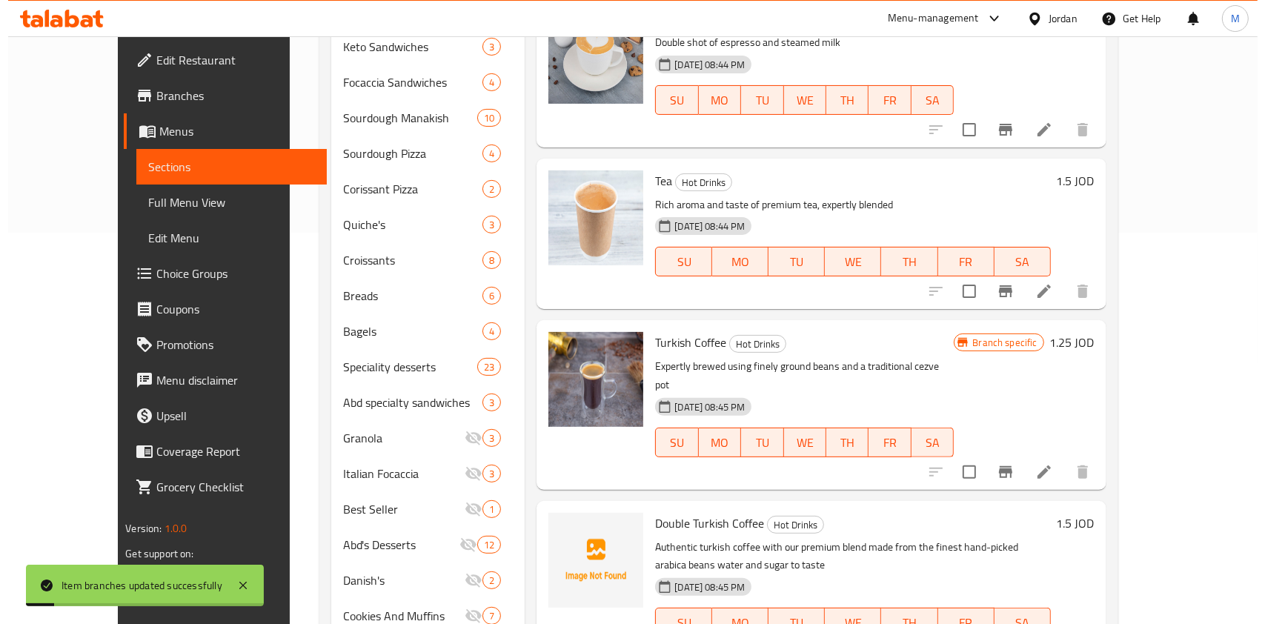
scroll to position [395, 0]
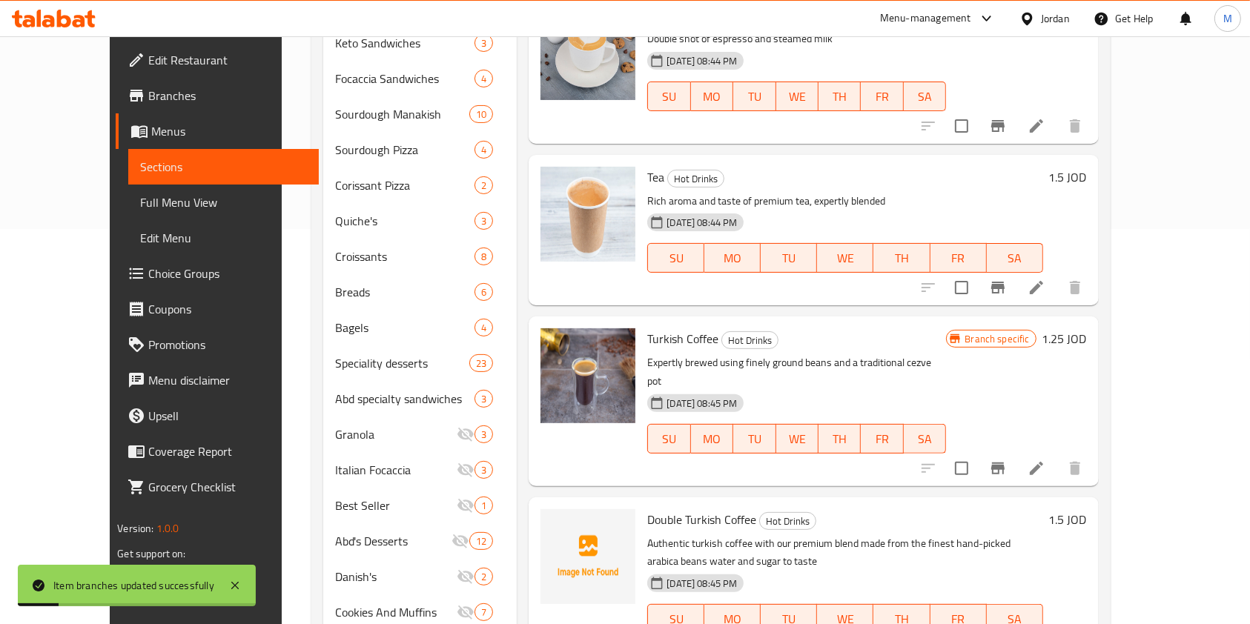
click at [1007, 460] on icon "Branch-specific-item" at bounding box center [998, 469] width 18 height 18
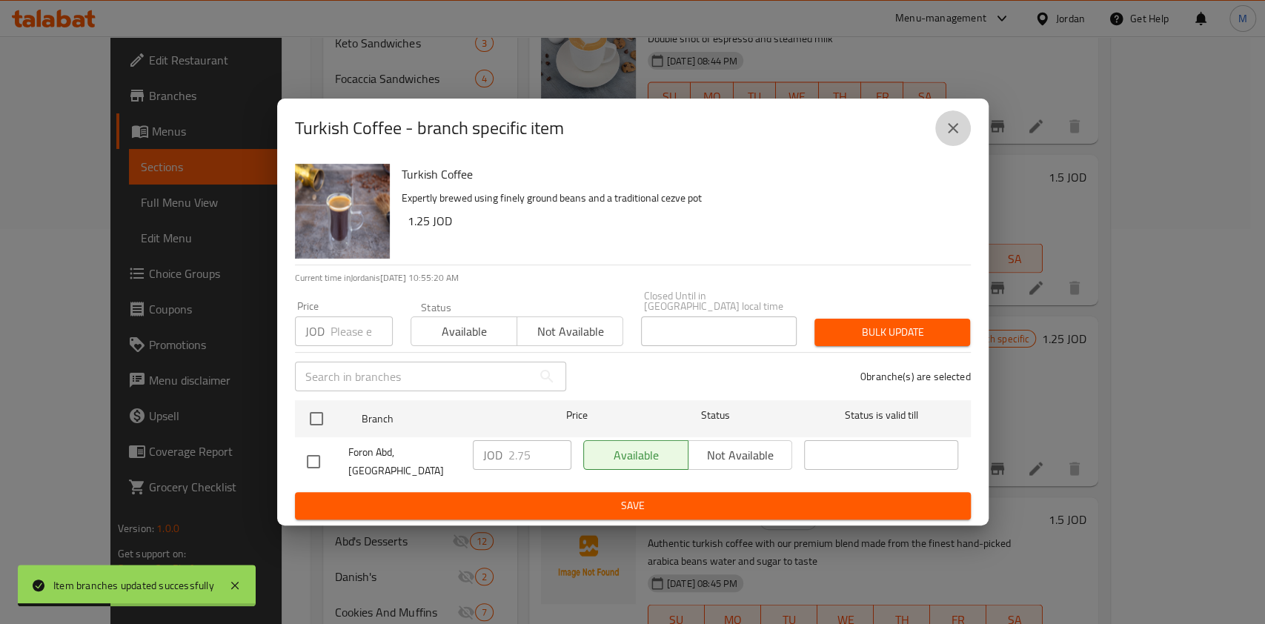
click at [966, 133] on button "close" at bounding box center [954, 128] width 36 height 36
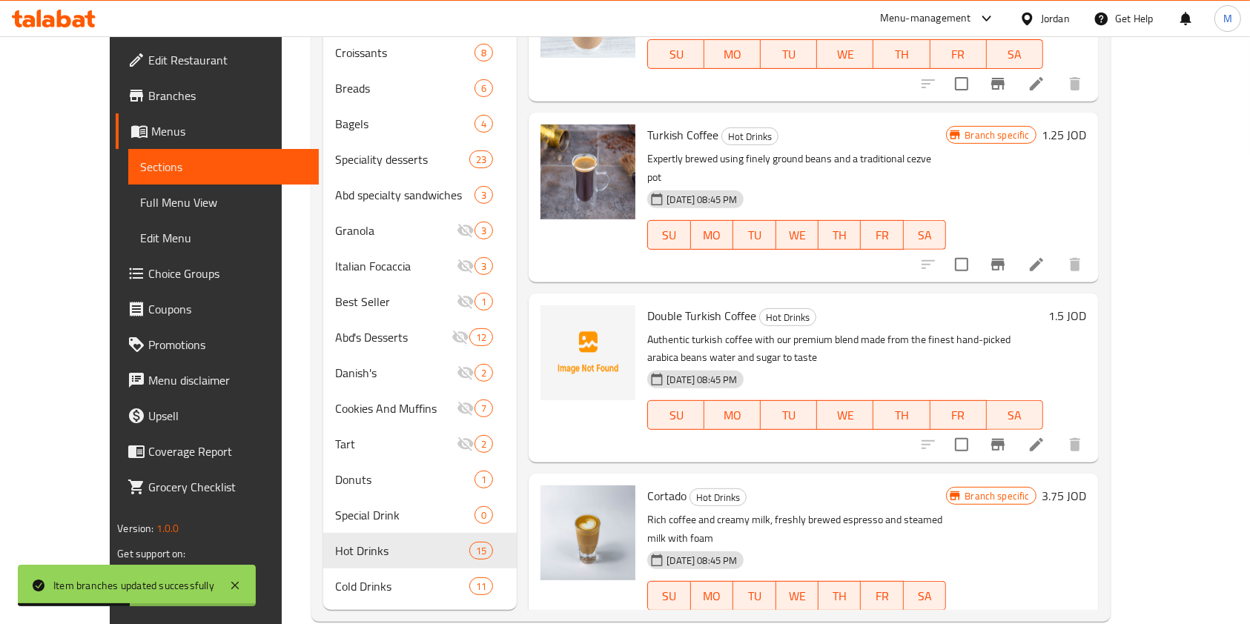
scroll to position [604, 0]
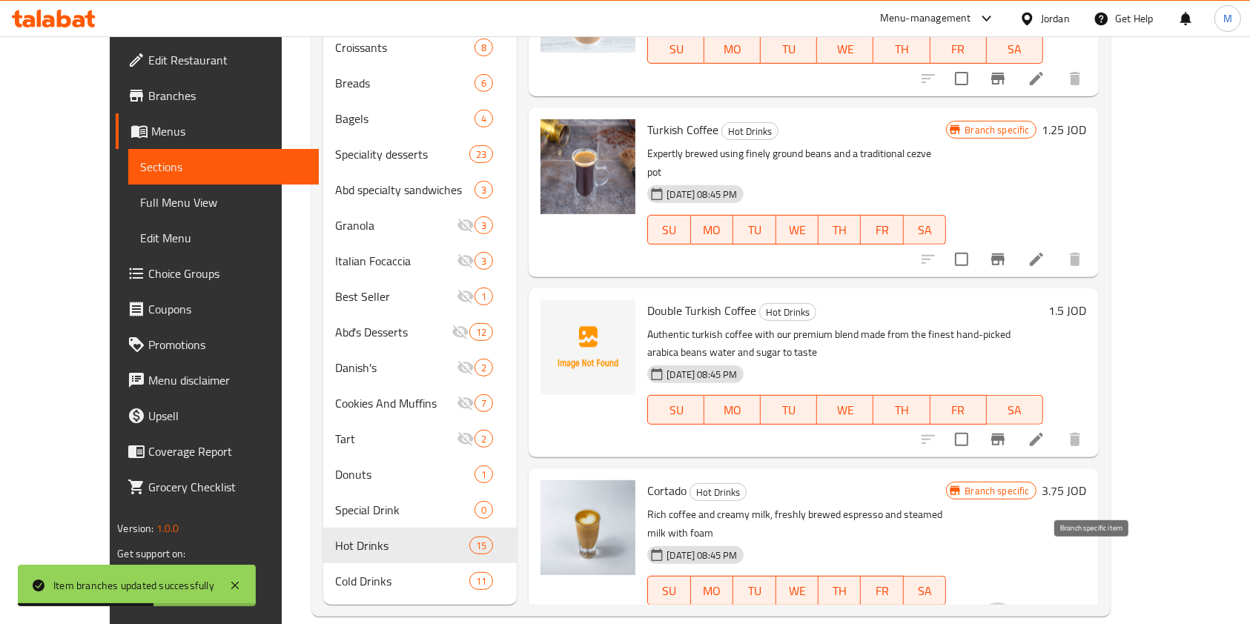
click at [1007, 612] on icon "Branch-specific-item" at bounding box center [998, 621] width 18 height 18
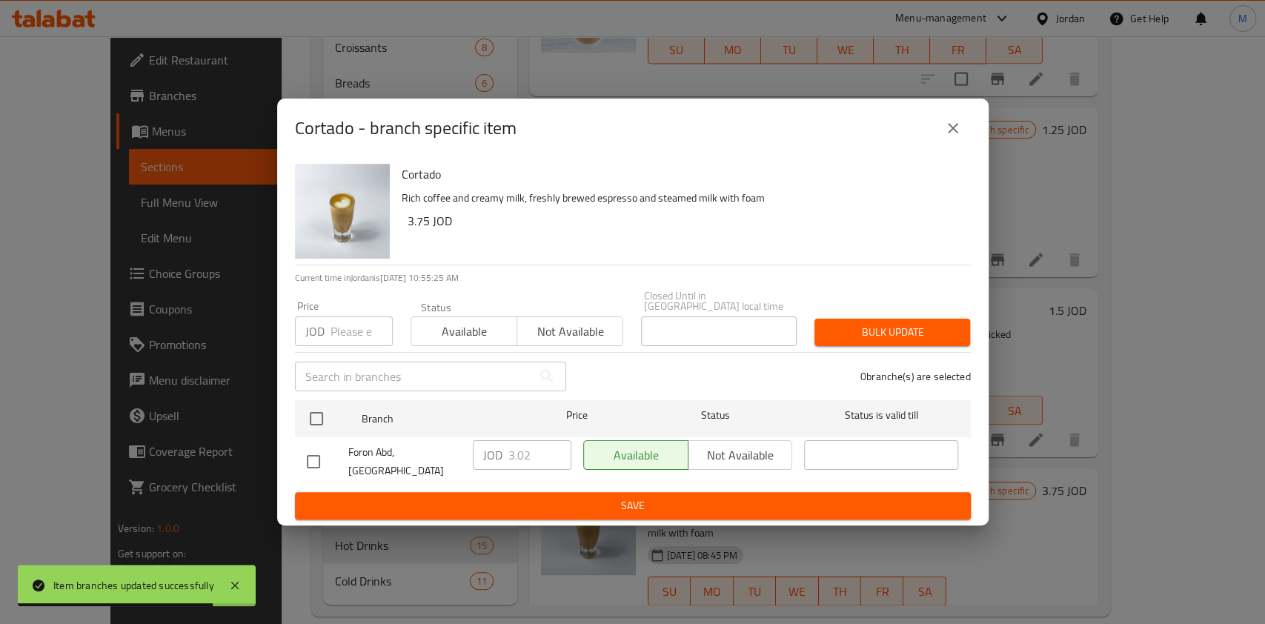
click at [314, 456] on input "checkbox" at bounding box center [313, 461] width 31 height 31
checkbox input "true"
click at [534, 460] on input "3.02" at bounding box center [540, 455] width 63 height 30
type input "3"
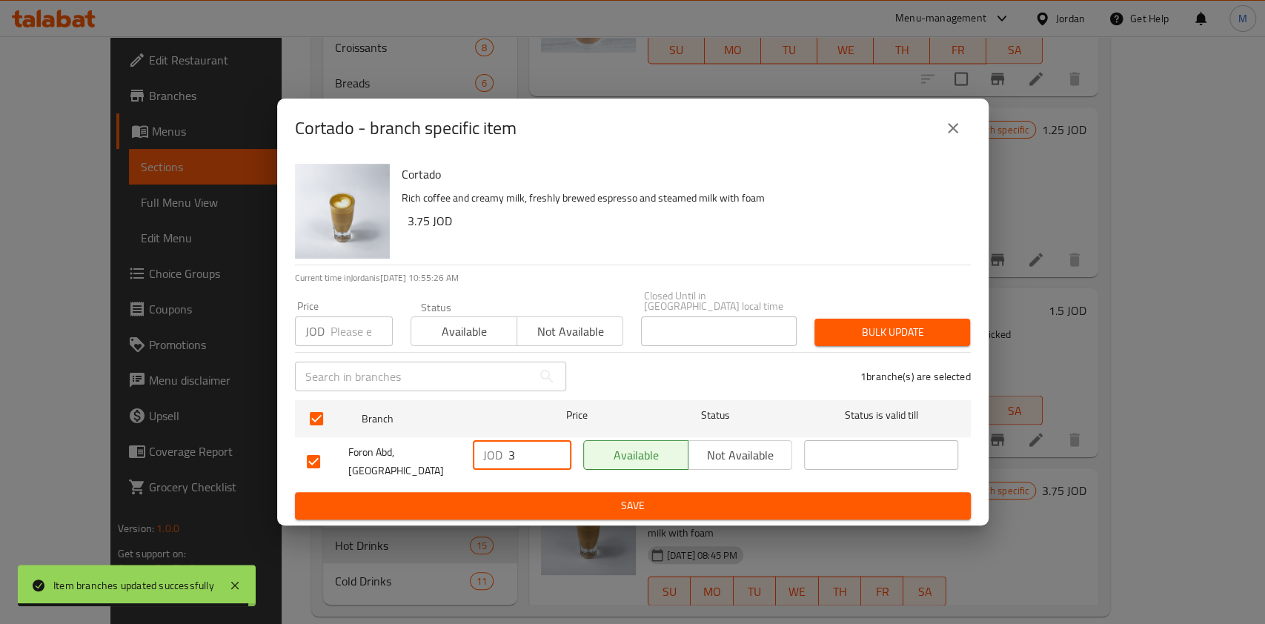
click at [545, 497] on span "Save" at bounding box center [633, 506] width 652 height 19
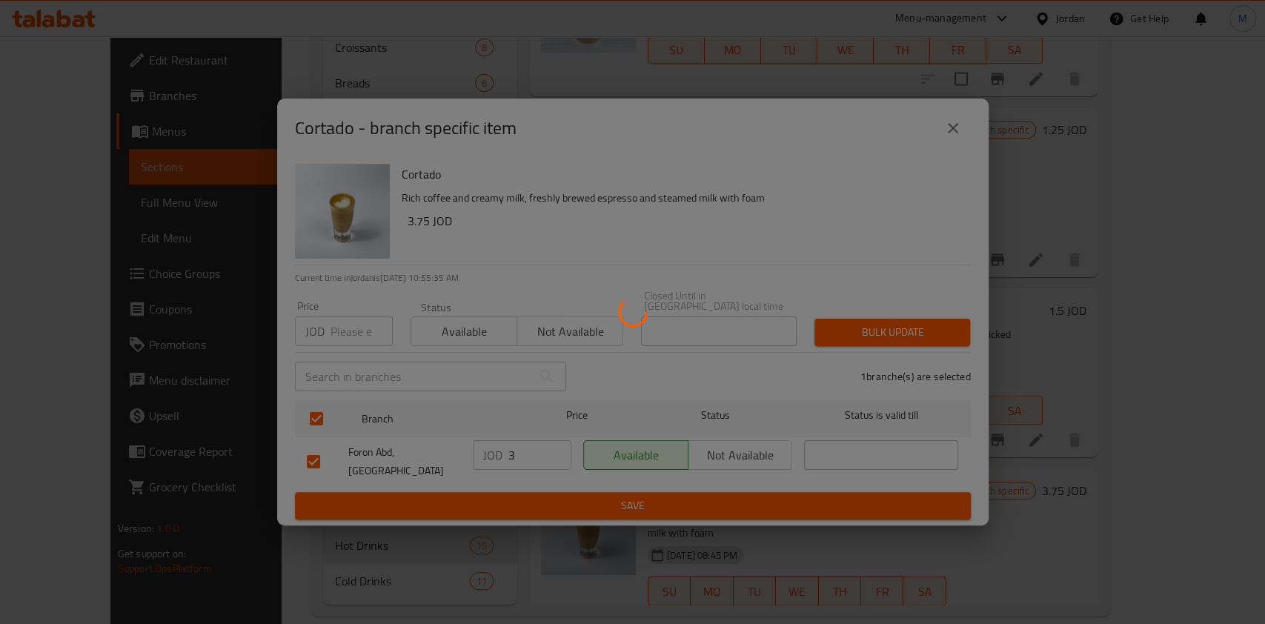
click at [1056, 502] on div at bounding box center [632, 312] width 1265 height 624
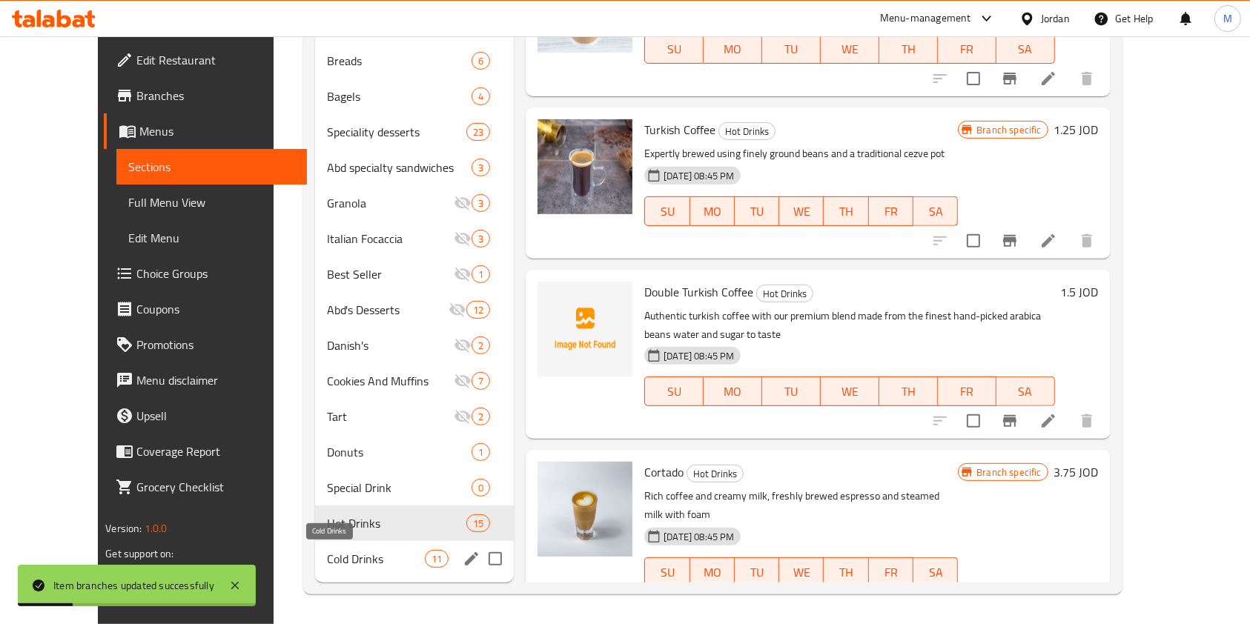
click at [343, 558] on span "Cold Drinks" at bounding box center [376, 559] width 98 height 18
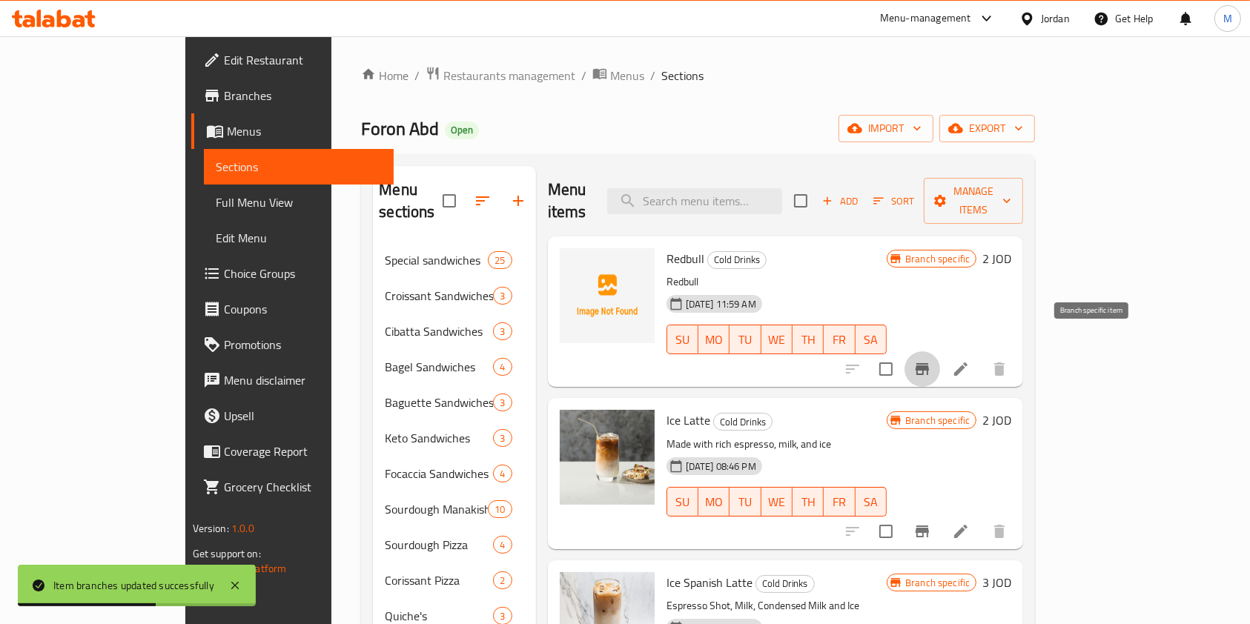
click at [931, 360] on icon "Branch-specific-item" at bounding box center [922, 369] width 18 height 18
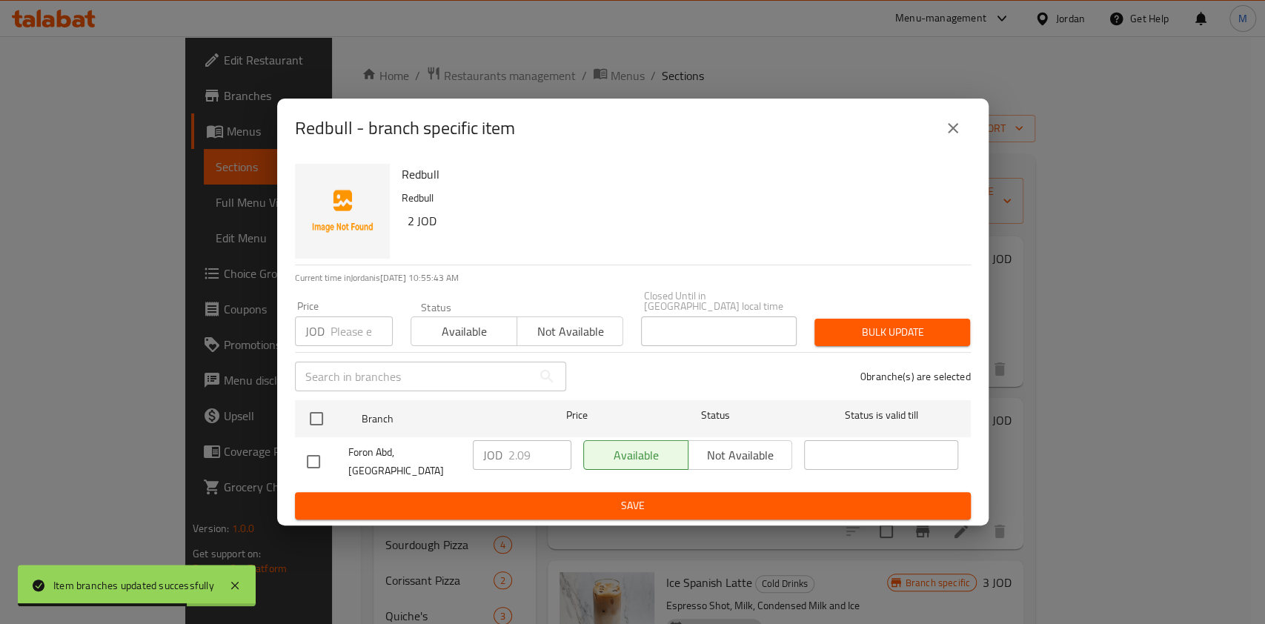
click at [310, 451] on input "checkbox" at bounding box center [313, 461] width 31 height 31
checkbox input "true"
click at [532, 458] on input "2.09" at bounding box center [540, 455] width 63 height 30
type input "2.05"
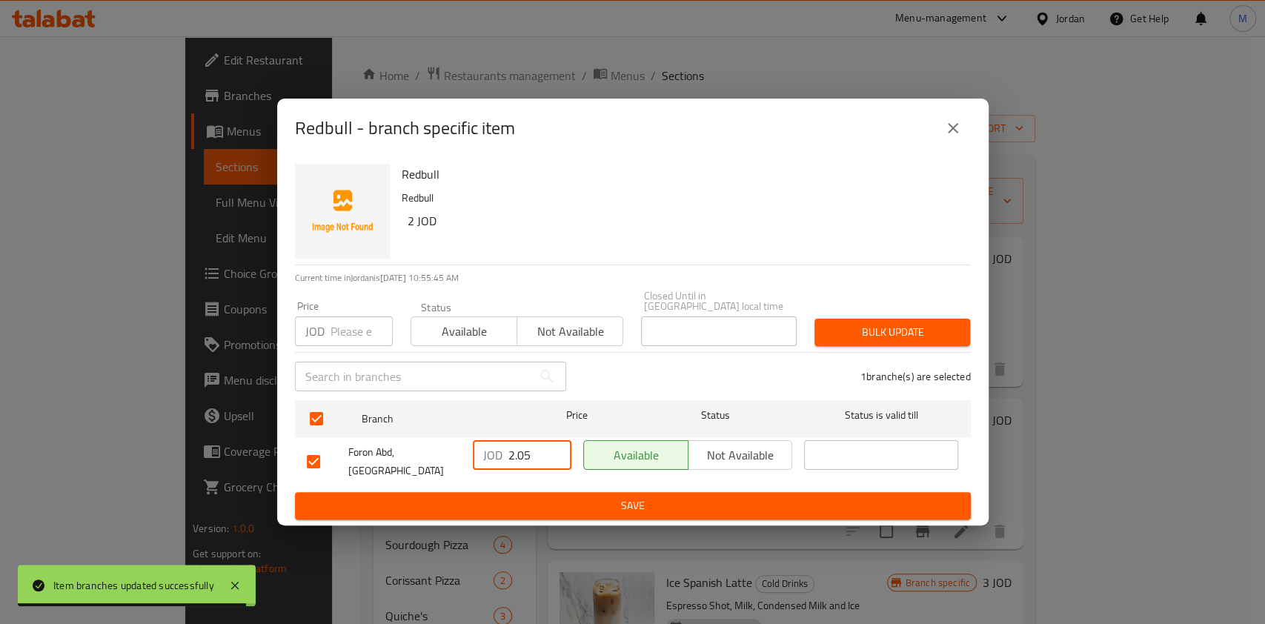
click at [551, 497] on span "Save" at bounding box center [633, 506] width 652 height 19
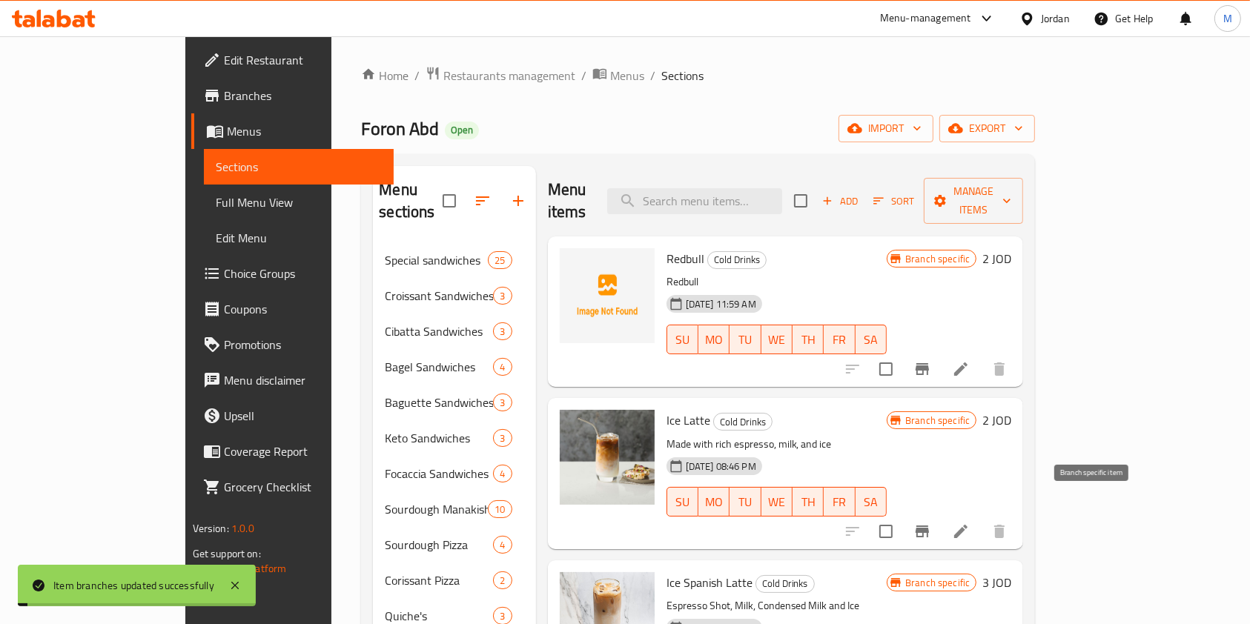
click at [929, 526] on icon "Branch-specific-item" at bounding box center [922, 532] width 13 height 12
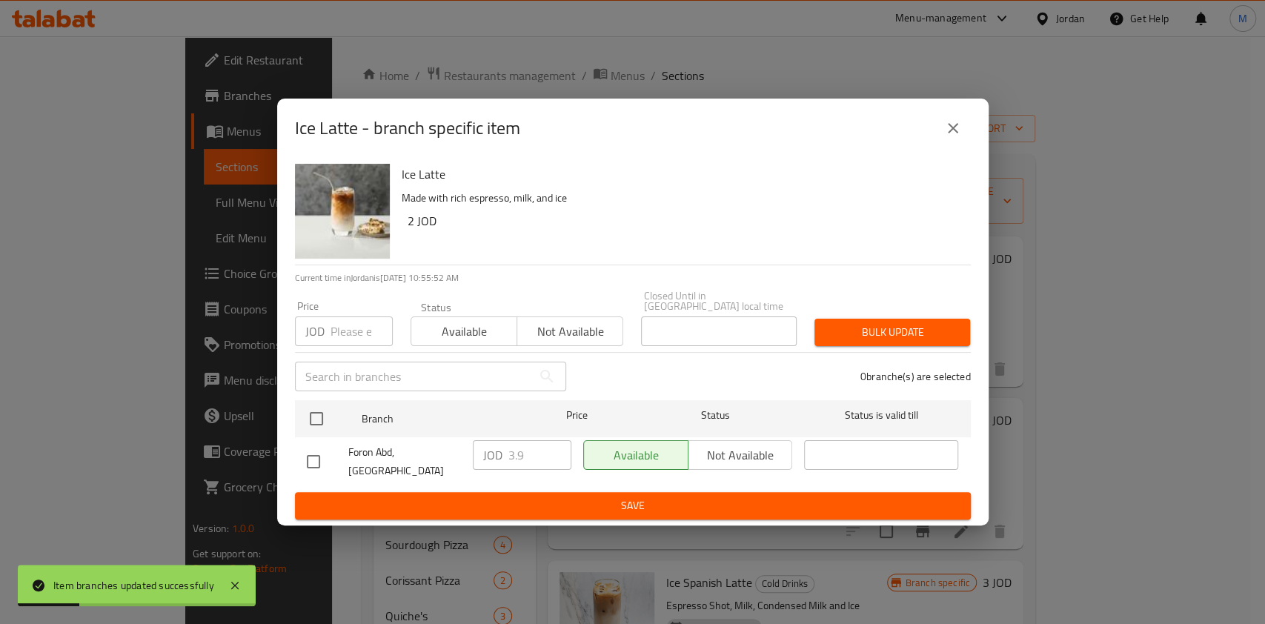
click at [950, 137] on icon "close" at bounding box center [953, 128] width 18 height 18
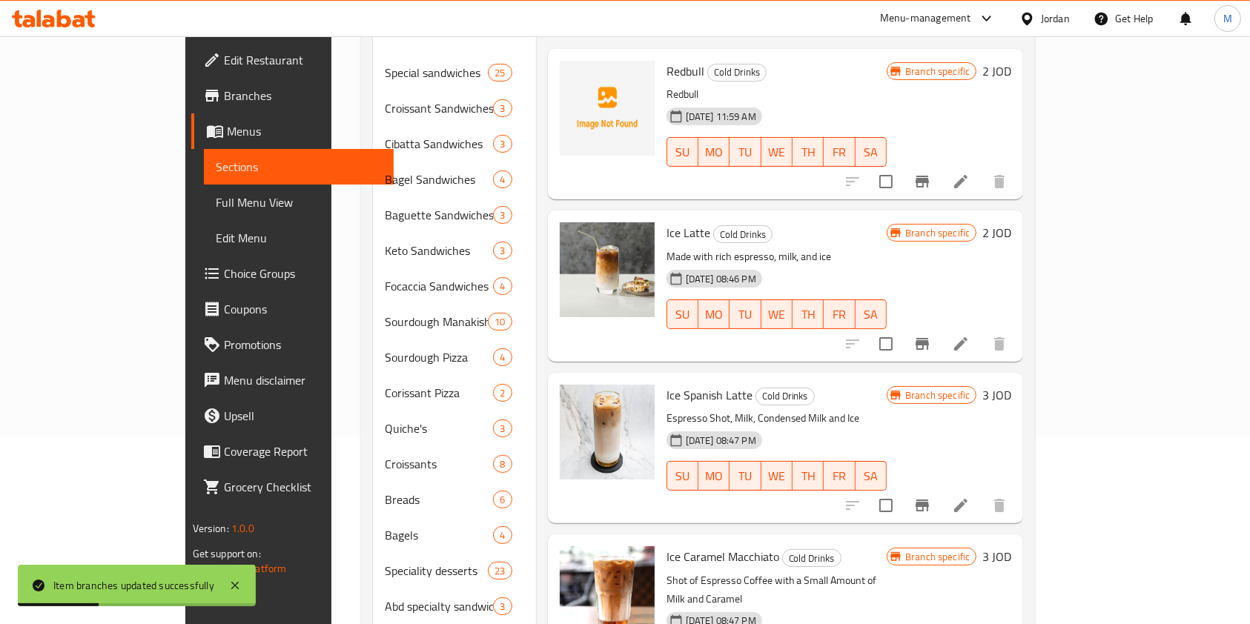
scroll to position [197, 0]
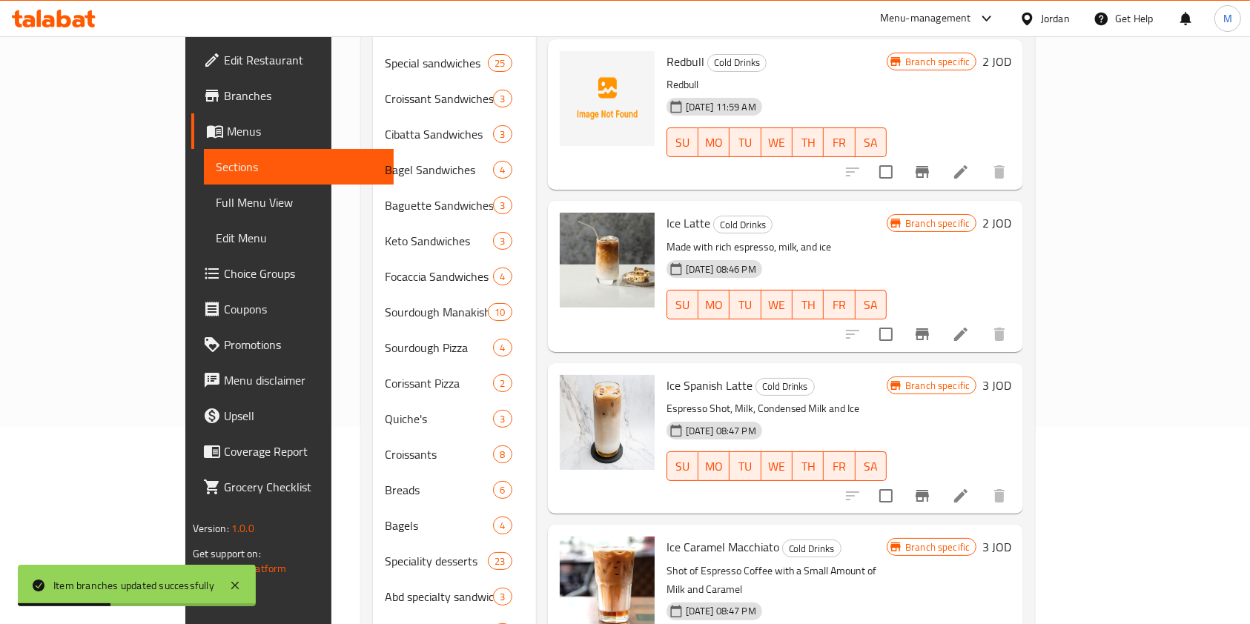
click at [931, 487] on icon "Branch-specific-item" at bounding box center [922, 496] width 18 height 18
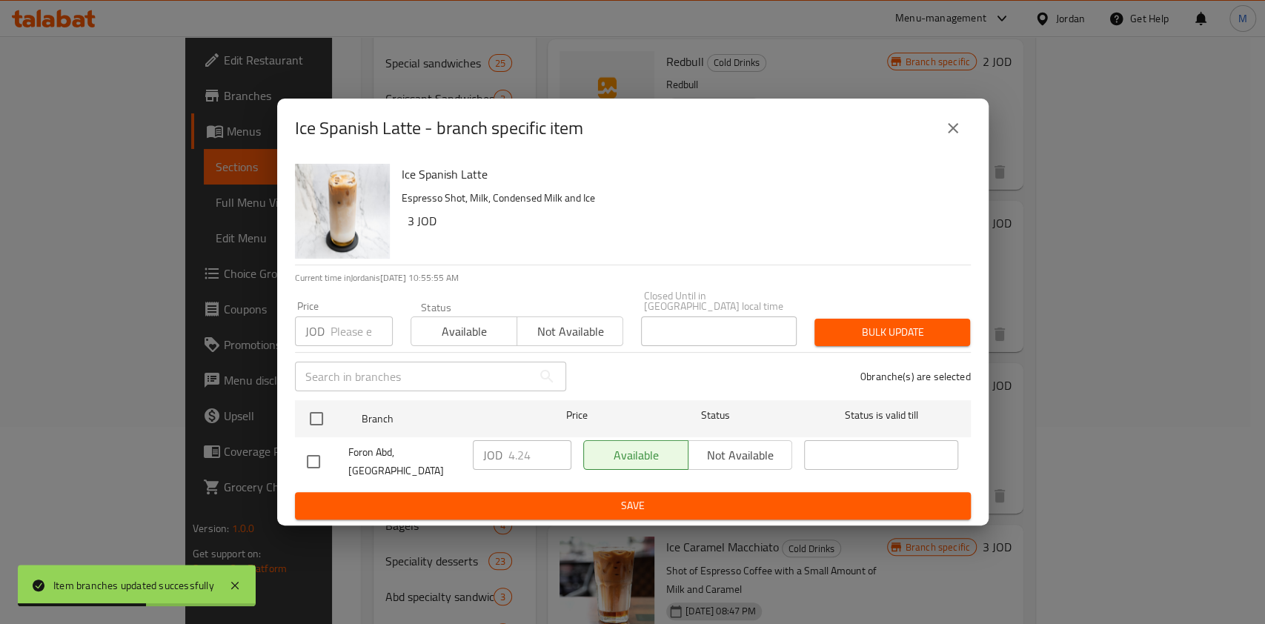
click at [313, 451] on input "checkbox" at bounding box center [313, 461] width 31 height 31
checkbox input "true"
click at [533, 451] on input "4.24" at bounding box center [540, 455] width 63 height 30
type input "4.25"
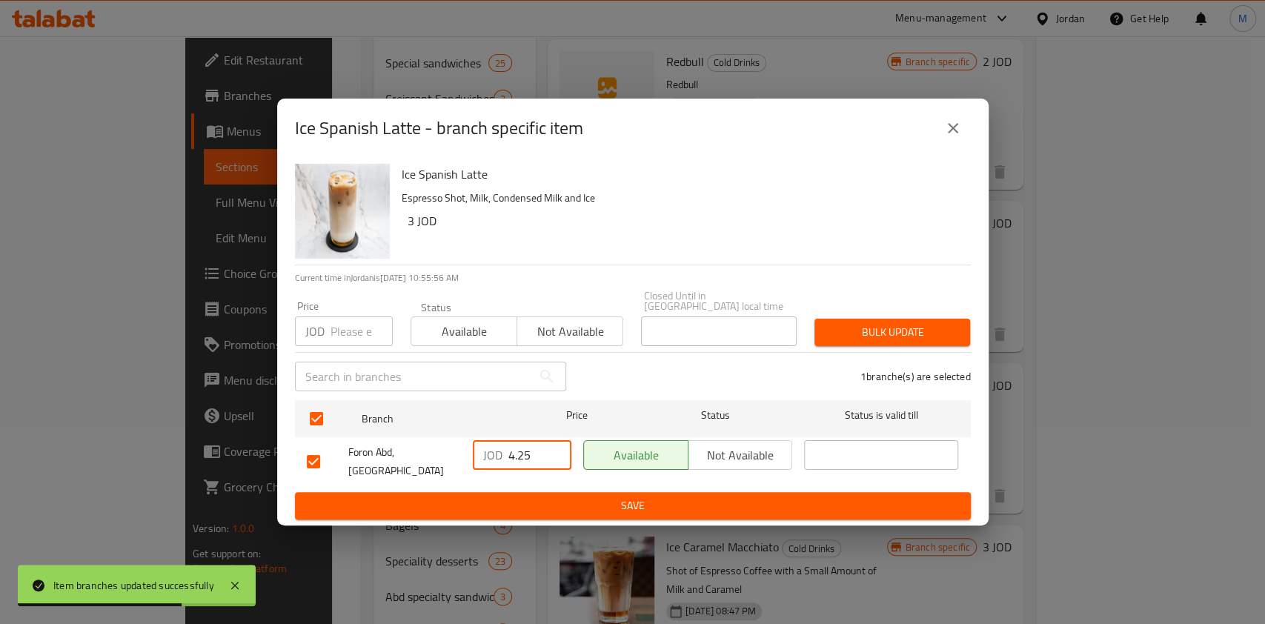
click at [594, 492] on button "Save" at bounding box center [633, 505] width 676 height 27
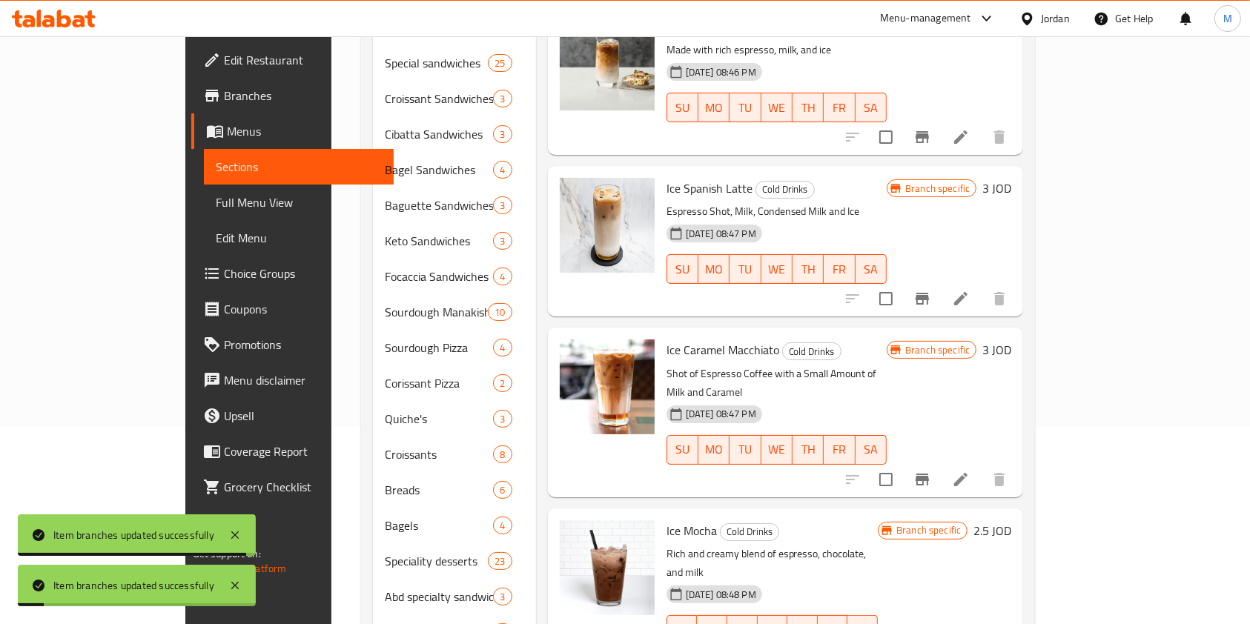
click at [931, 471] on icon "Branch-specific-item" at bounding box center [922, 480] width 18 height 18
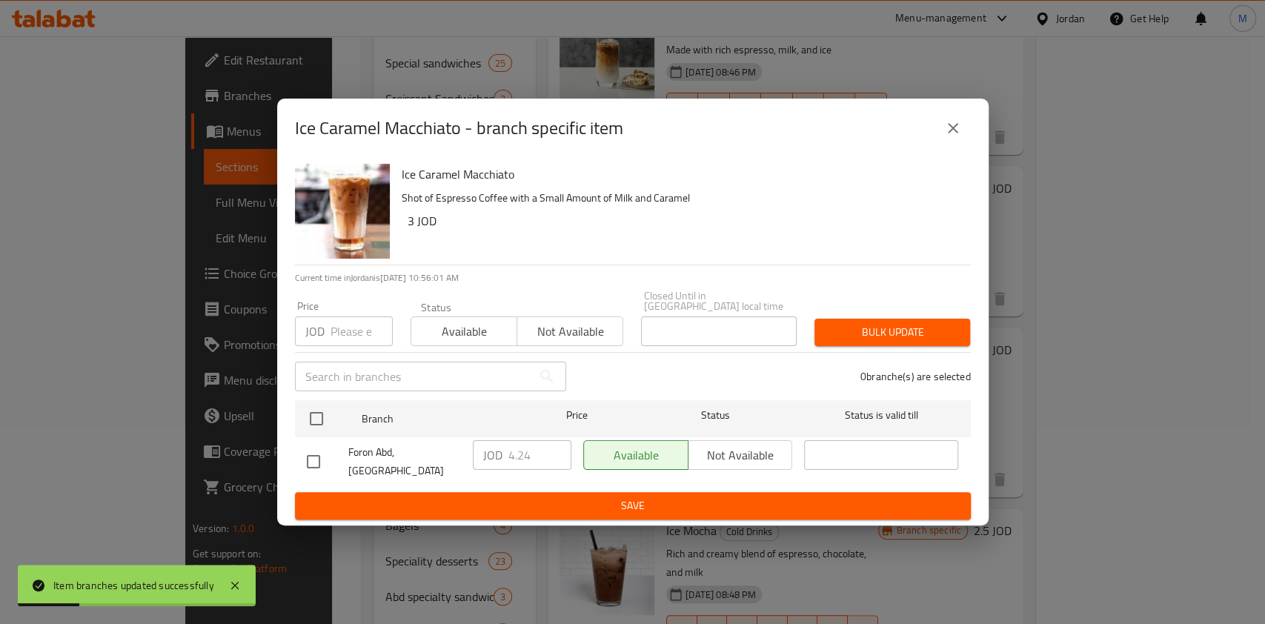
click at [323, 449] on input "checkbox" at bounding box center [313, 461] width 31 height 31
checkbox input "true"
click at [533, 452] on input "4.24" at bounding box center [540, 455] width 63 height 30
type input "4.25"
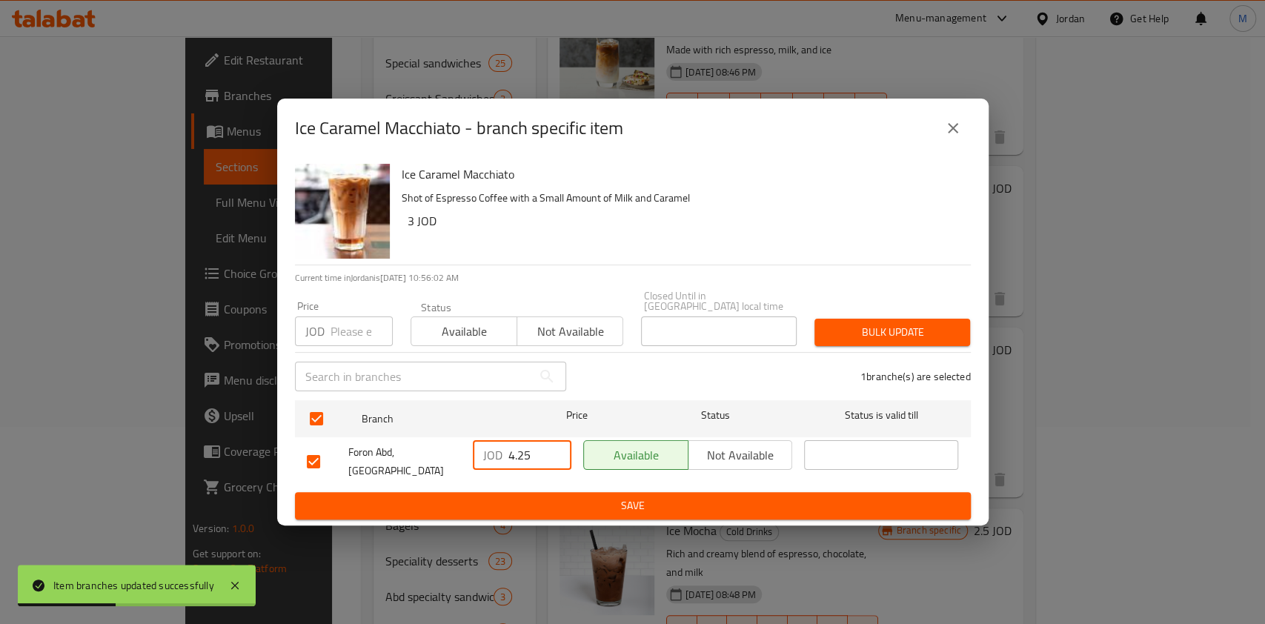
click at [550, 497] on span "Save" at bounding box center [633, 506] width 652 height 19
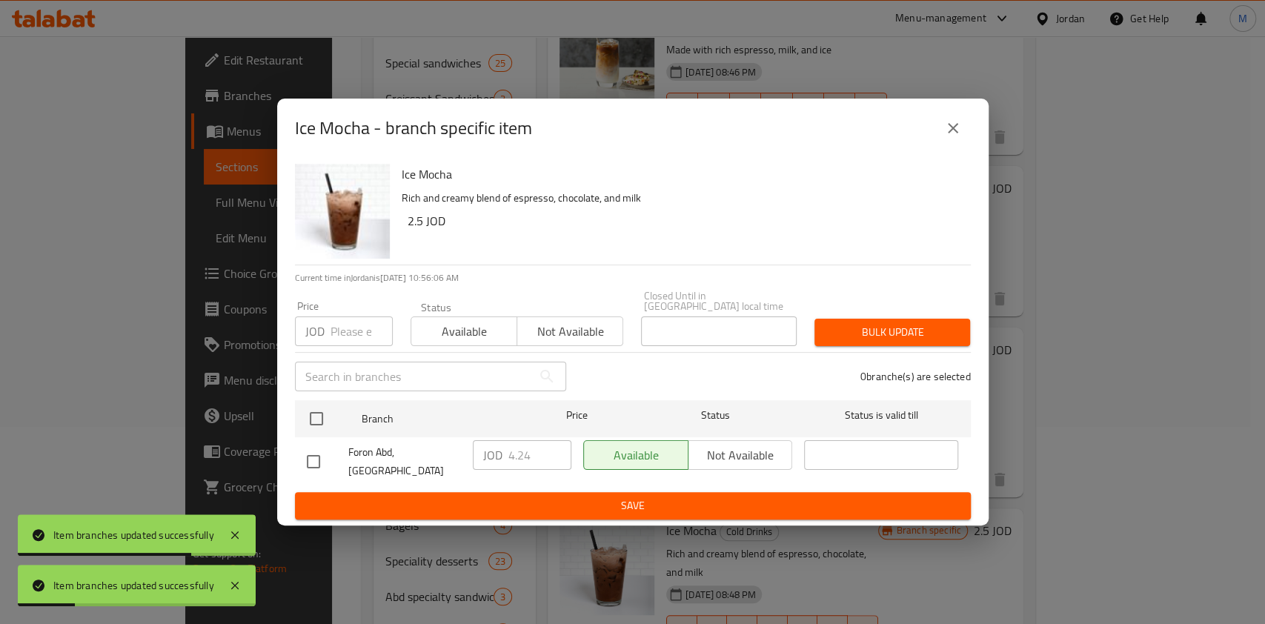
click at [311, 451] on input "checkbox" at bounding box center [313, 461] width 31 height 31
checkbox input "true"
click at [547, 455] on input "4.24" at bounding box center [540, 455] width 63 height 30
type input "4.25"
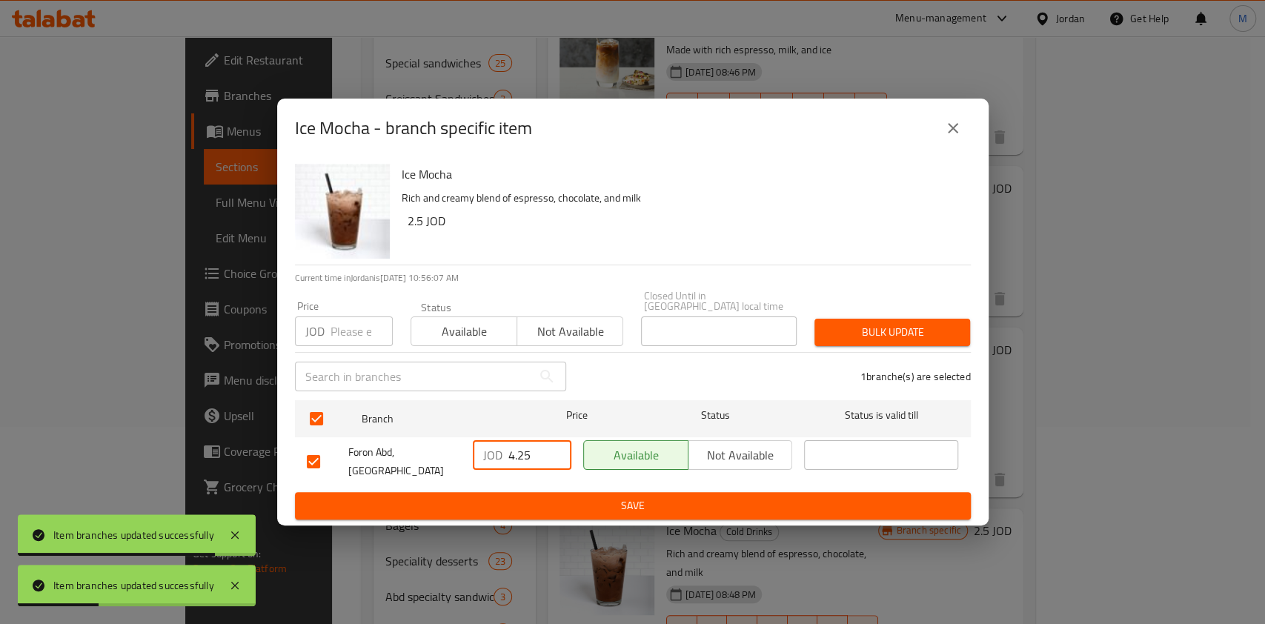
click at [564, 497] on span "Save" at bounding box center [633, 506] width 652 height 19
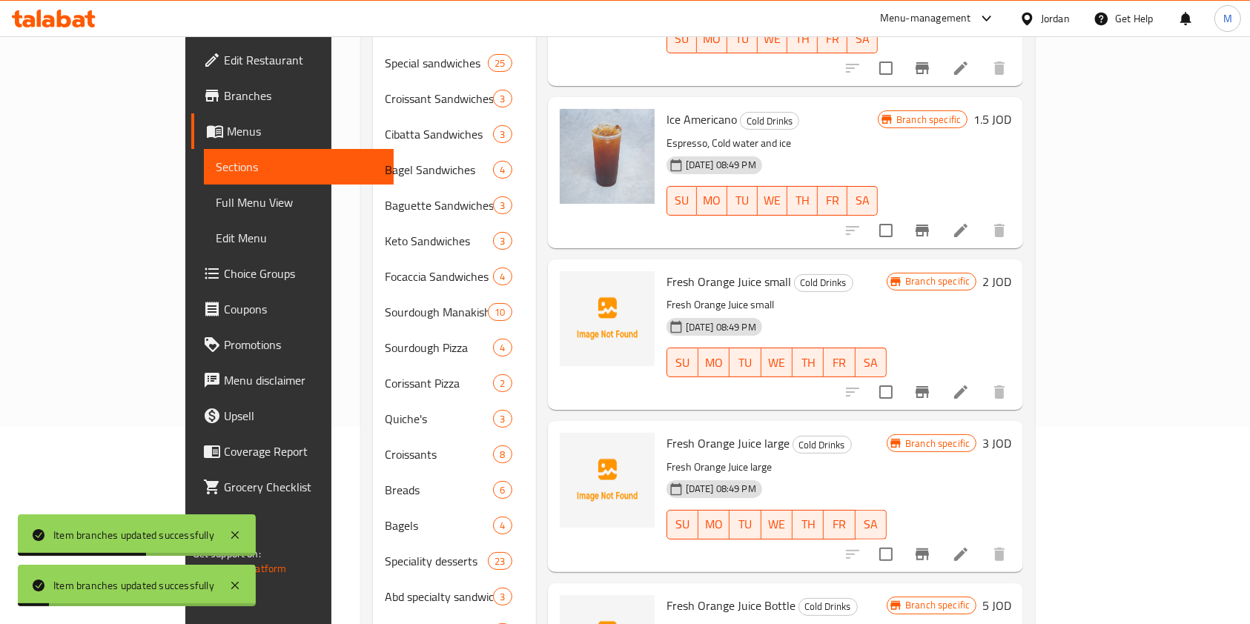
scroll to position [790, 0]
click at [940, 211] on button "Branch-specific-item" at bounding box center [922, 229] width 36 height 36
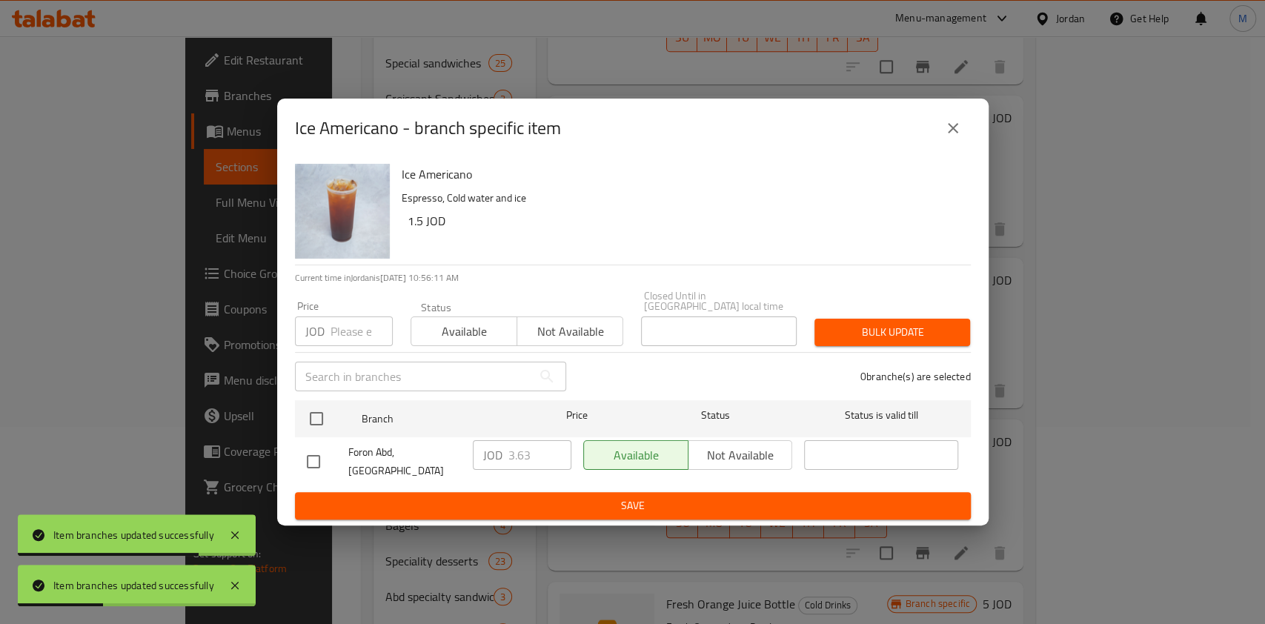
click at [313, 446] on input "checkbox" at bounding box center [313, 461] width 31 height 31
checkbox input "true"
click at [313, 450] on input "checkbox" at bounding box center [313, 461] width 31 height 31
checkbox input "false"
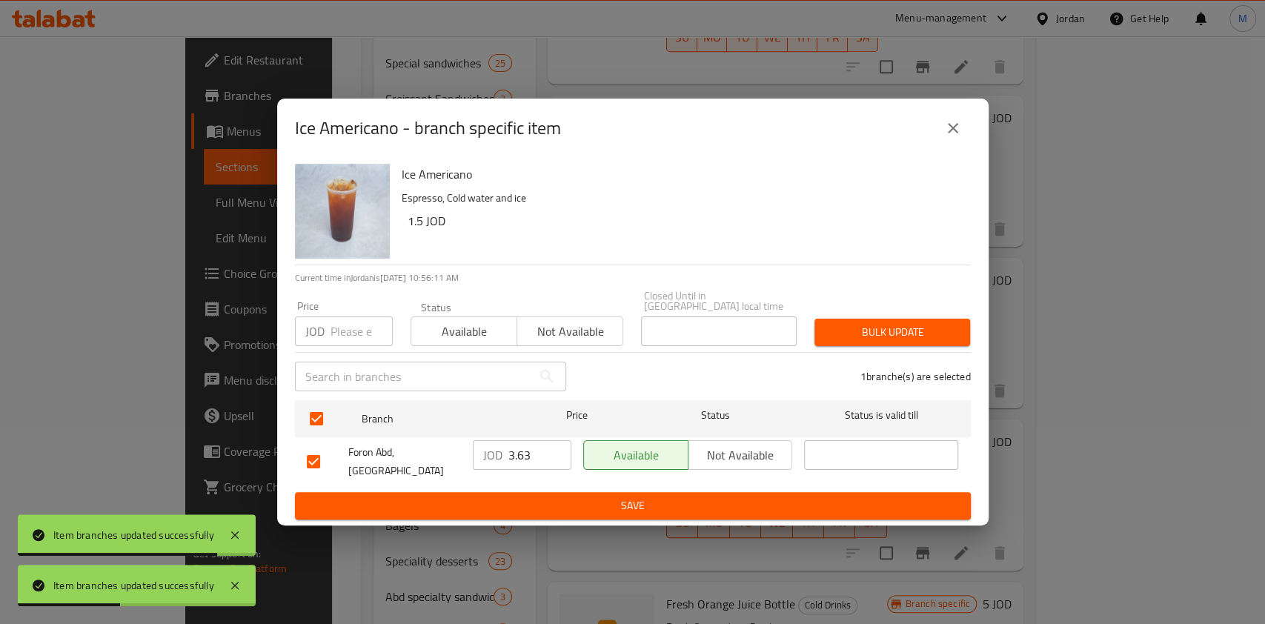
checkbox input "false"
click at [313, 450] on input "checkbox" at bounding box center [313, 461] width 31 height 31
checkbox input "true"
click at [532, 457] on input "3.63" at bounding box center [540, 455] width 63 height 30
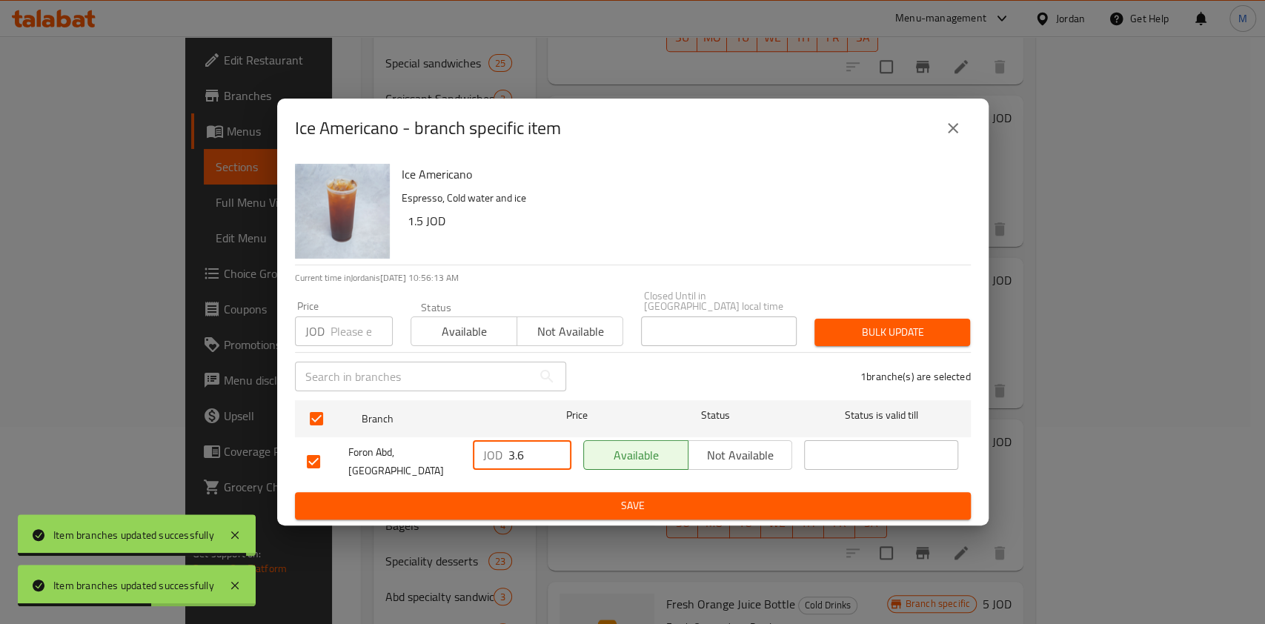
type input "3.6"
click at [552, 497] on span "Save" at bounding box center [633, 506] width 652 height 19
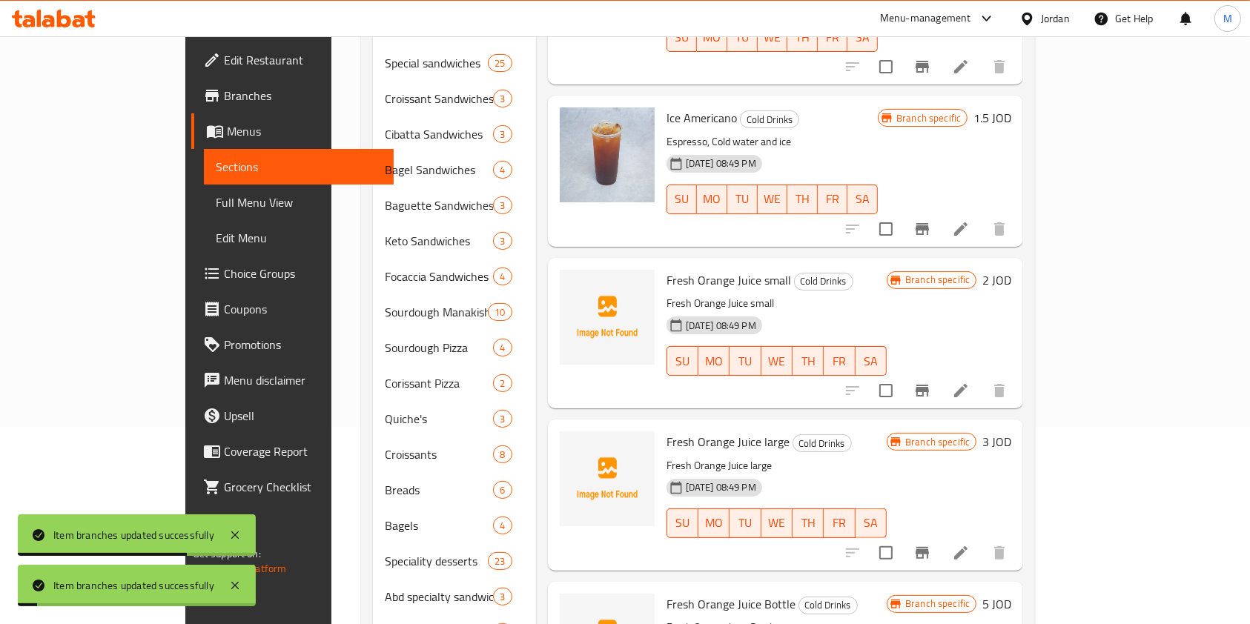
click at [940, 535] on button "Branch-specific-item" at bounding box center [922, 553] width 36 height 36
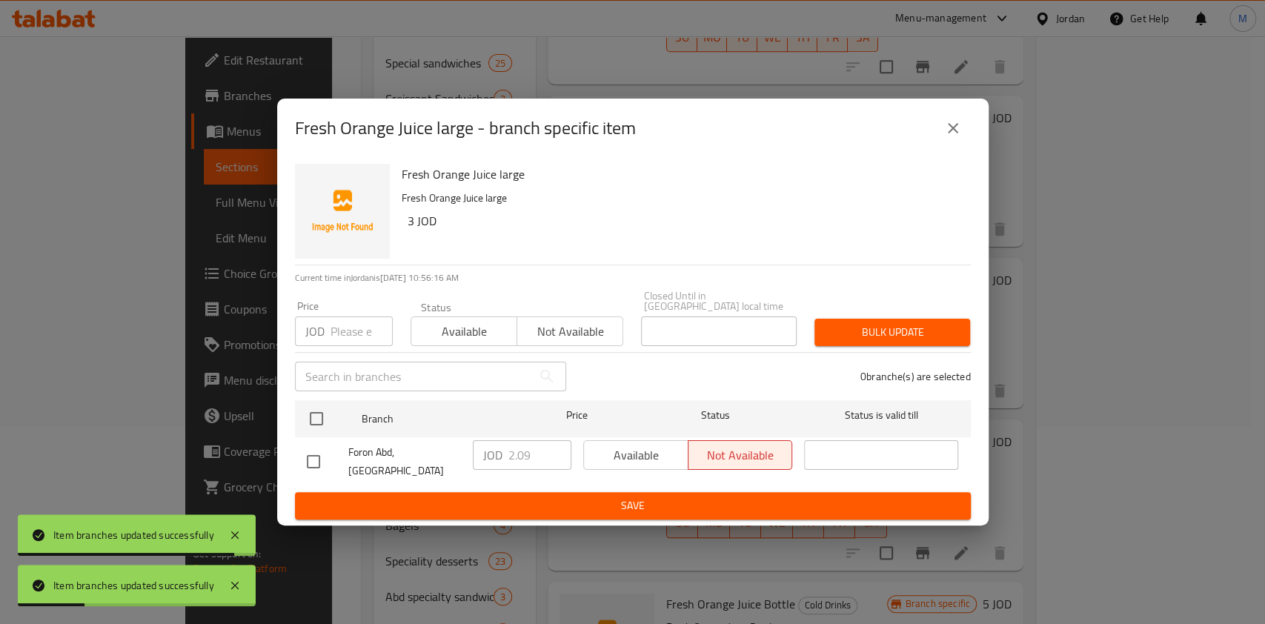
click at [312, 446] on input "checkbox" at bounding box center [313, 461] width 31 height 31
checkbox input "true"
click at [540, 460] on input "2.09" at bounding box center [540, 455] width 63 height 30
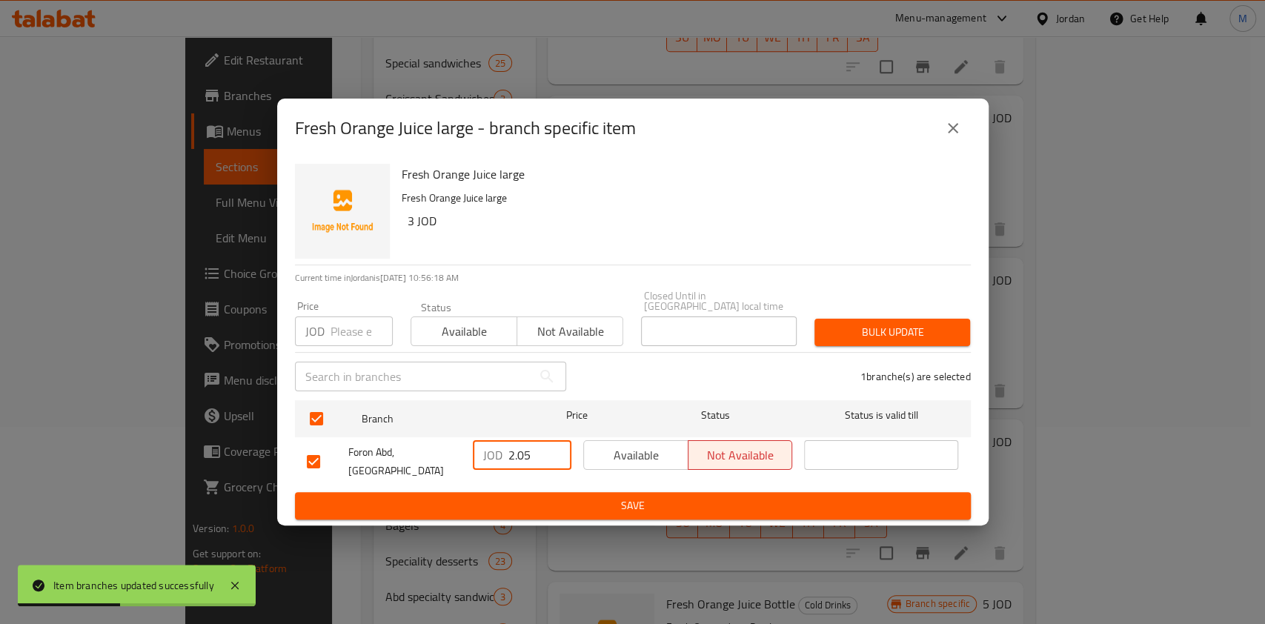
type input "2.05"
click at [554, 497] on span "Save" at bounding box center [633, 506] width 652 height 19
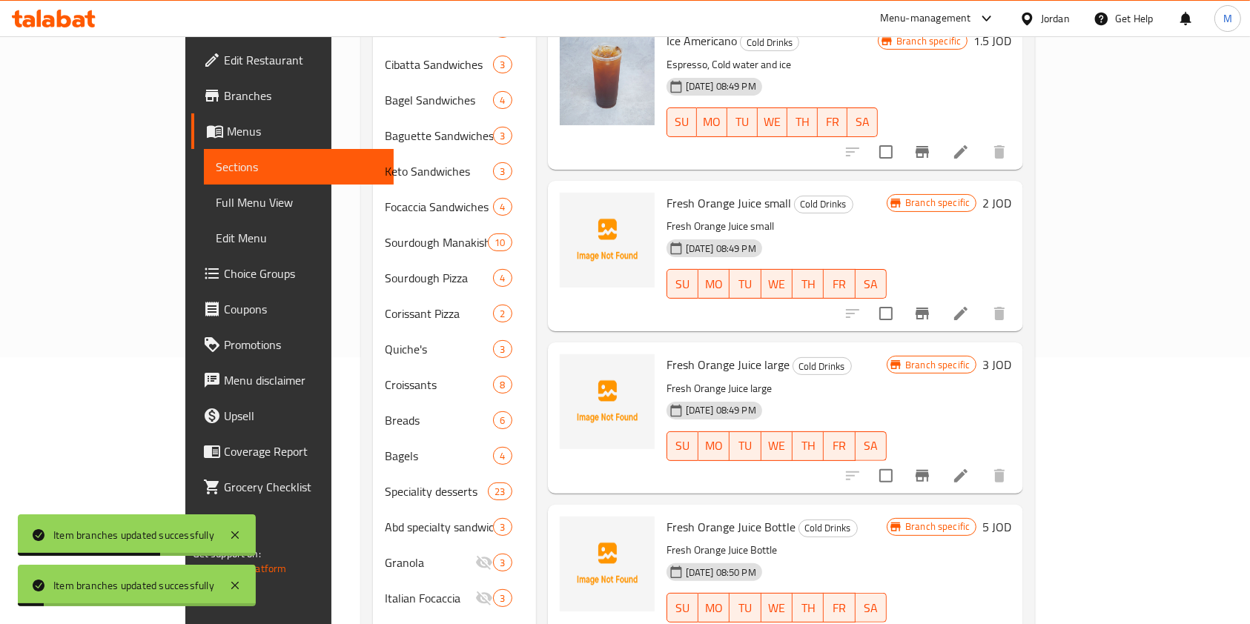
scroll to position [395, 0]
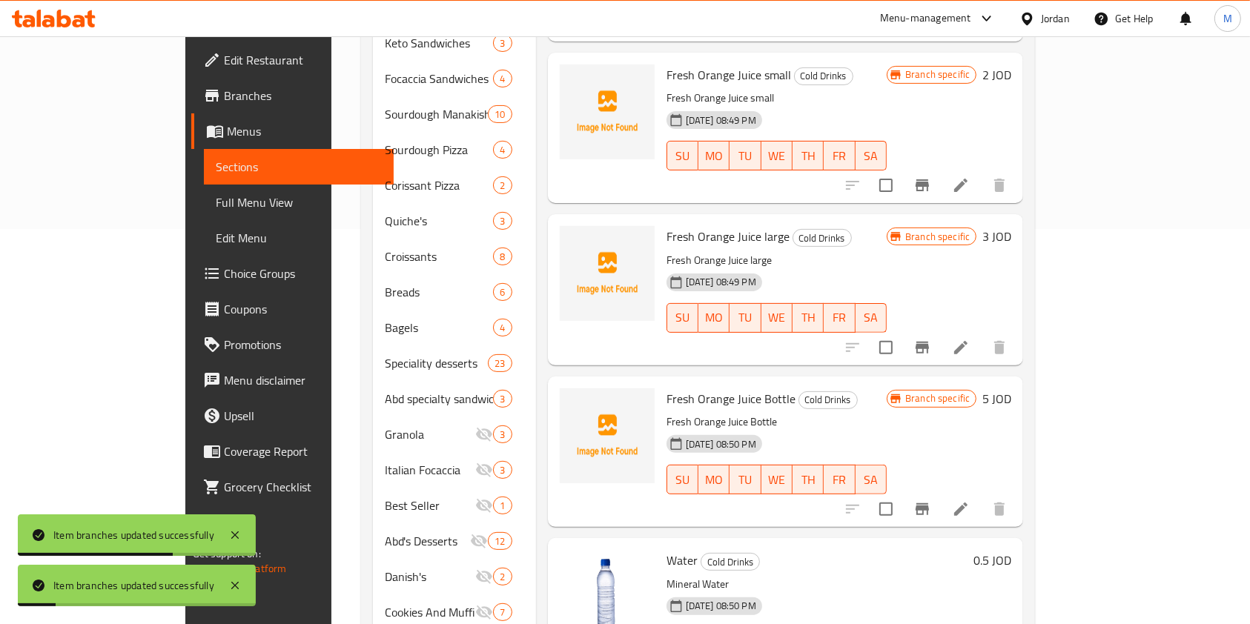
click at [931, 500] on icon "Branch-specific-item" at bounding box center [922, 509] width 18 height 18
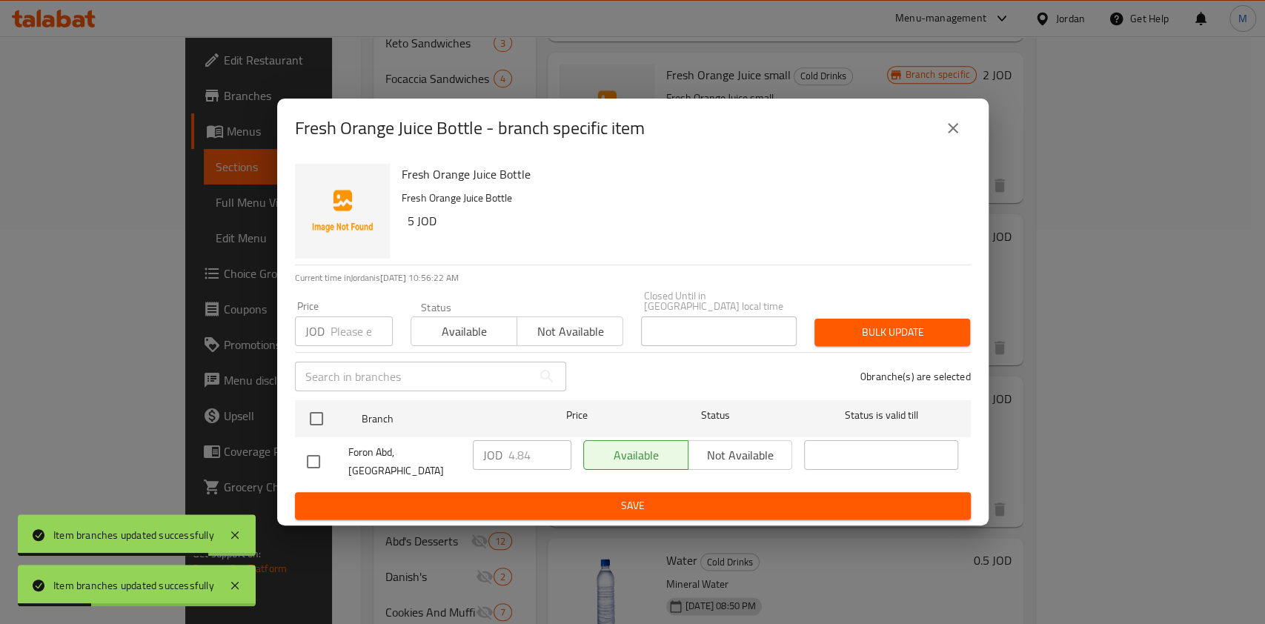
click at [308, 448] on input "checkbox" at bounding box center [313, 461] width 31 height 31
checkbox input "true"
click at [538, 460] on input "4.84" at bounding box center [540, 455] width 63 height 30
type input "4.85"
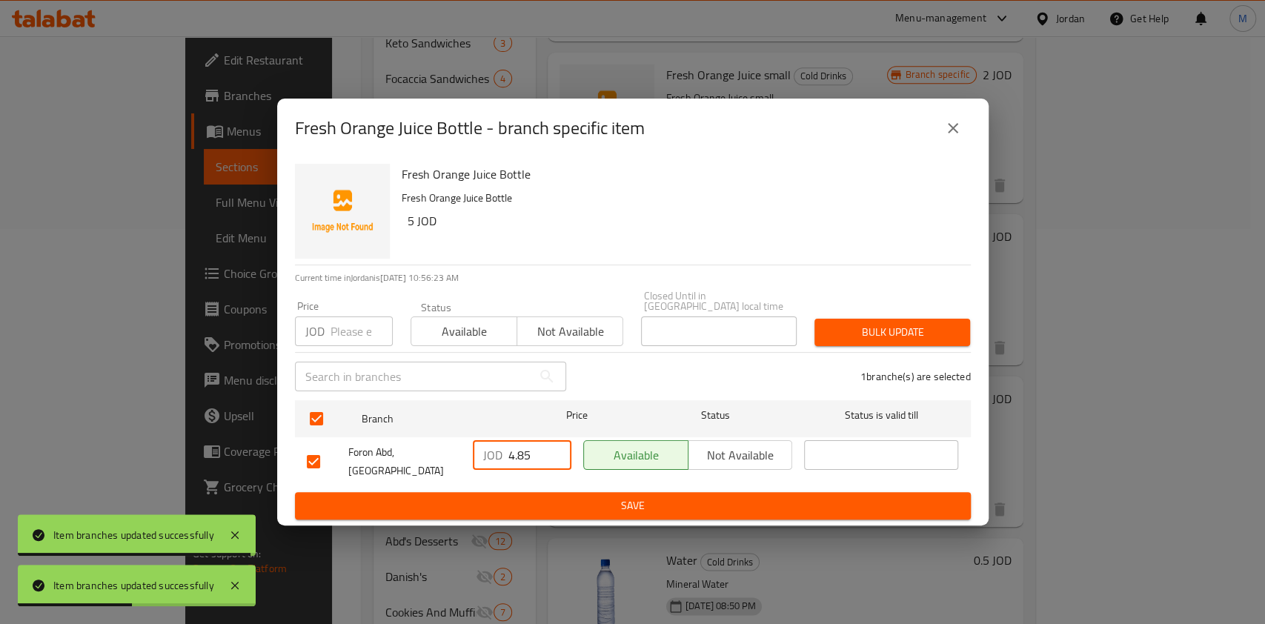
click at [543, 497] on span "Save" at bounding box center [633, 506] width 652 height 19
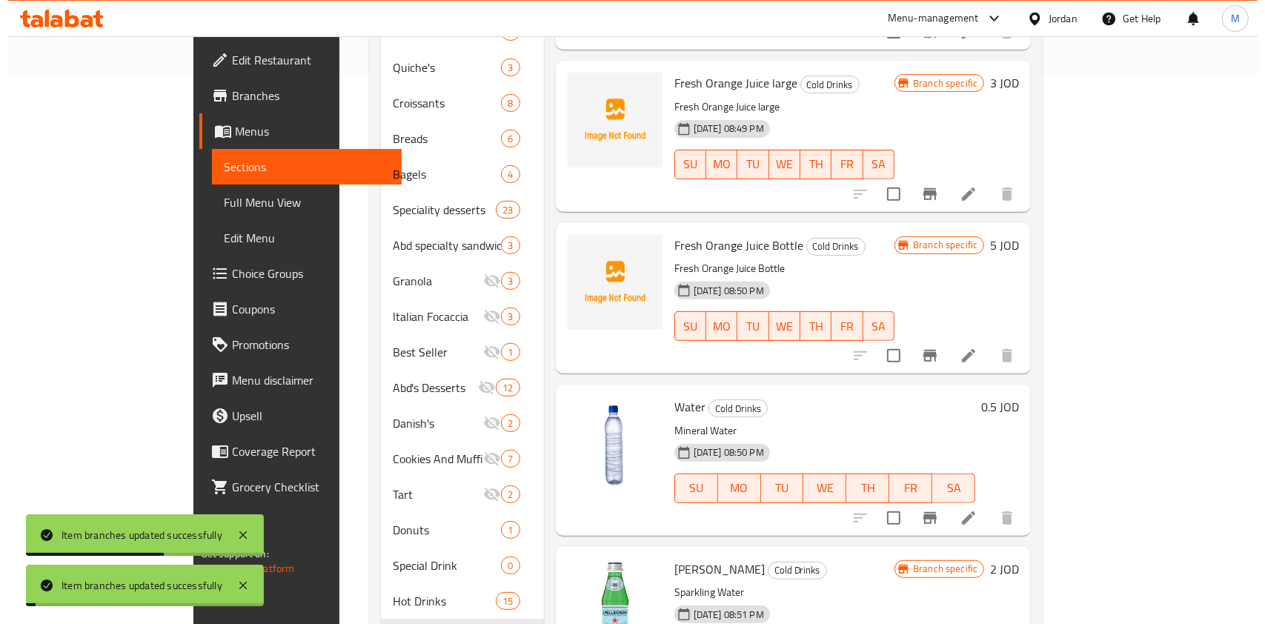
scroll to position [593, 0]
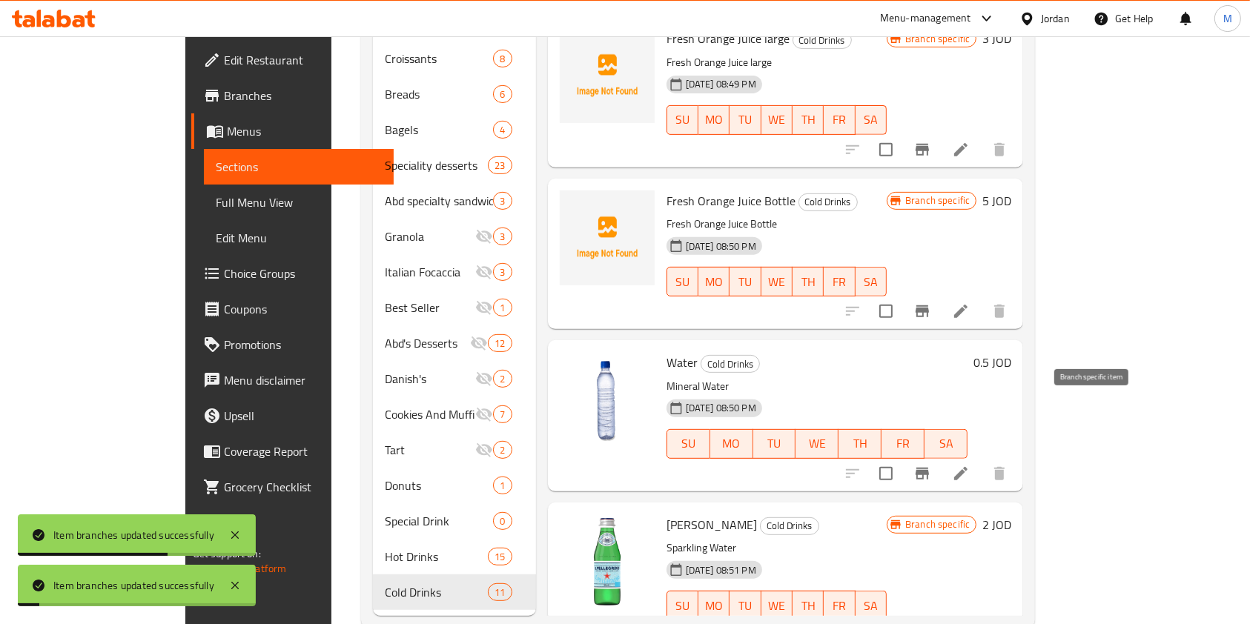
click at [940, 456] on button "Branch-specific-item" at bounding box center [922, 474] width 36 height 36
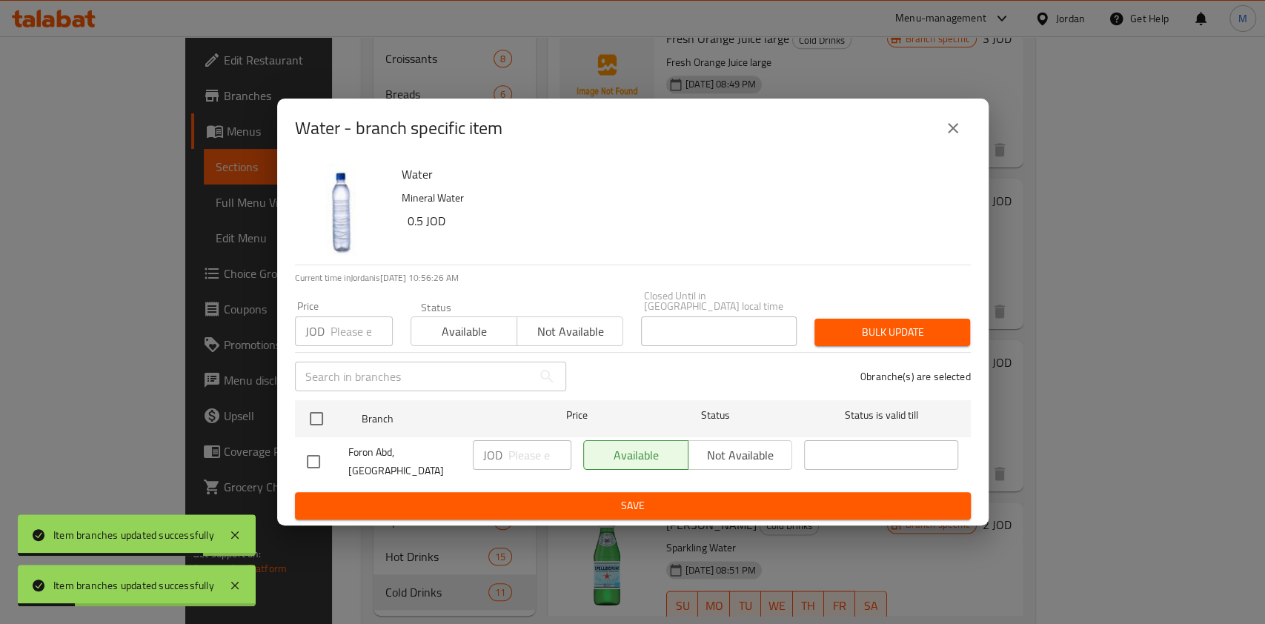
click at [956, 137] on icon "close" at bounding box center [953, 128] width 18 height 18
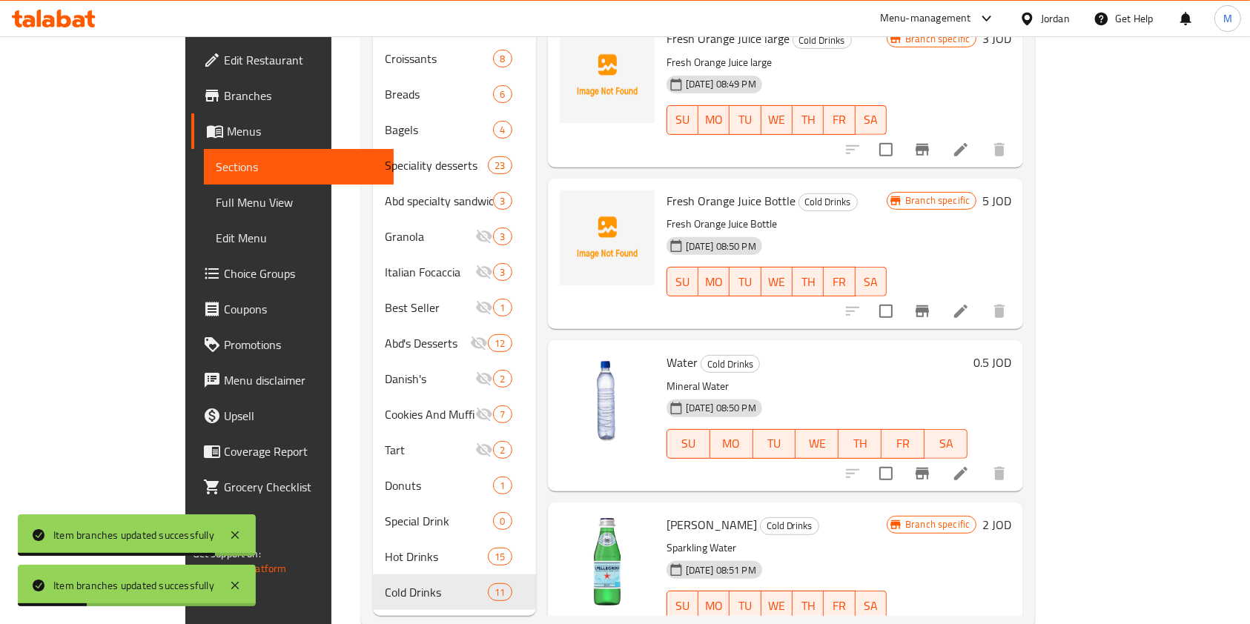
scroll to position [604, 0]
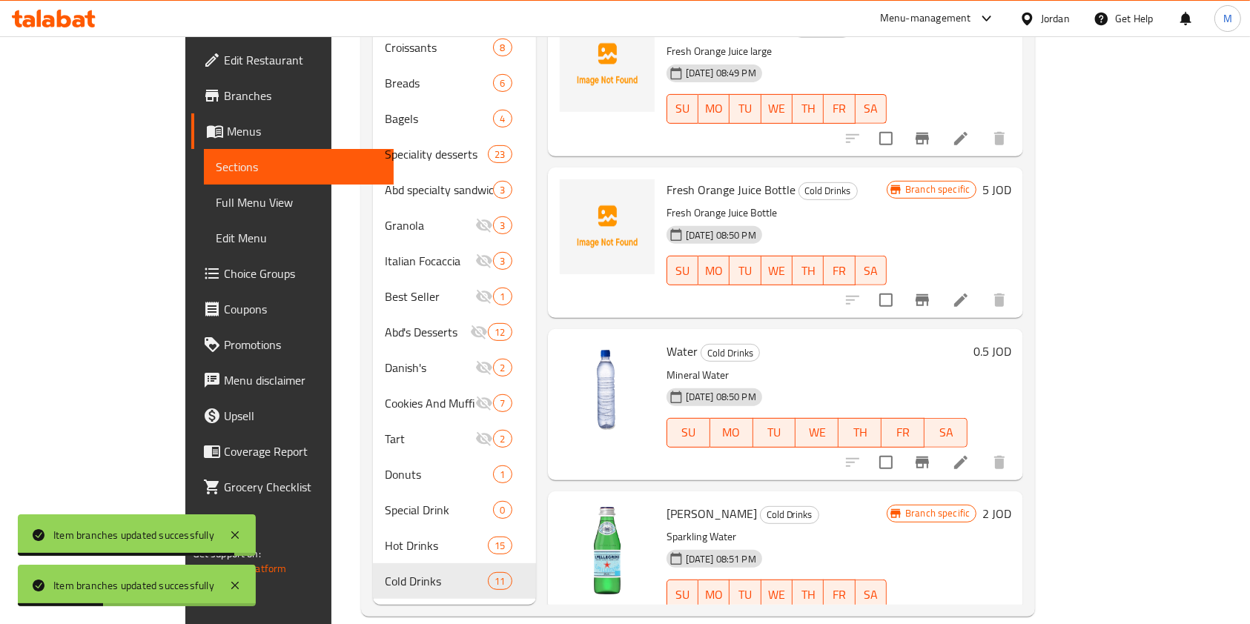
click at [929, 618] on icon "Branch-specific-item" at bounding box center [922, 624] width 13 height 12
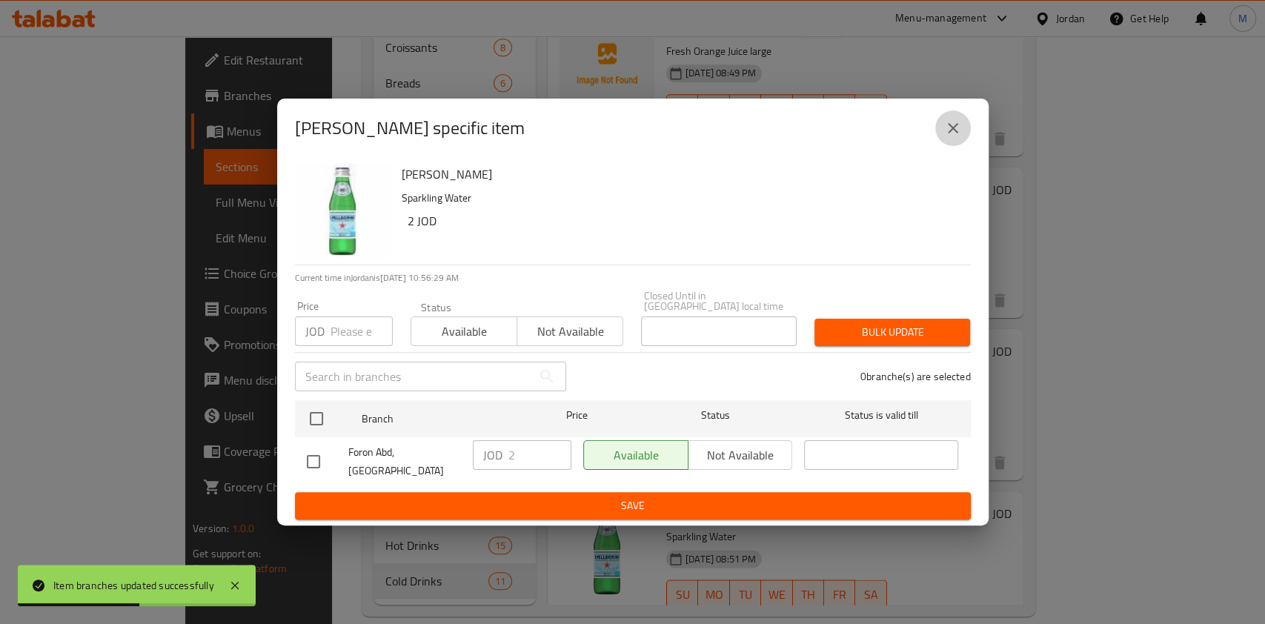
click at [959, 146] on button "close" at bounding box center [954, 128] width 36 height 36
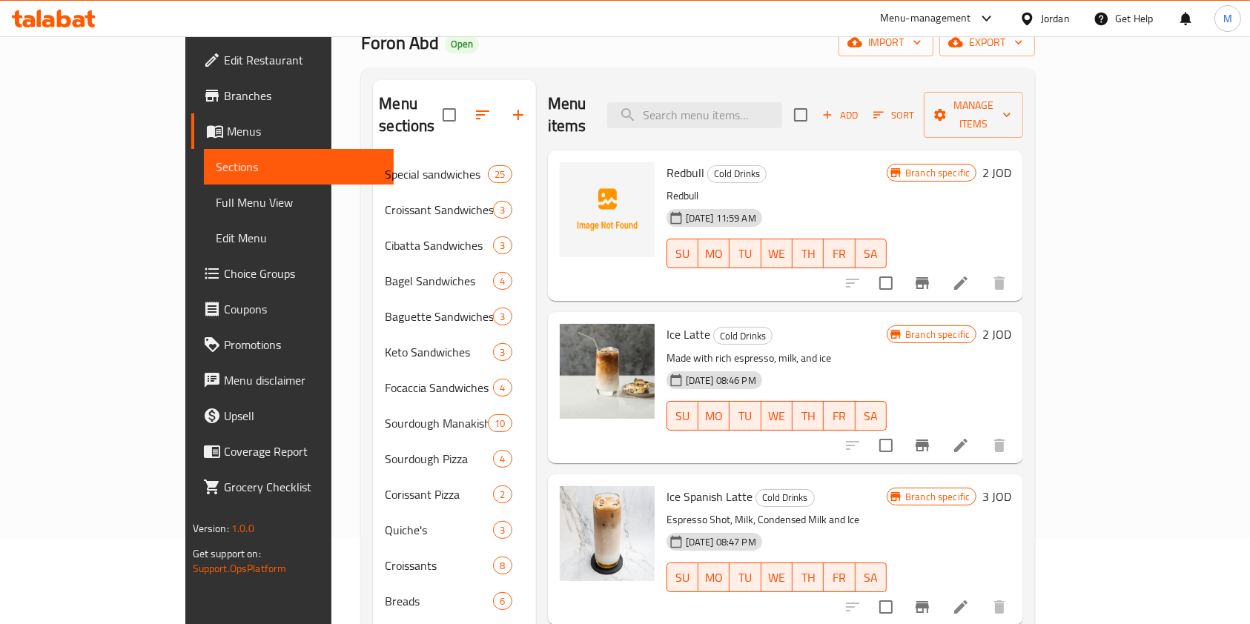
scroll to position [0, 0]
